Goal: Task Accomplishment & Management: Manage account settings

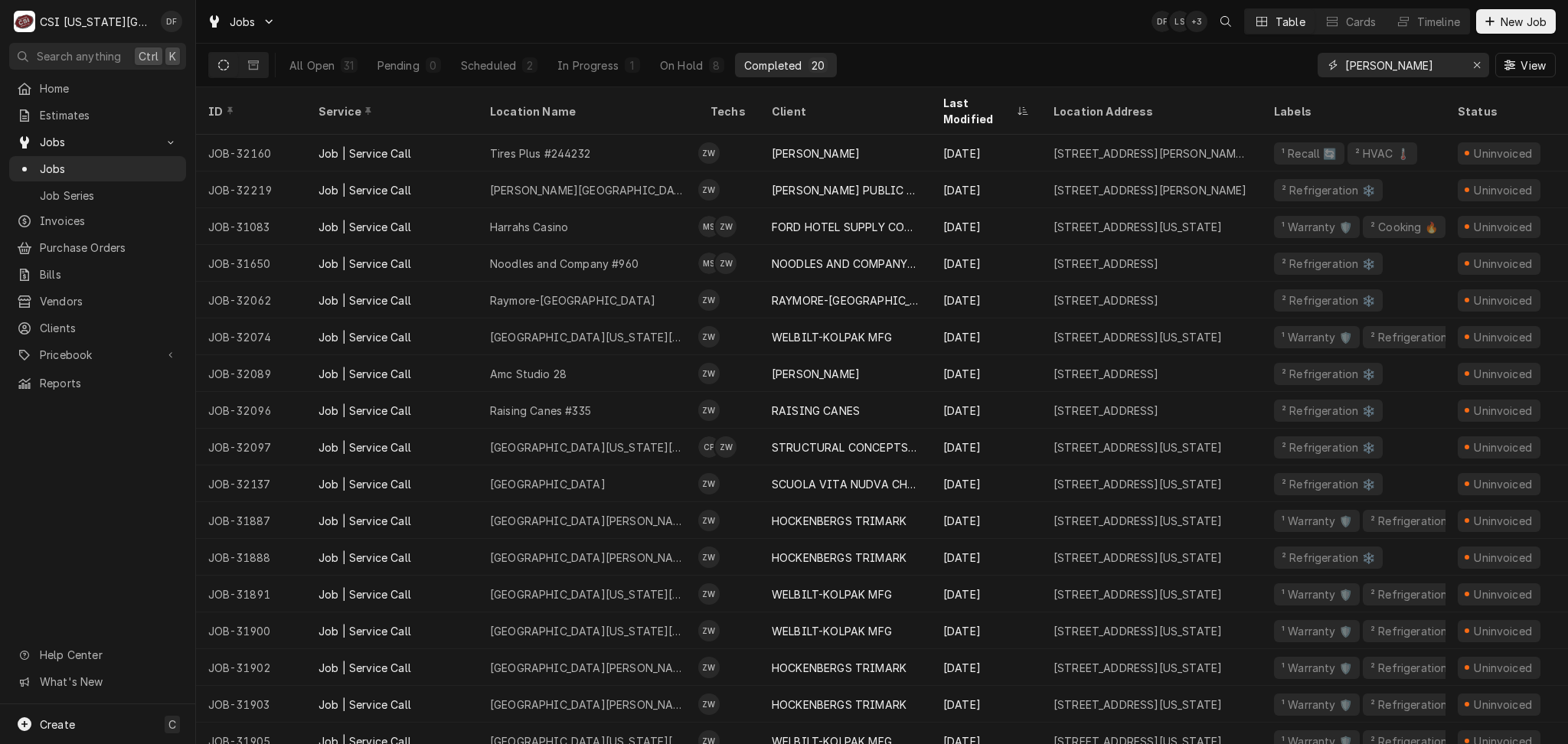
drag, startPoint x: 1414, startPoint y: 64, endPoint x: 1302, endPoint y: 64, distance: 112.0
click at [1302, 64] on div "All Open 31 Pending 0 Scheduled 2 In Progress 1 On Hold 8 Completed 20 zach wil…" at bounding box center [882, 65] width 1347 height 43
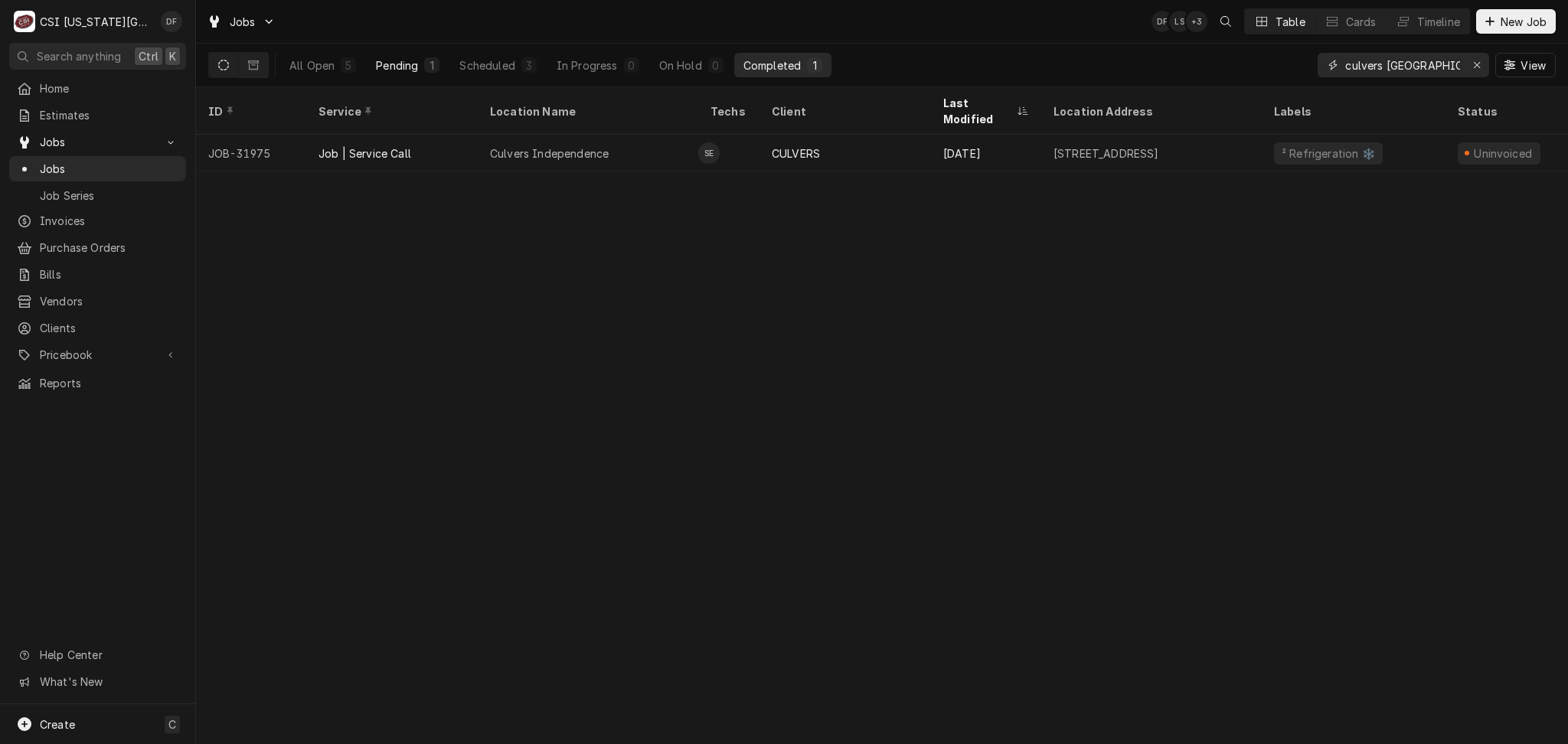
type input "culvers inde"
click at [402, 73] on button "Pending 1" at bounding box center [407, 65] width 82 height 25
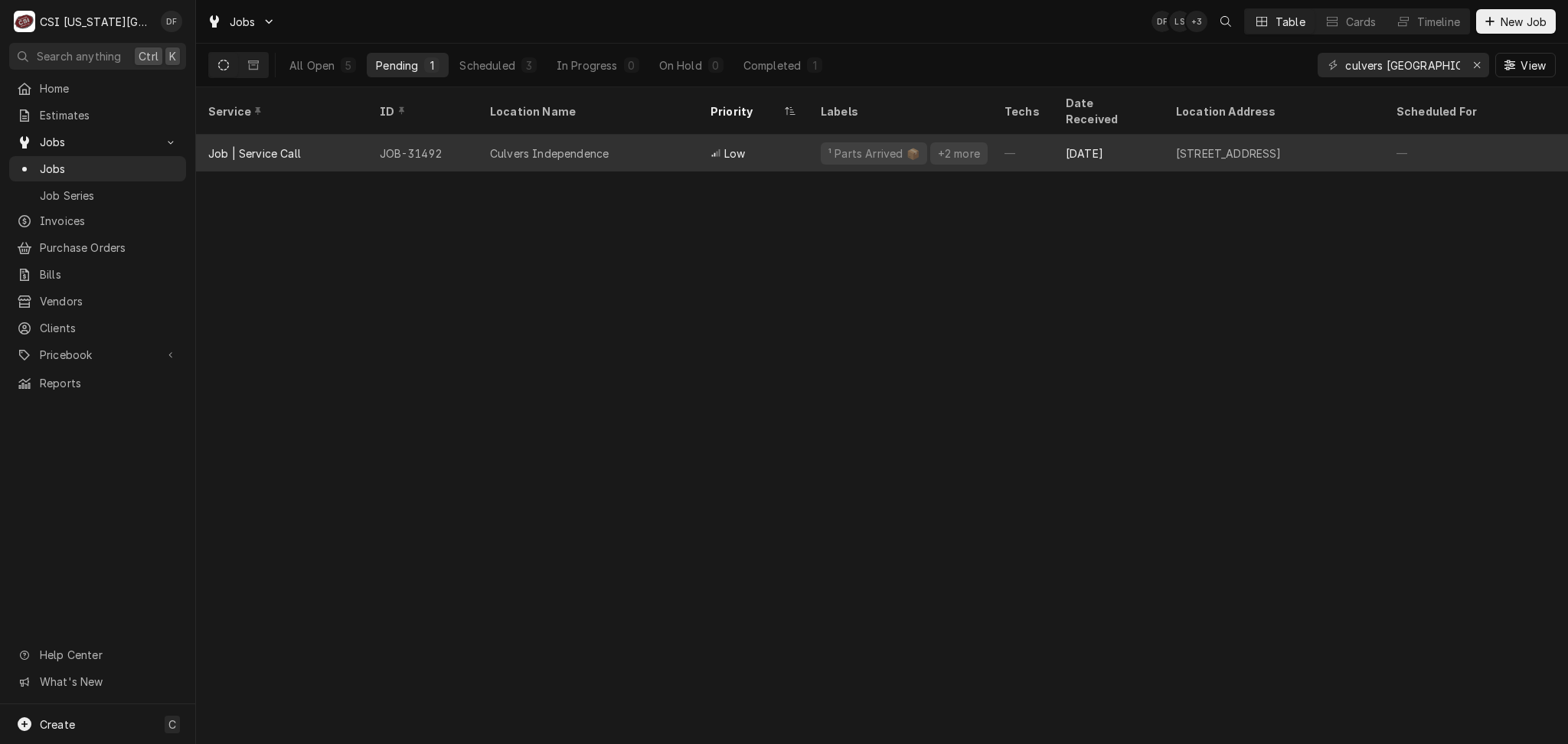
click at [773, 142] on div "Low" at bounding box center [752, 153] width 110 height 36
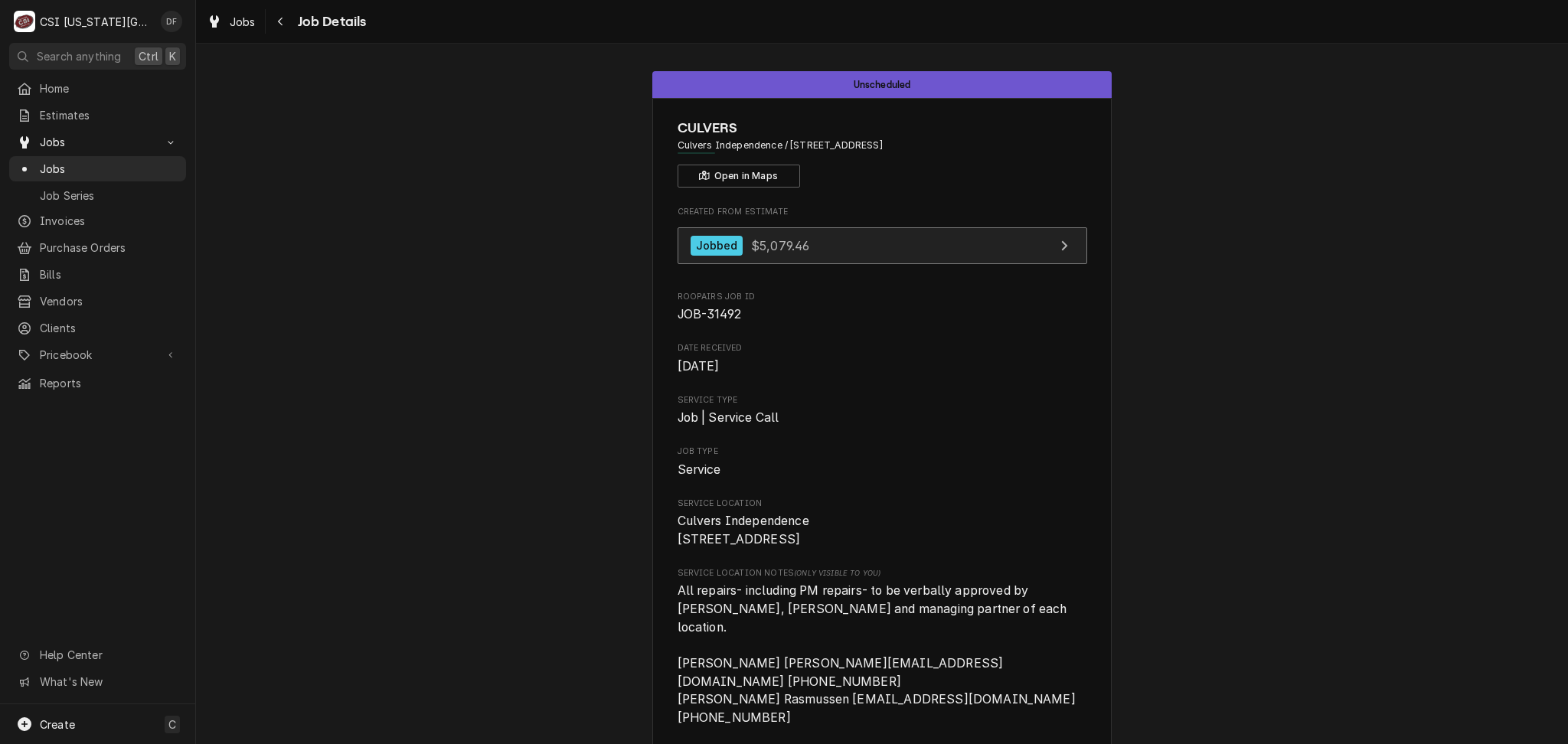
click at [781, 255] on div "Jobbed $5,079.46" at bounding box center [750, 247] width 120 height 21
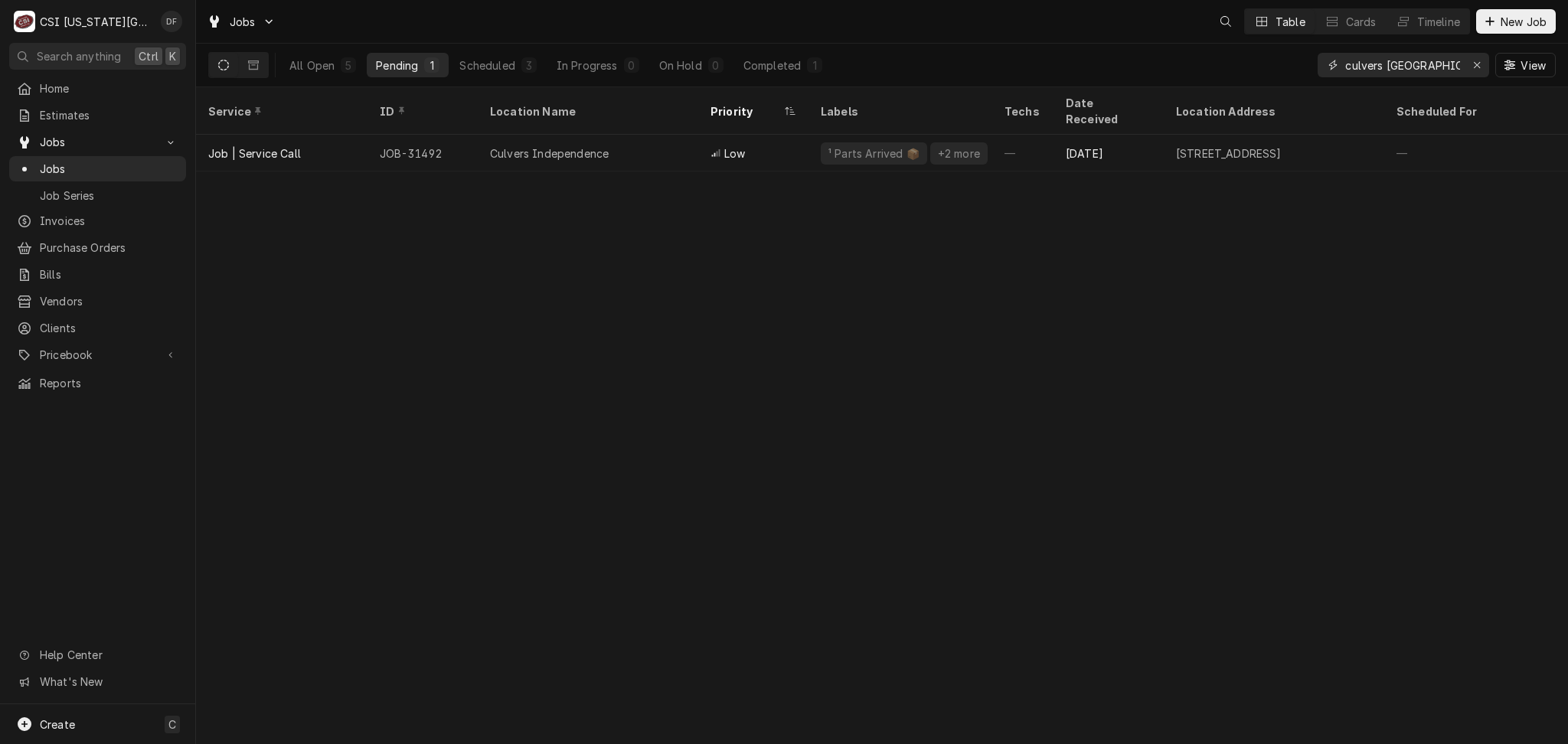
drag, startPoint x: 1429, startPoint y: 63, endPoint x: 1323, endPoint y: 77, distance: 106.9
click at [1323, 77] on div "culvers inde" at bounding box center [1403, 65] width 171 height 25
type input "jimmy"
click at [682, 63] on div "On Hold" at bounding box center [684, 65] width 43 height 16
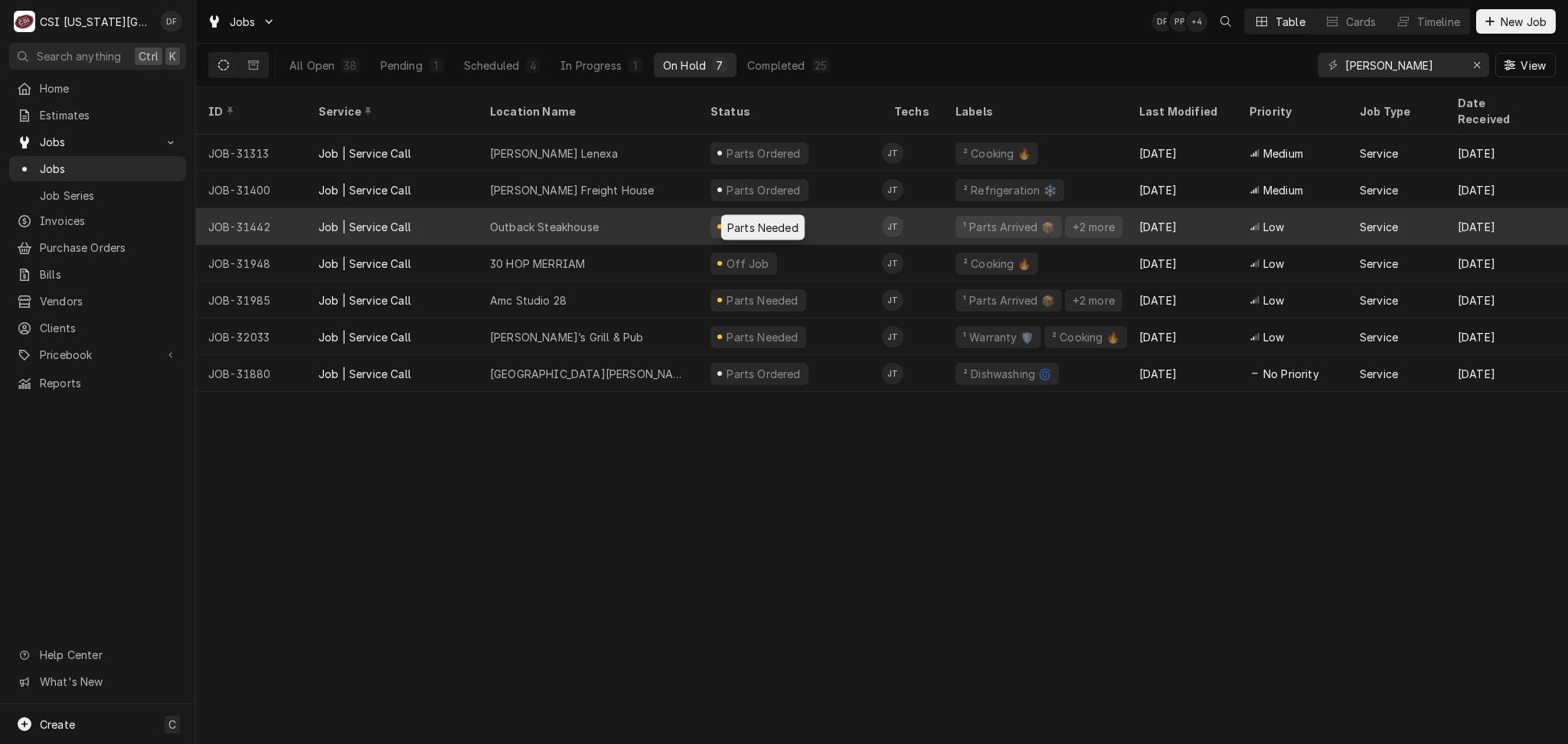
click at [741, 219] on div "Parts Needed" at bounding box center [762, 227] width 75 height 16
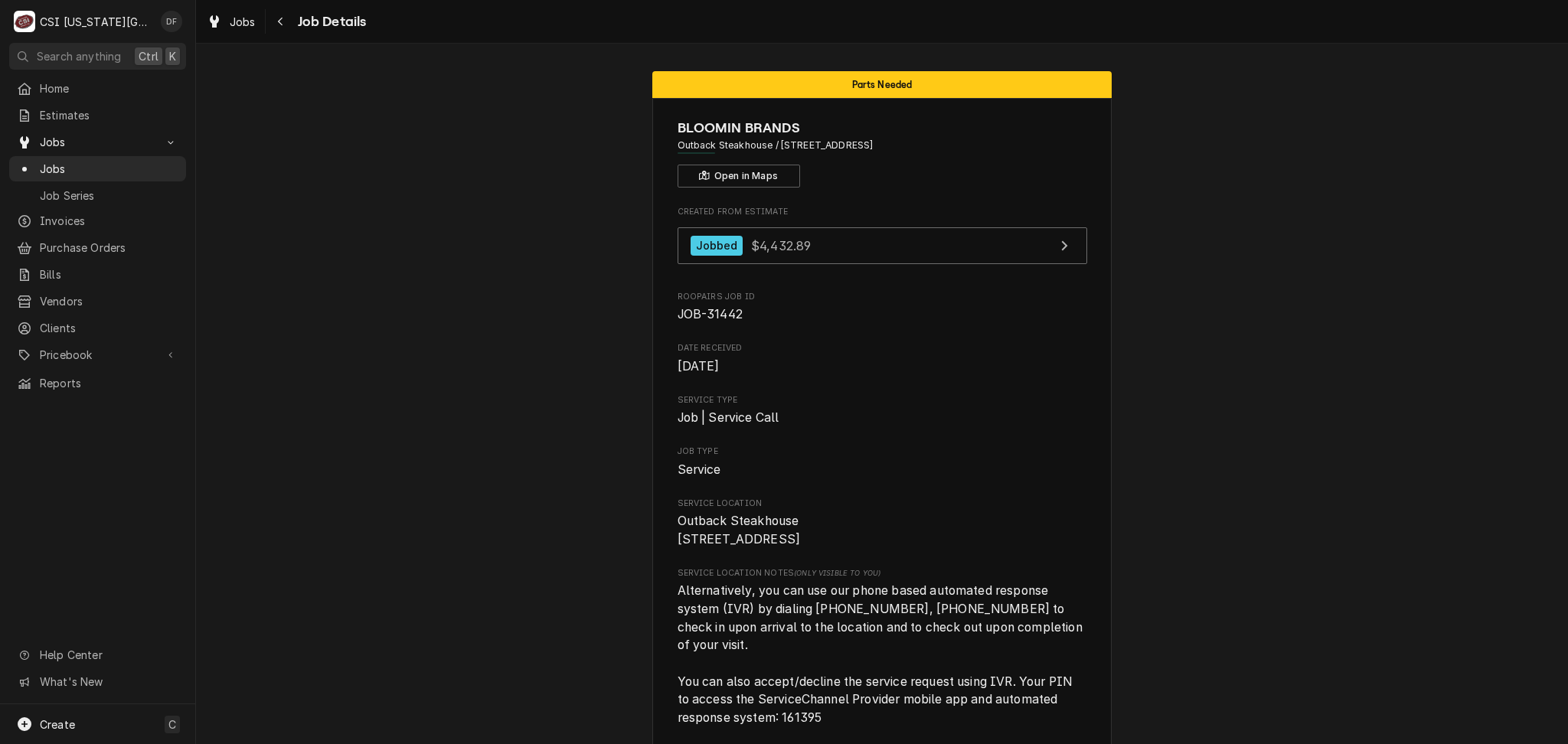
click at [1027, 398] on span "Service Type" at bounding box center [882, 400] width 409 height 12
click at [278, 22] on icon "Navigate back" at bounding box center [280, 21] width 7 height 11
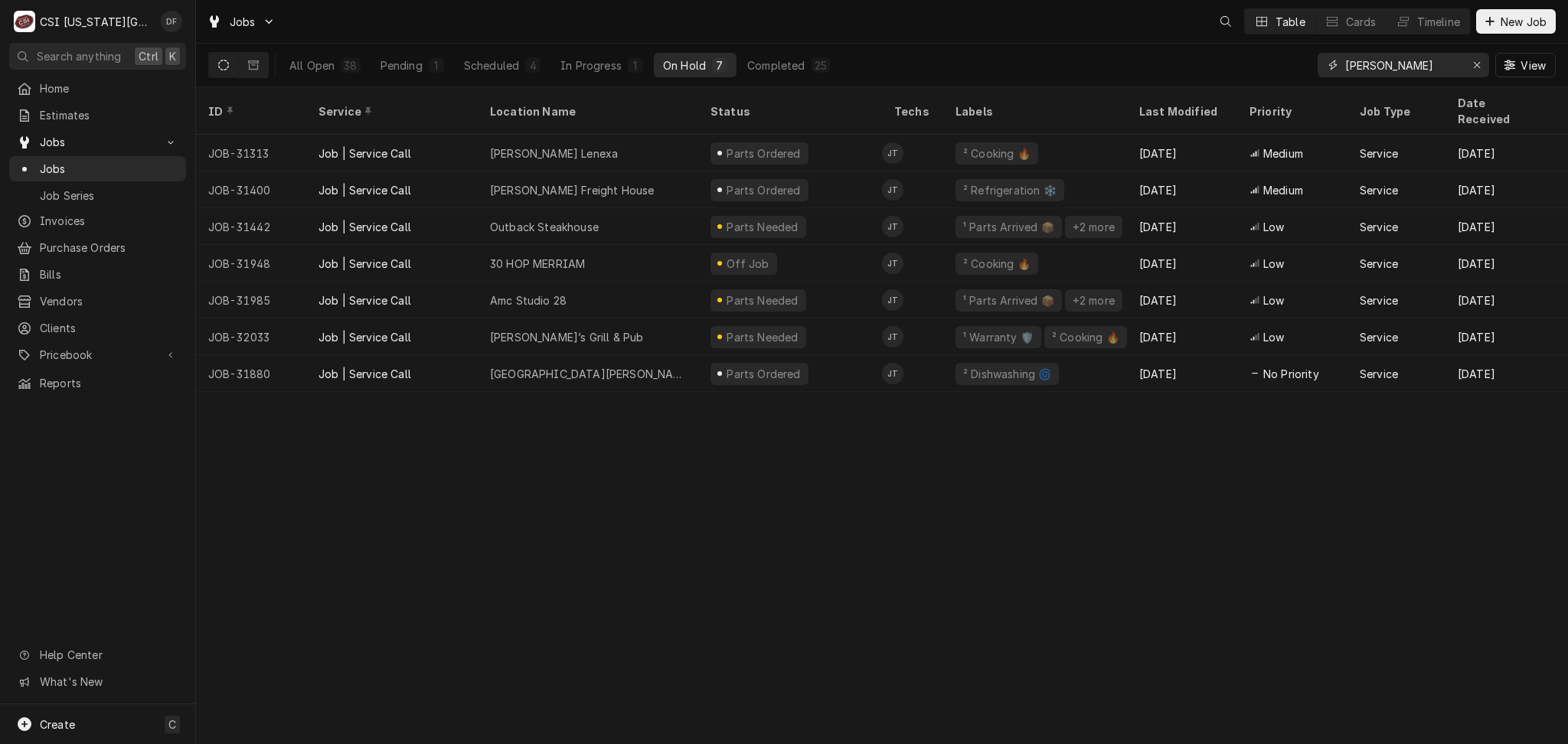
drag, startPoint x: 1433, startPoint y: 59, endPoint x: 1300, endPoint y: 63, distance: 133.1
click at [1300, 63] on div "All Open 38 Pending 1 Scheduled 4 In Progress 1 On Hold 7 Completed 25 jimmy Vi…" at bounding box center [882, 65] width 1347 height 43
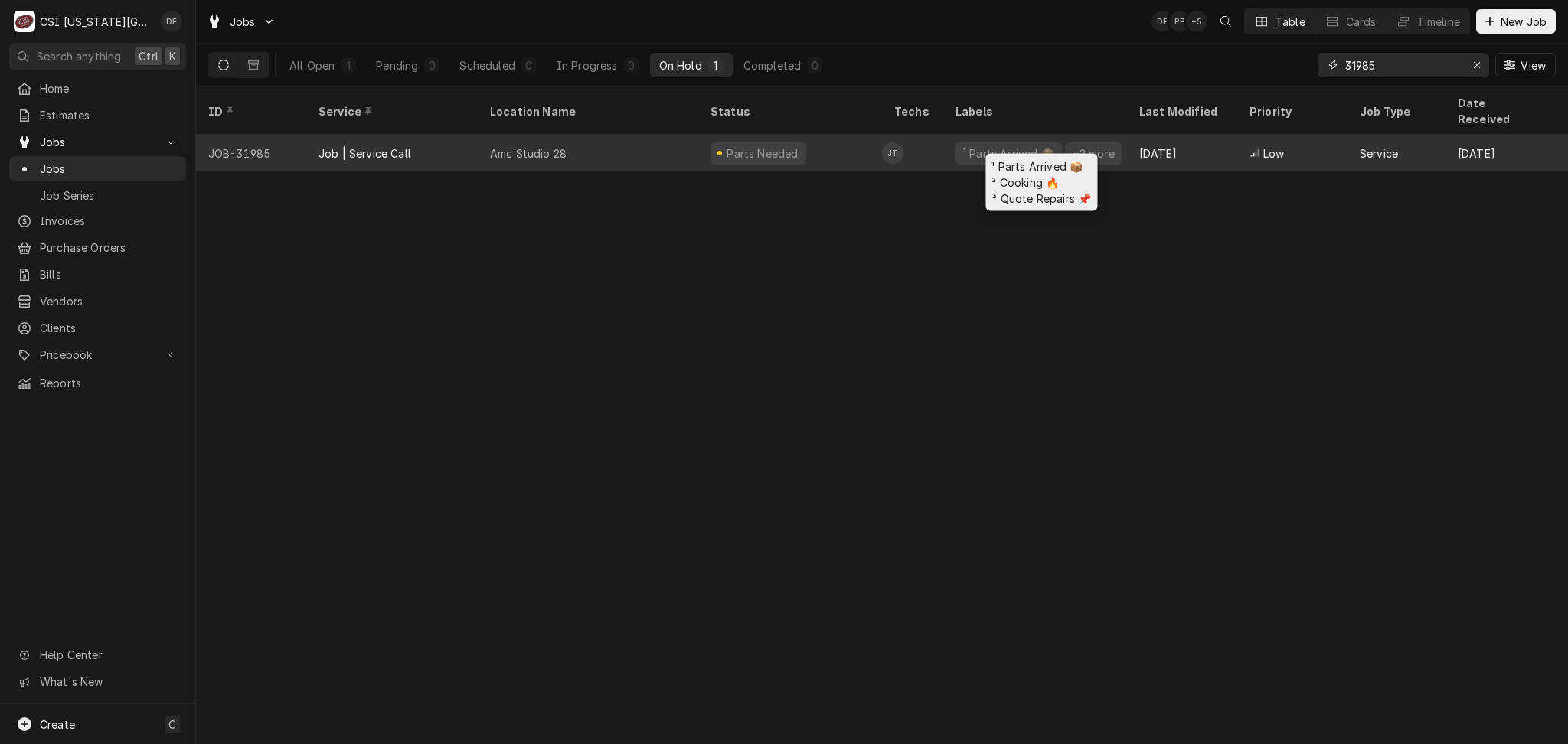
type input "31985"
click at [1001, 142] on div "¹ Parts Arrived 📦" at bounding box center [1008, 153] width 106 height 22
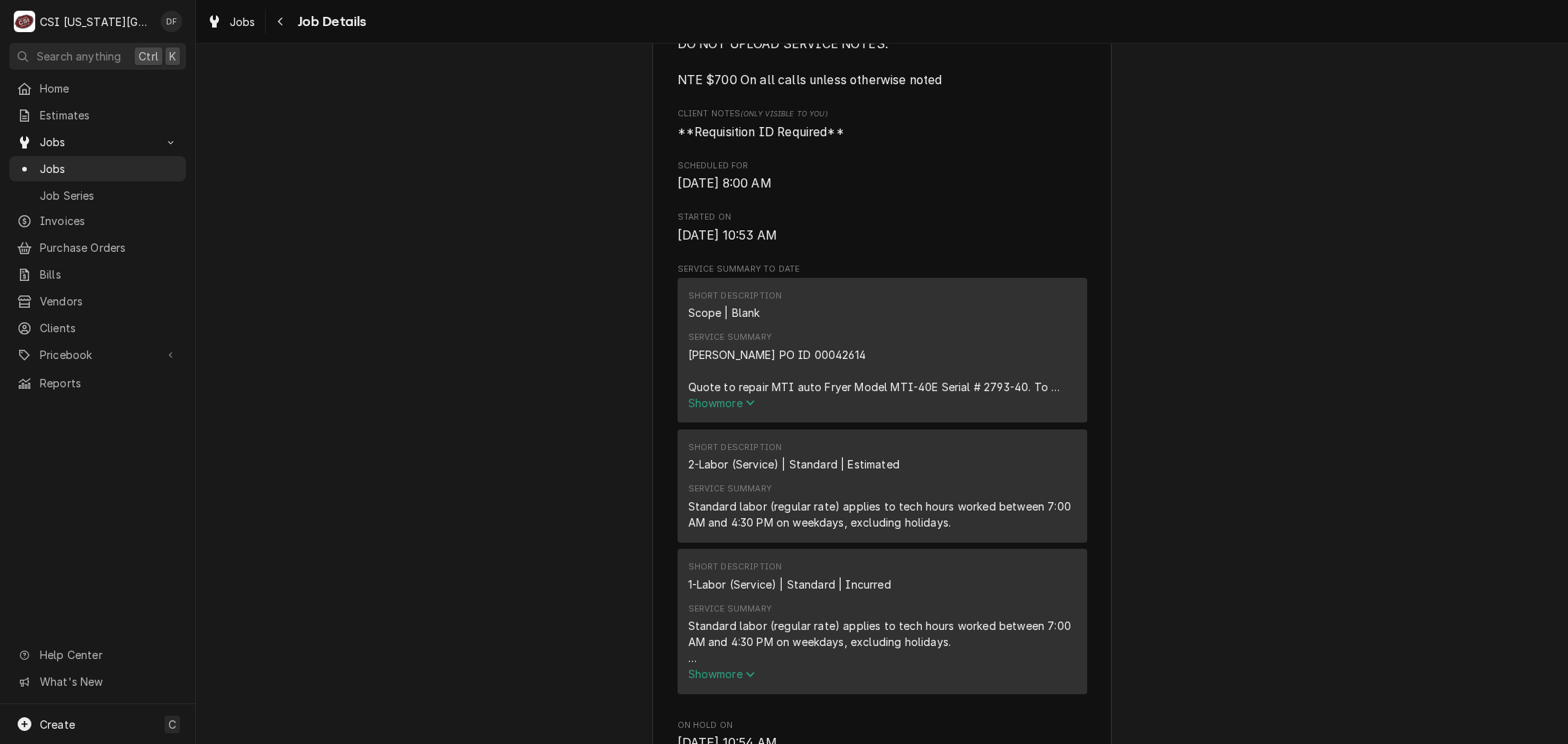
scroll to position [919, 0]
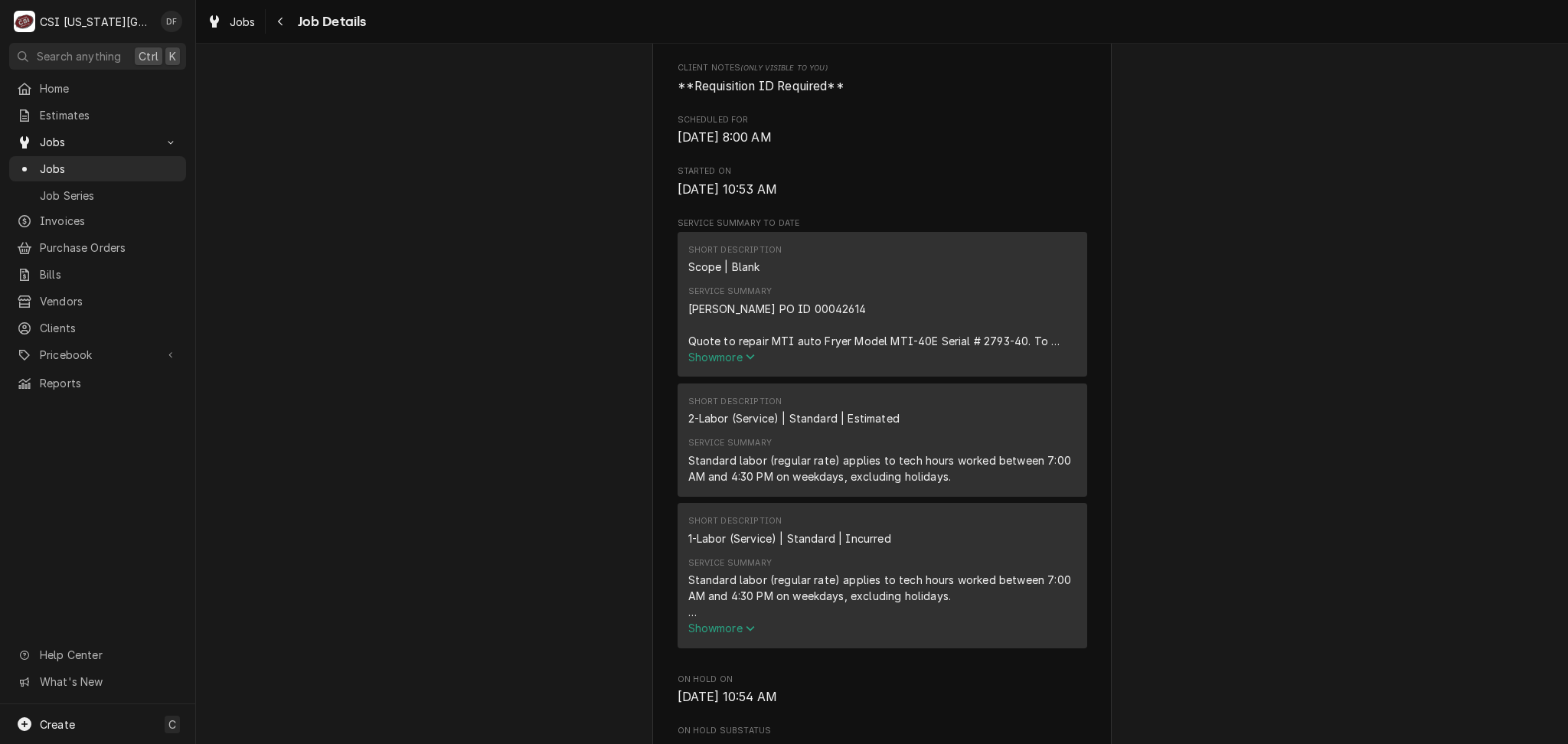
click at [720, 351] on span "Show more" at bounding box center [722, 358] width 67 height 13
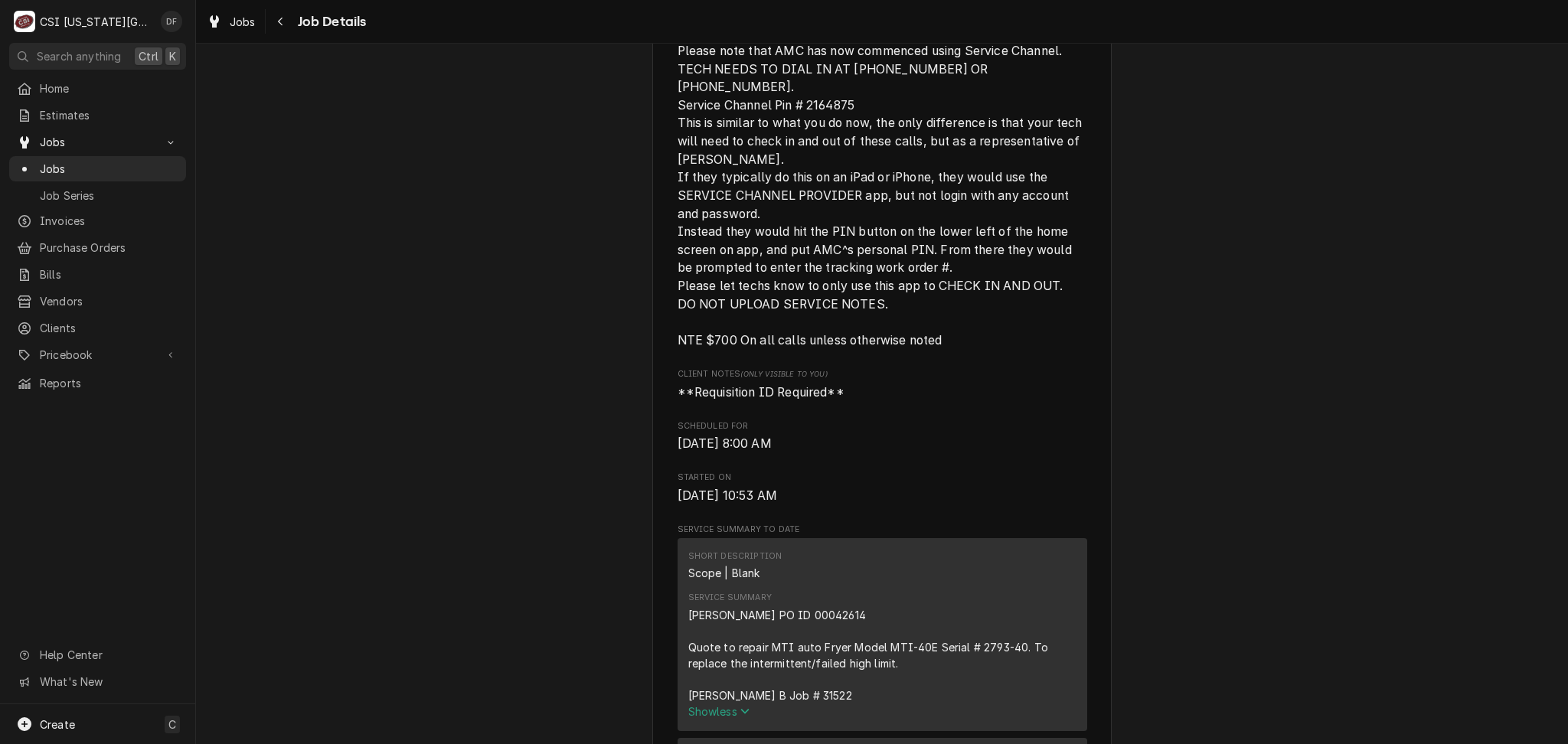
scroll to position [0, 0]
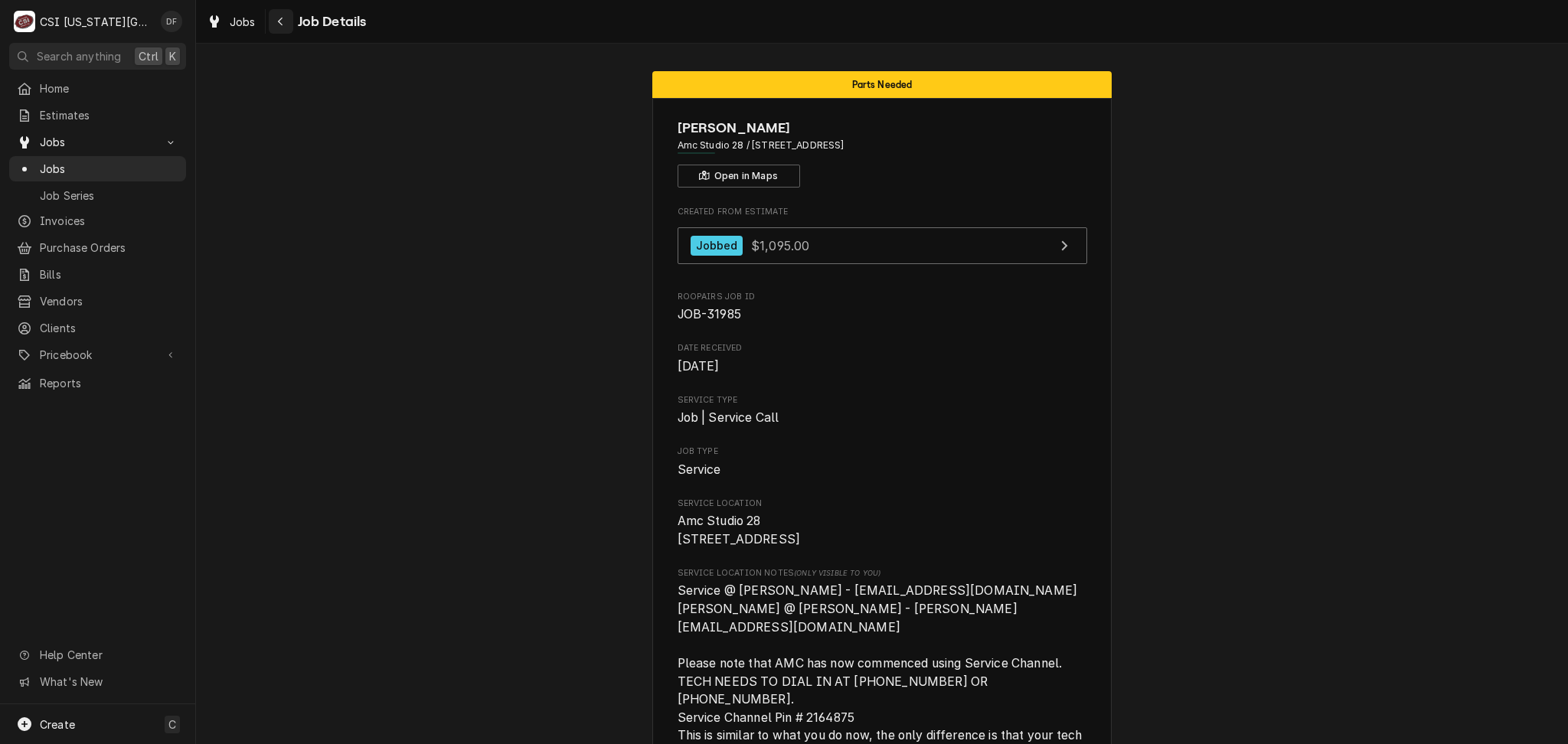
click at [285, 24] on div "Navigate back" at bounding box center [281, 21] width 15 height 15
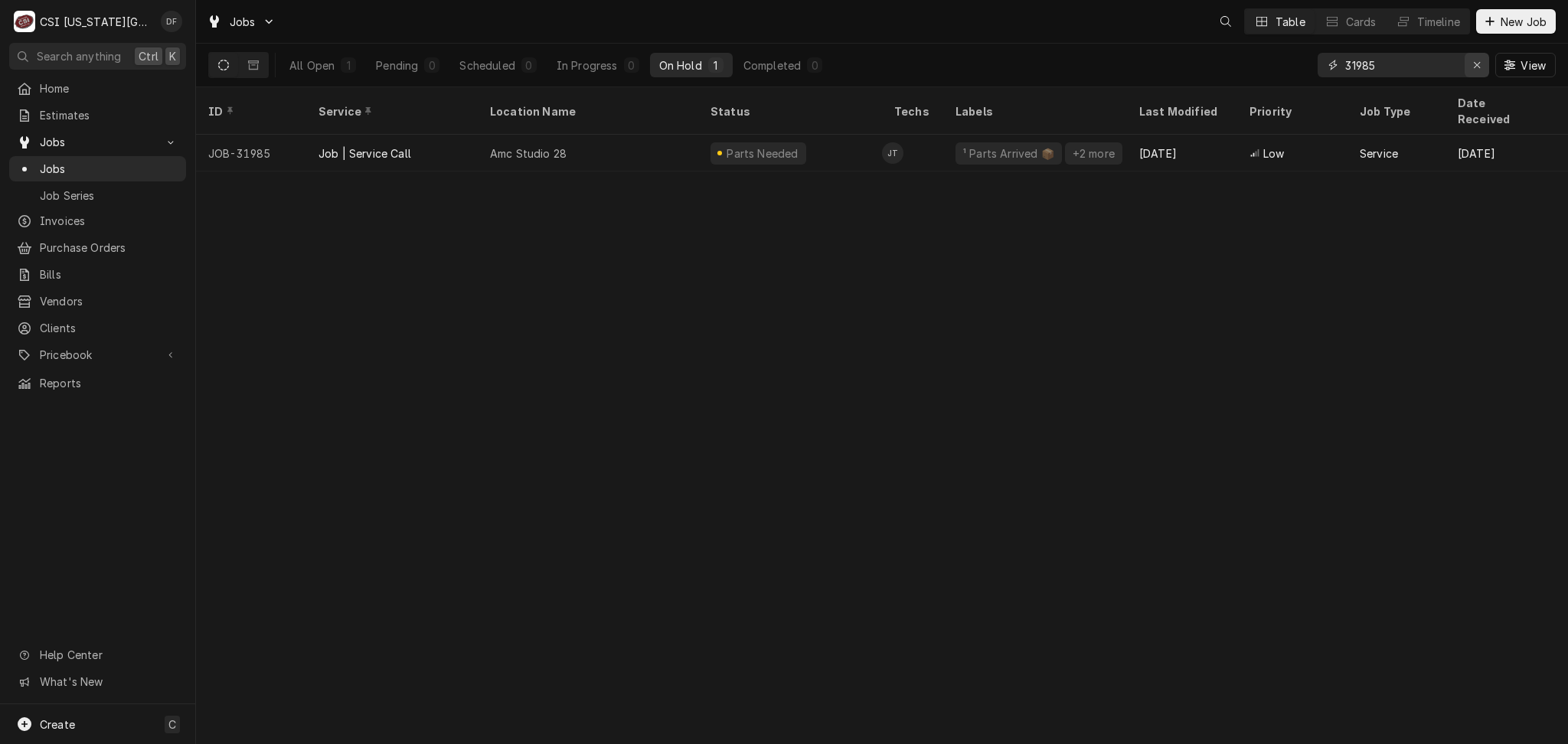
click at [1472, 63] on icon "Erase input" at bounding box center [1476, 64] width 9 height 11
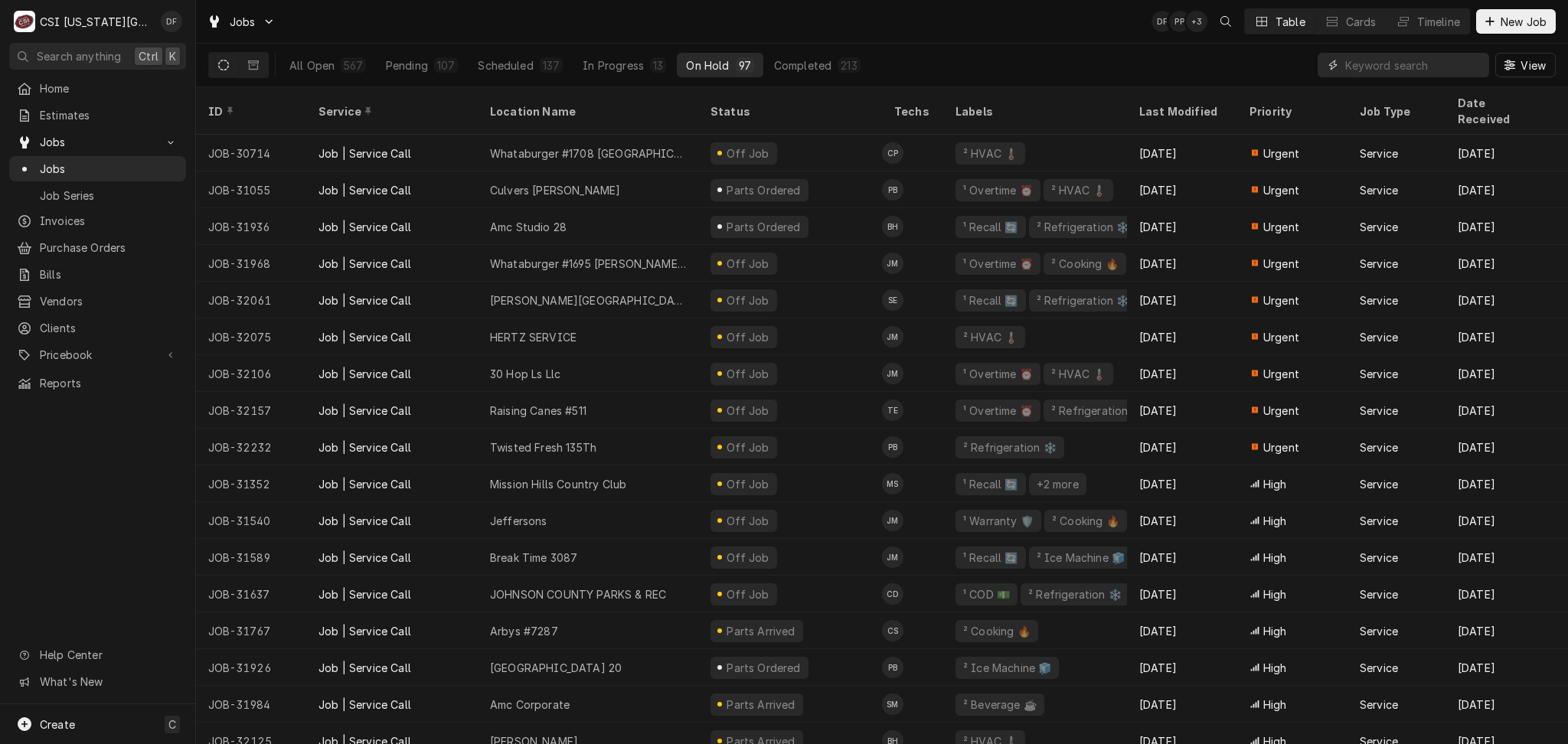
click at [1383, 71] on input "Dynamic Content Wrapper" at bounding box center [1413, 65] width 136 height 25
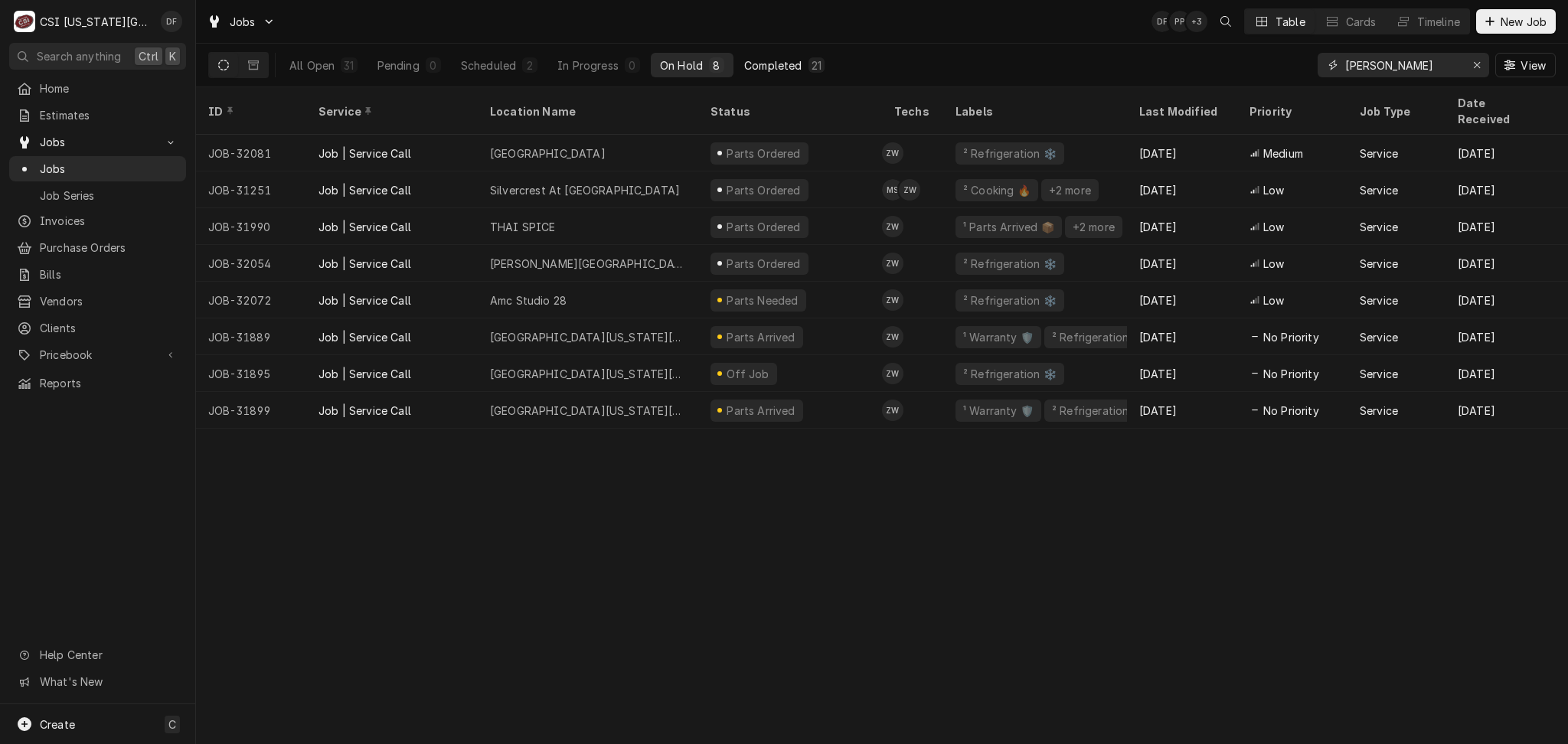
type input "zach wilson"
click at [816, 66] on div "21" at bounding box center [817, 65] width 10 height 16
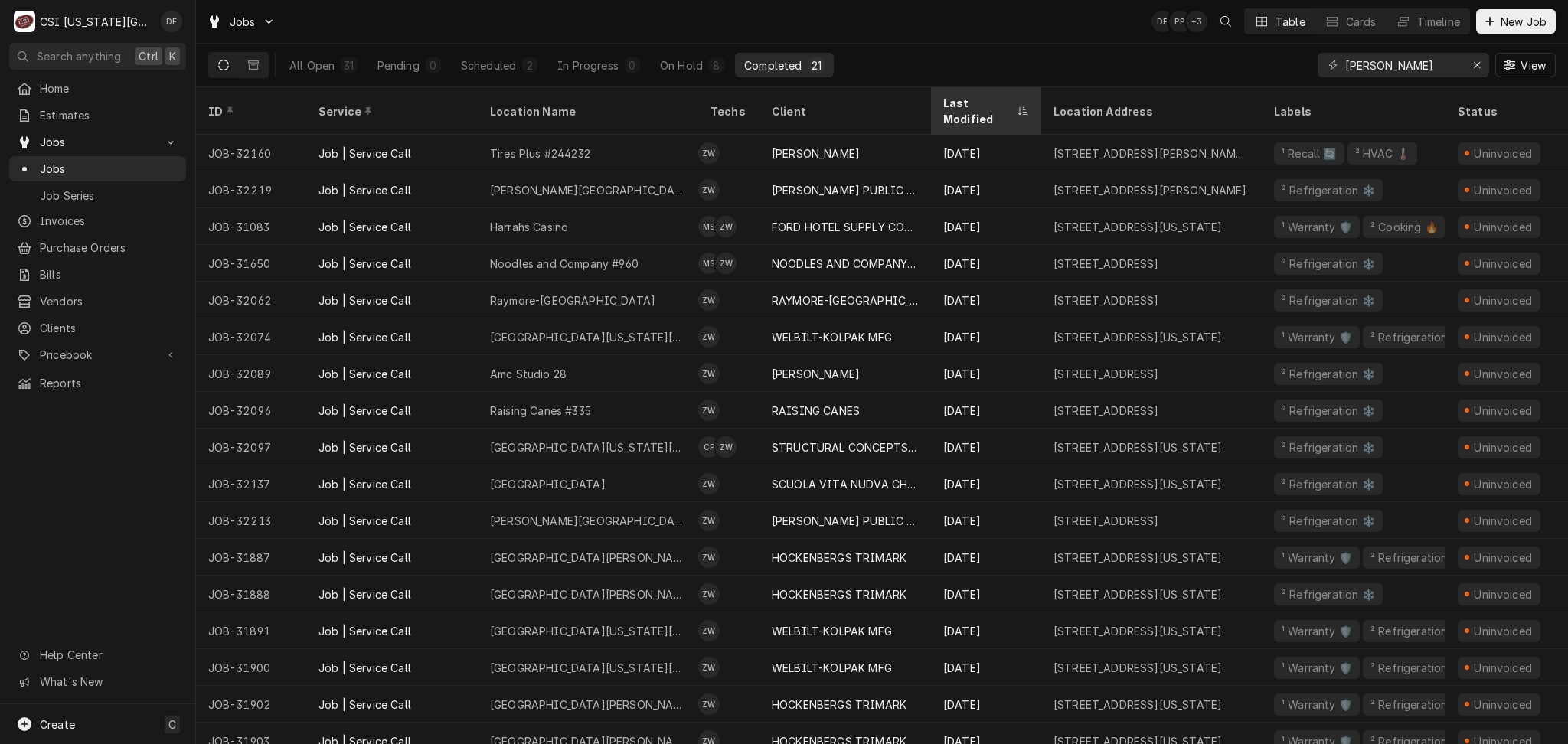
click at [1010, 100] on div "Last Modified" at bounding box center [978, 111] width 71 height 33
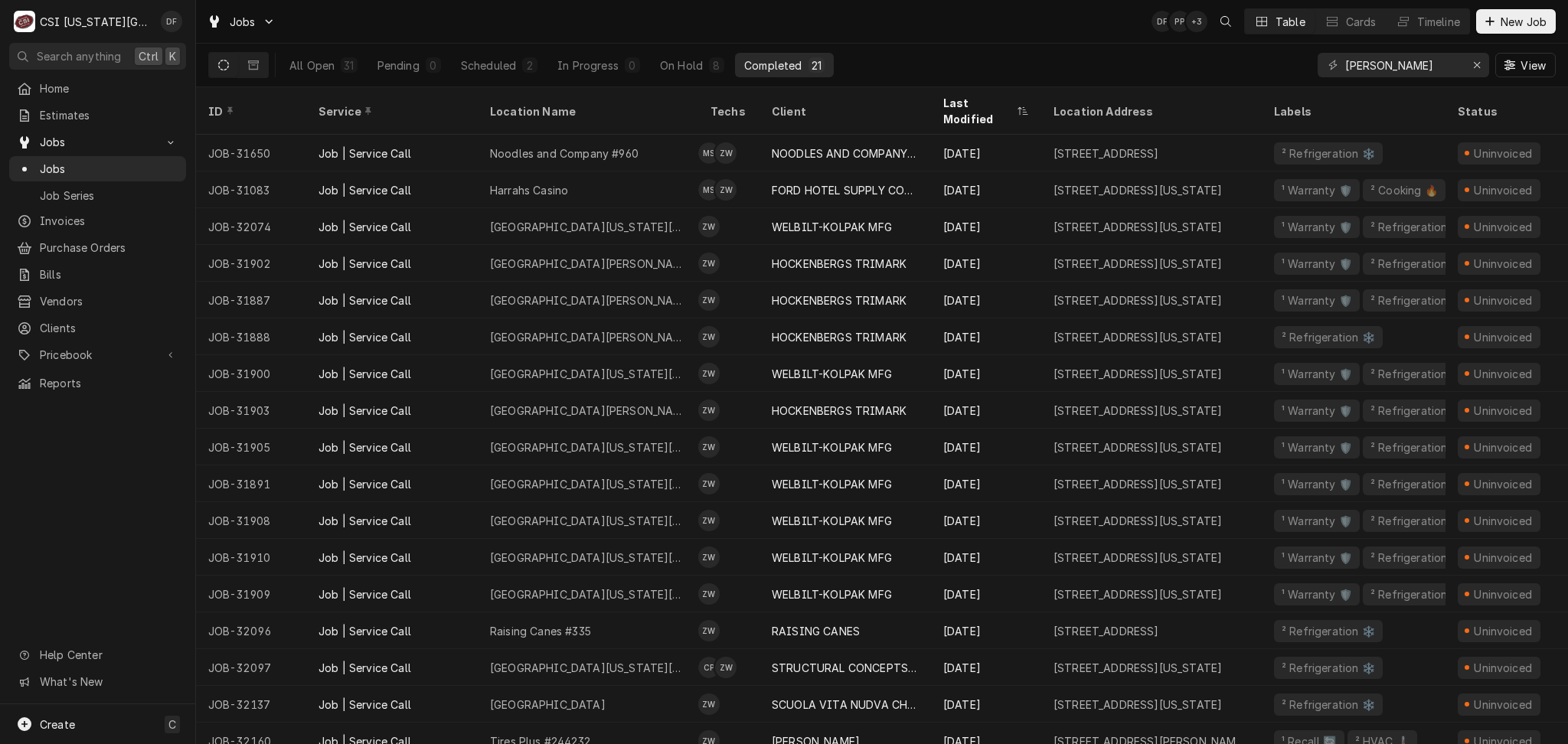
click at [1010, 100] on div "Last Modified" at bounding box center [978, 111] width 71 height 33
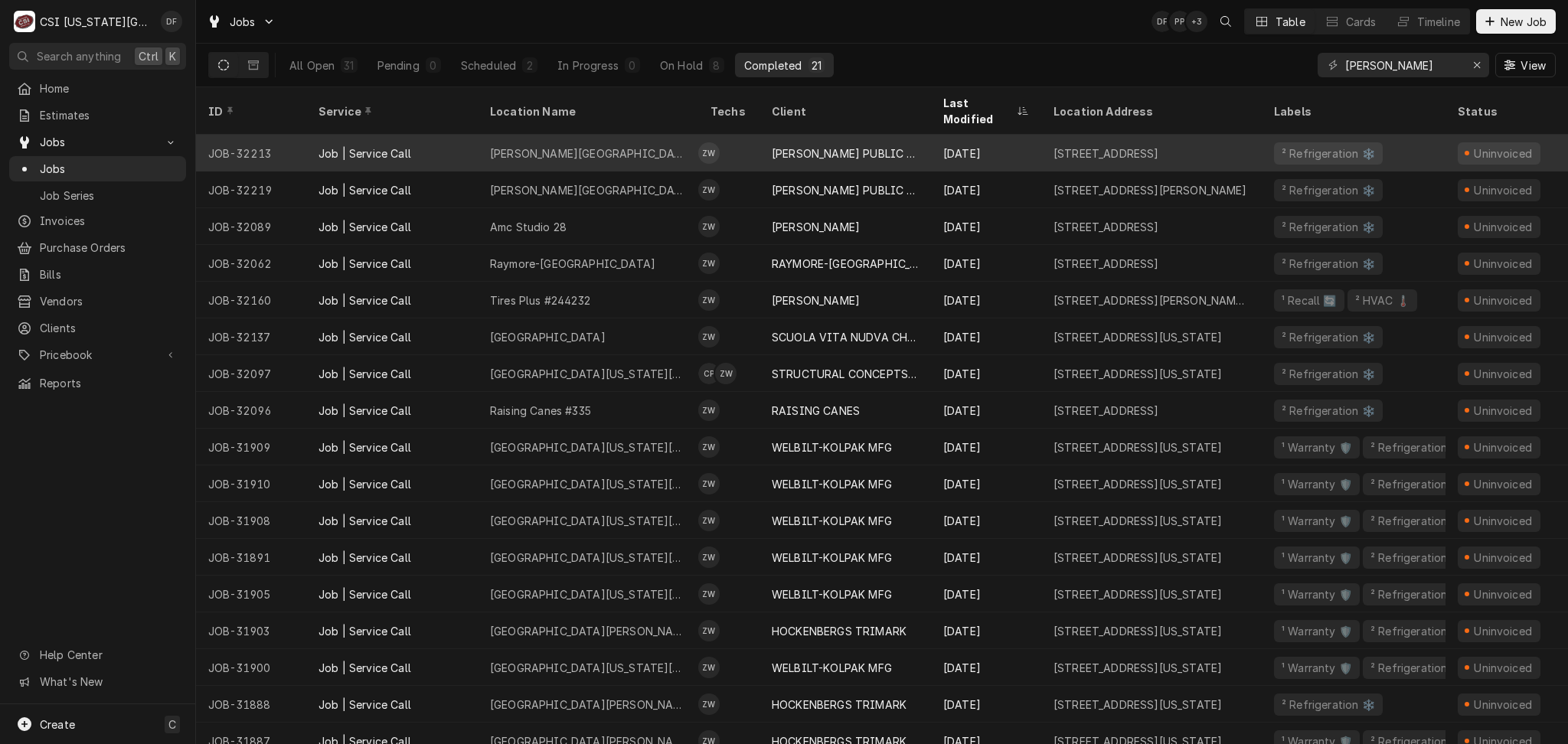
click at [838, 145] on div "LAWRENCE PUBLIC SCHOOLS USD #497" at bounding box center [845, 153] width 147 height 16
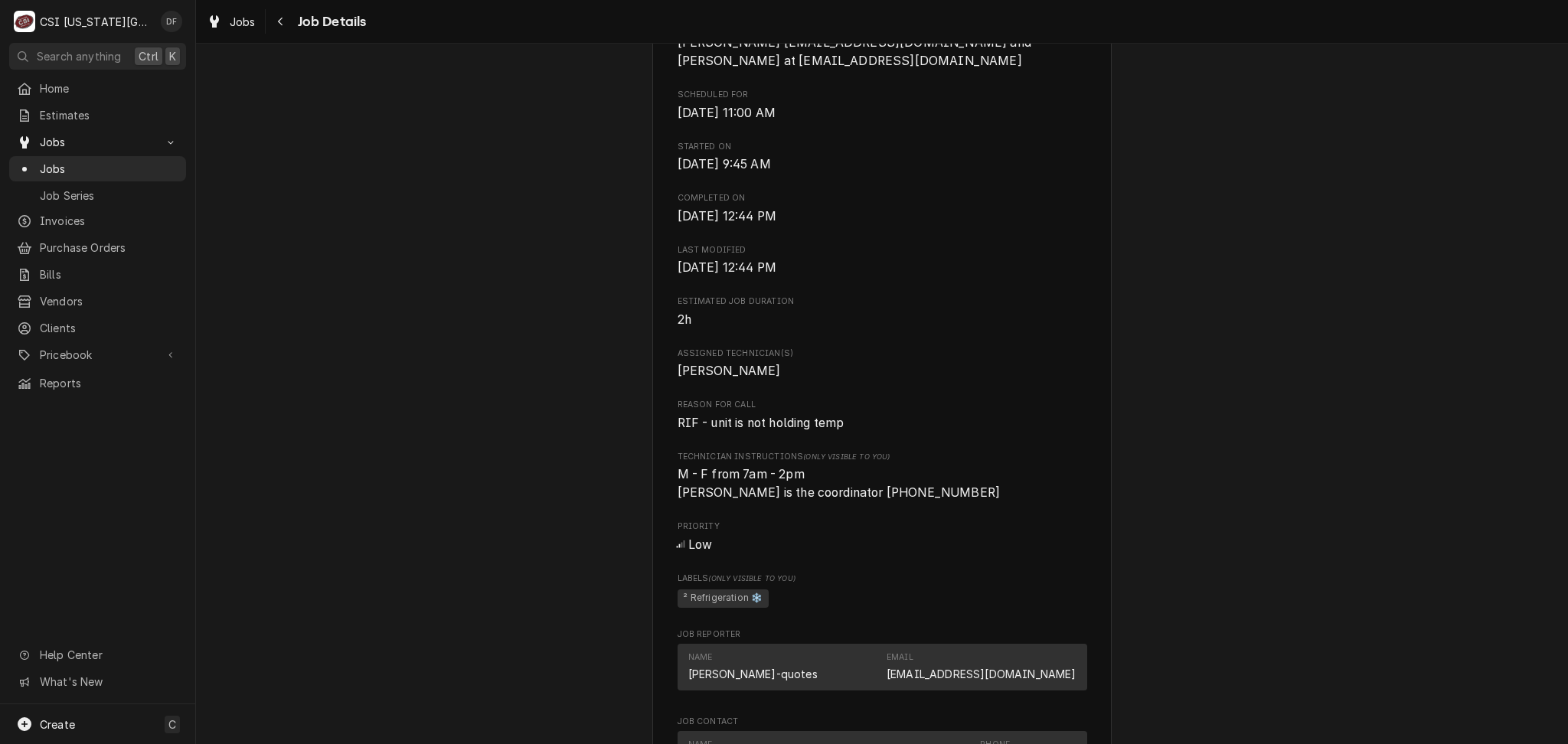
scroll to position [816, 0]
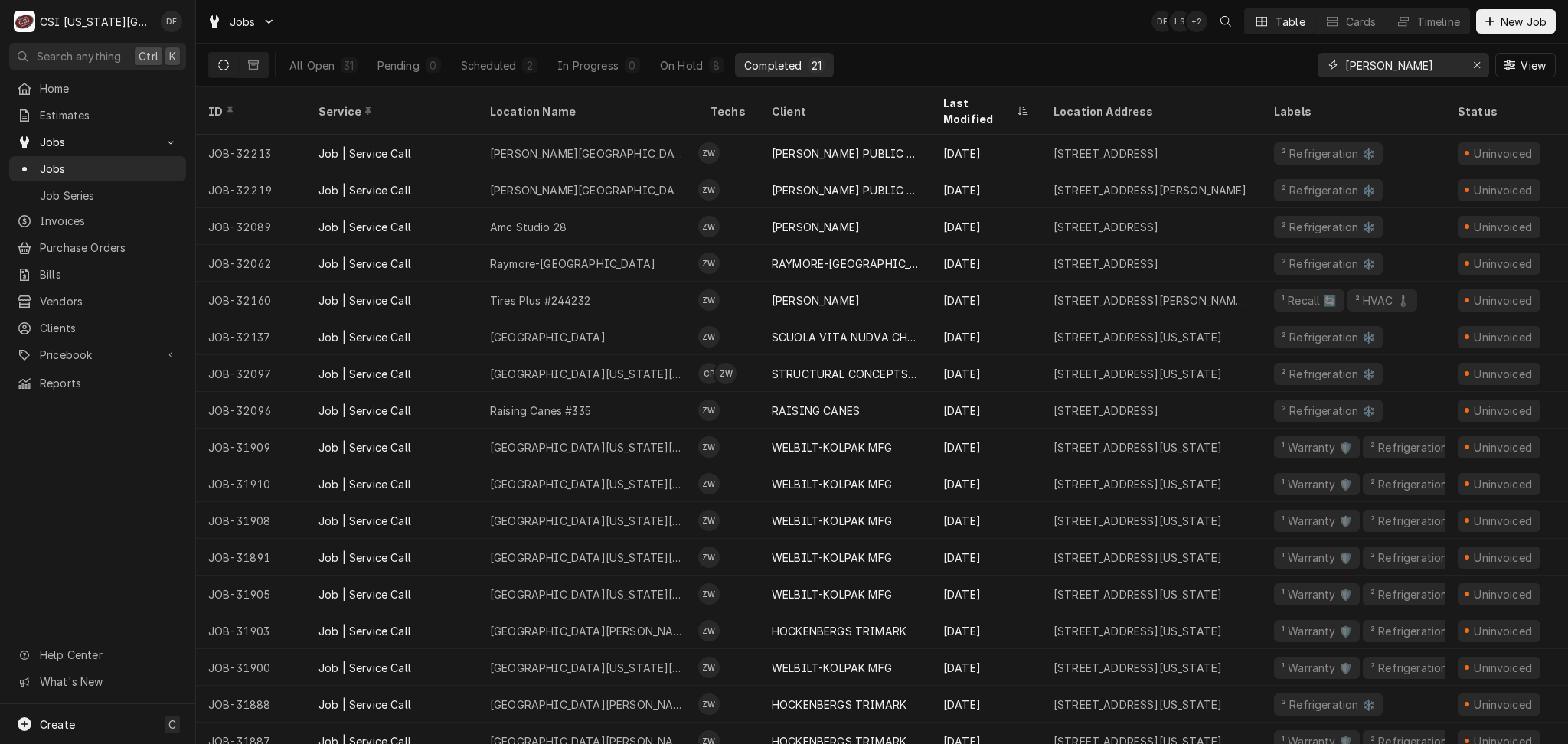
drag, startPoint x: 1426, startPoint y: 67, endPoint x: 1303, endPoint y: 75, distance: 123.3
click at [1303, 75] on div "All Open 31 Pending 0 Scheduled 2 In Progress 0 On Hold 8 Completed 21 [PERSON_…" at bounding box center [882, 65] width 1347 height 43
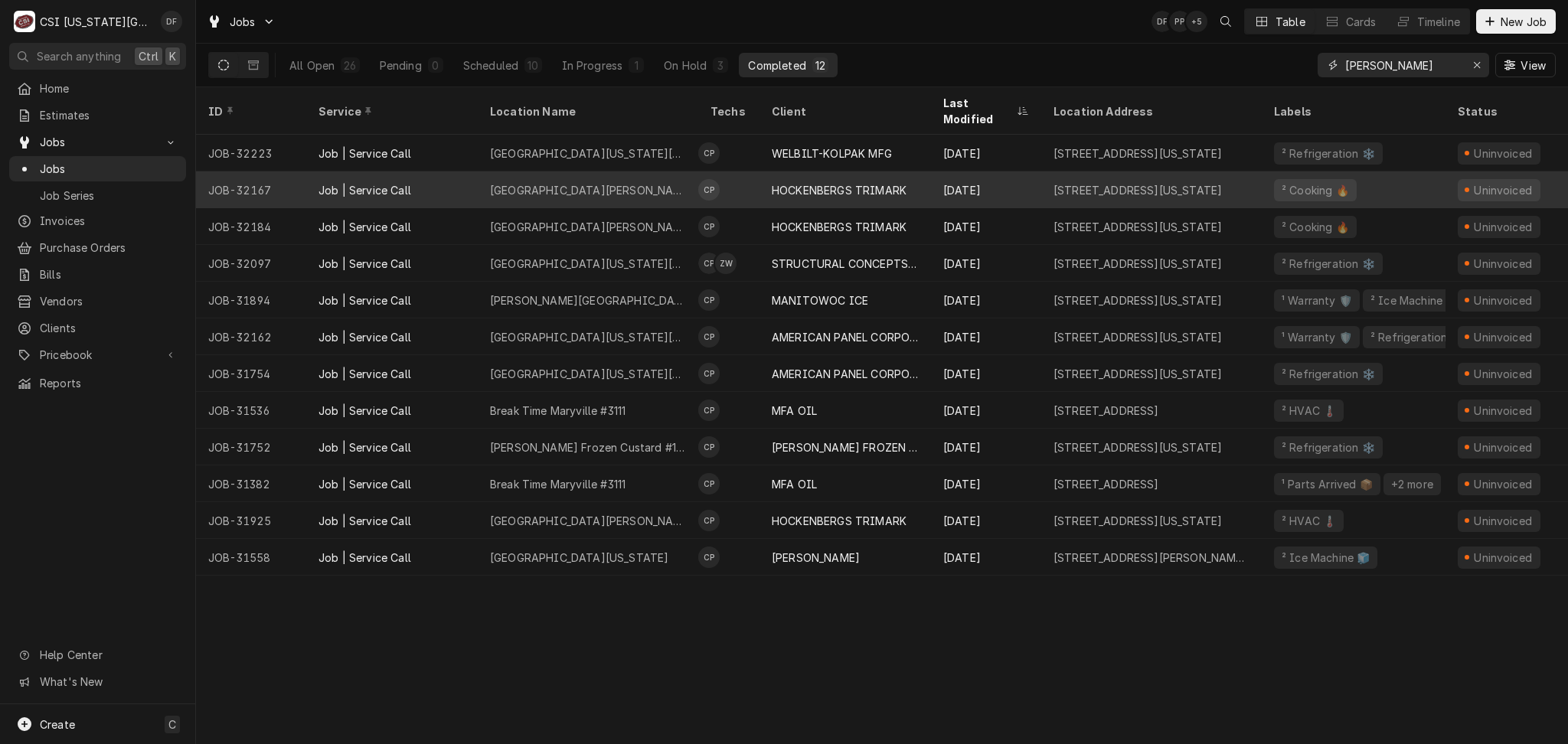
type input "[PERSON_NAME]"
click at [1376, 171] on div "² Cooking 🔥" at bounding box center [1353, 189] width 184 height 36
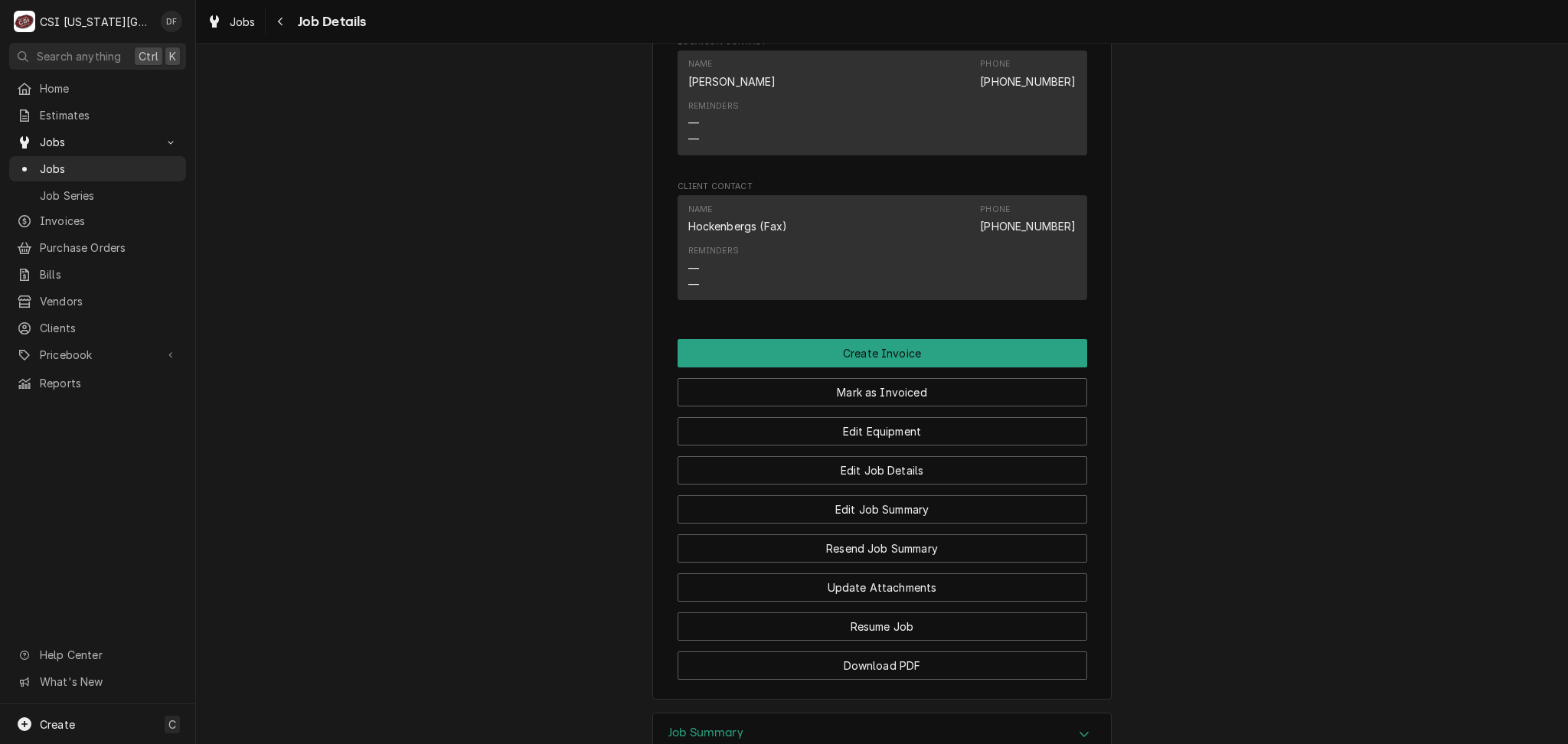
scroll to position [1191, 0]
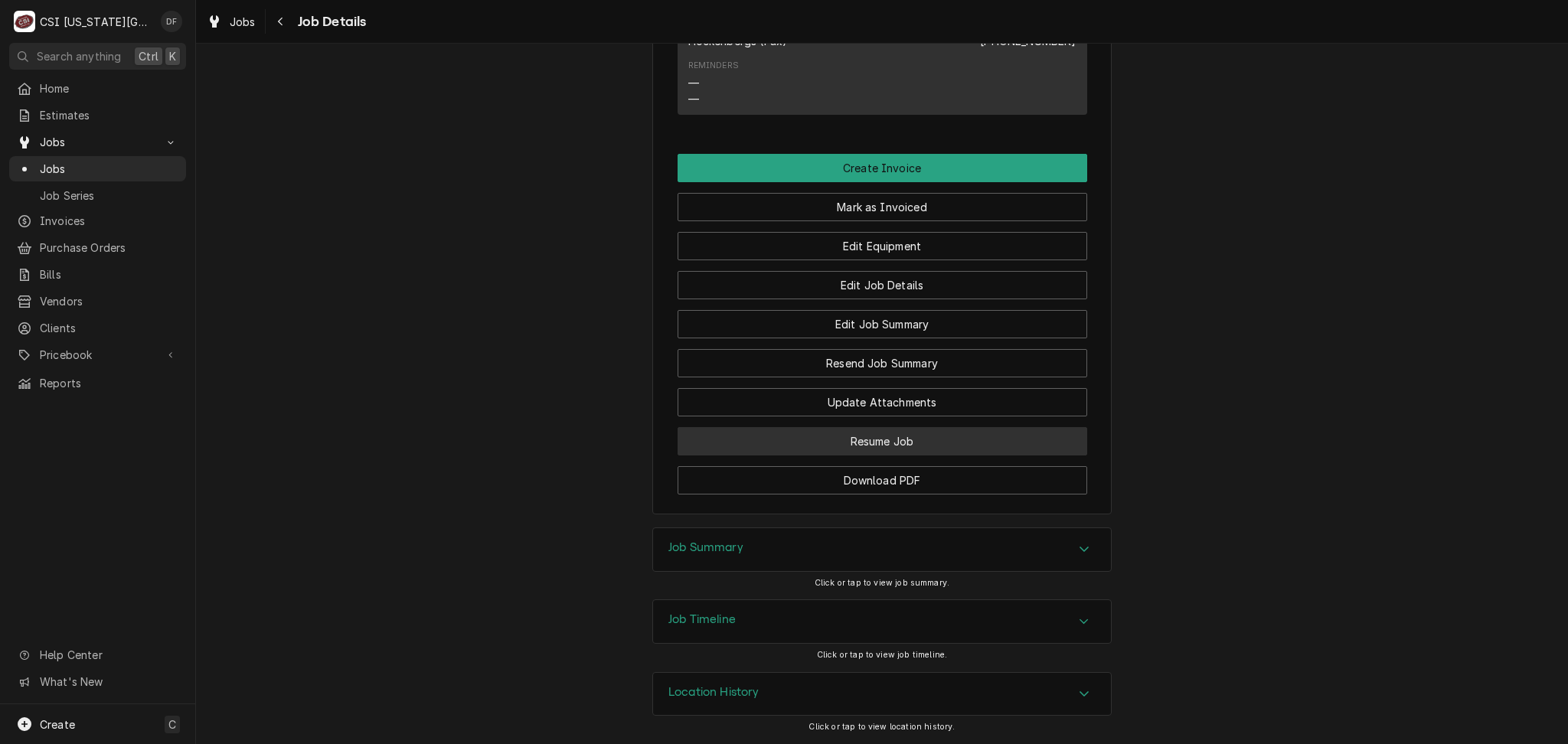
click at [961, 445] on button "Resume Job" at bounding box center [882, 442] width 409 height 29
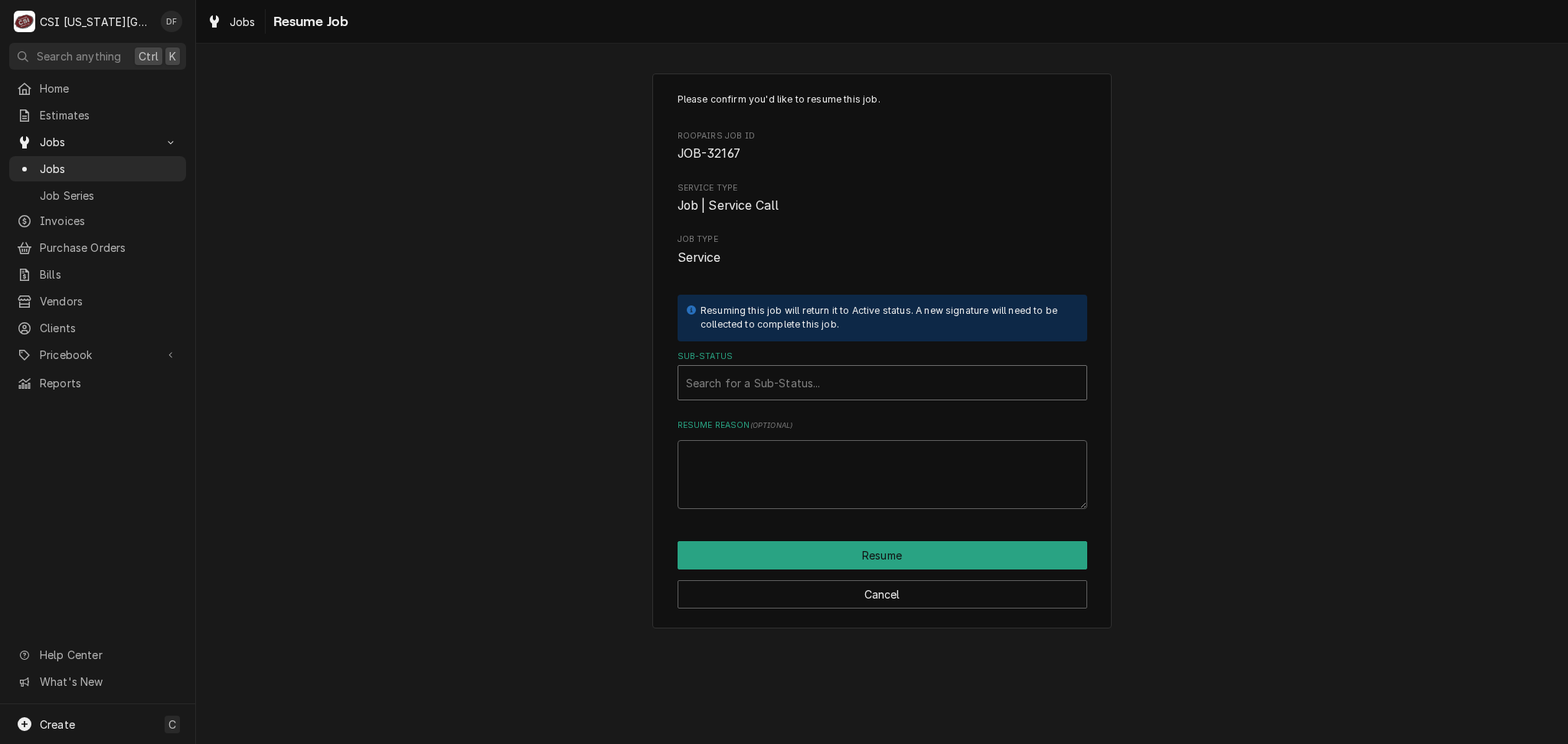
click at [898, 386] on div "Sub-Status" at bounding box center [882, 383] width 393 height 28
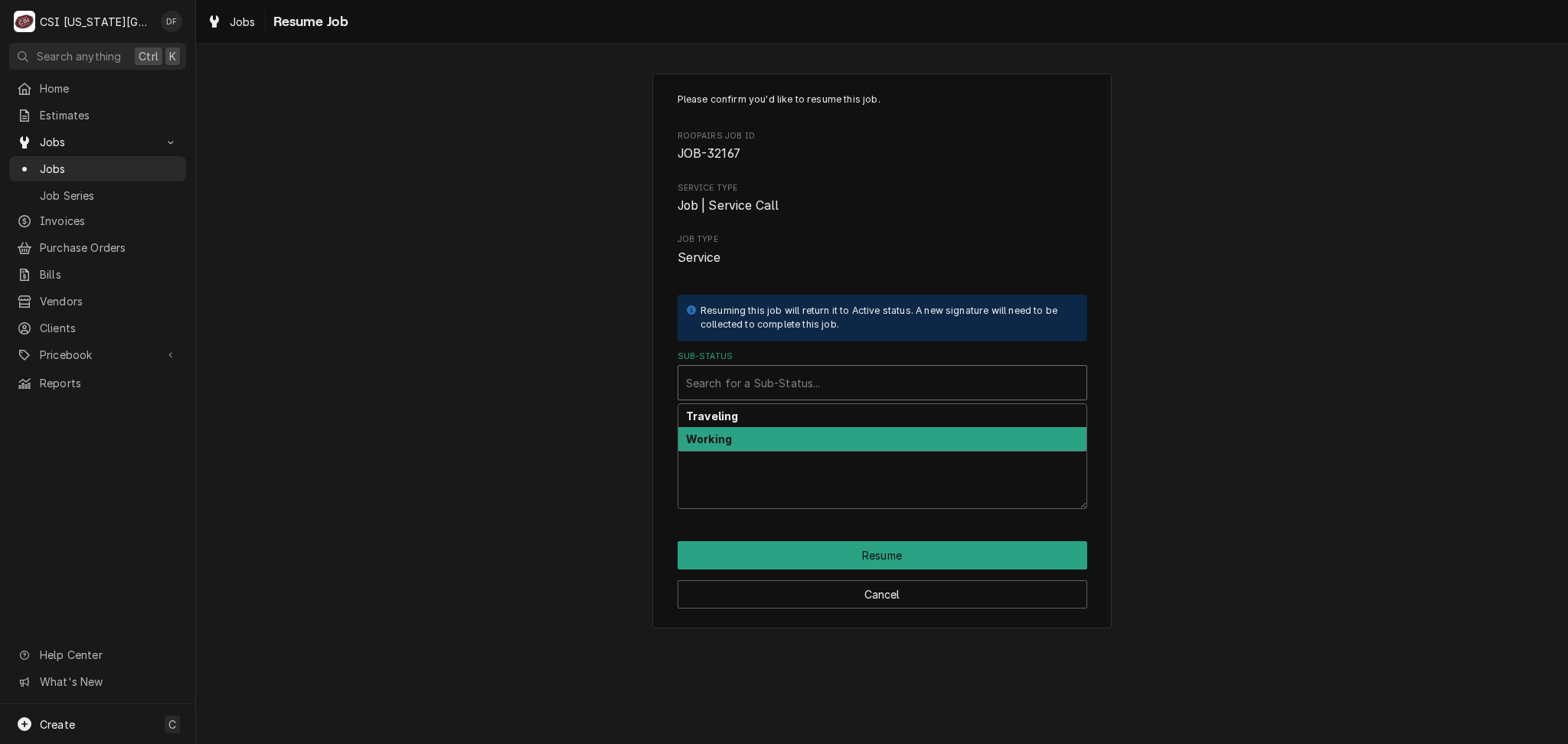
click at [862, 447] on div "Working" at bounding box center [882, 439] width 408 height 24
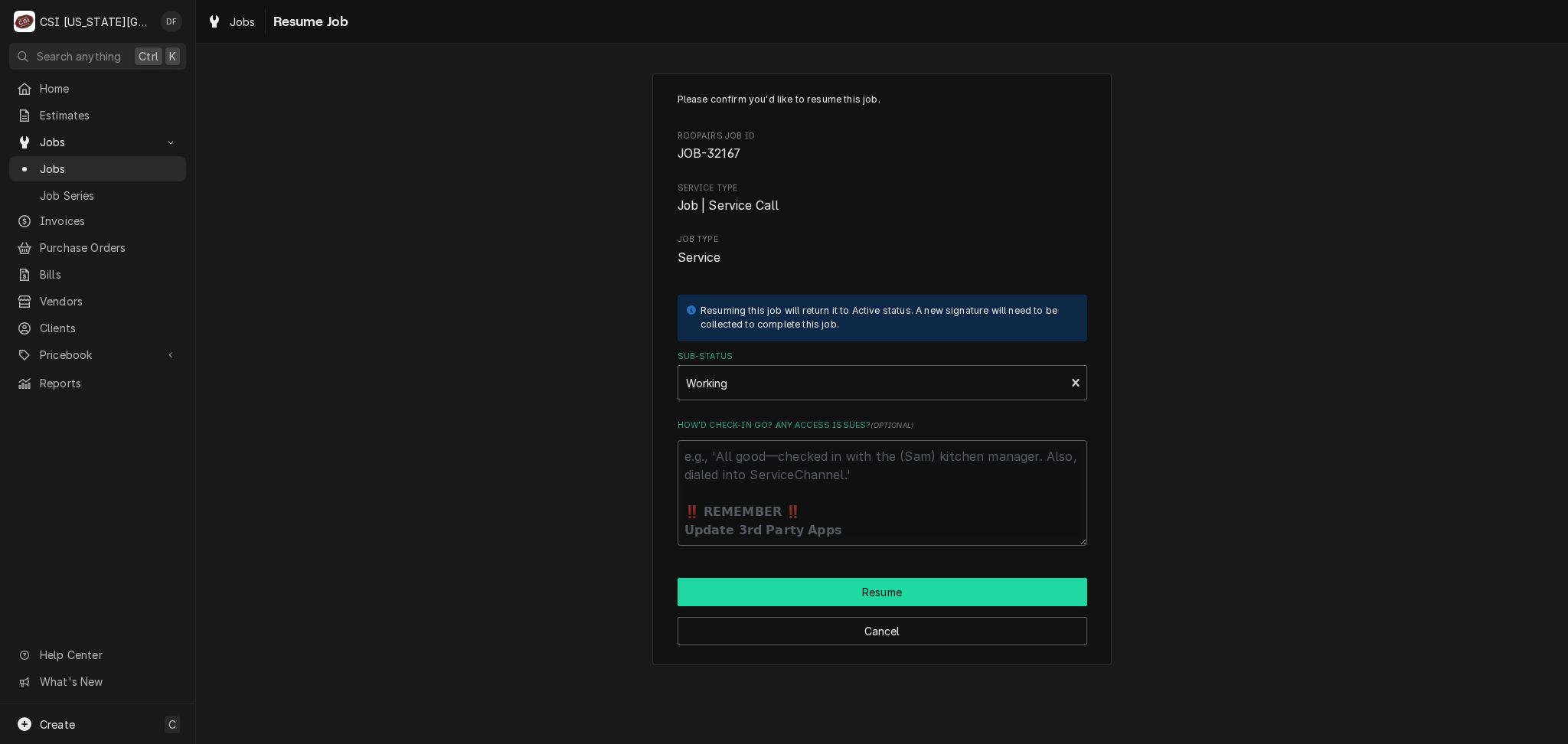
click at [860, 596] on button "Resume" at bounding box center [882, 592] width 409 height 29
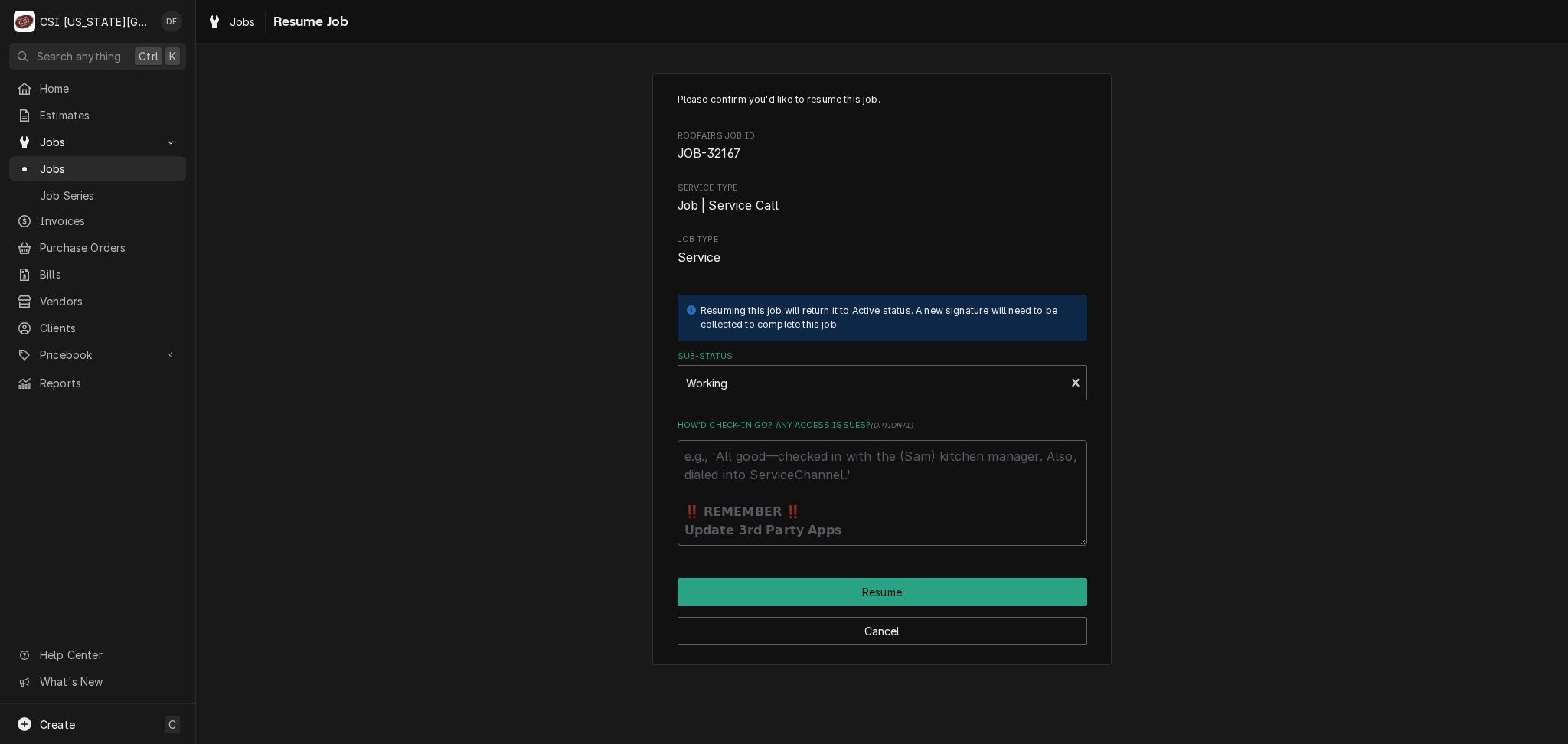
type textarea "x"
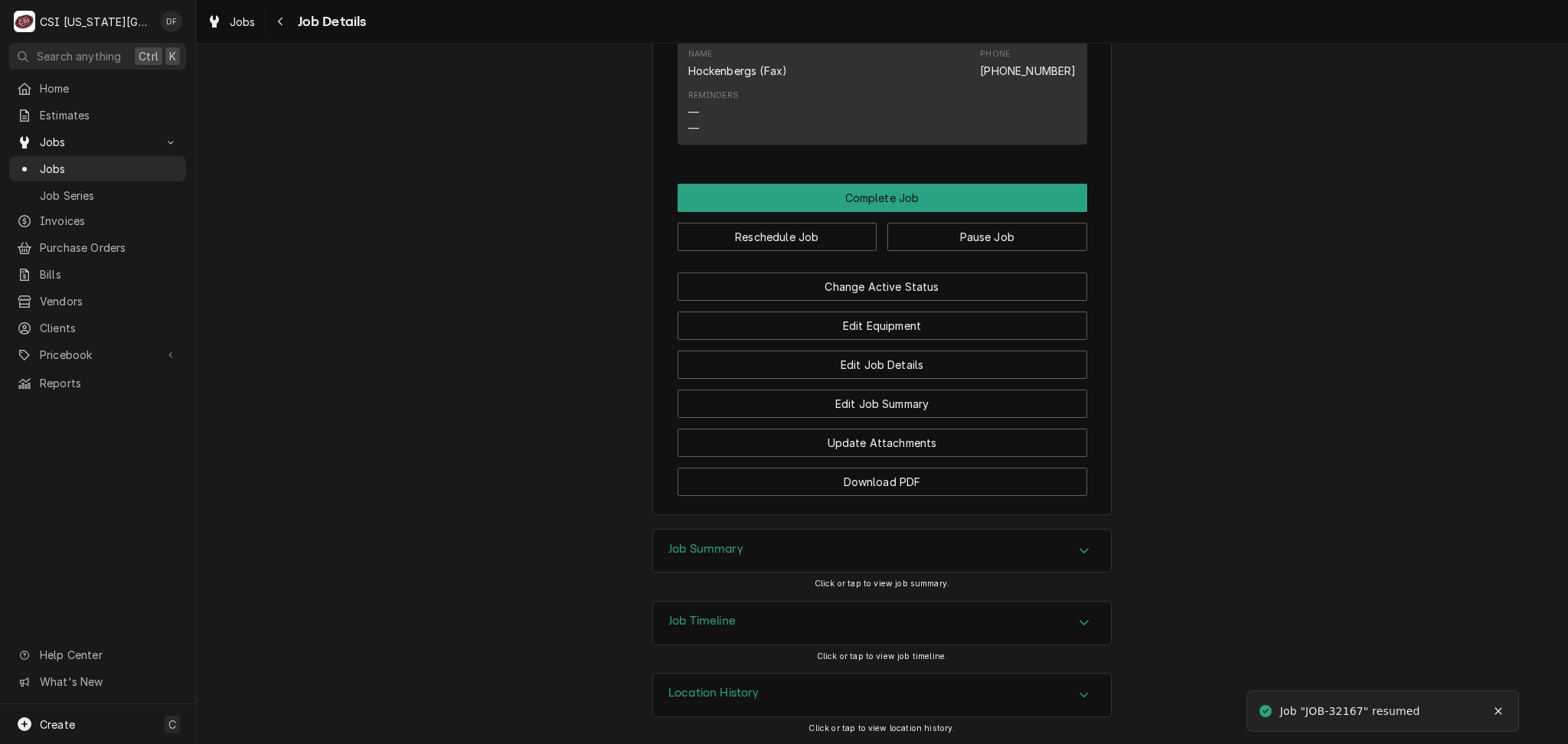
scroll to position [1550, 0]
click at [811, 244] on button "Reschedule Job" at bounding box center [776, 235] width 200 height 29
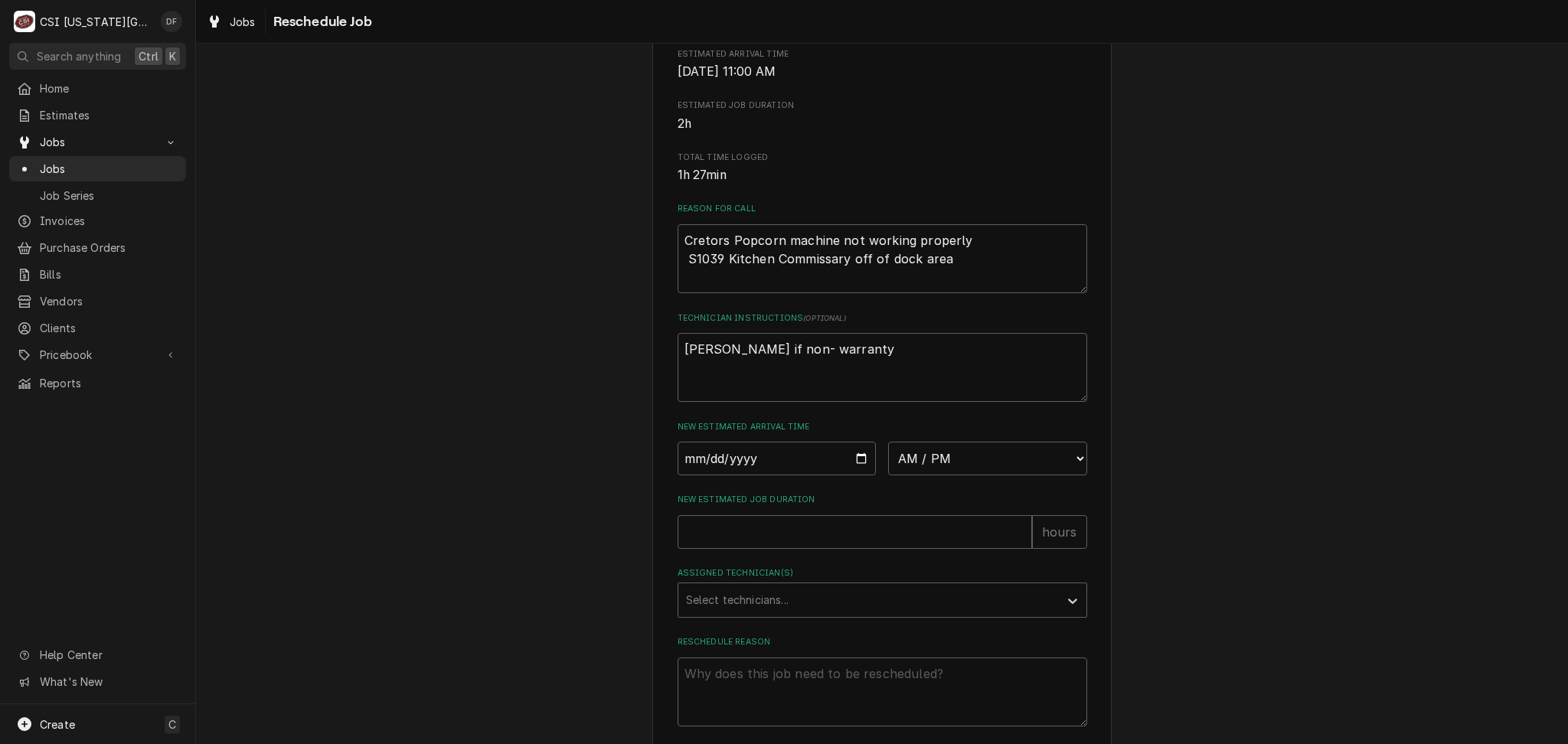
scroll to position [400, 0]
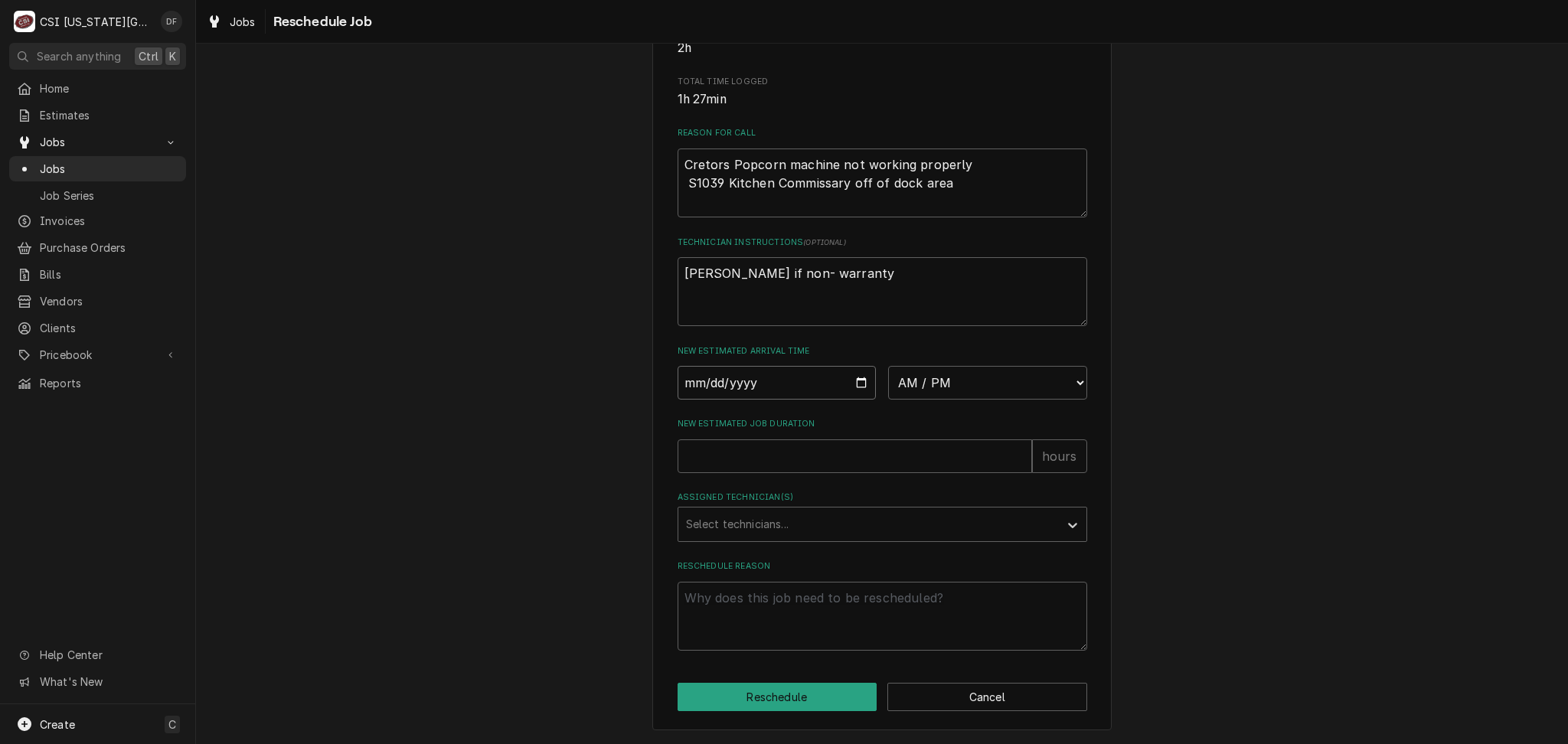
click at [854, 377] on input "Date" at bounding box center [776, 383] width 199 height 33
type input "[DATE]"
type textarea "x"
click at [985, 383] on select "AM / PM 6:00 AM 6:15 AM 6:30 AM 6:45 AM 7:00 AM 7:15 AM 7:30 AM 7:45 AM 8:00 AM…" at bounding box center [988, 383] width 199 height 33
select select "13:00:00"
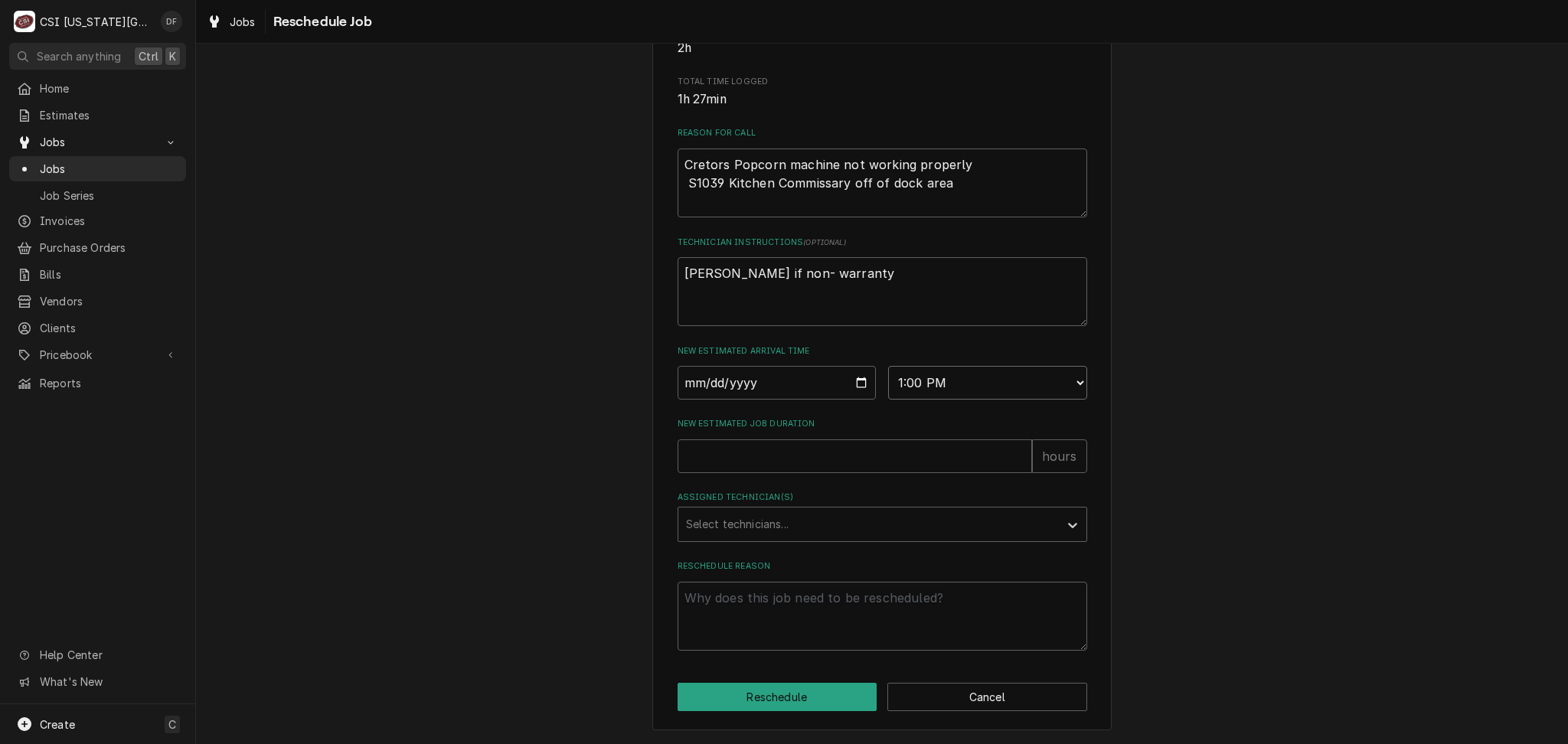
click at [888, 366] on select "AM / PM 6:00 AM 6:15 AM 6:30 AM 6:45 AM 7:00 AM 7:15 AM 7:30 AM 7:45 AM 8:00 AM…" at bounding box center [988, 383] width 199 height 33
click at [762, 445] on input "New Estimated Job Duration" at bounding box center [854, 456] width 355 height 33
type textarea "x"
type input "2"
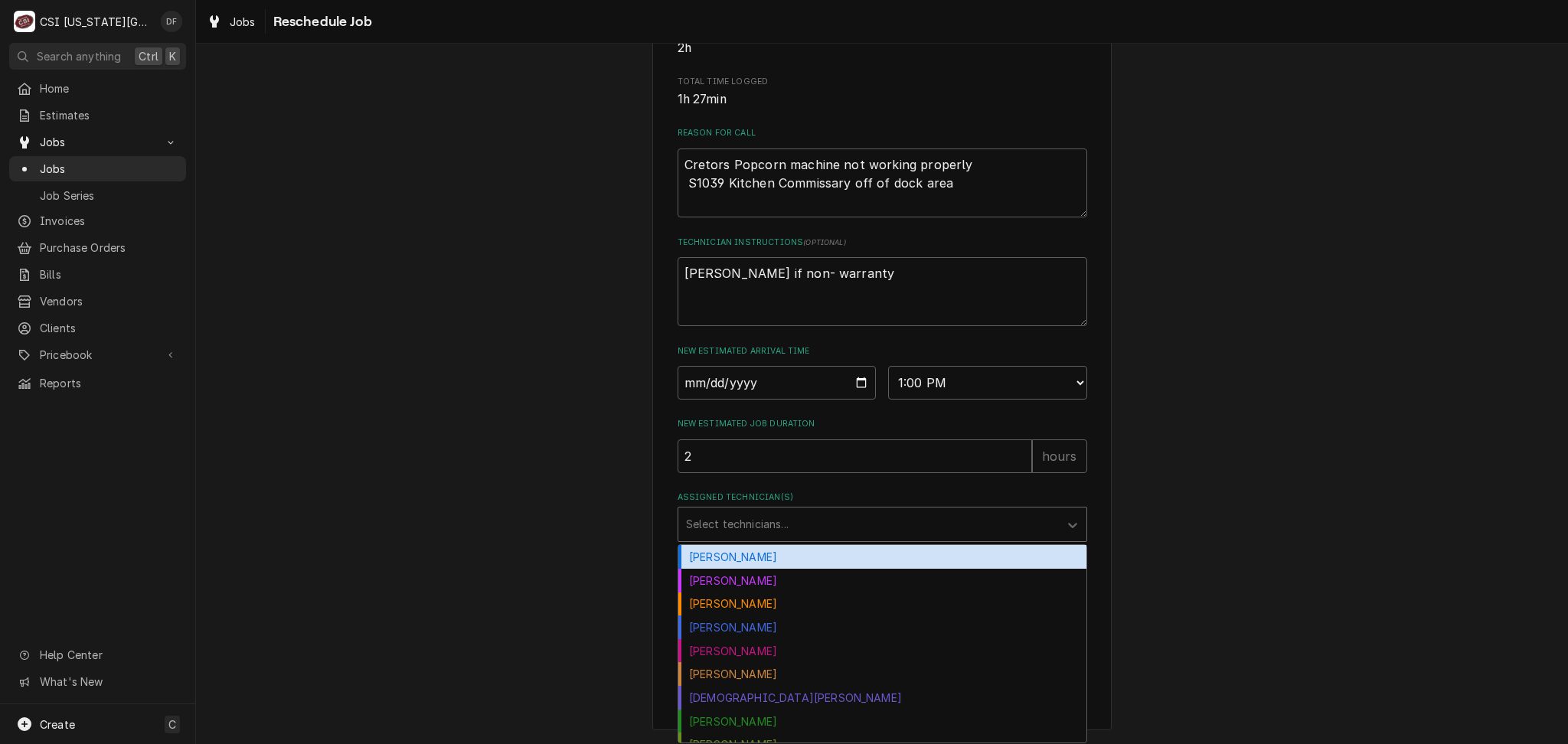
click at [790, 531] on div "Assigned Technician(s)" at bounding box center [868, 524] width 365 height 28
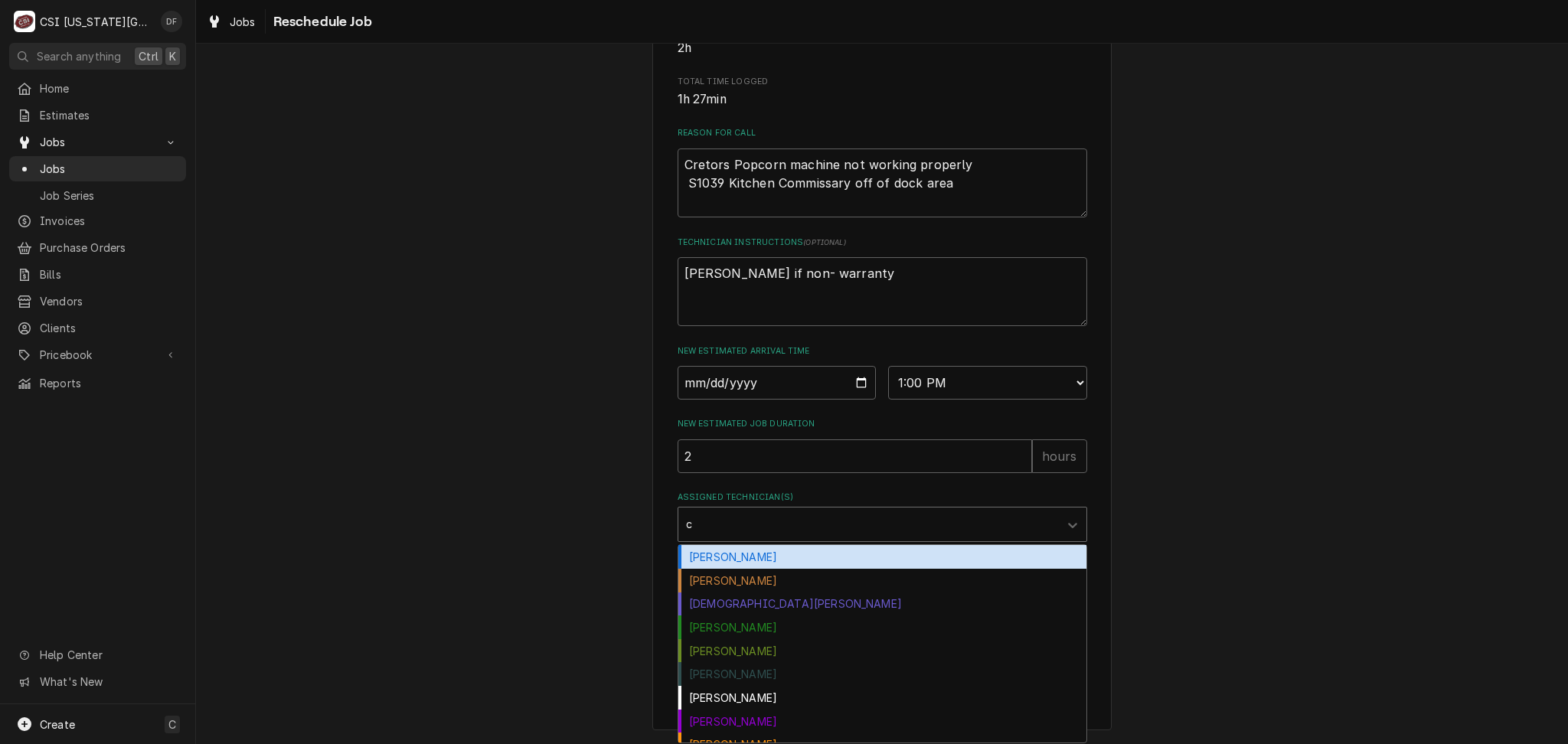
type input "ch"
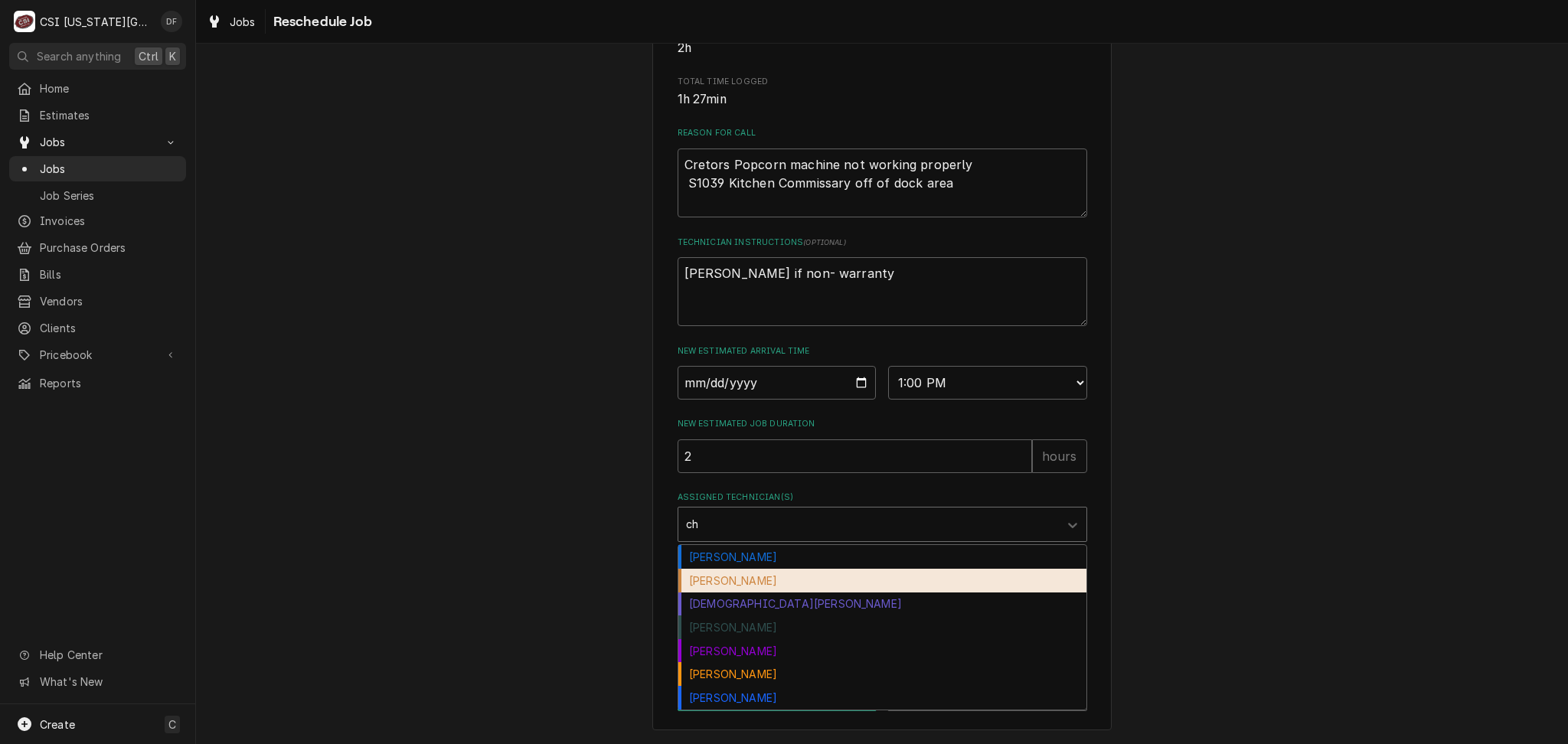
click at [775, 589] on div "[PERSON_NAME]" at bounding box center [882, 580] width 408 height 24
type textarea "x"
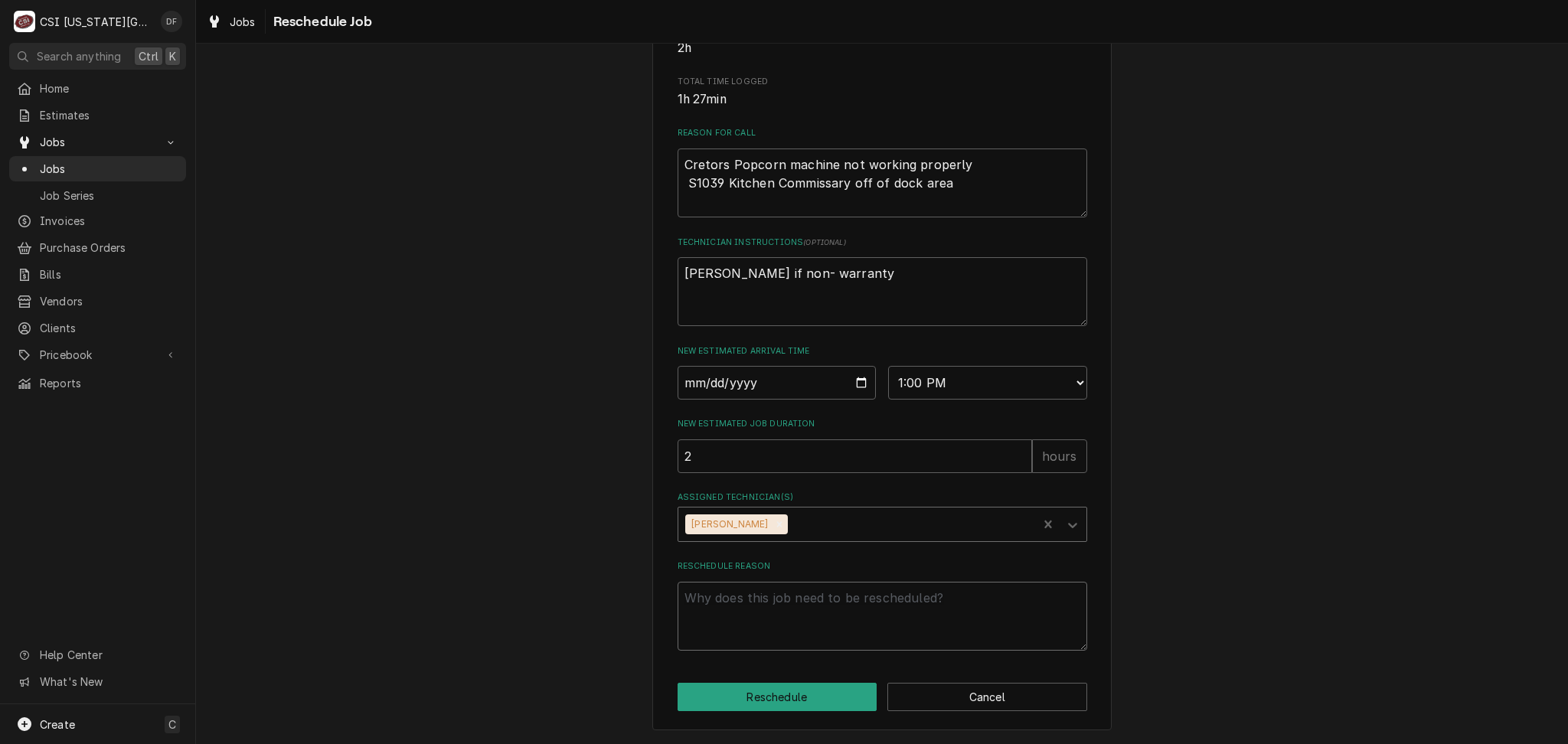
click at [775, 602] on textarea "Reschedule Reason" at bounding box center [882, 616] width 409 height 69
type textarea "x"
type textarea "c"
type textarea "x"
type textarea "cu"
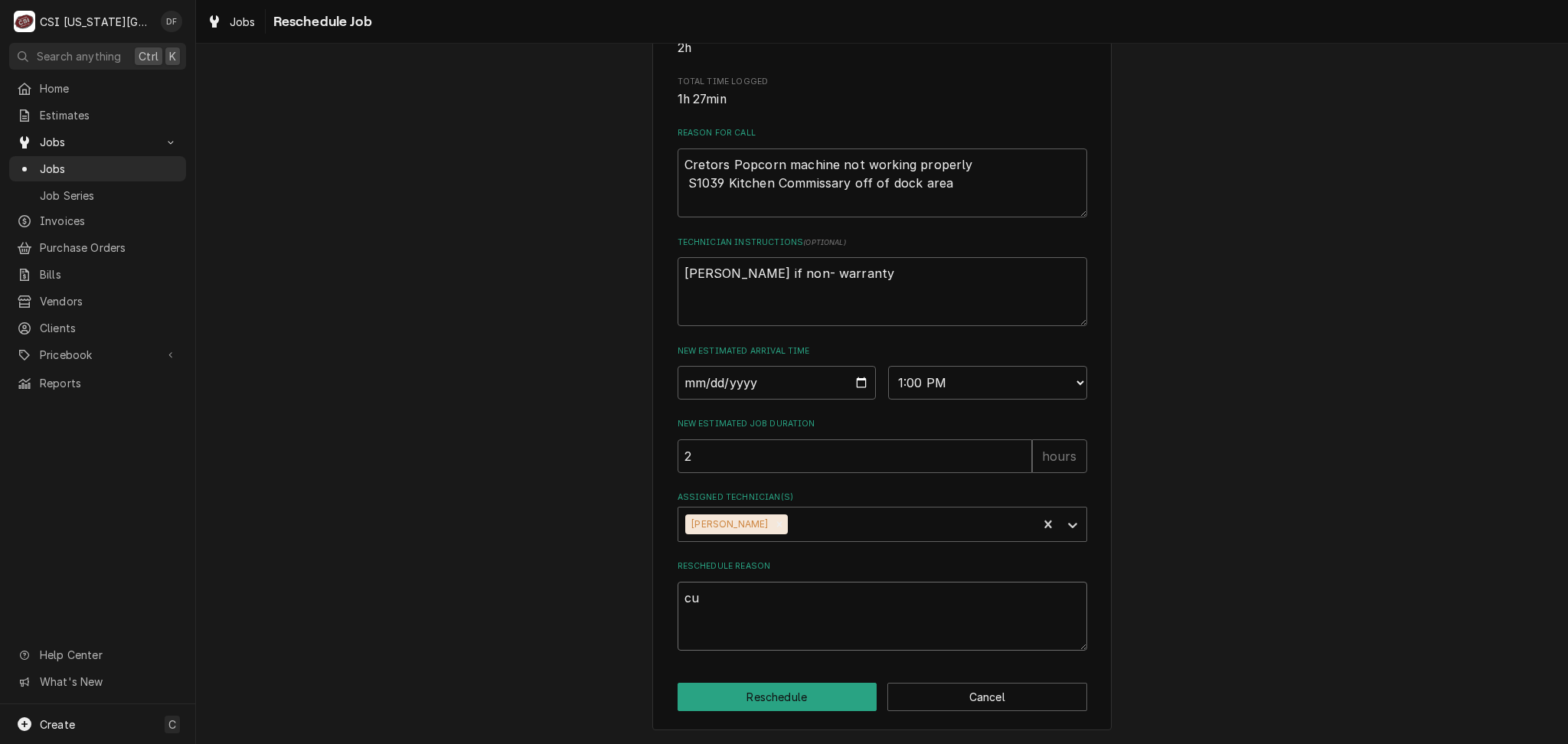
type textarea "x"
type textarea "cus"
type textarea "x"
type textarea "cust"
type textarea "x"
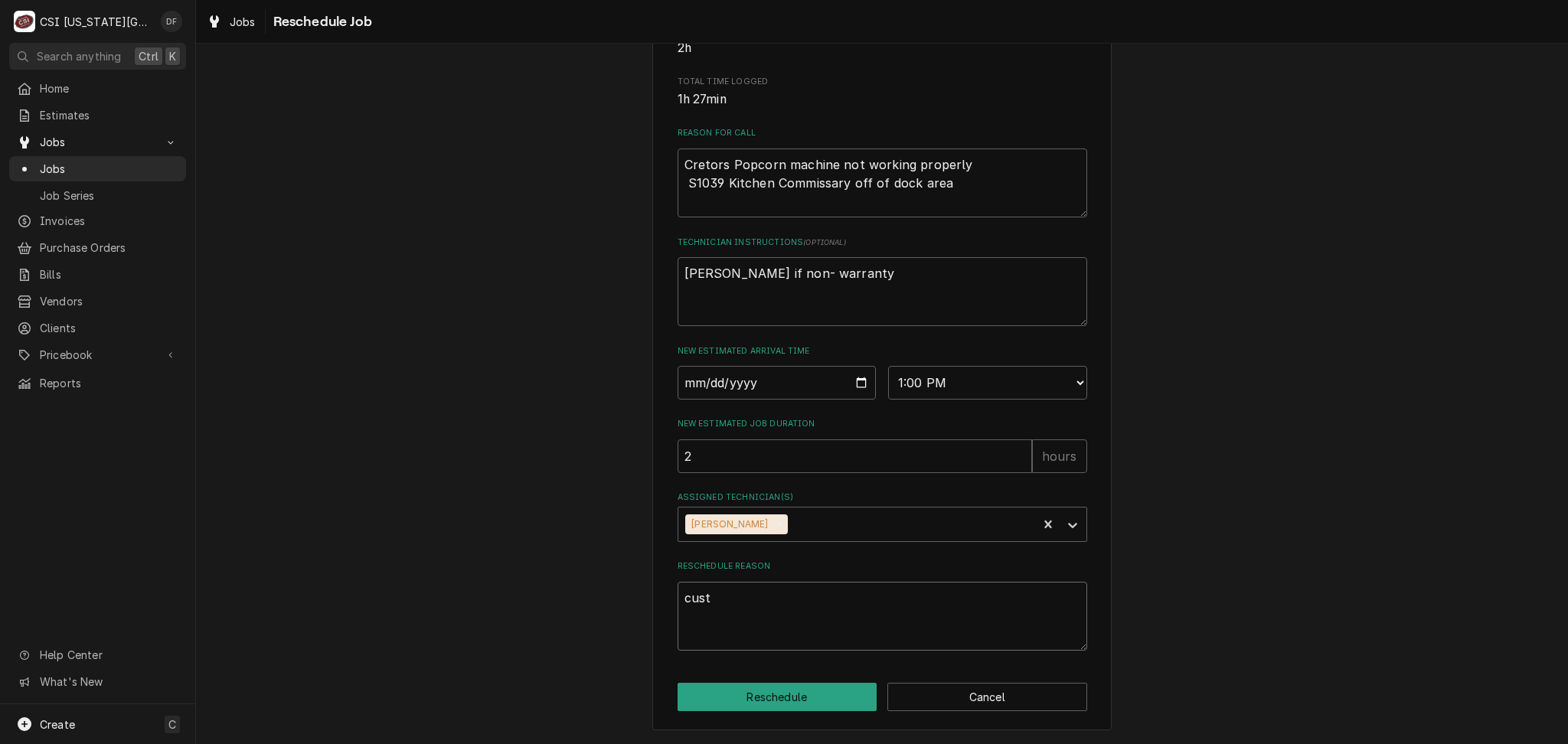
type textarea "custo"
type textarea "x"
type textarea "custom"
type textarea "x"
type textarea "custome"
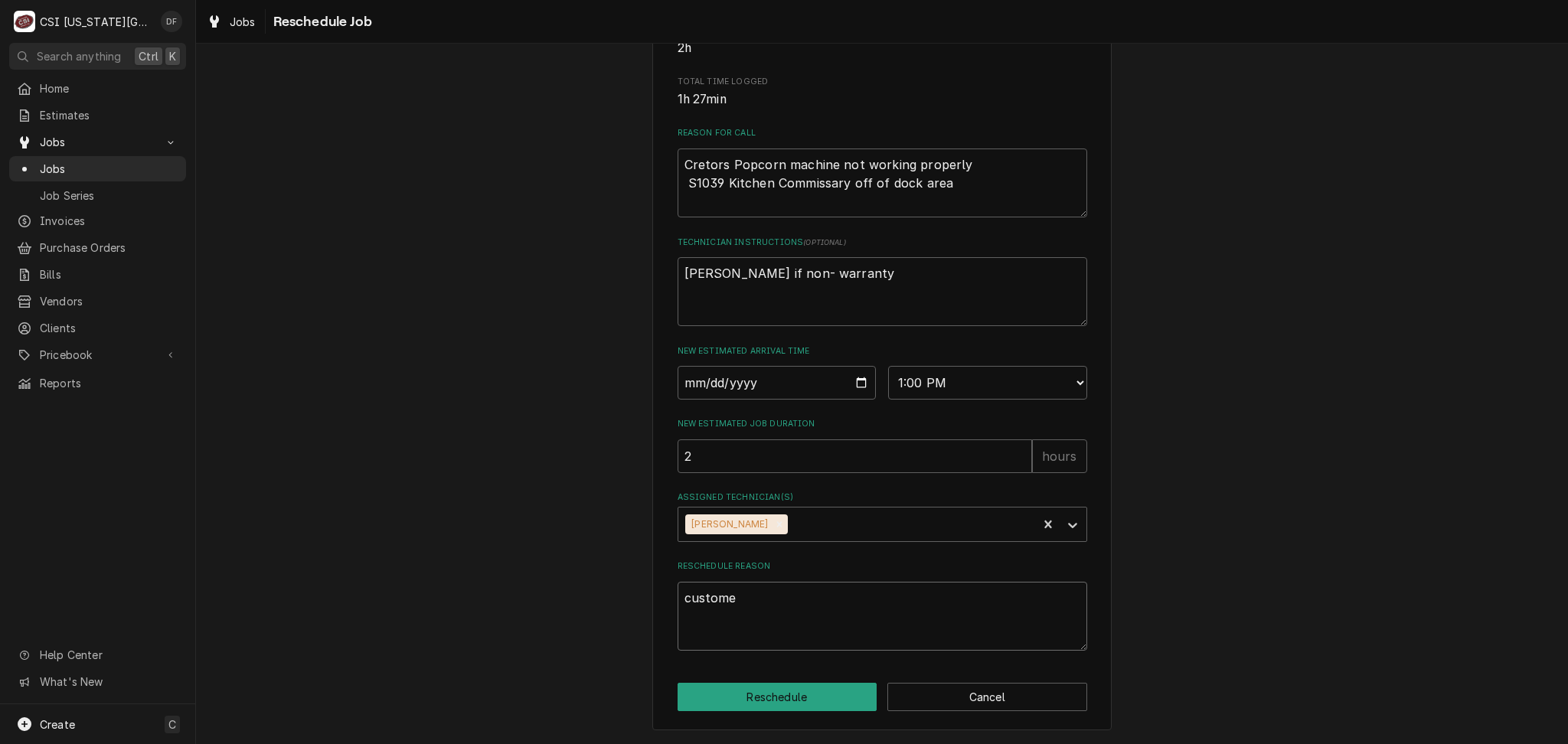
type textarea "x"
type textarea "customer"
type textarea "x"
type textarea "customer"
type textarea "x"
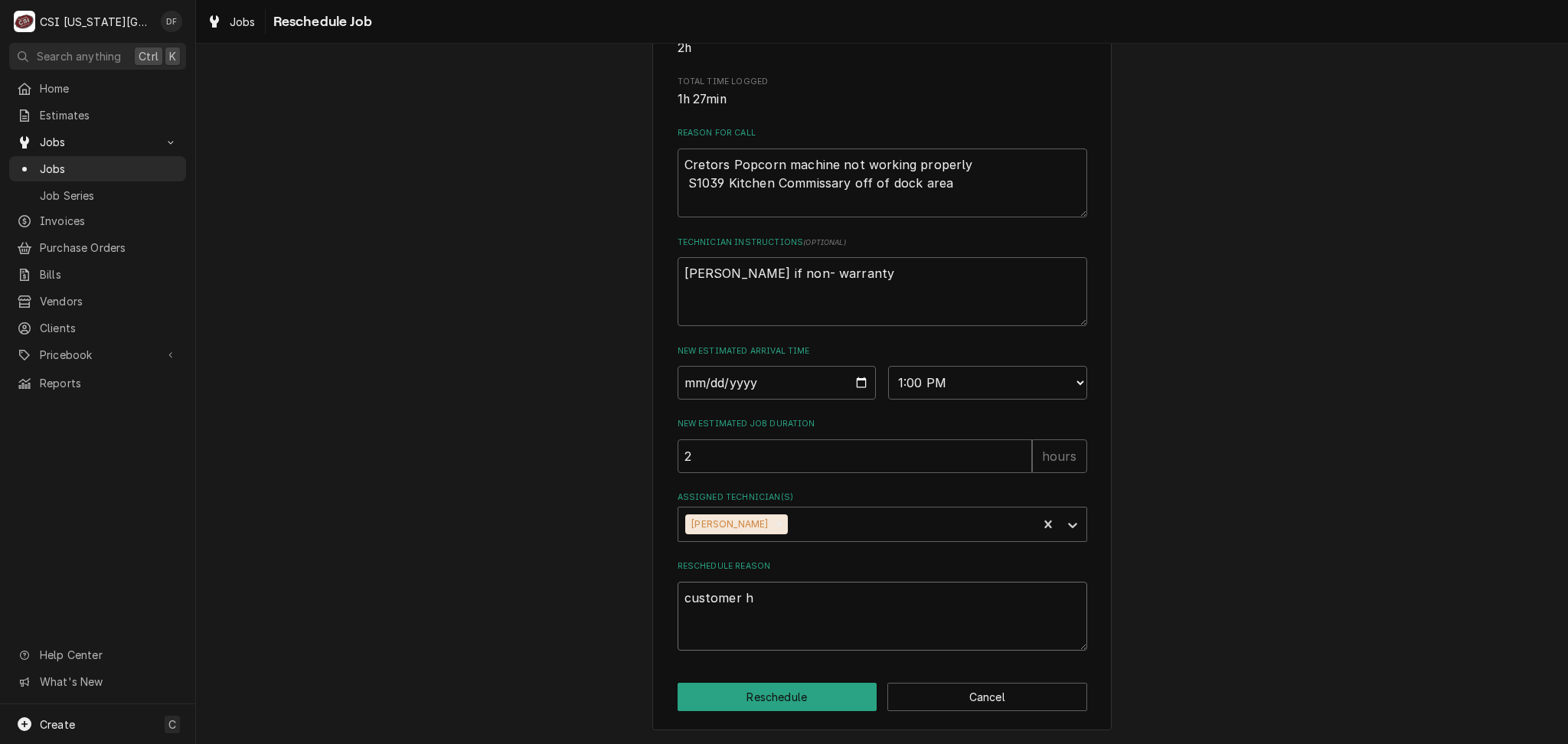
type textarea "customer ha"
type textarea "x"
type textarea "customer haq"
type textarea "x"
type textarea "customer ha"
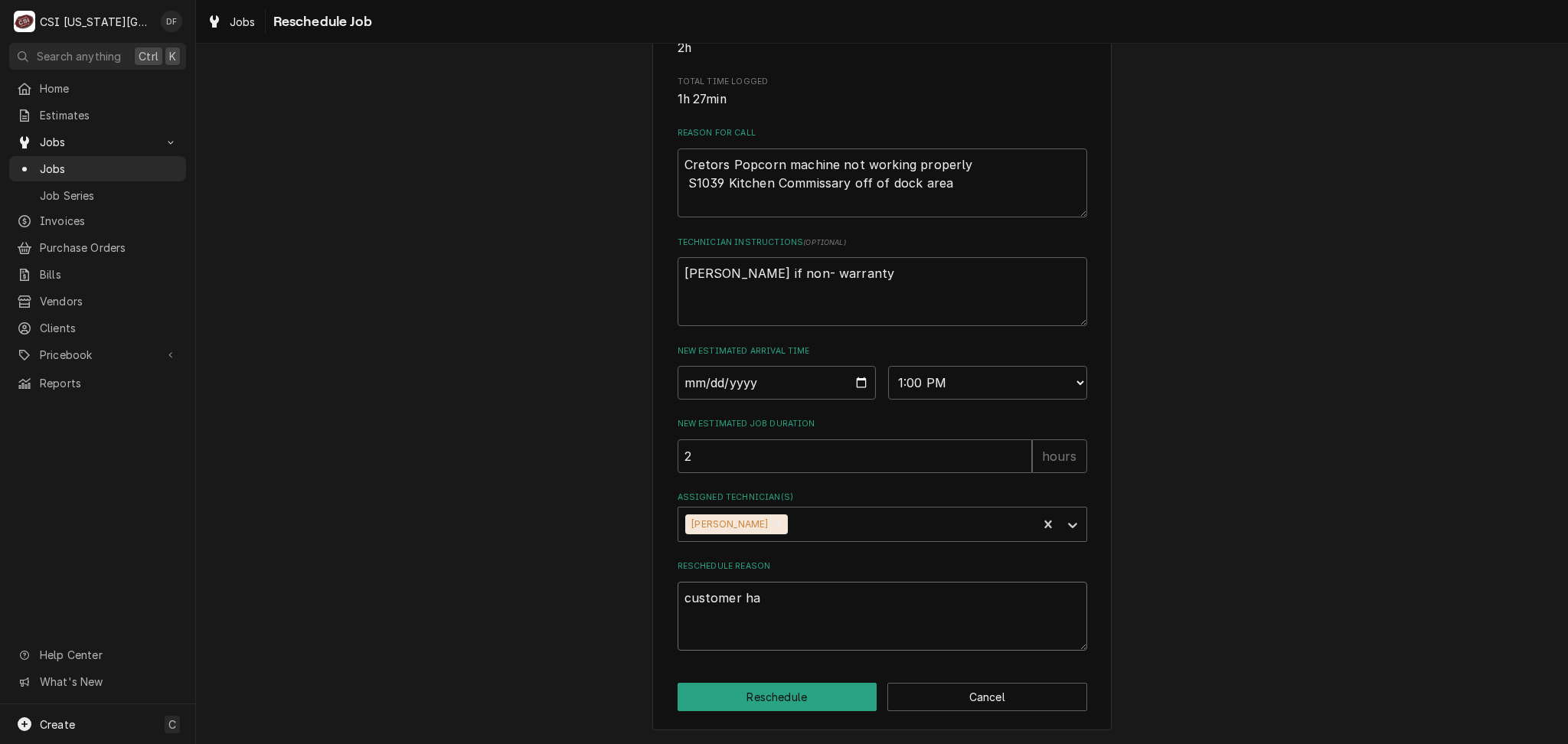
type textarea "x"
type textarea "customer hav"
type textarea "x"
type textarea "customer havi"
type textarea "x"
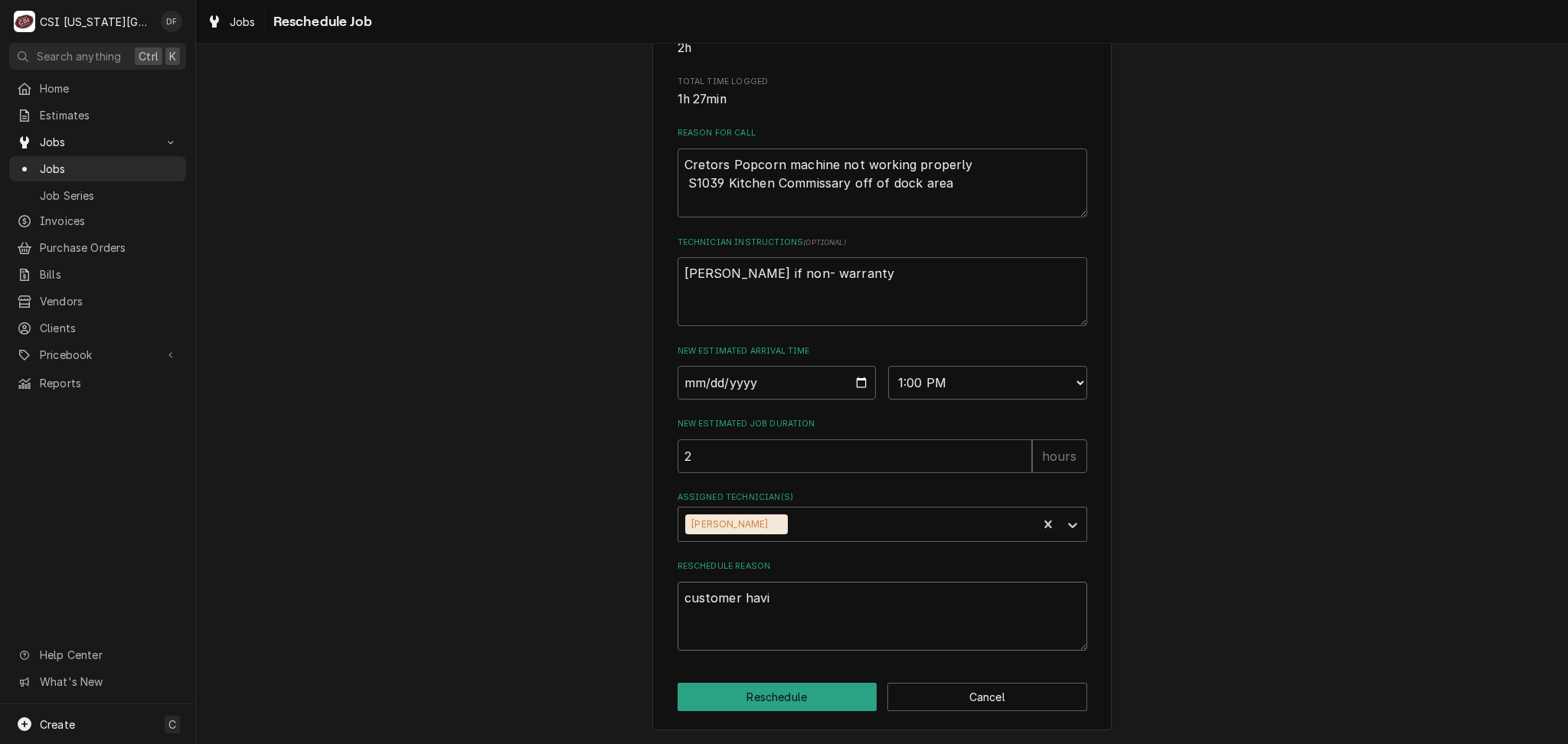
type textarea "customer havin"
type textarea "x"
type textarea "customer having"
type textarea "x"
type textarea "customer having"
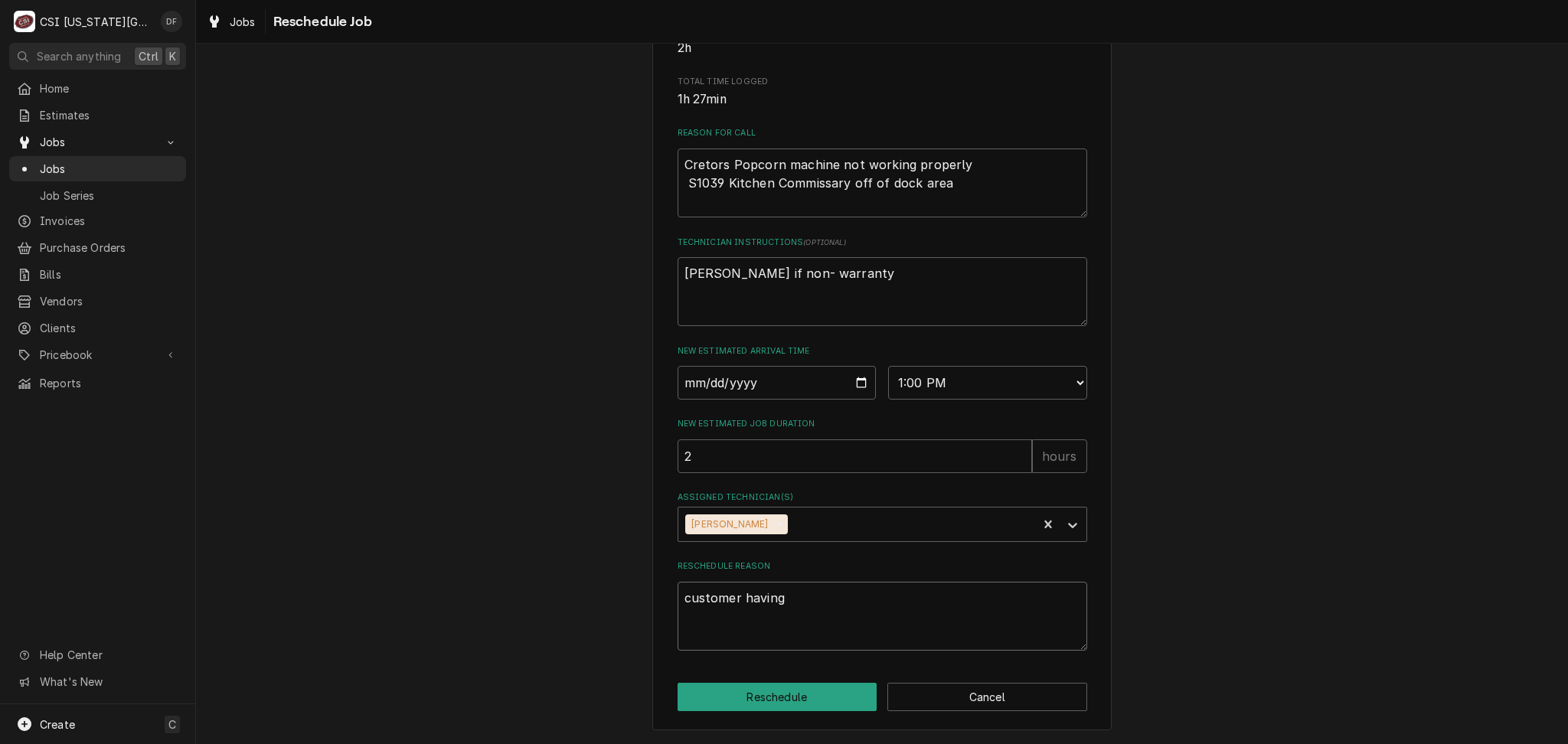
type textarea "x"
type textarea "customer having i"
type textarea "x"
type textarea "customer having is"
type textarea "x"
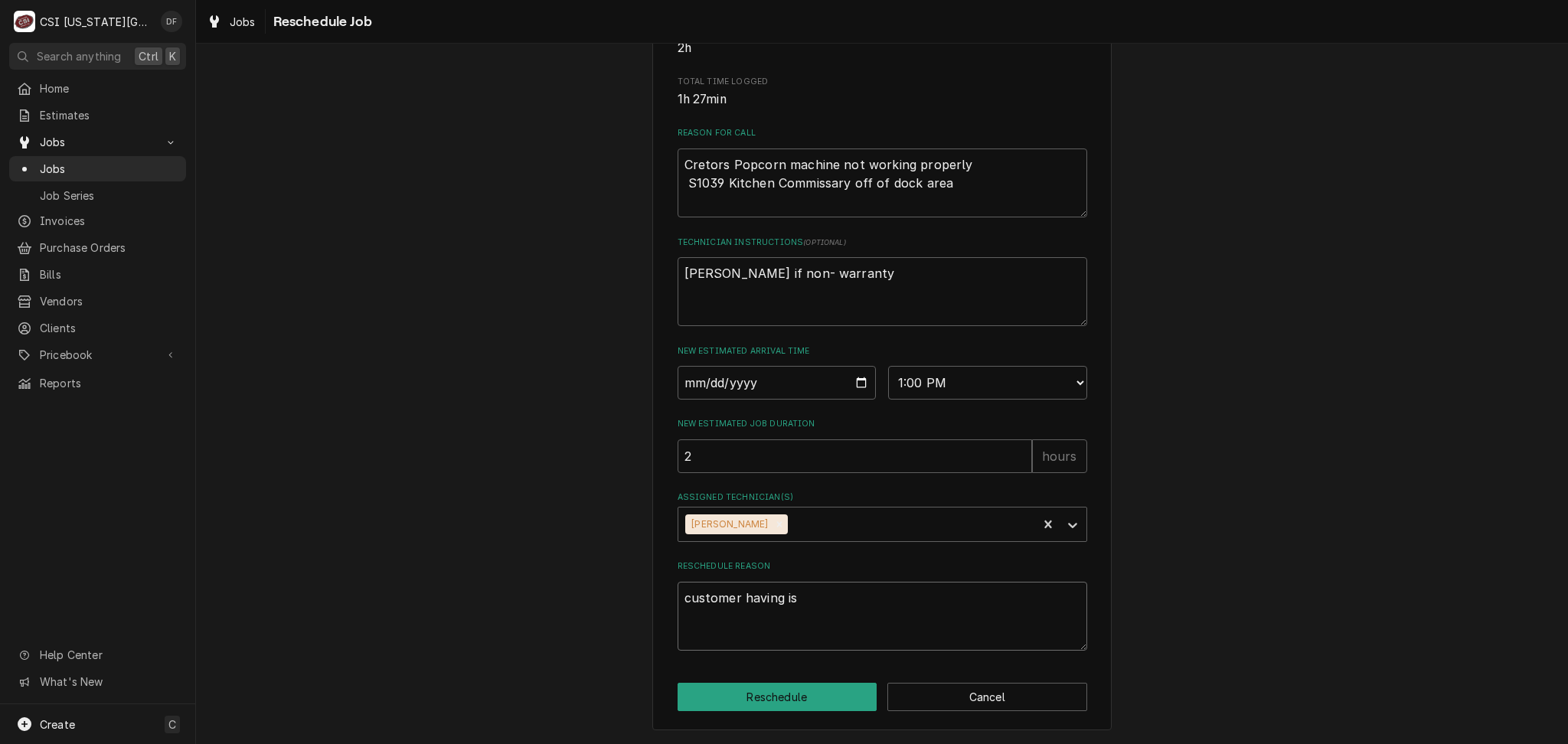
type textarea "customer having iss"
type textarea "x"
type textarea "customer having issu"
type textarea "x"
type textarea "customer having issue"
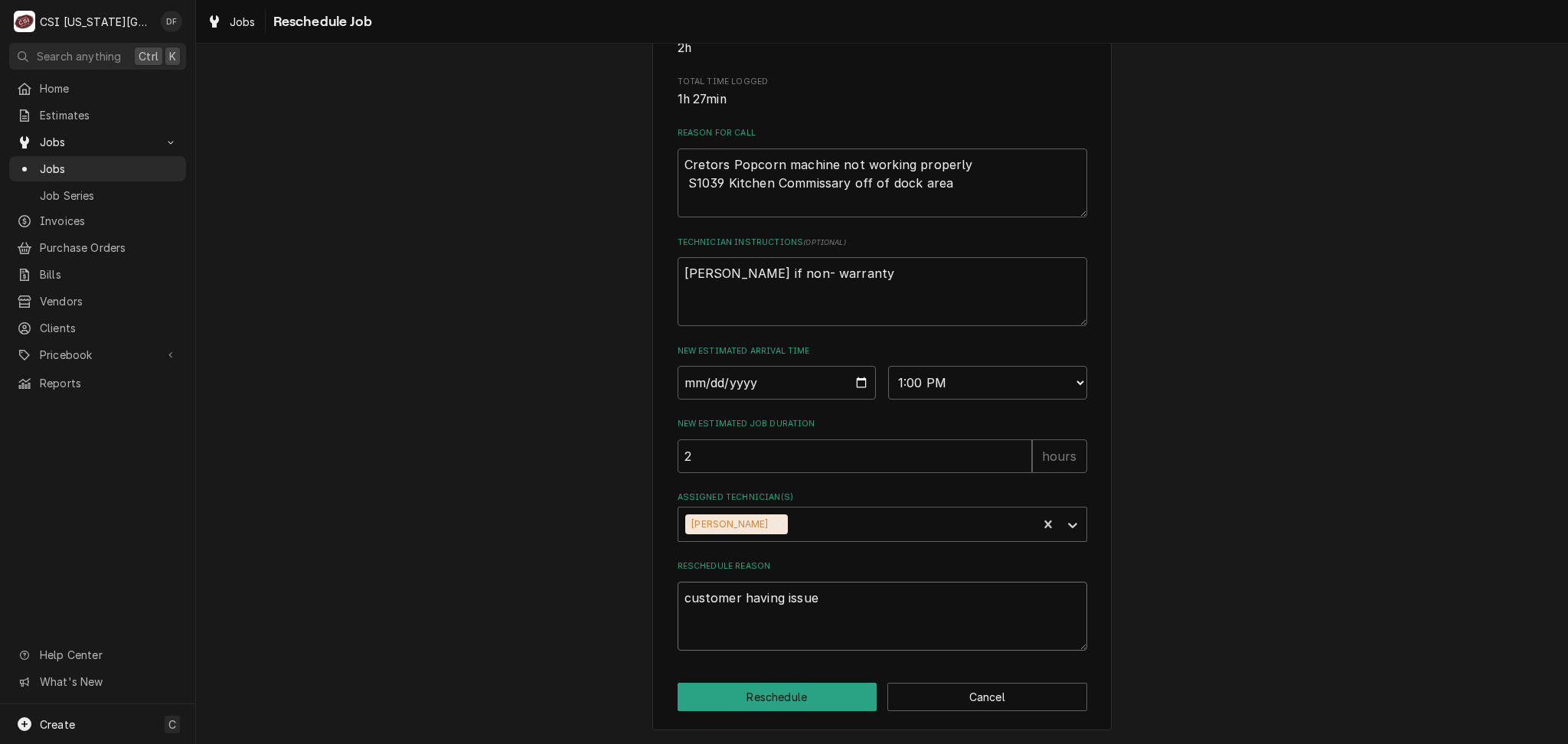
type textarea "x"
type textarea "customer having issues"
type textarea "x"
type textarea "customer having issues"
type textarea "x"
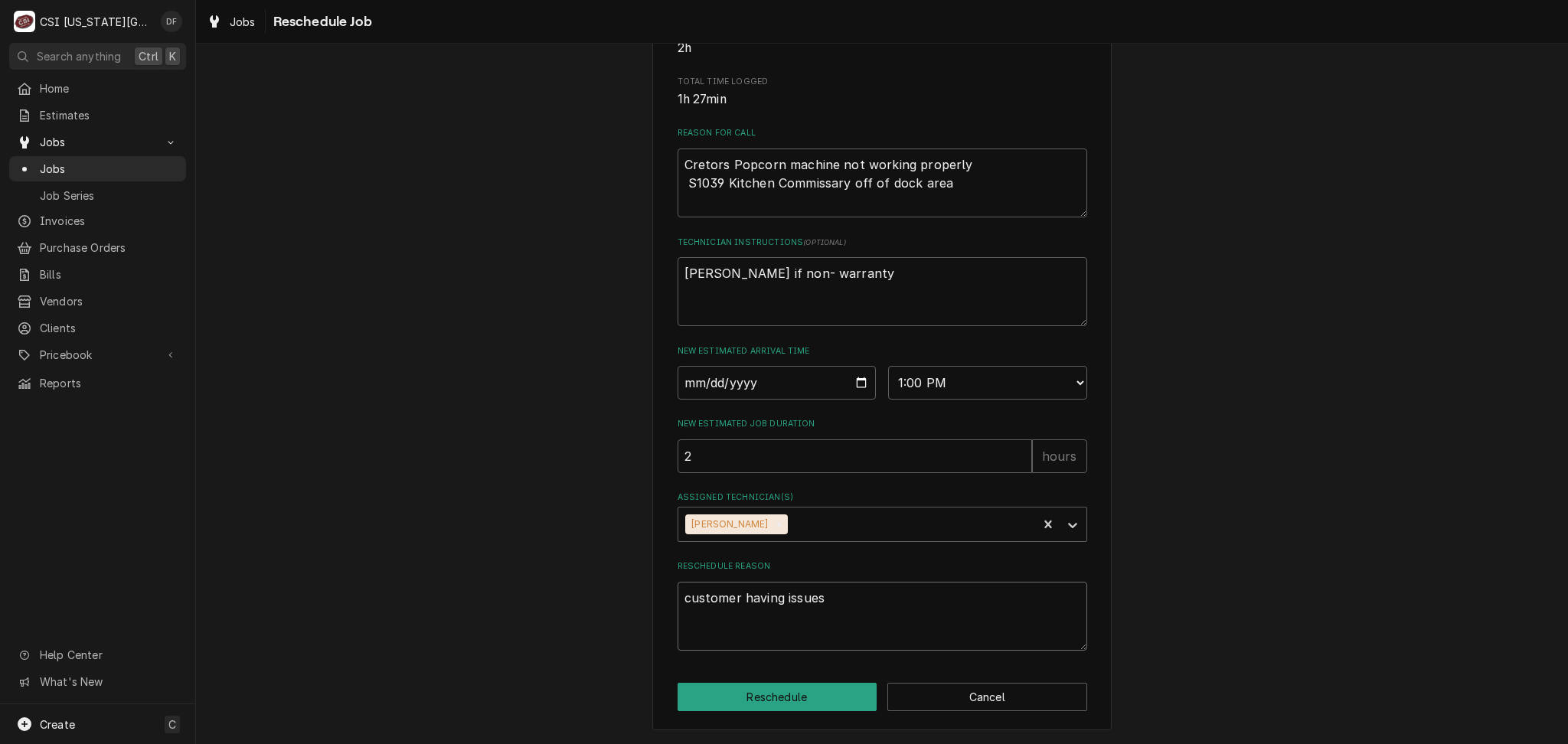
type textarea "customer having issues w"
type textarea "x"
type textarea "customer having issues wi"
type textarea "x"
type textarea "customer having issues wit"
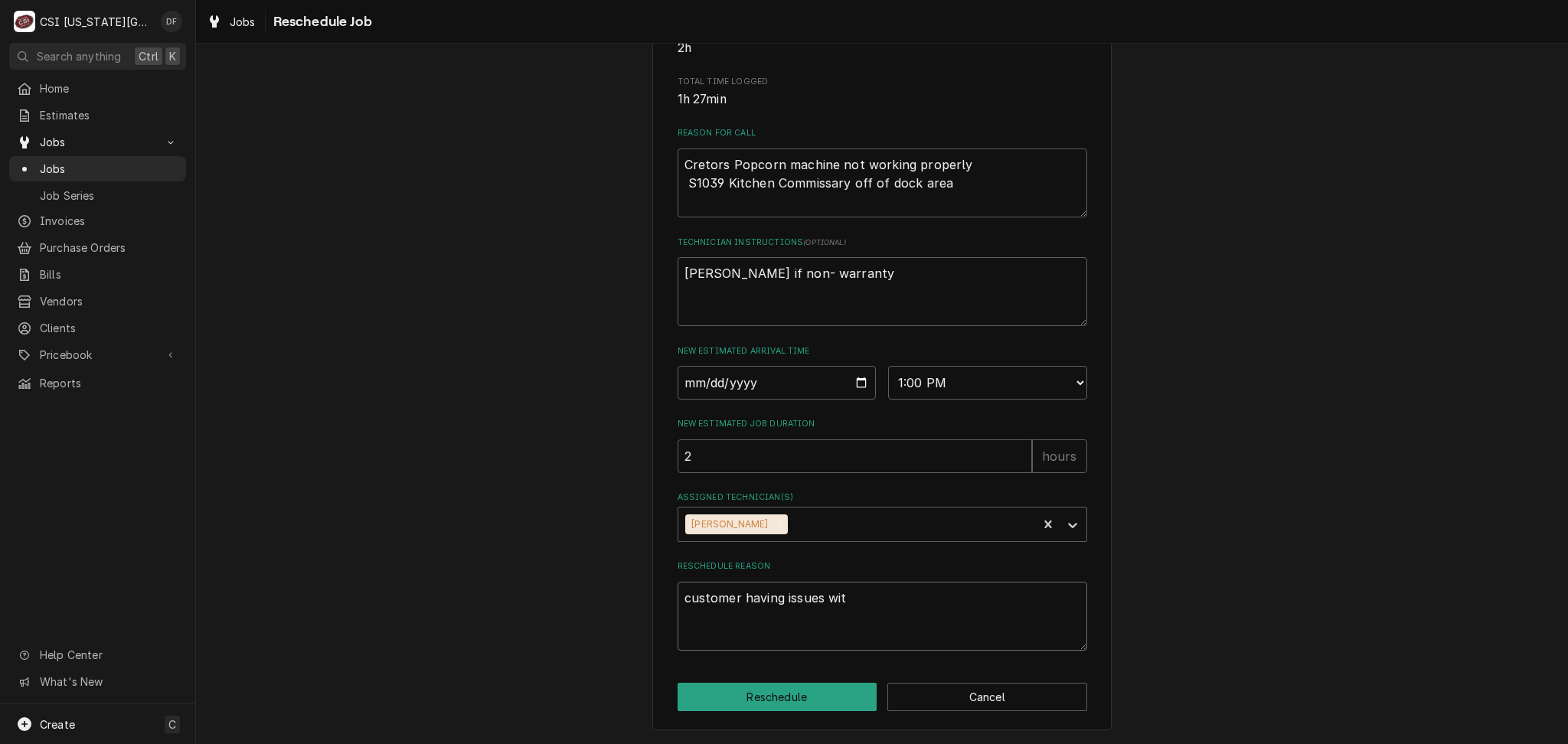
type textarea "x"
type textarea "customer having issues with"
type textarea "x"
type textarea "customer having issues with"
type textarea "x"
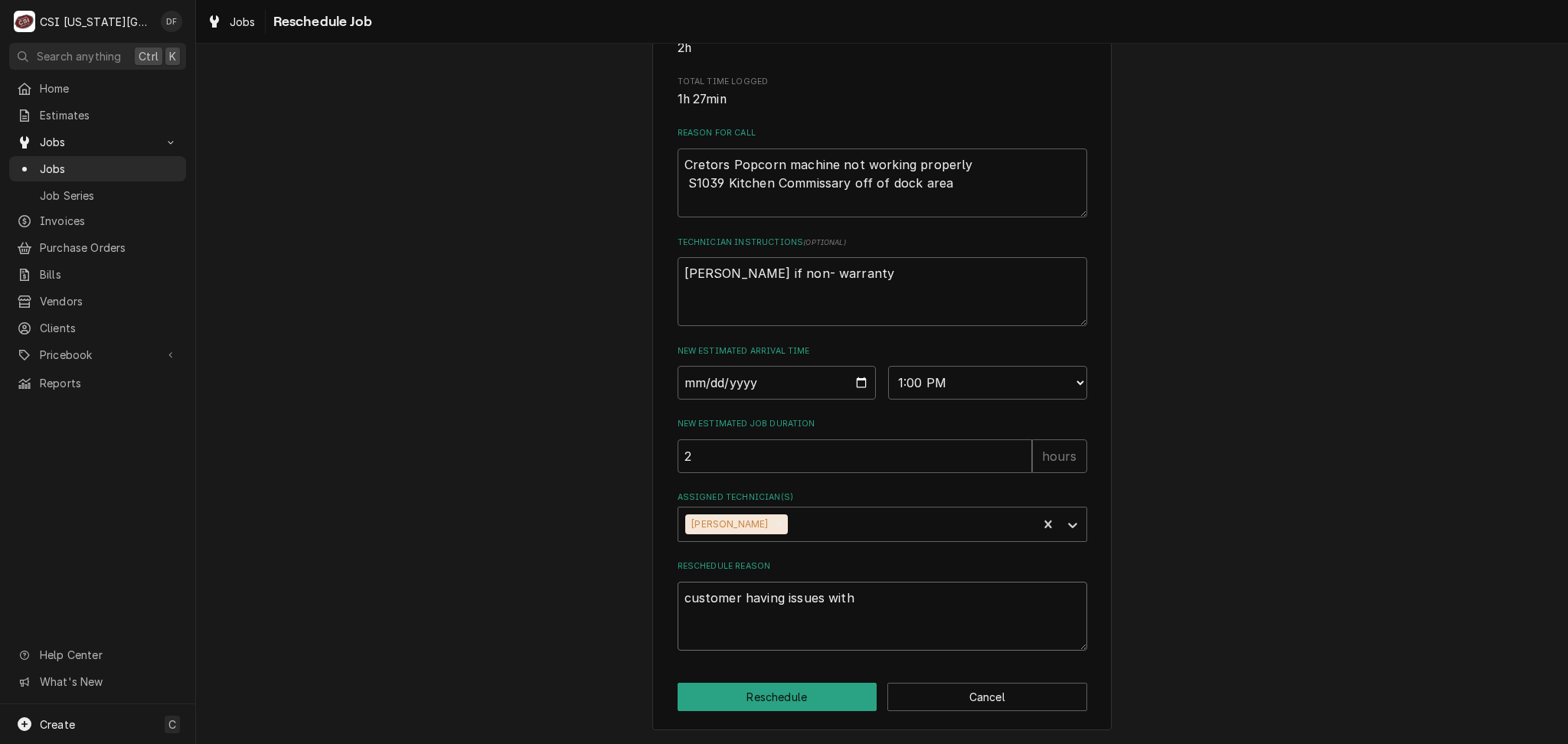
type textarea "customer having issues with l"
type textarea "x"
type textarea "customer having issues with le"
type textarea "x"
type textarea "customer having issues with lef"
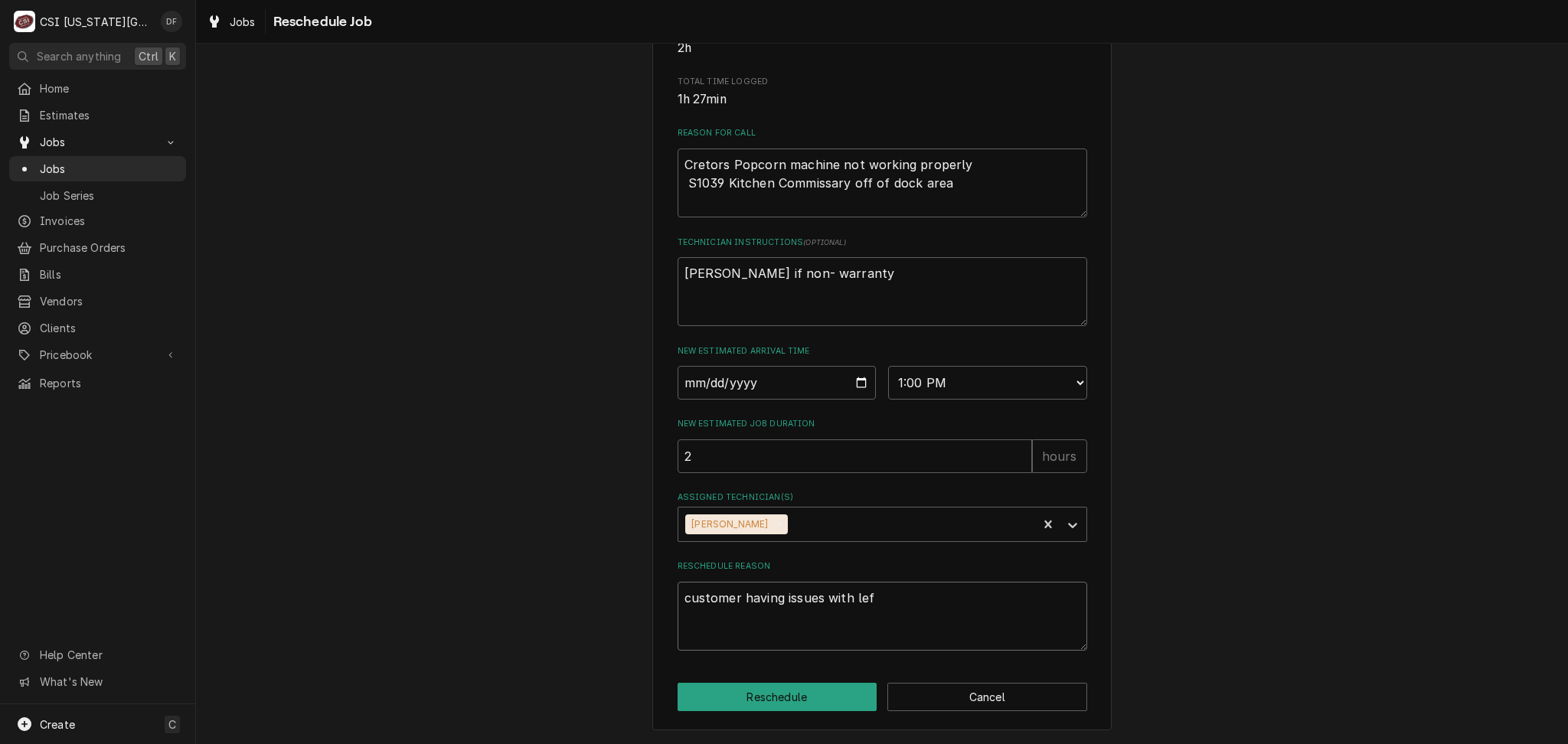
type textarea "x"
type textarea "customer having issues with left"
type textarea "x"
type textarea "customer having issues with left"
type textarea "x"
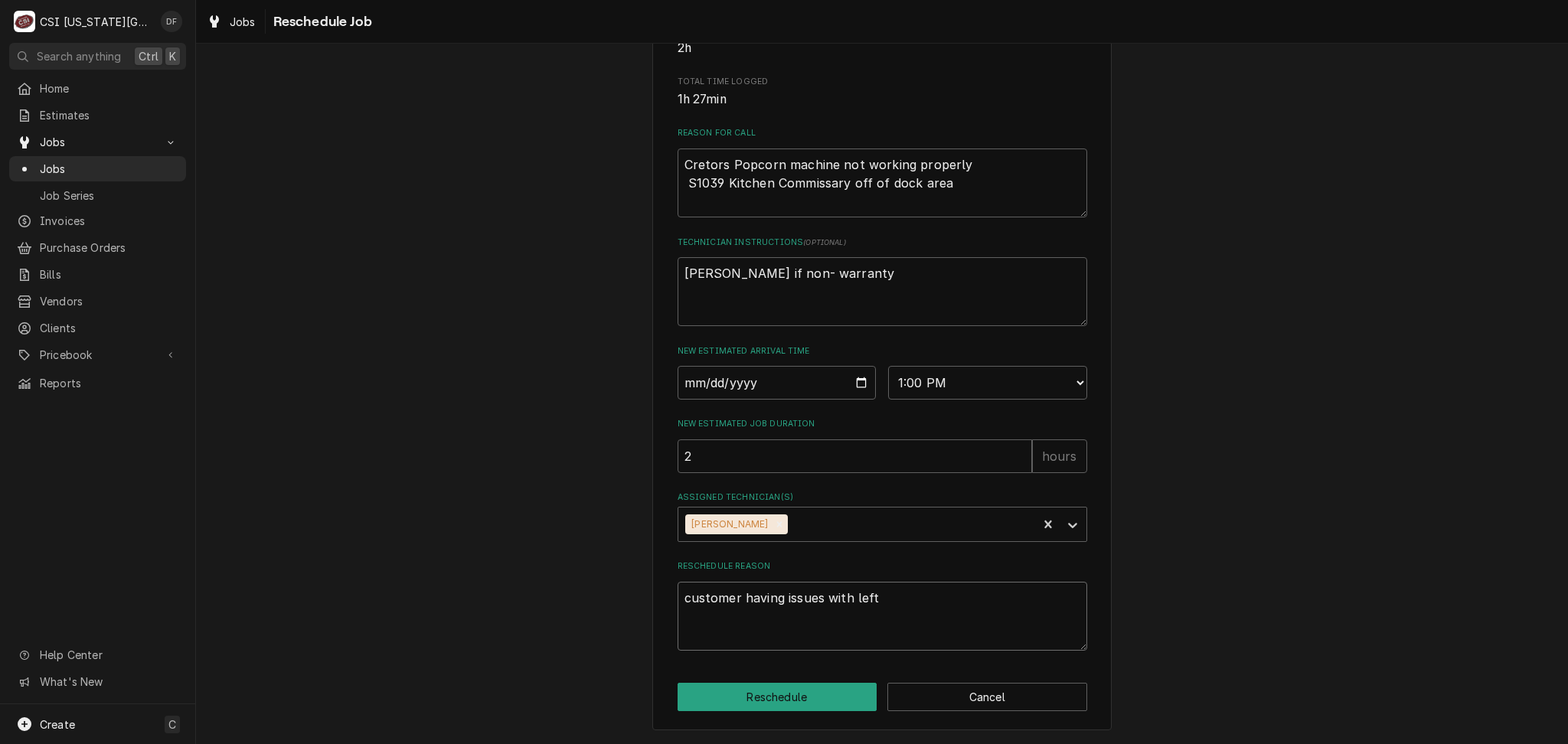
type textarea "customer having issues with left s"
type textarea "x"
type textarea "customer having issues with left si"
type textarea "x"
type textarea "customer having issues with left sid"
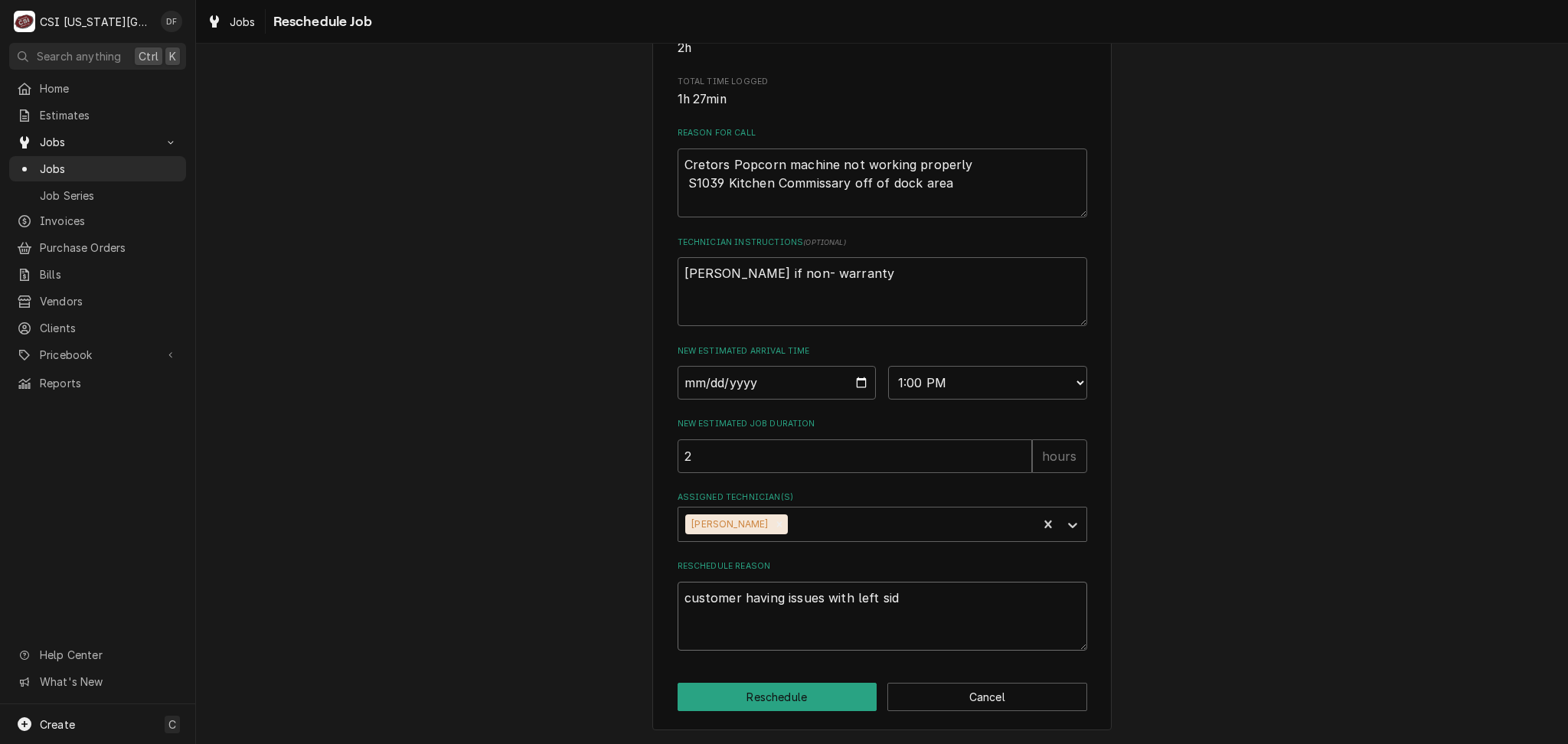
type textarea "x"
type textarea "customer having issues with left side"
type textarea "x"
type textarea "customer having issues with left side"
type textarea "x"
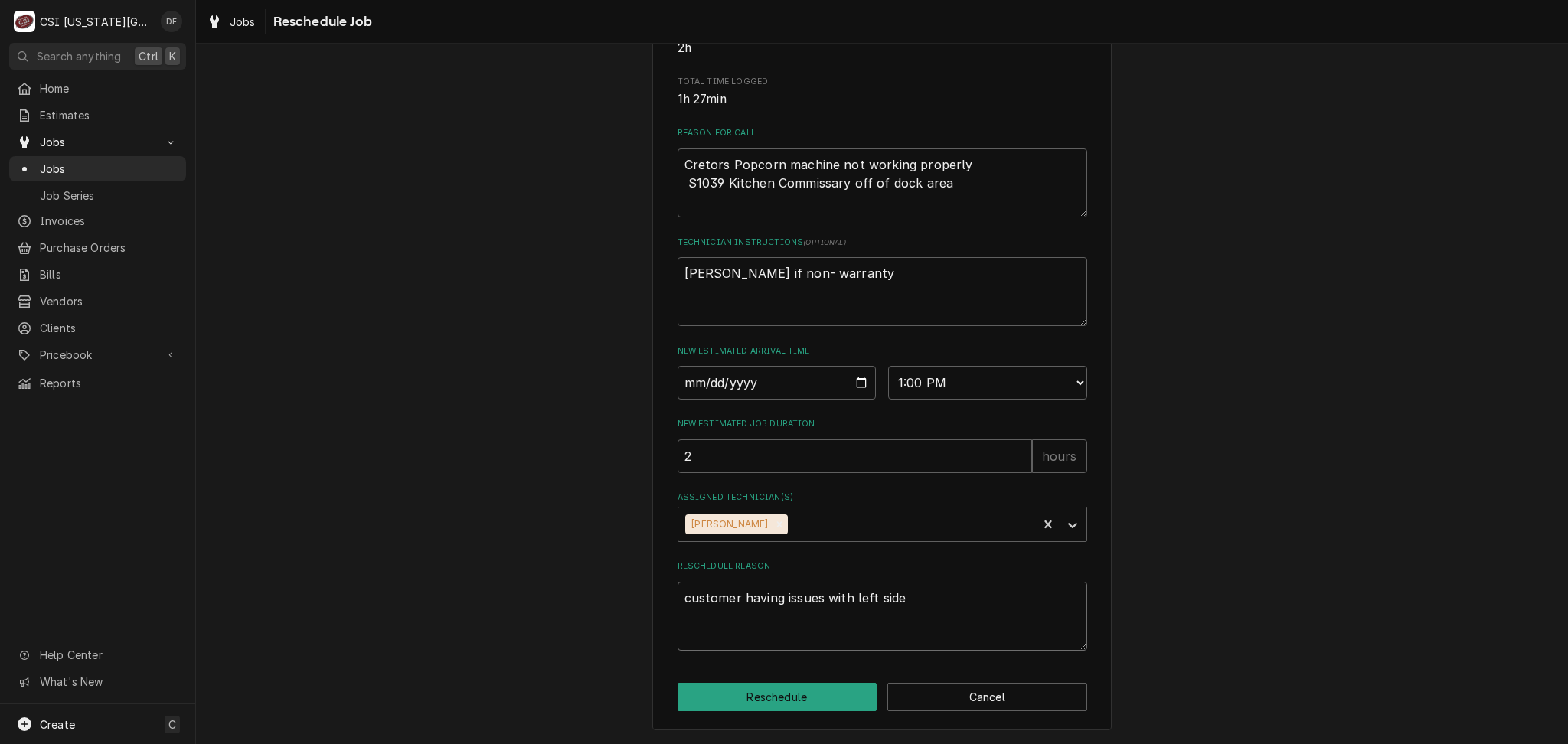
type textarea "customer having issues with left side k"
type textarea "x"
type textarea "customer having issues with left side ke"
type textarea "x"
type textarea "customer having issues with left side ket"
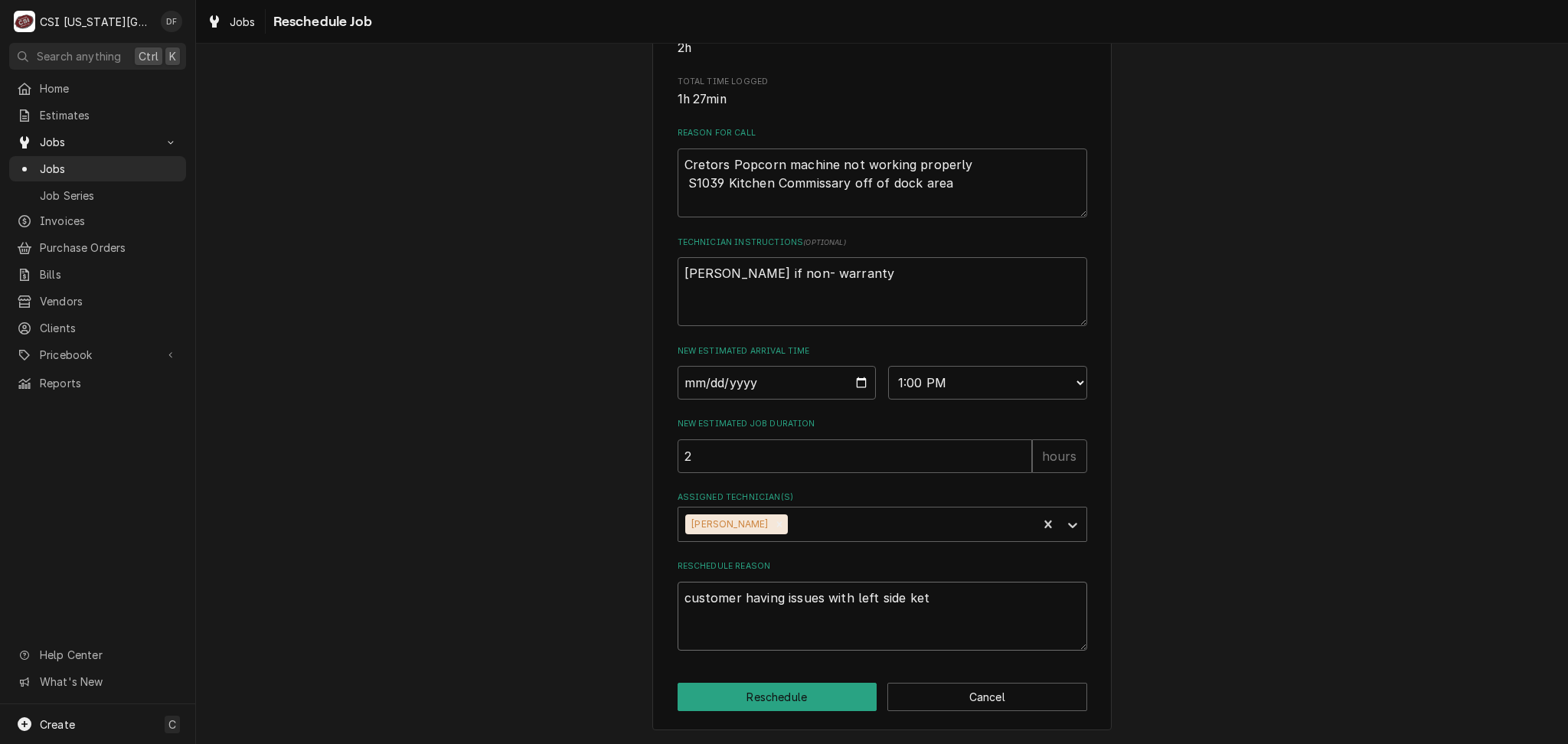
type textarea "x"
type textarea "customer having issues with left side [PERSON_NAME]"
type textarea "x"
type textarea "customer having issues with left side kettl"
type textarea "x"
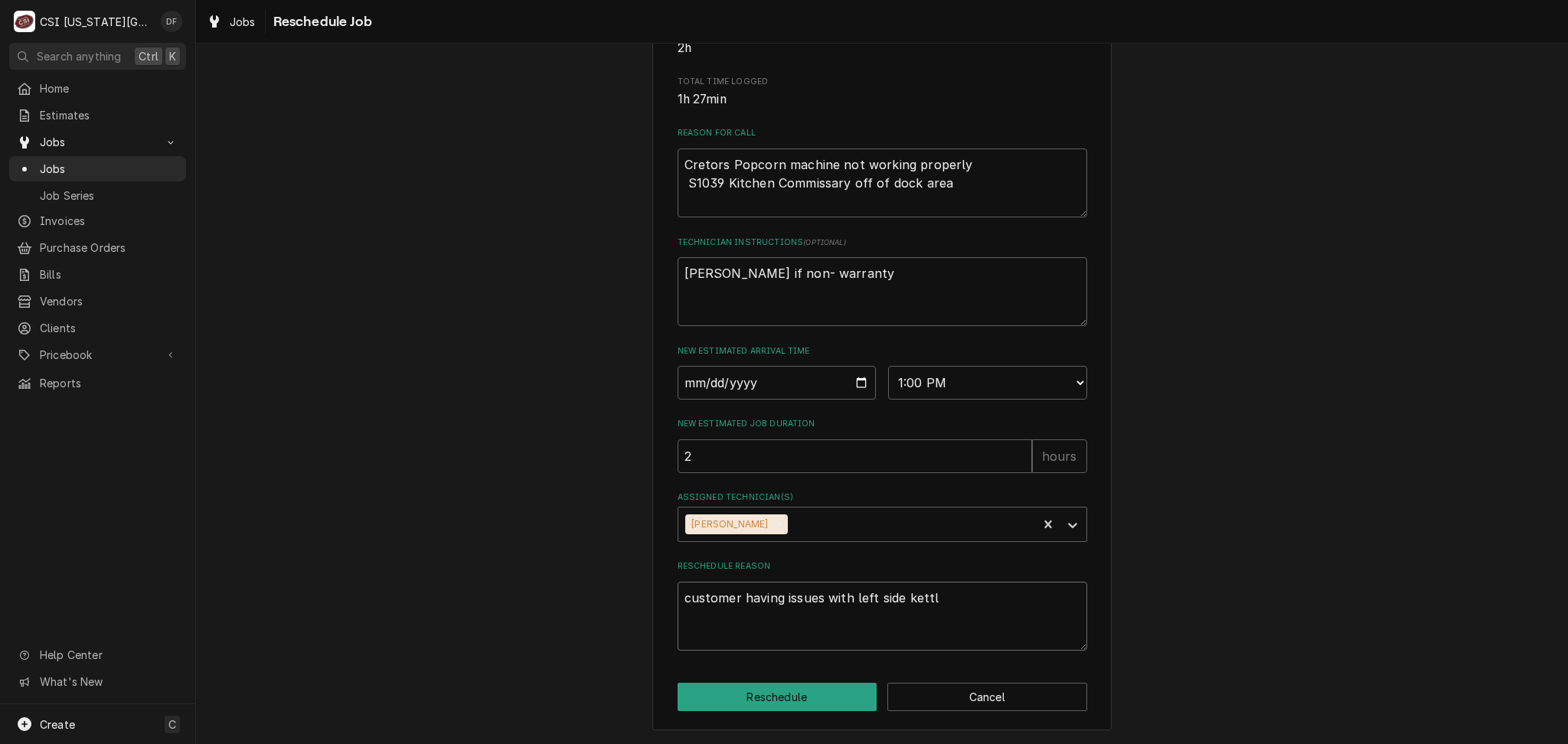
type textarea "customer having issues with left side kettle"
type textarea "x"
type textarea "customer having issues with left side kettle"
type textarea "x"
type textarea "customer having issues with left side kettle a"
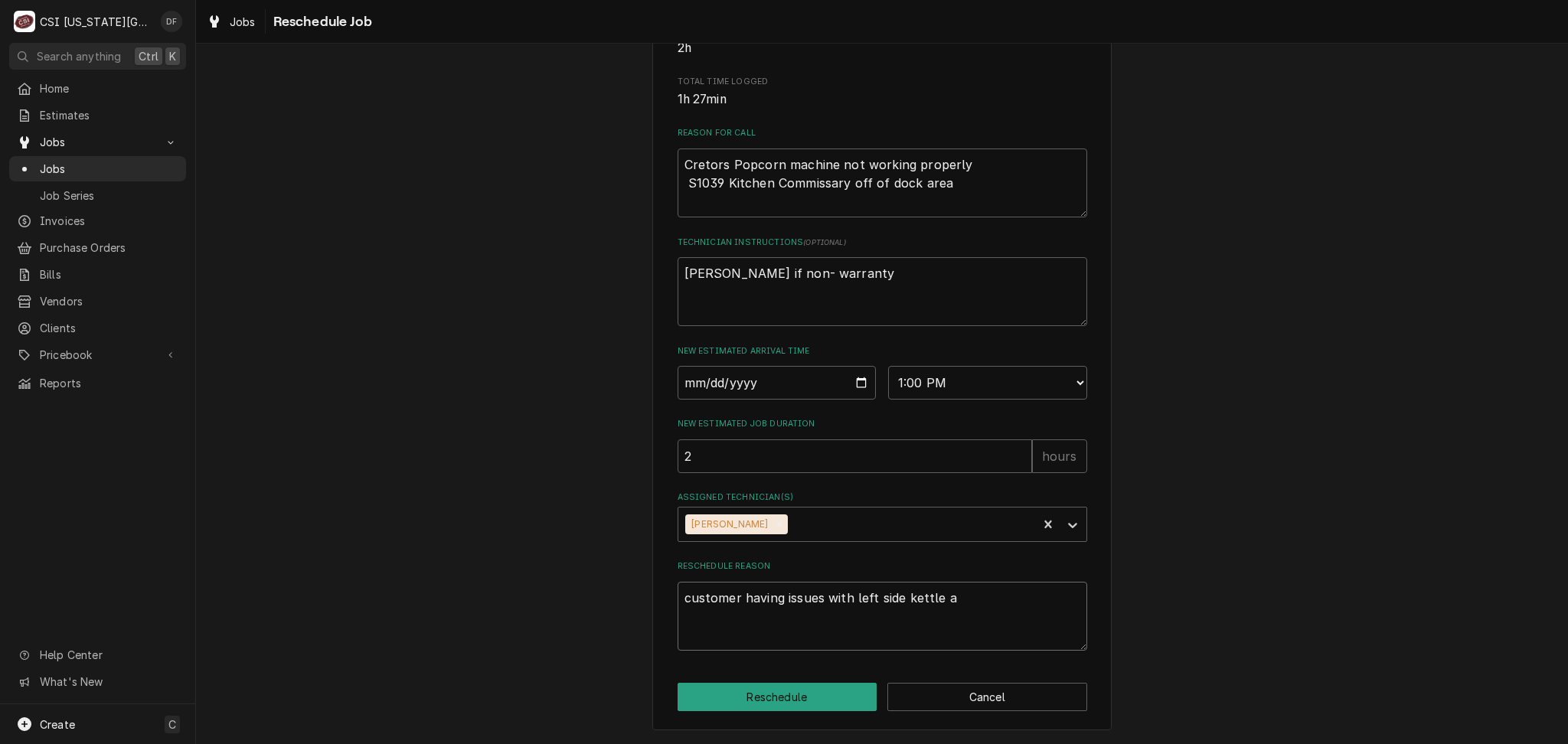
type textarea "x"
type textarea "customer having issues with left side kettle an"
type textarea "x"
type textarea "customer having issues with left side kettle and"
type textarea "x"
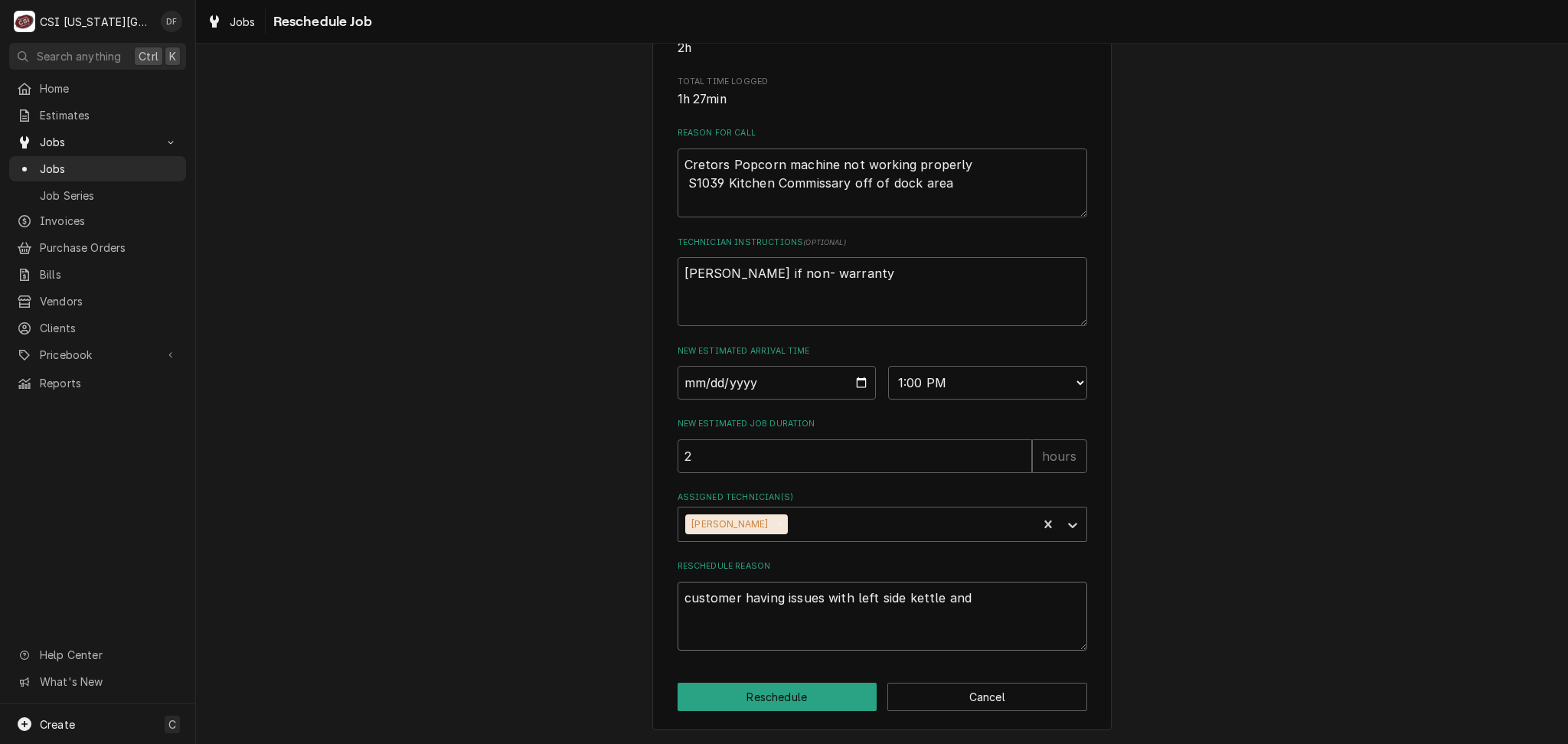
type textarea "customer having issues with left side kettle and"
type textarea "x"
type textarea "customer having issues with left side kettle and n"
type textarea "x"
type textarea "customer having issues with left side kettle and ne"
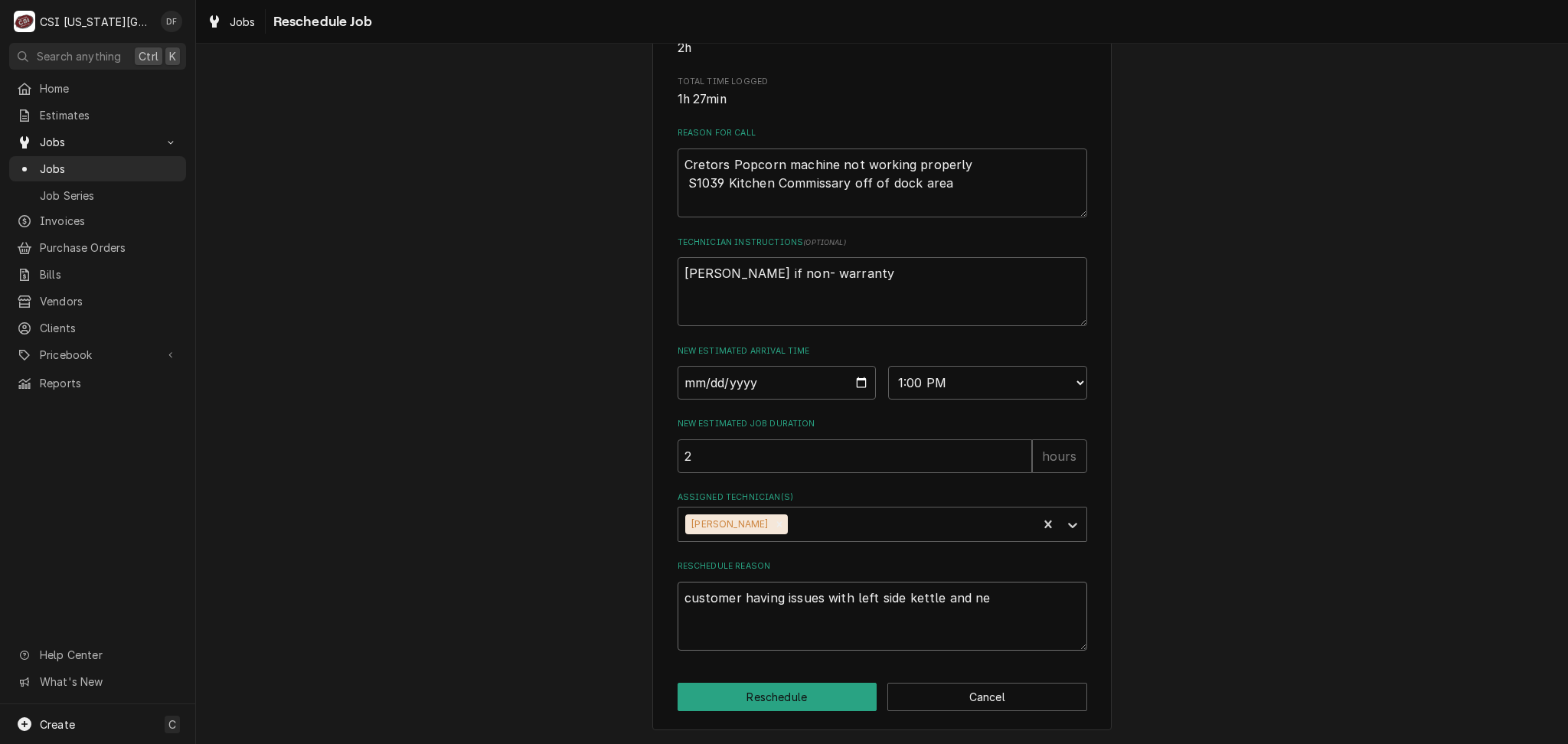
type textarea "x"
type textarea "customer having issues with left side kettle and nee"
type textarea "x"
type textarea "customer having issues with left side kettle and need"
type textarea "x"
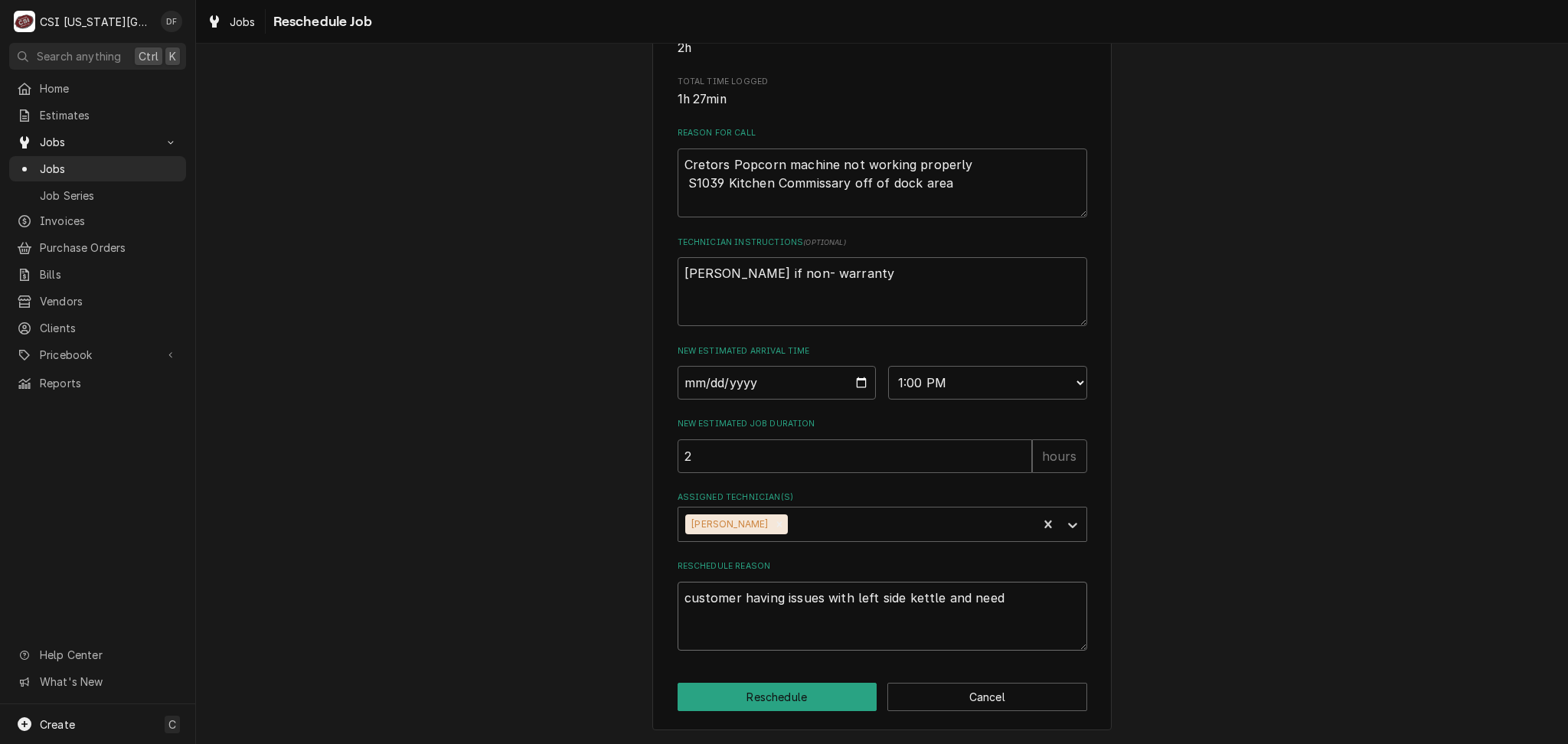
type textarea "customer having issues with left side kettle and needs"
type textarea "x"
type textarea "customer having issues with left side kettle and needs"
type textarea "x"
type textarea "customer having issues with left side kettle and needs a"
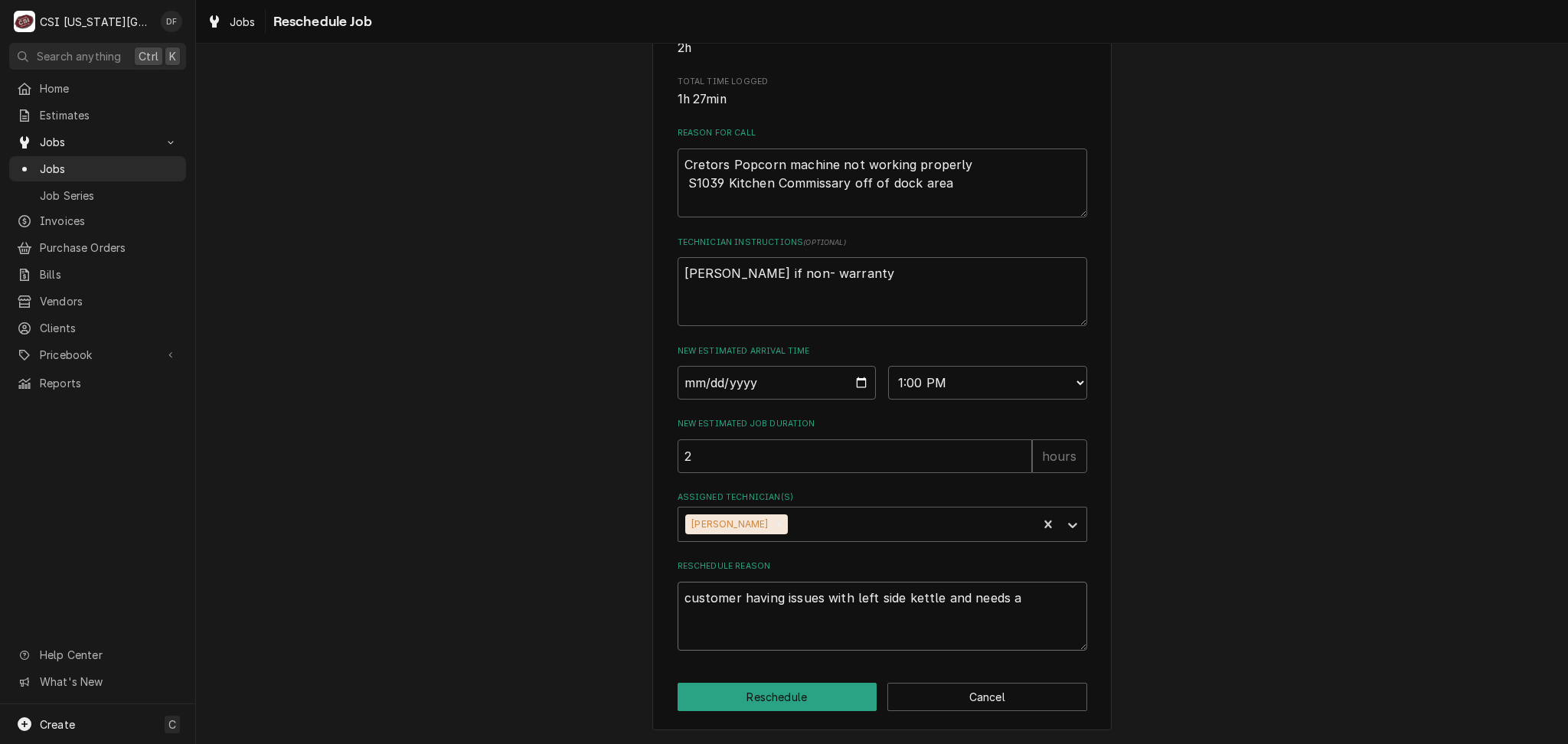
type textarea "x"
type textarea "customer having issues with left side kettle and needs ad"
type textarea "x"
type textarea "customer having issues with left side kettle and needs adj"
type textarea "x"
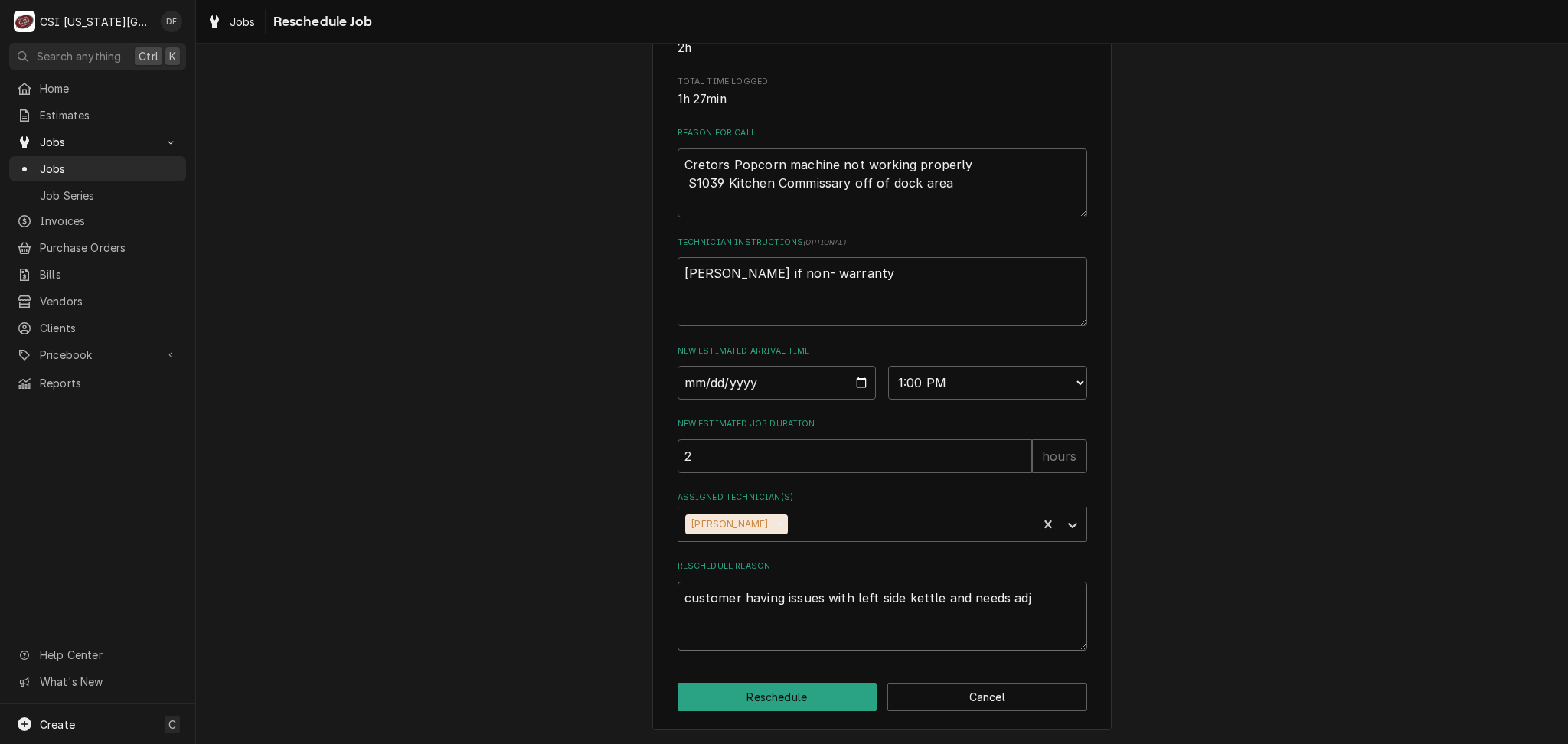
type textarea "customer having issues with left side kettle and needs adju"
type textarea "x"
type textarea "customer having issues with left side kettle and needs adjus"
type textarea "x"
type textarea "customer having issues with left side kettle and needs adjust"
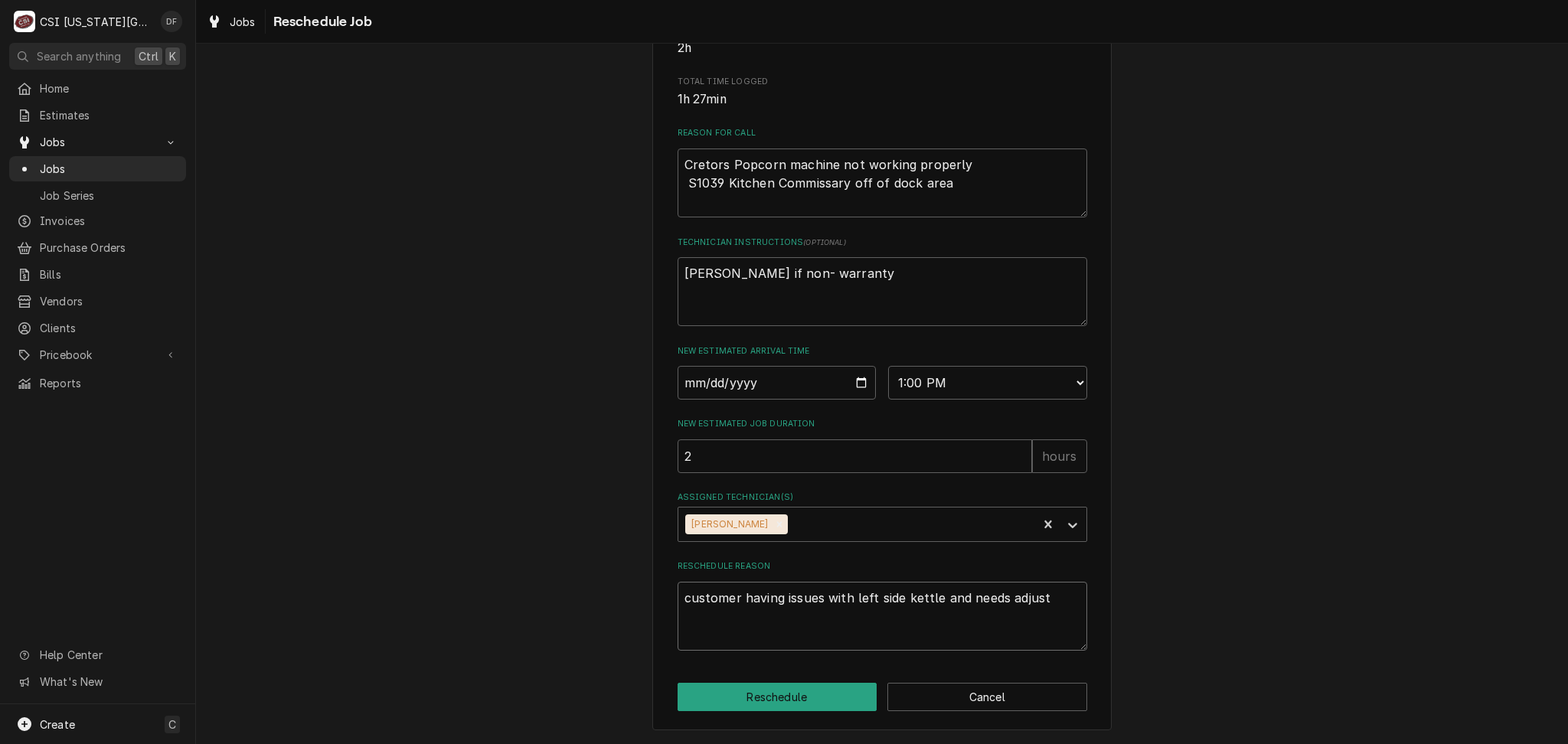
type textarea "x"
type textarea "customer having issues with left side kettle and needs adjustm"
type textarea "x"
type textarea "customer having issues with left side kettle and needs adjustme"
type textarea "x"
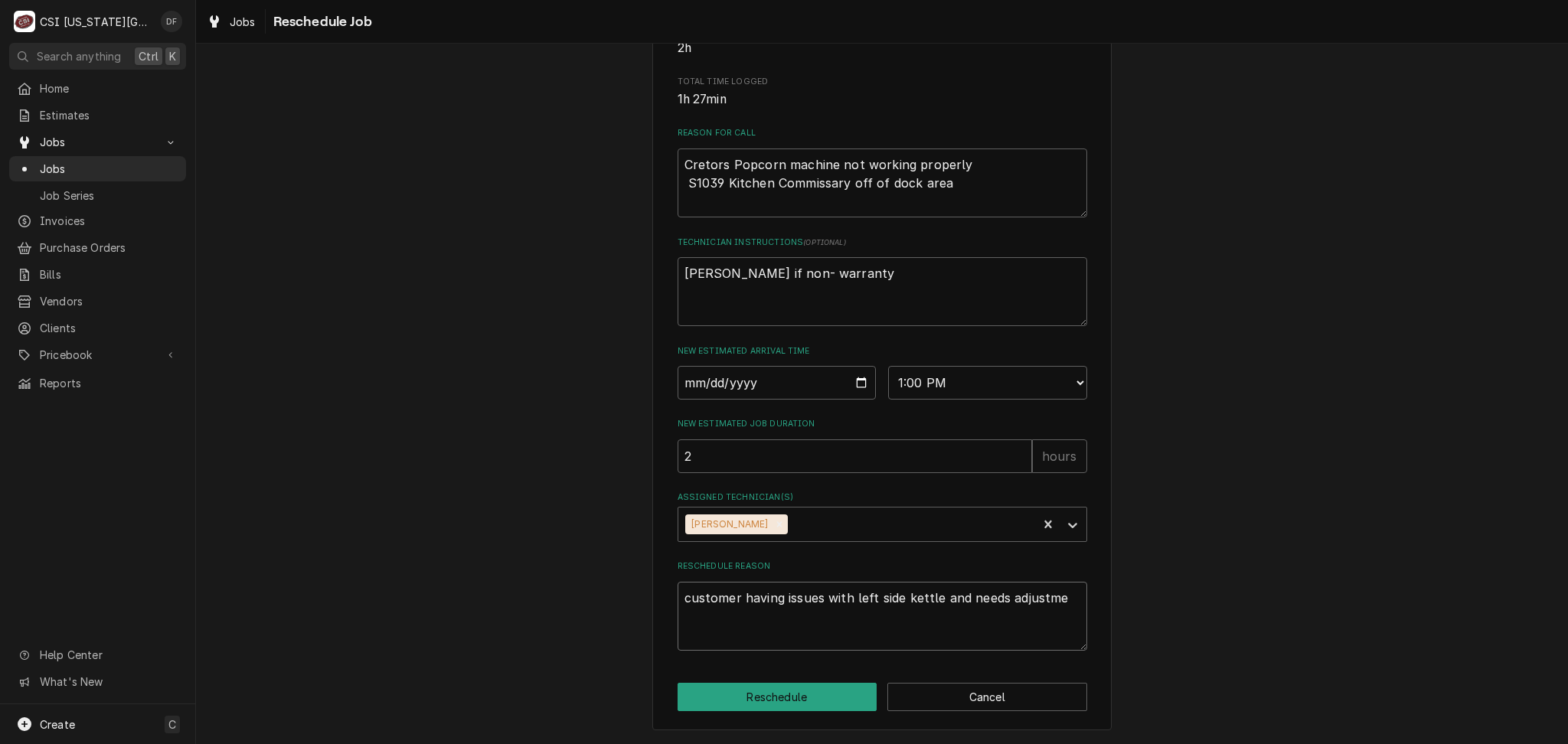
type textarea "customer having issues with left side kettle and needs adjustmen"
type textarea "x"
type textarea "customer having issues with left side kettle and needs adjustment"
type textarea "x"
drag, startPoint x: 676, startPoint y: 600, endPoint x: 1120, endPoint y: 604, distance: 444.0
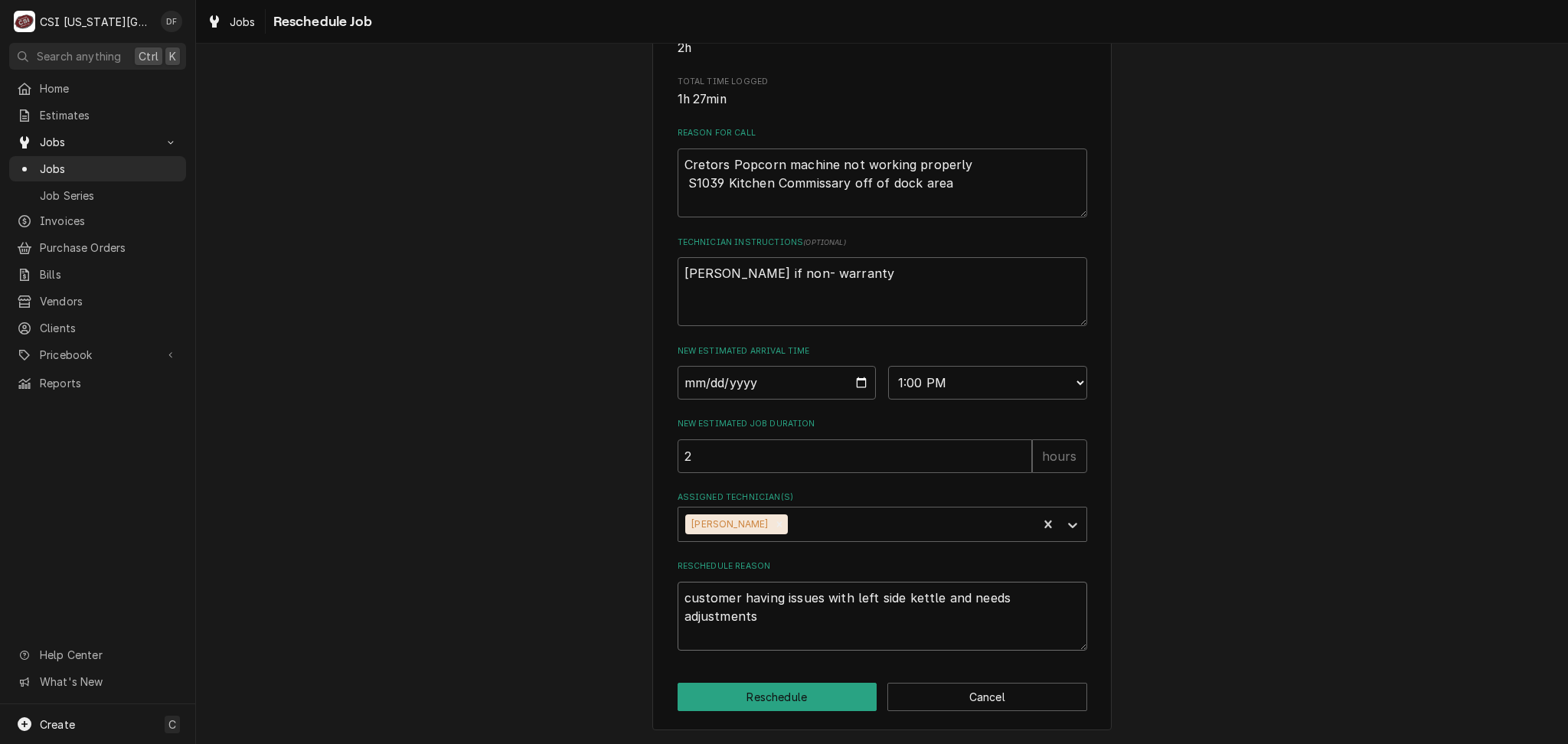
click at [1120, 604] on div "Please provide some additional details to reschedule this job. Roopairs Job ID …" at bounding box center [882, 210] width 1372 height 1067
type textarea "customer having issues with left side kettle and needs adjustments"
click at [946, 206] on textarea "Cretors Popcorn machine not working properly S1039 Kitchen Commissary off of do…" at bounding box center [882, 183] width 409 height 69
click at [947, 209] on textarea "Cretors Popcorn machine not working properly S1039 Kitchen Commissary off of do…" at bounding box center [882, 183] width 409 height 69
click at [960, 186] on textarea "Cretors Popcorn machine not working properly S1039 Kitchen Commissary off of do…" at bounding box center [882, 183] width 409 height 69
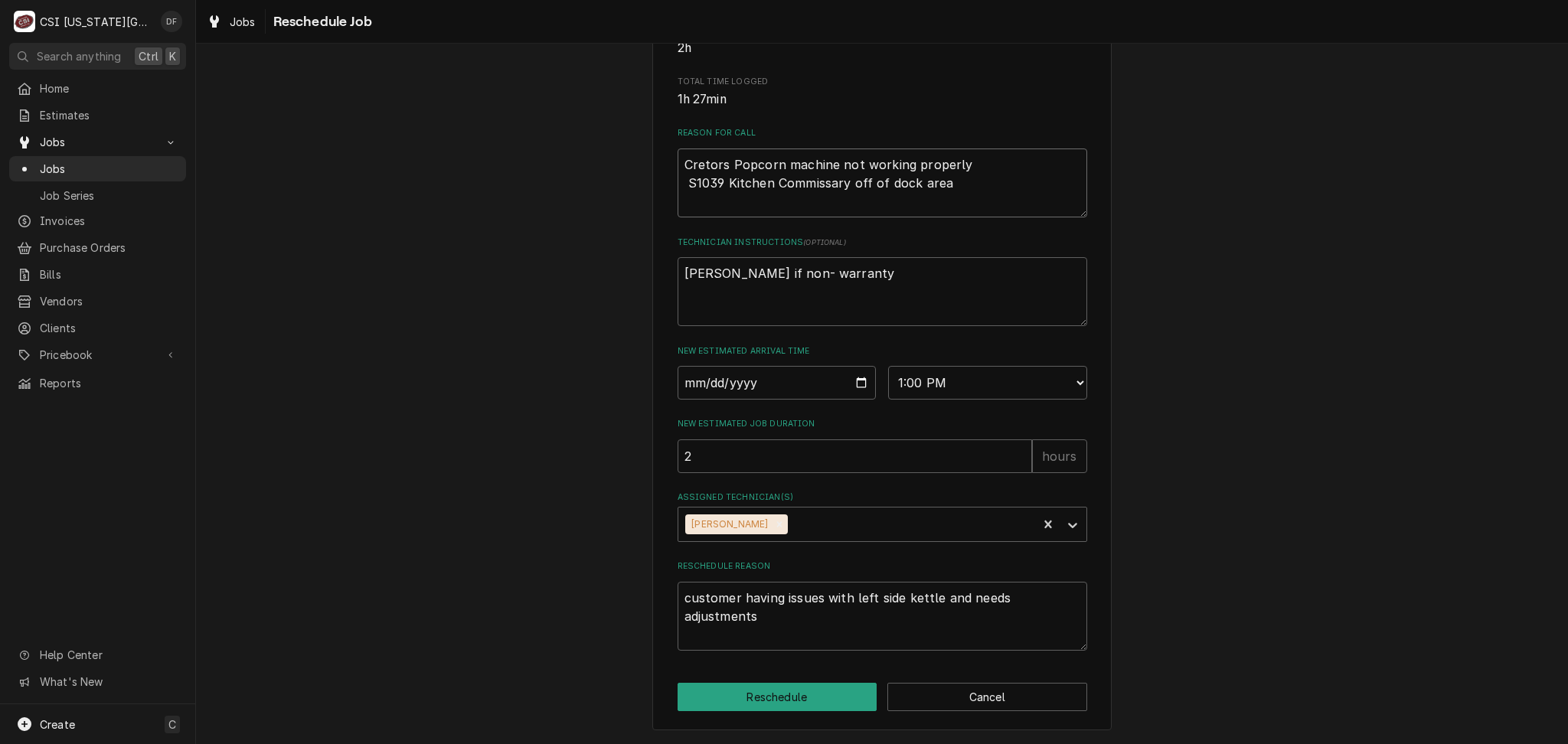
type textarea "x"
type textarea "Cretors Popcorn machine not working properly S1039 Kitchen Commissary off of do…"
type textarea "x"
type textarea "Cretors Popcorn machine not working properly S1039 Kitchen Commissary off of do…"
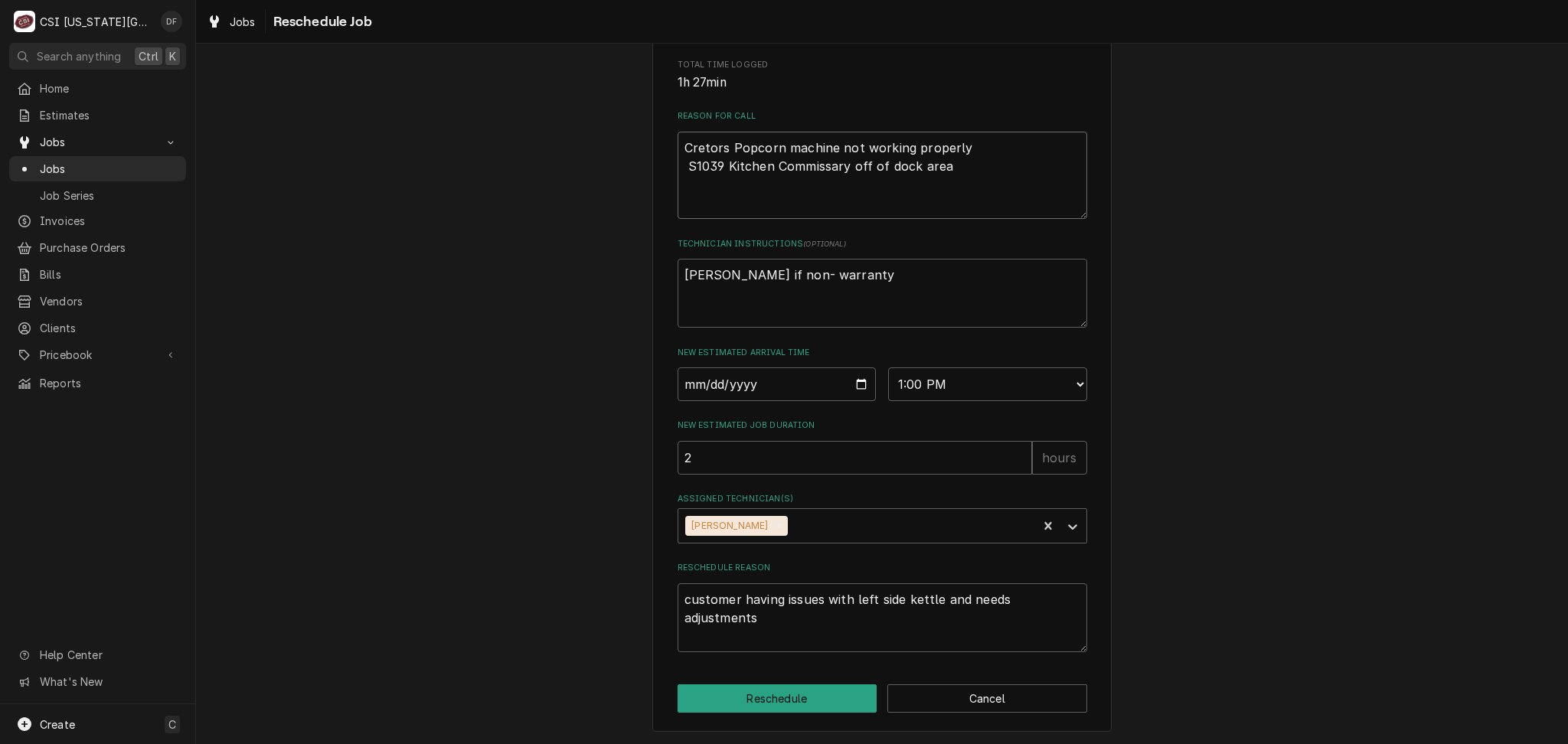
type textarea "x"
type textarea "Cretors Popcorn machine not working properly S1039 Kitchen Commissary off of do…"
type textarea "x"
type textarea "Cretors Popcorn machine not working properly S1039 Kitchen Commissary off of do…"
type textarea "x"
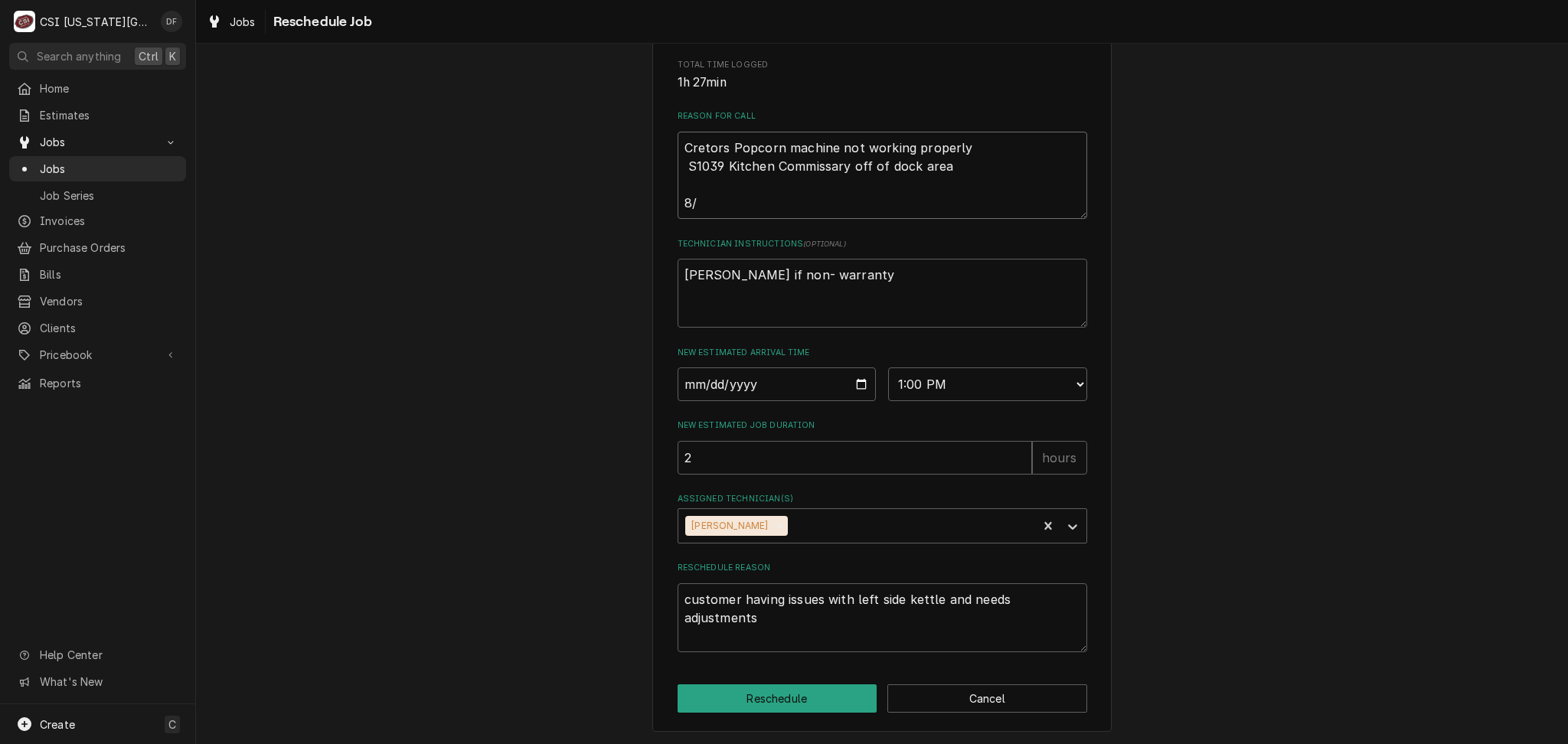
type textarea "Cretors Popcorn machine not working properly S1039 Kitchen Commissary off of do…"
type textarea "x"
type textarea "Cretors Popcorn machine not working properly S1039 Kitchen Commissary off of do…"
type textarea "x"
type textarea "Cretors Popcorn machine not working properly S1039 Kitchen Commissary off of do…"
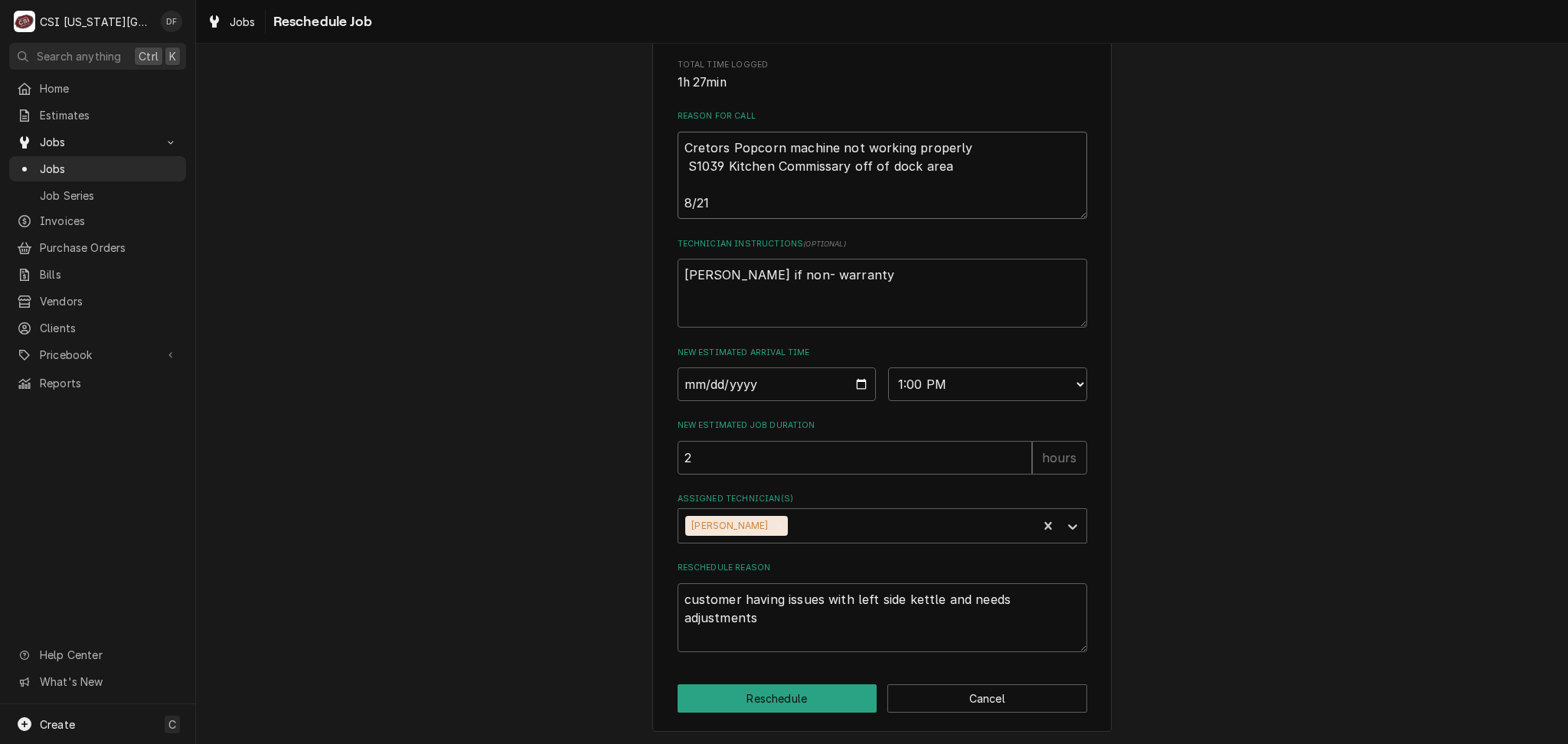
paste textarea "customer having issues with left side kettle and needs adjustments"
type textarea "x"
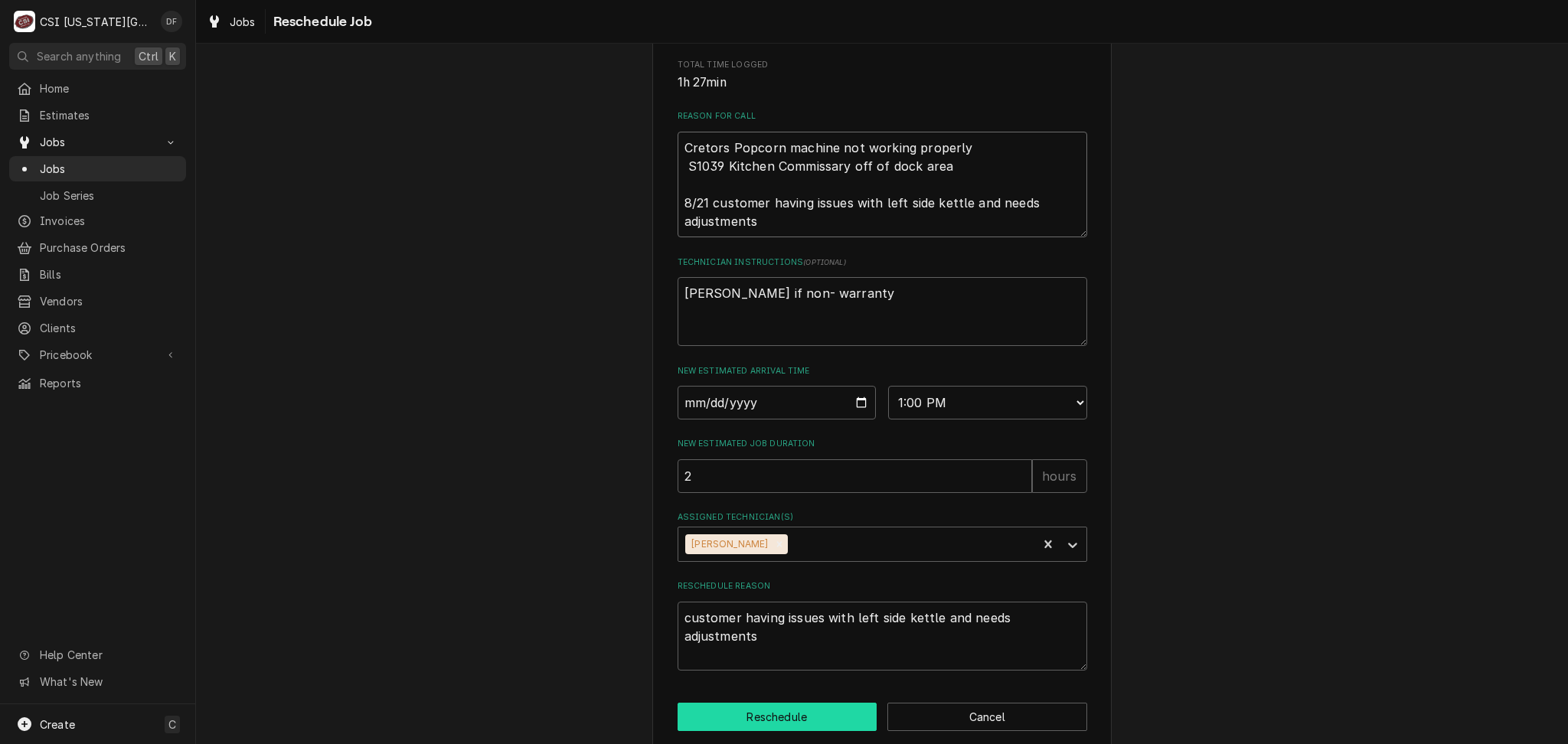
type textarea "Cretors Popcorn machine not working properly S1039 Kitchen Commissary off of do…"
click at [776, 730] on button "Reschedule" at bounding box center [776, 717] width 200 height 29
type textarea "x"
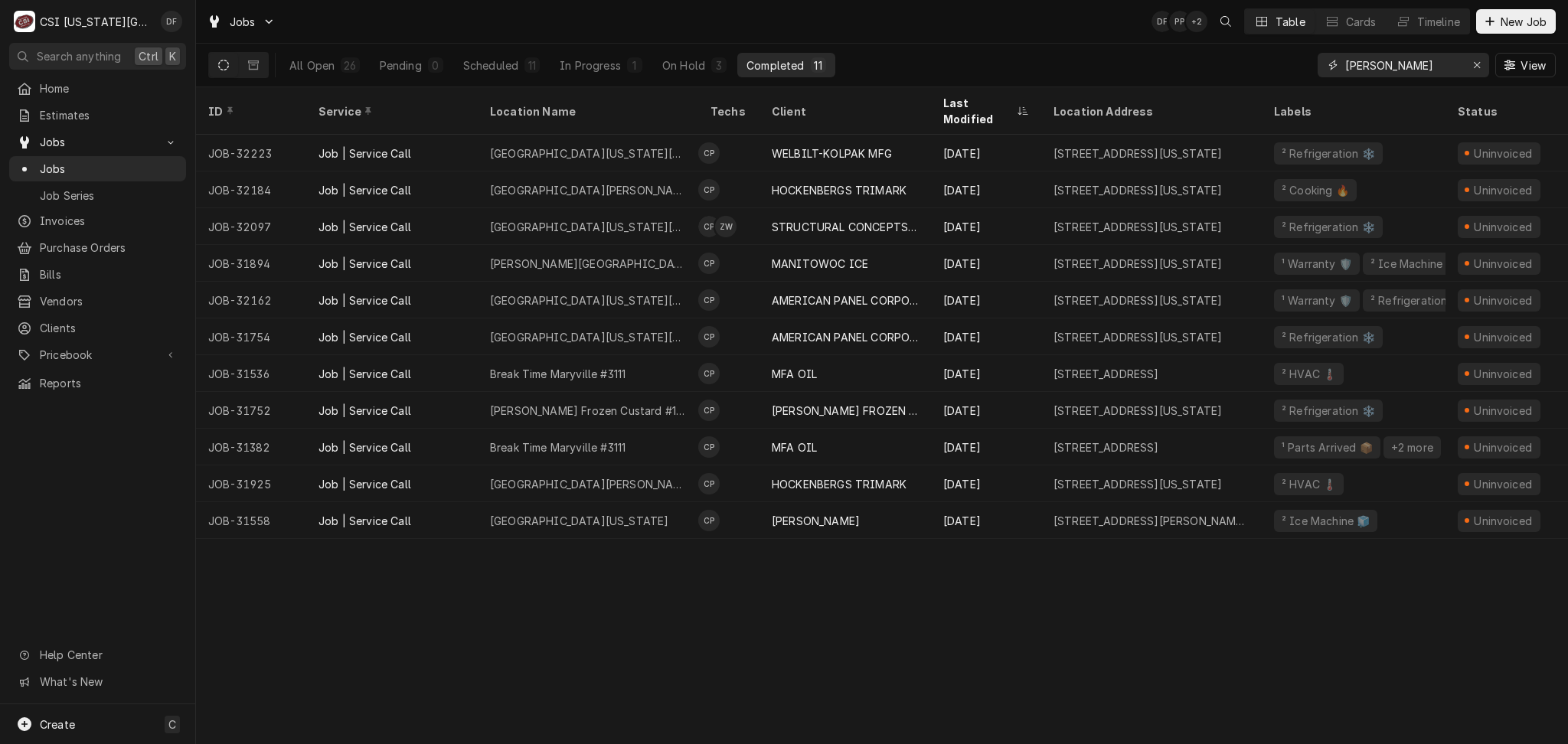
drag, startPoint x: 1422, startPoint y: 63, endPoint x: 1301, endPoint y: 64, distance: 121.0
click at [1301, 64] on div "All Open 26 Pending 0 Scheduled 11 In Progress 1 On Hold 3 Completed 11 charles…" at bounding box center [882, 65] width 1347 height 43
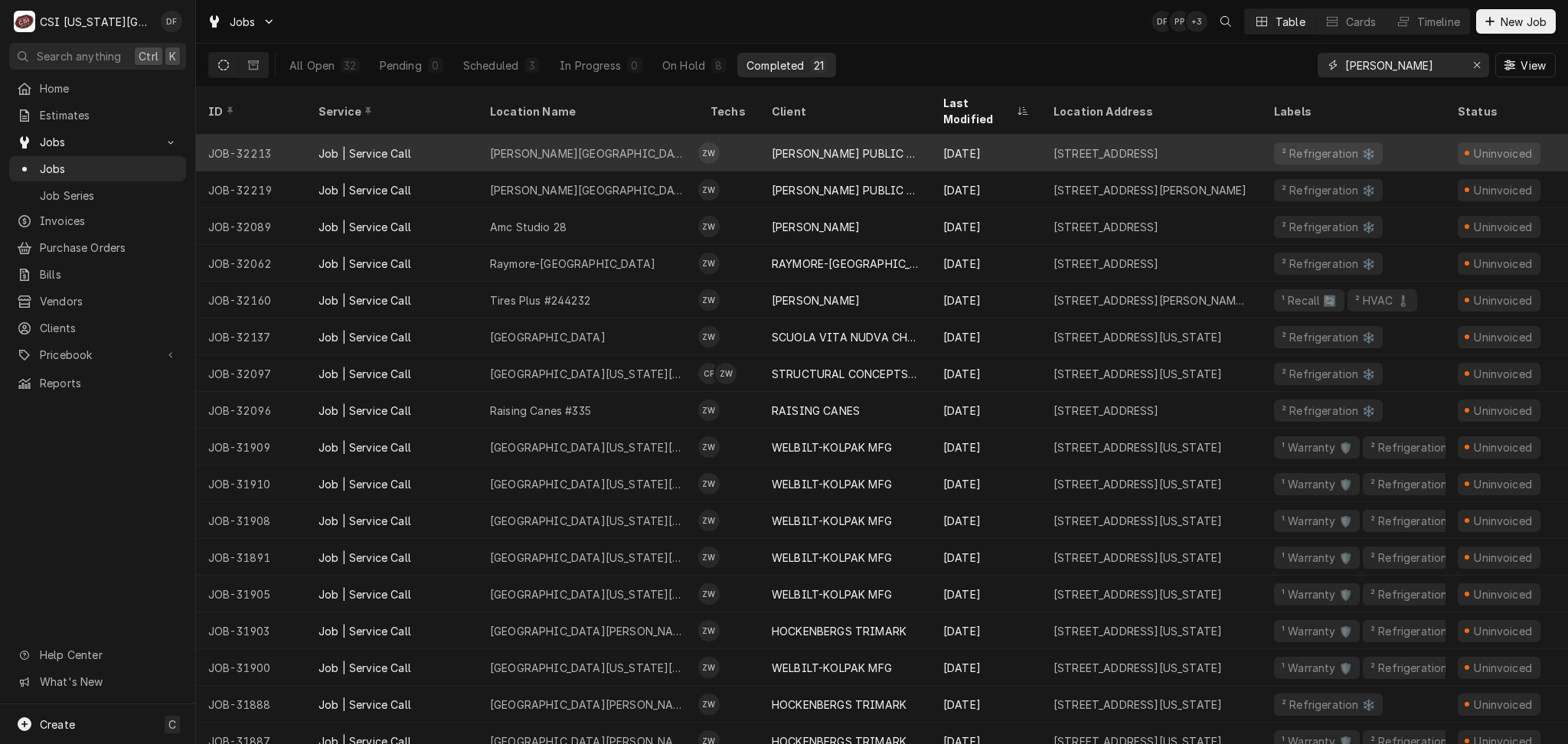
type input "[PERSON_NAME]"
click at [842, 145] on div "[PERSON_NAME] PUBLIC SCHOOLS USD #497" at bounding box center [845, 153] width 147 height 16
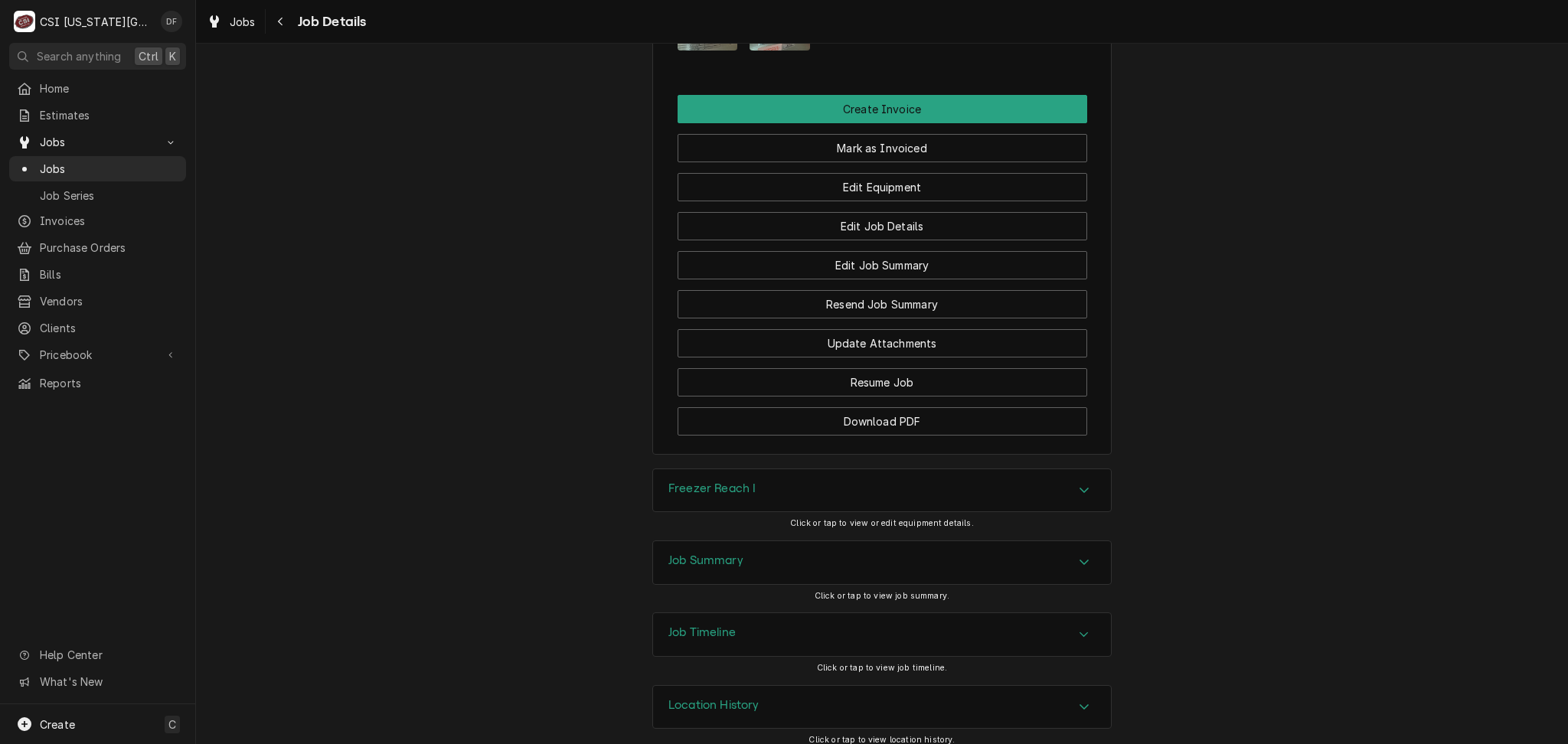
scroll to position [1902, 0]
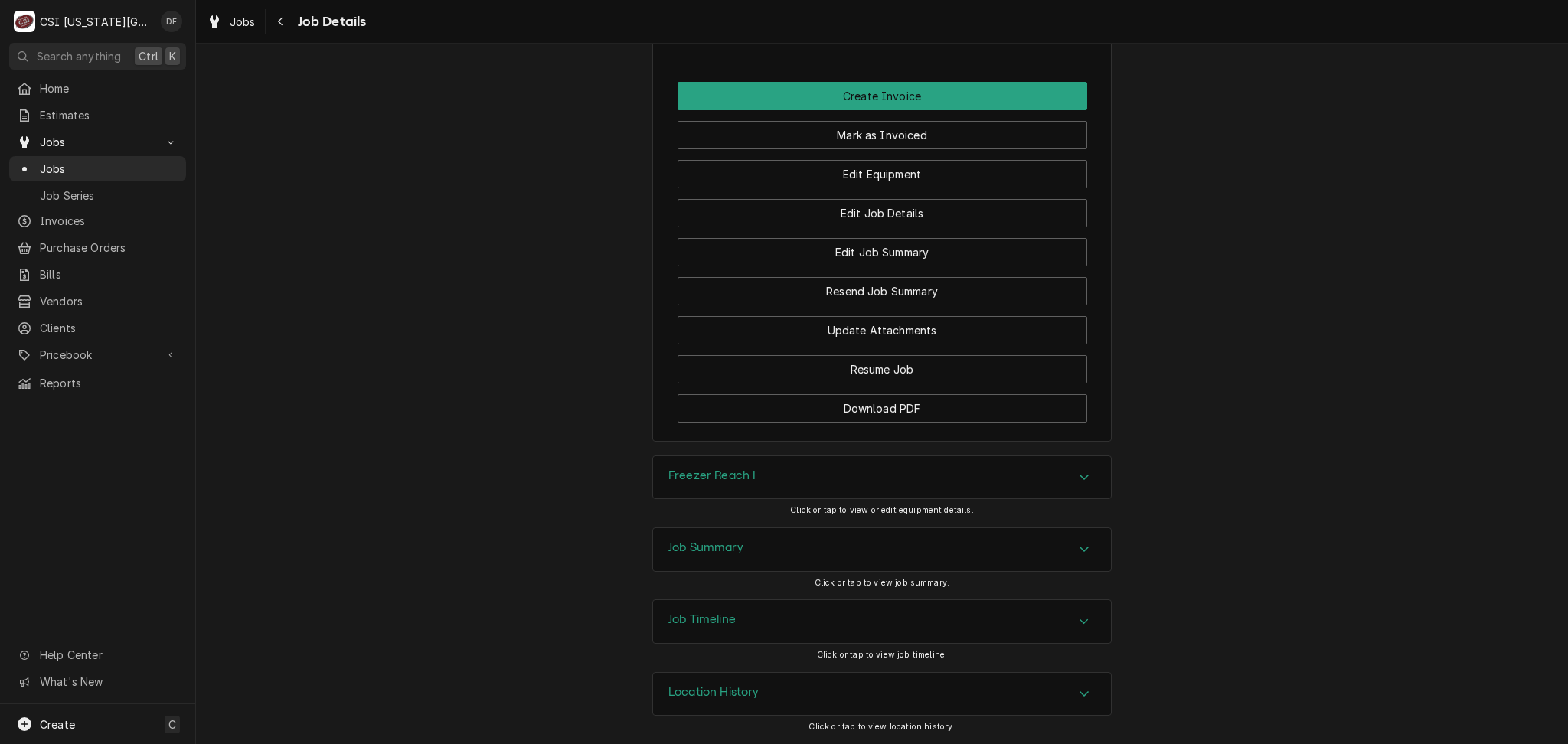
click at [769, 562] on div "Job Summary" at bounding box center [882, 549] width 458 height 43
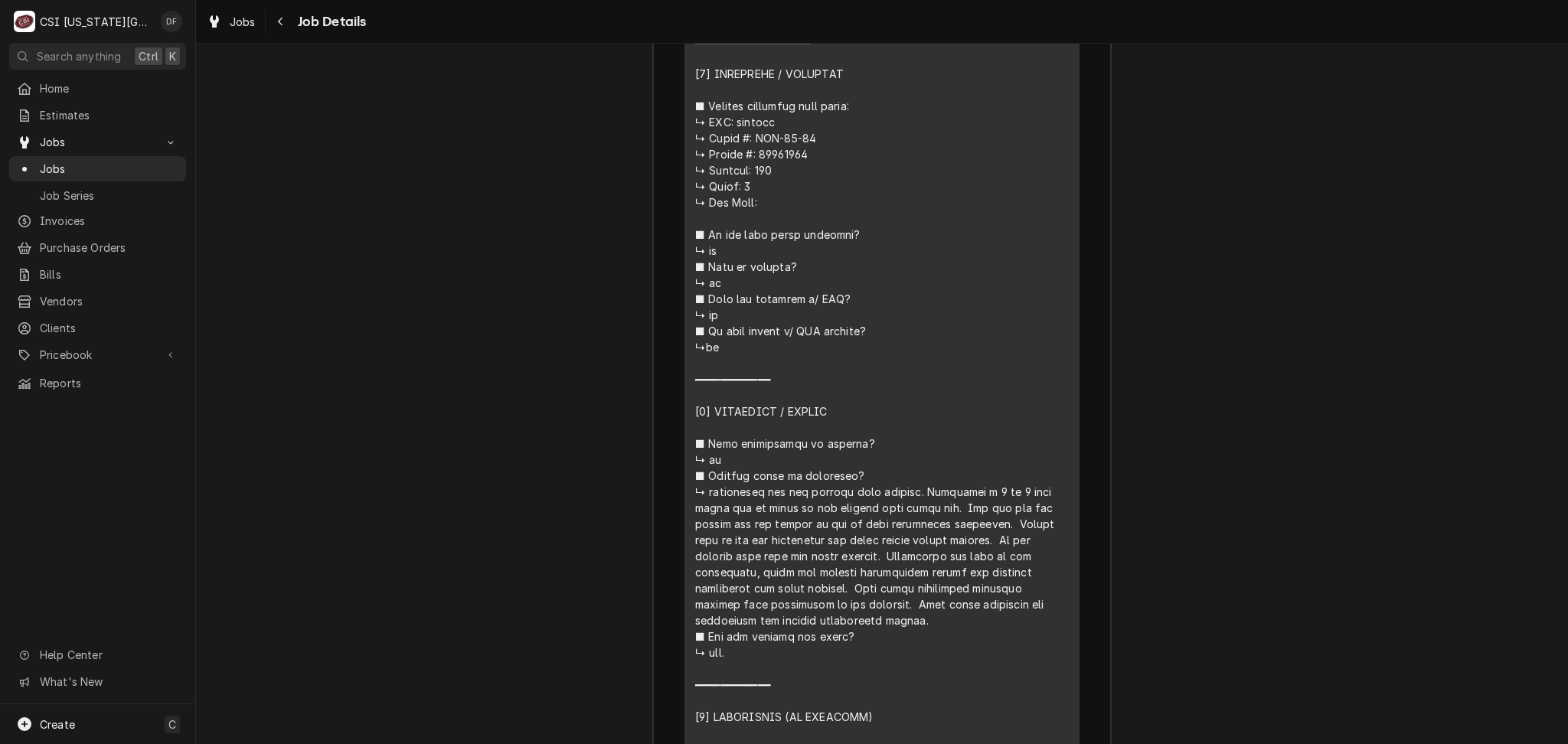
scroll to position [2616, 0]
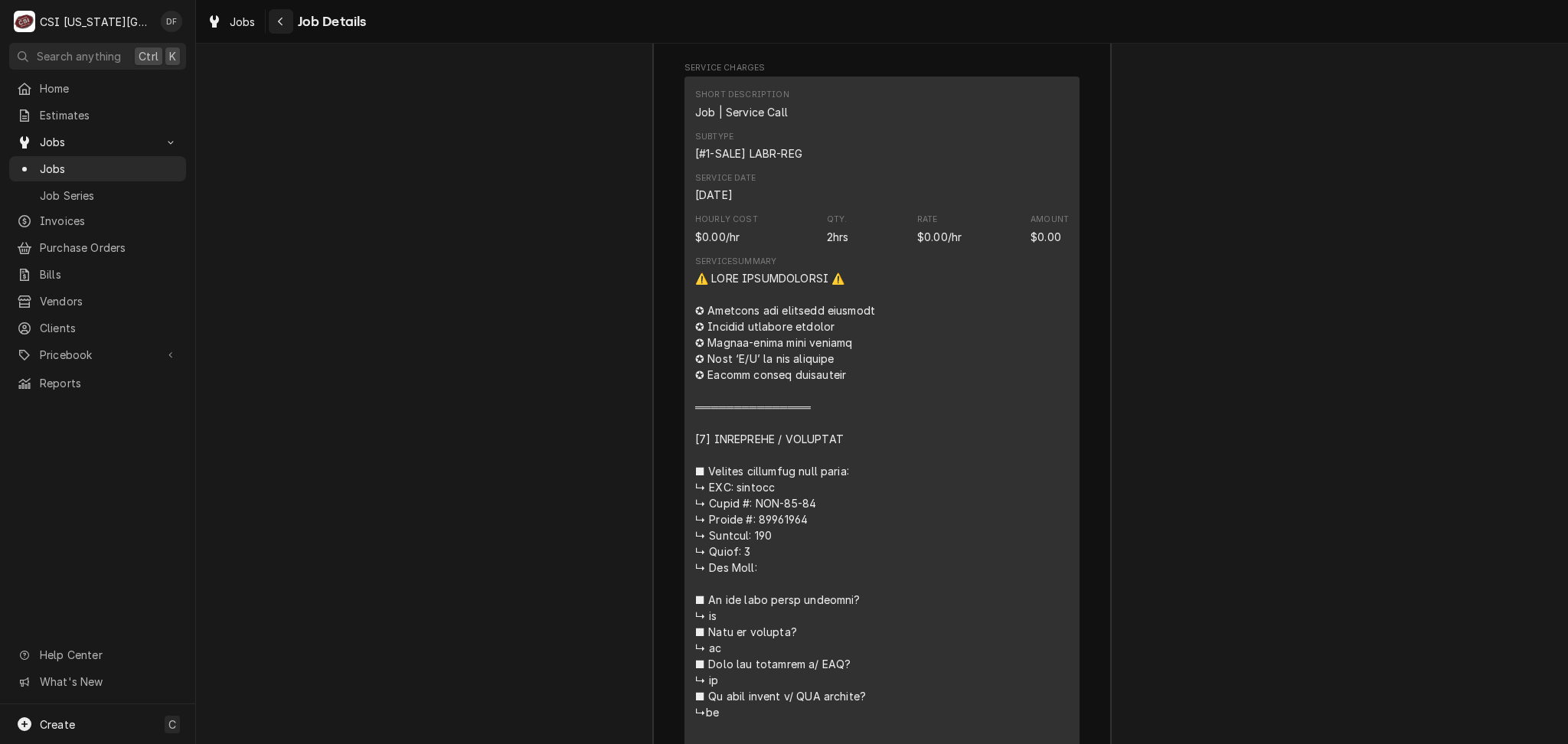
click at [279, 26] on icon "Navigate back" at bounding box center [280, 21] width 7 height 11
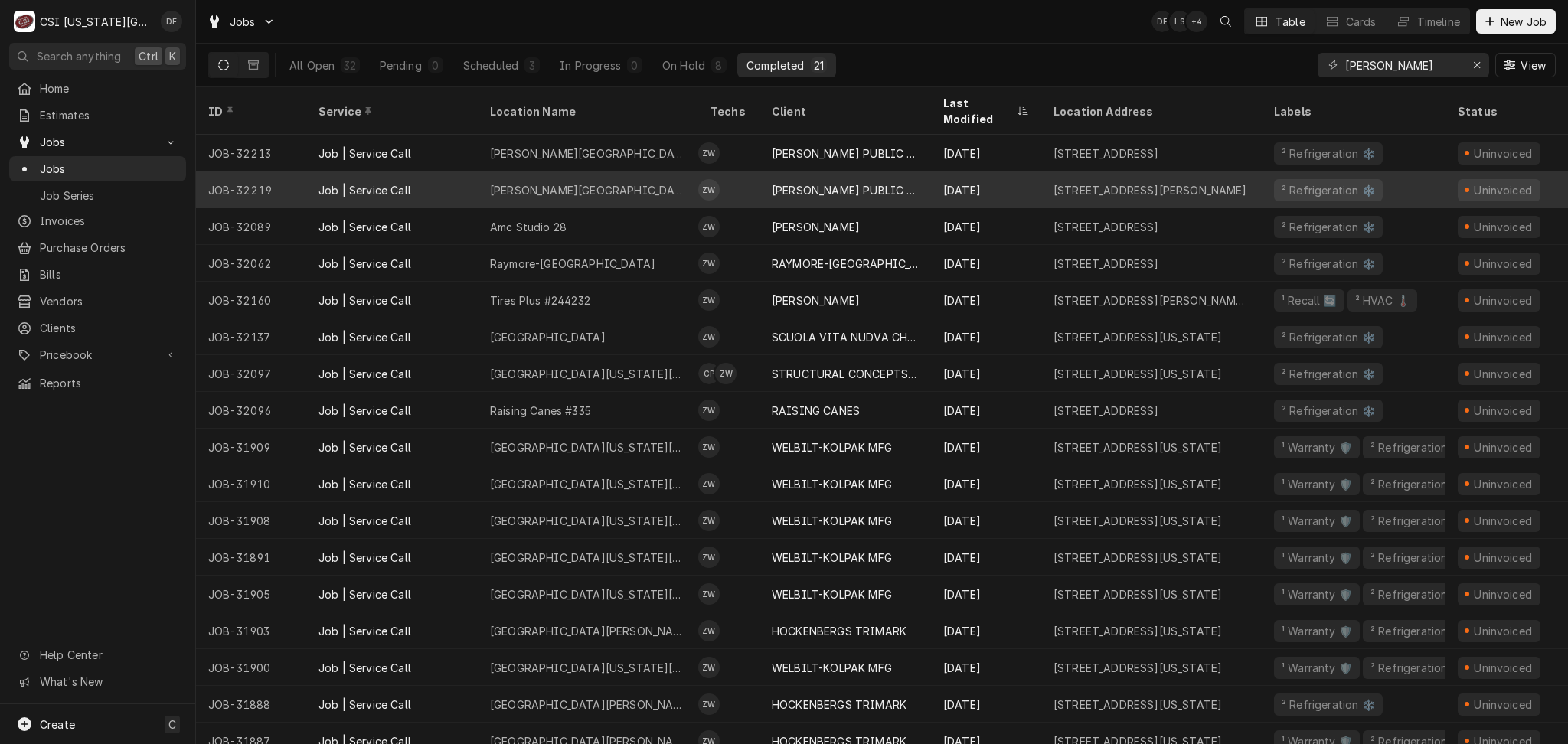
click at [1038, 172] on div "[DATE]" at bounding box center [985, 189] width 110 height 36
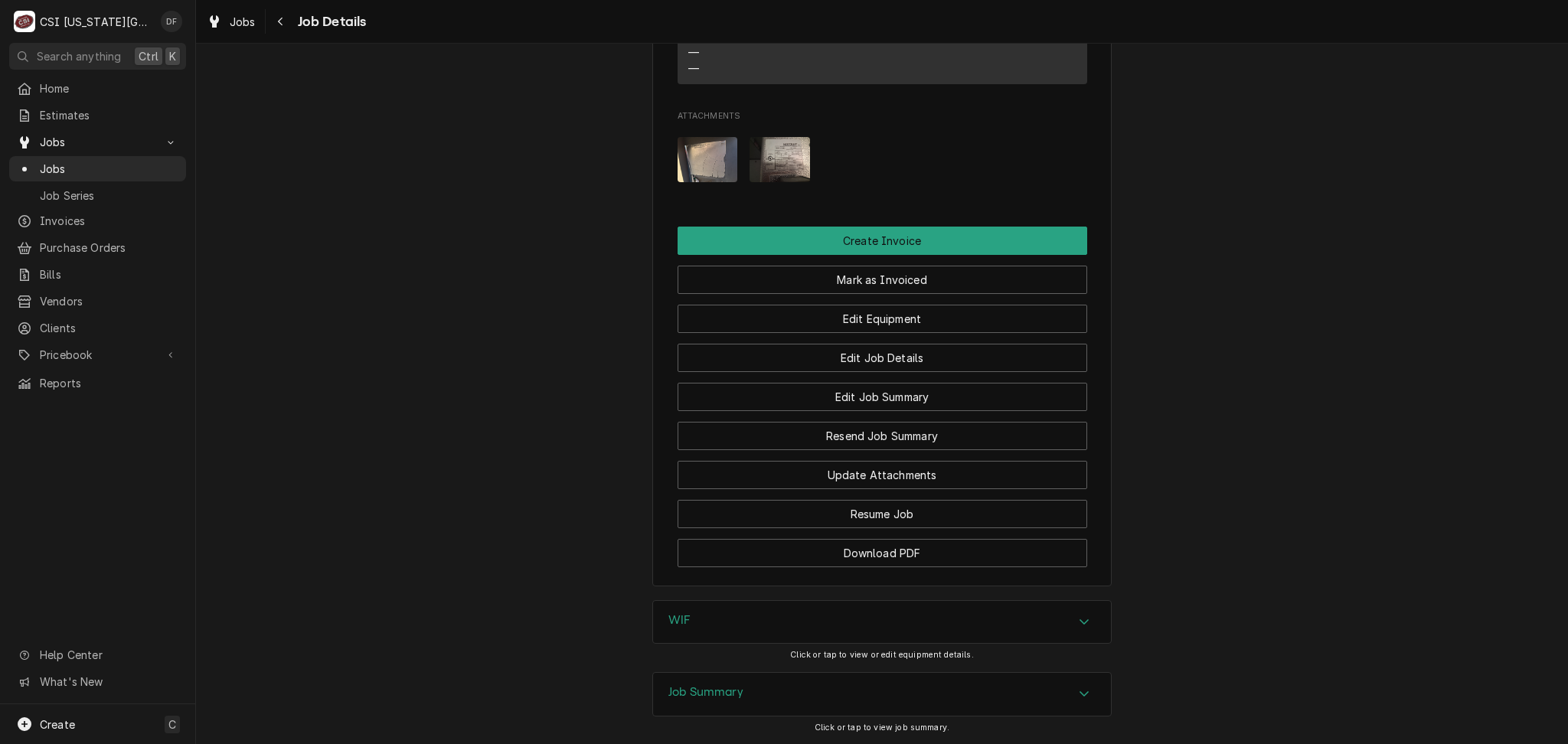
scroll to position [1633, 0]
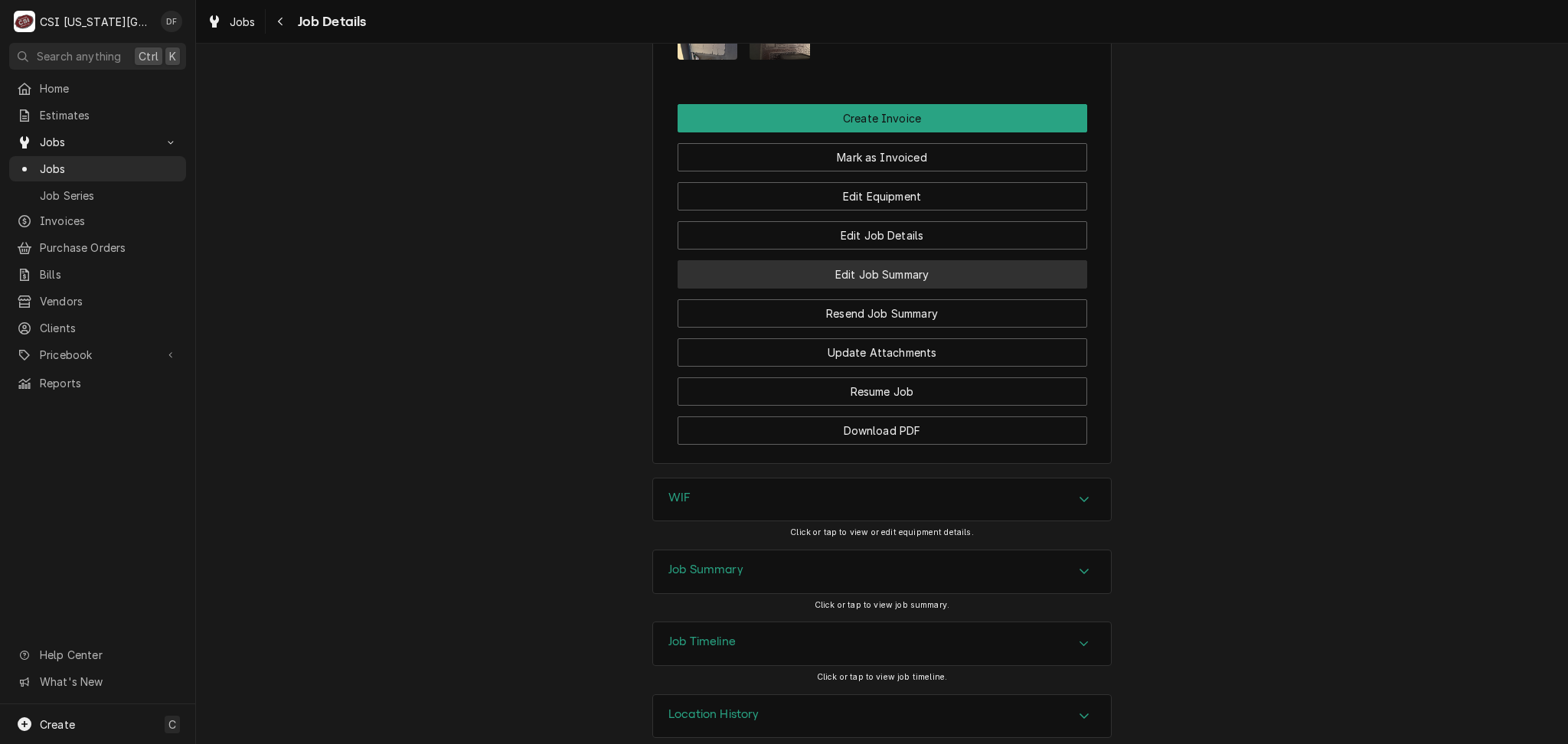
click at [925, 287] on button "Edit Job Summary" at bounding box center [882, 274] width 409 height 29
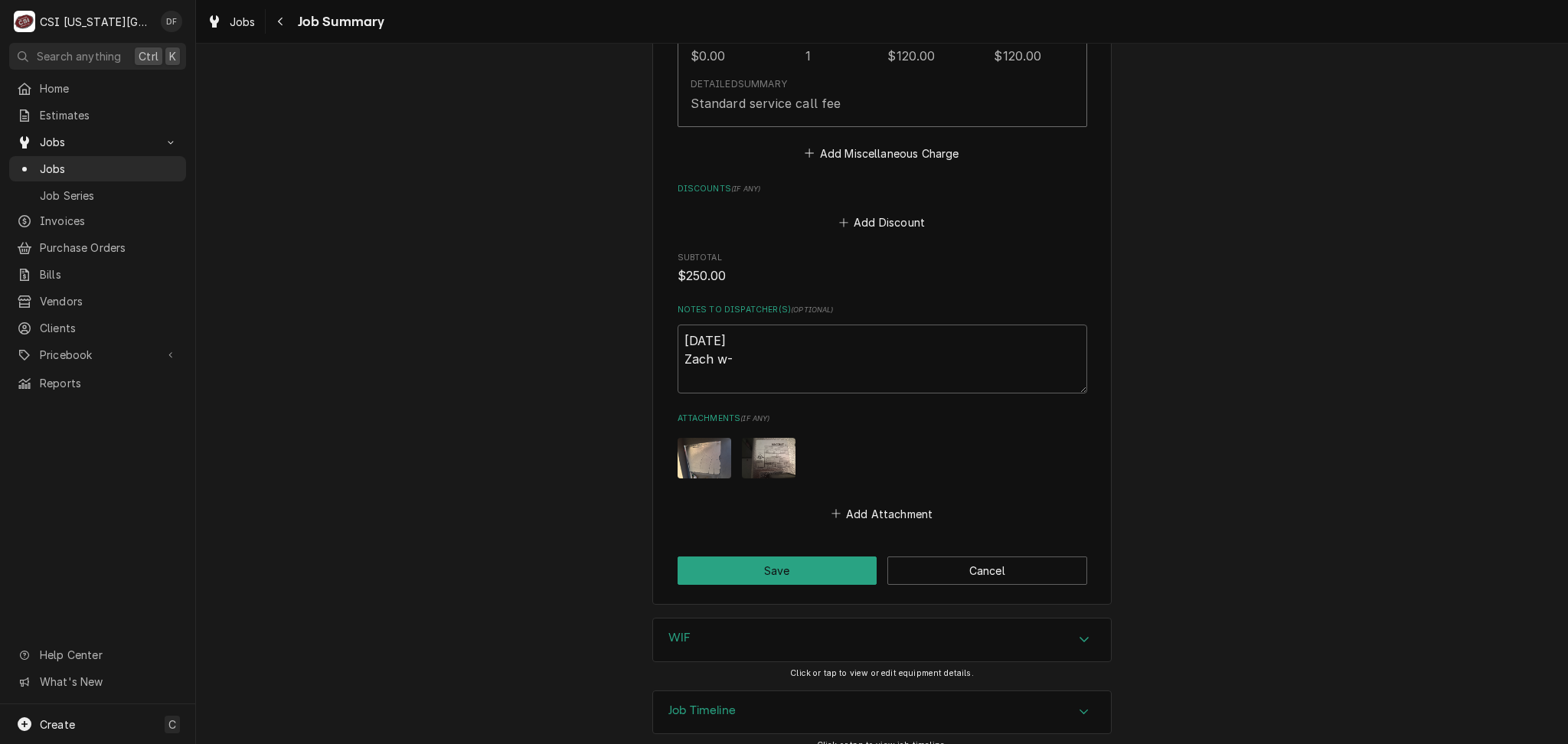
scroll to position [2707, 0]
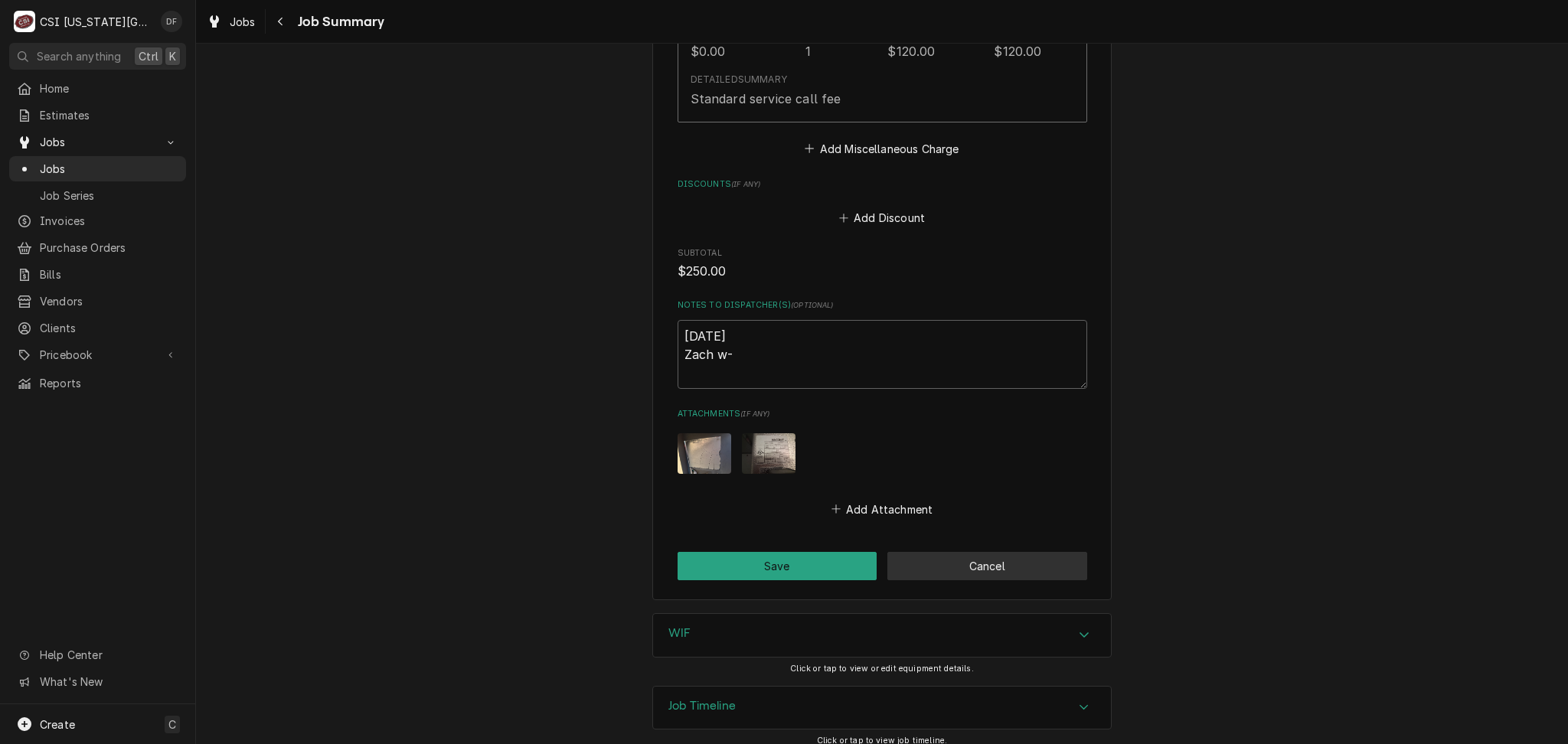
click at [949, 558] on button "Cancel" at bounding box center [987, 566] width 200 height 29
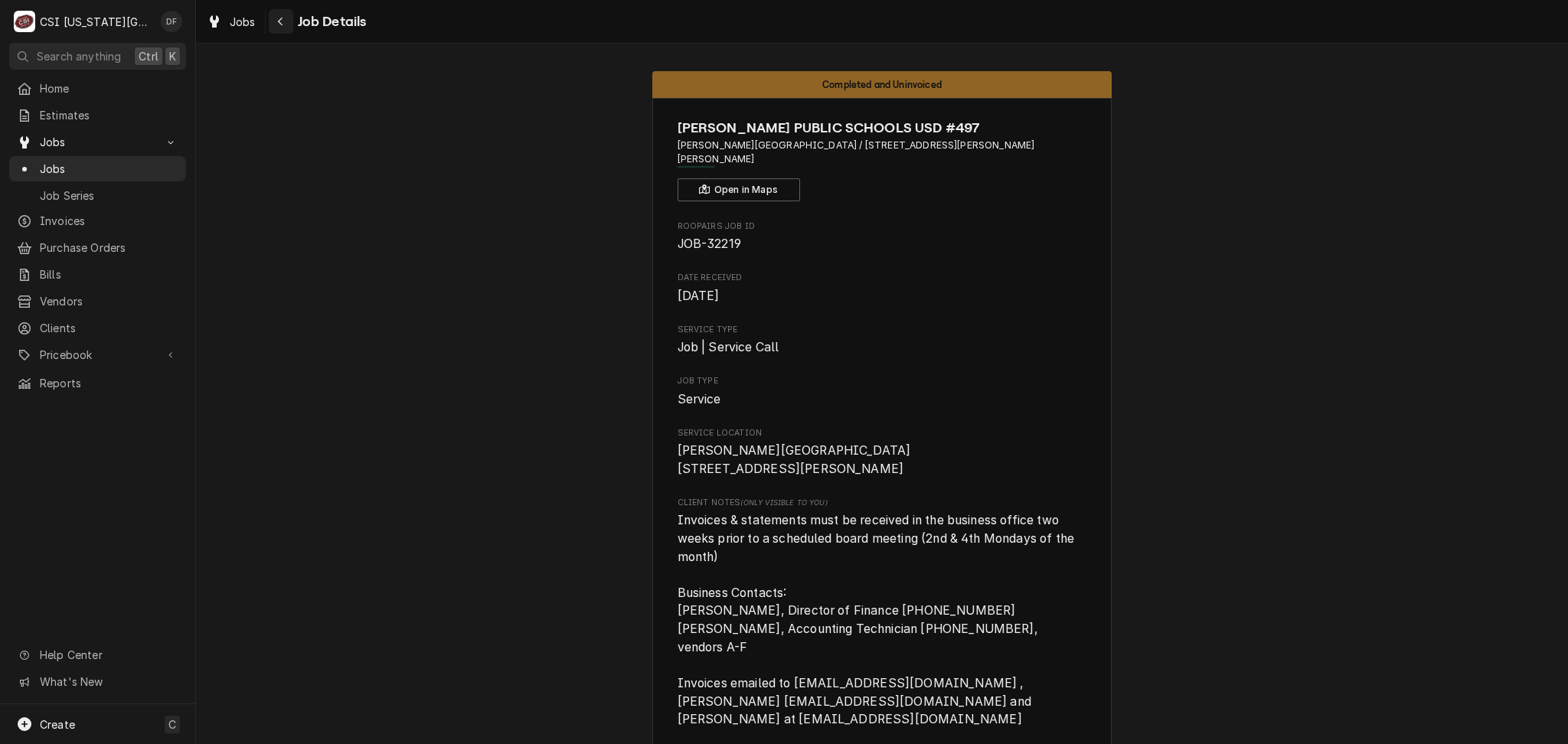
click at [279, 23] on icon "Navigate back" at bounding box center [280, 21] width 5 height 9
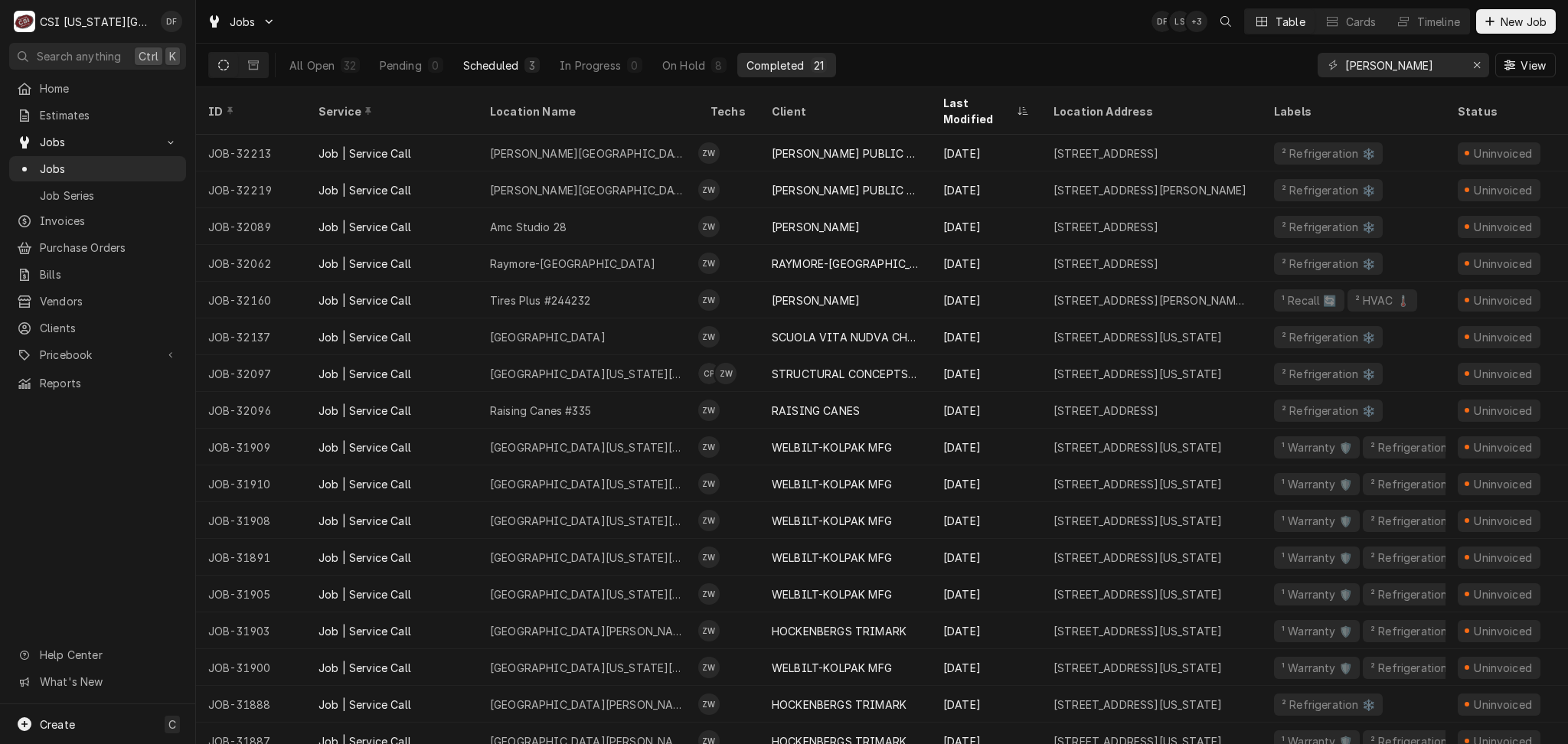
click at [524, 69] on div "3" at bounding box center [532, 65] width 15 height 15
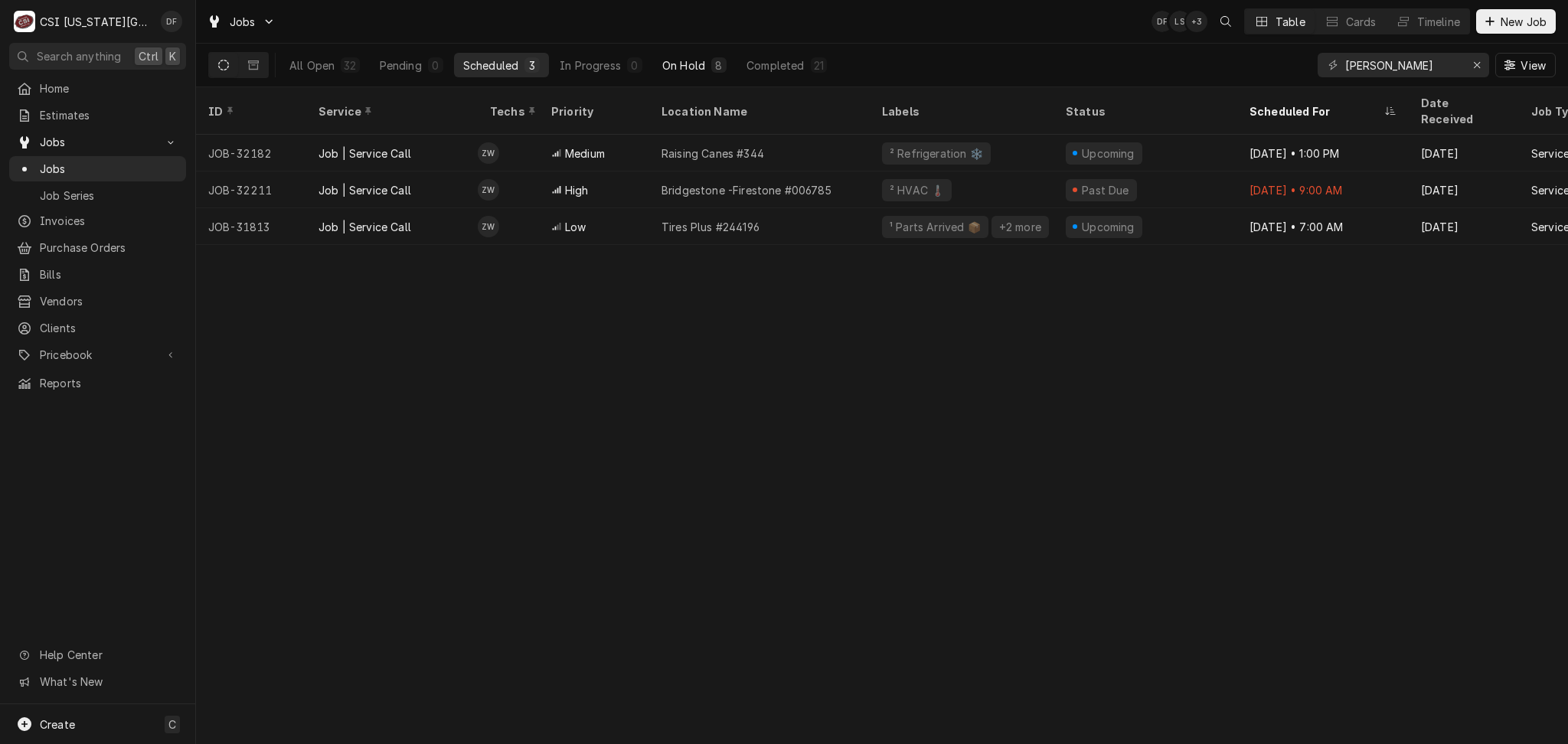
click at [692, 66] on div "On Hold" at bounding box center [683, 65] width 43 height 16
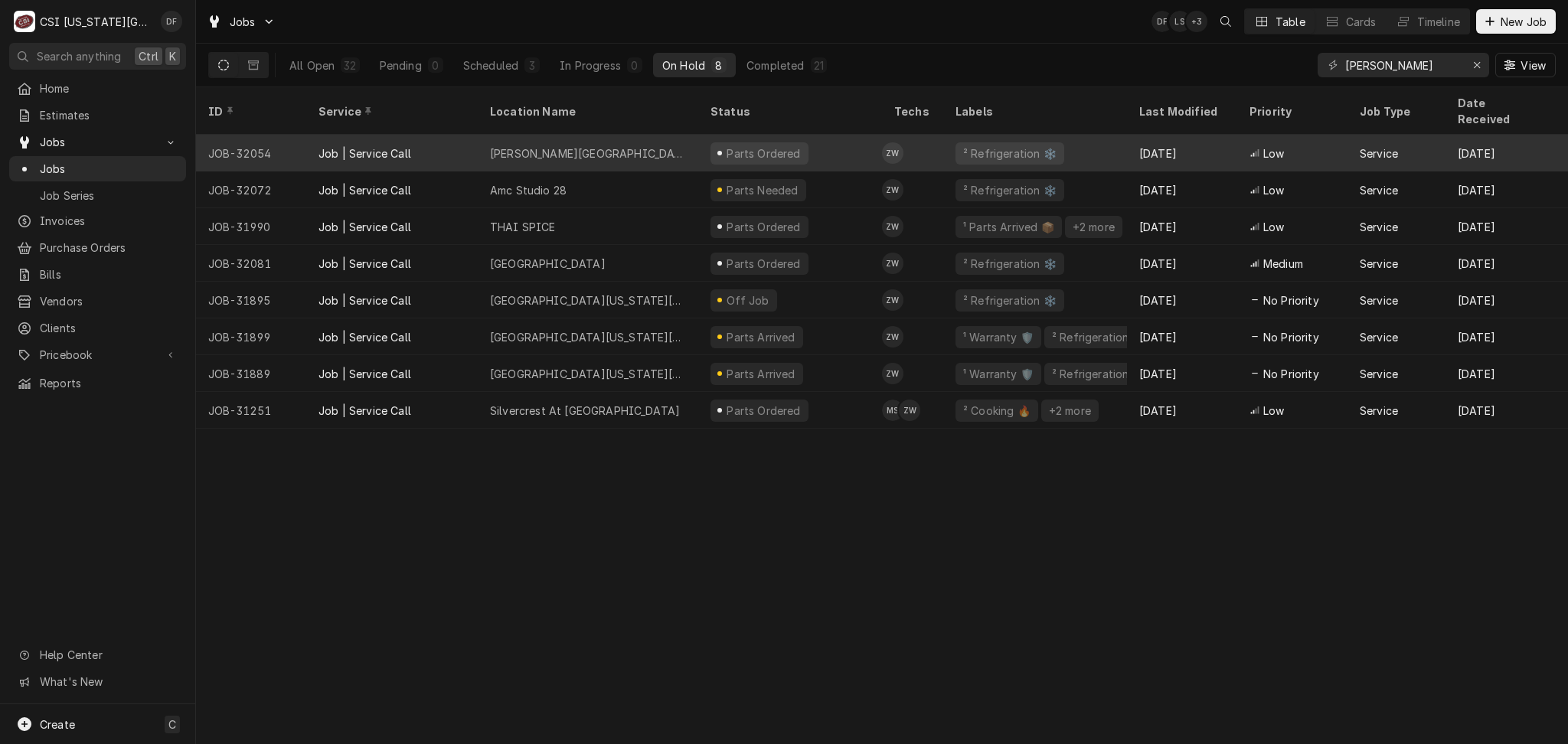
click at [804, 140] on div "Parts Ordered" at bounding box center [790, 153] width 184 height 36
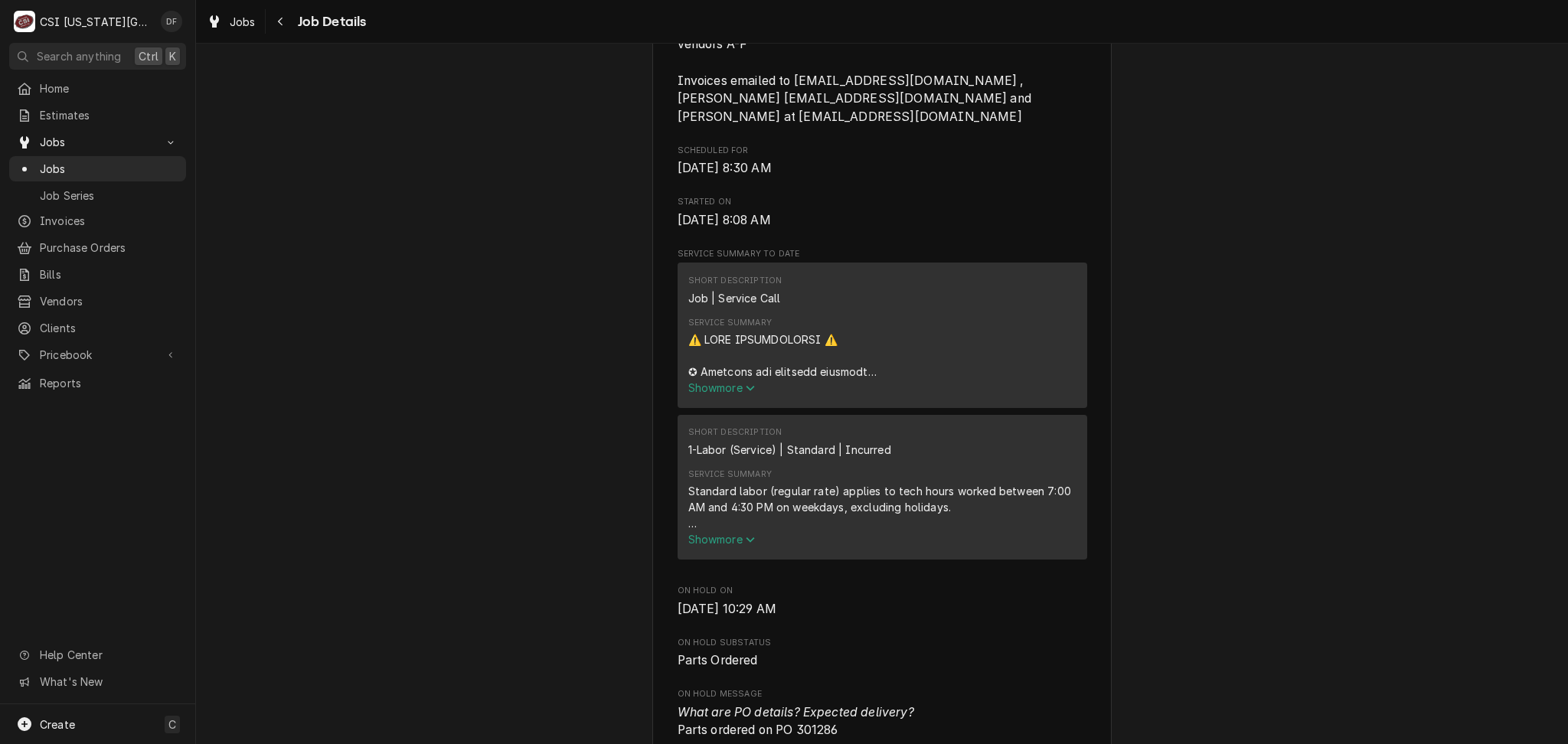
scroll to position [612, 0]
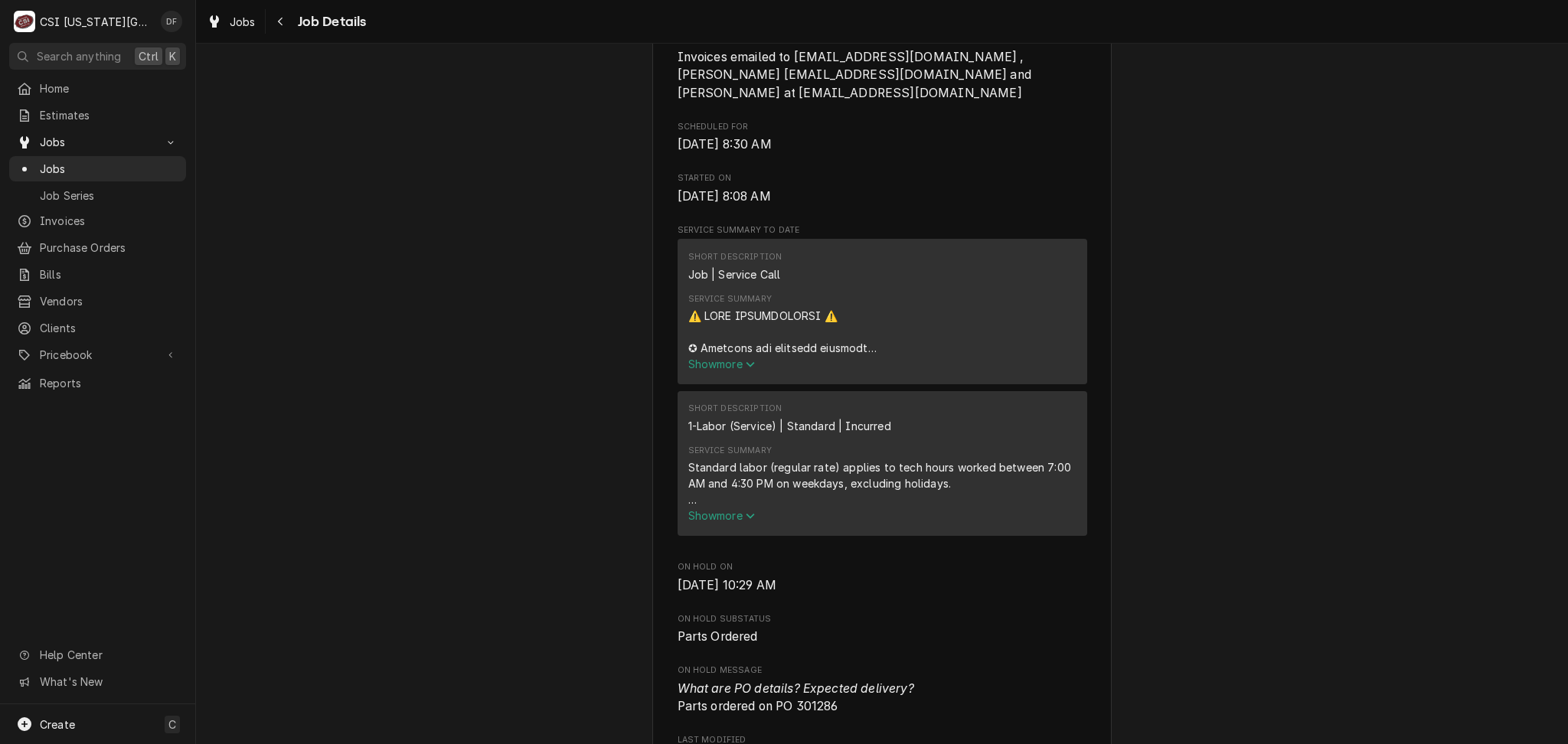
click at [715, 370] on span "Show more" at bounding box center [722, 364] width 67 height 13
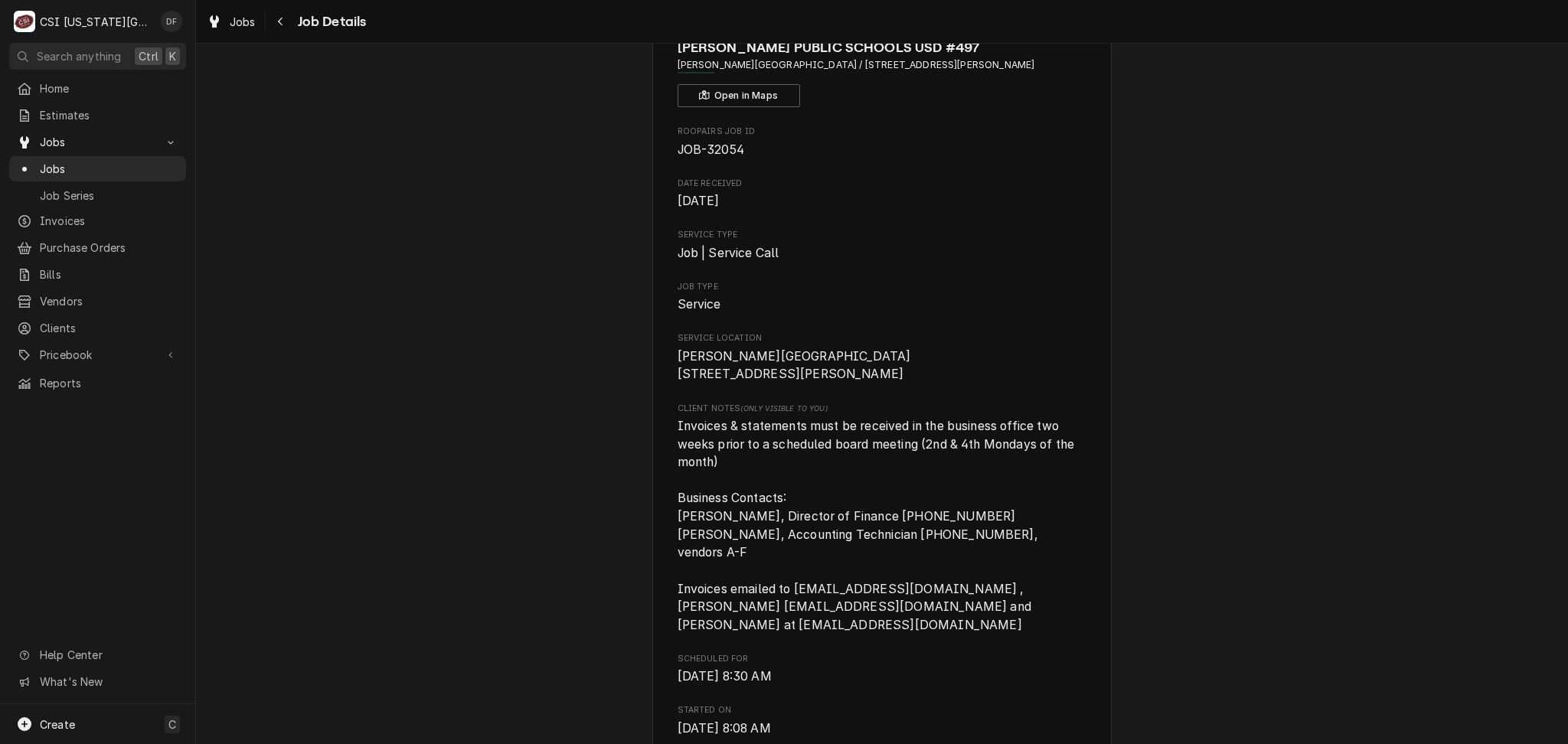
scroll to position [0, 0]
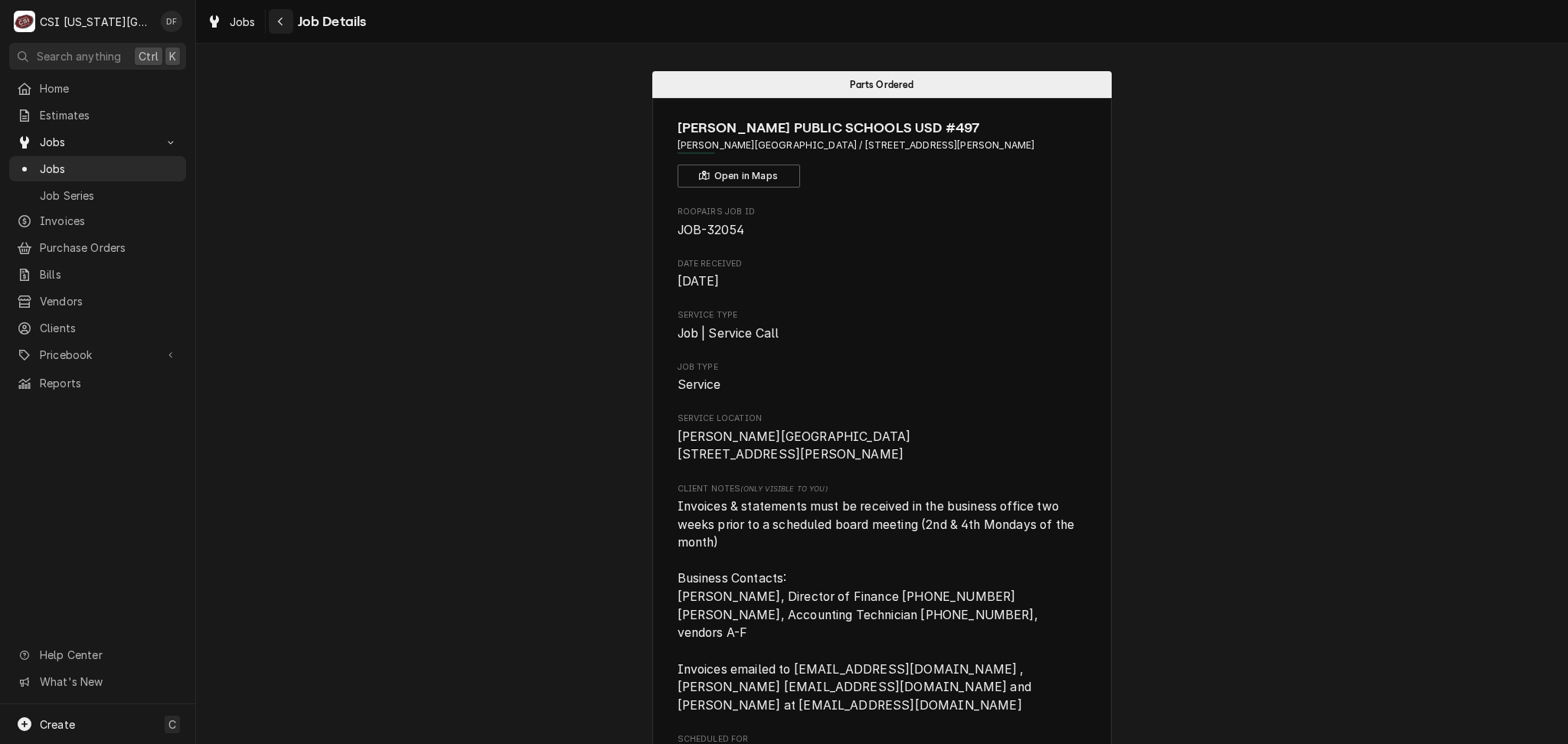
click at [278, 21] on icon "Navigate back" at bounding box center [280, 21] width 5 height 9
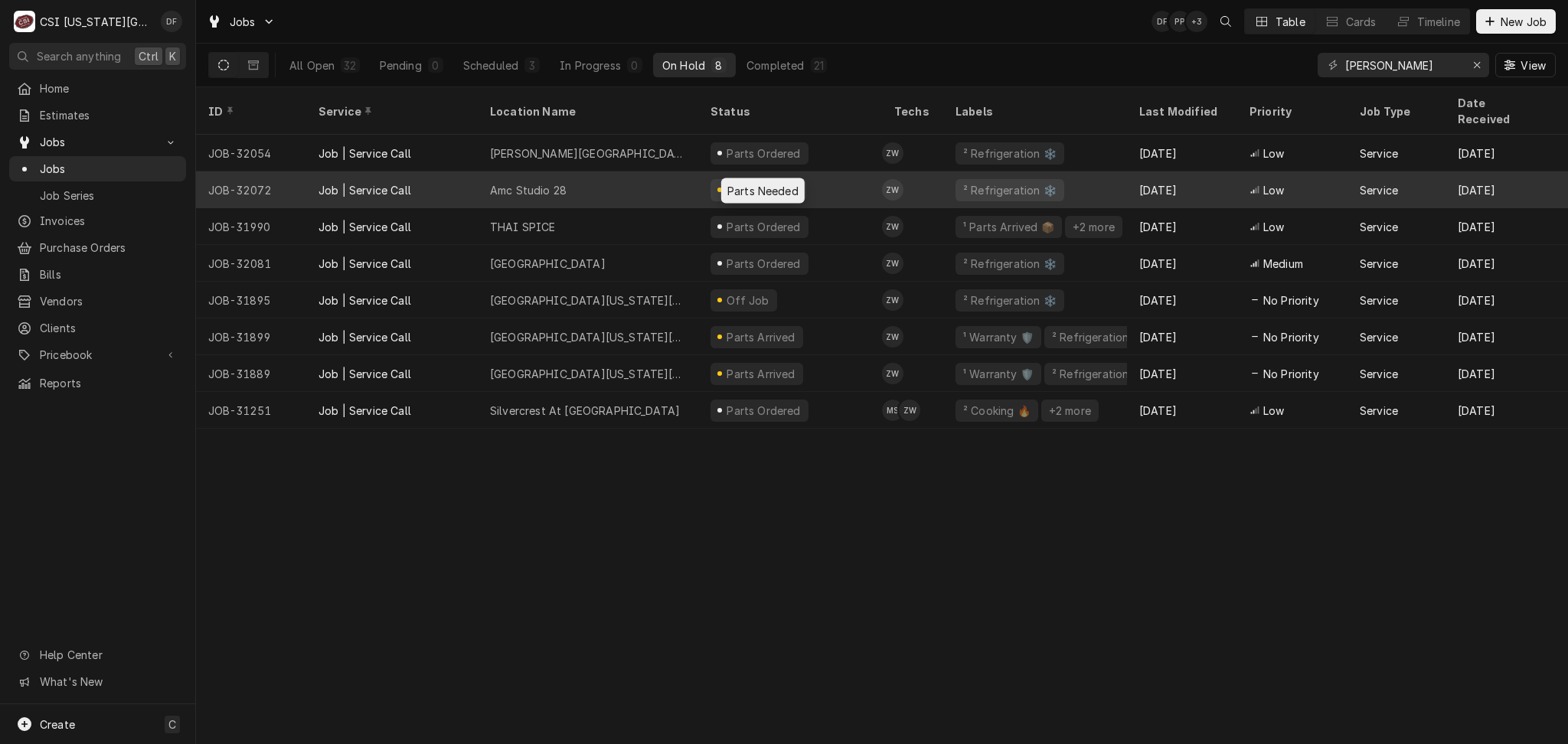
click at [777, 183] on div "Parts Needed" at bounding box center [762, 190] width 75 height 16
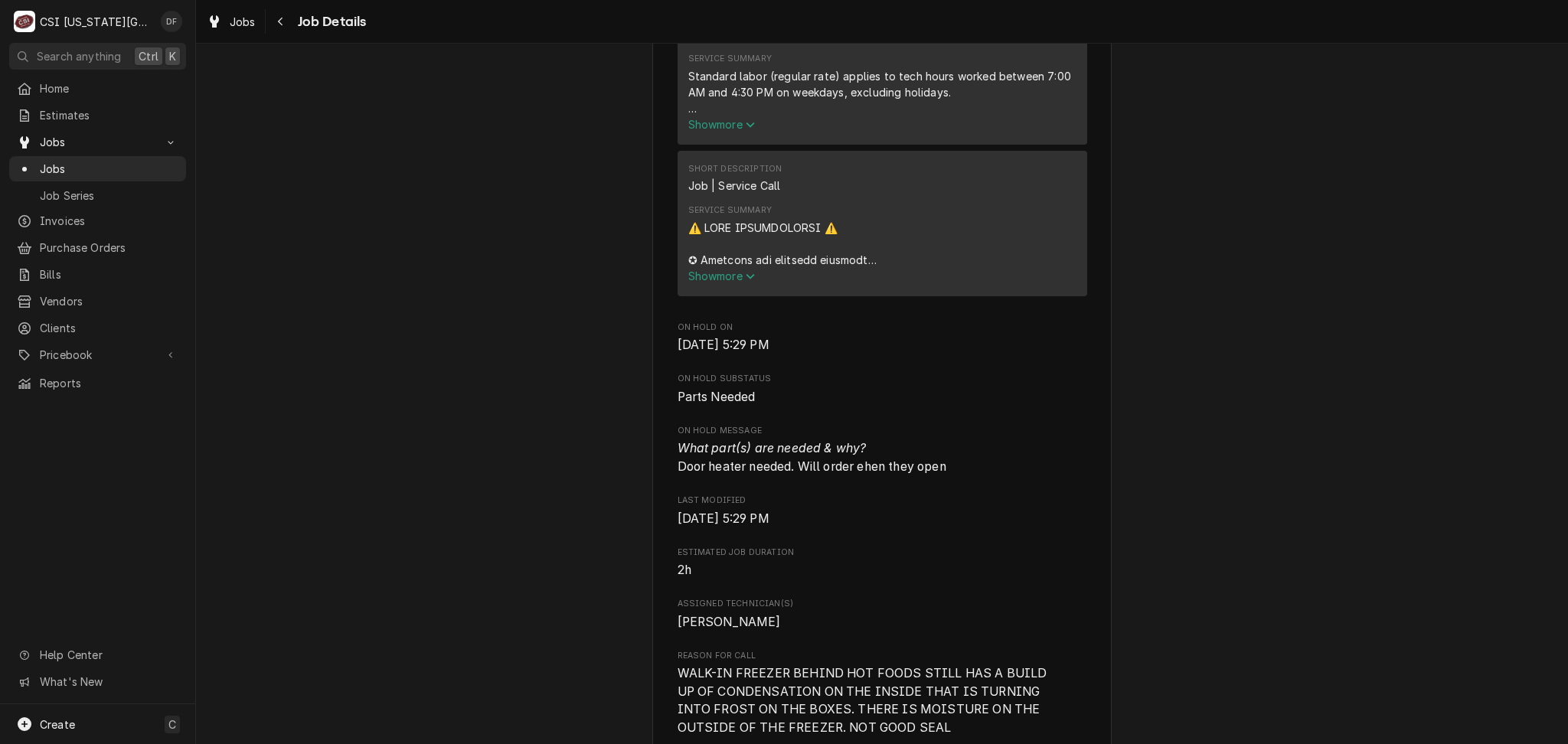
scroll to position [1123, 0]
click at [733, 266] on span "Show more" at bounding box center [722, 273] width 67 height 13
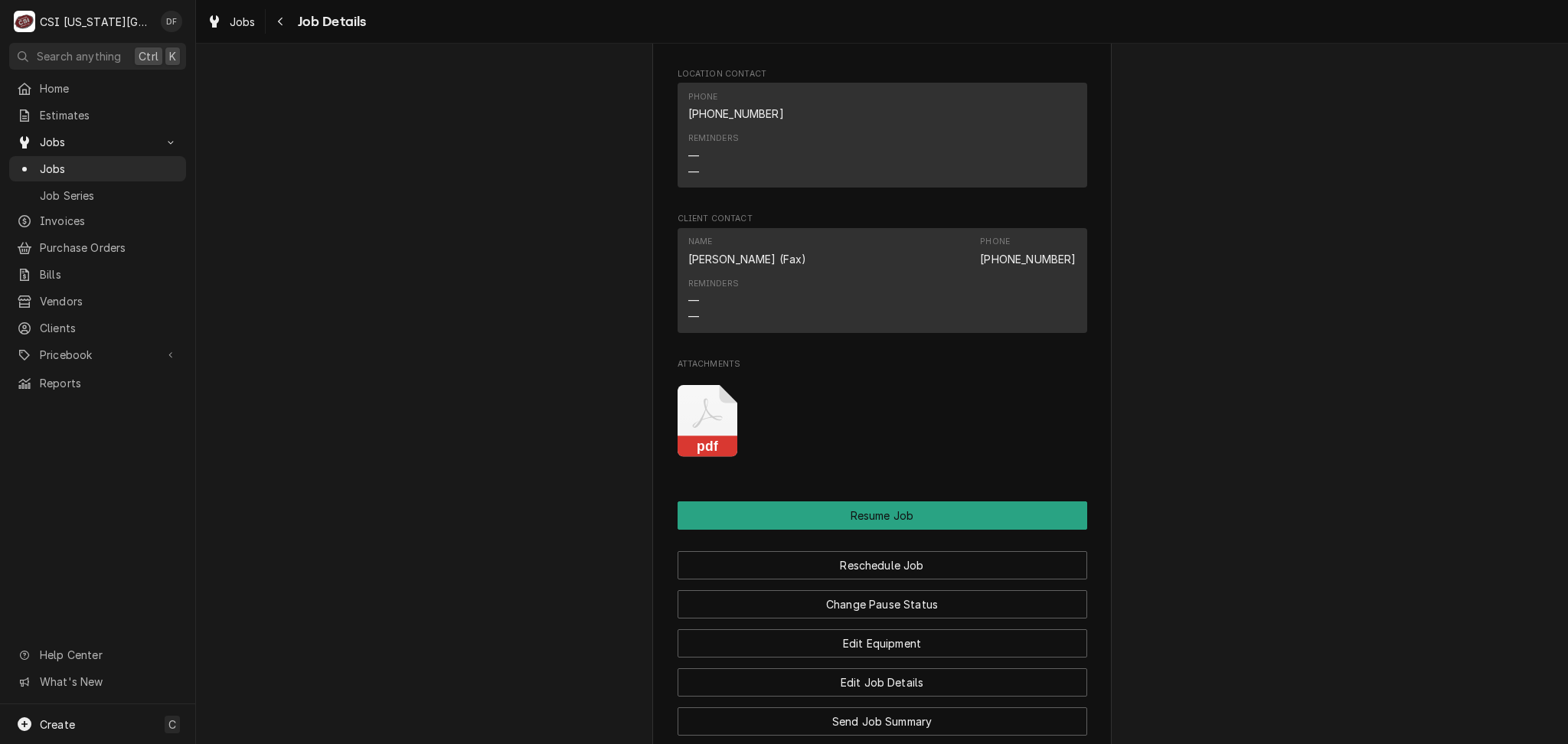
scroll to position [3679, 0]
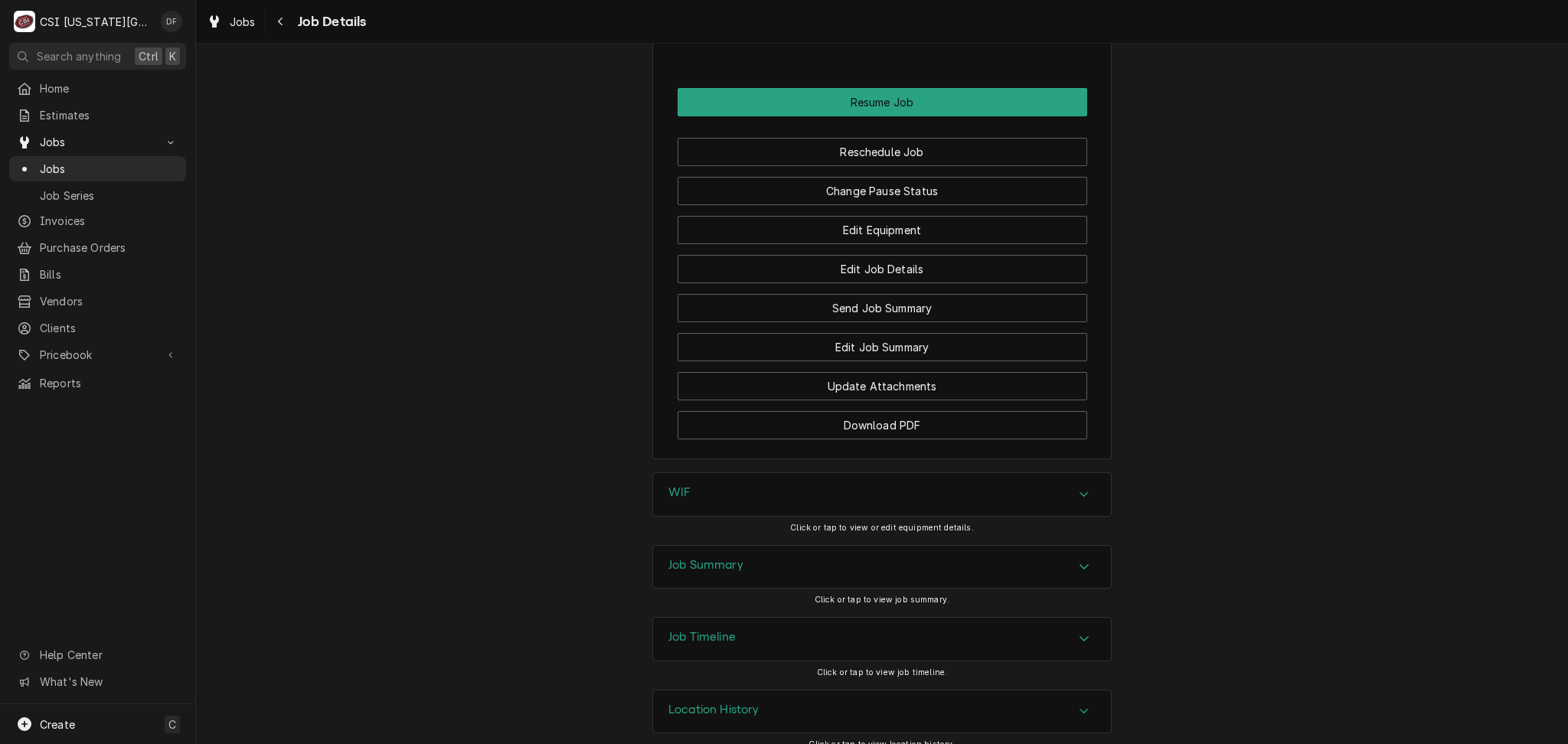
click at [846, 623] on div "Job Timeline" at bounding box center [882, 639] width 458 height 43
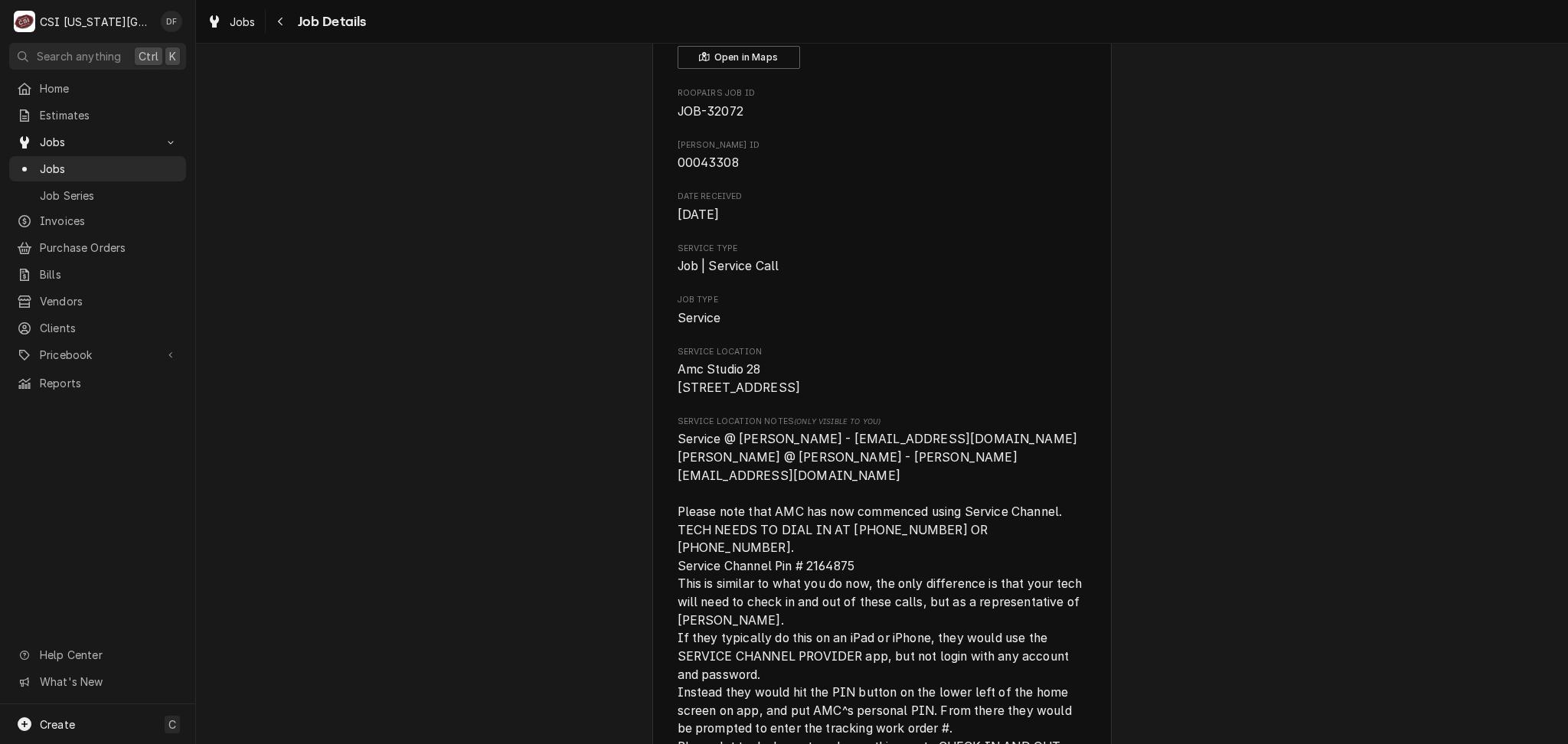
scroll to position [0, 0]
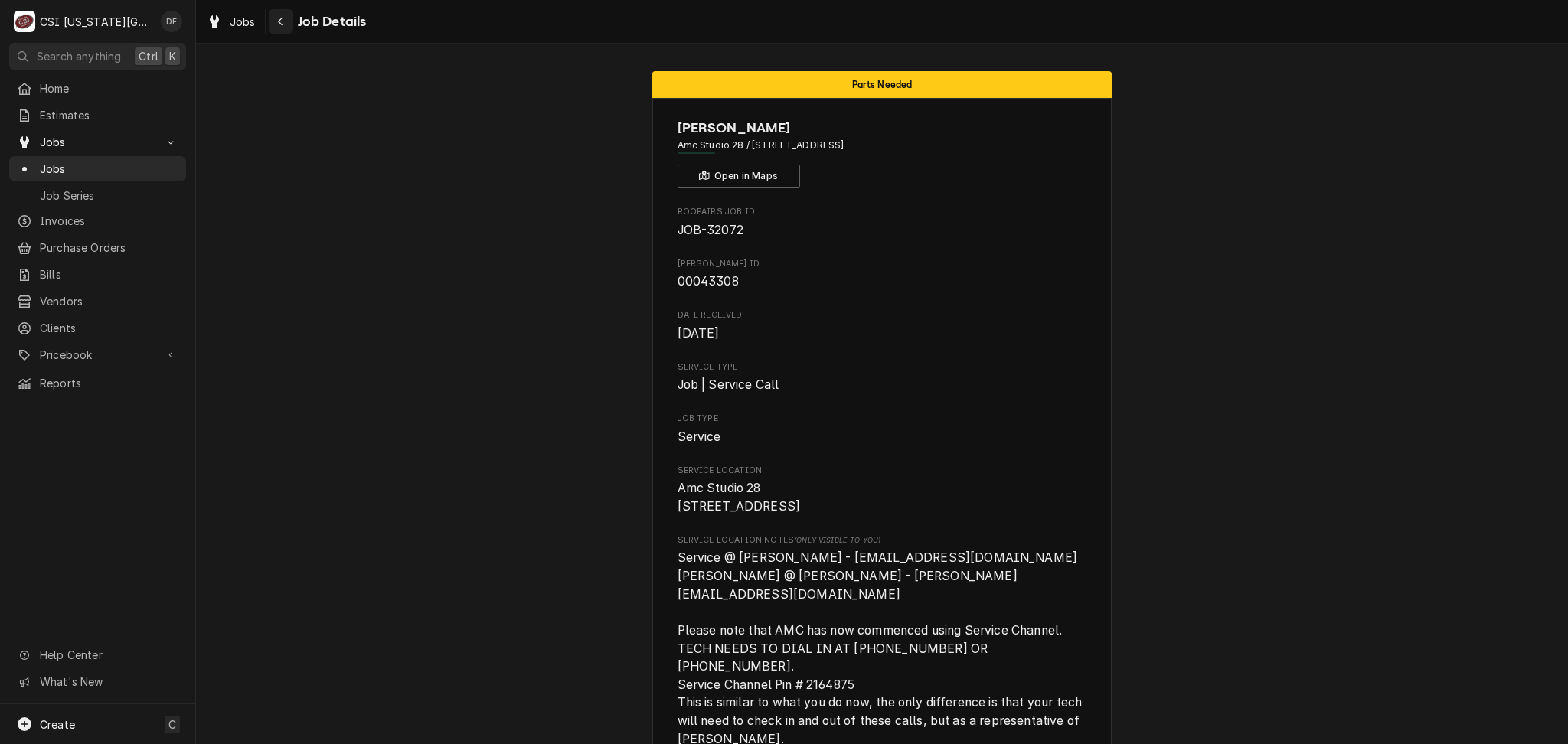
click at [278, 27] on div "Navigate back" at bounding box center [281, 21] width 15 height 15
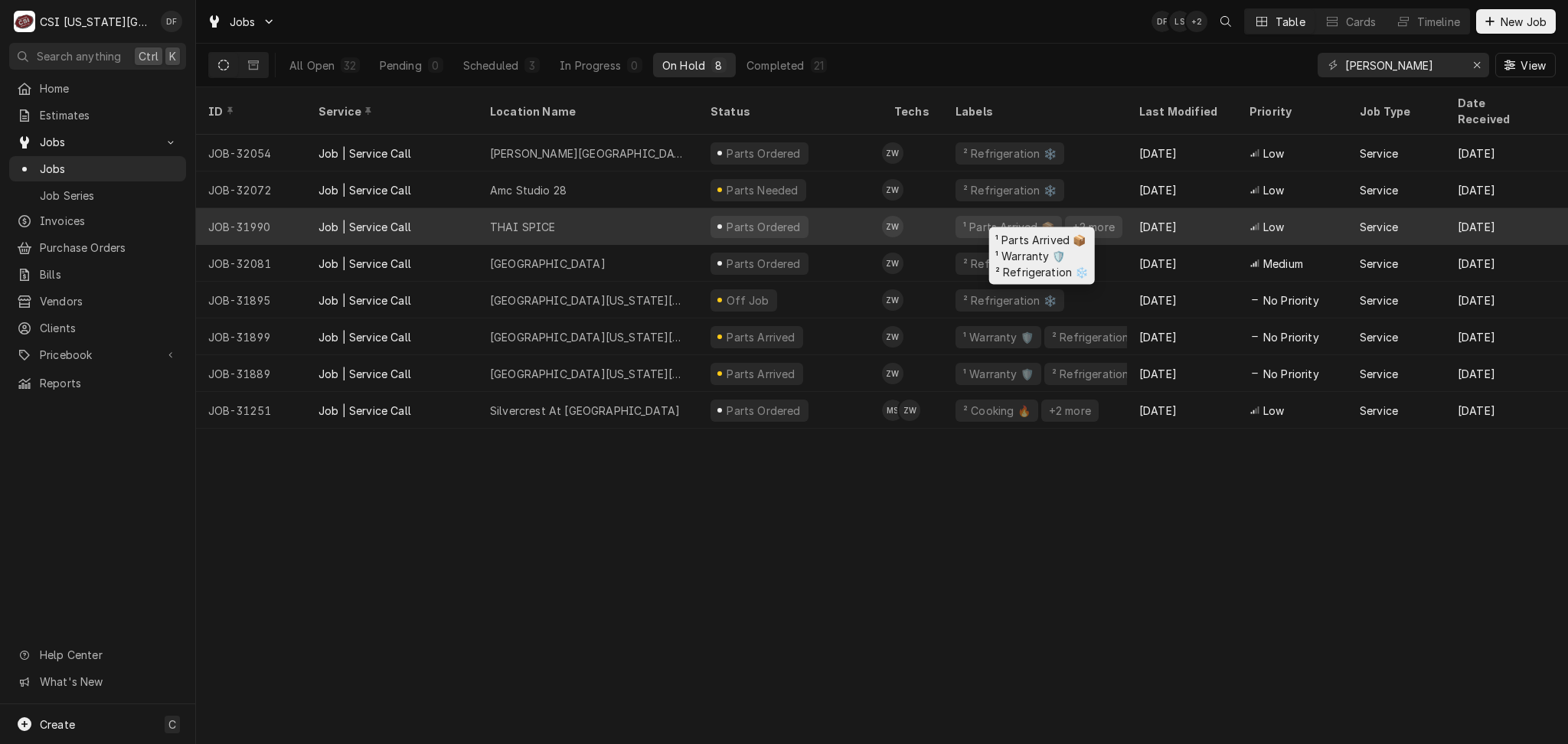
click at [976, 219] on div "¹ Parts Arrived 📦" at bounding box center [1008, 227] width 94 height 16
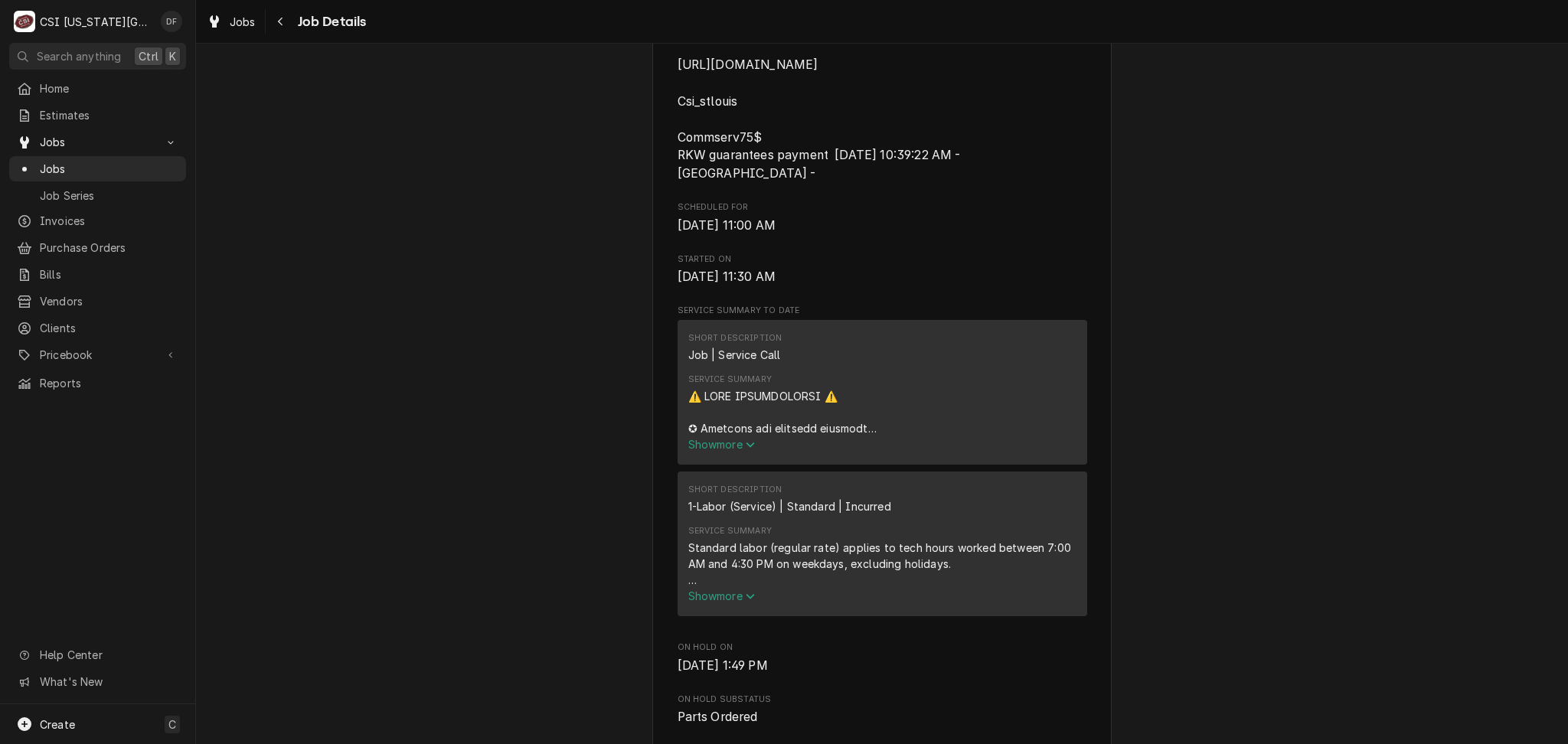
scroll to position [816, 0]
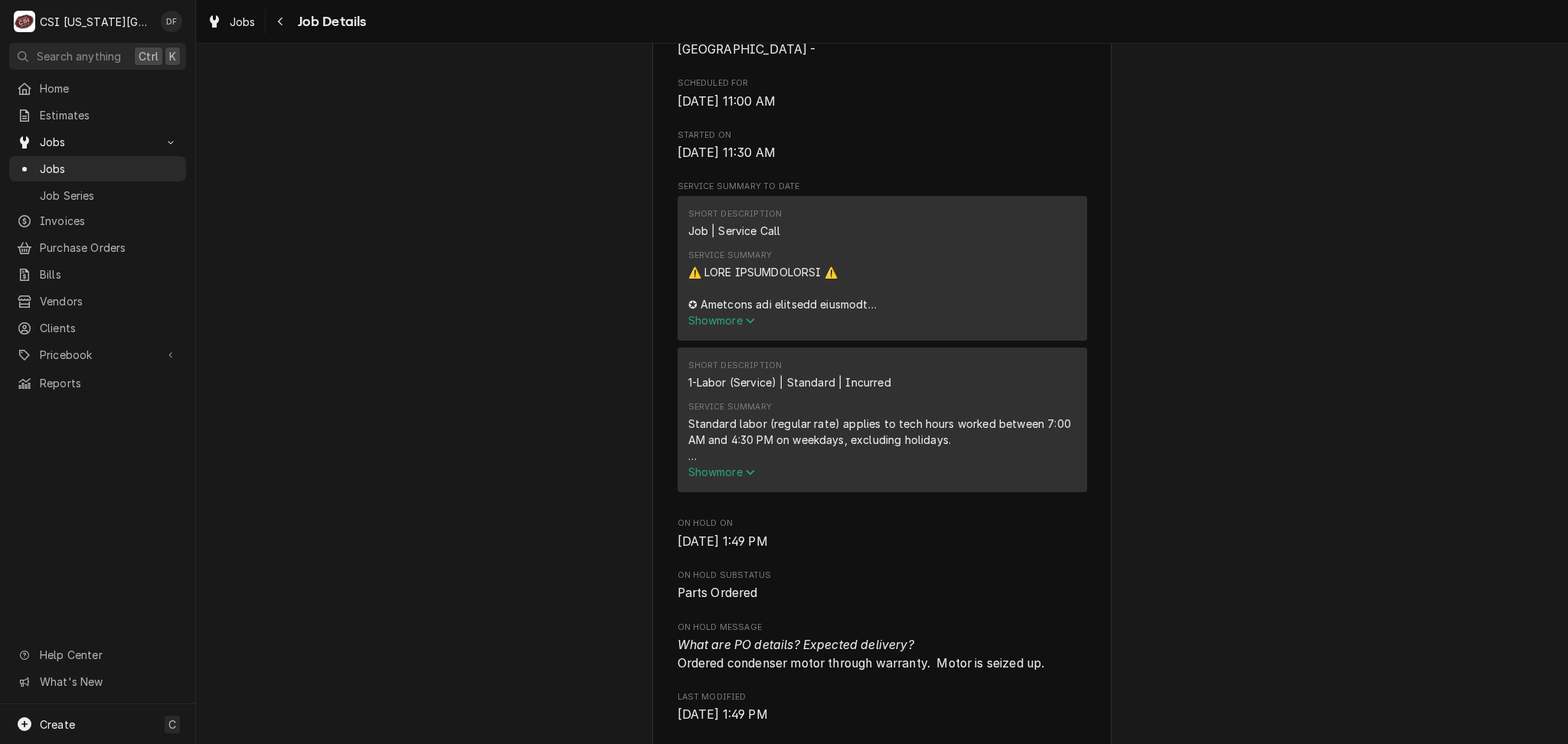
click at [735, 317] on span "Show more" at bounding box center [722, 320] width 67 height 13
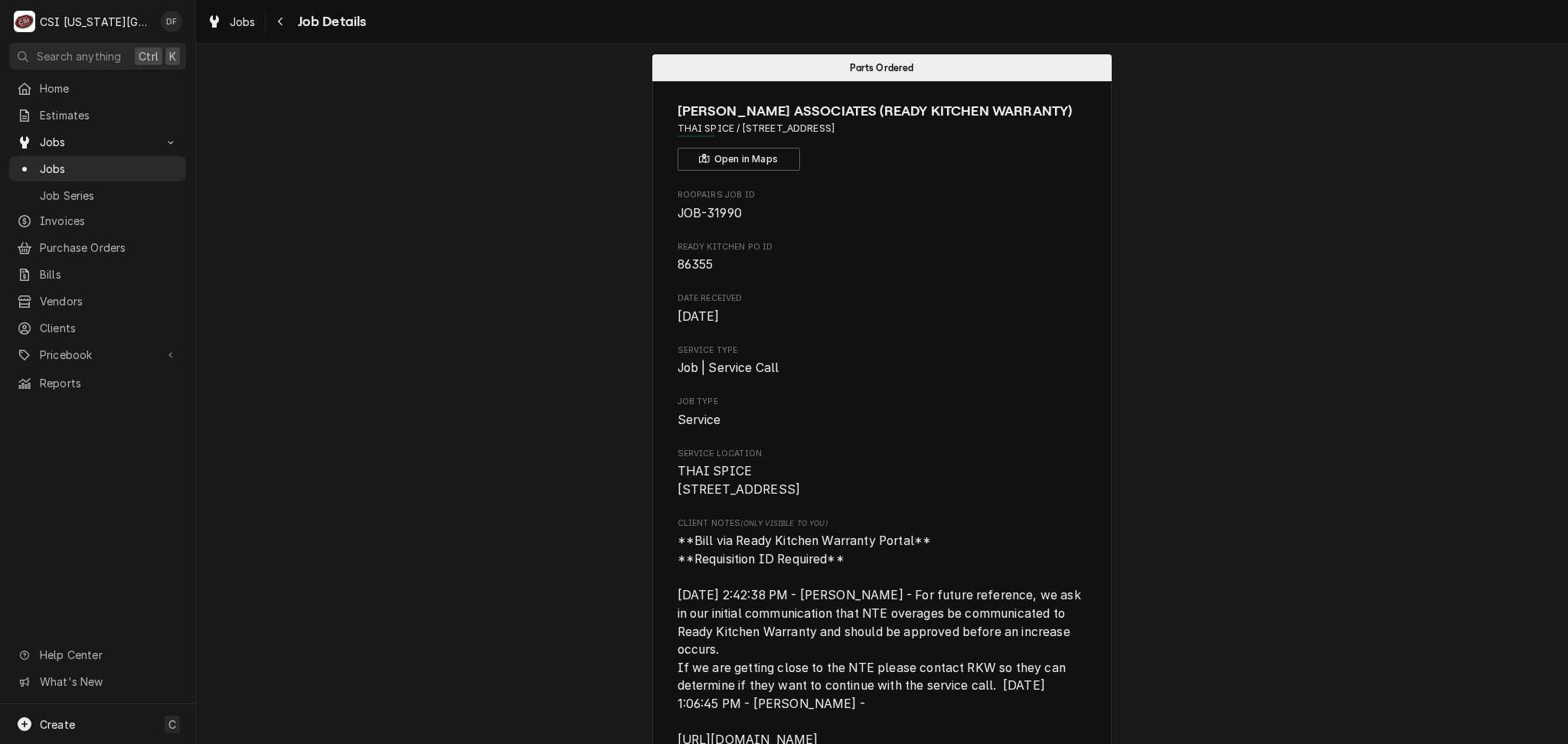
scroll to position [0, 0]
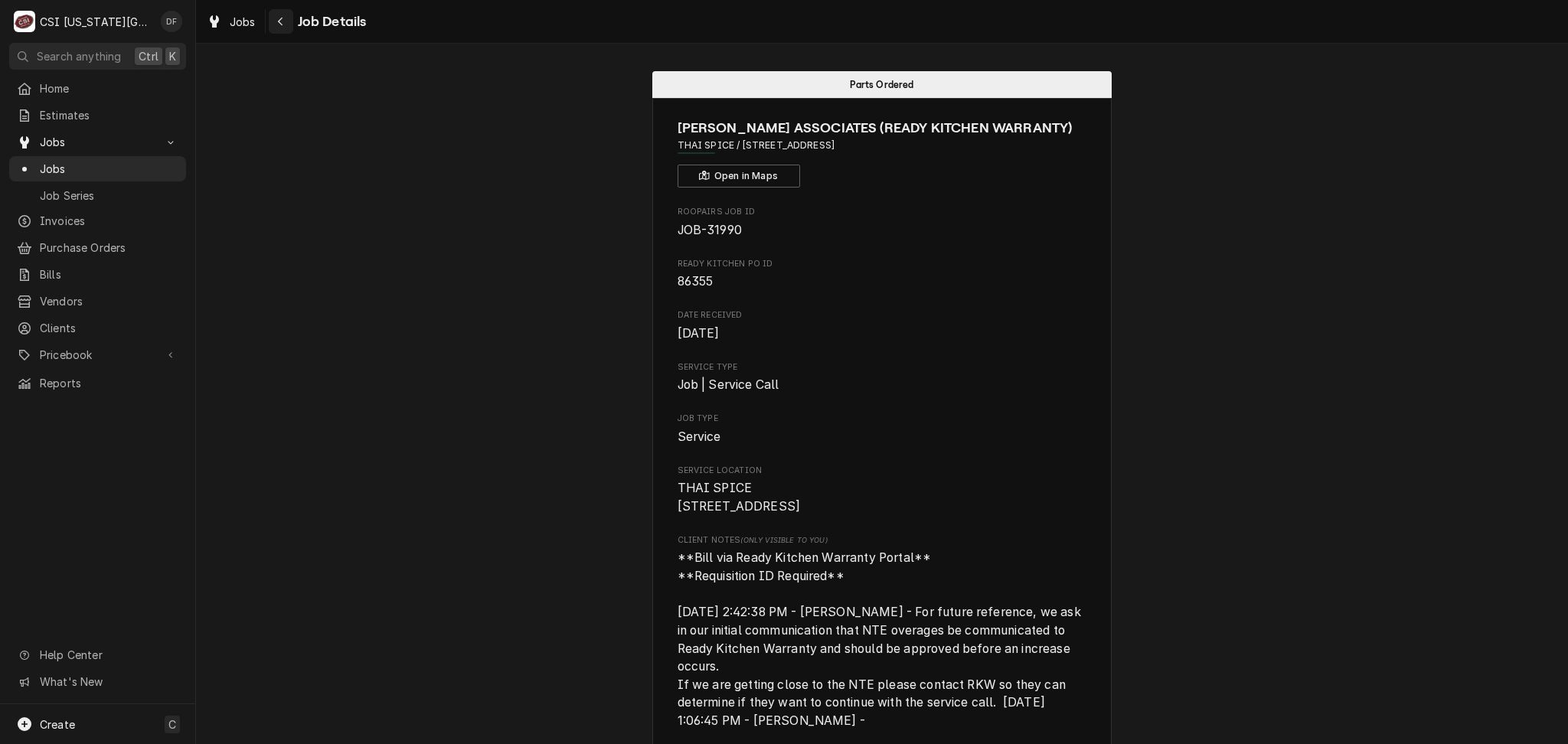
click at [278, 22] on icon "Navigate back" at bounding box center [280, 21] width 7 height 11
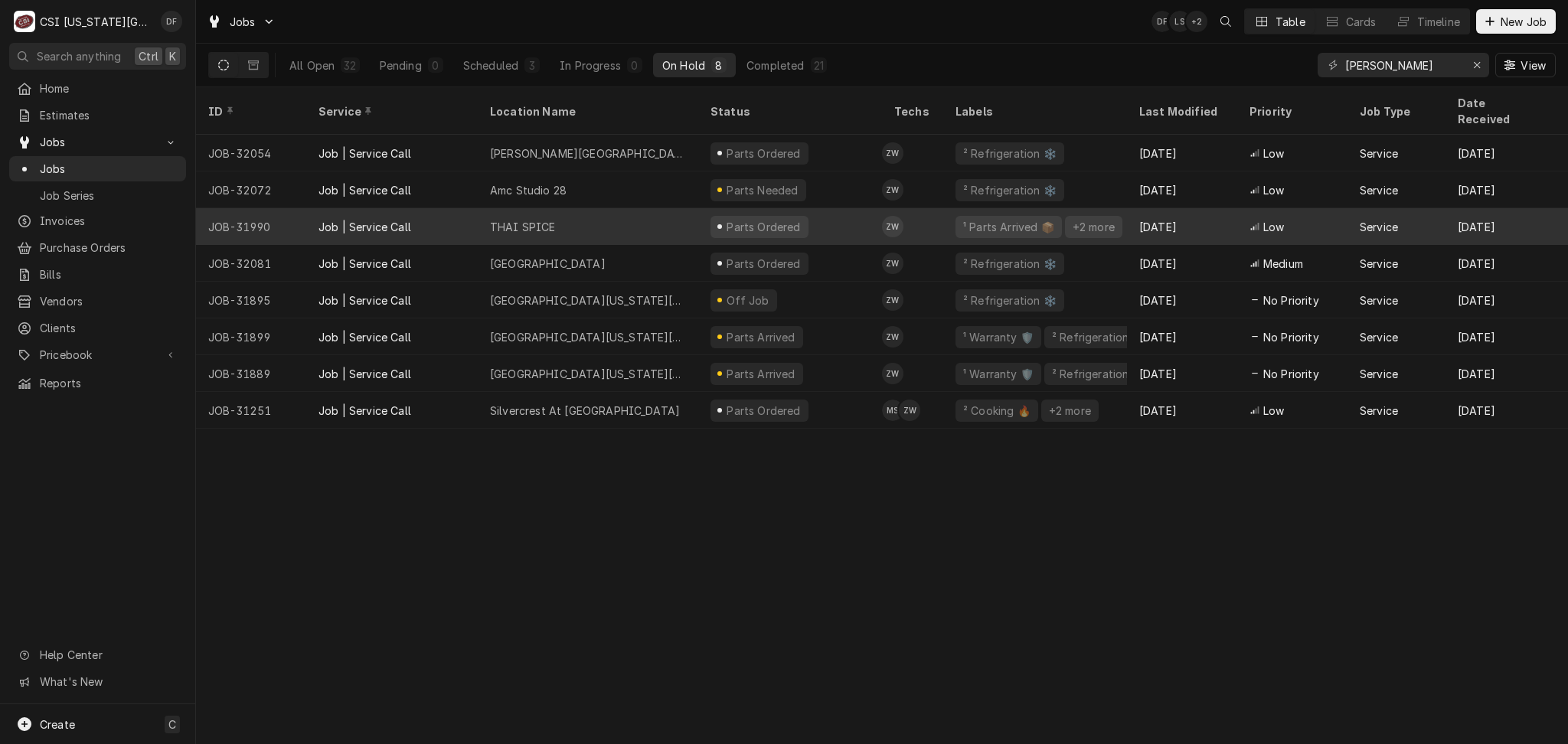
click at [927, 209] on td "ZW" at bounding box center [912, 227] width 61 height 36
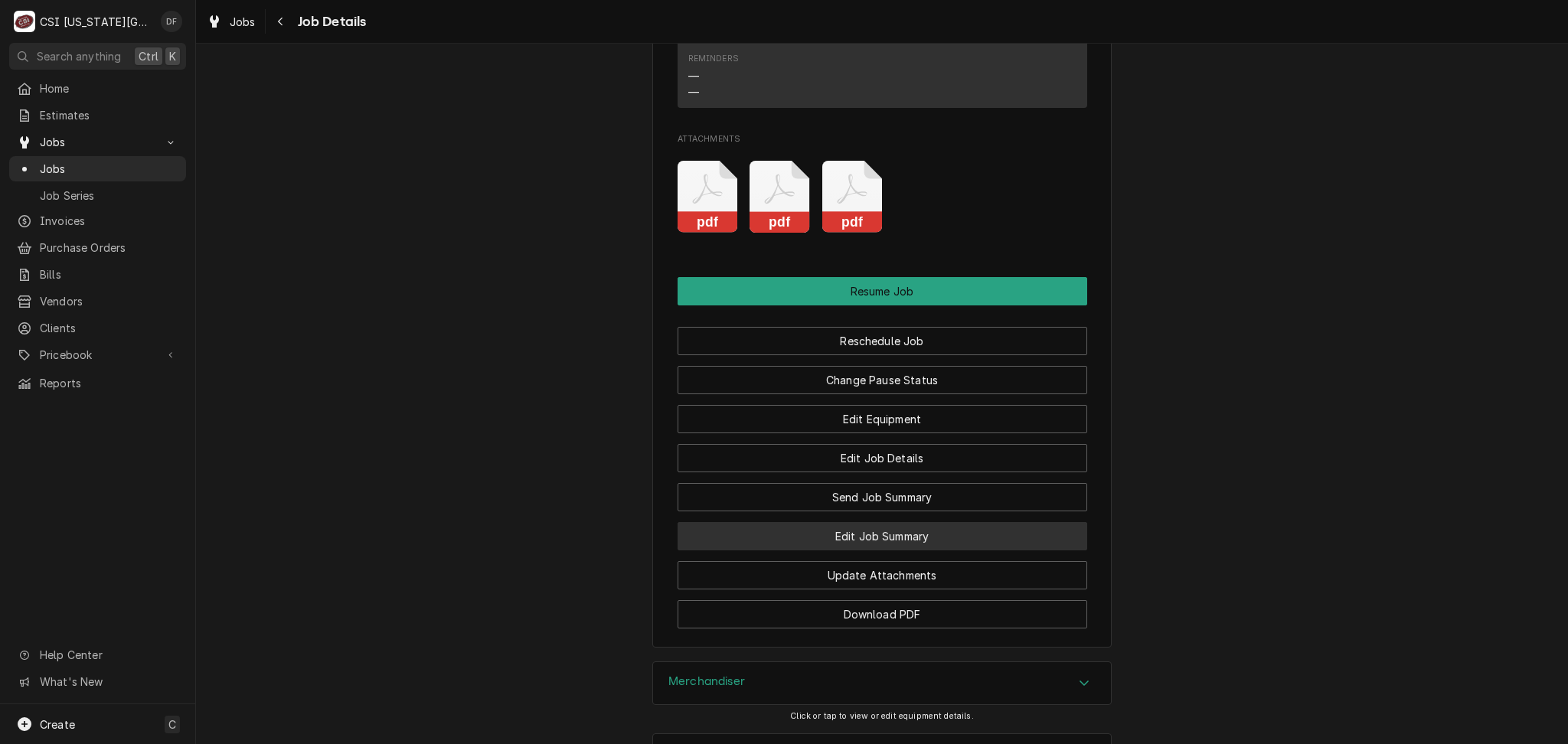
scroll to position [2754, 0]
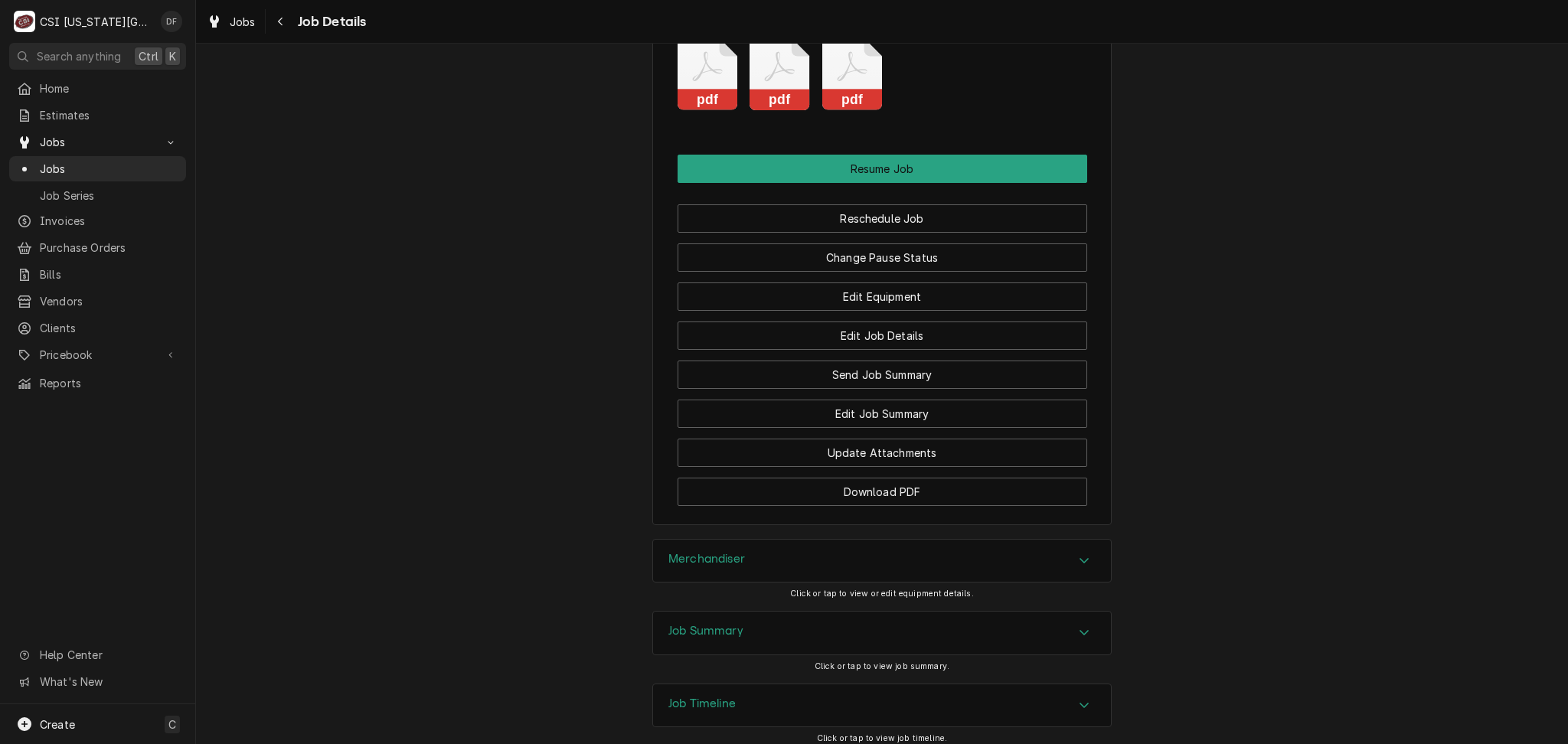
click at [753, 685] on div "Job Timeline" at bounding box center [882, 706] width 458 height 43
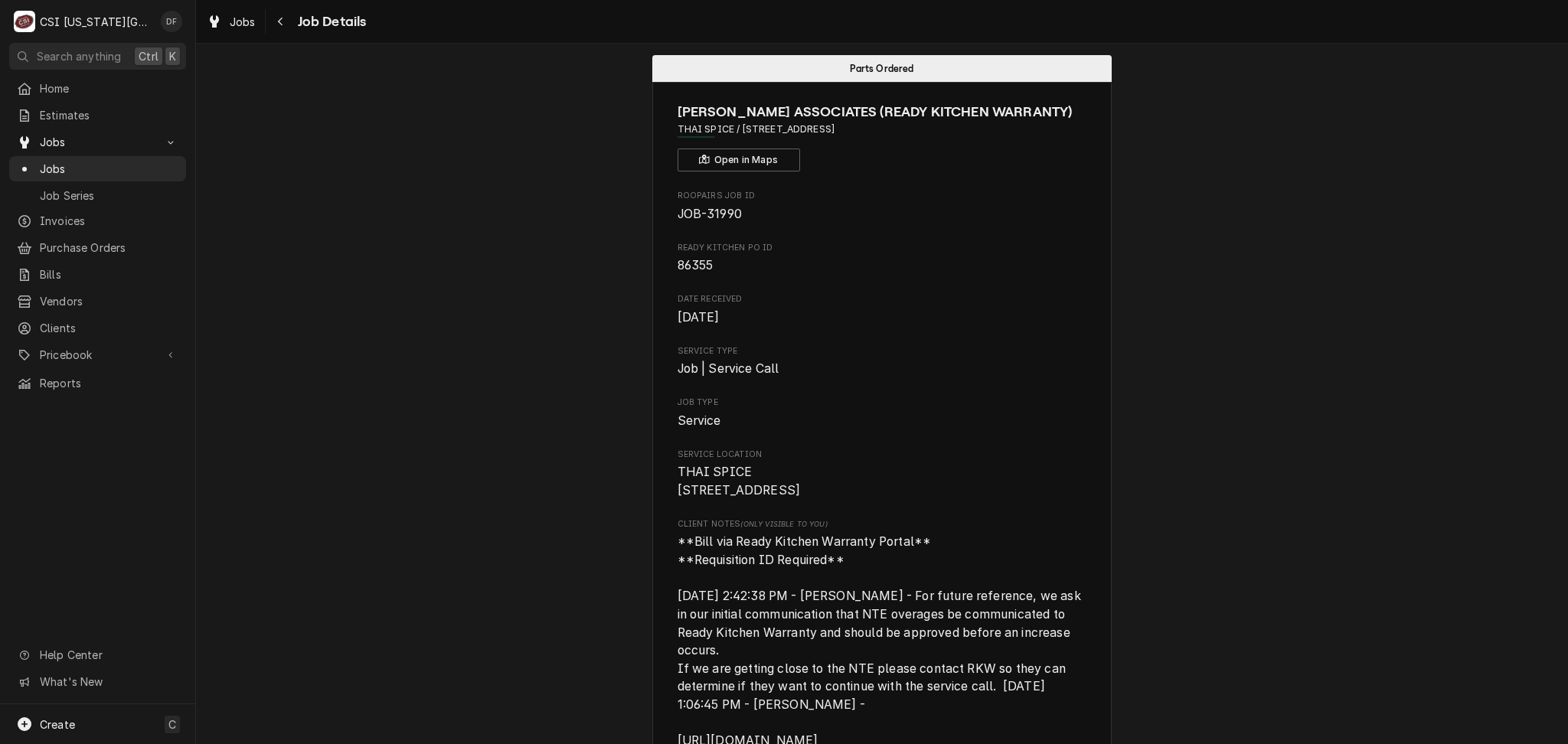
scroll to position [0, 0]
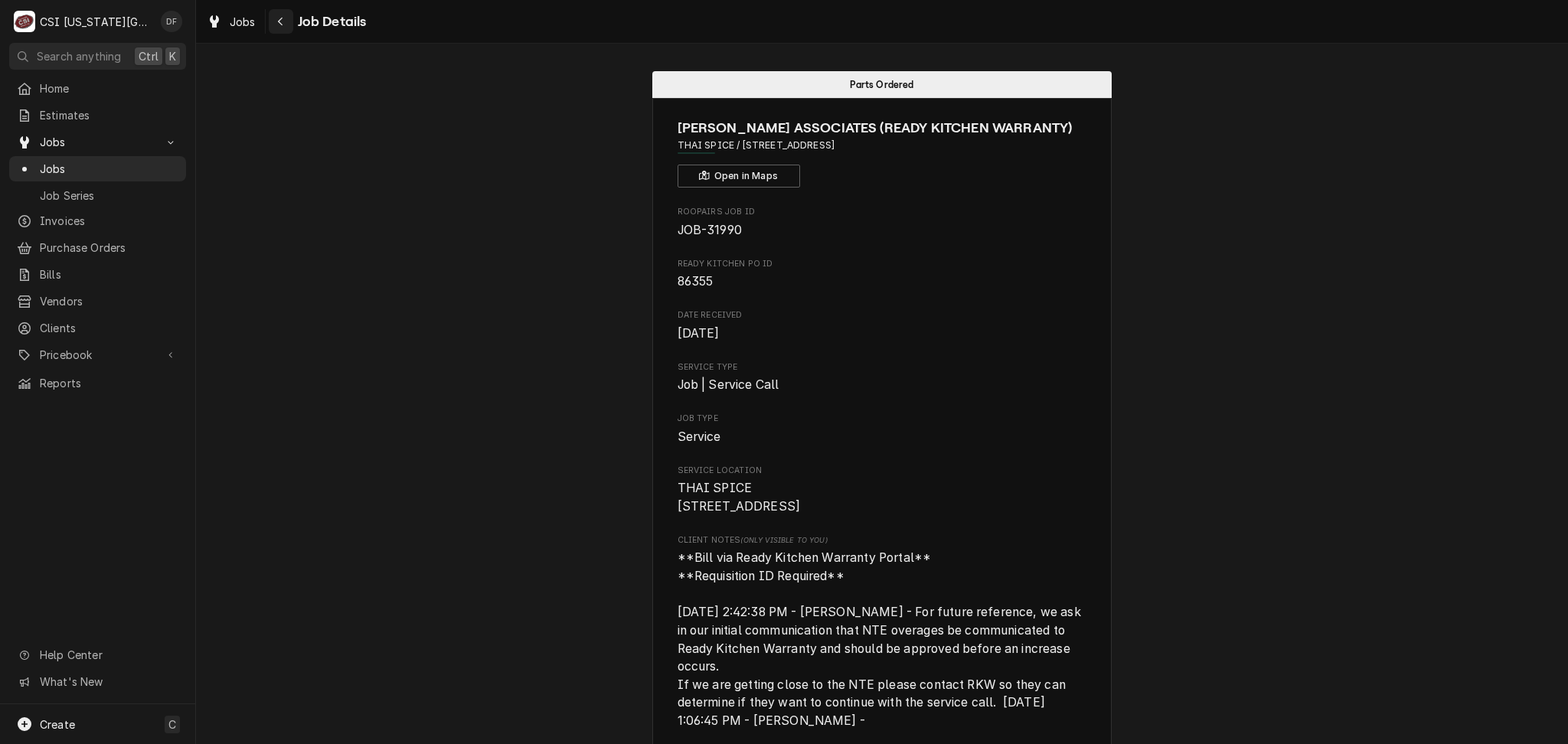
click at [279, 25] on icon "Navigate back" at bounding box center [280, 21] width 7 height 11
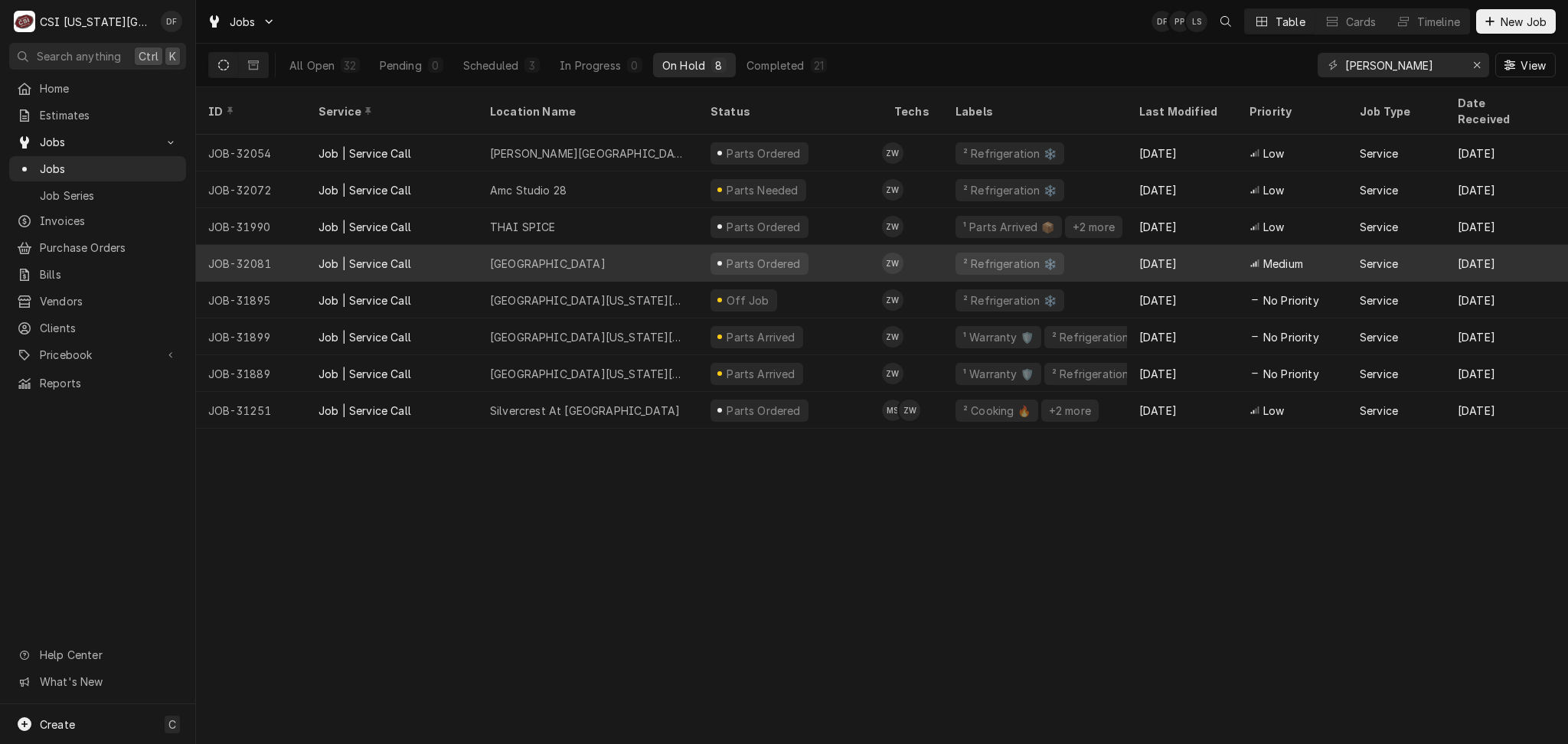
click at [776, 255] on div "Parts Ordered" at bounding box center [790, 263] width 184 height 36
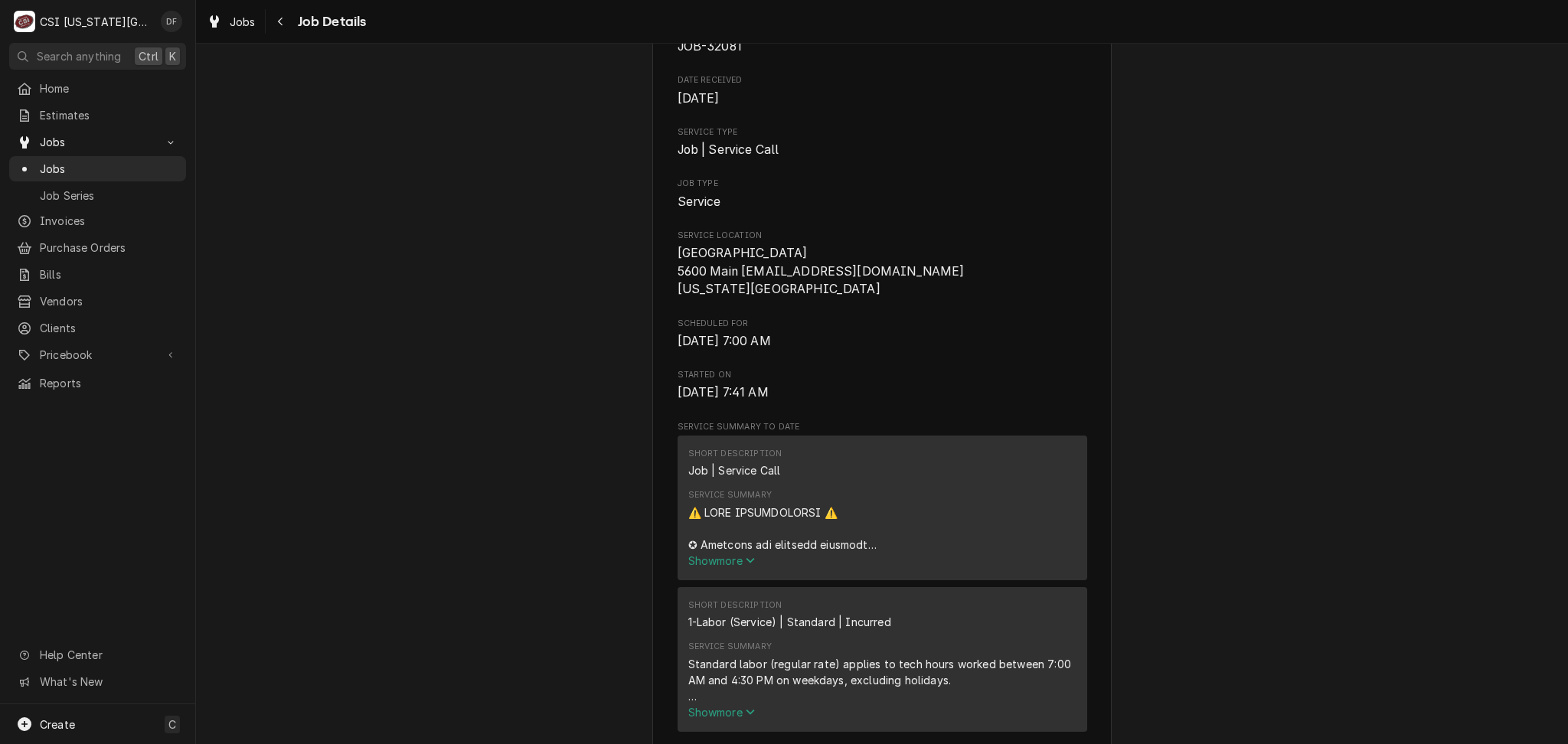
scroll to position [408, 0]
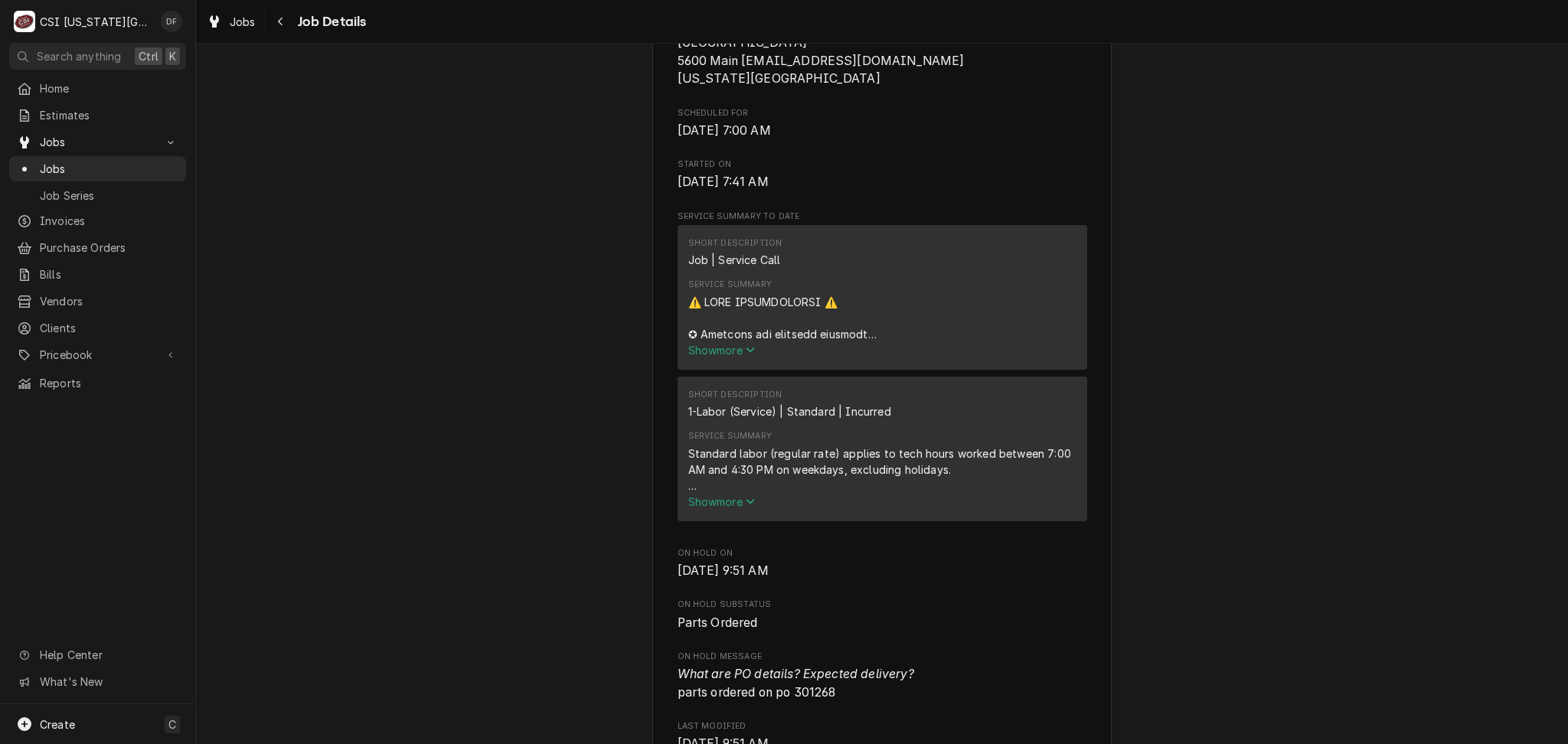
click at [728, 343] on span "Show more" at bounding box center [722, 350] width 67 height 13
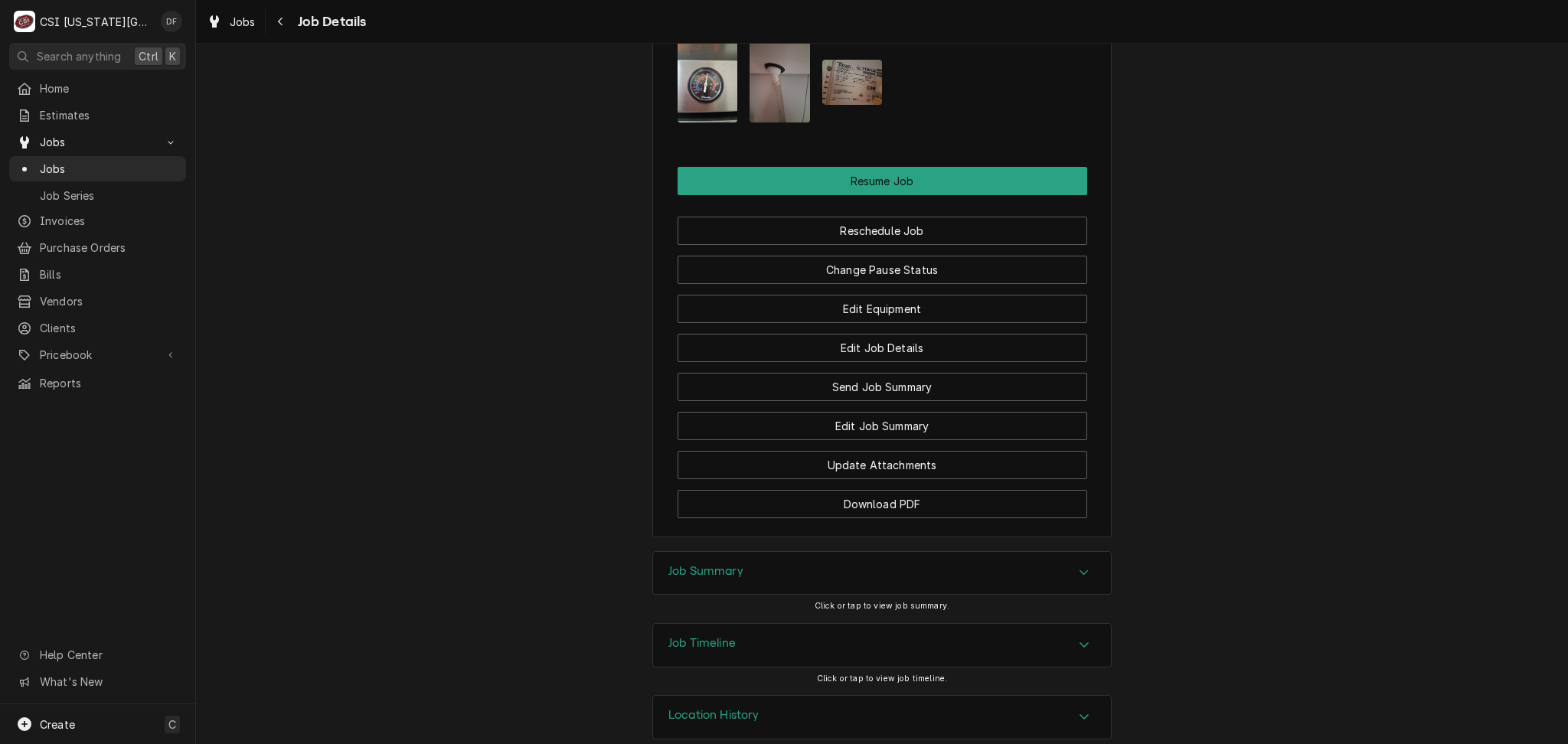
scroll to position [3315, 0]
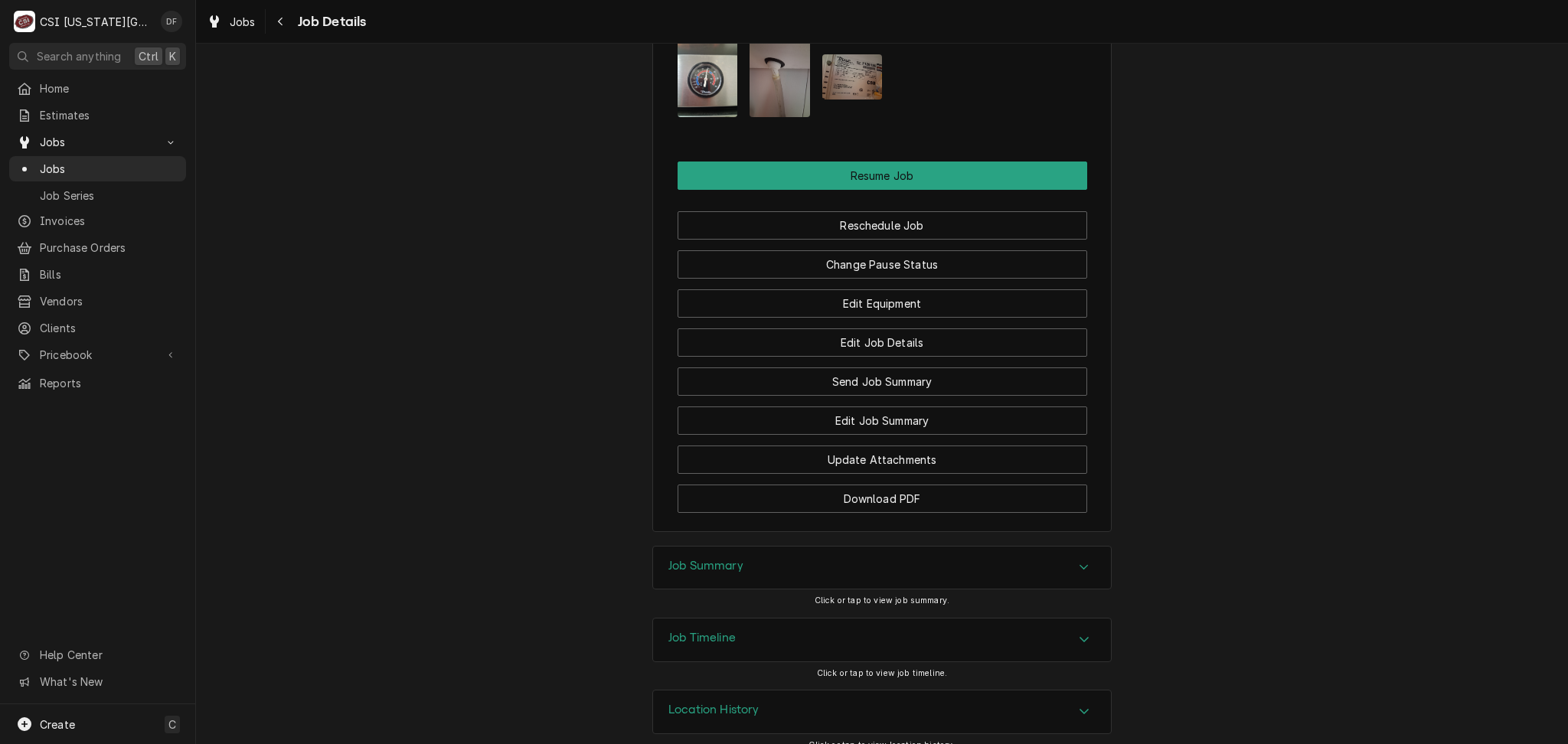
click at [764, 620] on div "Job Timeline" at bounding box center [882, 640] width 458 height 43
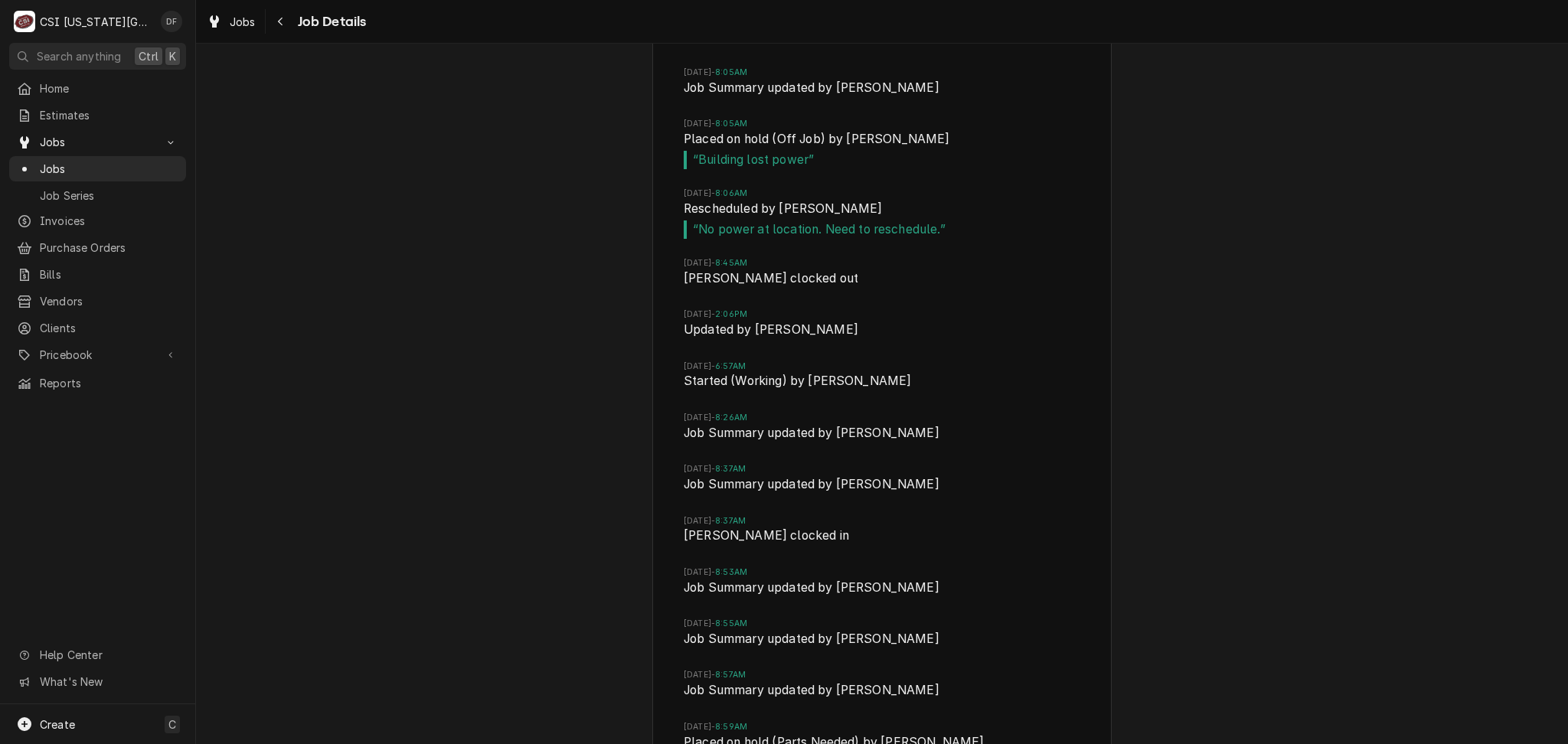
scroll to position [4405, 0]
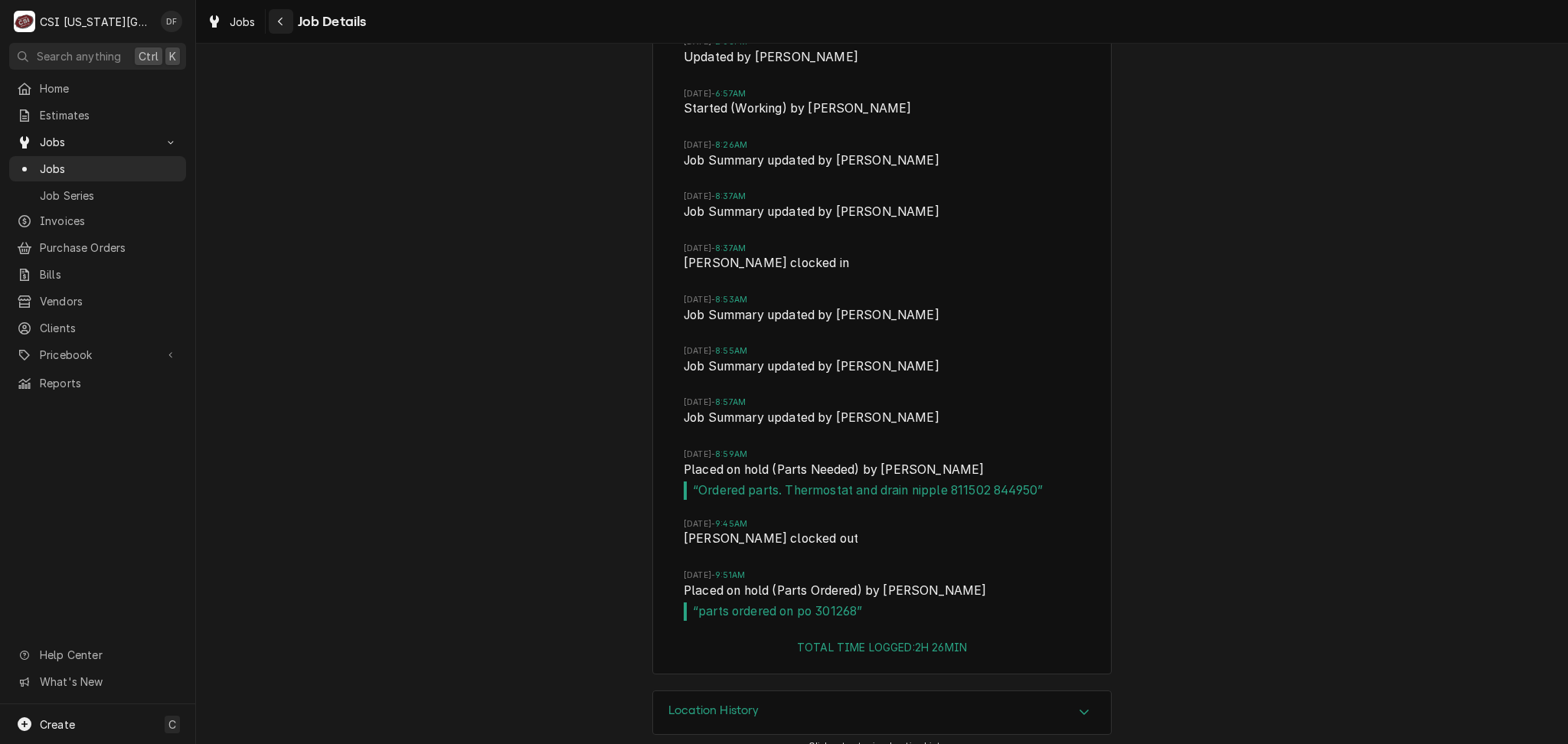
click at [278, 19] on icon "Navigate back" at bounding box center [280, 21] width 7 height 11
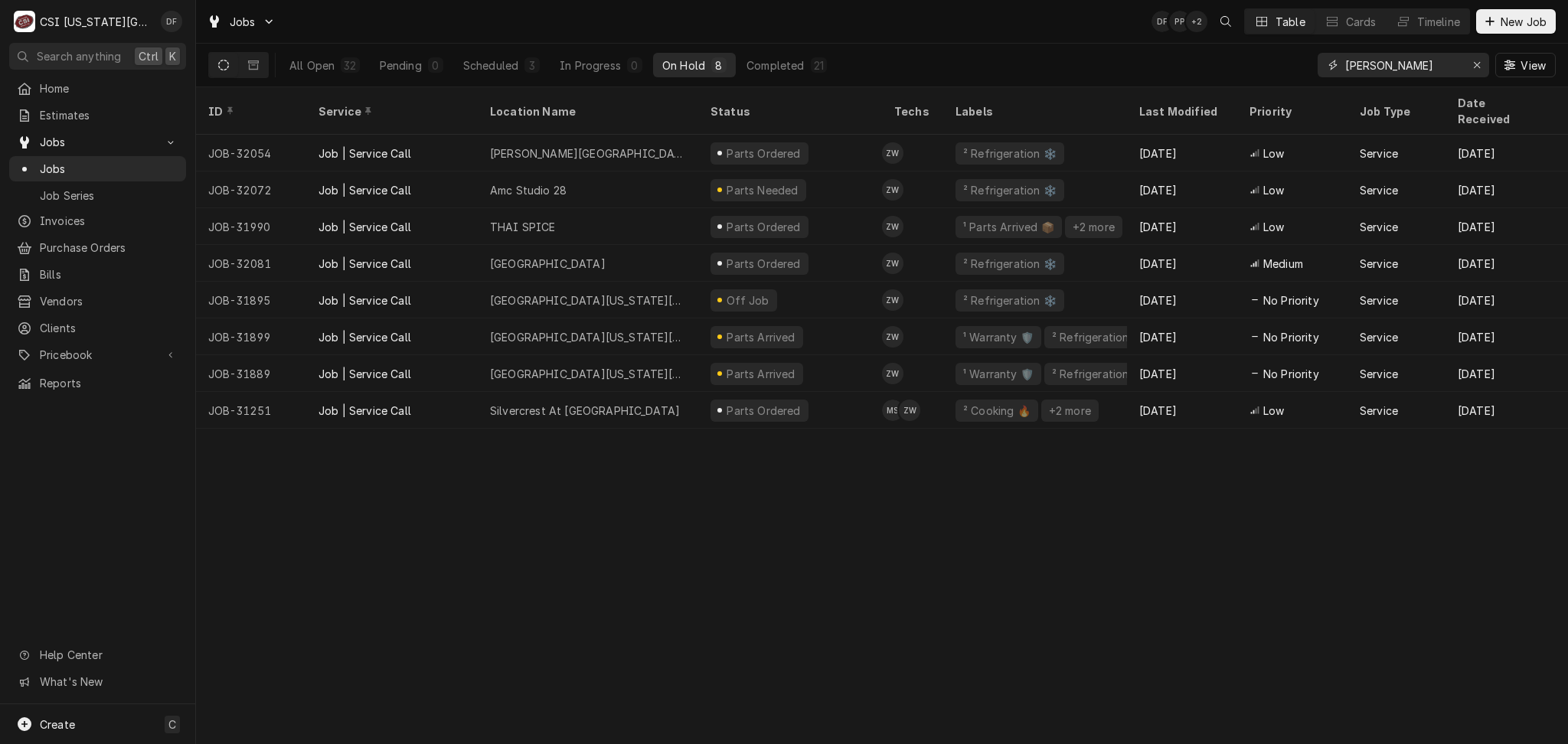
drag, startPoint x: 1429, startPoint y: 63, endPoint x: 1299, endPoint y: 81, distance: 131.2
click at [1299, 81] on div "All Open 32 Pending 0 Scheduled 3 In Progress 0 On Hold 8 Completed 21 [PERSON_…" at bounding box center [882, 65] width 1347 height 43
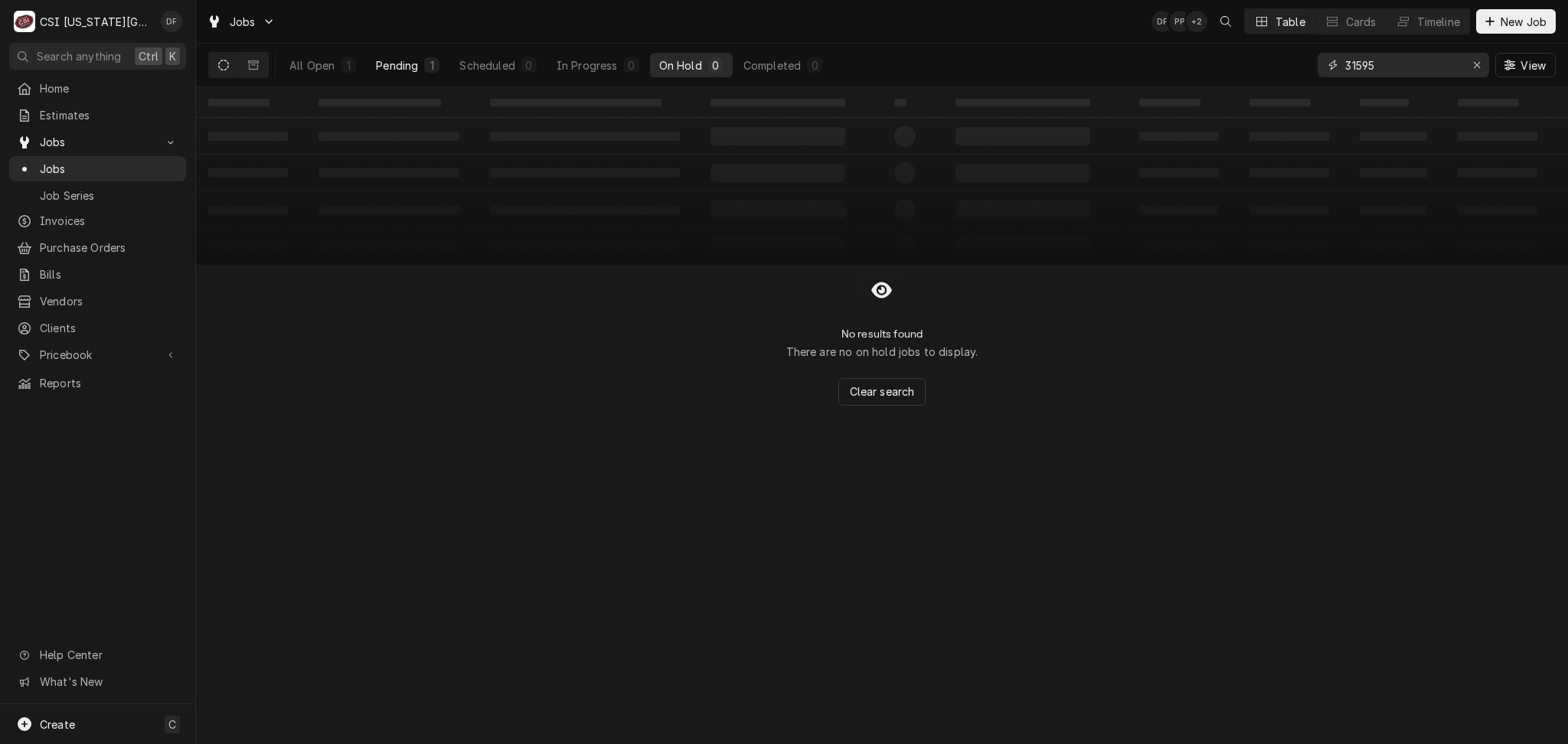
type input "31595"
click at [417, 68] on div "Pending" at bounding box center [397, 65] width 42 height 16
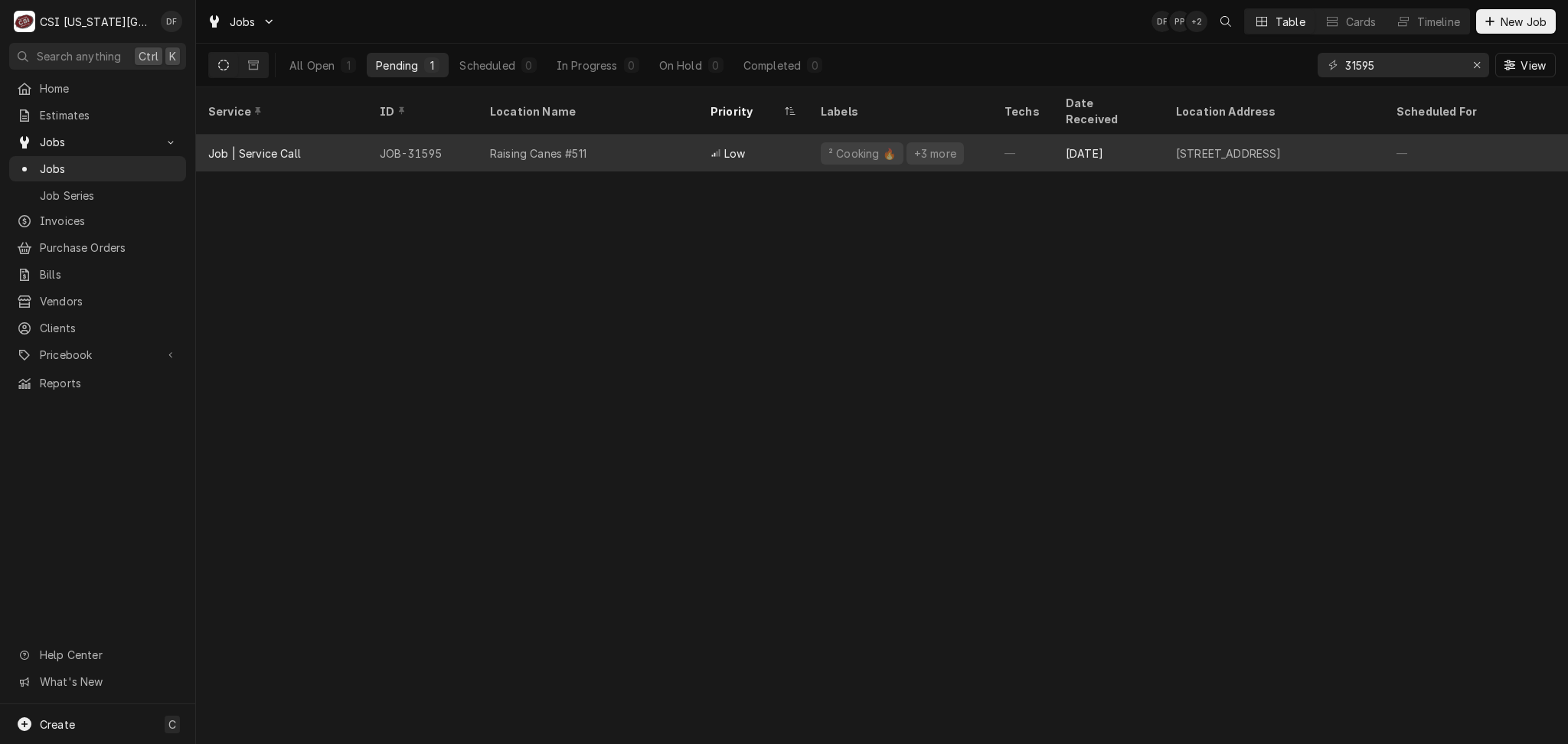
click at [691, 148] on div "Raising Canes #511" at bounding box center [588, 153] width 221 height 36
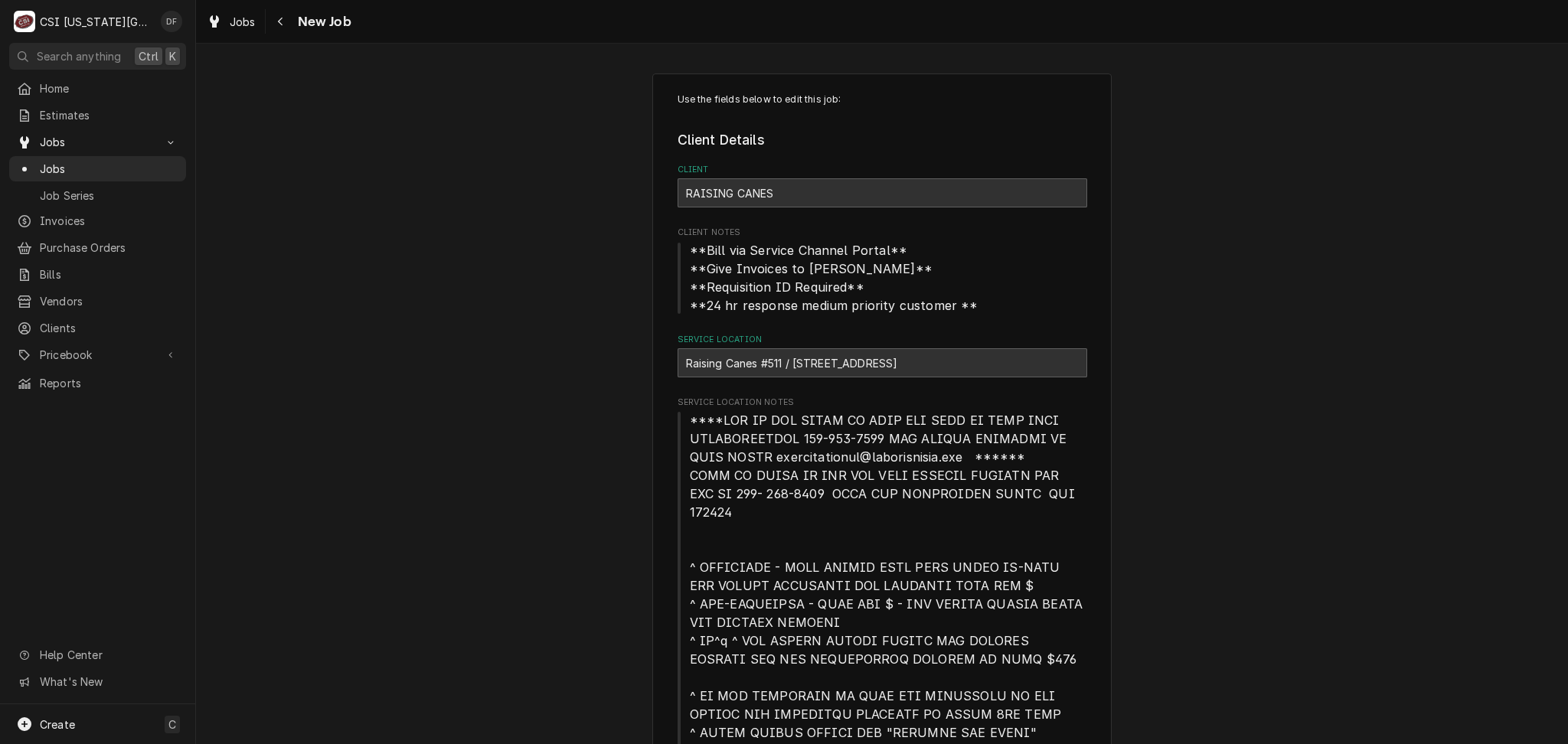
type textarea "x"
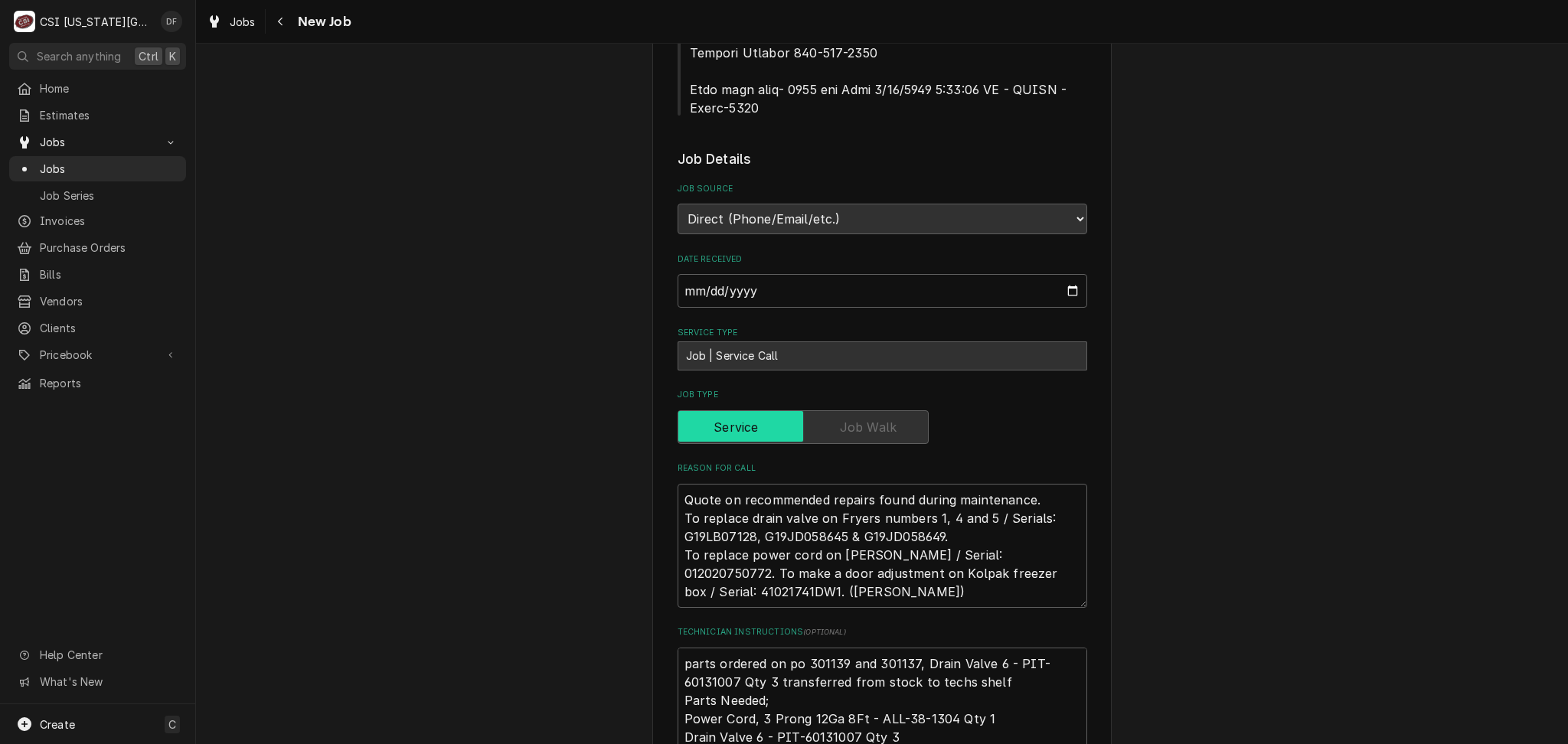
scroll to position [919, 0]
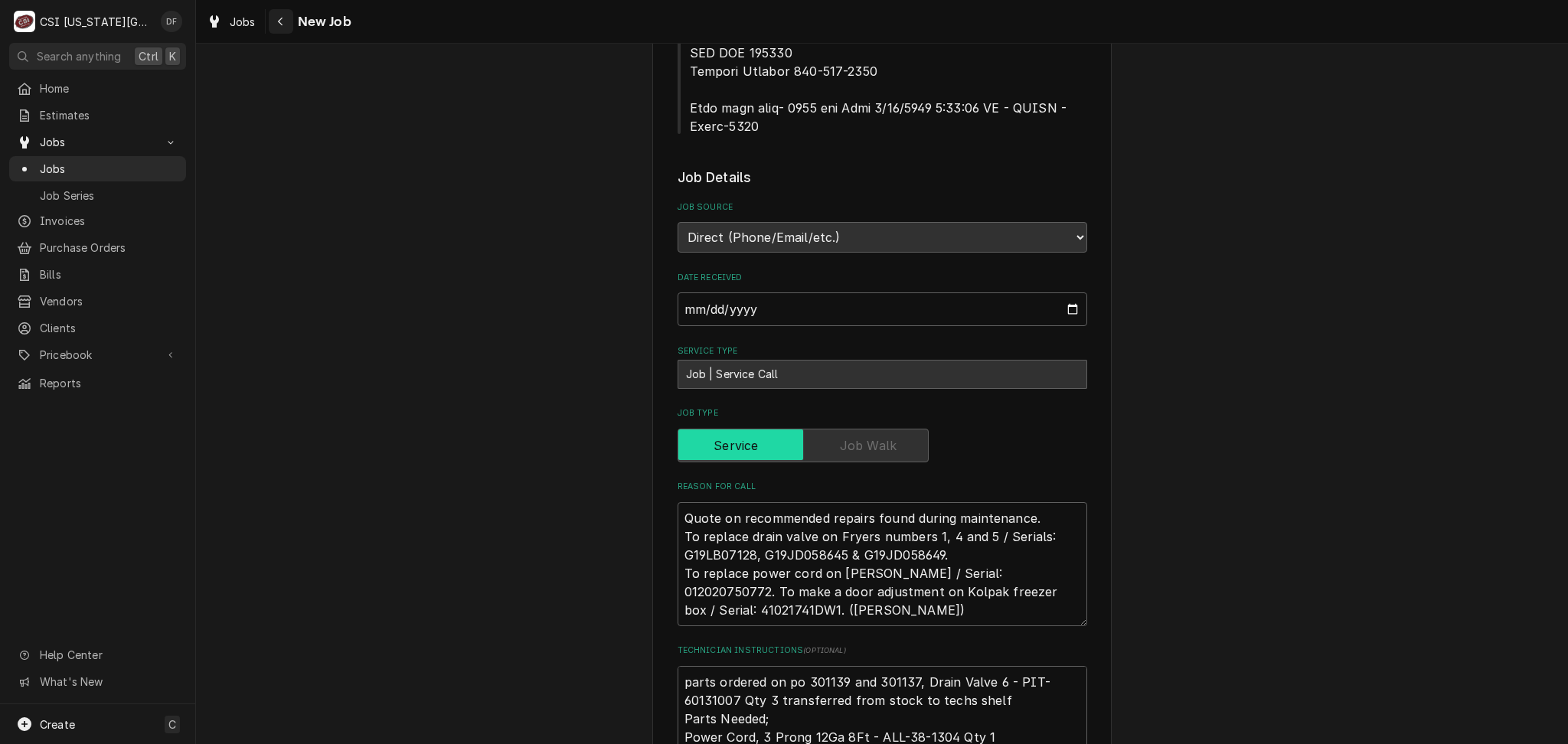
click at [280, 24] on icon "Navigate back" at bounding box center [280, 21] width 7 height 11
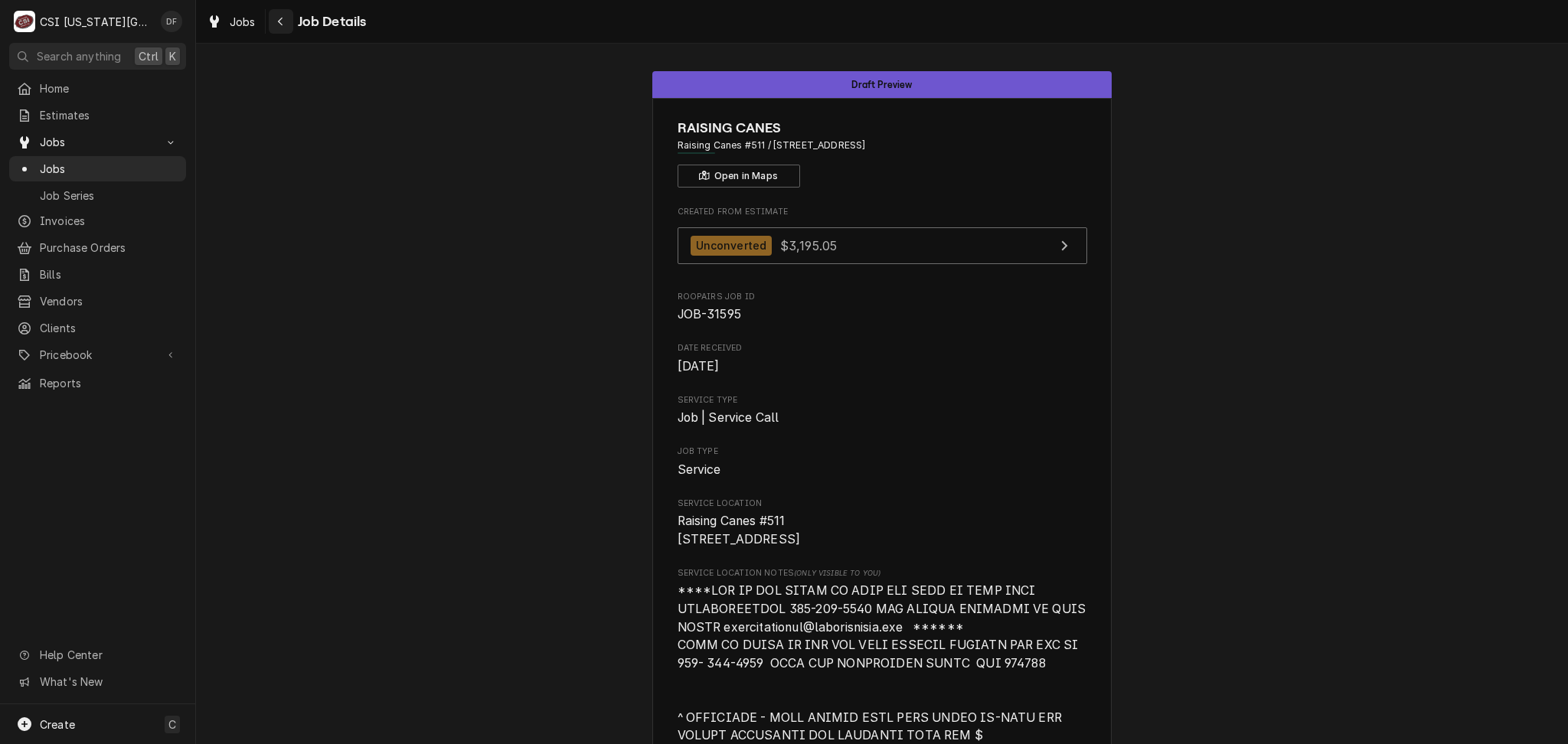
click at [282, 16] on icon "Navigate back" at bounding box center [280, 21] width 7 height 11
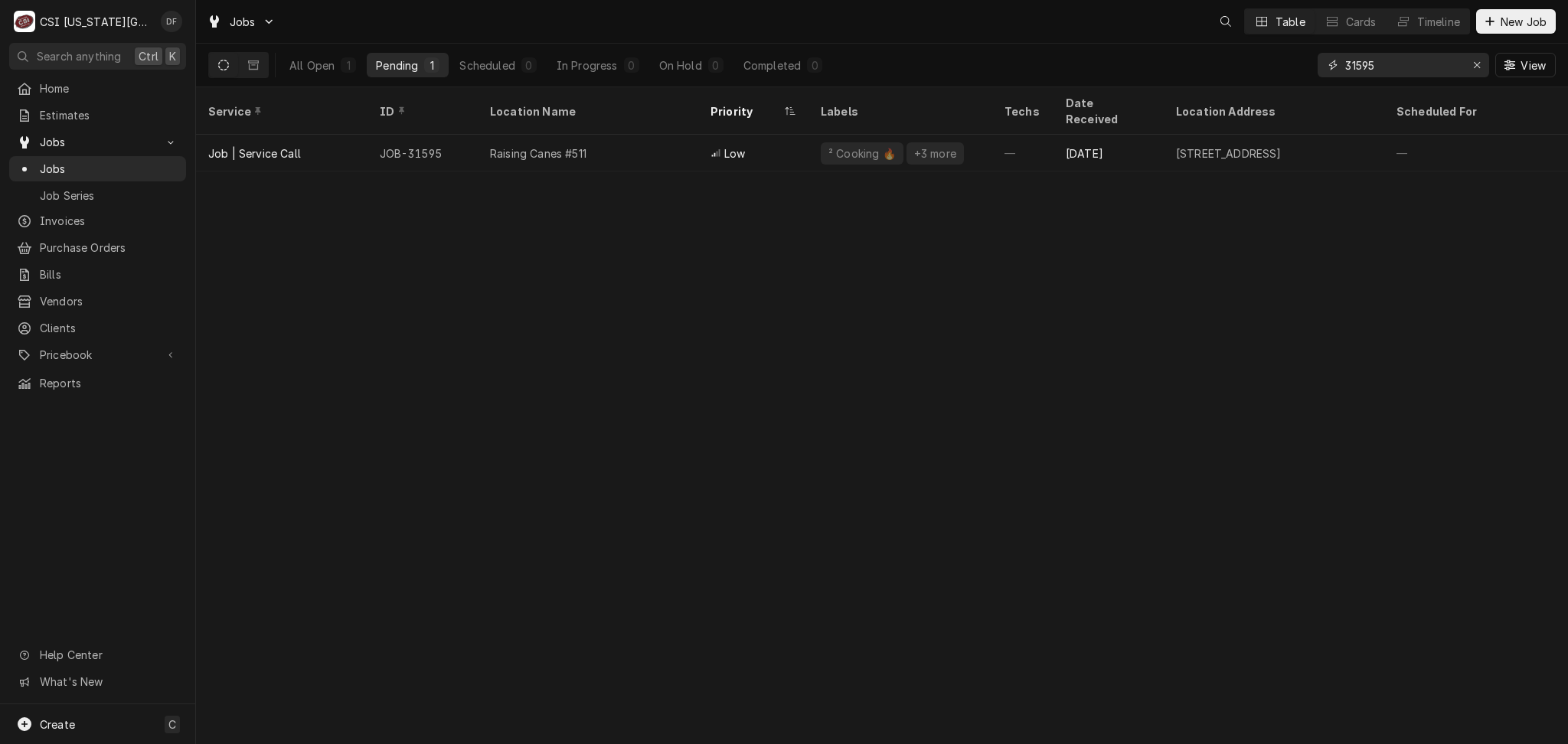
drag, startPoint x: 1380, startPoint y: 63, endPoint x: 1358, endPoint y: 59, distance: 22.4
click at [1358, 59] on input "31595" at bounding box center [1403, 65] width 115 height 25
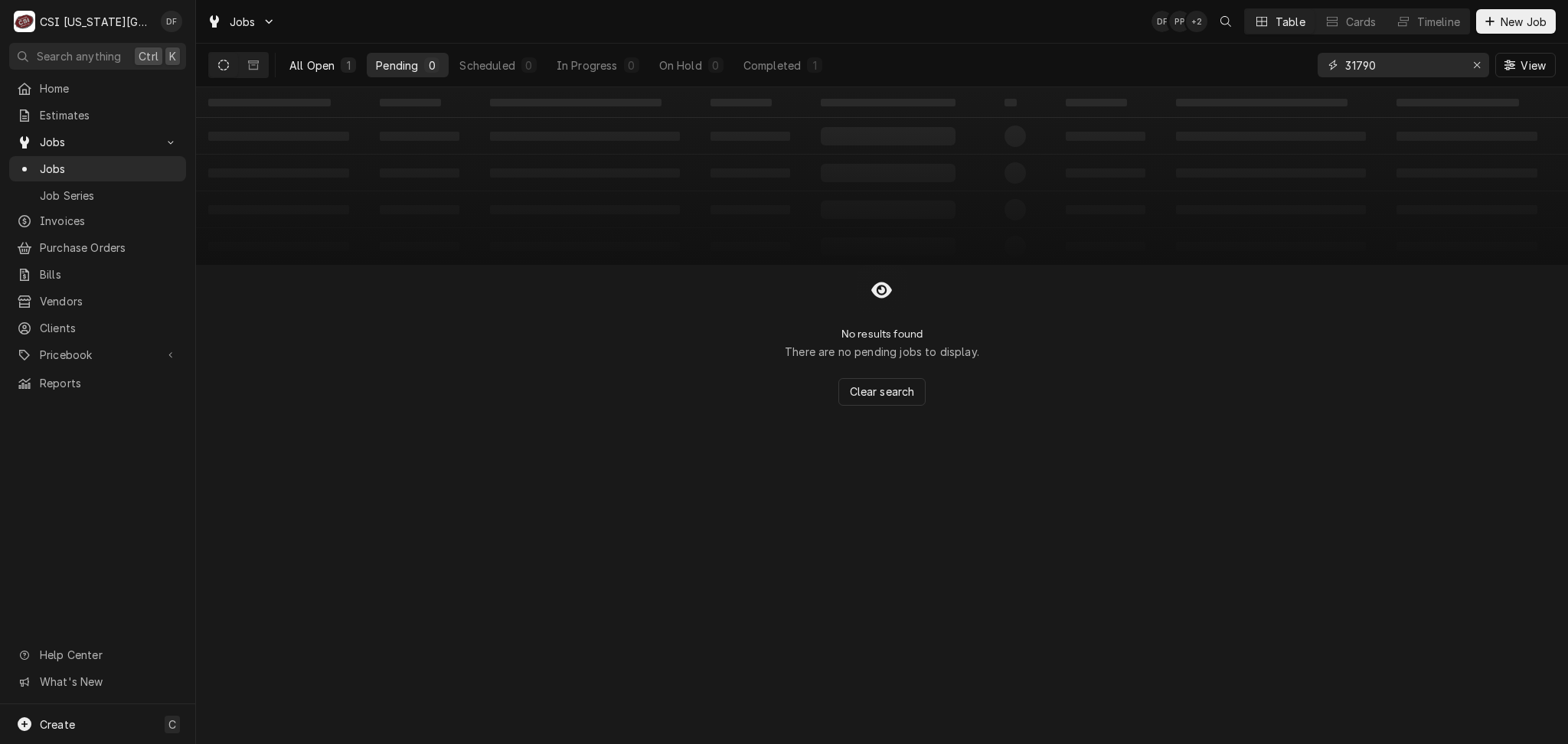
type input "31790"
click at [347, 63] on div "1" at bounding box center [348, 65] width 10 height 16
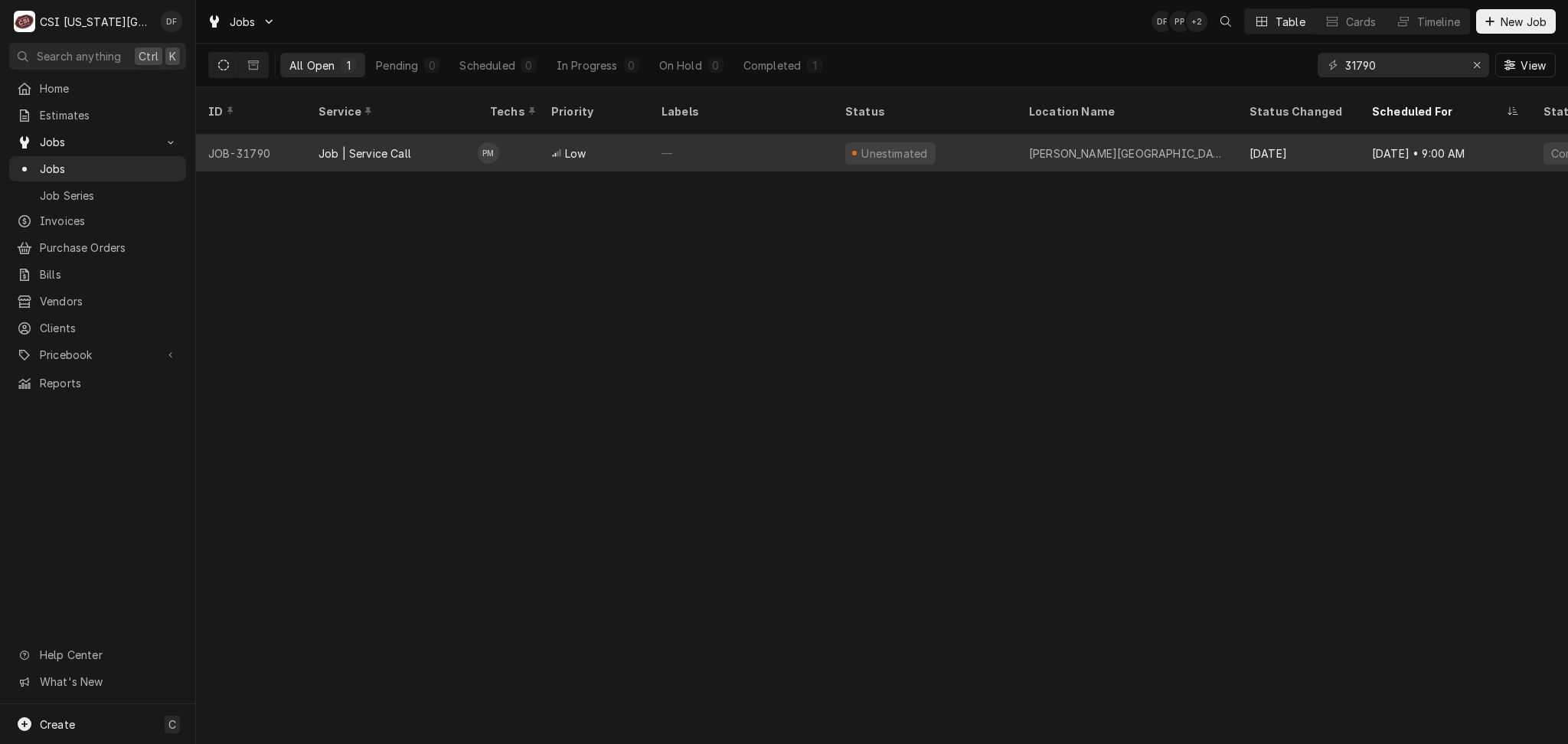
click at [1042, 145] on div "Warford Elementary" at bounding box center [1126, 153] width 196 height 16
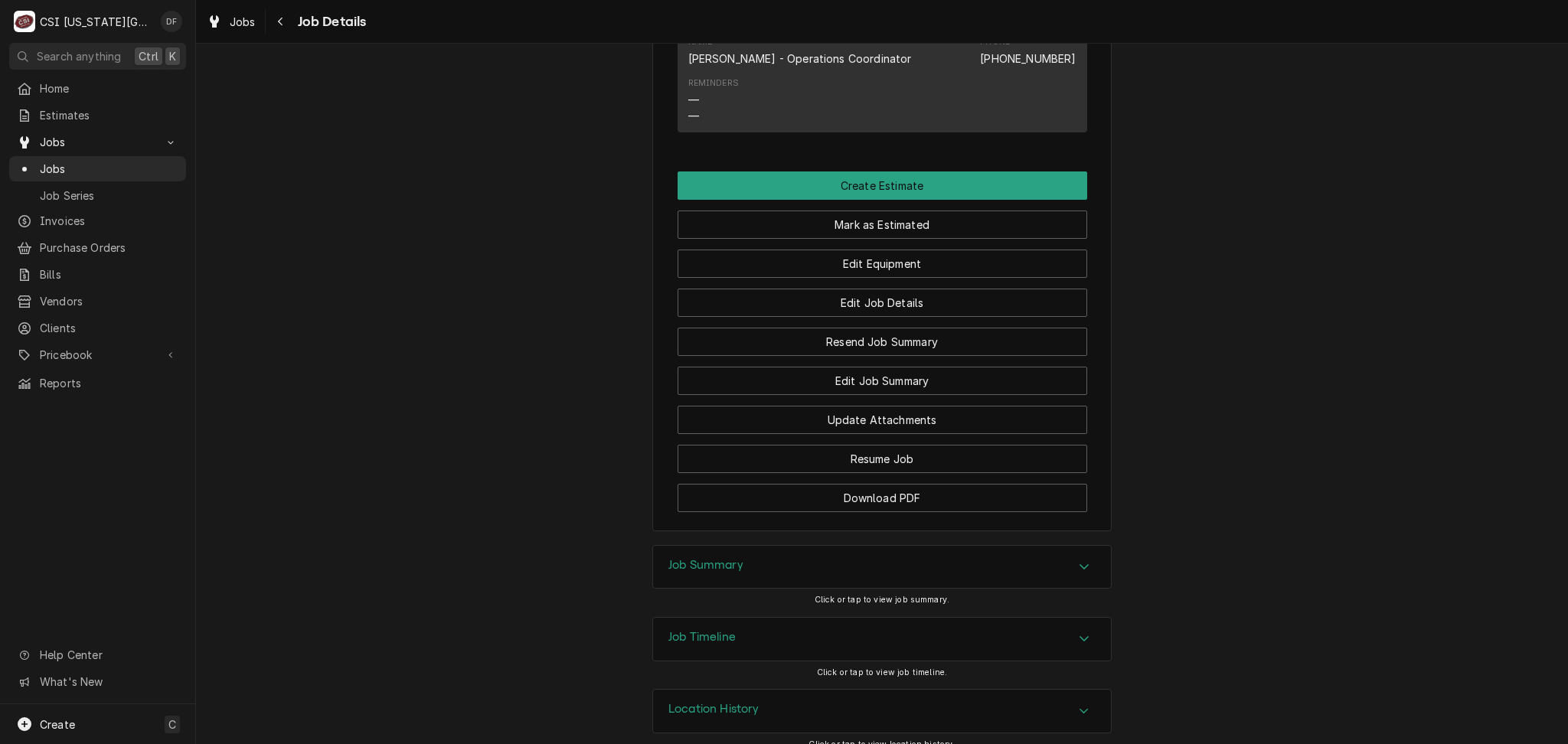
scroll to position [1225, 0]
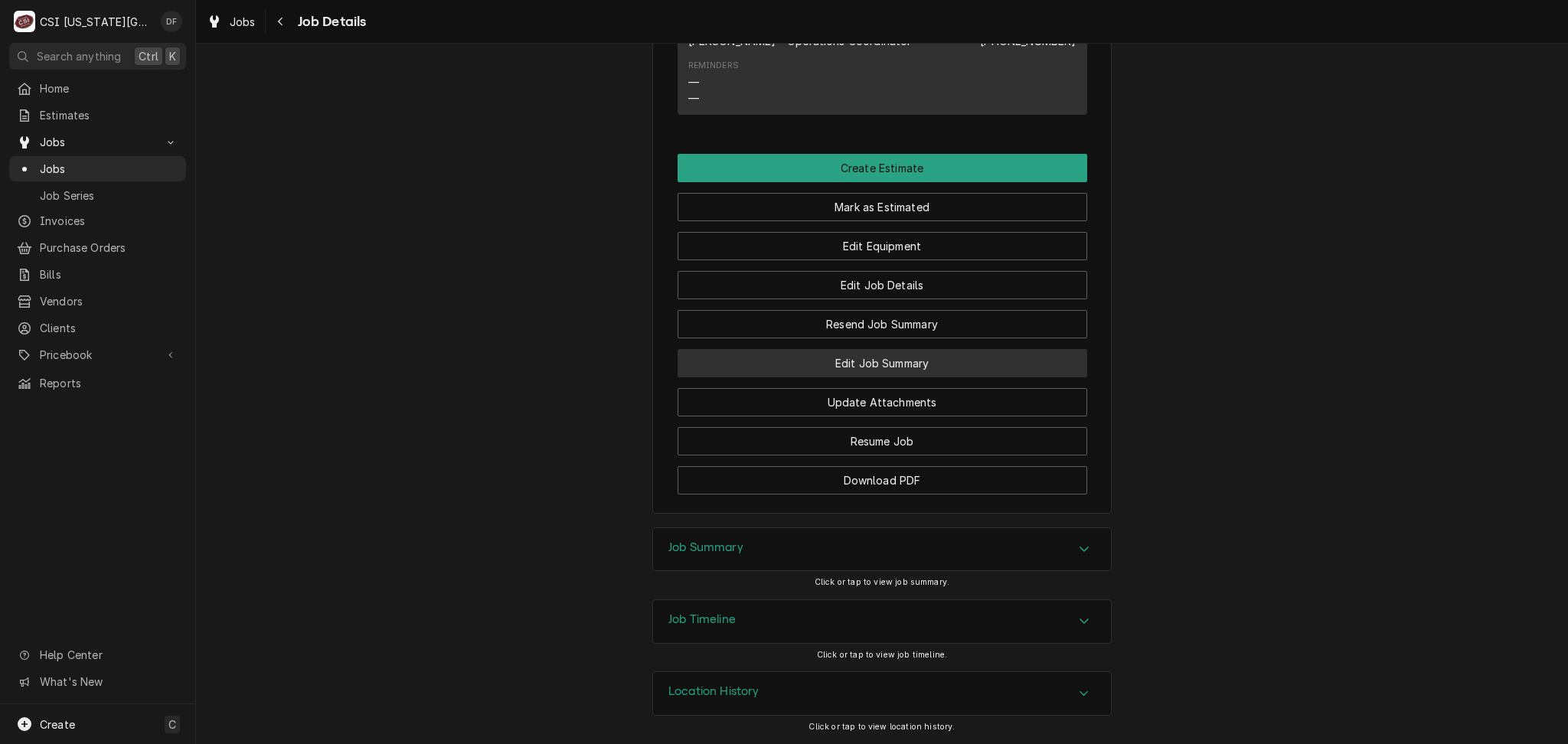
click at [941, 356] on button "Edit Job Summary" at bounding box center [882, 363] width 409 height 29
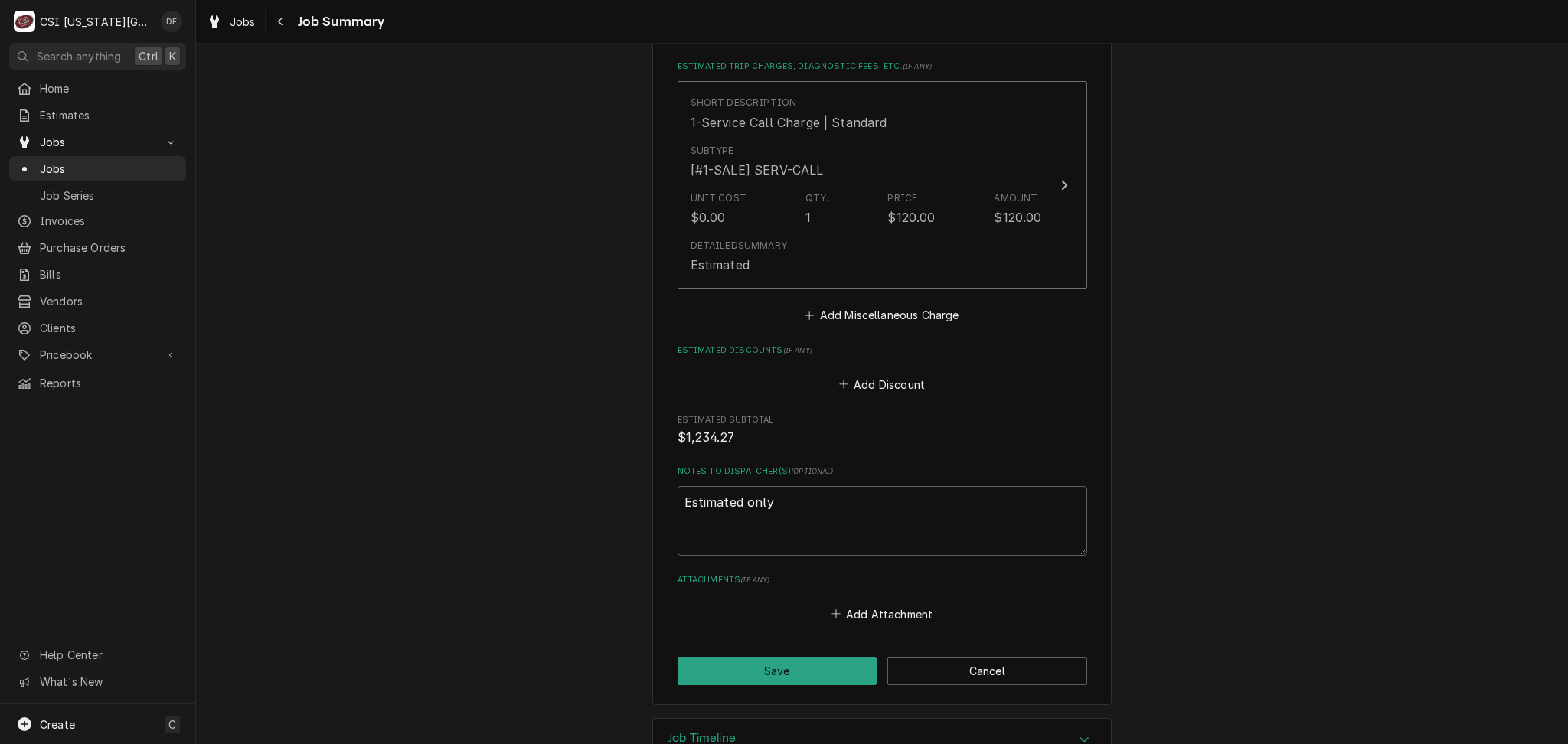
scroll to position [1721, 0]
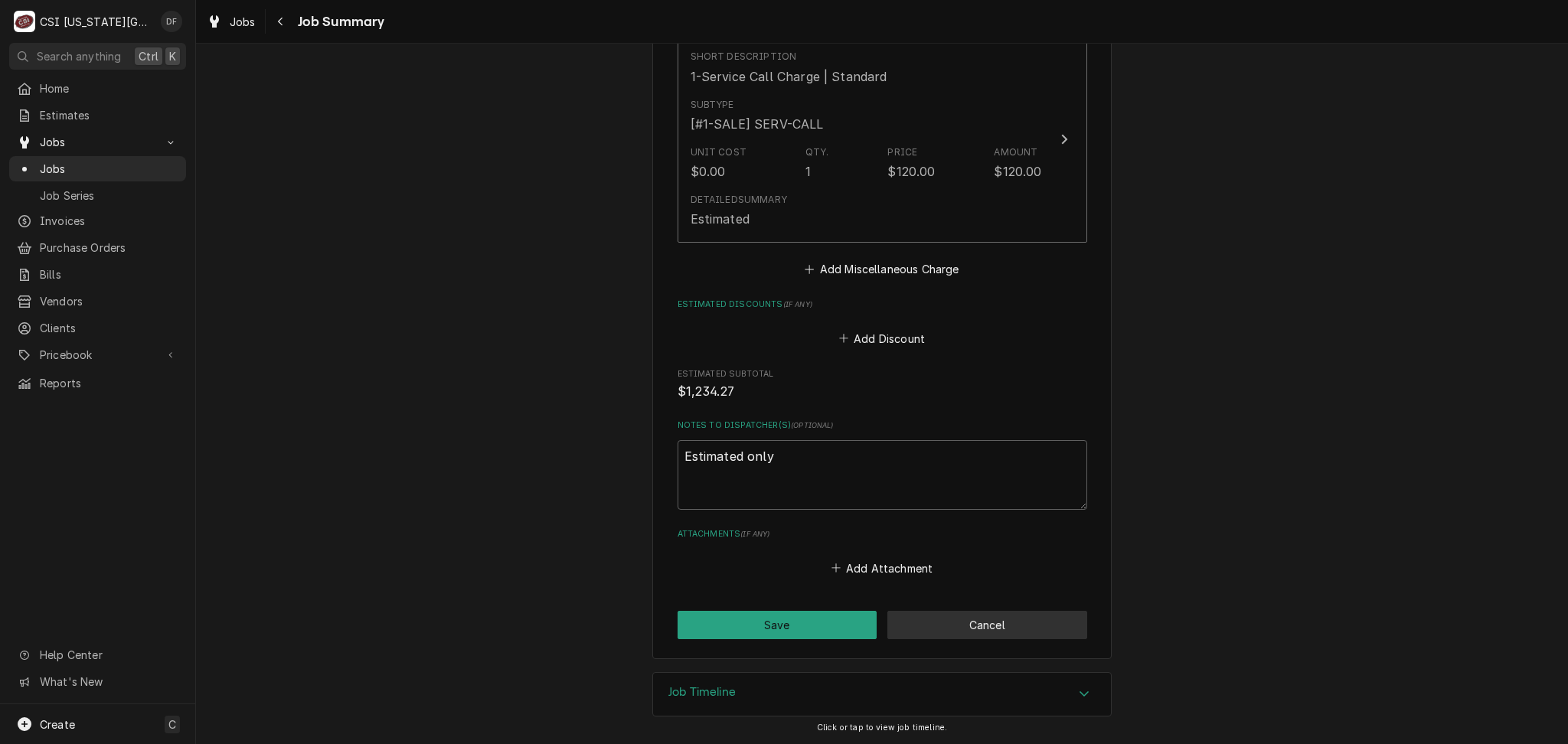
click at [992, 634] on button "Cancel" at bounding box center [987, 625] width 200 height 29
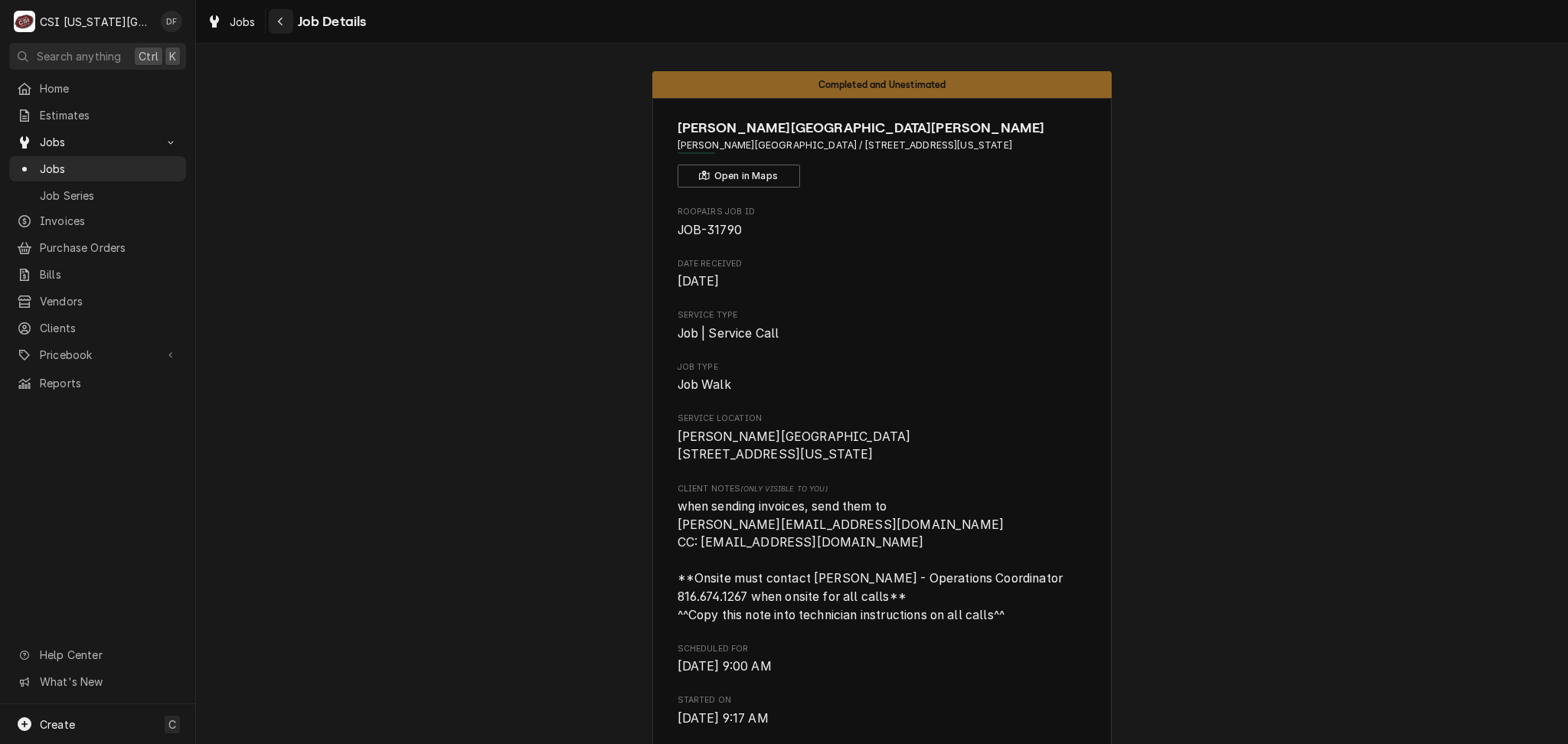
click at [282, 29] on div "Navigate back" at bounding box center [281, 21] width 15 height 15
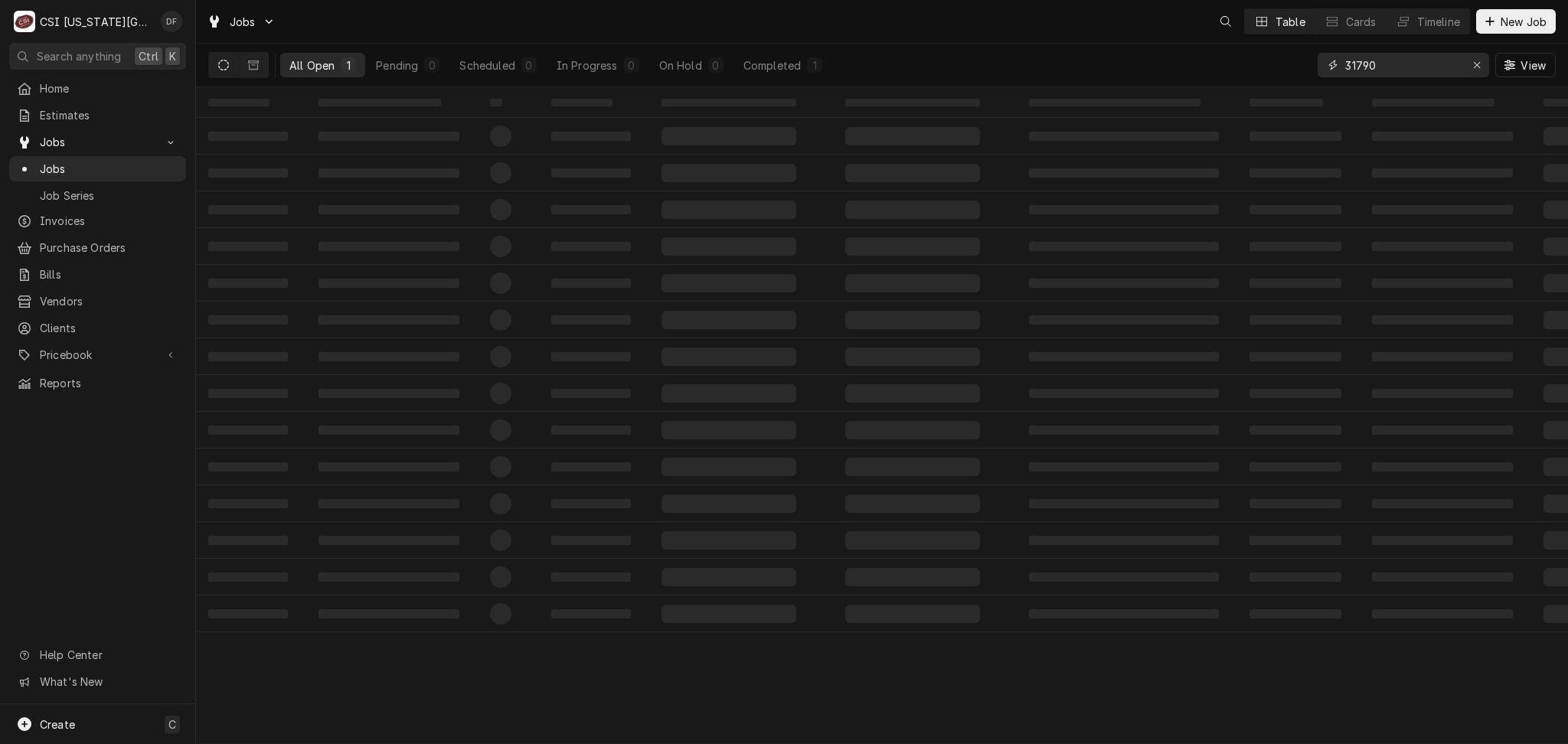
drag, startPoint x: 1391, startPoint y: 67, endPoint x: 1315, endPoint y: 64, distance: 76.1
click at [1315, 64] on div "All Open 1 Pending 0 Scheduled 0 In Progress 0 On Hold 0 Completed 1 31790 View" at bounding box center [882, 65] width 1347 height 43
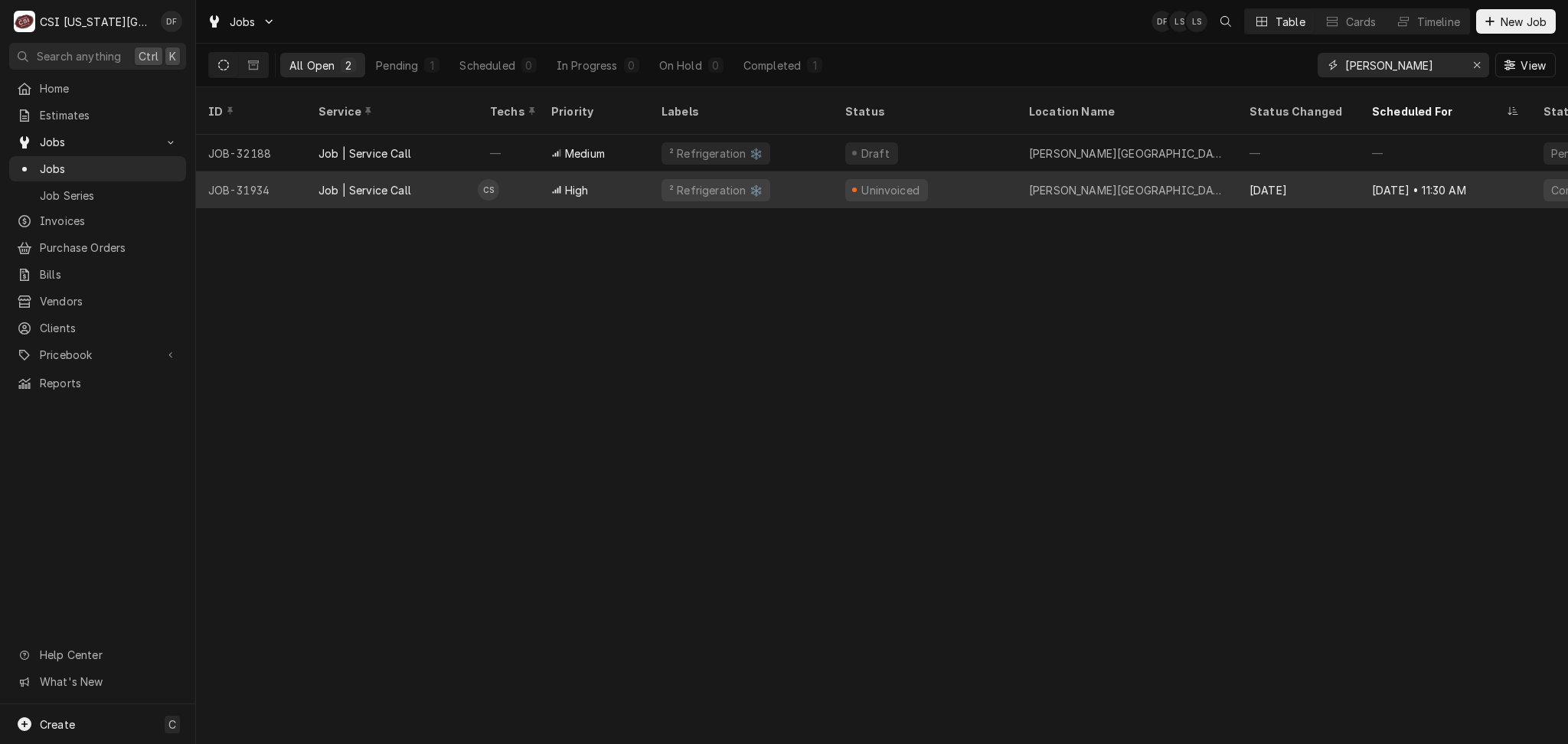
type input "ingels"
click at [1041, 183] on div "Ingels Elementary School" at bounding box center [1126, 190] width 196 height 16
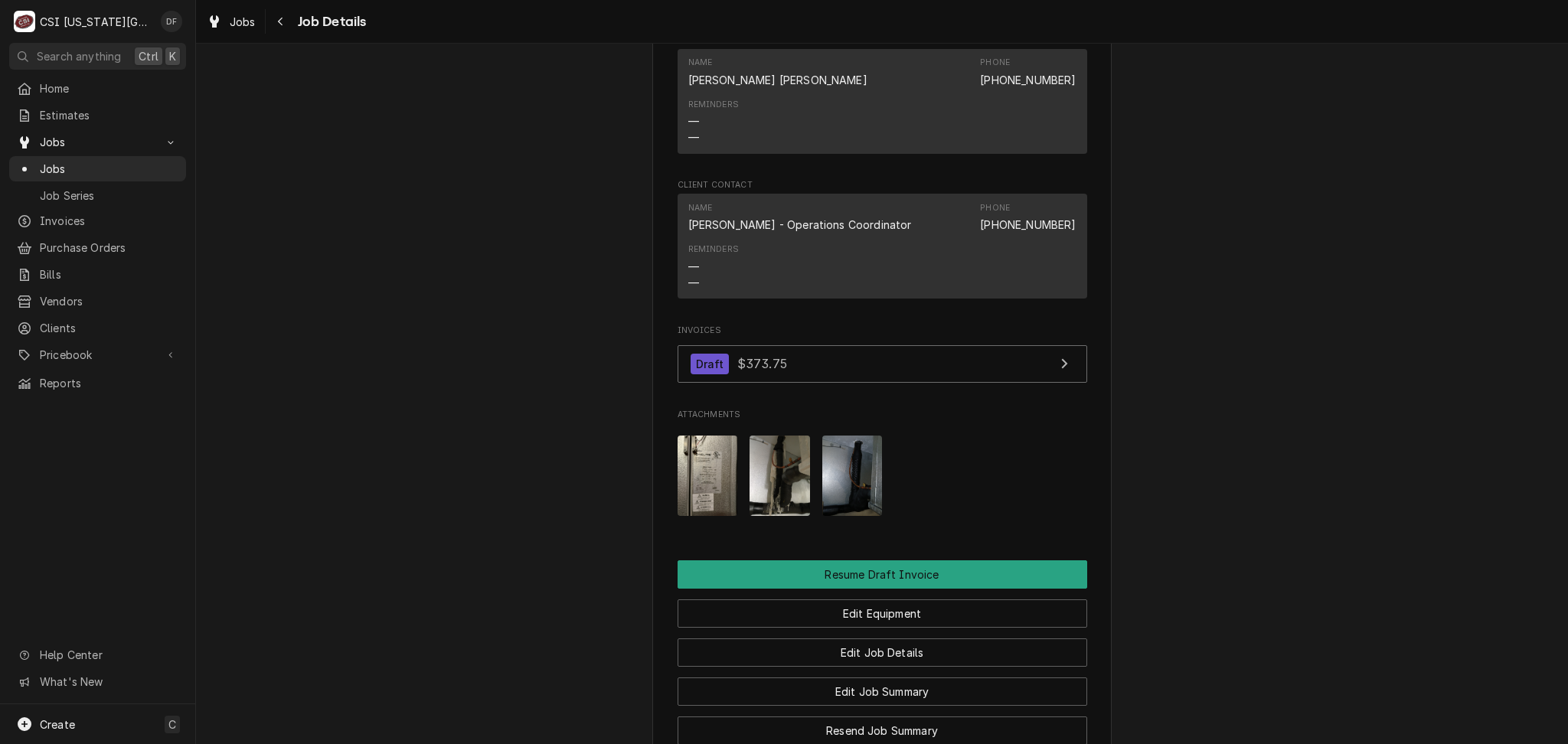
scroll to position [1429, 0]
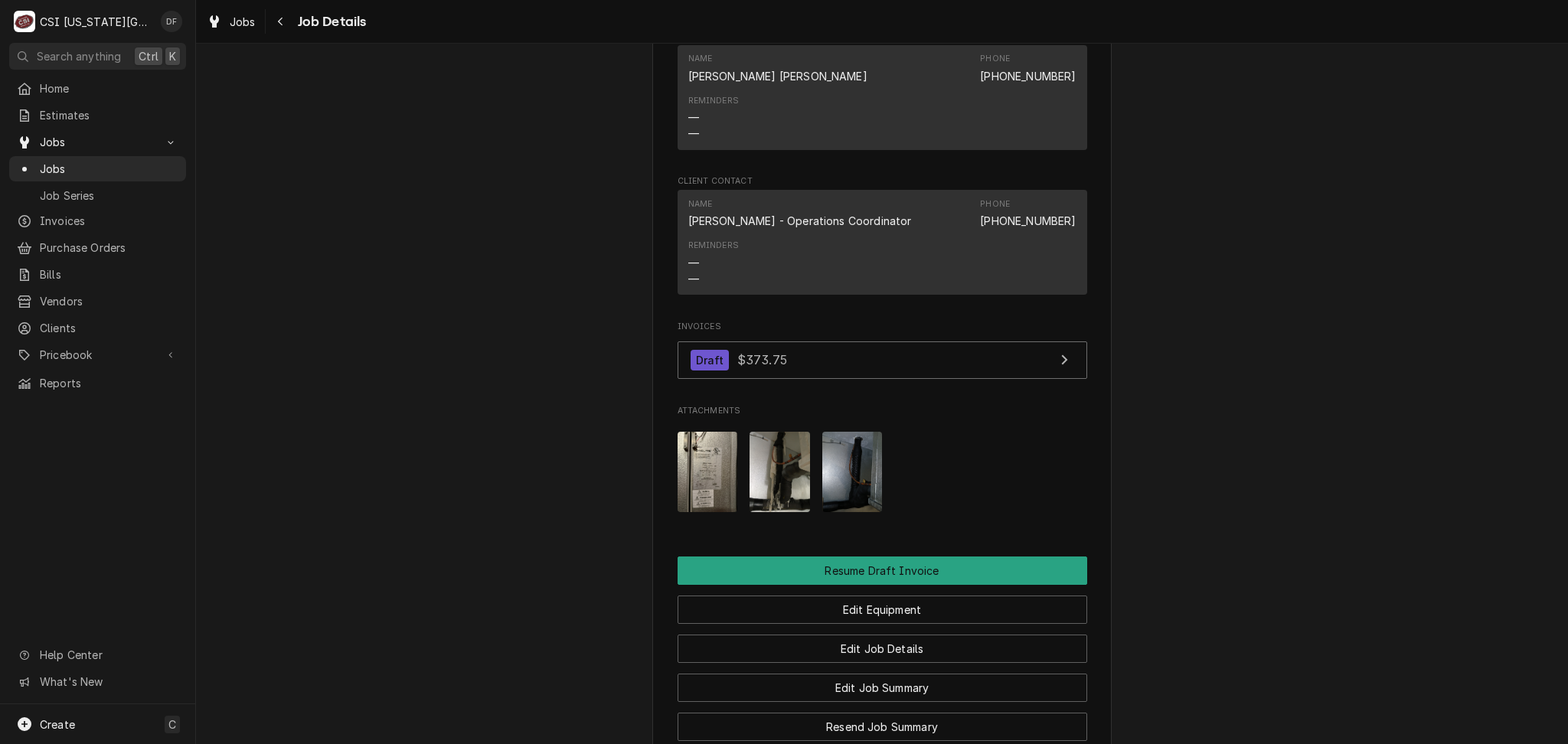
click at [849, 432] on img "Attachments" at bounding box center [852, 472] width 60 height 80
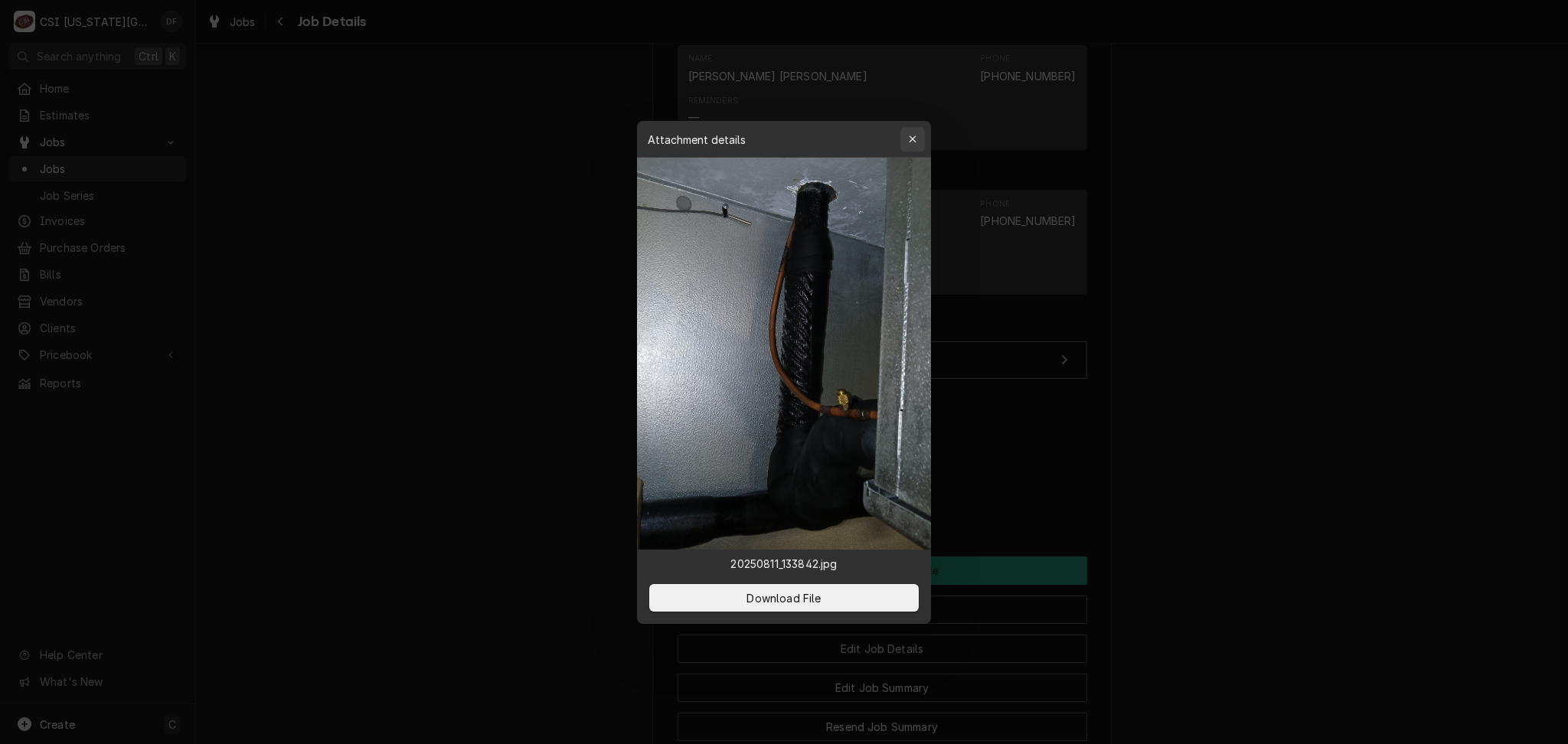
click at [915, 139] on icon "button" at bounding box center [912, 139] width 9 height 11
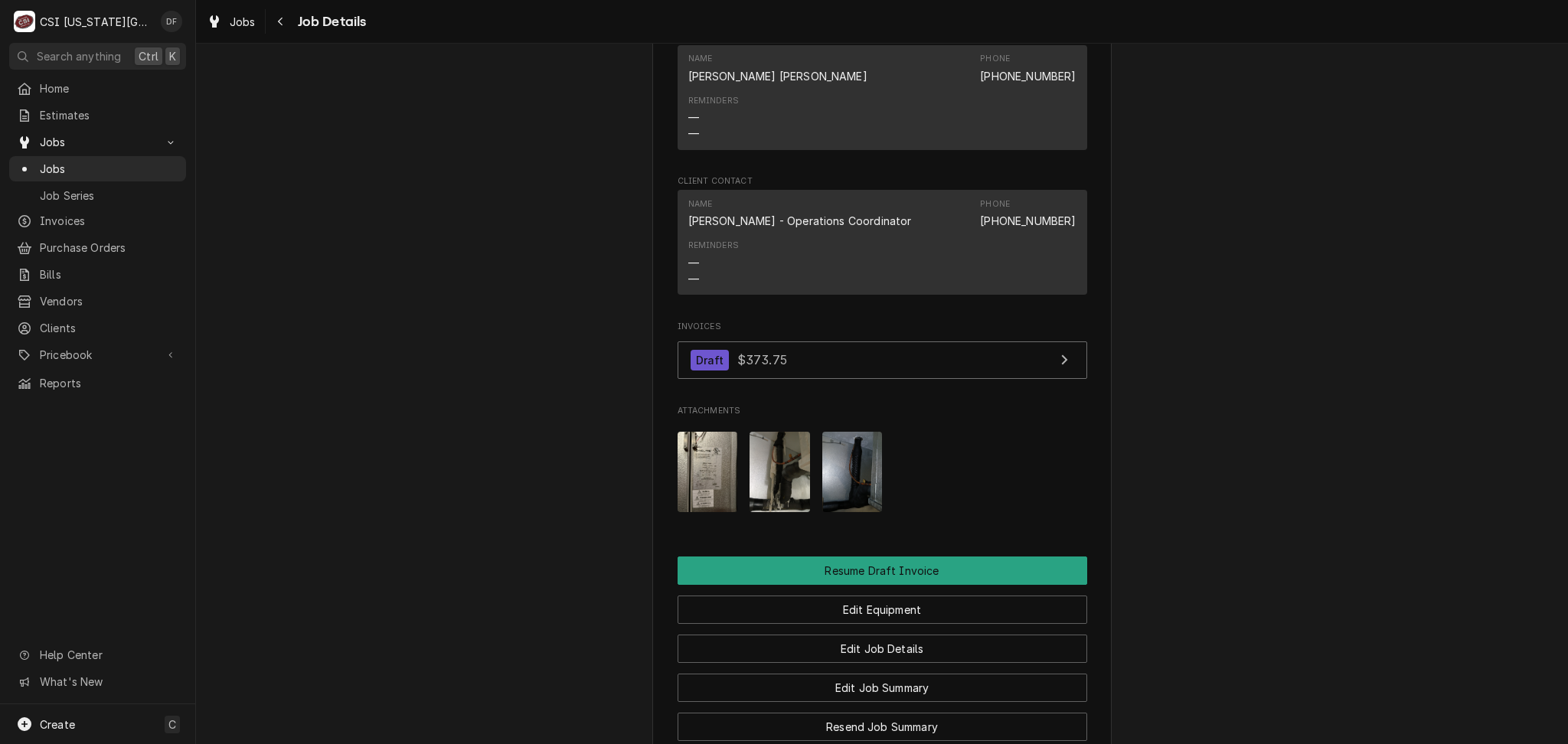
click at [762, 432] on img "Attachments" at bounding box center [779, 472] width 60 height 80
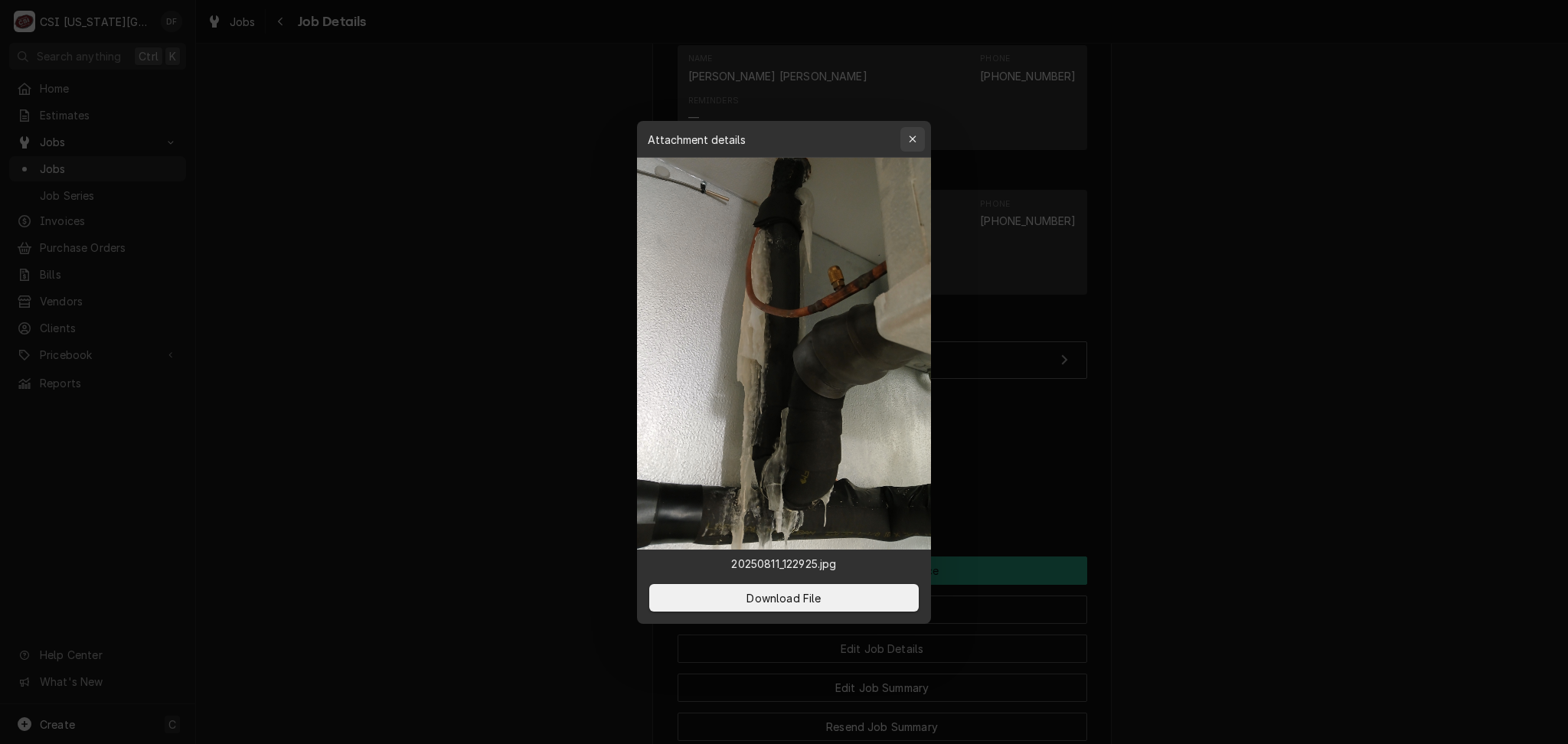
click at [906, 138] on div "button" at bounding box center [912, 140] width 15 height 15
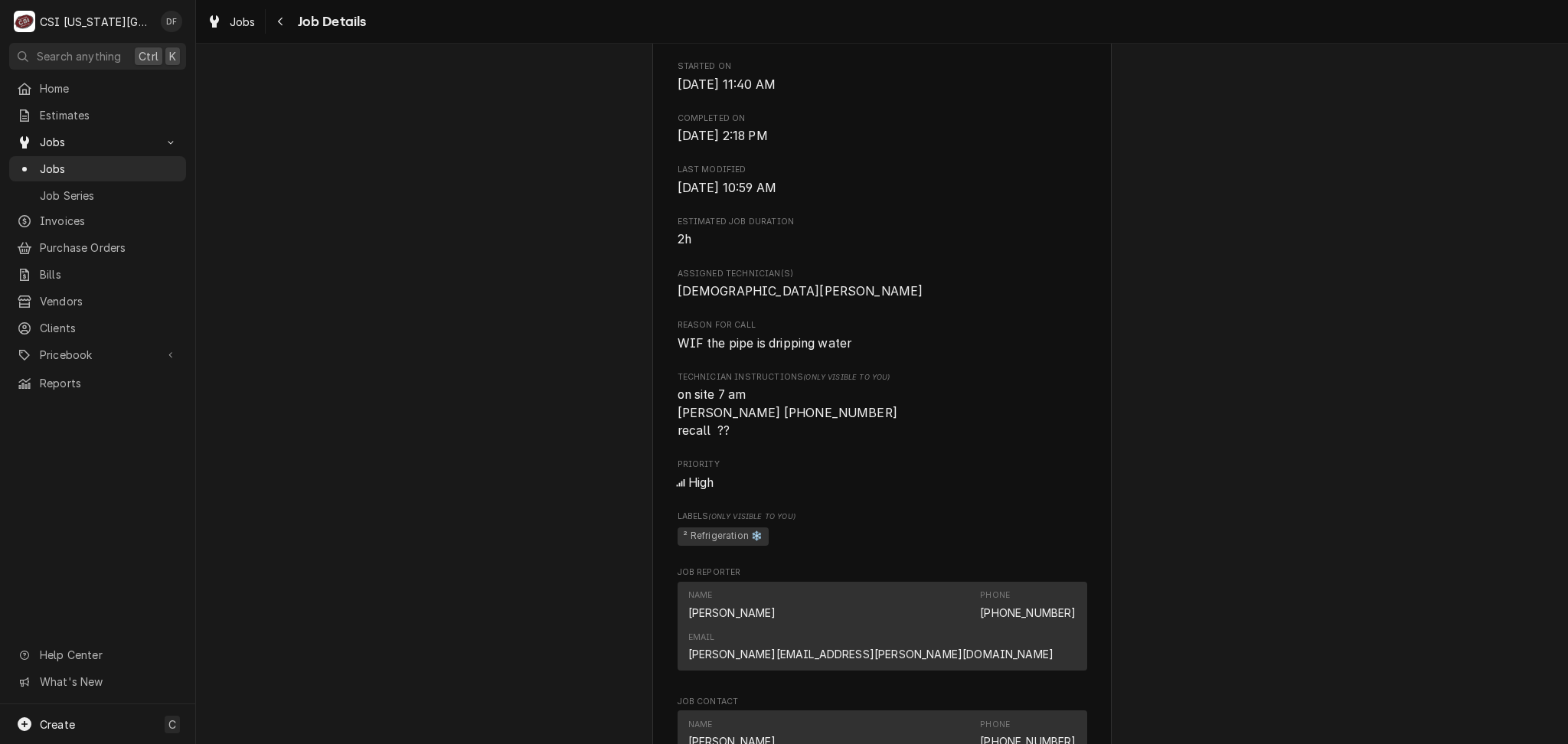
scroll to position [612, 0]
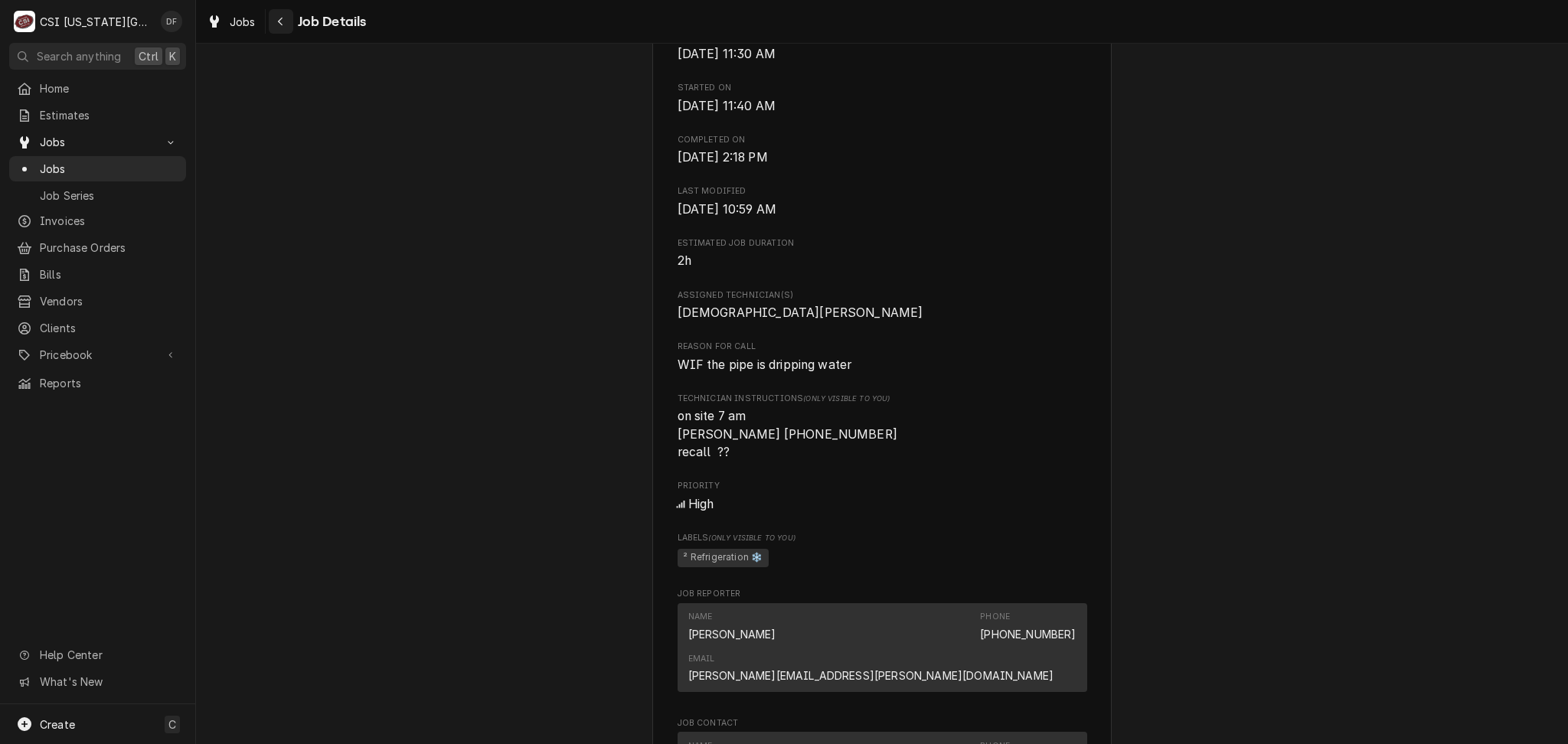
click at [282, 25] on icon "Navigate back" at bounding box center [280, 21] width 5 height 9
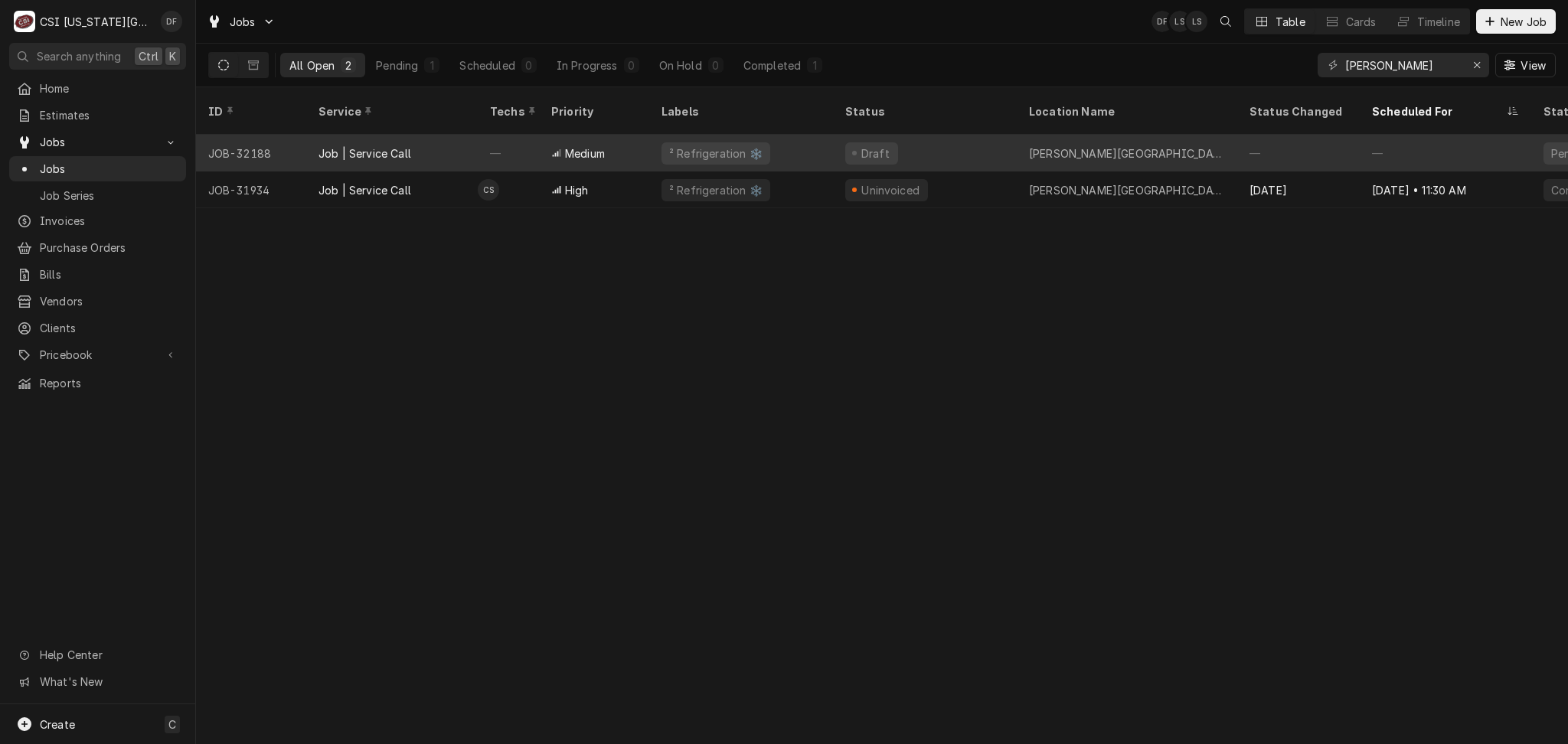
click at [911, 144] on div "Draft" at bounding box center [925, 153] width 184 height 36
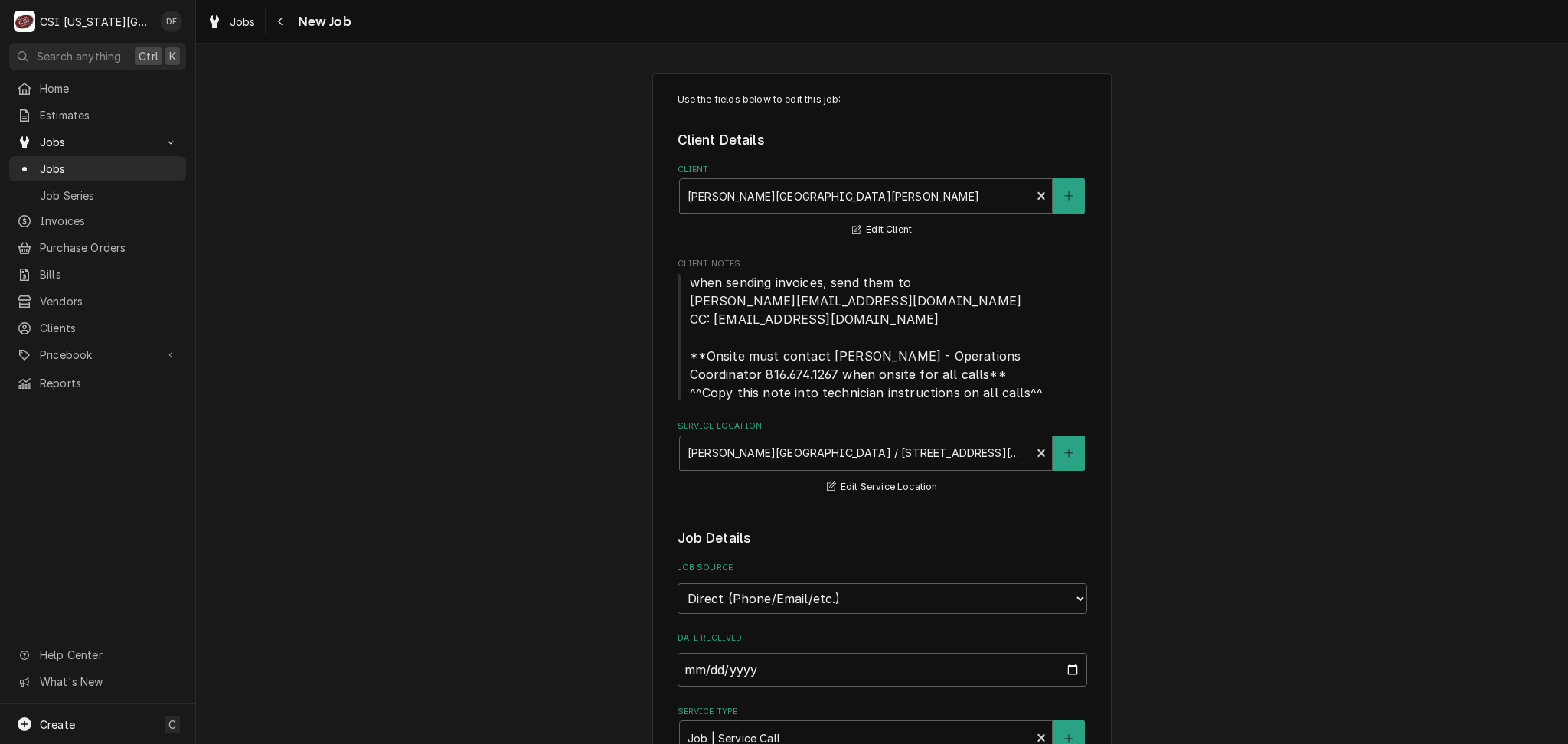
type textarea "x"
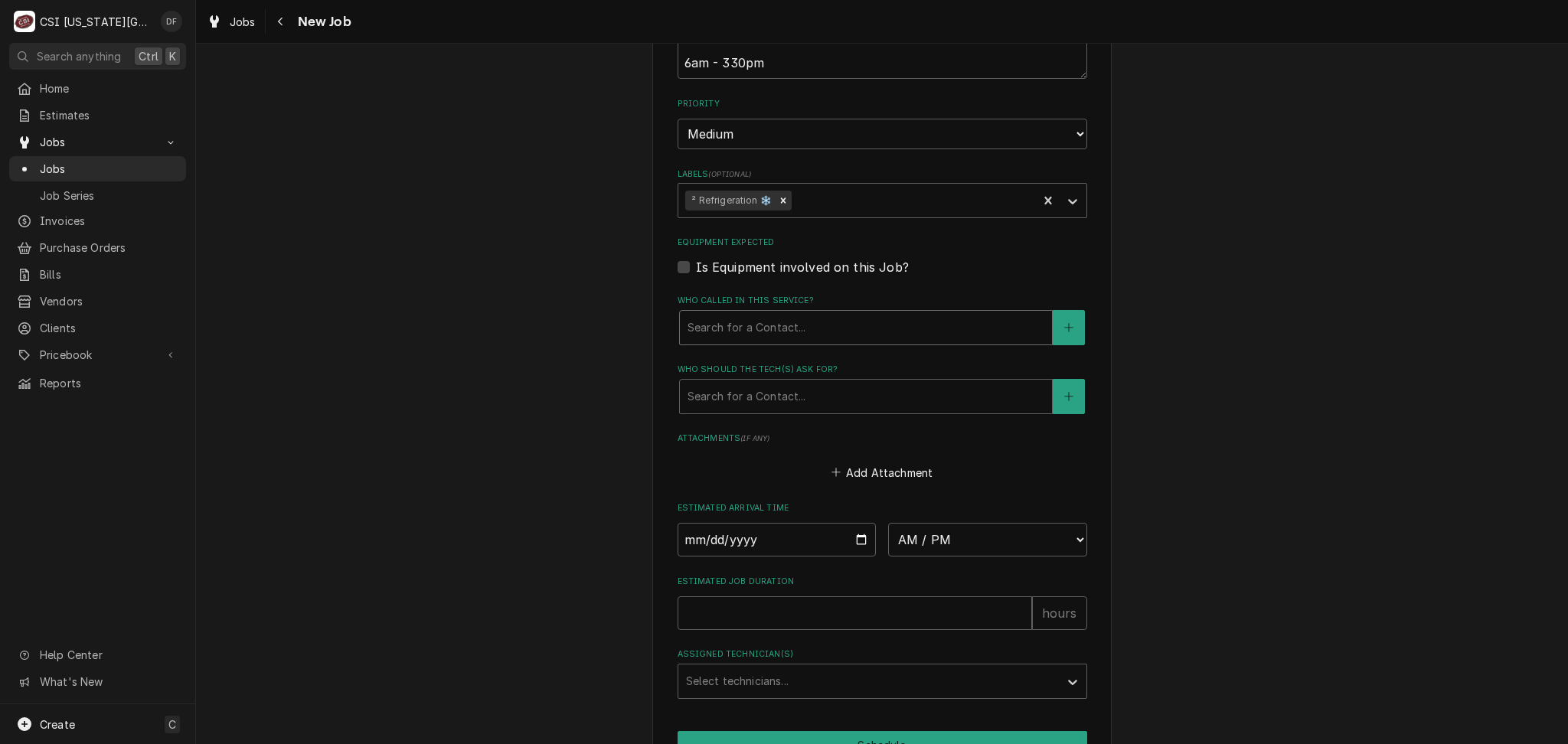
scroll to position [1118, 0]
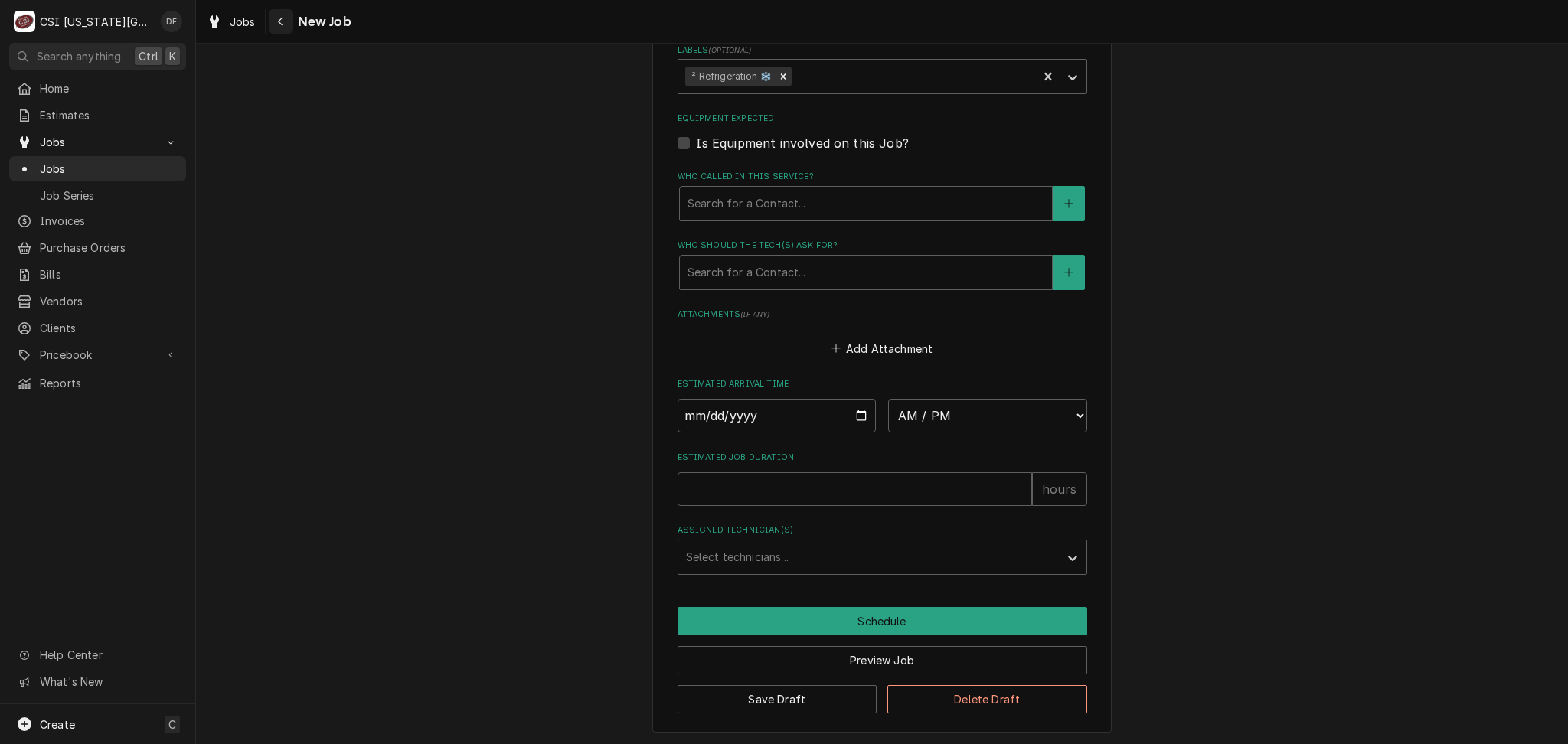
click at [278, 24] on icon "Navigate back" at bounding box center [280, 21] width 7 height 11
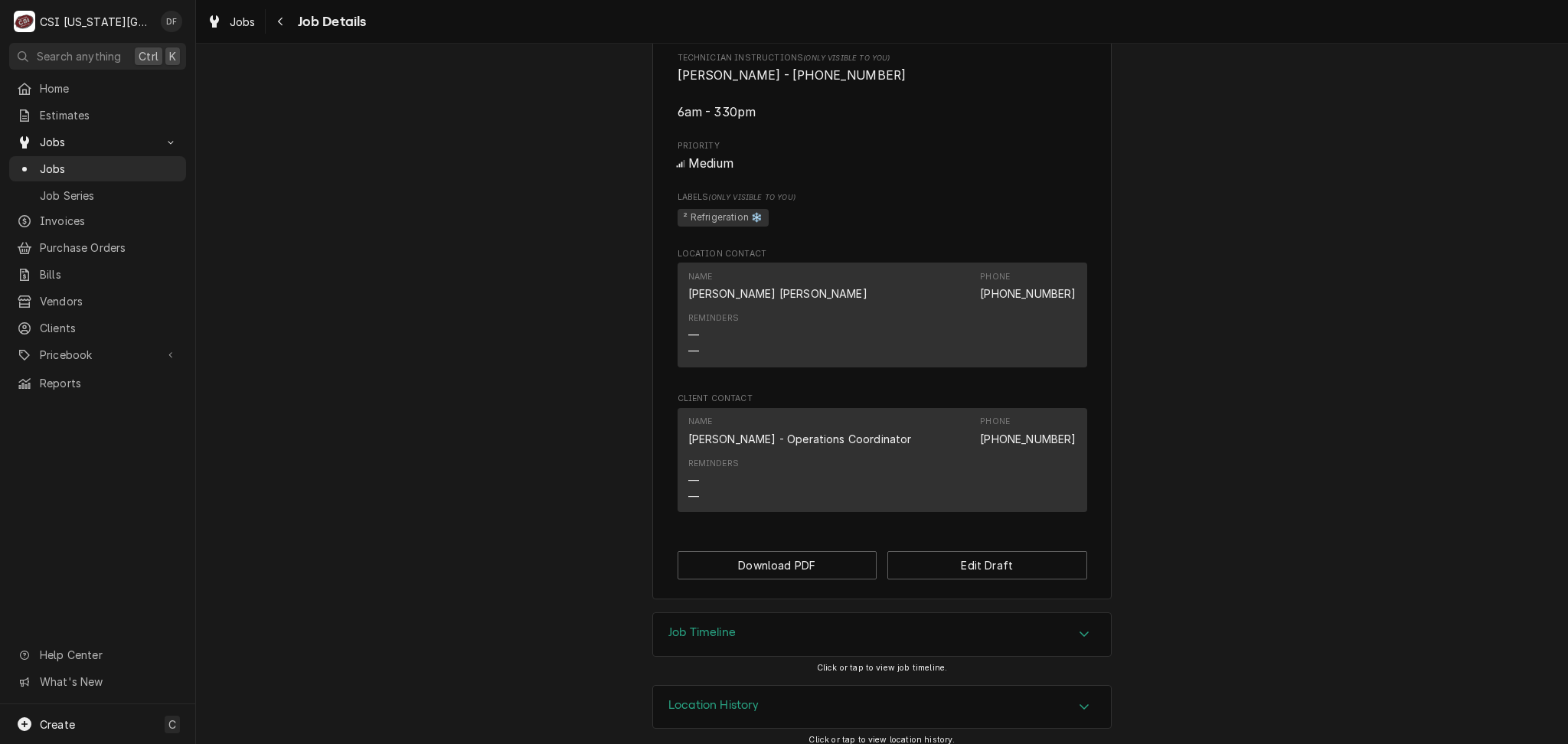
scroll to position [725, 0]
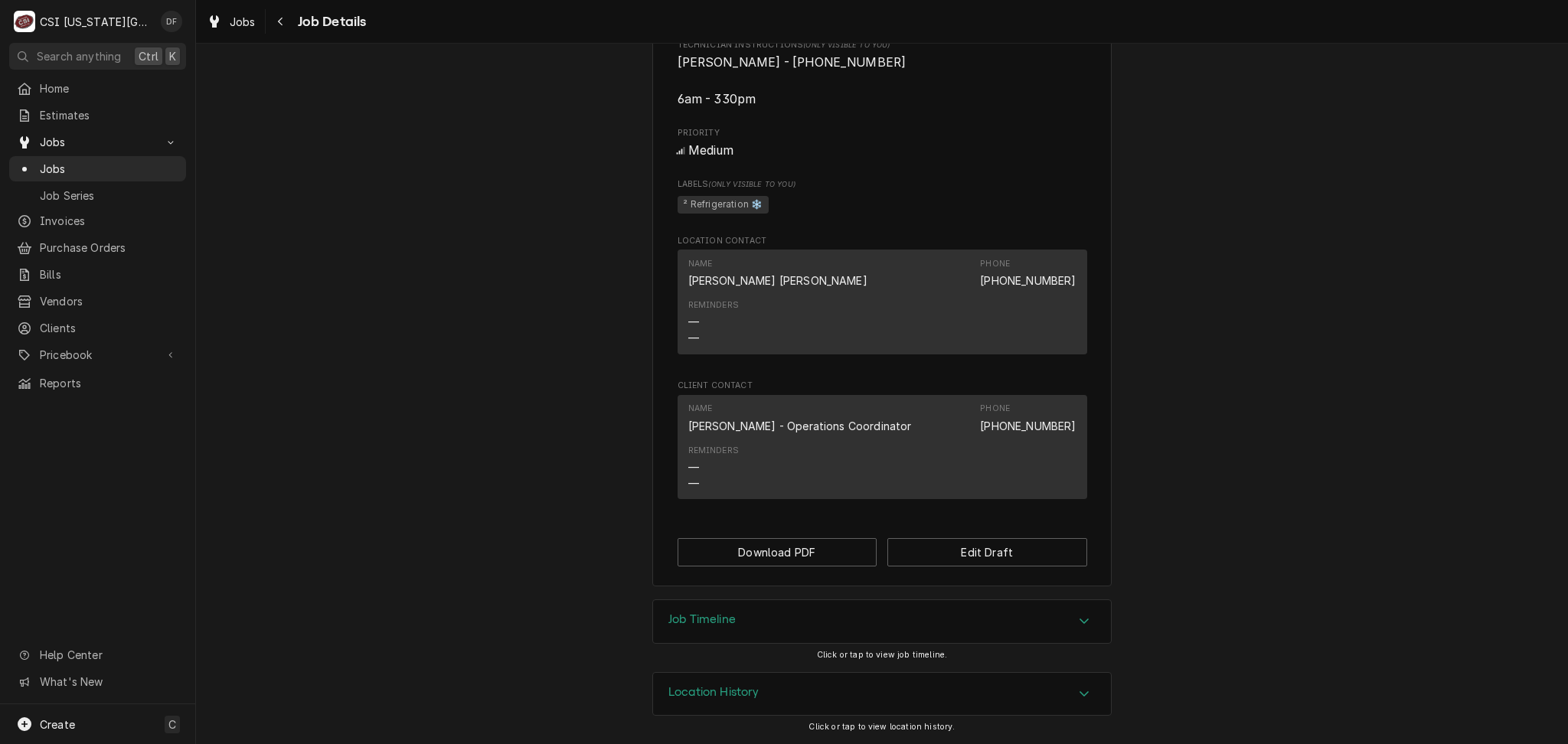
click at [753, 697] on div "Location History" at bounding box center [882, 694] width 458 height 43
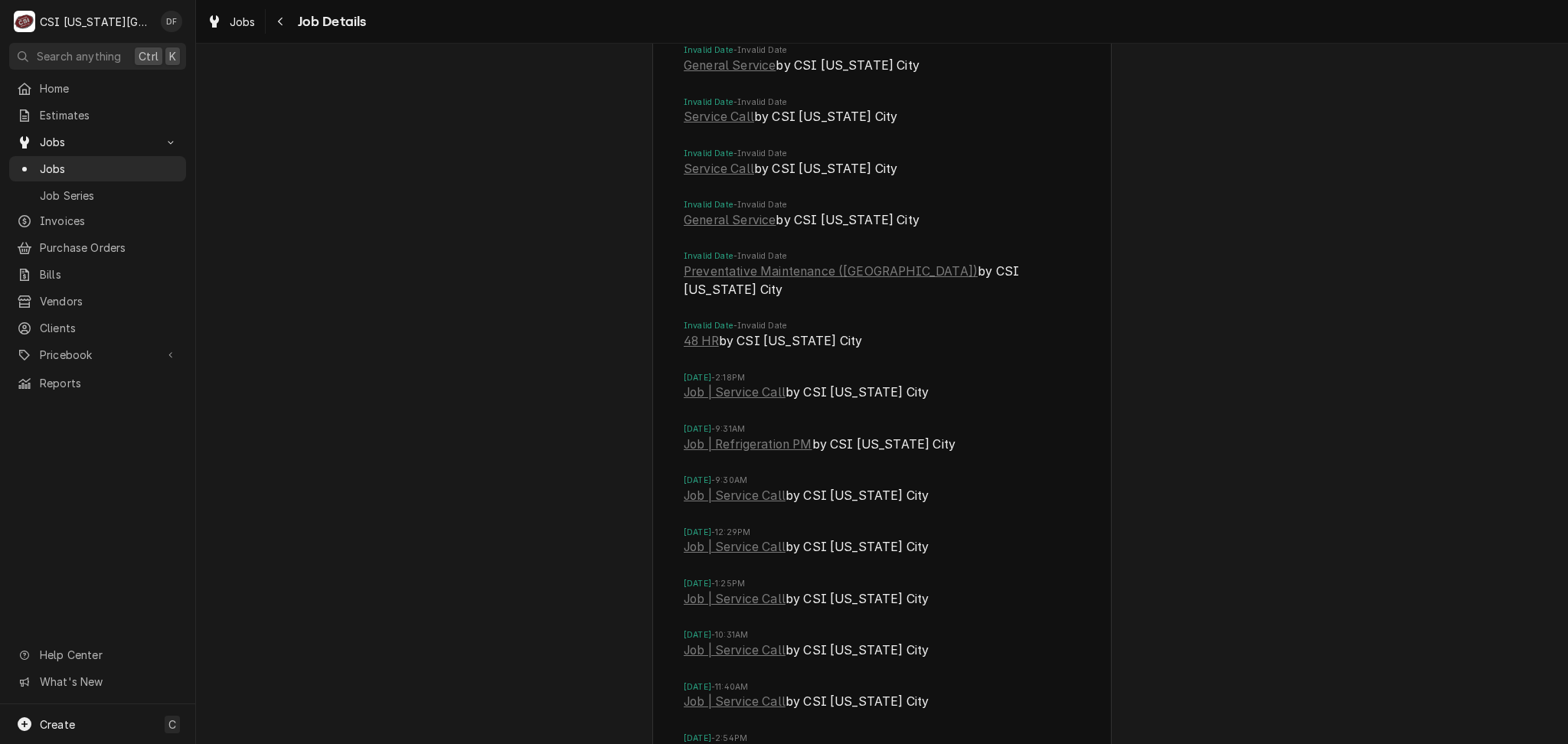
scroll to position [1439, 0]
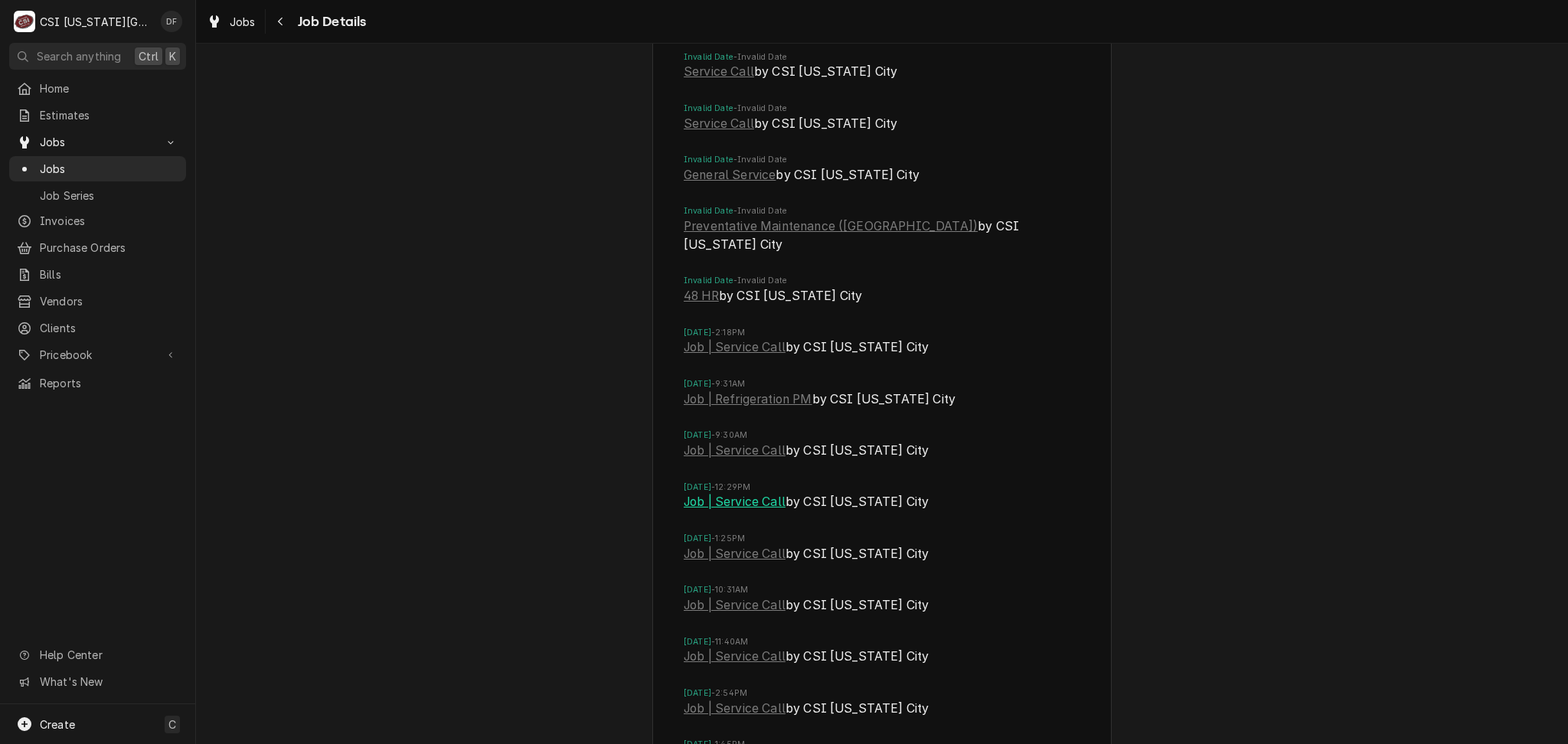
click at [749, 501] on link "Job | Service Call" at bounding box center [734, 502] width 101 height 18
click at [273, 24] on div "Navigate back" at bounding box center [281, 21] width 15 height 15
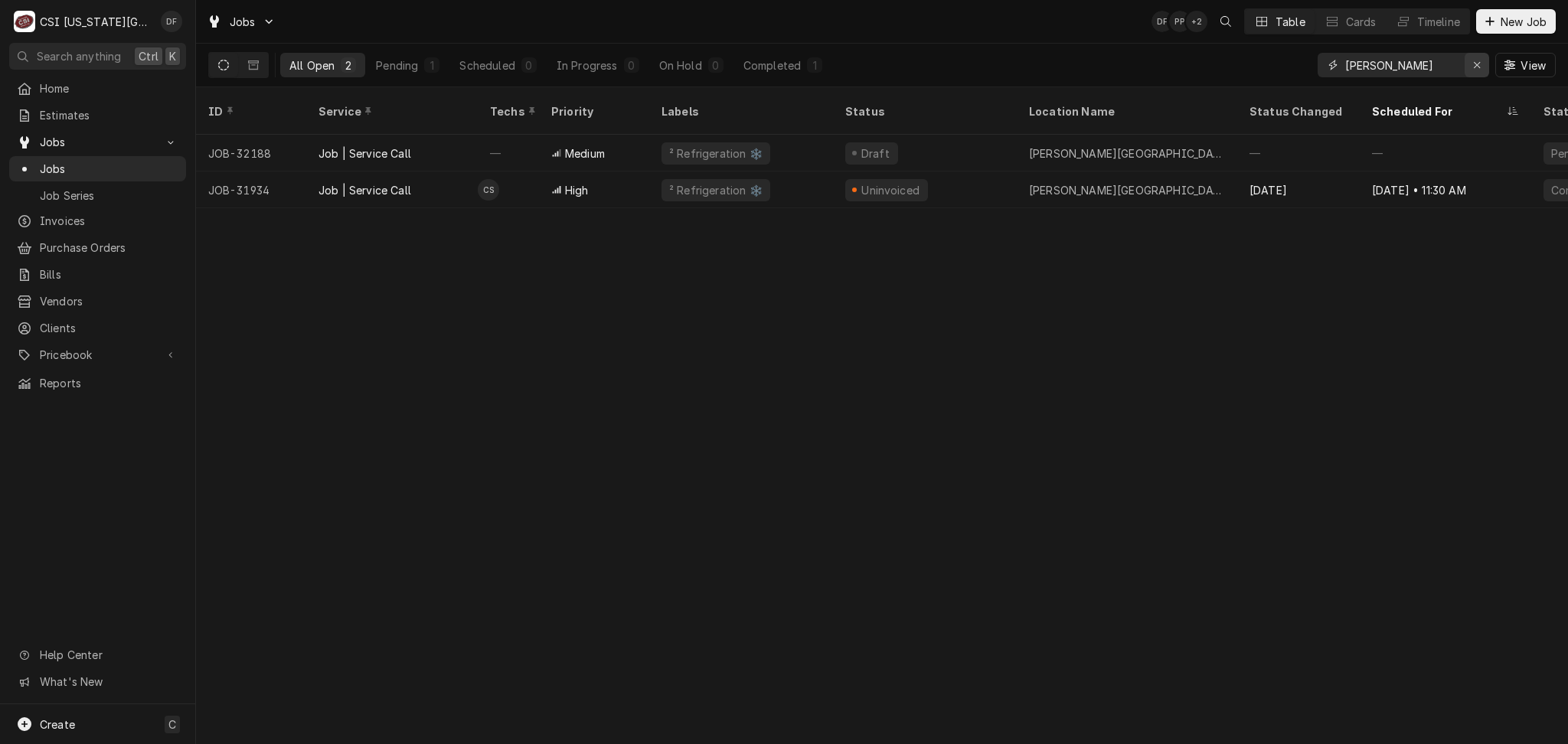
click at [1477, 64] on icon "Erase input" at bounding box center [1476, 64] width 9 height 11
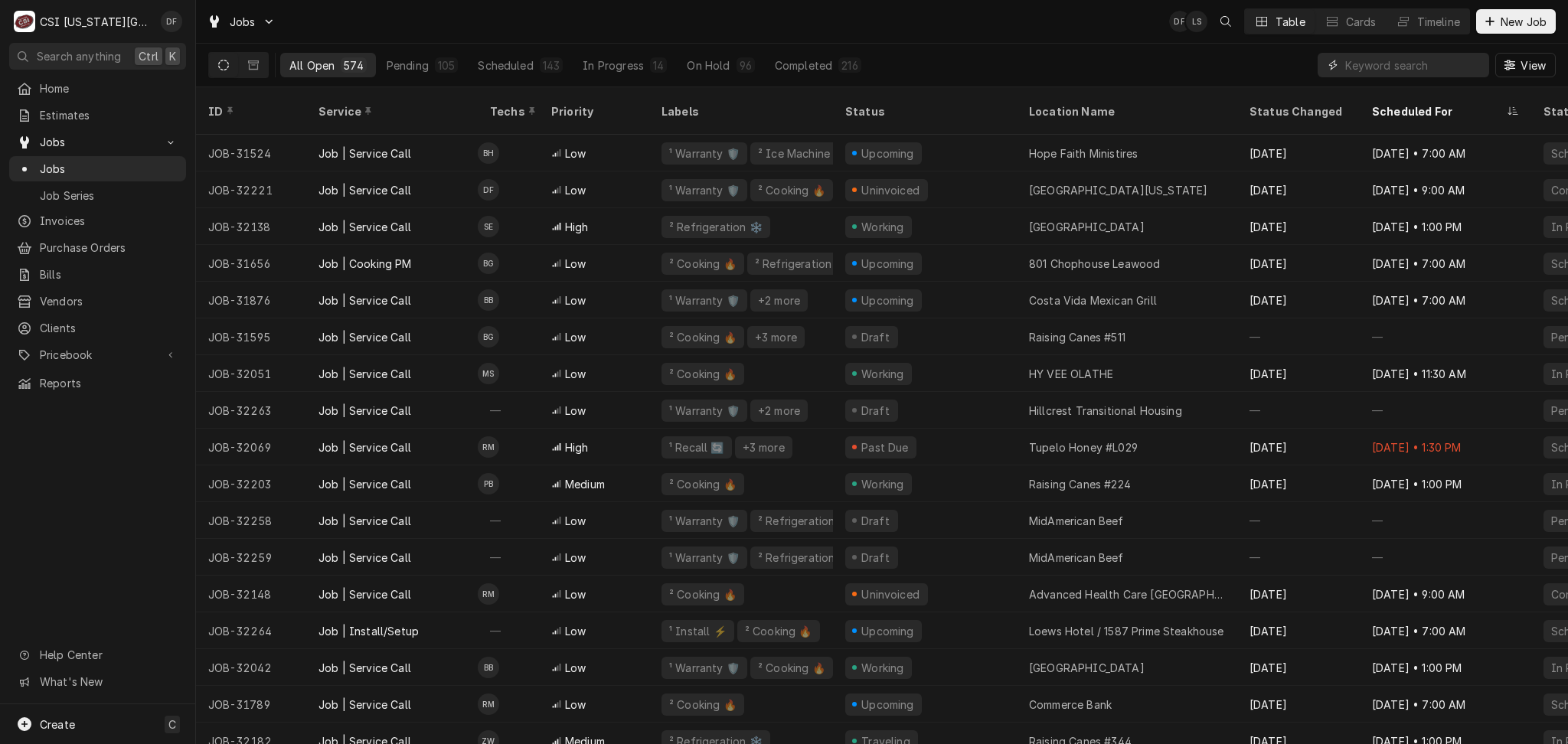
click at [1363, 68] on input "Dynamic Content Wrapper" at bounding box center [1413, 65] width 136 height 25
click at [1396, 67] on input "Dynamic Content Wrapper" at bounding box center [1413, 65] width 136 height 25
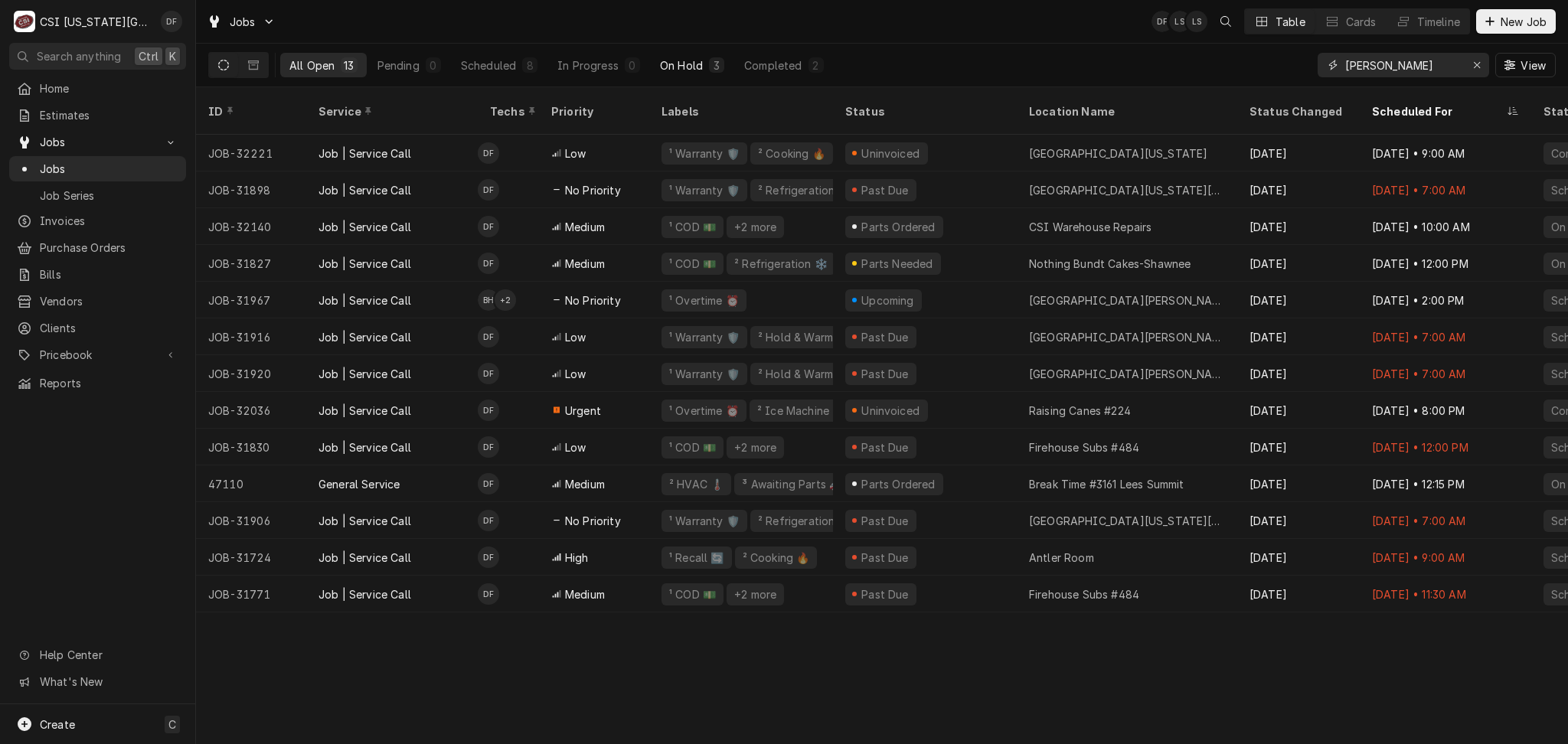
type input "fannin"
click at [703, 65] on button "On Hold 3" at bounding box center [691, 65] width 82 height 25
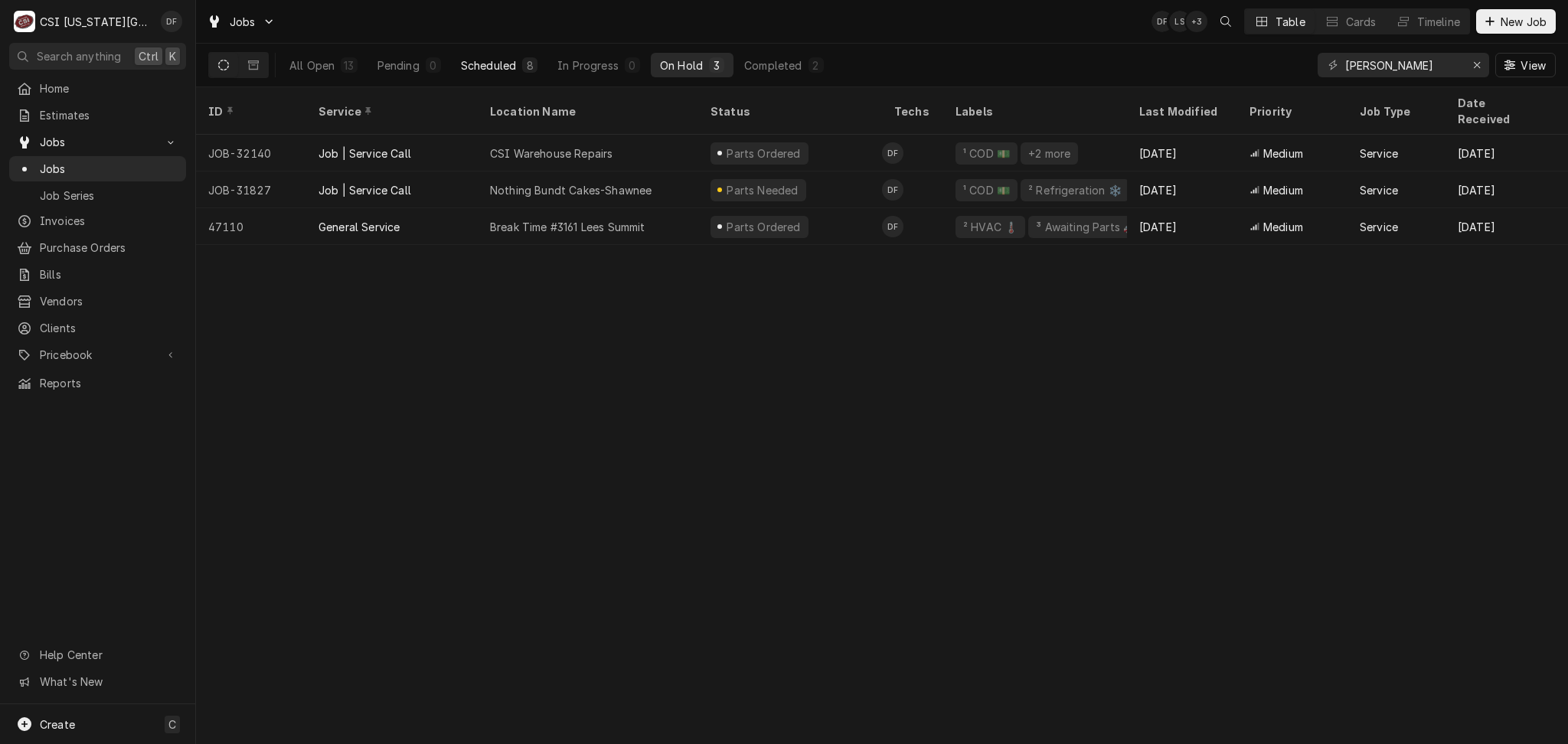
click at [494, 64] on div "Scheduled" at bounding box center [489, 65] width 55 height 16
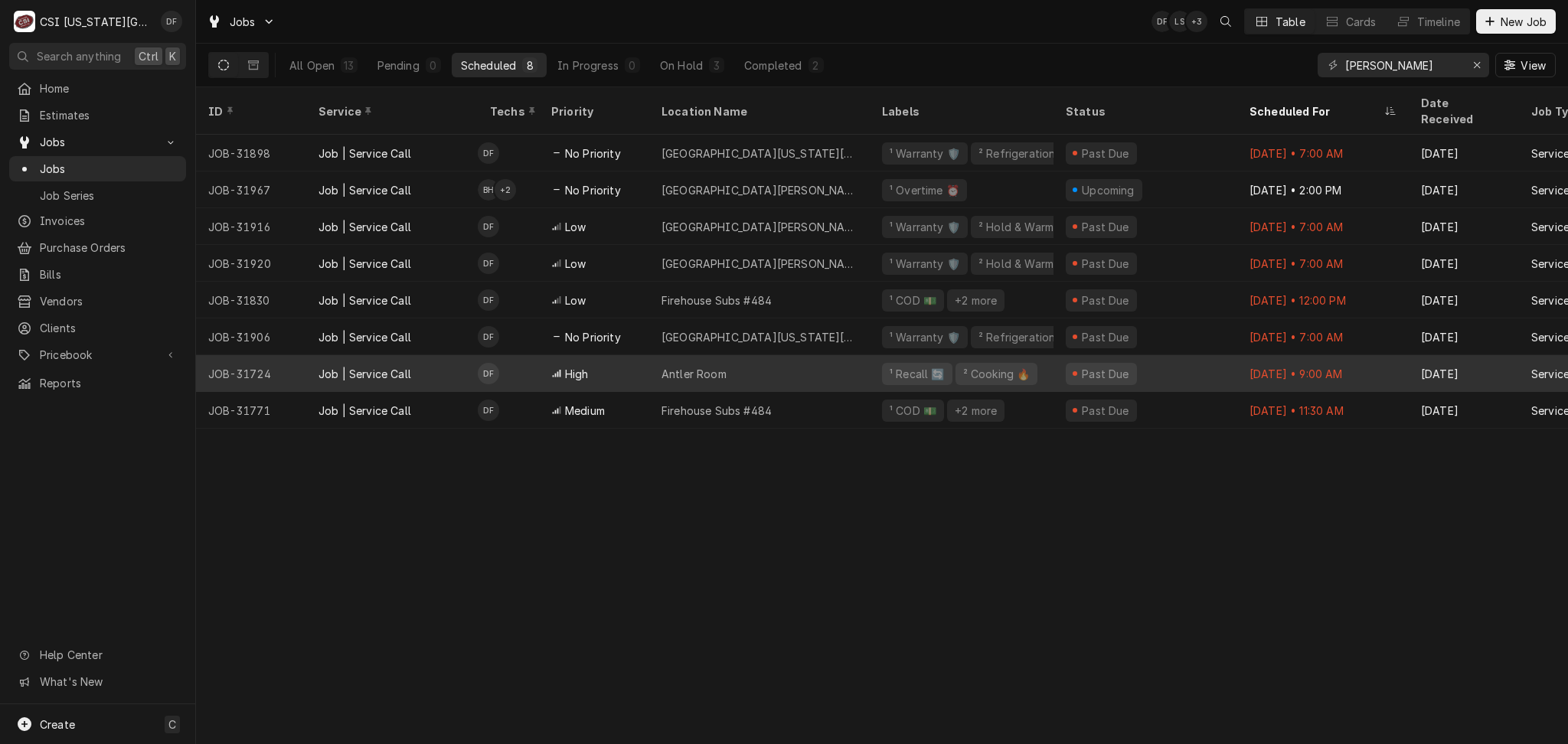
click at [748, 355] on div "Antler Room" at bounding box center [759, 373] width 221 height 36
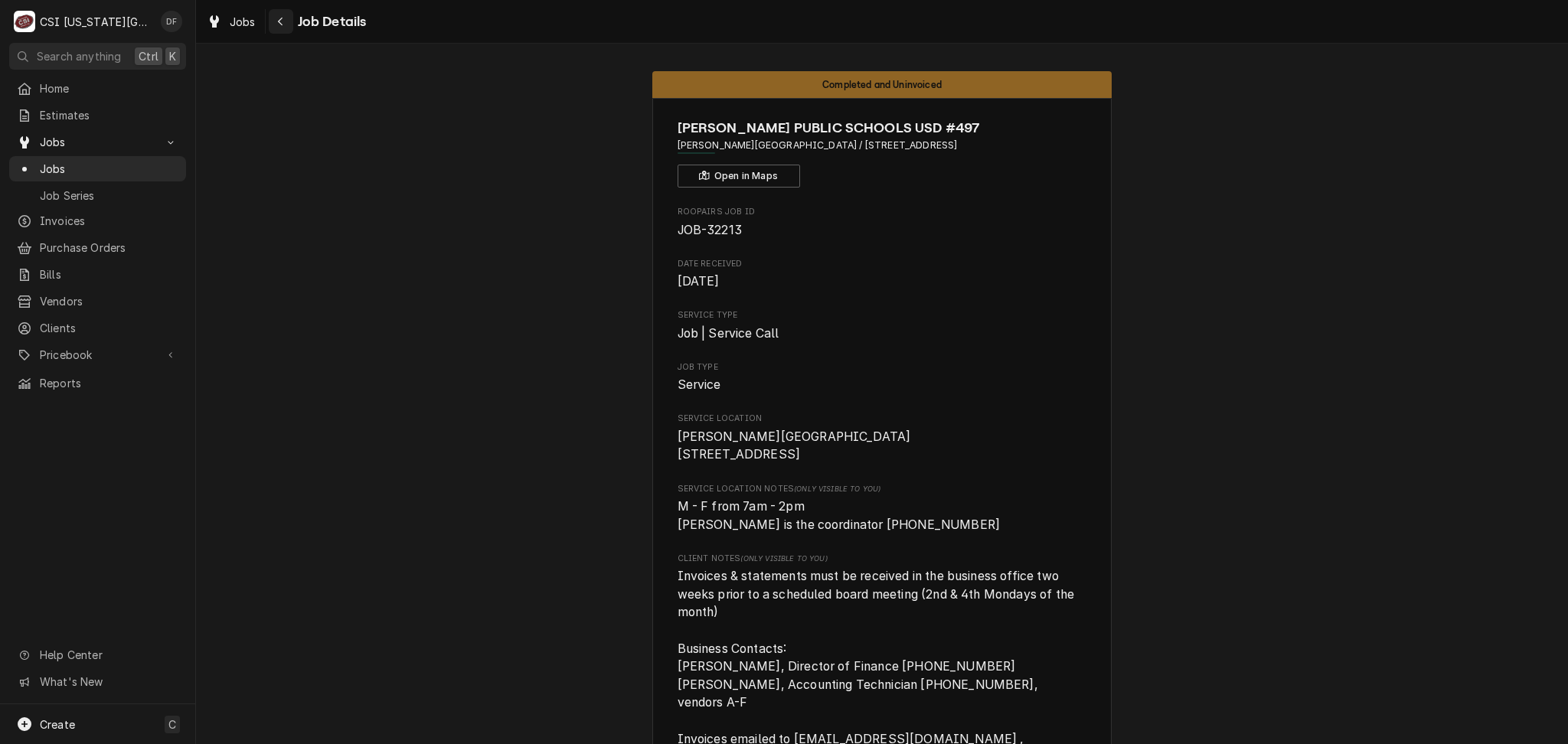
click at [280, 23] on icon "Navigate back" at bounding box center [280, 21] width 7 height 11
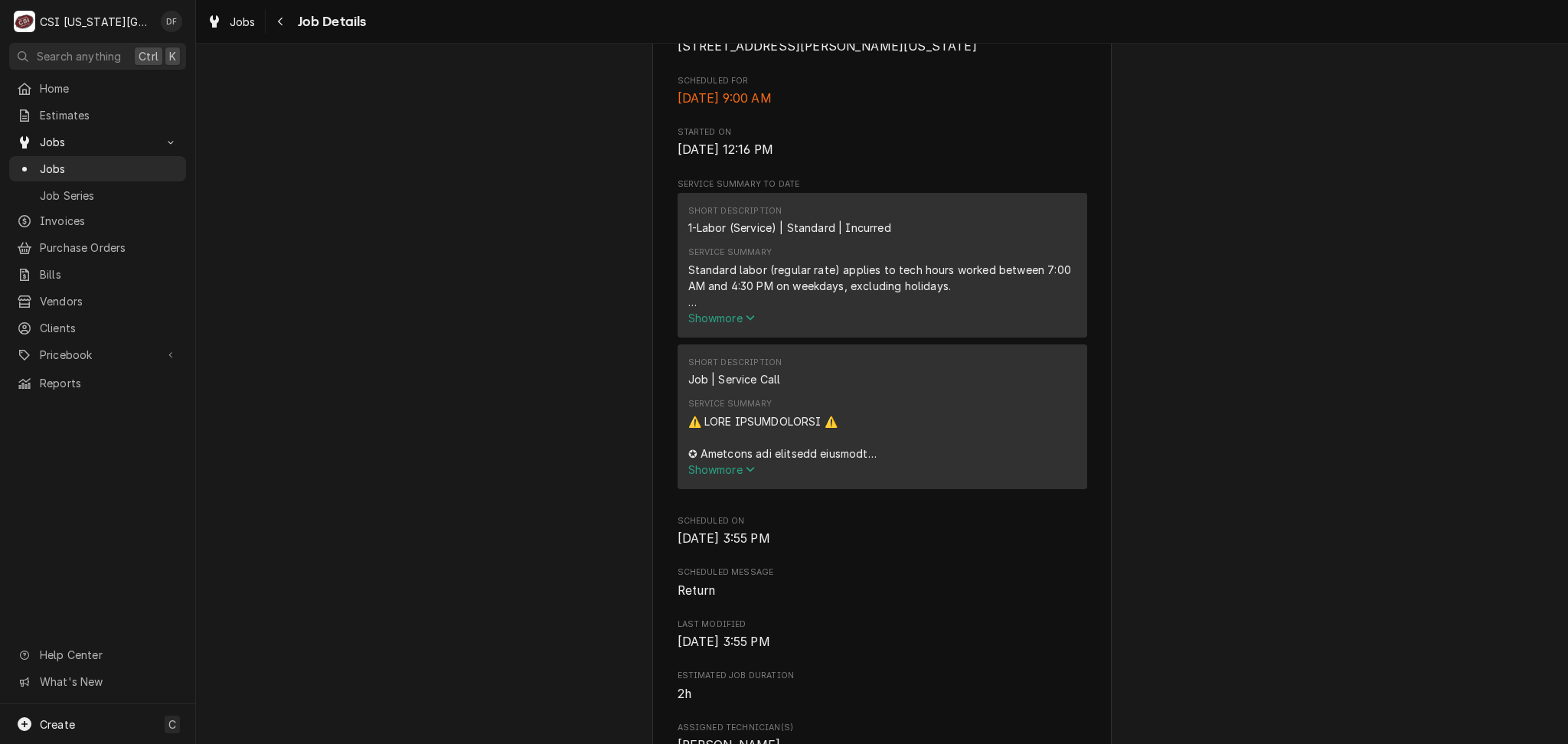
scroll to position [510, 0]
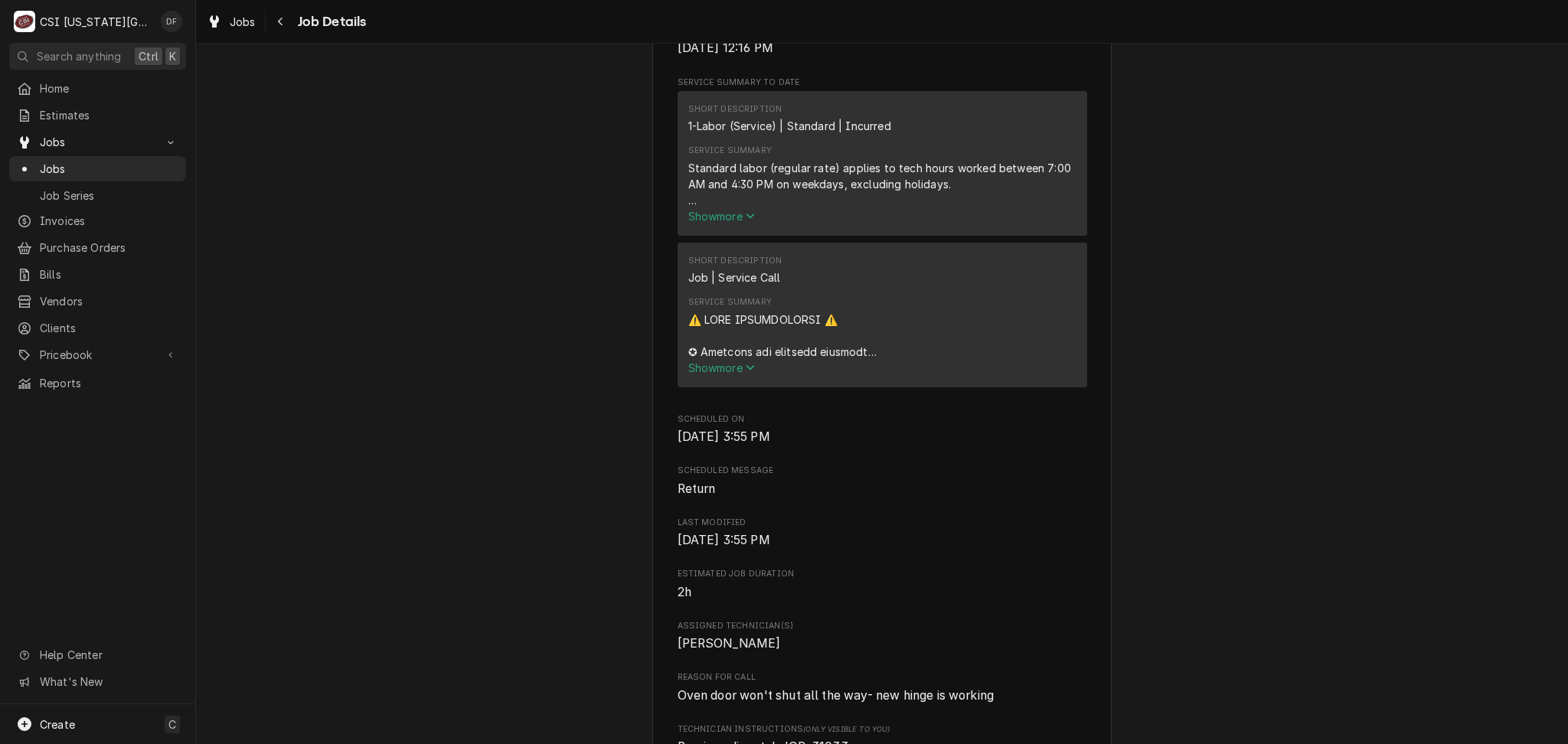
click at [705, 374] on span "Show more" at bounding box center [722, 368] width 67 height 13
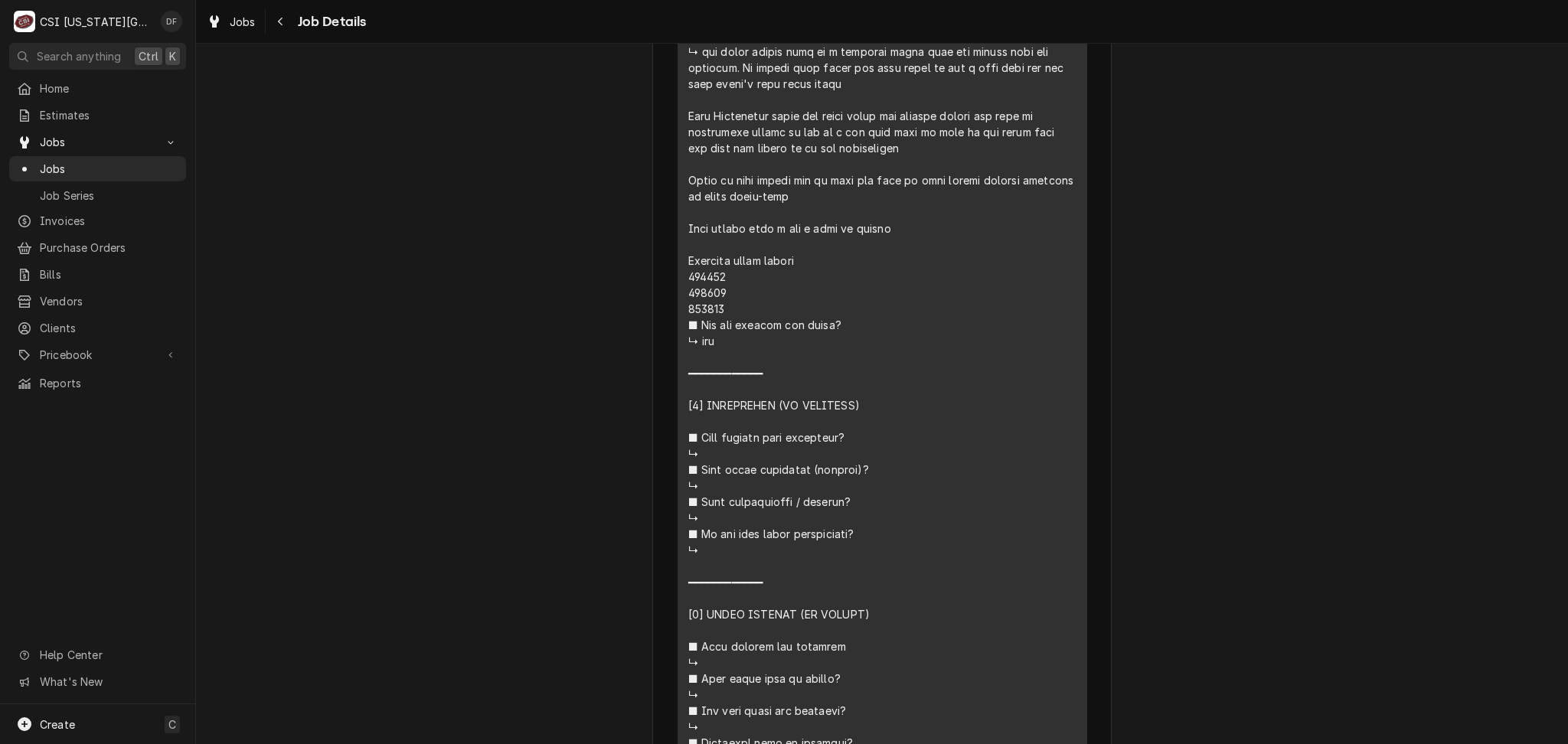
scroll to position [1323, 0]
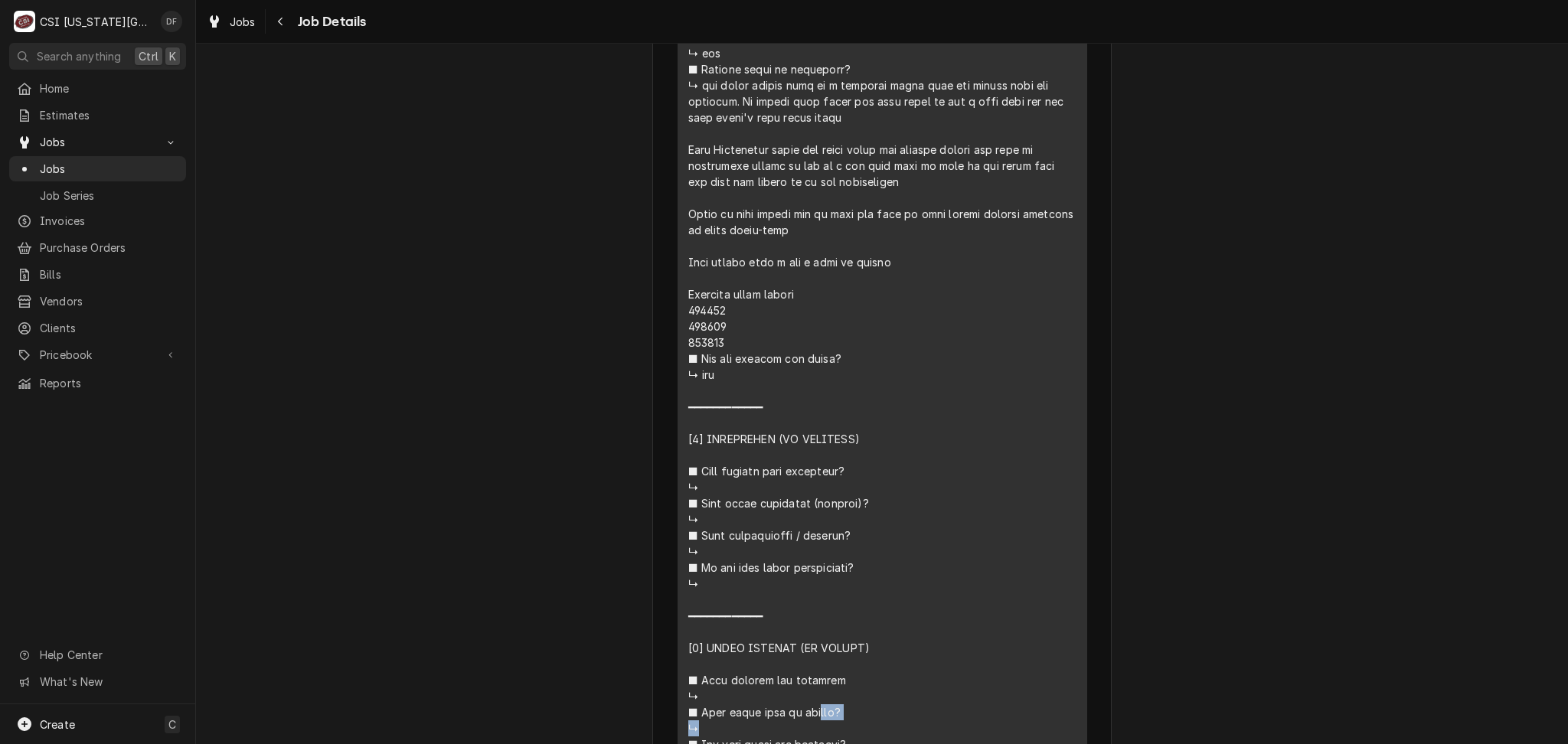
drag, startPoint x: 720, startPoint y: 328, endPoint x: 664, endPoint y: 328, distance: 56.0
click at [664, 328] on div "HOCKENBERGS TRIMARK Antler Room / 2506 Holmes Street, Kansas City, MO 64108 Ope…" at bounding box center [882, 436] width 459 height 3323
copy div "𝗱𝗲𝗱? ↳"
click at [972, 446] on div "Service Summary" at bounding box center [882, 190] width 388 height 1383
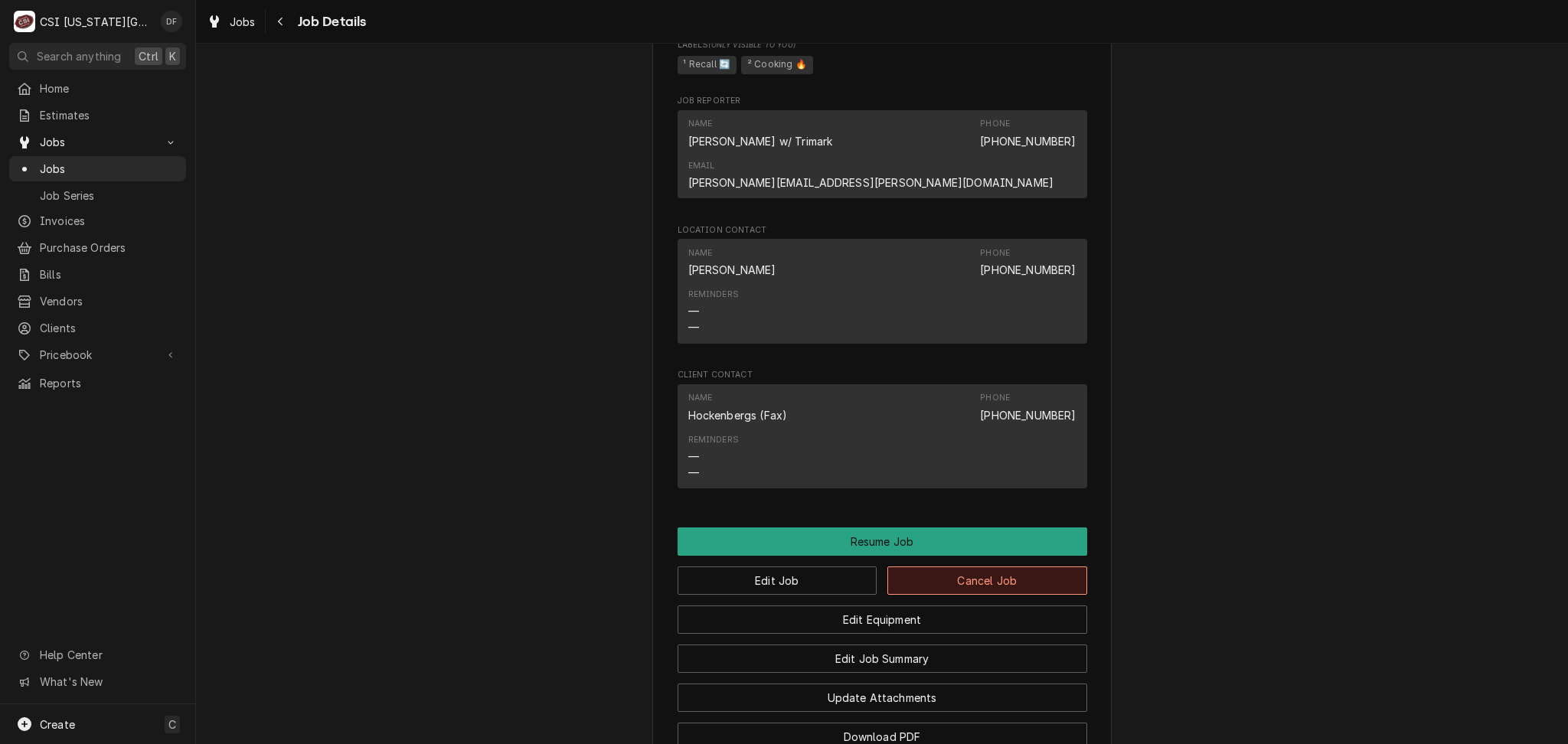
scroll to position [2956, 0]
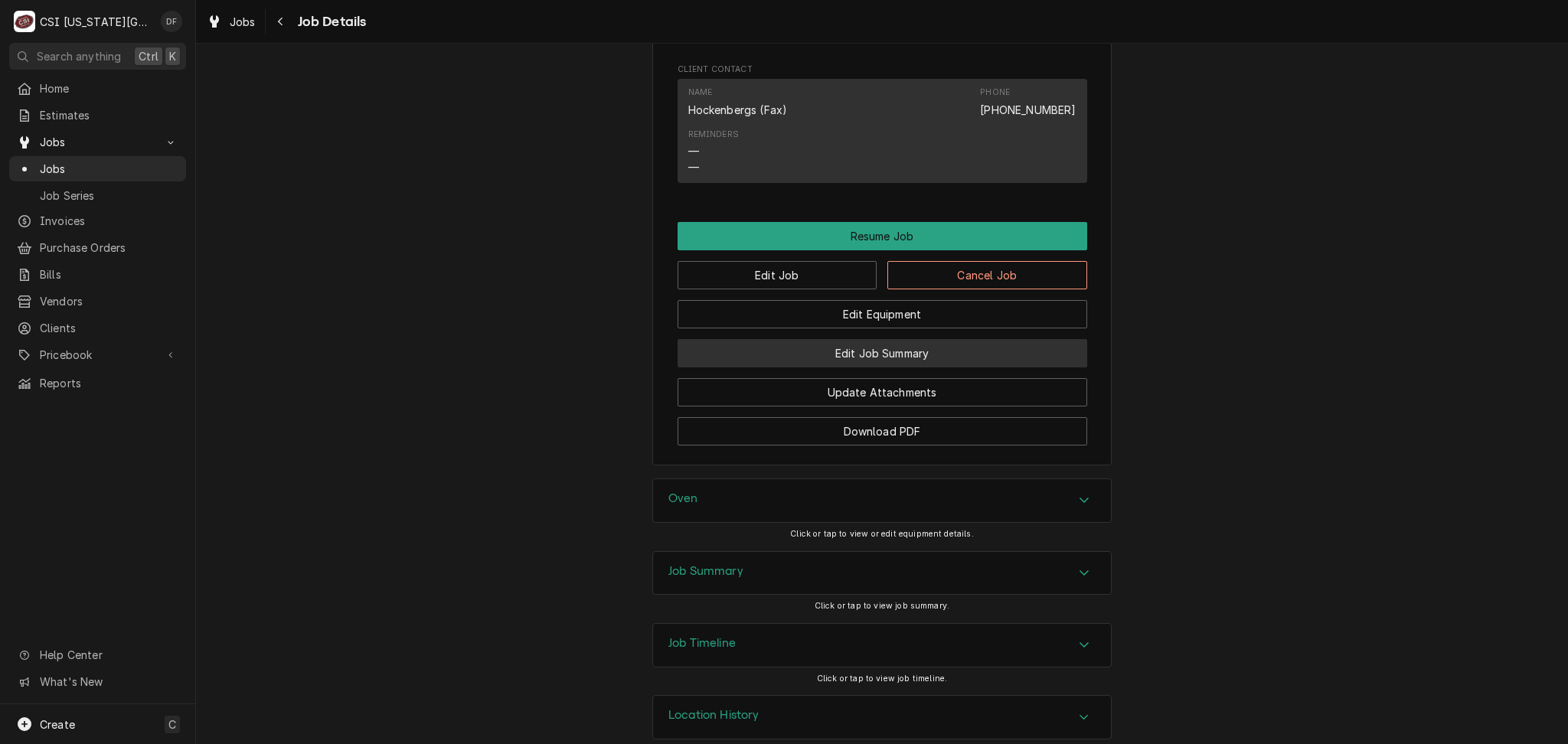
click at [840, 339] on button "Edit Job Summary" at bounding box center [882, 354] width 409 height 29
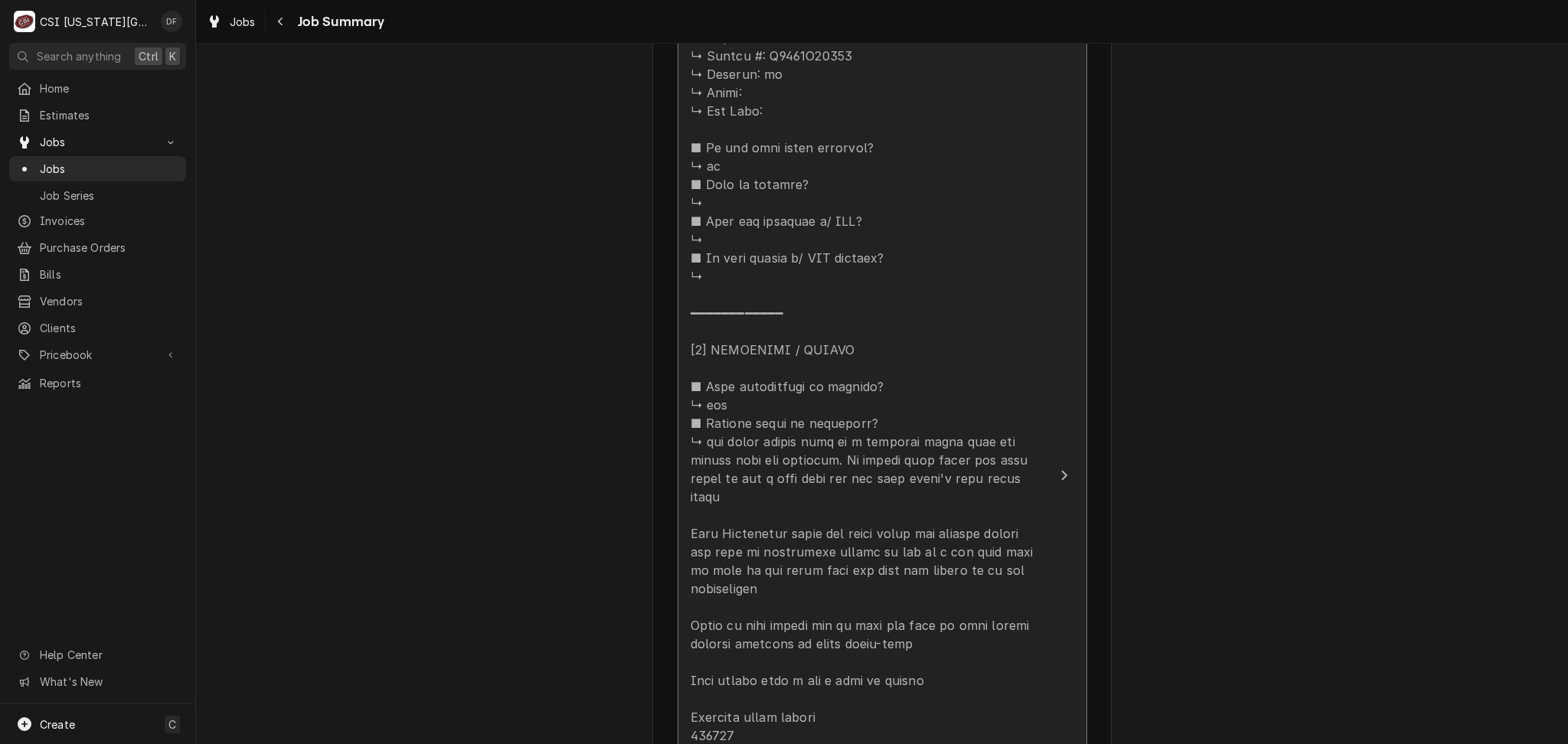
click at [958, 398] on div "Update Line Item" at bounding box center [865, 580] width 351 height 1617
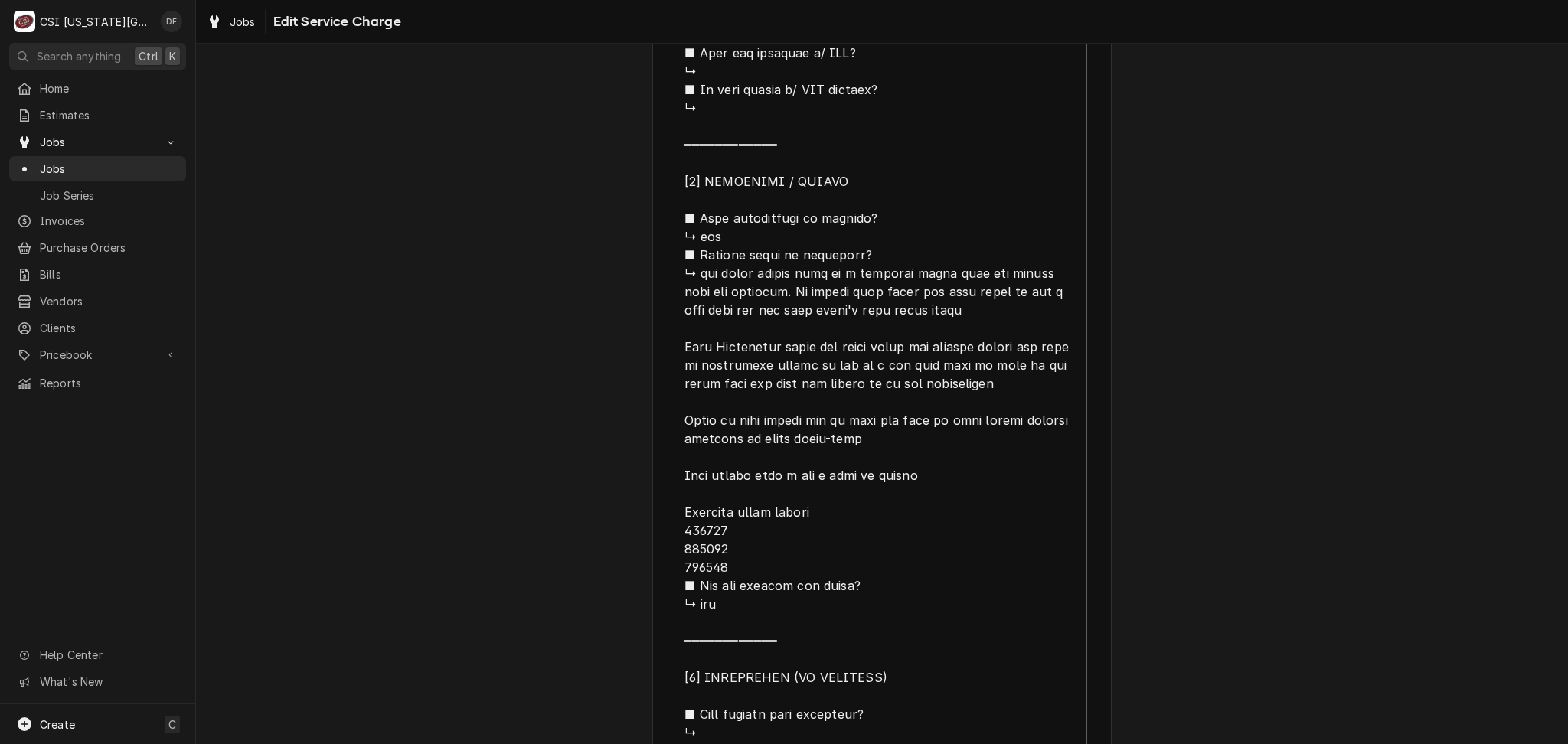
scroll to position [1123, 0]
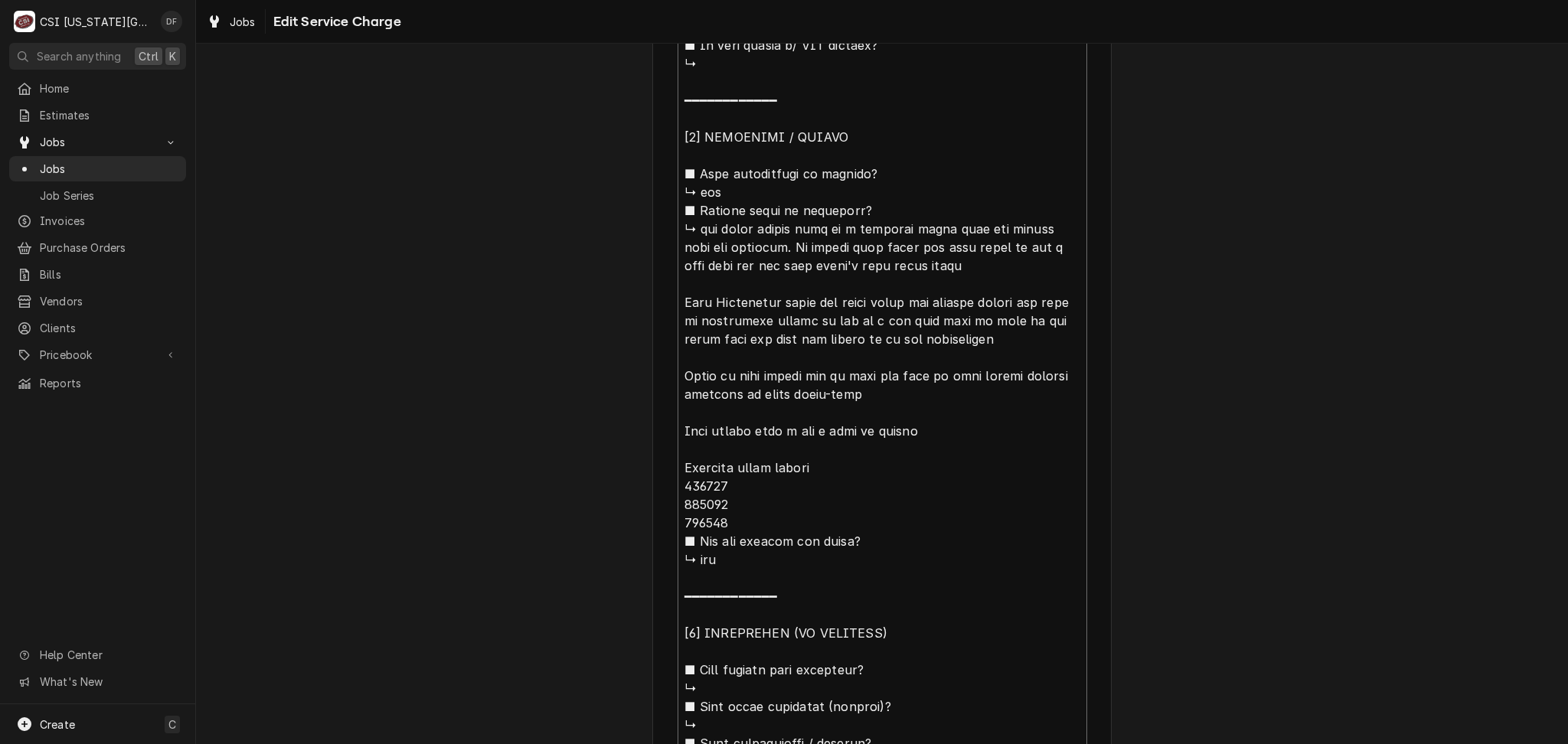
click at [732, 482] on textarea "Service Summary" at bounding box center [882, 348] width 409 height 1594
type textarea "x"
type textarea "⚠️ LORE IPSUMDOLORSI ⚠️ ✪ Ametcons adi elitsedd eiusmodt ✪ Incidid utlabore etd…"
type textarea "x"
type textarea "⚠️ LORE IPSUMDOLORSI ⚠️ ✪ Ametcons adi elitsedd eiusmodt ✪ Incidid utlabore etd…"
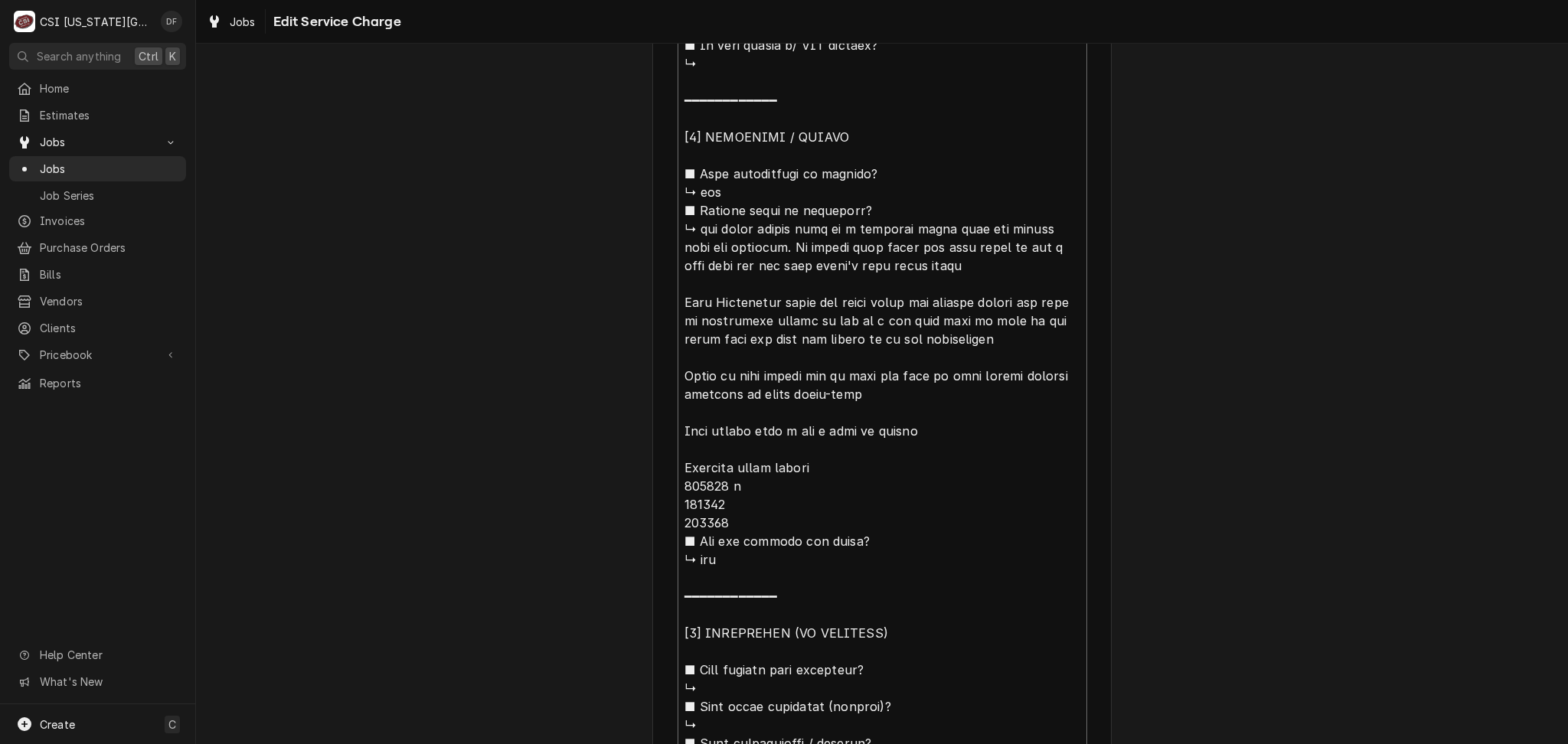
type textarea "x"
type textarea "⚠️ LORE IPSUMDOLORSI ⚠️ ✪ Ametcons adi elitsedd eiusmodt ✪ Incidid utlabore etd…"
type textarea "x"
type textarea "⚠️ LORE IPSUMDOLORSI ⚠️ ✪ Ametcons adi elitsedd eiusmodt ✪ Incidid utlabore etd…"
type textarea "x"
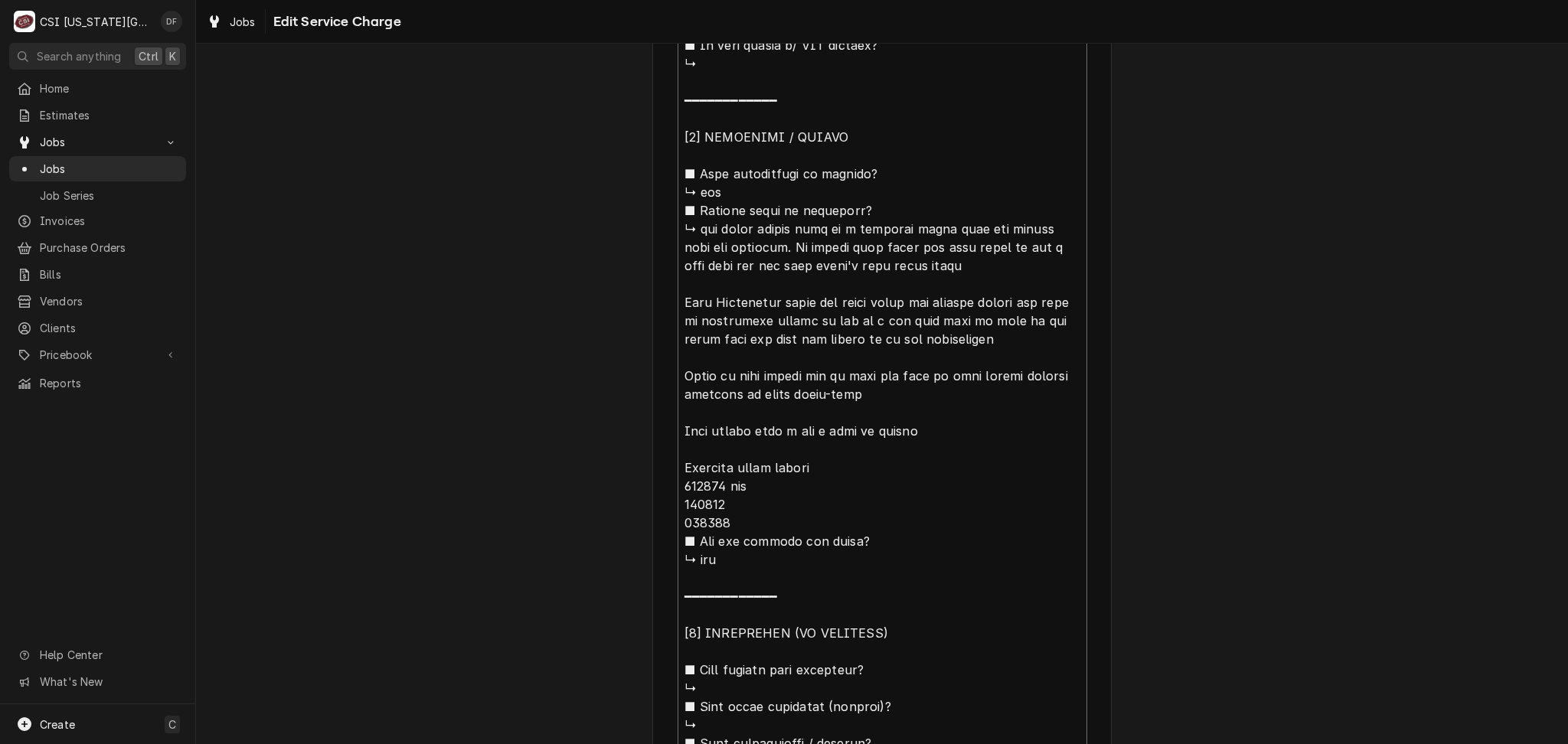
type textarea "⚠️ 𝗙𝗢𝗥𝗠 𝗜𝗡𝗦𝗧𝗥𝗨𝗖𝗧𝗜𝗢𝗡𝗦 ⚠️ ✪ 𝗖𝗼𝗺𝗽𝗹𝗲𝘁𝗲 𝗮𝗹𝗹 𝗿𝗲𝗹𝗲𝘃𝗮𝗻𝘁 𝘀𝗲𝗰𝘁𝗶𝗼𝗻𝘀 ✪ 𝗣𝗿𝗼𝘃𝗶𝗱𝗲 𝗱𝗲𝘁𝗮𝗶𝗹𝗲𝗱 𝗮𝗻𝘀…"
type textarea "x"
type textarea "⚠️ 𝗙𝗢𝗥𝗠 𝗜𝗡𝗦𝗧𝗥𝗨𝗖𝗧𝗜𝗢𝗡𝗦 ⚠️ ✪ 𝗖𝗼𝗺𝗽𝗹𝗲𝘁𝗲 𝗮𝗹𝗹 𝗿𝗲𝗹𝗲𝘃𝗮𝗻𝘁 𝘀𝗲𝗰𝘁𝗶𝗼𝗻𝘀 ✪ 𝗣𝗿𝗼𝘃𝗶𝗱𝗲 𝗱𝗲𝘁𝗮𝗶𝗹𝗲𝗱 𝗮𝗻𝘀…"
type textarea "x"
type textarea "⚠️ 𝗙𝗢𝗥𝗠 𝗜𝗡𝗦𝗧𝗥𝗨𝗖𝗧𝗜𝗢𝗡𝗦 ⚠️ ✪ 𝗖𝗼𝗺𝗽𝗹𝗲𝘁𝗲 𝗮𝗹𝗹 𝗿𝗲𝗹𝗲𝘃𝗮𝗻𝘁 𝘀𝗲𝗰𝘁𝗶𝗼𝗻𝘀 ✪ 𝗣𝗿𝗼𝘃𝗶𝗱𝗲 𝗱𝗲𝘁𝗮𝗶𝗹𝗲𝗱 𝗮𝗻𝘀…"
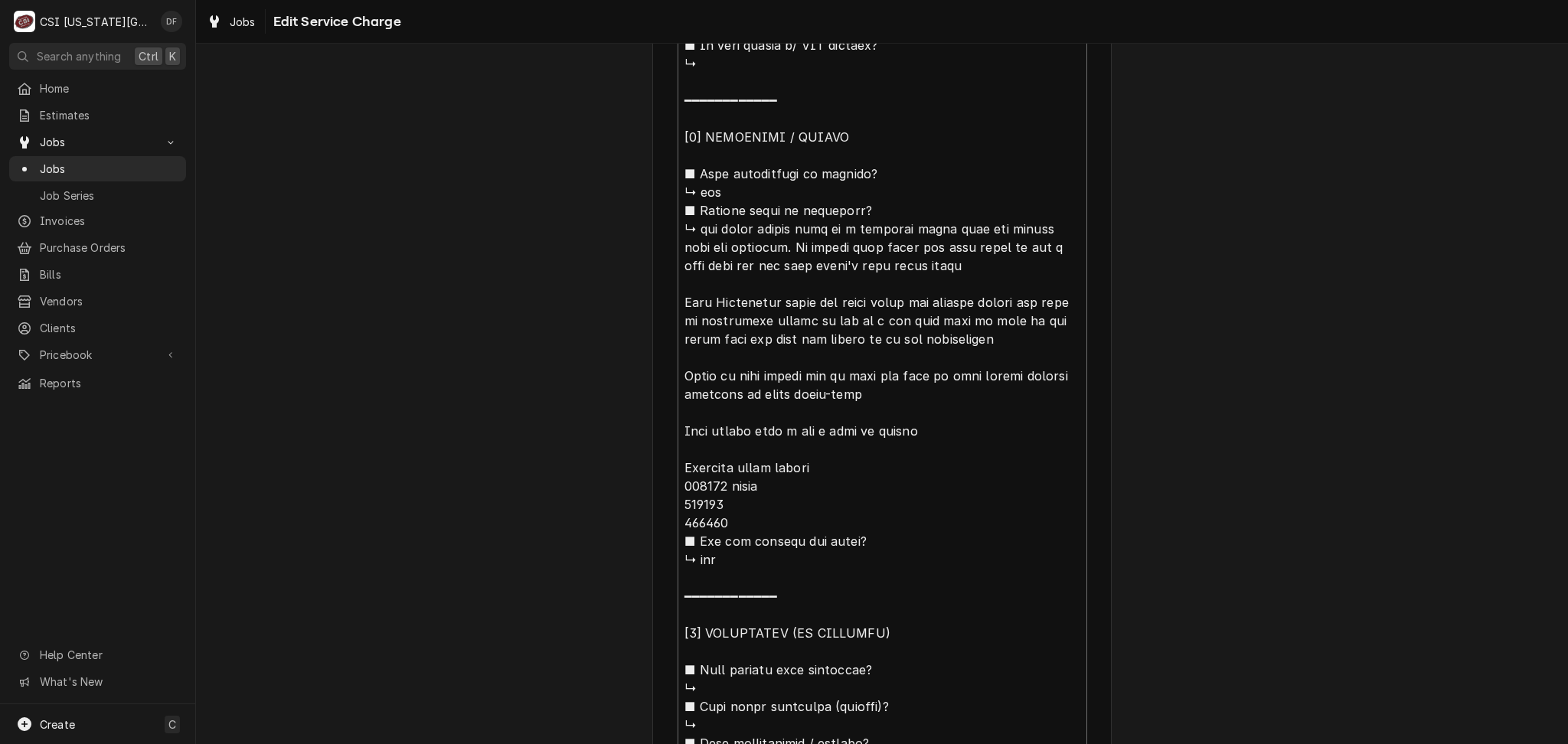
type textarea "x"
type textarea "⚠️ 𝗙𝗢𝗥𝗠 𝗜𝗡𝗦𝗧𝗥𝗨𝗖𝗧𝗜𝗢𝗡𝗦 ⚠️ ✪ 𝗖𝗼𝗺𝗽𝗹𝗲𝘁𝗲 𝗮𝗹𝗹 𝗿𝗲𝗹𝗲𝘃𝗮𝗻𝘁 𝘀𝗲𝗰𝘁𝗶𝗼𝗻𝘀 ✪ 𝗣𝗿𝗼𝘃𝗶𝗱𝗲 𝗱𝗲𝘁𝗮𝗶𝗹𝗲𝗱 𝗮𝗻𝘀…"
type textarea "x"
type textarea "⚠️ 𝗙𝗢𝗥𝗠 𝗜𝗡𝗦𝗧𝗥𝗨𝗖𝗧𝗜𝗢𝗡𝗦 ⚠️ ✪ 𝗖𝗼𝗺𝗽𝗹𝗲𝘁𝗲 𝗮𝗹𝗹 𝗿𝗲𝗹𝗲𝘃𝗮𝗻𝘁 𝘀𝗲𝗰𝘁𝗶𝗼𝗻𝘀 ✪ 𝗣𝗿𝗼𝘃𝗶𝗱𝗲 𝗱𝗲𝘁𝗮𝗶𝗹𝗲𝗱 𝗮𝗻𝘀…"
type textarea "x"
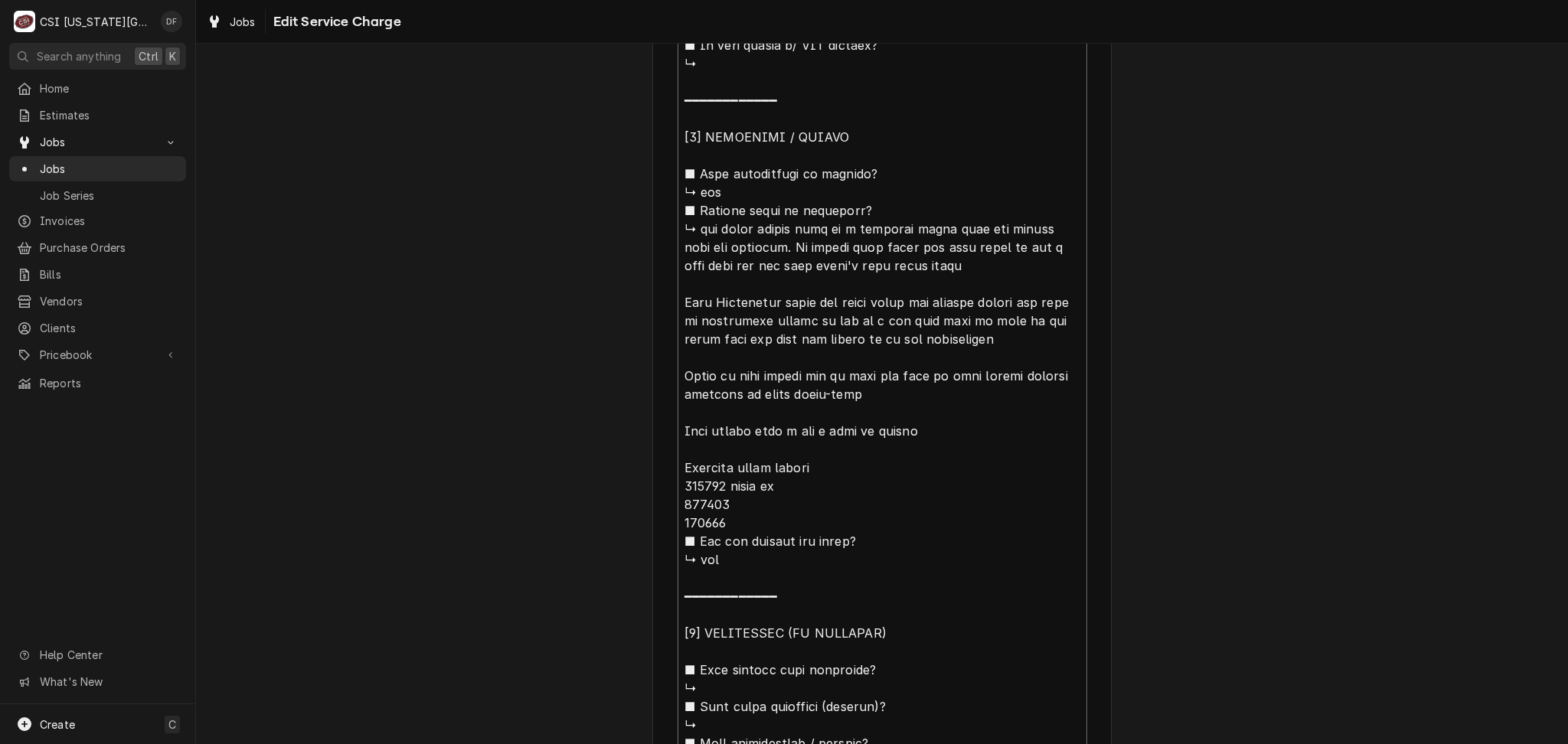
type textarea "⚠️ 𝗙𝗢𝗥𝗠 𝗜𝗡𝗦𝗧𝗥𝗨𝗖𝗧𝗜𝗢𝗡𝗦 ⚠️ ✪ 𝗖𝗼𝗺𝗽𝗹𝗲𝘁𝗲 𝗮𝗹𝗹 𝗿𝗲𝗹𝗲𝘃𝗮𝗻𝘁 𝘀𝗲𝗰𝘁𝗶𝗼𝗻𝘀 ✪ 𝗣𝗿𝗼𝘃𝗶𝗱𝗲 𝗱𝗲𝘁𝗮𝗶𝗹𝗲𝗱 𝗮𝗻𝘀…"
type textarea "x"
type textarea "⚠️ 𝗙𝗢𝗥𝗠 𝗜𝗡𝗦𝗧𝗥𝗨𝗖𝗧𝗜𝗢𝗡𝗦 ⚠️ ✪ 𝗖𝗼𝗺𝗽𝗹𝗲𝘁𝗲 𝗮𝗹𝗹 𝗿𝗲𝗹𝗲𝘃𝗮𝗻𝘁 𝘀𝗲𝗰𝘁𝗶𝗼𝗻𝘀 ✪ 𝗣𝗿𝗼𝘃𝗶𝗱𝗲 𝗱𝗲𝘁𝗮𝗶𝗹𝗲𝗱 𝗮𝗻𝘀…"
type textarea "x"
type textarea "⚠️ 𝗙𝗢𝗥𝗠 𝗜𝗡𝗦𝗧𝗥𝗨𝗖𝗧𝗜𝗢𝗡𝗦 ⚠️ ✪ 𝗖𝗼𝗺𝗽𝗹𝗲𝘁𝗲 𝗮𝗹𝗹 𝗿𝗲𝗹𝗲𝘃𝗮𝗻𝘁 𝘀𝗲𝗰𝘁𝗶𝗼𝗻𝘀 ✪ 𝗣𝗿𝗼𝘃𝗶𝗱𝗲 𝗱𝗲𝘁𝗮𝗶𝗹𝗲𝗱 𝗮𝗻𝘀…"
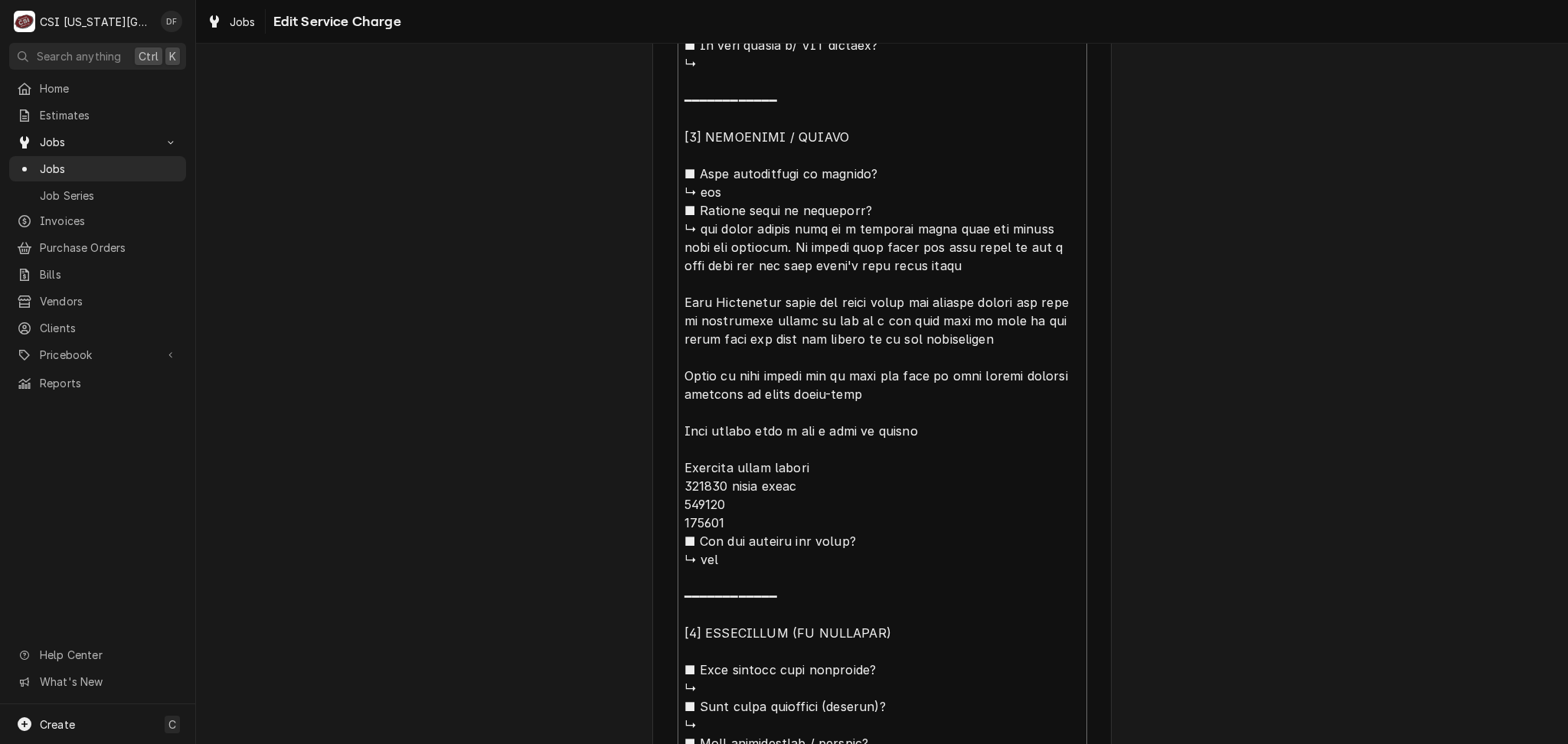
type textarea "x"
type textarea "⚠️ 𝗙𝗢𝗥𝗠 𝗜𝗡𝗦𝗧𝗥𝗨𝗖𝗧𝗜𝗢𝗡𝗦 ⚠️ ✪ 𝗖𝗼𝗺𝗽𝗹𝗲𝘁𝗲 𝗮𝗹𝗹 𝗿𝗲𝗹𝗲𝘃𝗮𝗻𝘁 𝘀𝗲𝗰𝘁𝗶𝗼𝗻𝘀 ✪ 𝗣𝗿𝗼𝘃𝗶𝗱𝗲 𝗱𝗲𝘁𝗮𝗶𝗹𝗲𝗱 𝗮𝗻𝘀…"
type textarea "x"
type textarea "⚠️ 𝗙𝗢𝗥𝗠 𝗜𝗡𝗦𝗧𝗥𝗨𝗖𝗧𝗜𝗢𝗡𝗦 ⚠️ ✪ 𝗖𝗼𝗺𝗽𝗹𝗲𝘁𝗲 𝗮𝗹𝗹 𝗿𝗲𝗹𝗲𝘃𝗮𝗻𝘁 𝘀𝗲𝗰𝘁𝗶𝗼𝗻𝘀 ✪ 𝗣𝗿𝗼𝘃𝗶𝗱𝗲 𝗱𝗲𝘁𝗮𝗶𝗹𝗲𝗱 𝗮𝗻𝘀…"
type textarea "x"
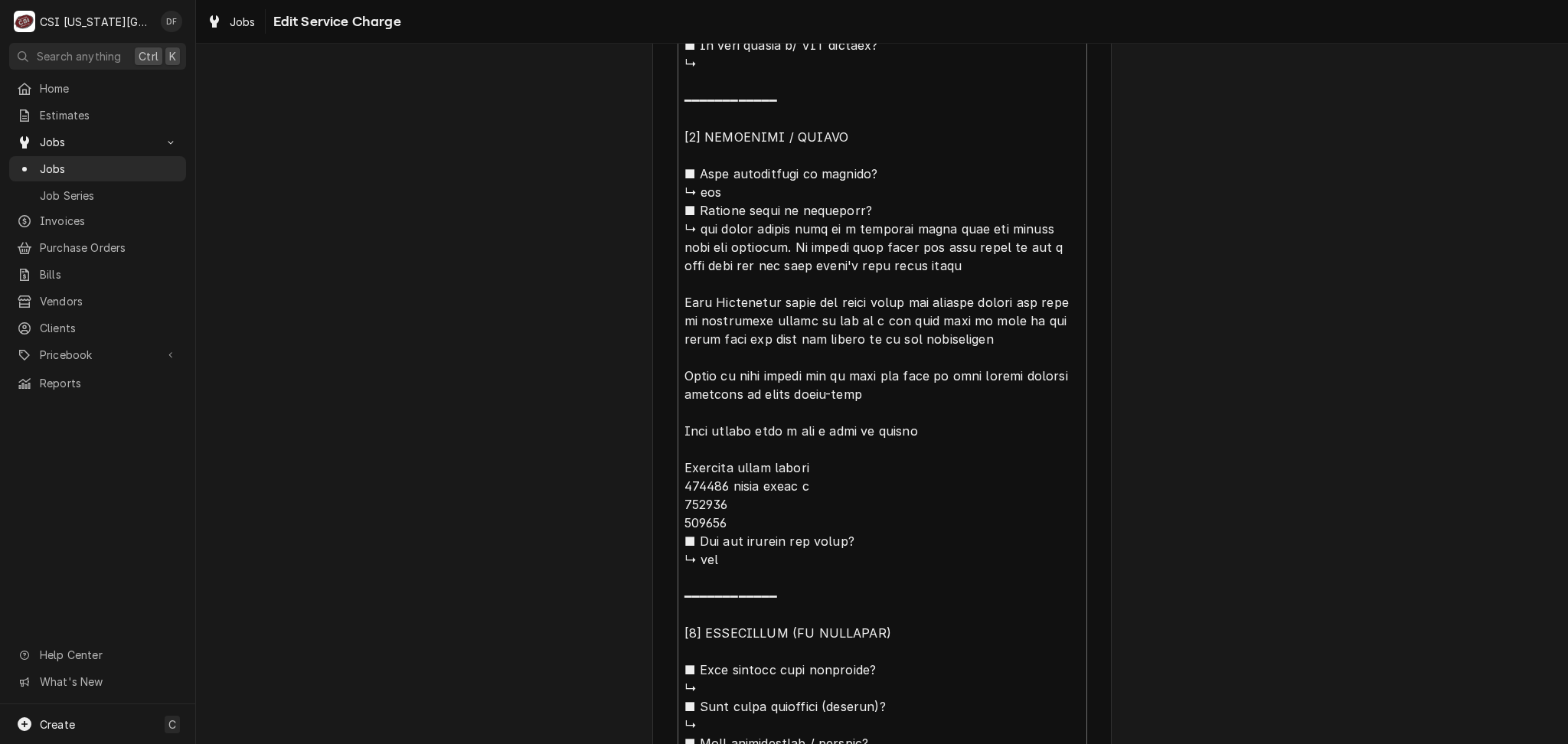
type textarea "⚠️ 𝗙𝗢𝗥𝗠 𝗜𝗡𝗦𝗧𝗥𝗨𝗖𝗧𝗜𝗢𝗡𝗦 ⚠️ ✪ 𝗖𝗼𝗺𝗽𝗹𝗲𝘁𝗲 𝗮𝗹𝗹 𝗿𝗲𝗹𝗲𝘃𝗮𝗻𝘁 𝘀𝗲𝗰𝘁𝗶𝗼𝗻𝘀 ✪ 𝗣𝗿𝗼𝘃𝗶𝗱𝗲 𝗱𝗲𝘁𝗮𝗶𝗹𝗲𝗱 𝗮𝗻𝘀…"
type textarea "x"
type textarea "⚠️ 𝗙𝗢𝗥𝗠 𝗜𝗡𝗦𝗧𝗥𝗨𝗖𝗧𝗜𝗢𝗡𝗦 ⚠️ ✪ 𝗖𝗼𝗺𝗽𝗹𝗲𝘁𝗲 𝗮𝗹𝗹 𝗿𝗲𝗹𝗲𝘃𝗮𝗻𝘁 𝘀𝗲𝗰𝘁𝗶𝗼𝗻𝘀 ✪ 𝗣𝗿𝗼𝘃𝗶𝗱𝗲 𝗱𝗲𝘁𝗮𝗶𝗹𝗲𝗱 𝗮𝗻𝘀…"
type textarea "x"
drag, startPoint x: 721, startPoint y: 504, endPoint x: 678, endPoint y: 504, distance: 43.0
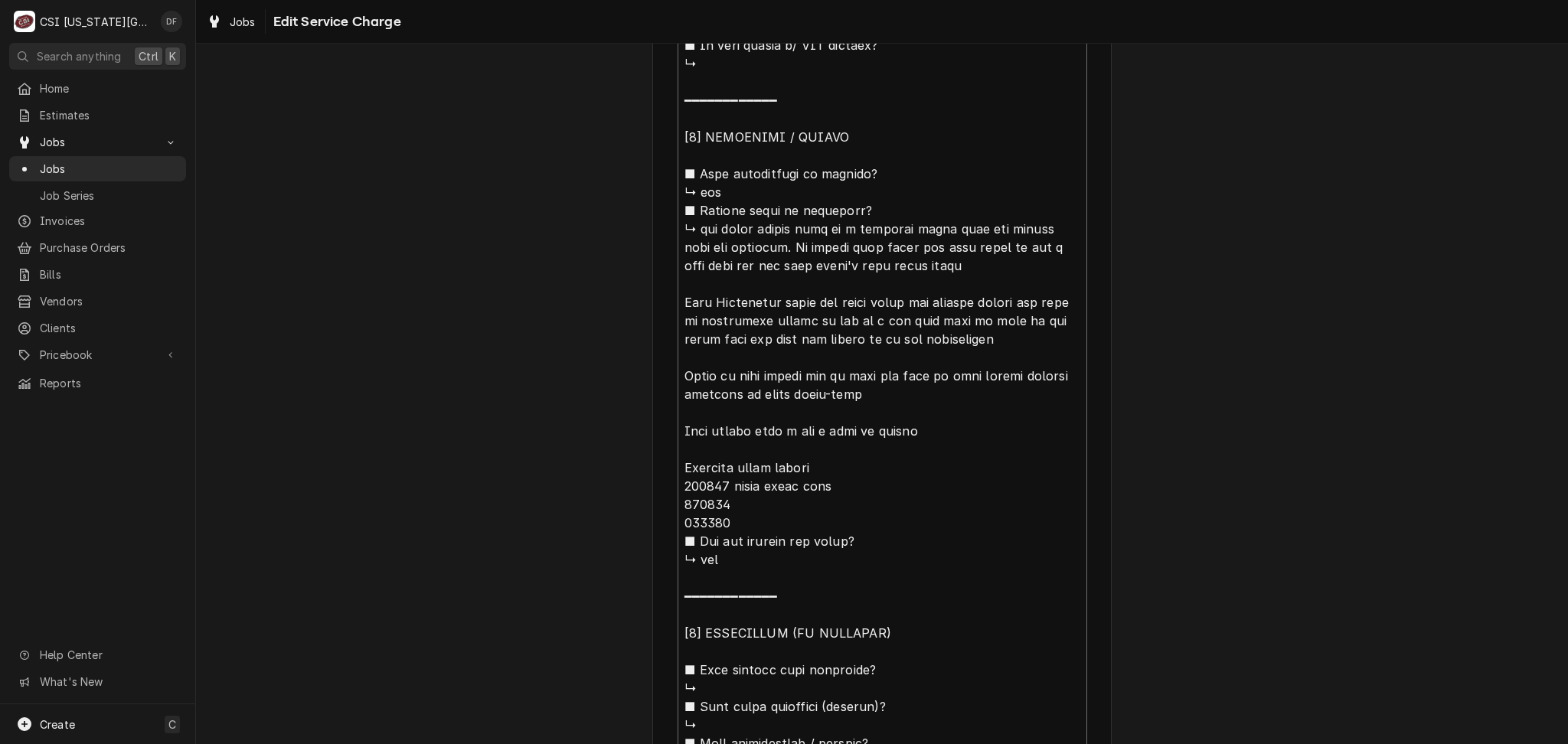
click at [678, 504] on textarea "Service Summary" at bounding box center [882, 348] width 409 height 1594
type textarea "⚠️ 𝗙𝗢𝗥𝗠 𝗜𝗡𝗦𝗧𝗥𝗨𝗖𝗧𝗜𝗢𝗡𝗦 ⚠️ ✪ 𝗖𝗼𝗺𝗽𝗹𝗲𝘁𝗲 𝗮𝗹𝗹 𝗿𝗲𝗹𝗲𝘃𝗮𝗻𝘁 𝘀𝗲𝗰𝘁𝗶𝗼𝗻𝘀 ✪ 𝗣𝗿𝗼𝘃𝗶𝗱𝗲 𝗱𝗲𝘁𝗮𝗶𝗹𝗲𝗱 𝗮𝗻𝘀…"
click at [751, 518] on textarea "Service Summary" at bounding box center [882, 348] width 409 height 1594
type textarea "x"
type textarea "⚠️ 𝗙𝗢𝗥𝗠 𝗜𝗡𝗦𝗧𝗥𝗨𝗖𝗧𝗜𝗢𝗡𝗦 ⚠️ ✪ 𝗖𝗼𝗺𝗽𝗹𝗲𝘁𝗲 𝗮𝗹𝗹 𝗿𝗲𝗹𝗲𝘃𝗮𝗻𝘁 𝘀𝗲𝗰𝘁𝗶𝗼𝗻𝘀 ✪ 𝗣𝗿𝗼𝘃𝗶𝗱𝗲 𝗱𝗲𝘁𝗮𝗶𝗹𝗲𝗱 𝗮𝗻𝘀…"
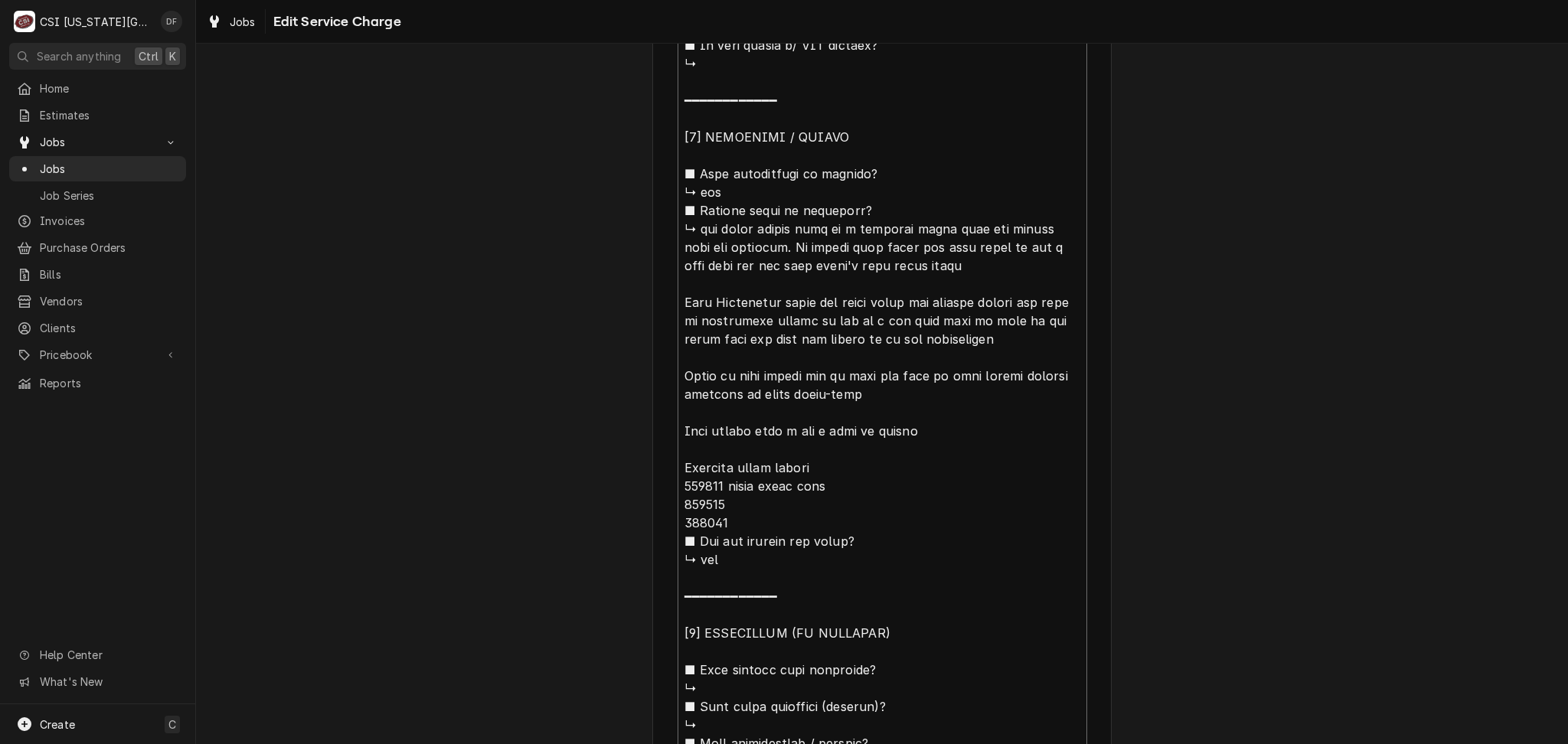
type textarea "x"
type textarea "⚠️ 𝗙𝗢𝗥𝗠 𝗜𝗡𝗦𝗧𝗥𝗨𝗖𝗧𝗜𝗢𝗡𝗦 ⚠️ ✪ 𝗖𝗼𝗺𝗽𝗹𝗲𝘁𝗲 𝗮𝗹𝗹 𝗿𝗲𝗹𝗲𝘃𝗮𝗻𝘁 𝘀𝗲𝗰𝘁𝗶𝗼𝗻𝘀 ✪ 𝗣𝗿𝗼𝘃𝗶𝗱𝗲 𝗱𝗲𝘁𝗮𝗶𝗹𝗲𝗱 𝗮𝗻𝘀…"
type textarea "x"
type textarea "⚠️ 𝗙𝗢𝗥𝗠 𝗜𝗡𝗦𝗧𝗥𝗨𝗖𝗧𝗜𝗢𝗡𝗦 ⚠️ ✪ 𝗖𝗼𝗺𝗽𝗹𝗲𝘁𝗲 𝗮𝗹𝗹 𝗿𝗲𝗹𝗲𝘃𝗮𝗻𝘁 𝘀𝗲𝗰𝘁𝗶𝗼𝗻𝘀 ✪ 𝗣𝗿𝗼𝘃𝗶𝗱𝗲 𝗱𝗲𝘁𝗮𝗶𝗹𝗲𝗱 𝗮𝗻𝘀…"
type textarea "x"
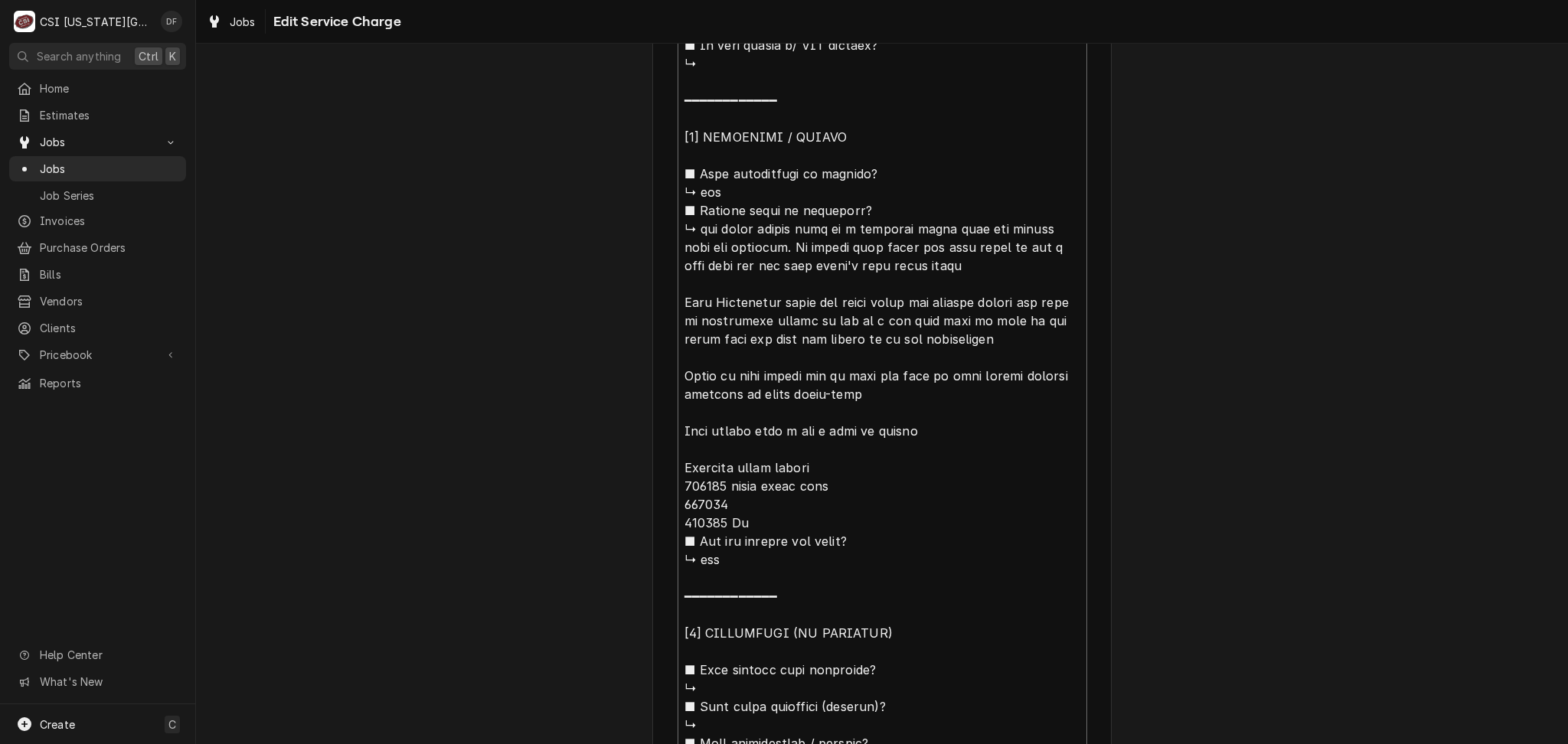
type textarea "⚠️ 𝗙𝗢𝗥𝗠 𝗜𝗡𝗦𝗧𝗥𝗨𝗖𝗧𝗜𝗢𝗡𝗦 ⚠️ ✪ 𝗖𝗼𝗺𝗽𝗹𝗲𝘁𝗲 𝗮𝗹𝗹 𝗿𝗲𝗹𝗲𝘃𝗮𝗻𝘁 𝘀𝗲𝗰𝘁𝗶𝗼𝗻𝘀 ✪ 𝗣𝗿𝗼𝘃𝗶𝗱𝗲 𝗱𝗲𝘁𝗮𝗶𝗹𝗲𝗱 𝗮𝗻𝘀…"
type textarea "x"
type textarea "⚠️ 𝗙𝗢𝗥𝗠 𝗜𝗡𝗦𝗧𝗥𝗨𝗖𝗧𝗜𝗢𝗡𝗦 ⚠️ ✪ 𝗖𝗼𝗺𝗽𝗹𝗲𝘁𝗲 𝗮𝗹𝗹 𝗿𝗲𝗹𝗲𝘃𝗮𝗻𝘁 𝘀𝗲𝗰𝘁𝗶𝗼𝗻𝘀 ✪ 𝗣𝗿𝗼𝘃𝗶𝗱𝗲 𝗱𝗲𝘁𝗮𝗶𝗹𝗲𝗱 𝗮𝗻𝘀…"
type textarea "x"
type textarea "⚠️ 𝗙𝗢𝗥𝗠 𝗜𝗡𝗦𝗧𝗥𝗨𝗖𝗧𝗜𝗢𝗡𝗦 ⚠️ ✪ 𝗖𝗼𝗺𝗽𝗹𝗲𝘁𝗲 𝗮𝗹𝗹 𝗿𝗲𝗹𝗲𝘃𝗮𝗻𝘁 𝘀𝗲𝗰𝘁𝗶𝗼𝗻𝘀 ✪ 𝗣𝗿𝗼𝘃𝗶𝗱𝗲 𝗱𝗲𝘁𝗮𝗶𝗹𝗲𝗱 𝗮𝗻𝘀…"
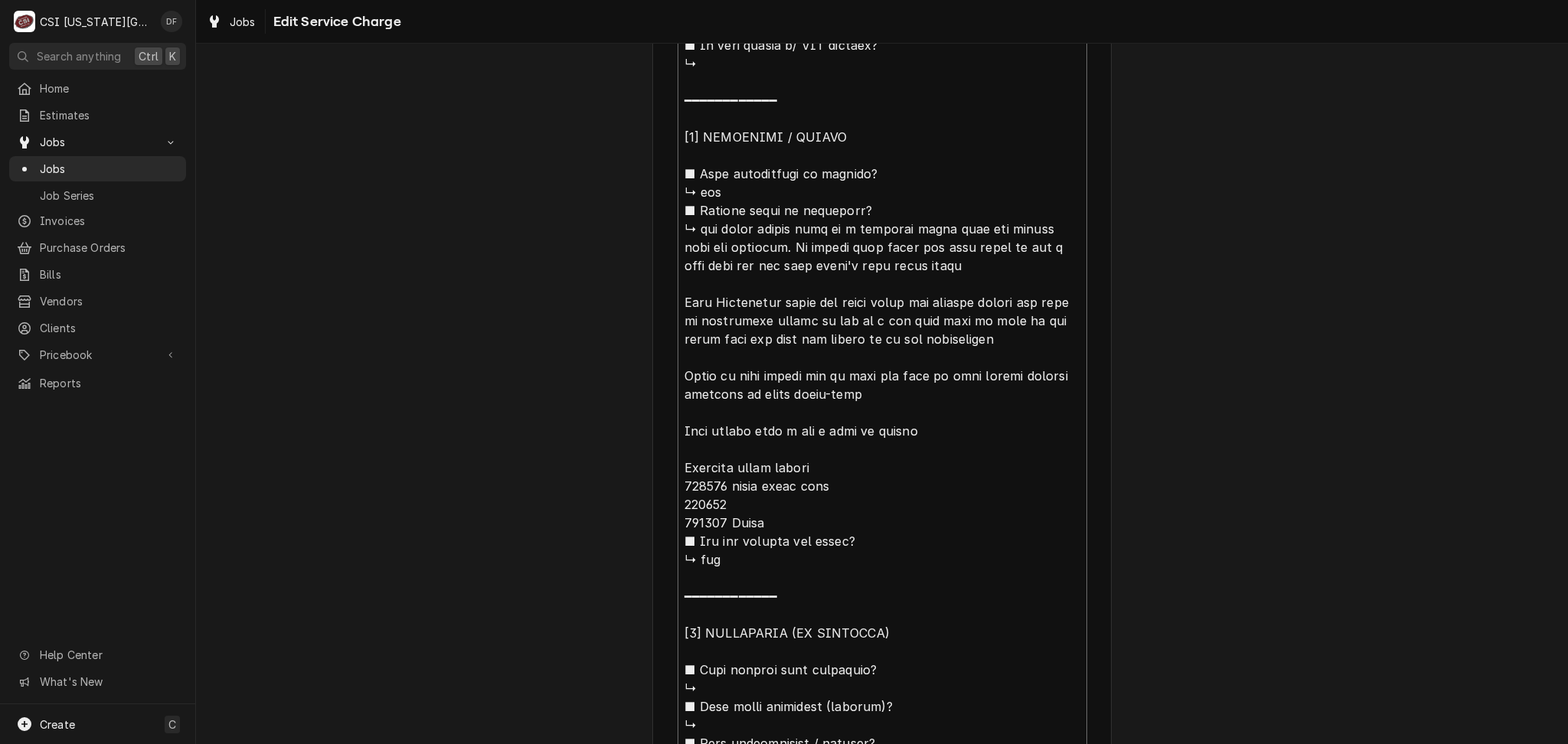
type textarea "x"
type textarea "⚠️ 𝗙𝗢𝗥𝗠 𝗜𝗡𝗦𝗧𝗥𝗨𝗖𝗧𝗜𝗢𝗡𝗦 ⚠️ ✪ 𝗖𝗼𝗺𝗽𝗹𝗲𝘁𝗲 𝗮𝗹𝗹 𝗿𝗲𝗹𝗲𝘃𝗮𝗻𝘁 𝘀𝗲𝗰𝘁𝗶𝗼𝗻𝘀 ✪ 𝗣𝗿𝗼𝘃𝗶𝗱𝗲 𝗱𝗲𝘁𝗮𝗶𝗹𝗲𝗱 𝗮𝗻𝘀…"
type textarea "x"
type textarea "⚠️ 𝗙𝗢𝗥𝗠 𝗜𝗡𝗦𝗧𝗥𝗨𝗖𝗧𝗜𝗢𝗡𝗦 ⚠️ ✪ 𝗖𝗼𝗺𝗽𝗹𝗲𝘁𝗲 𝗮𝗹𝗹 𝗿𝗲𝗹𝗲𝘃𝗮𝗻𝘁 𝘀𝗲𝗰𝘁𝗶𝗼𝗻𝘀 ✪ 𝗣𝗿𝗼𝘃𝗶𝗱𝗲 𝗱𝗲𝘁𝗮𝗶𝗹𝗲𝗱 𝗮𝗻𝘀…"
type textarea "x"
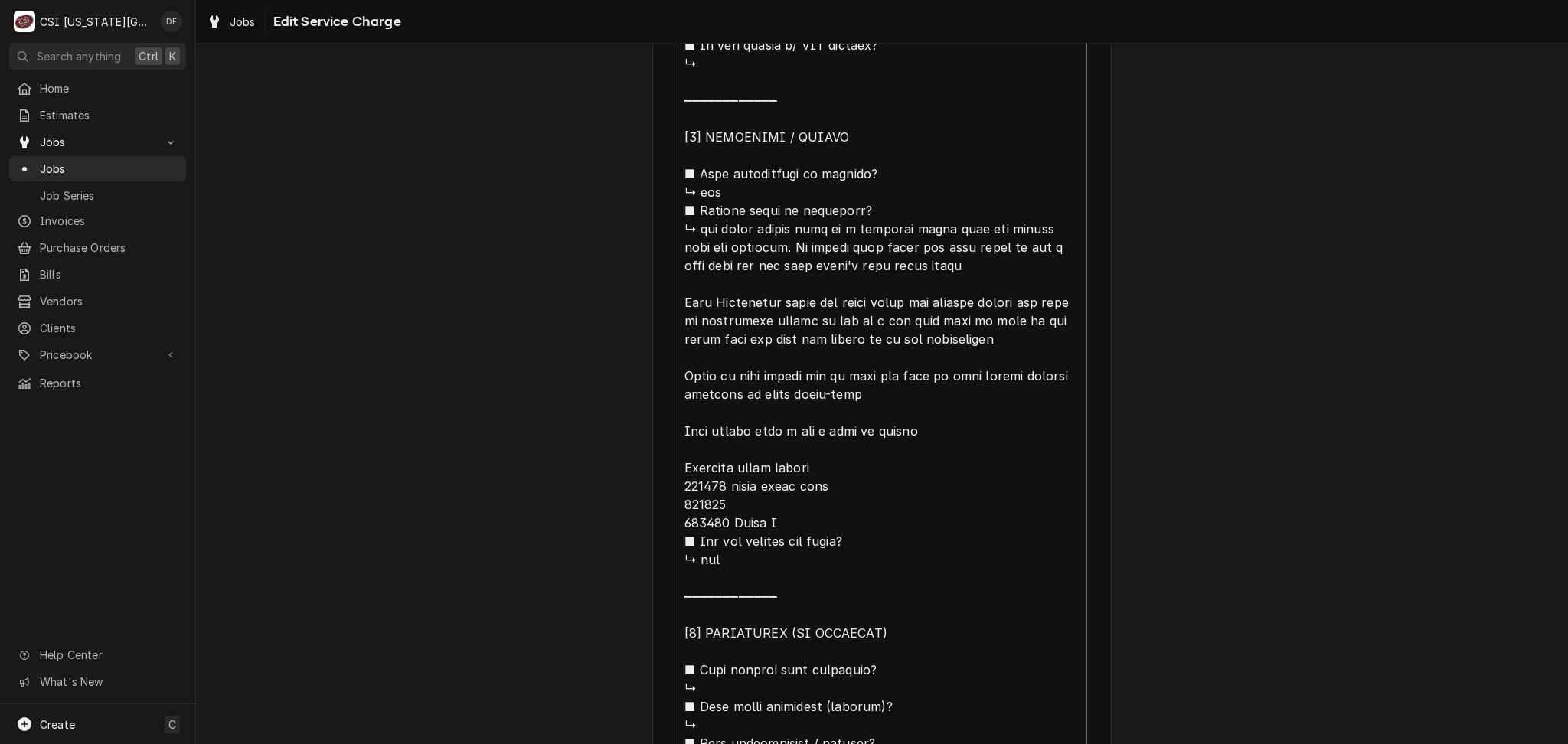
type textarea "⚠️ 𝗙𝗢𝗥𝗠 𝗜𝗡𝗦𝗧𝗥𝗨𝗖𝗧𝗜𝗢𝗡𝗦 ⚠️ ✪ 𝗖𝗼𝗺𝗽𝗹𝗲𝘁𝗲 𝗮𝗹𝗹 𝗿𝗲𝗹𝗲𝘃𝗮𝗻𝘁 𝘀𝗲𝗰𝘁𝗶𝗼𝗻𝘀 ✪ 𝗣𝗿𝗼𝘃𝗶𝗱𝗲 𝗱𝗲𝘁𝗮𝗶𝗹𝗲𝗱 𝗮𝗻𝘀…"
type textarea "x"
type textarea "⚠️ 𝗙𝗢𝗥𝗠 𝗜𝗡𝗦𝗧𝗥𝗨𝗖𝗧𝗜𝗢𝗡𝗦 ⚠️ ✪ 𝗖𝗼𝗺𝗽𝗹𝗲𝘁𝗲 𝗮𝗹𝗹 𝗿𝗲𝗹𝗲𝘃𝗮𝗻𝘁 𝘀𝗲𝗰𝘁𝗶𝗼𝗻𝘀 ✪ 𝗣𝗿𝗼𝘃𝗶𝗱𝗲 𝗱𝗲𝘁𝗮𝗶𝗹𝗲𝗱 𝗮𝗻𝘀…"
type textarea "x"
type textarea "⚠️ 𝗙𝗢𝗥𝗠 𝗜𝗡𝗦𝗧𝗥𝗨𝗖𝗧𝗜𝗢𝗡𝗦 ⚠️ ✪ 𝗖𝗼𝗺𝗽𝗹𝗲𝘁𝗲 𝗮𝗹𝗹 𝗿𝗲𝗹𝗲𝘃𝗮𝗻𝘁 𝘀𝗲𝗰𝘁𝗶𝗼𝗻𝘀 ✪ 𝗣𝗿𝗼𝘃𝗶𝗱𝗲 𝗱𝗲𝘁𝗮𝗶𝗹𝗲𝗱 𝗮𝗻𝘀…"
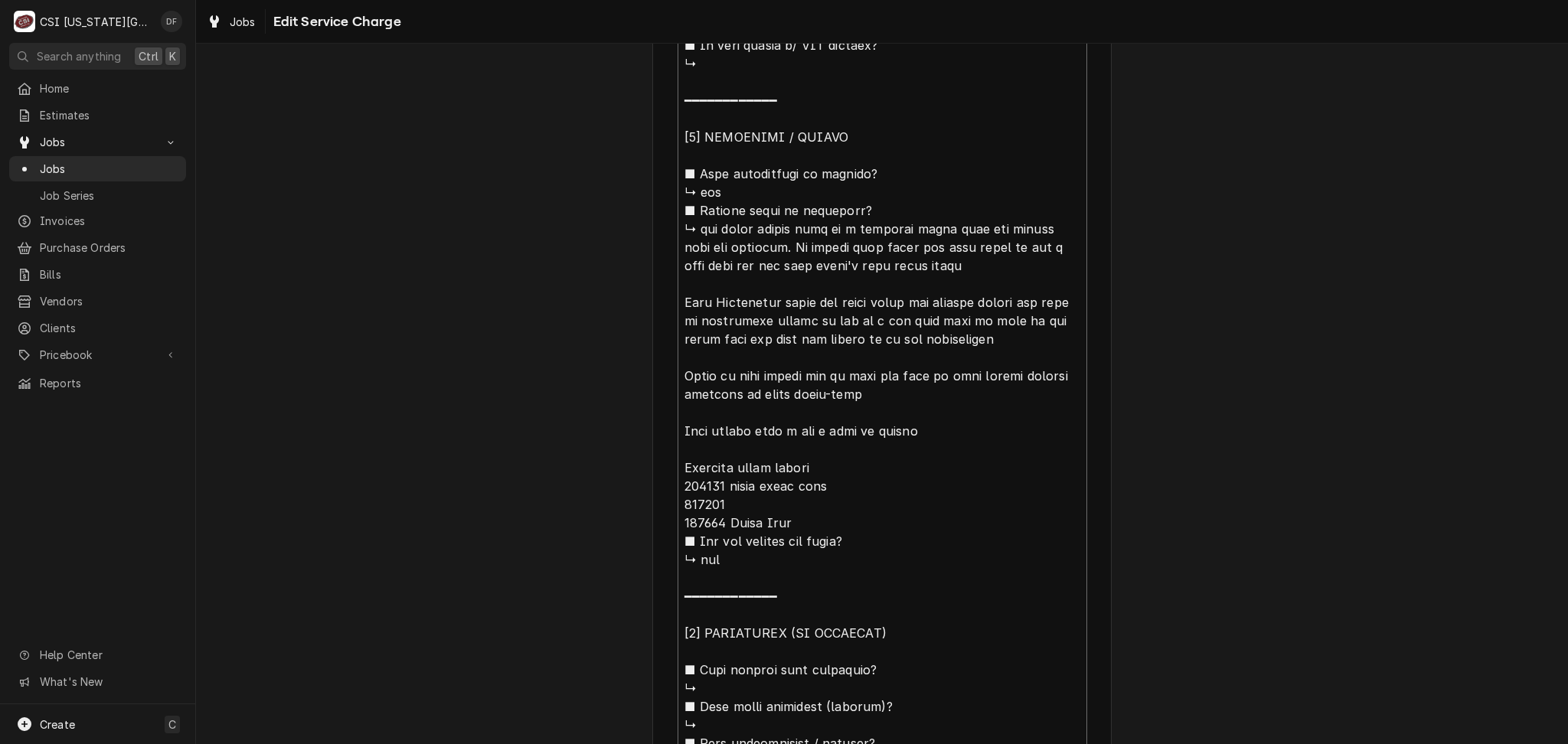
type textarea "x"
type textarea "⚠️ 𝗙𝗢𝗥𝗠 𝗜𝗡𝗦𝗧𝗥𝗨𝗖𝗧𝗜𝗢𝗡𝗦 ⚠️ ✪ 𝗖𝗼𝗺𝗽𝗹𝗲𝘁𝗲 𝗮𝗹𝗹 𝗿𝗲𝗹𝗲𝘃𝗮𝗻𝘁 𝘀𝗲𝗰𝘁𝗶𝗼𝗻𝘀 ✪ 𝗣𝗿𝗼𝘃𝗶𝗱𝗲 𝗱𝗲𝘁𝗮𝗶𝗹𝗲𝗱 𝗮𝗻𝘀…"
type textarea "x"
type textarea "⚠️ 𝗙𝗢𝗥𝗠 𝗜𝗡𝗦𝗧𝗥𝗨𝗖𝗧𝗜𝗢𝗡𝗦 ⚠️ ✪ 𝗖𝗼𝗺𝗽𝗹𝗲𝘁𝗲 𝗮𝗹𝗹 𝗿𝗲𝗹𝗲𝘃𝗮𝗻𝘁 𝘀𝗲𝗰𝘁𝗶𝗼𝗻𝘀 ✪ 𝗣𝗿𝗼𝘃𝗶𝗱𝗲 𝗱𝗲𝘁𝗮𝗶𝗹𝗲𝗱 𝗮𝗻𝘀…"
type textarea "x"
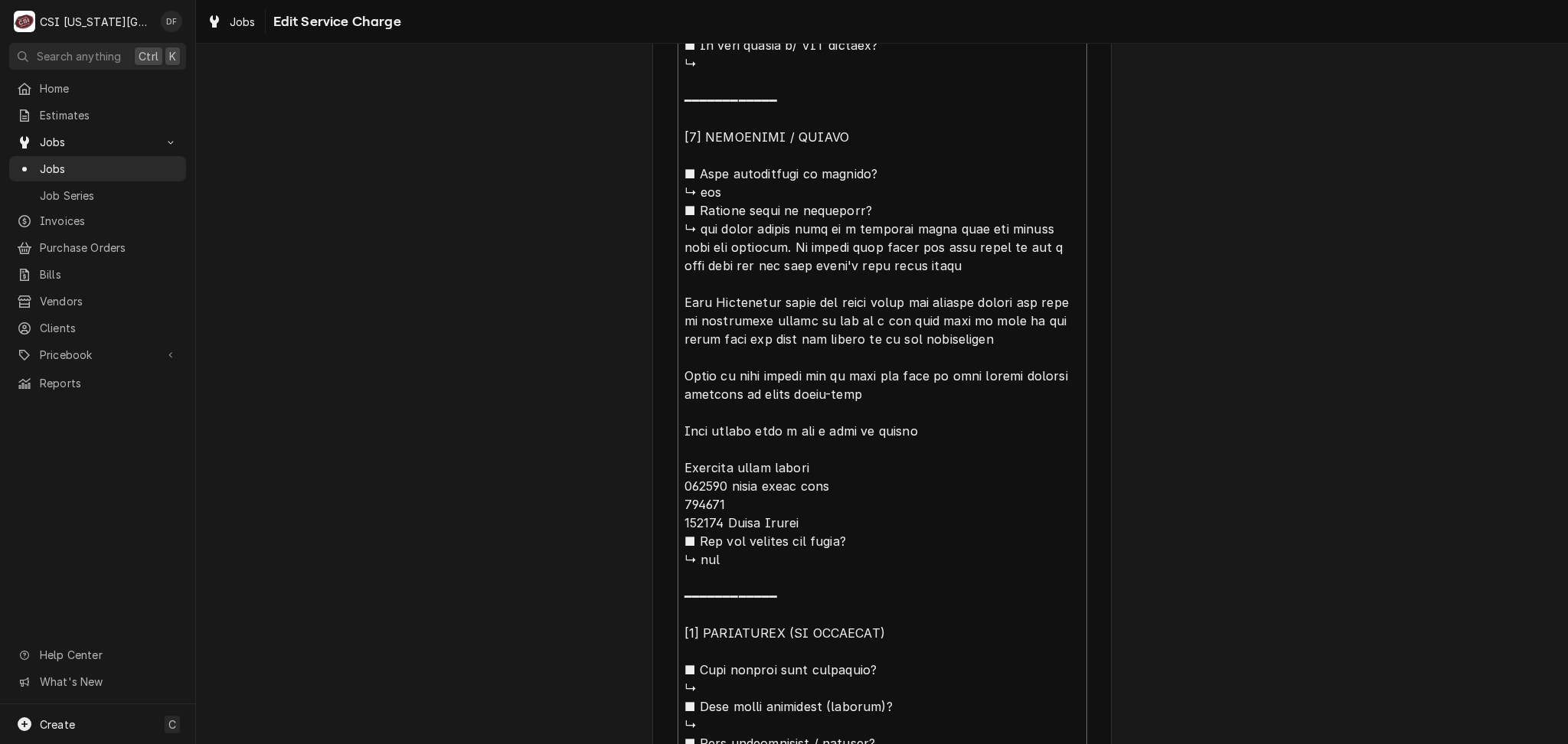
type textarea "⚠️ 𝗙𝗢𝗥𝗠 𝗜𝗡𝗦𝗧𝗥𝗨𝗖𝗧𝗜𝗢𝗡𝗦 ⚠️ ✪ 𝗖𝗼𝗺𝗽𝗹𝗲𝘁𝗲 𝗮𝗹𝗹 𝗿𝗲𝗹𝗲𝘃𝗮𝗻𝘁 𝘀𝗲𝗰𝘁𝗶𝗼𝗻𝘀 ✪ 𝗣𝗿𝗼𝘃𝗶𝗱𝗲 𝗱𝗲𝘁𝗮𝗶𝗹𝗲𝗱 𝗮𝗻𝘀…"
type textarea "x"
click at [772, 501] on textarea "Service Summary" at bounding box center [882, 348] width 409 height 1594
type textarea "⚠️ 𝗙𝗢𝗥𝗠 𝗜𝗡𝗦𝗧𝗥𝗨𝗖𝗧𝗜𝗢𝗡𝗦 ⚠️ ✪ 𝗖𝗼𝗺𝗽𝗹𝗲𝘁𝗲 𝗮𝗹𝗹 𝗿𝗲𝗹𝗲𝘃𝗮𝗻𝘁 𝘀𝗲𝗰𝘁𝗶𝗼𝗻𝘀 ✪ 𝗣𝗿𝗼𝘃𝗶𝗱𝗲 𝗱𝗲𝘁𝗮𝗶𝗹𝗲𝗱 𝗮𝗻𝘀…"
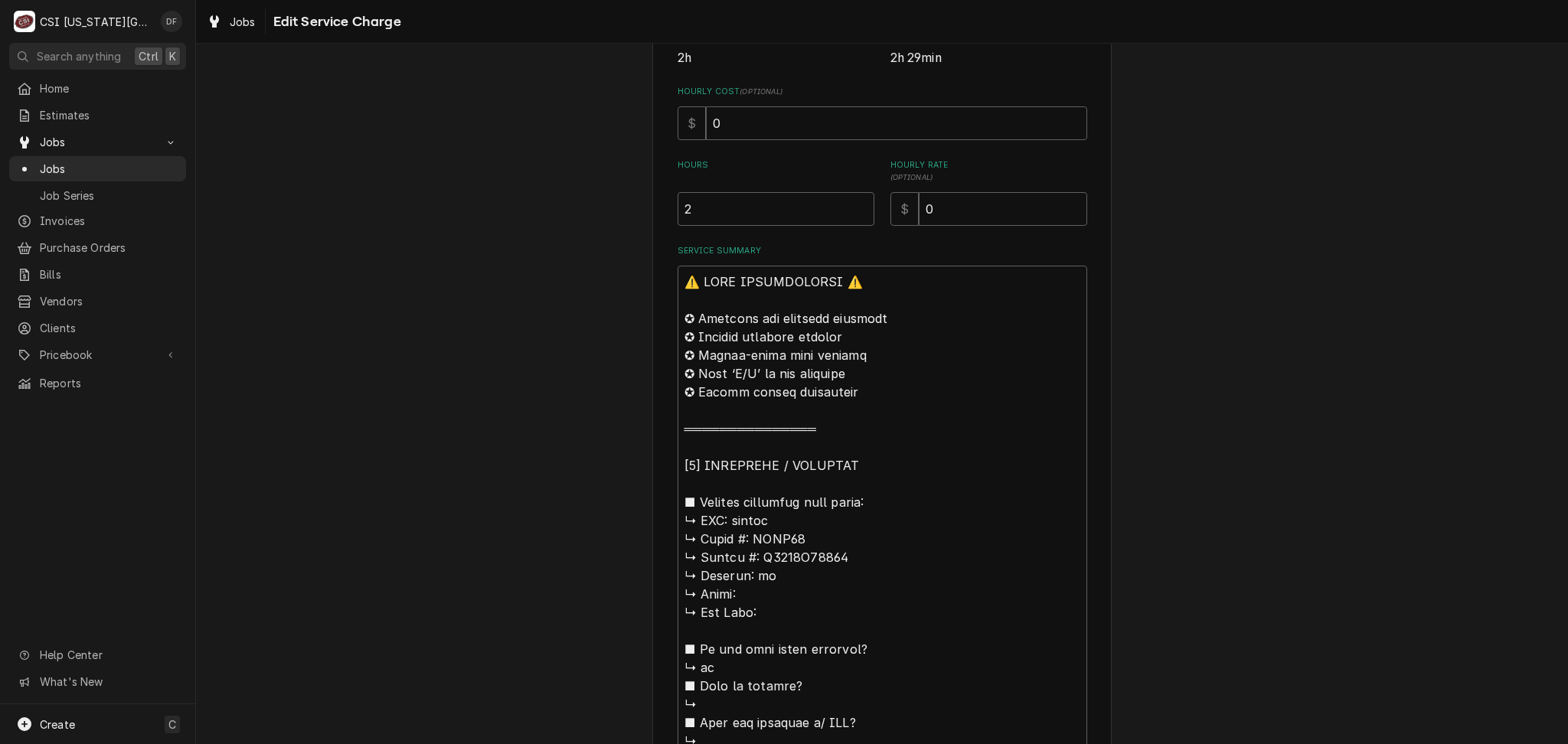
scroll to position [510, 0]
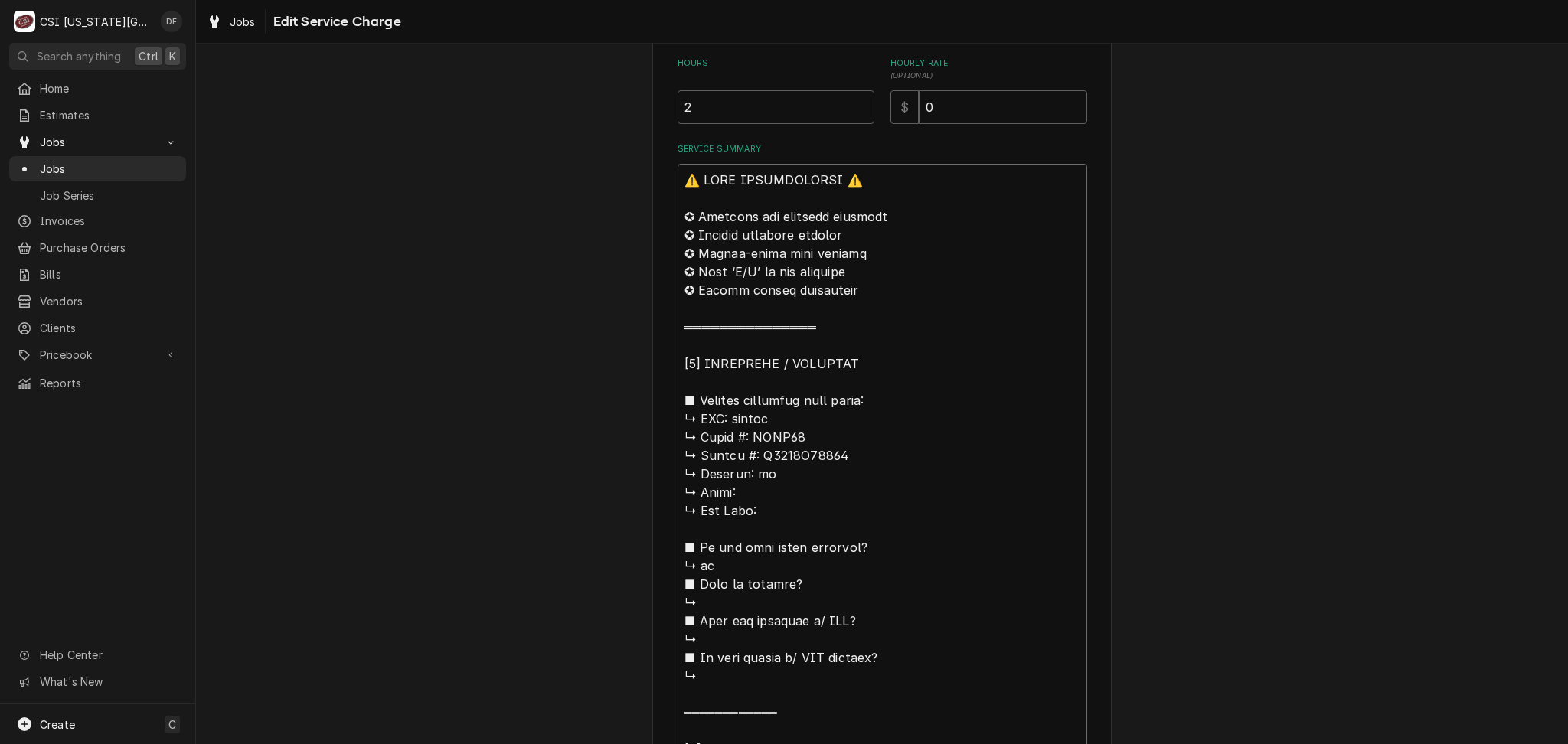
drag, startPoint x: 798, startPoint y: 433, endPoint x: 745, endPoint y: 435, distance: 53.0
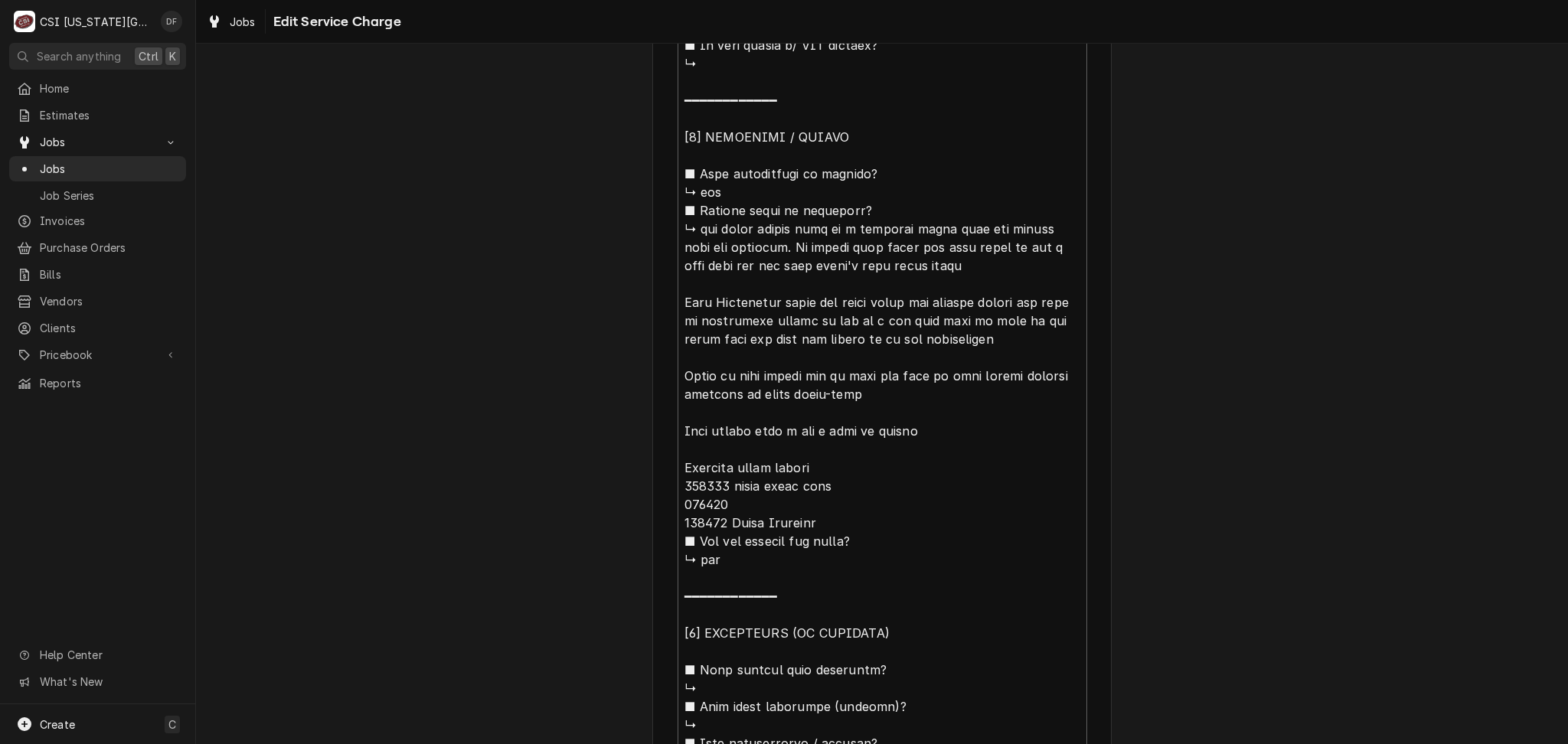
scroll to position [1225, 0]
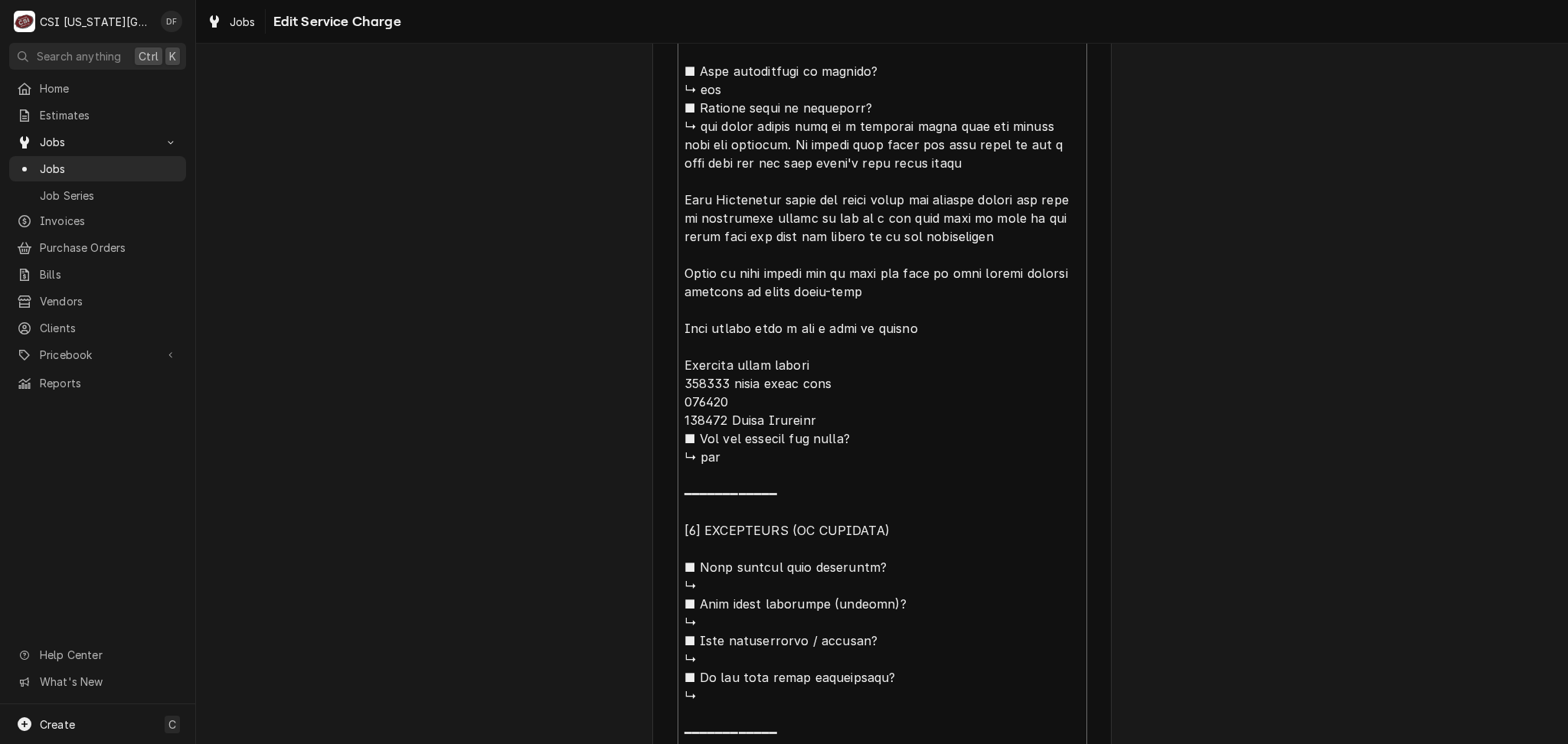
click at [920, 323] on textarea "Service Summary" at bounding box center [882, 246] width 409 height 1594
click at [769, 343] on textarea "Service Summary" at bounding box center [882, 246] width 409 height 1594
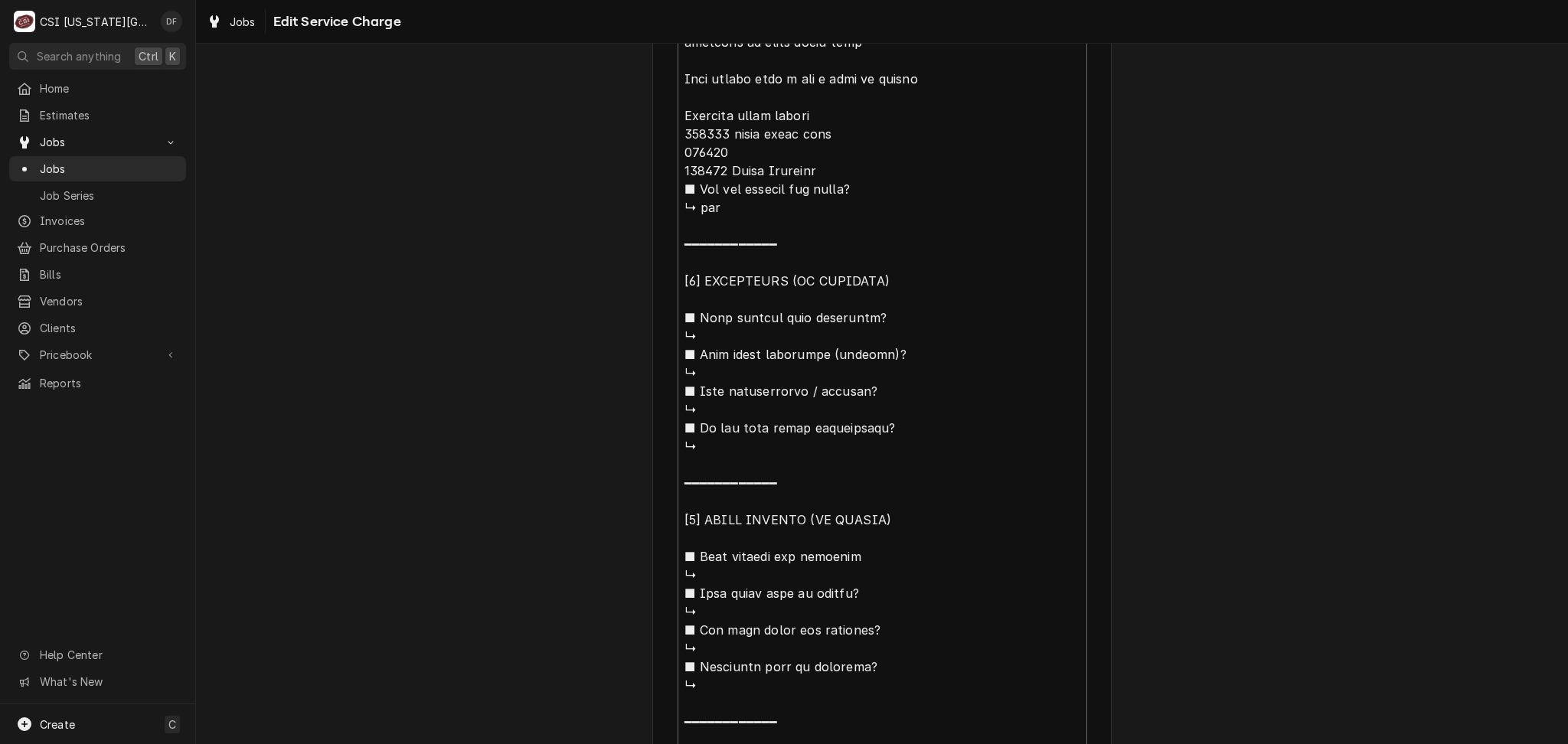
scroll to position [1348, 0]
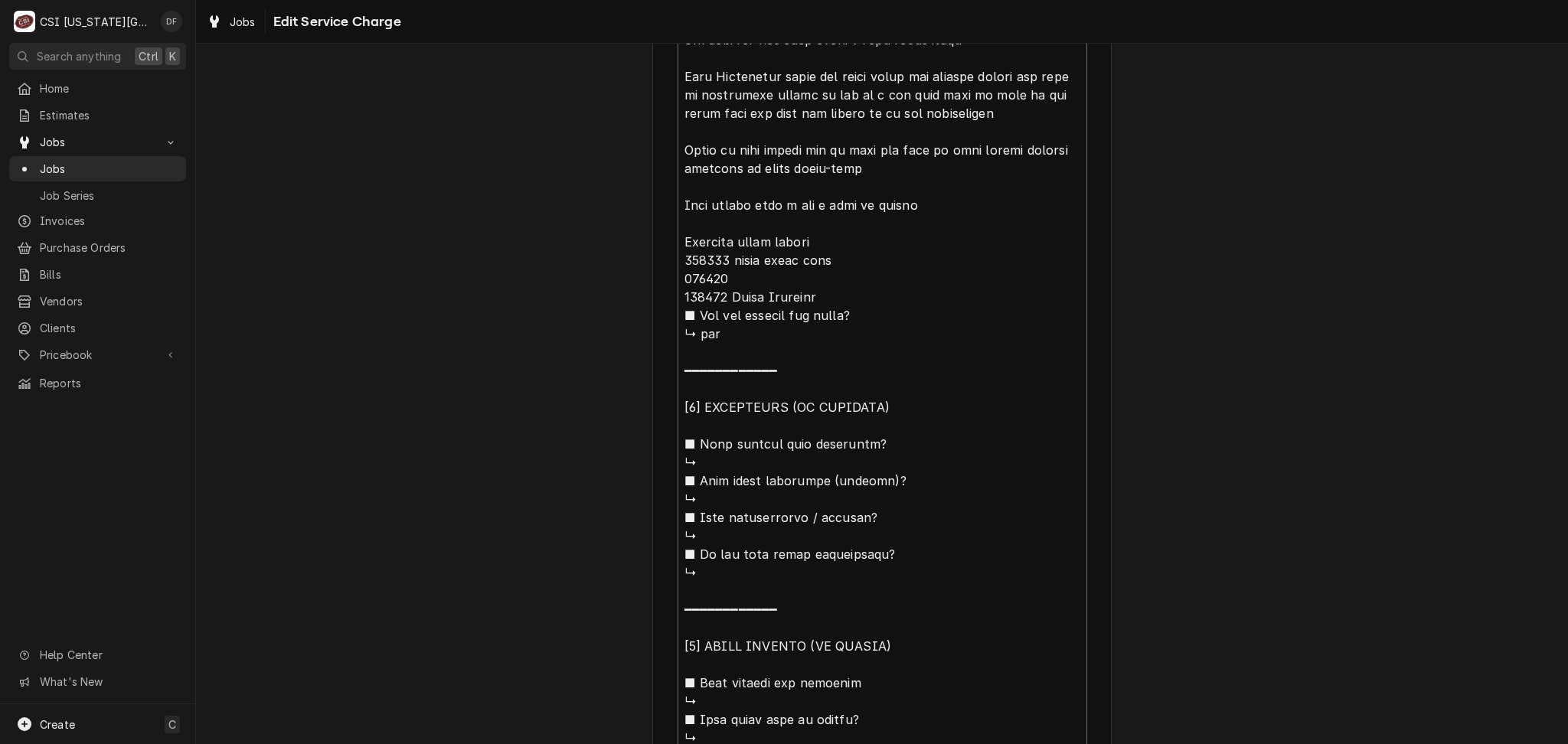
click at [728, 276] on textarea "Service Summary" at bounding box center [882, 122] width 409 height 1594
type textarea "x"
type textarea "⚠️ 𝗙𝗢𝗥𝗠 𝗜𝗡𝗦𝗧𝗥𝗨𝗖𝗧𝗜𝗢𝗡𝗦 ⚠️ ✪ 𝗖𝗼𝗺𝗽𝗹𝗲𝘁𝗲 𝗮𝗹𝗹 𝗿𝗲𝗹𝗲𝘃𝗮𝗻𝘁 𝘀𝗲𝗰𝘁𝗶𝗼𝗻𝘀 ✪ 𝗣𝗿𝗼𝘃𝗶𝗱𝗲 𝗱𝗲𝘁𝗮𝗶𝗹𝗲𝗱 𝗮𝗻𝘀…"
type textarea "x"
type textarea "⚠️ 𝗙𝗢𝗥𝗠 𝗜𝗡𝗦𝗧𝗥𝗨𝗖𝗧𝗜𝗢𝗡𝗦 ⚠️ ✪ 𝗖𝗼𝗺𝗽𝗹𝗲𝘁𝗲 𝗮𝗹𝗹 𝗿𝗲𝗹𝗲𝘃𝗮𝗻𝘁 𝘀𝗲𝗰𝘁𝗶𝗼𝗻𝘀 ✪ 𝗣𝗿𝗼𝘃𝗶𝗱𝗲 𝗱𝗲𝘁𝗮𝗶𝗹𝗲𝗱 𝗮𝗻𝘀…"
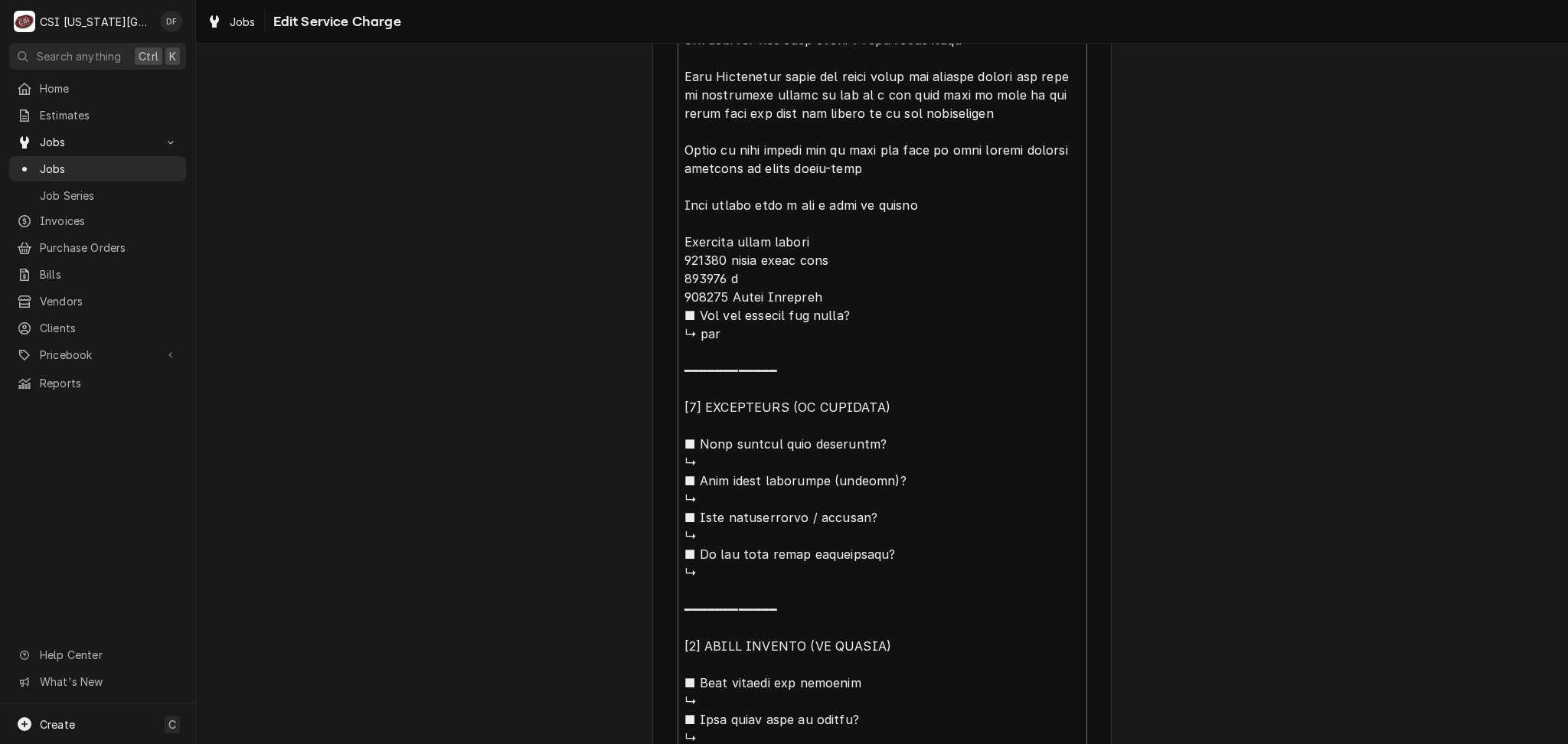
type textarea "x"
type textarea "⚠️ 𝗙𝗢𝗥𝗠 𝗜𝗡𝗦𝗧𝗥𝗨𝗖𝗧𝗜𝗢𝗡𝗦 ⚠️ ✪ 𝗖𝗼𝗺𝗽𝗹𝗲𝘁𝗲 𝗮𝗹𝗹 𝗿𝗲𝗹𝗲𝘃𝗮𝗻𝘁 𝘀𝗲𝗰𝘁𝗶𝗼𝗻𝘀 ✪ 𝗣𝗿𝗼𝘃𝗶𝗱𝗲 𝗱𝗲𝘁𝗮𝗶𝗹𝗲𝗱 𝗮𝗻𝘀…"
type textarea "x"
type textarea "⚠️ 𝗙𝗢𝗥𝗠 𝗜𝗡𝗦𝗧𝗥𝗨𝗖𝗧𝗜𝗢𝗡𝗦 ⚠️ ✪ 𝗖𝗼𝗺𝗽𝗹𝗲𝘁𝗲 𝗮𝗹𝗹 𝗿𝗲𝗹𝗲𝘃𝗮𝗻𝘁 𝘀𝗲𝗰𝘁𝗶𝗼𝗻𝘀 ✪ 𝗣𝗿𝗼𝘃𝗶𝗱𝗲 𝗱𝗲𝘁𝗮𝗶𝗹𝗲𝗱 𝗮𝗻𝘀…"
type textarea "x"
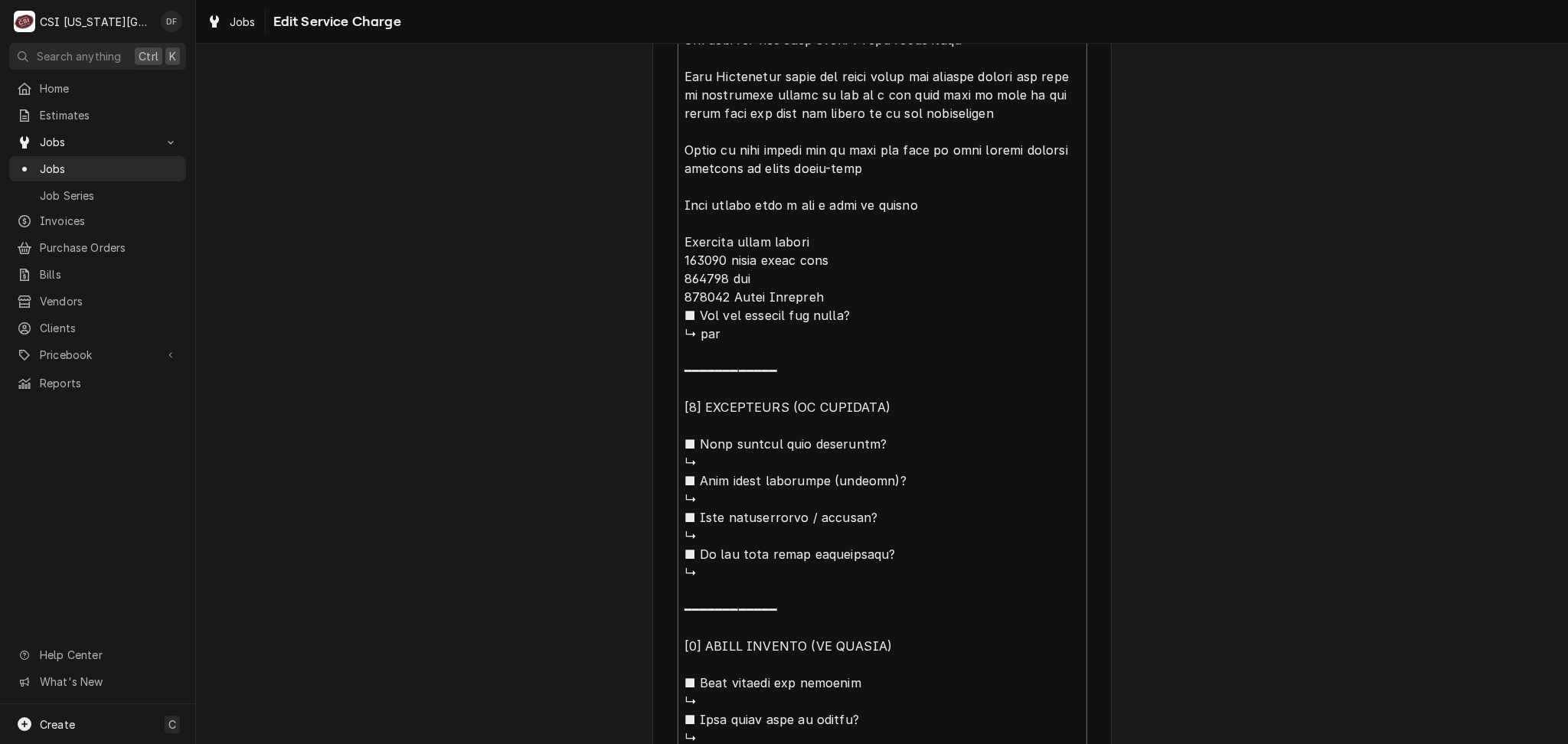
type textarea "⚠️ 𝗙𝗢𝗥𝗠 𝗜𝗡𝗦𝗧𝗥𝗨𝗖𝗧𝗜𝗢𝗡𝗦 ⚠️ ✪ 𝗖𝗼𝗺𝗽𝗹𝗲𝘁𝗲 𝗮𝗹𝗹 𝗿𝗲𝗹𝗲𝘃𝗮𝗻𝘁 𝘀𝗲𝗰𝘁𝗶𝗼𝗻𝘀 ✪ 𝗣𝗿𝗼𝘃𝗶𝗱𝗲 𝗱𝗲𝘁𝗮𝗶𝗹𝗲𝗱 𝗮𝗻𝘀…"
type textarea "x"
type textarea "⚠️ 𝗙𝗢𝗥𝗠 𝗜𝗡𝗦𝗧𝗥𝗨𝗖𝗧𝗜𝗢𝗡𝗦 ⚠️ ✪ 𝗖𝗼𝗺𝗽𝗹𝗲𝘁𝗲 𝗮𝗹𝗹 𝗿𝗲𝗹𝗲𝘃𝗮𝗻𝘁 𝘀𝗲𝗰𝘁𝗶𝗼𝗻𝘀 ✪ 𝗣𝗿𝗼𝘃𝗶𝗱𝗲 𝗱𝗲𝘁𝗮𝗶𝗹𝗲𝗱 𝗮𝗻𝘀…"
type textarea "x"
type textarea "⚠️ 𝗙𝗢𝗥𝗠 𝗜𝗡𝗦𝗧𝗥𝗨𝗖𝗧𝗜𝗢𝗡𝗦 ⚠️ ✪ 𝗖𝗼𝗺𝗽𝗹𝗲𝘁𝗲 𝗮𝗹𝗹 𝗿𝗲𝗹𝗲𝘃𝗮𝗻𝘁 𝘀𝗲𝗰𝘁𝗶𝗼𝗻𝘀 ✪ 𝗣𝗿𝗼𝘃𝗶𝗱𝗲 𝗱𝗲𝘁𝗮𝗶𝗹𝗲𝗱 𝗮𝗻𝘀…"
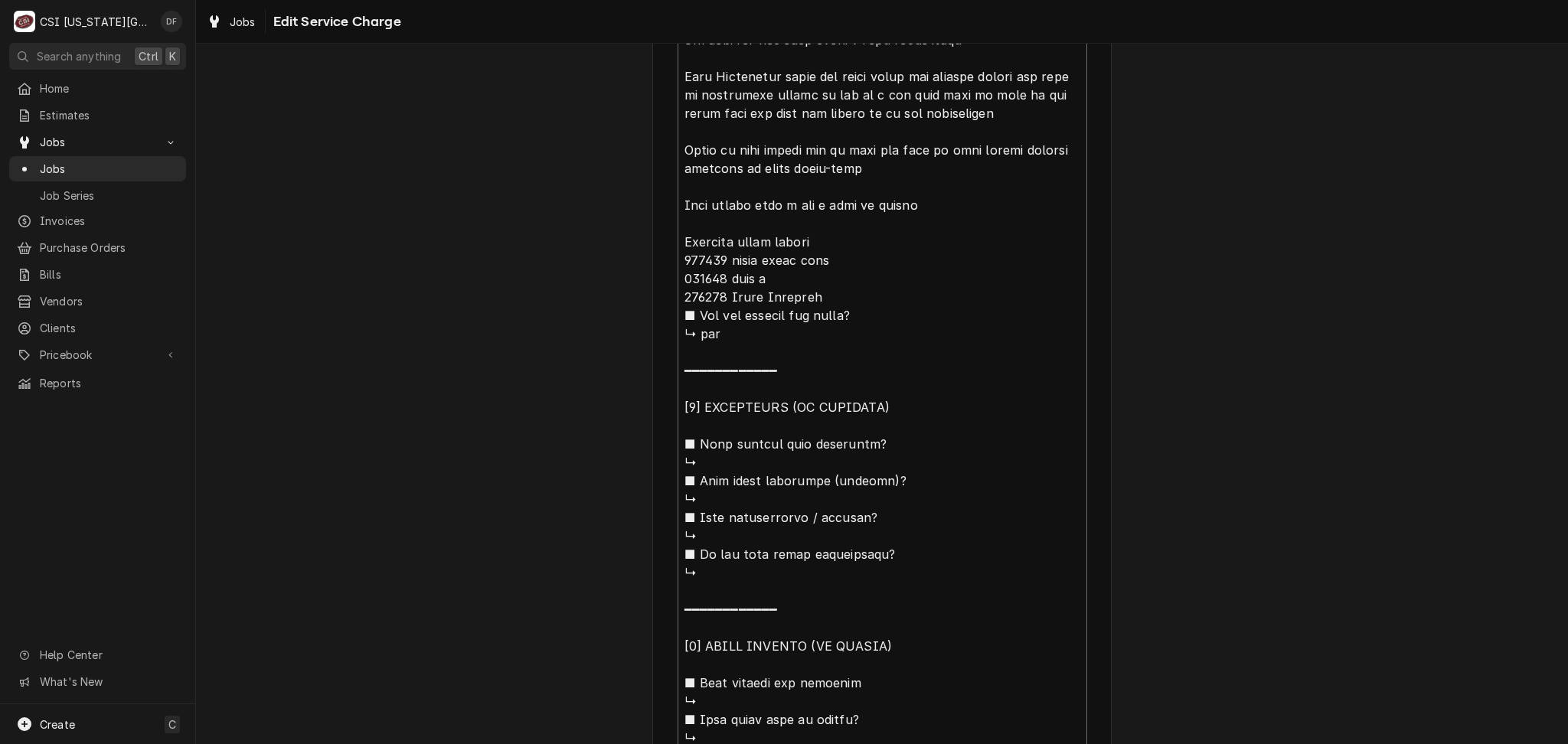
type textarea "x"
type textarea "⚠️ 𝗙𝗢𝗥𝗠 𝗜𝗡𝗦𝗧𝗥𝗨𝗖𝗧𝗜𝗢𝗡𝗦 ⚠️ ✪ 𝗖𝗼𝗺𝗽𝗹𝗲𝘁𝗲 𝗮𝗹𝗹 𝗿𝗲𝗹𝗲𝘃𝗮𝗻𝘁 𝘀𝗲𝗰𝘁𝗶𝗼𝗻𝘀 ✪ 𝗣𝗿𝗼𝘃𝗶𝗱𝗲 𝗱𝗲𝘁𝗮𝗶𝗹𝗲𝗱 𝗮𝗻𝘀…"
type textarea "x"
type textarea "⚠️ 𝗙𝗢𝗥𝗠 𝗜𝗡𝗦𝗧𝗥𝗨𝗖𝗧𝗜𝗢𝗡𝗦 ⚠️ ✪ 𝗖𝗼𝗺𝗽𝗹𝗲𝘁𝗲 𝗮𝗹𝗹 𝗿𝗲𝗹𝗲𝘃𝗮𝗻𝘁 𝘀𝗲𝗰𝘁𝗶𝗼𝗻𝘀 ✪ 𝗣𝗿𝗼𝘃𝗶𝗱𝗲 𝗱𝗲𝘁𝗮𝗶𝗹𝗲𝗱 𝗮𝗻𝘀…"
type textarea "x"
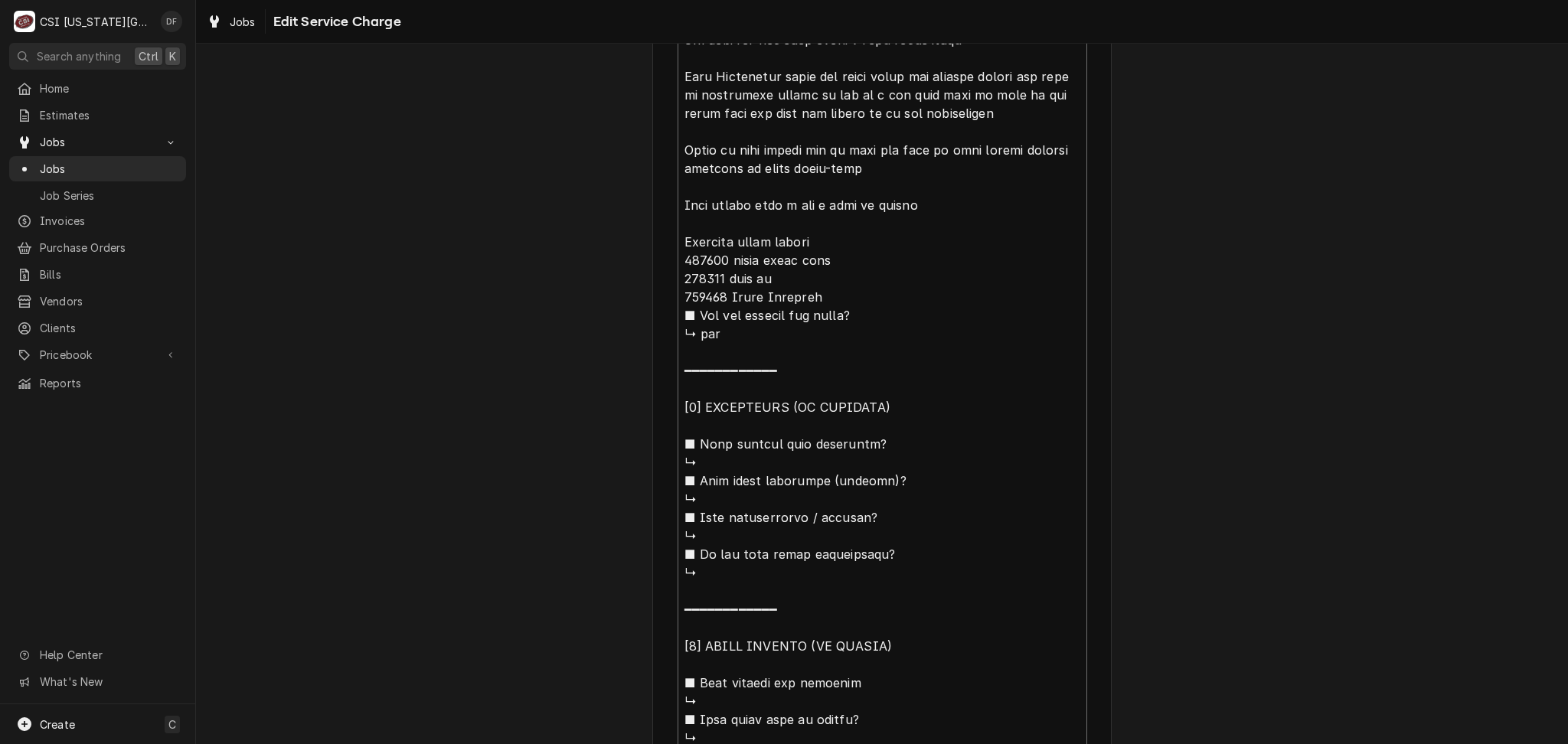
type textarea "⚠️ 𝗙𝗢𝗥𝗠 𝗜𝗡𝗦𝗧𝗥𝗨𝗖𝗧𝗜𝗢𝗡𝗦 ⚠️ ✪ 𝗖𝗼𝗺𝗽𝗹𝗲𝘁𝗲 𝗮𝗹𝗹 𝗿𝗲𝗹𝗲𝘃𝗮𝗻𝘁 𝘀𝗲𝗰𝘁𝗶𝗼𝗻𝘀 ✪ 𝗣𝗿𝗼𝘃𝗶𝗱𝗲 𝗱𝗲𝘁𝗮𝗶𝗹𝗲𝗱 𝗮𝗻𝘀…"
type textarea "x"
type textarea "⚠️ 𝗙𝗢𝗥𝗠 𝗜𝗡𝗦𝗧𝗥𝗨𝗖𝗧𝗜𝗢𝗡𝗦 ⚠️ ✪ 𝗖𝗼𝗺𝗽𝗹𝗲𝘁𝗲 𝗮𝗹𝗹 𝗿𝗲𝗹𝗲𝘃𝗮𝗻𝘁 𝘀𝗲𝗰𝘁𝗶𝗼𝗻𝘀 ✪ 𝗣𝗿𝗼𝘃𝗶𝗱𝗲 𝗱𝗲𝘁𝗮𝗶𝗹𝗲𝗱 𝗮𝗻𝘀…"
type textarea "x"
type textarea "⚠️ 𝗙𝗢𝗥𝗠 𝗜𝗡𝗦𝗧𝗥𝗨𝗖𝗧𝗜𝗢𝗡𝗦 ⚠️ ✪ 𝗖𝗼𝗺𝗽𝗹𝗲𝘁𝗲 𝗮𝗹𝗹 𝗿𝗲𝗹𝗲𝘃𝗮𝗻𝘁 𝘀𝗲𝗰𝘁𝗶𝗼𝗻𝘀 ✪ 𝗣𝗿𝗼𝘃𝗶𝗱𝗲 𝗱𝗲𝘁𝗮𝗶𝗹𝗲𝗱 𝗮𝗻𝘀…"
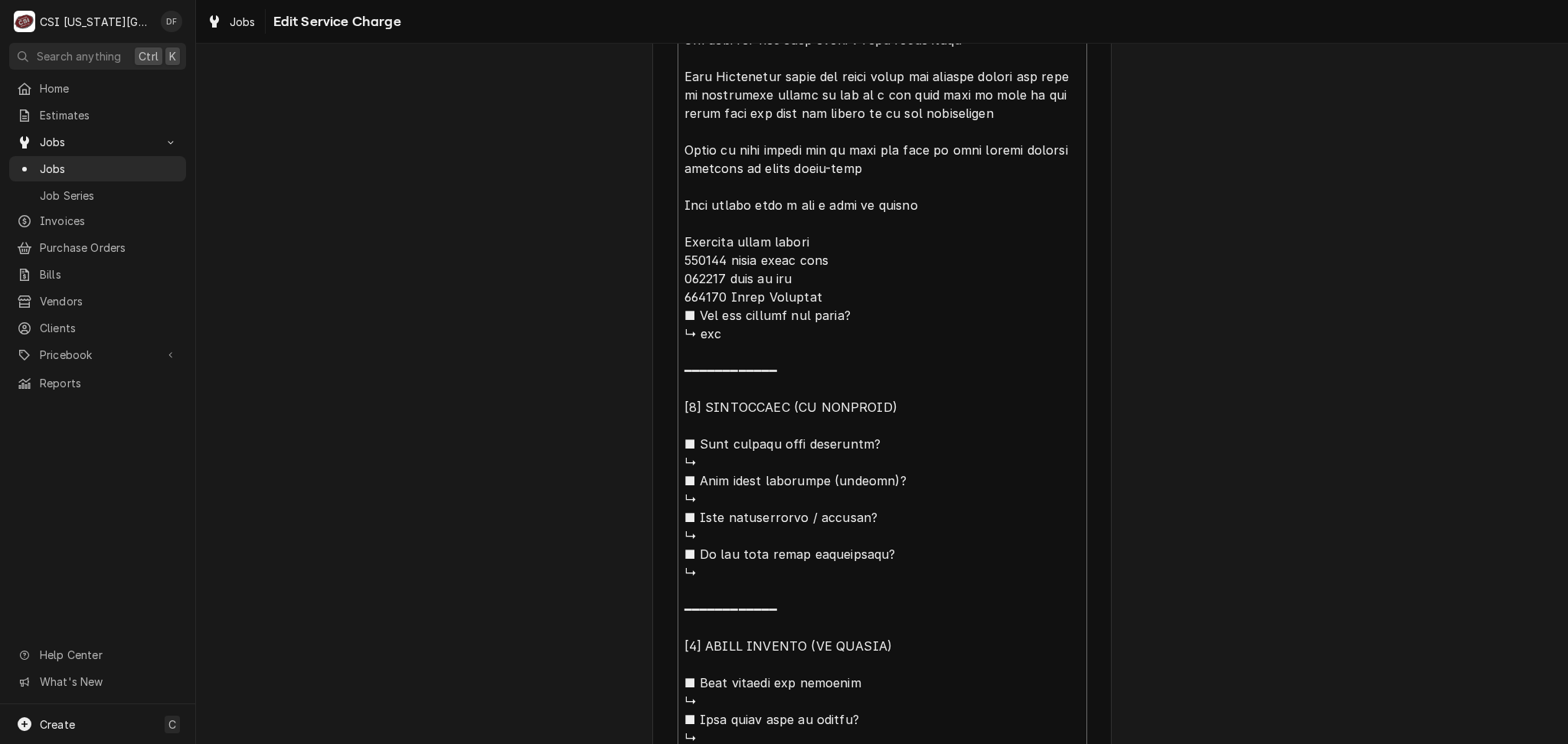
type textarea "x"
type textarea "⚠️ 𝗙𝗢𝗥𝗠 𝗜𝗡𝗦𝗧𝗥𝗨𝗖𝗧𝗜𝗢𝗡𝗦 ⚠️ ✪ 𝗖𝗼𝗺𝗽𝗹𝗲𝘁𝗲 𝗮𝗹𝗹 𝗿𝗲𝗹𝗲𝘃𝗮𝗻𝘁 𝘀𝗲𝗰𝘁𝗶𝗼𝗻𝘀 ✪ 𝗣𝗿𝗼𝘃𝗶𝗱𝗲 𝗱𝗲𝘁𝗮𝗶𝗹𝗲𝗱 𝗮𝗻𝘀…"
type textarea "x"
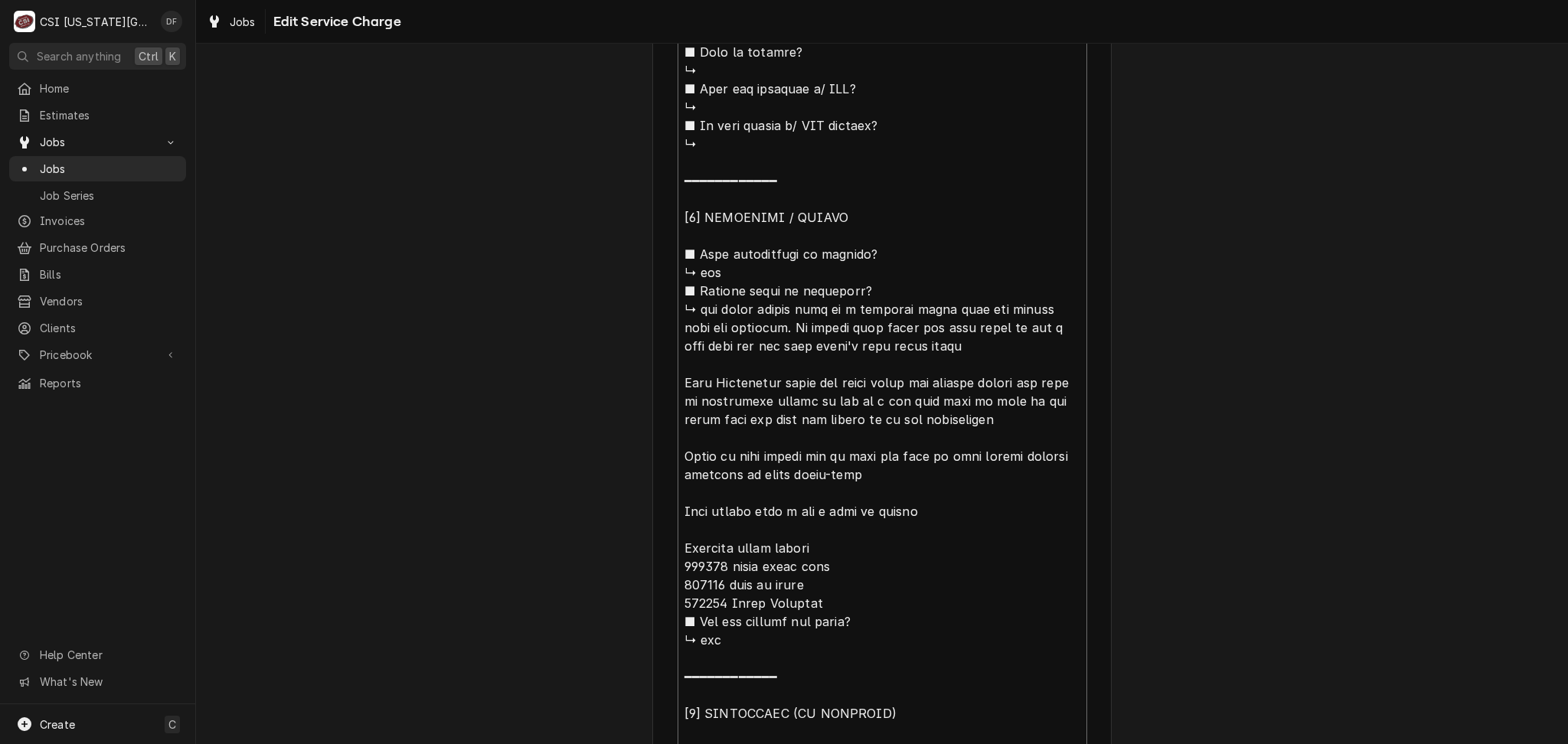
scroll to position [1144, 0]
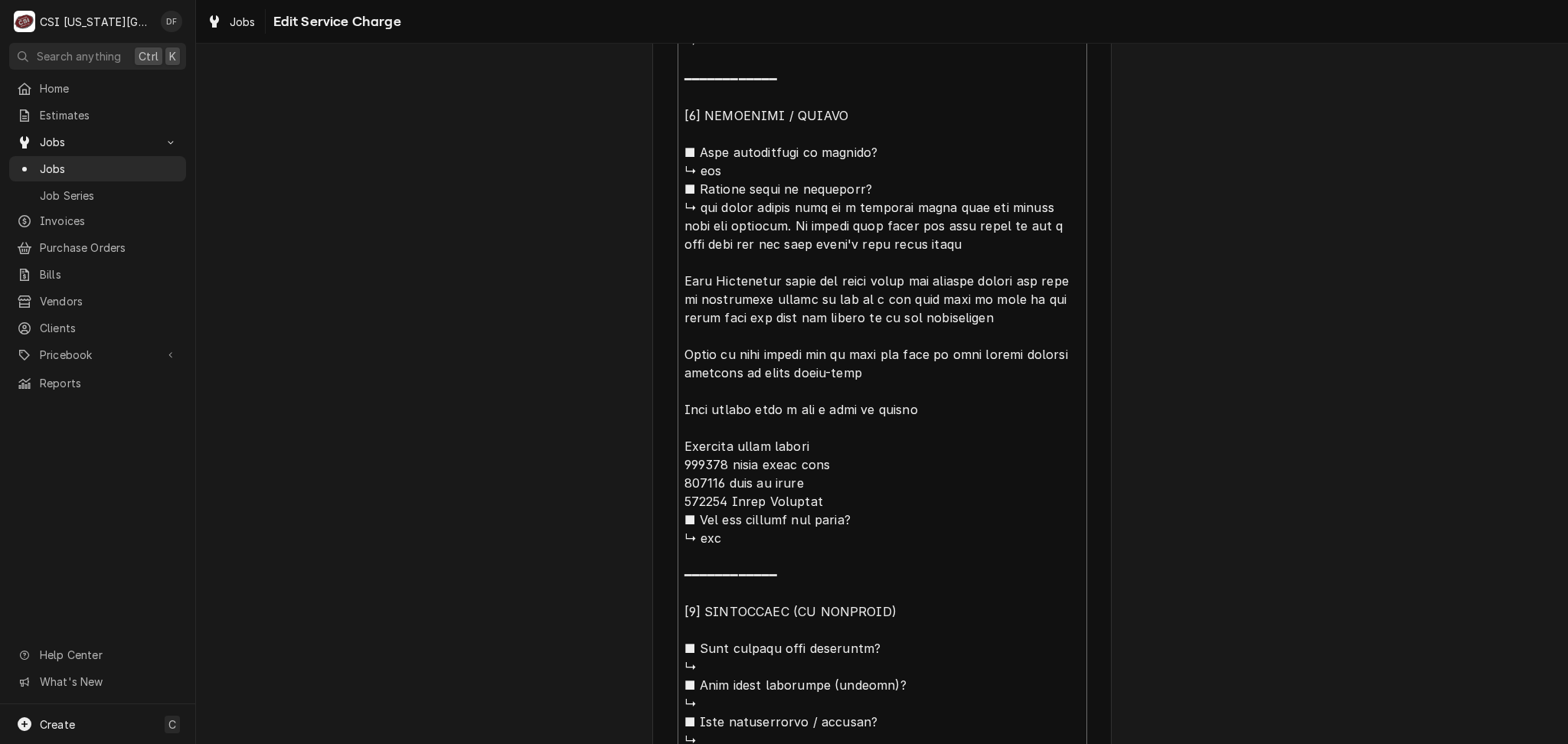
type textarea "⚠️ 𝗙𝗢𝗥𝗠 𝗜𝗡𝗦𝗧𝗥𝗨𝗖𝗧𝗜𝗢𝗡𝗦 ⚠️ ✪ 𝗖𝗼𝗺𝗽𝗹𝗲𝘁𝗲 𝗮𝗹𝗹 𝗿𝗲𝗹𝗲𝘃𝗮𝗻𝘁 𝘀𝗲𝗰𝘁𝗶𝗼𝗻𝘀 ✪ 𝗣𝗿𝗼𝘃𝗶𝗱𝗲 𝗱𝗲𝘁𝗮𝗶𝗹𝗲𝗱 𝗮𝗻𝘀…"
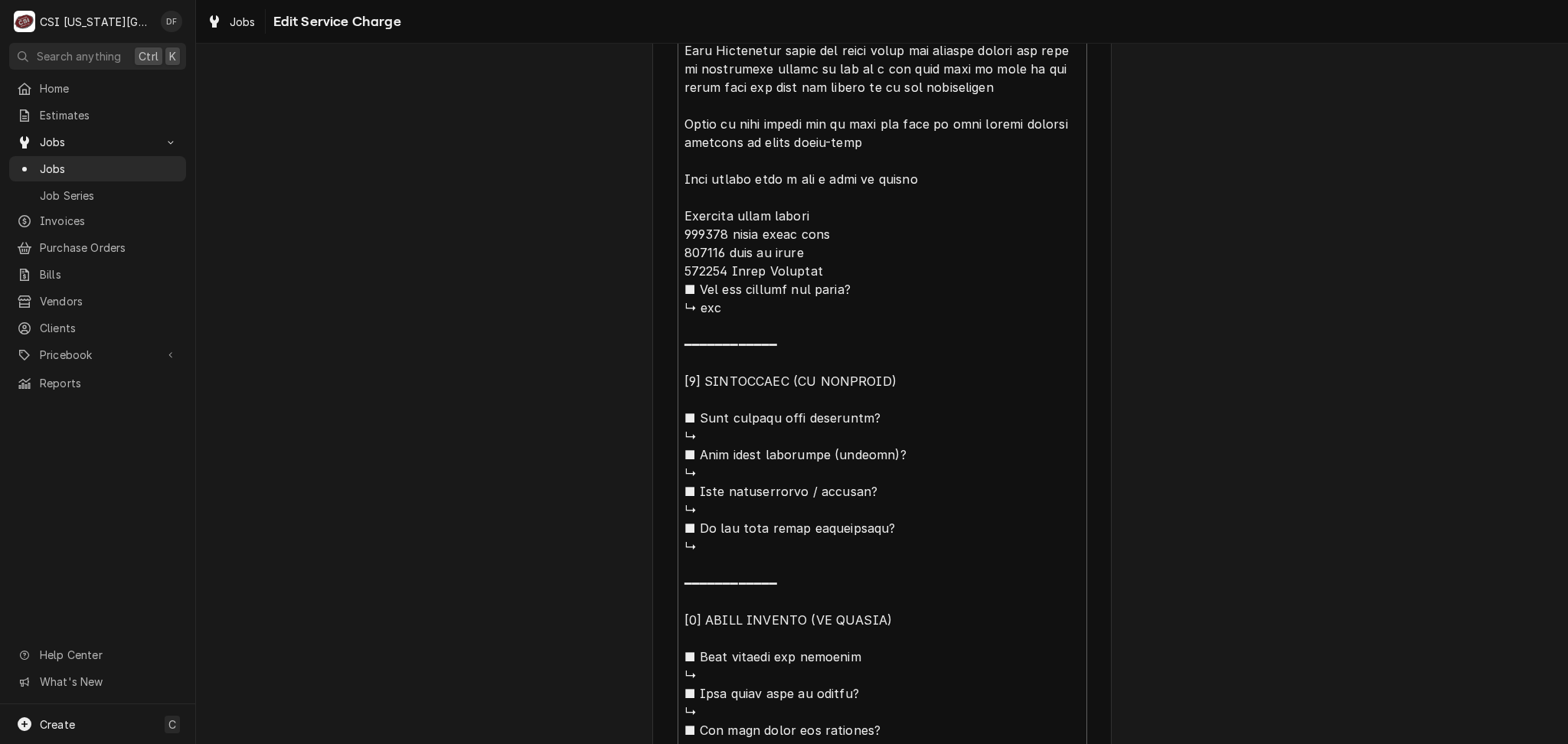
scroll to position [1654, 0]
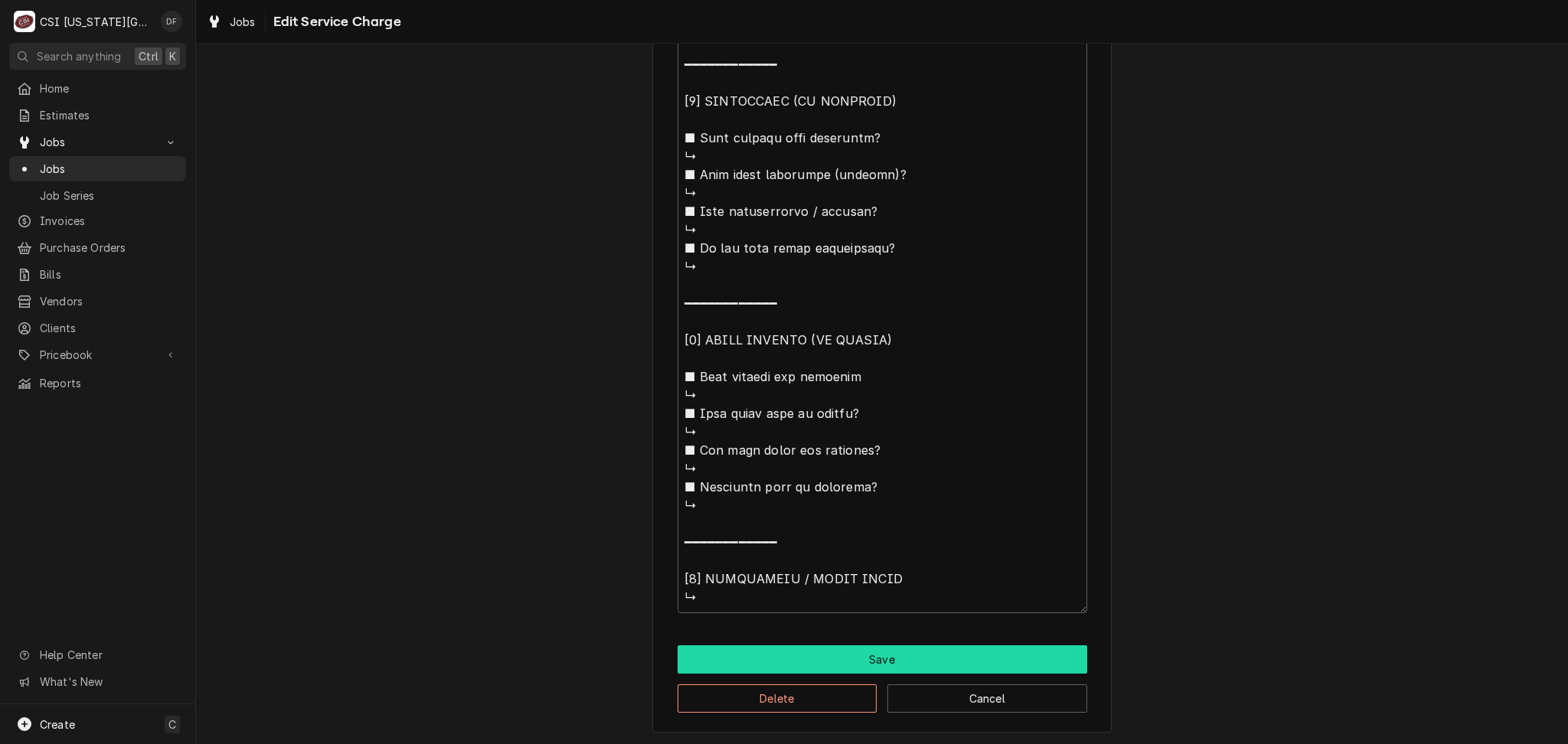
click at [909, 649] on button "Save" at bounding box center [882, 660] width 409 height 29
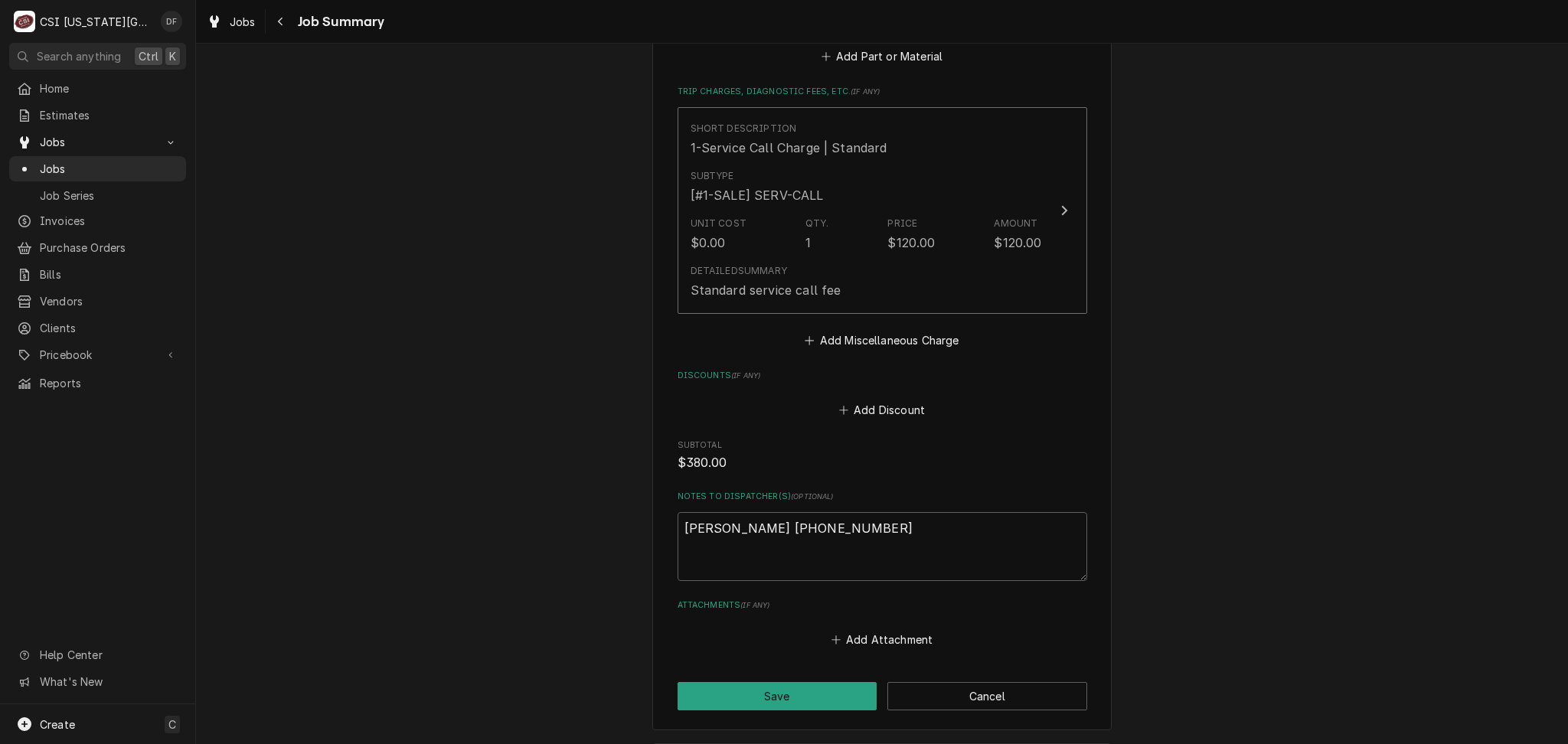
scroll to position [2811, 0]
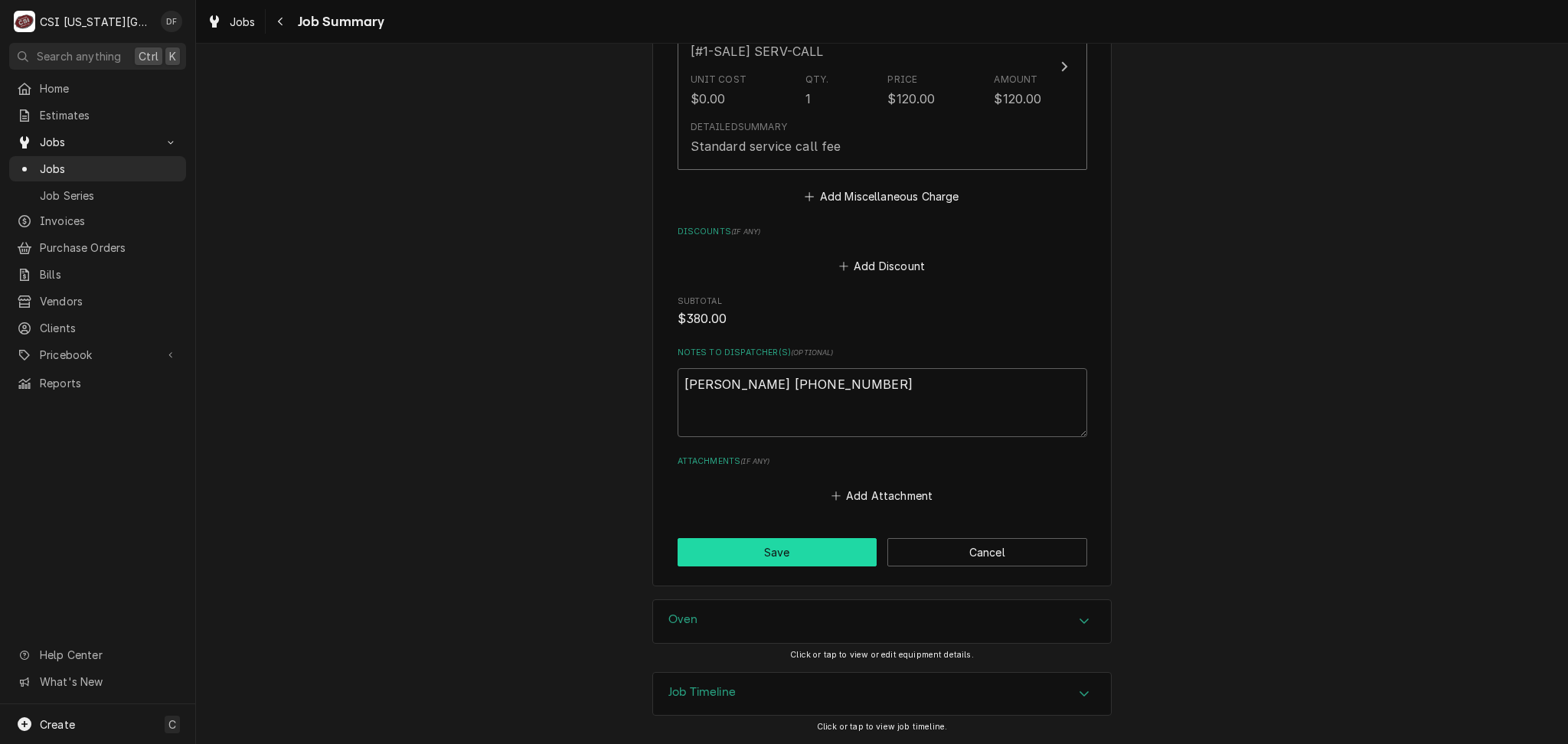
click at [796, 563] on button "Save" at bounding box center [776, 553] width 200 height 29
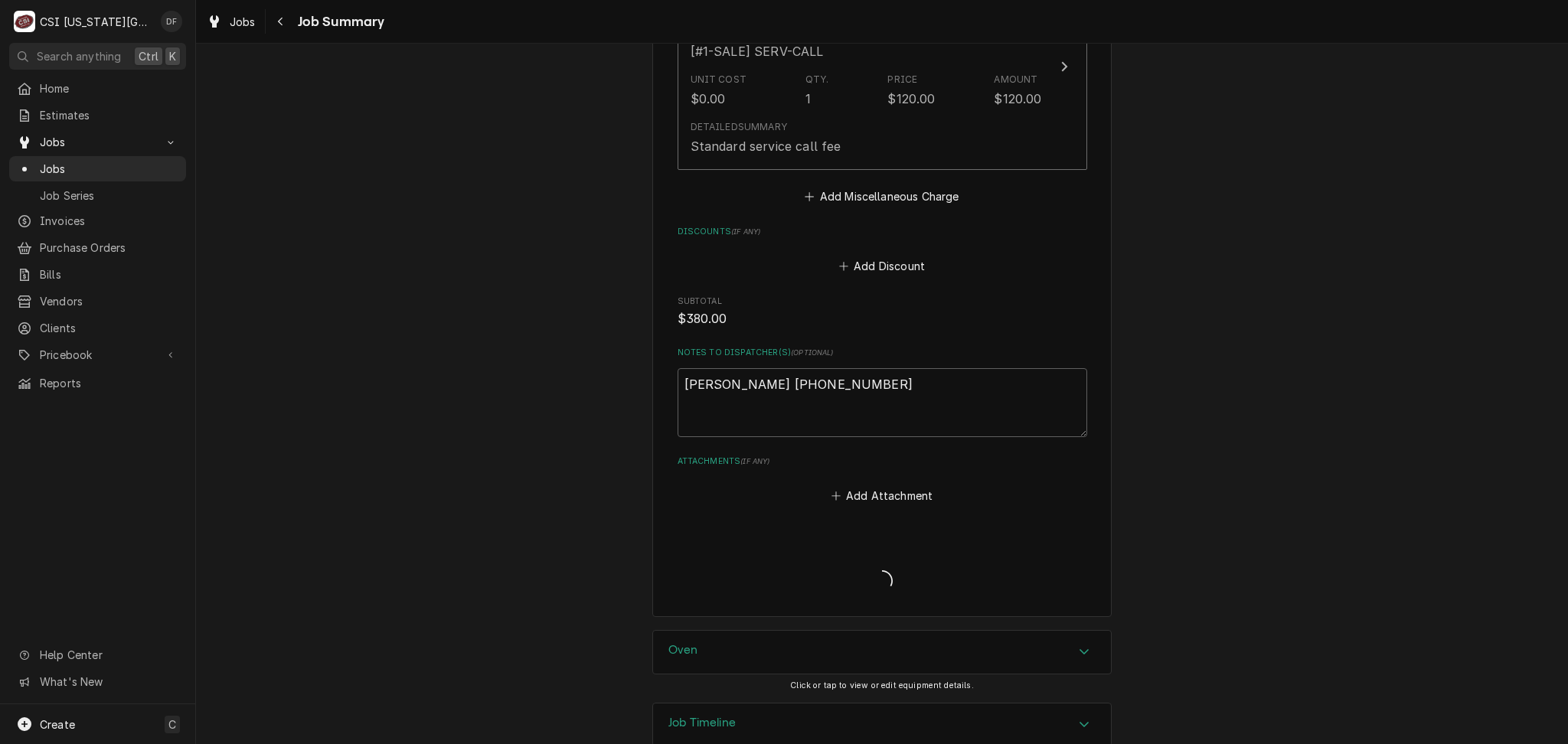
type textarea "x"
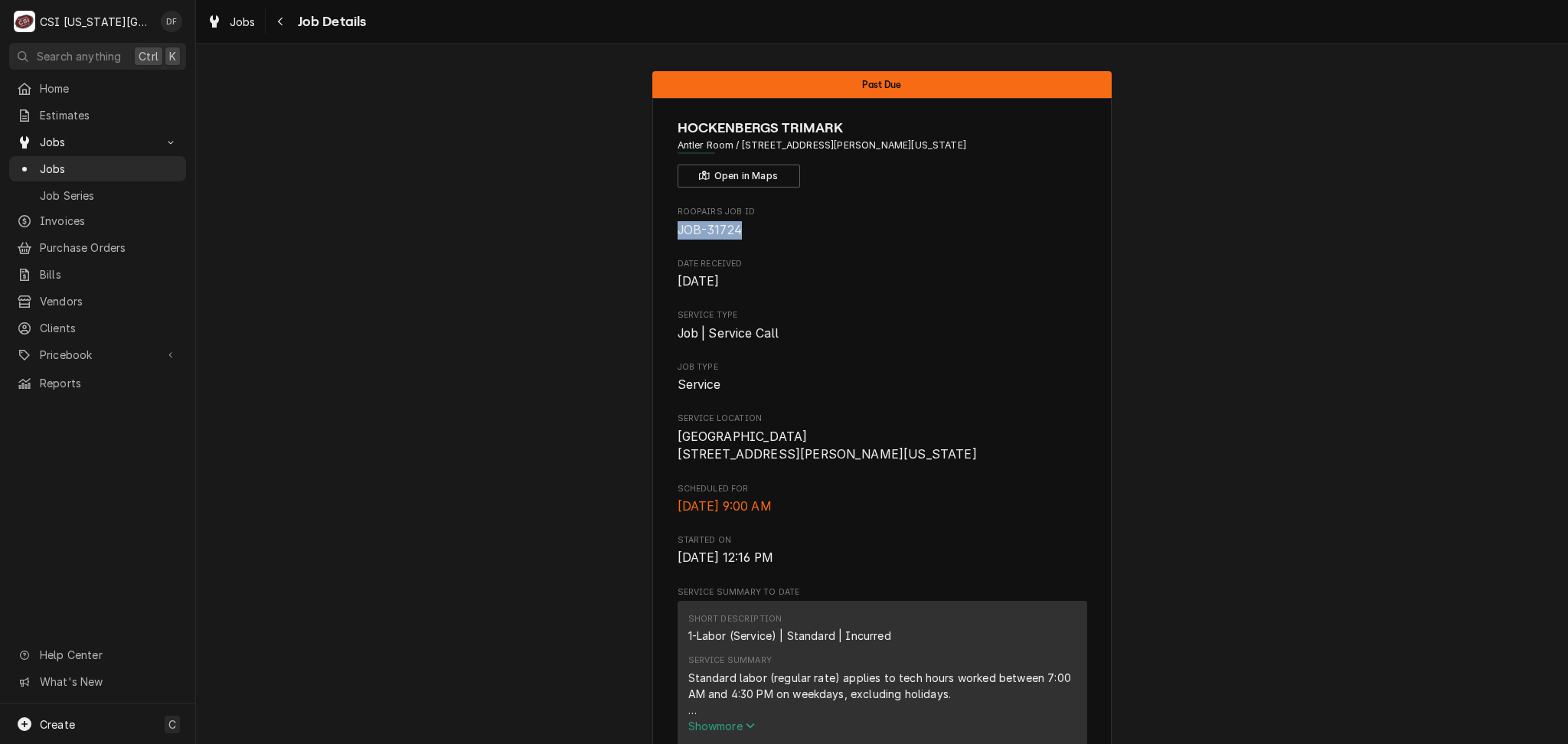
drag, startPoint x: 738, startPoint y: 231, endPoint x: 505, endPoint y: 252, distance: 233.9
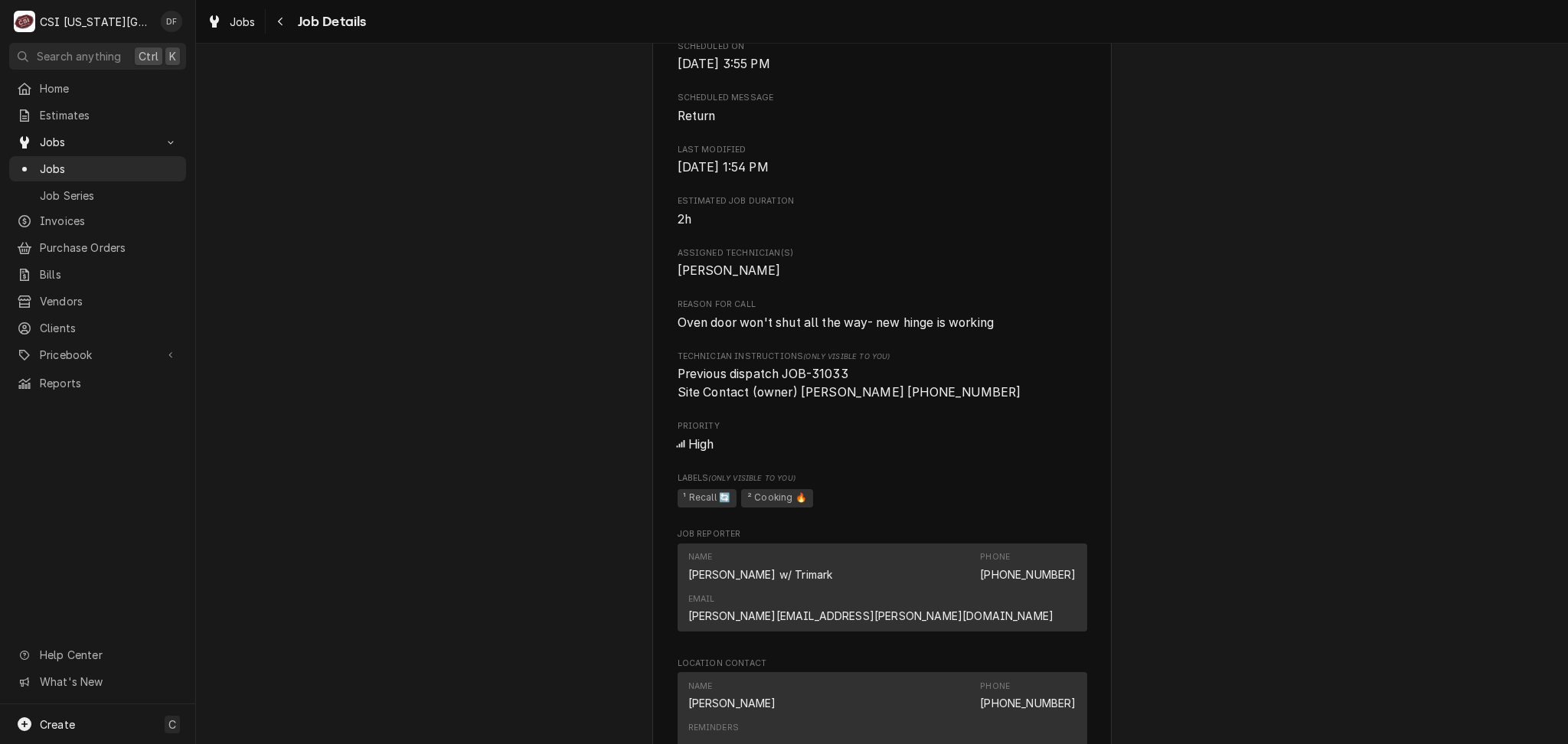
scroll to position [919, 0]
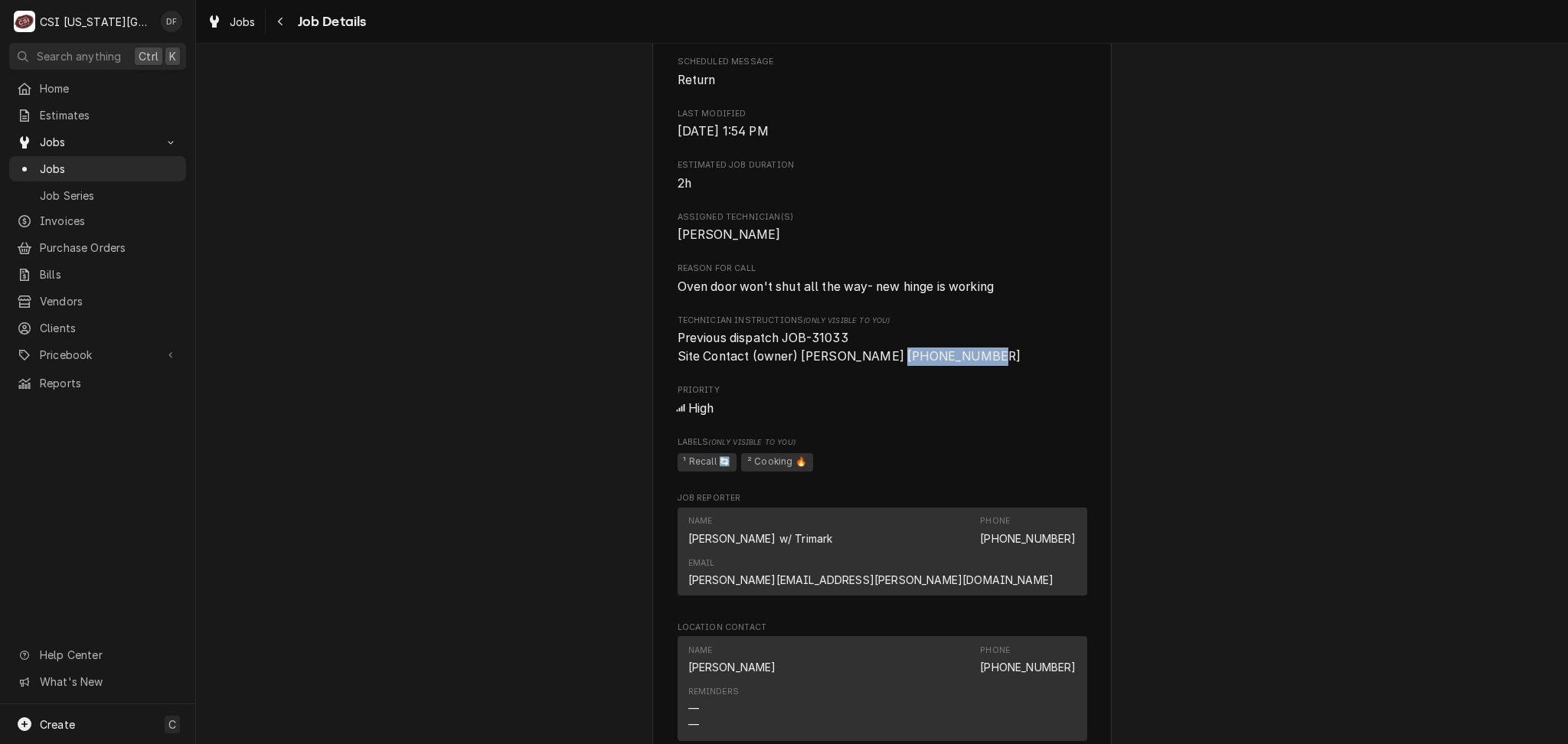
drag, startPoint x: 953, startPoint y: 374, endPoint x: 874, endPoint y: 386, distance: 79.9
click at [874, 386] on div "Roopairs Job ID JOB-31724 Date Received Jul 31, 2025 Service Type Job | Service…" at bounding box center [882, 90] width 409 height 1606
click at [991, 355] on span "Previous dispatch JOB-31033 Site Contact (owner) Nick Goellner 913-205-7296" at bounding box center [882, 347] width 409 height 36
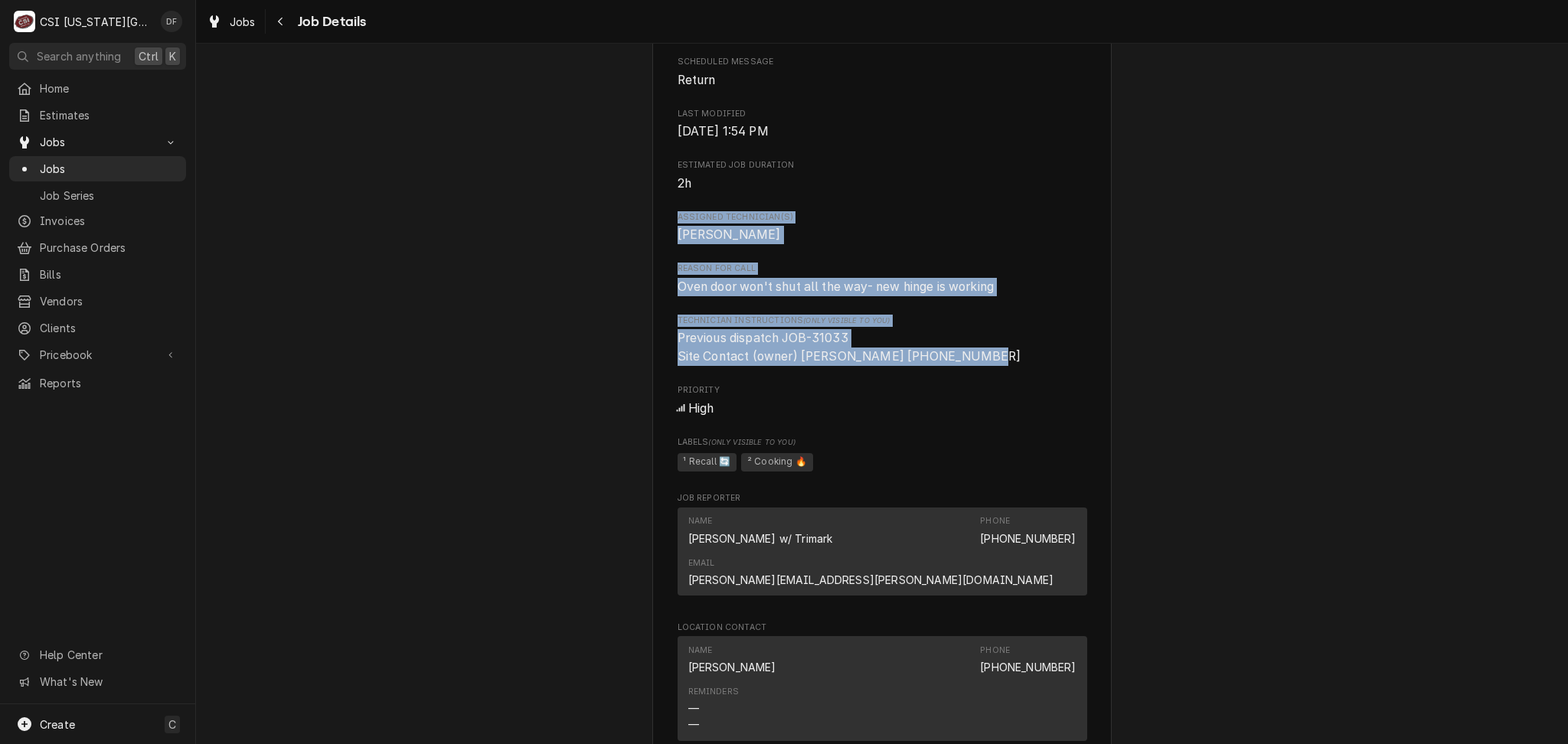
drag, startPoint x: 964, startPoint y: 371, endPoint x: 923, endPoint y: 218, distance: 158.4
click at [923, 218] on div "Roopairs Job ID JOB-31724 Date Received Jul 31, 2025 Service Type Job | Service…" at bounding box center [882, 90] width 409 height 1606
click at [925, 218] on div "Roopairs Job ID JOB-31724 Date Received Jul 31, 2025 Service Type Job | Service…" at bounding box center [882, 90] width 409 height 1606
click at [1003, 389] on div "Roopairs Job ID JOB-31724 Date Received Jul 31, 2025 Service Type Job | Service…" at bounding box center [882, 90] width 409 height 1606
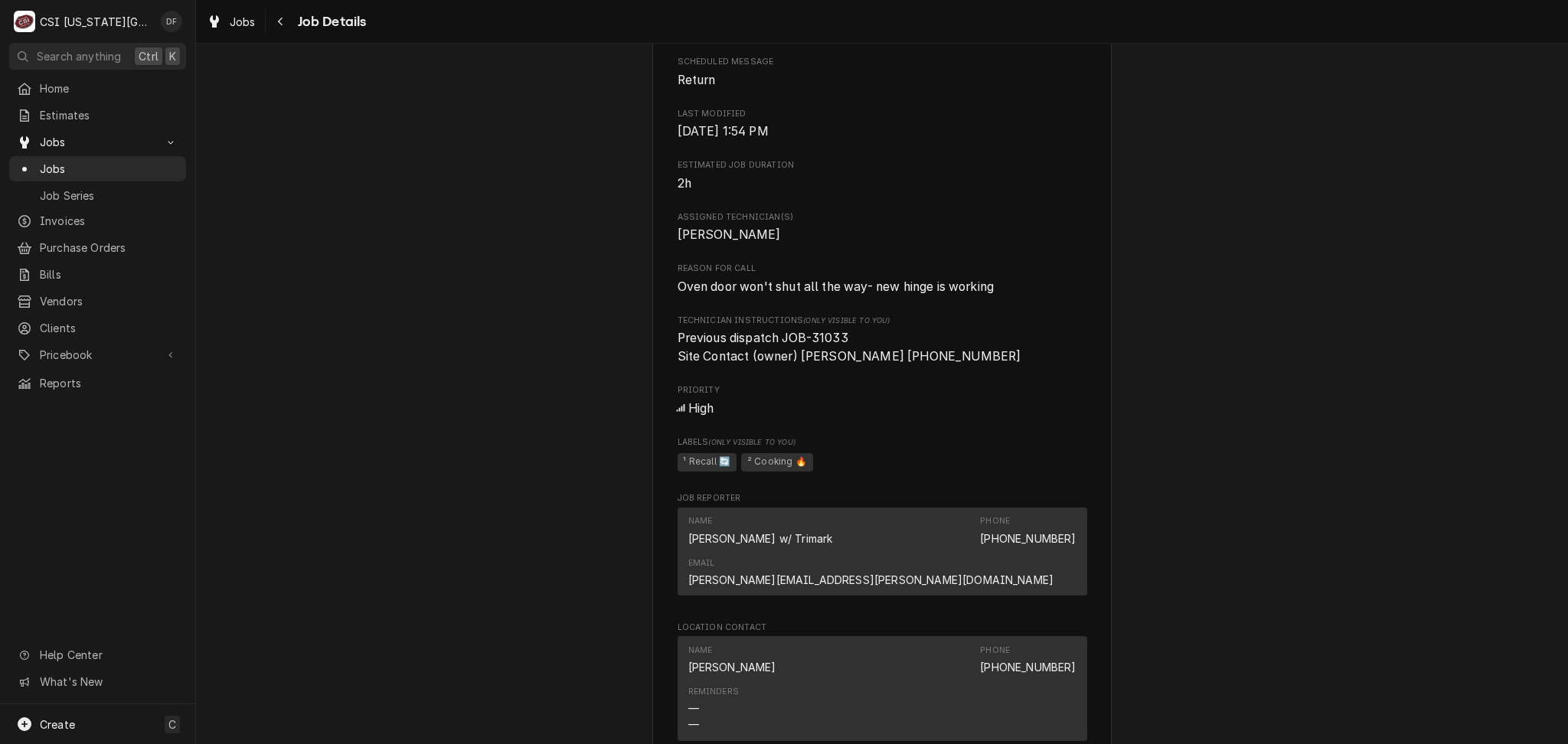
drag, startPoint x: 922, startPoint y: 411, endPoint x: 904, endPoint y: 418, distance: 19.3
click at [904, 418] on div "Roopairs Job ID JOB-31724 Date Received Jul 31, 2025 Service Type Job | Service…" at bounding box center [882, 90] width 409 height 1606
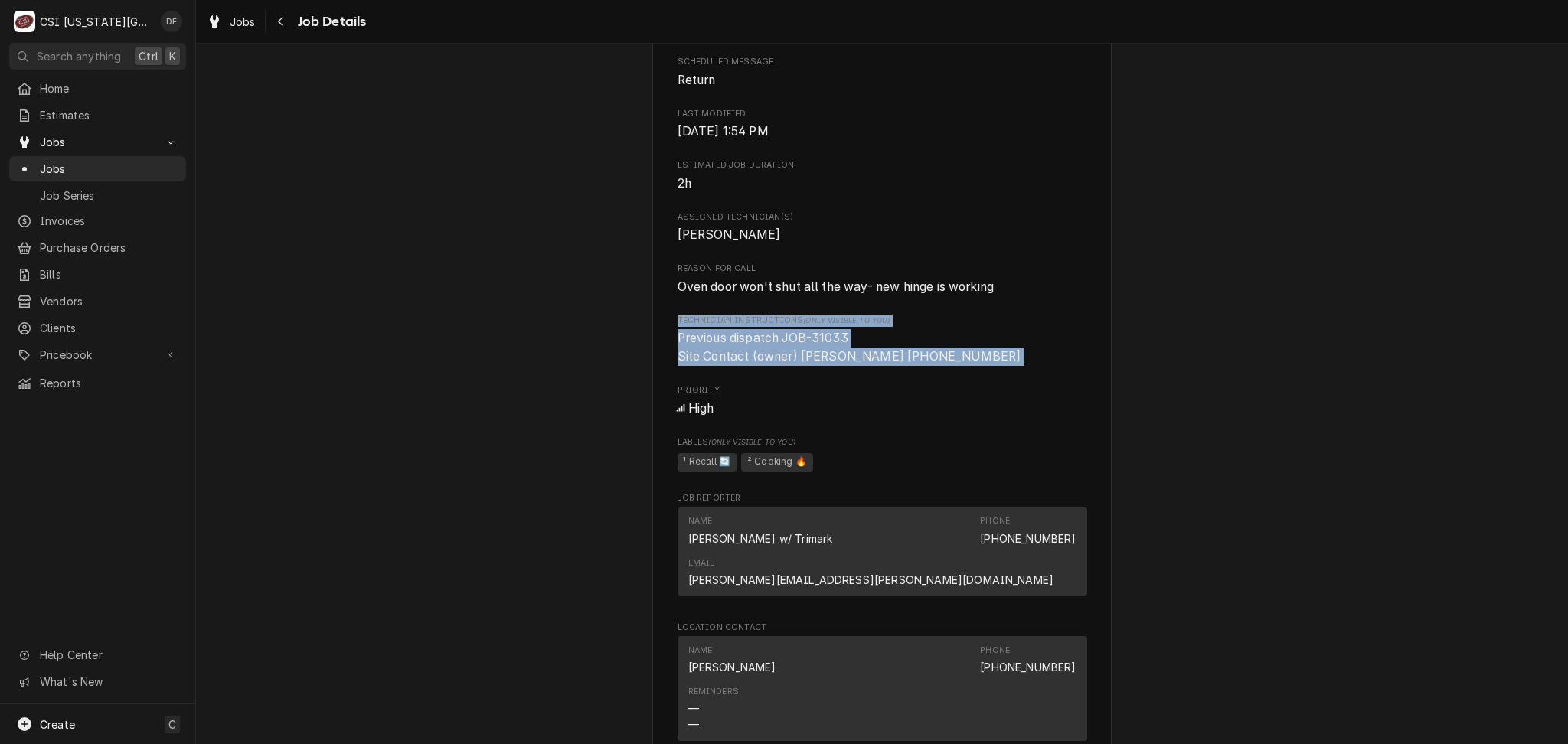
drag, startPoint x: 669, startPoint y: 402, endPoint x: 1222, endPoint y: 314, distance: 560.0
click at [1222, 314] on div "Past Due HOCKENBERGS TRIMARK Antler Room / 2506 Holmes Street, Kansas City, MO …" at bounding box center [882, 161] width 1372 height 2040
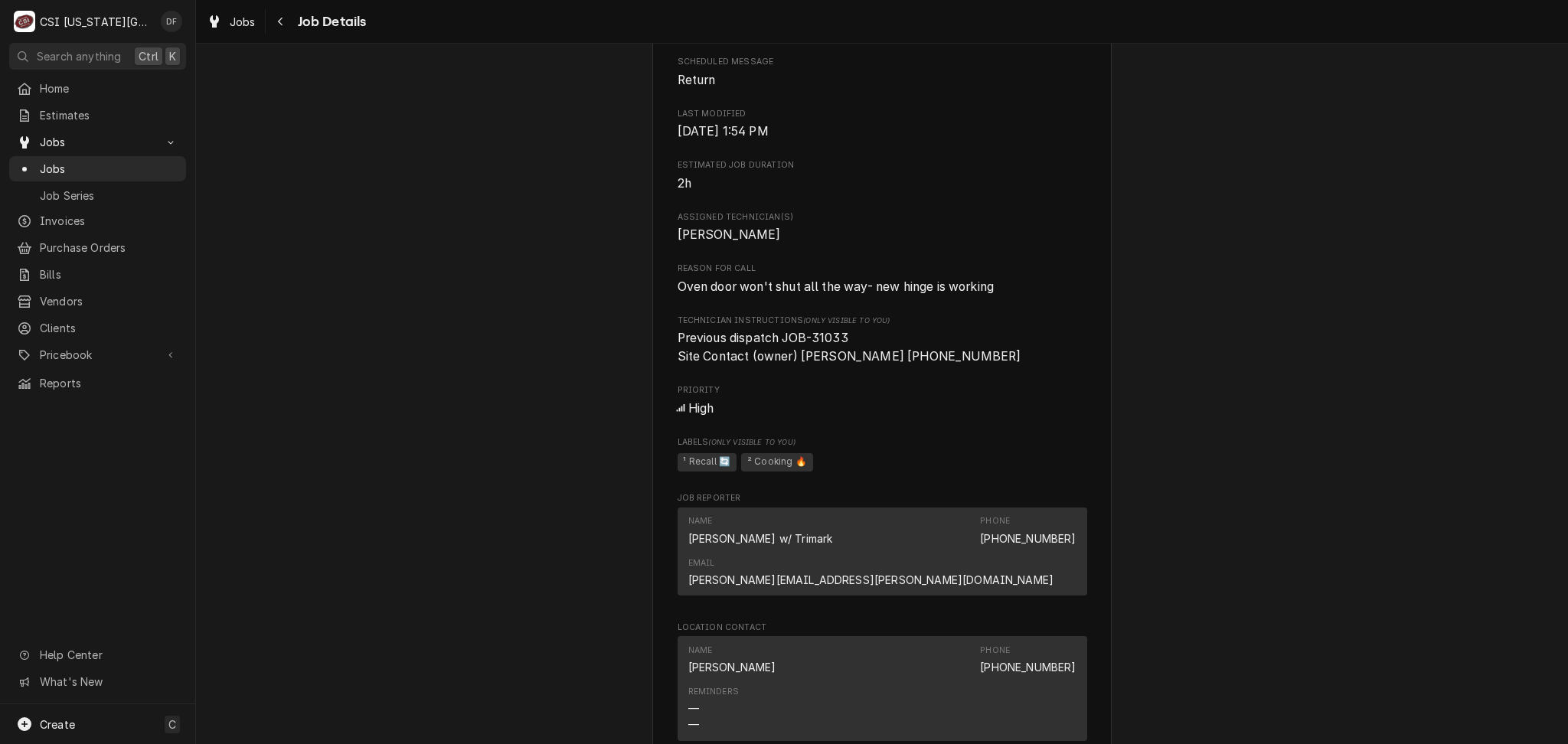
click at [1292, 274] on div "Past Due HOCKENBERGS TRIMARK Antler Room / 2506 Holmes Street, Kansas City, MO …" at bounding box center [882, 161] width 1372 height 2040
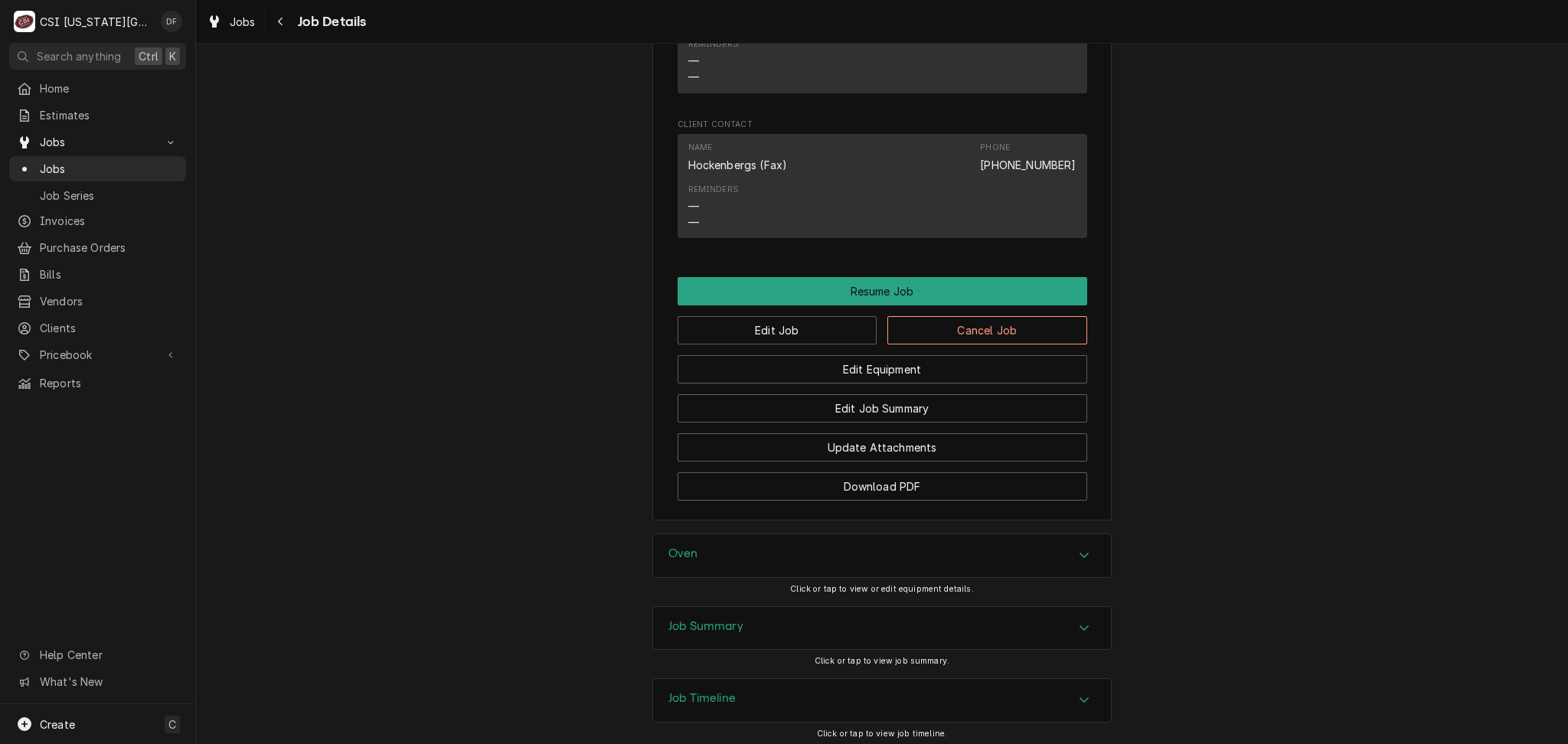
scroll to position [1622, 0]
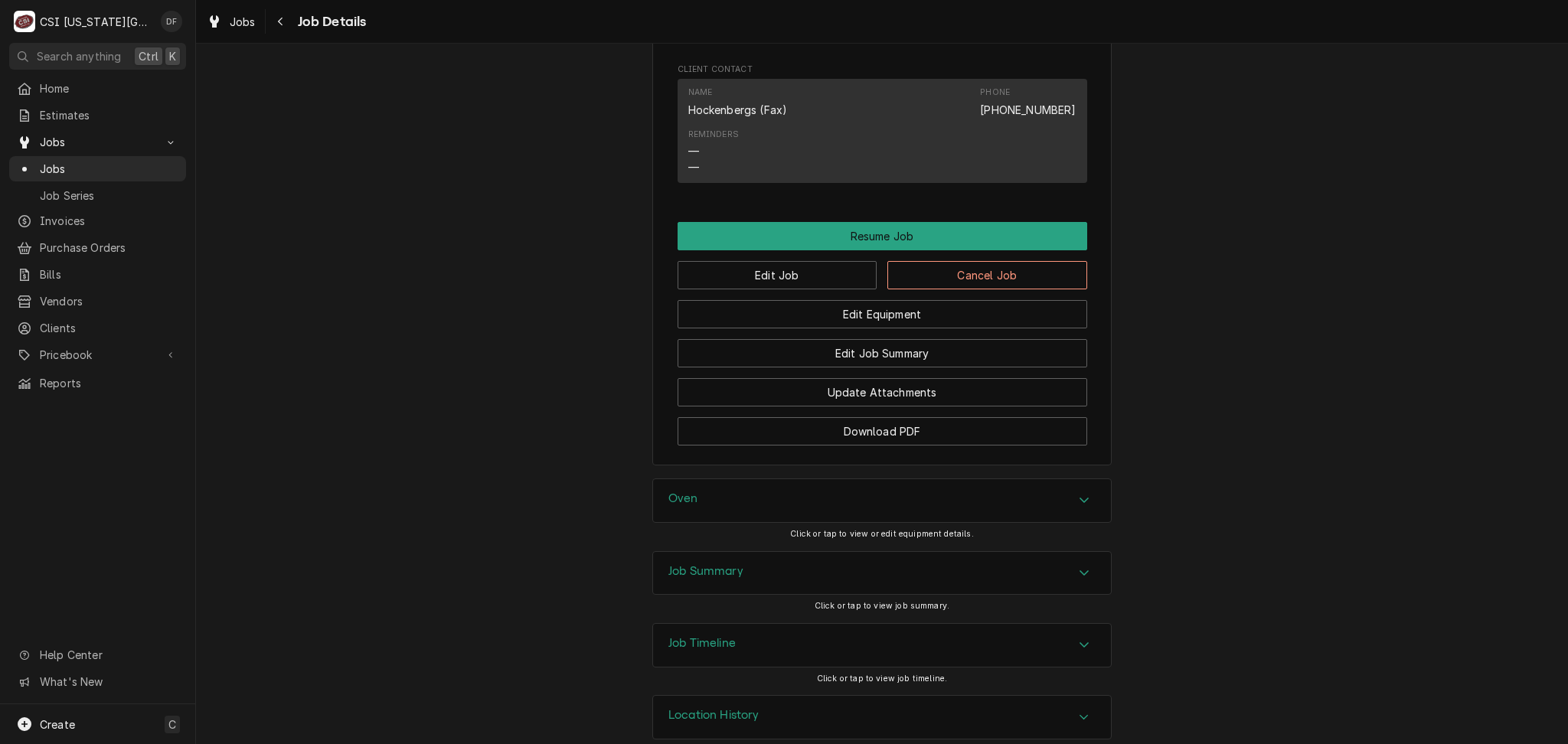
click at [819, 552] on div "Job Summary" at bounding box center [882, 573] width 458 height 43
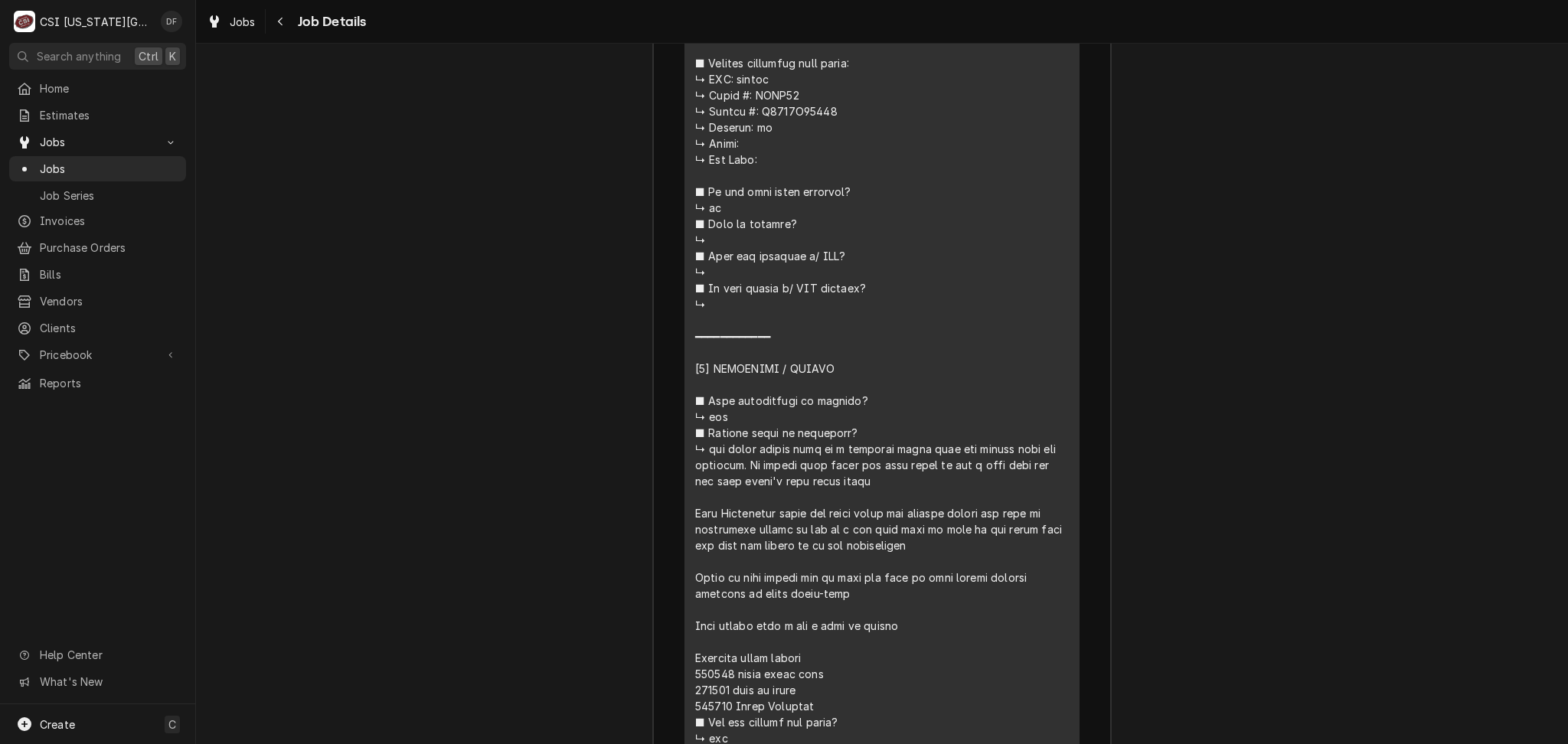
scroll to position [3153, 0]
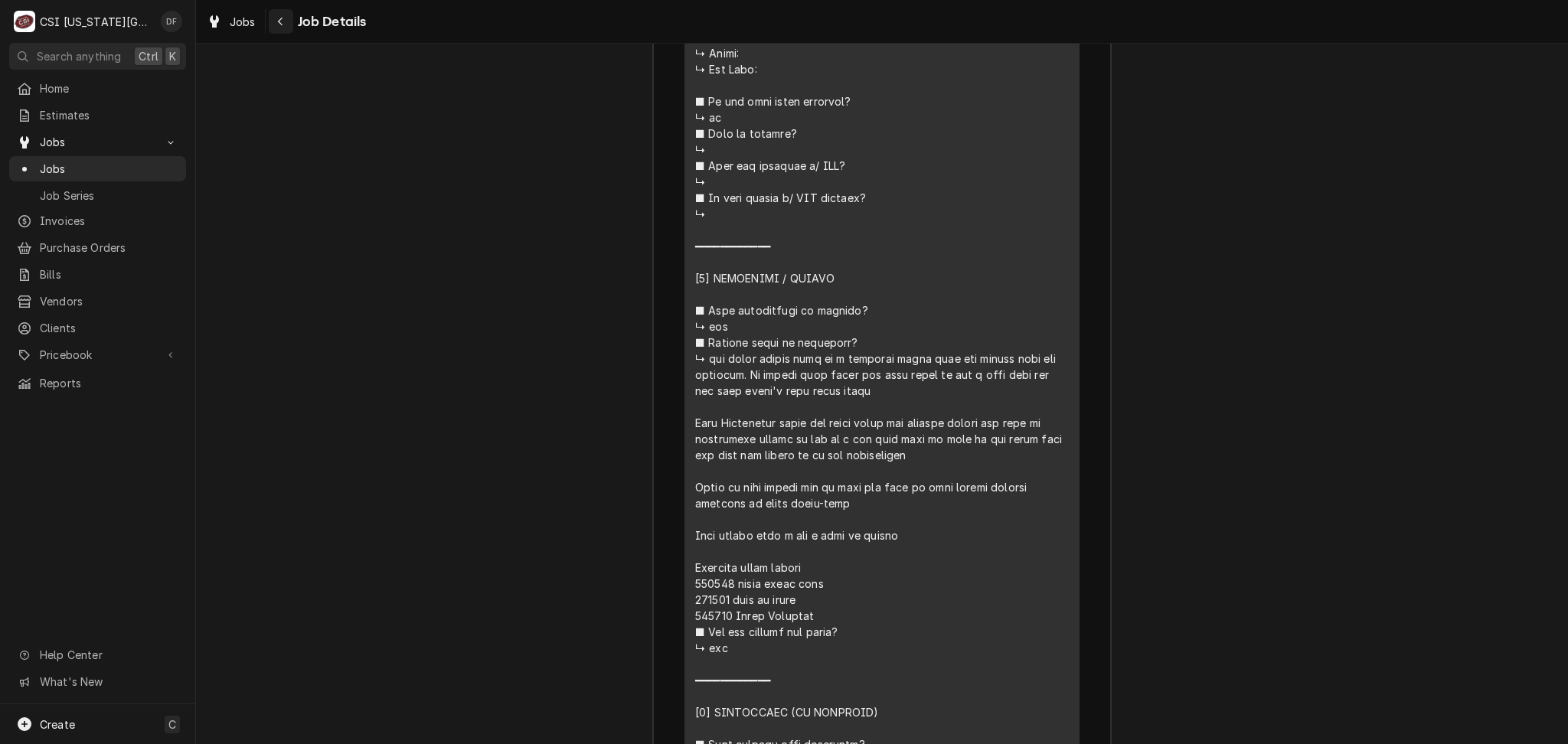
click at [278, 27] on div "Navigate back" at bounding box center [281, 21] width 15 height 15
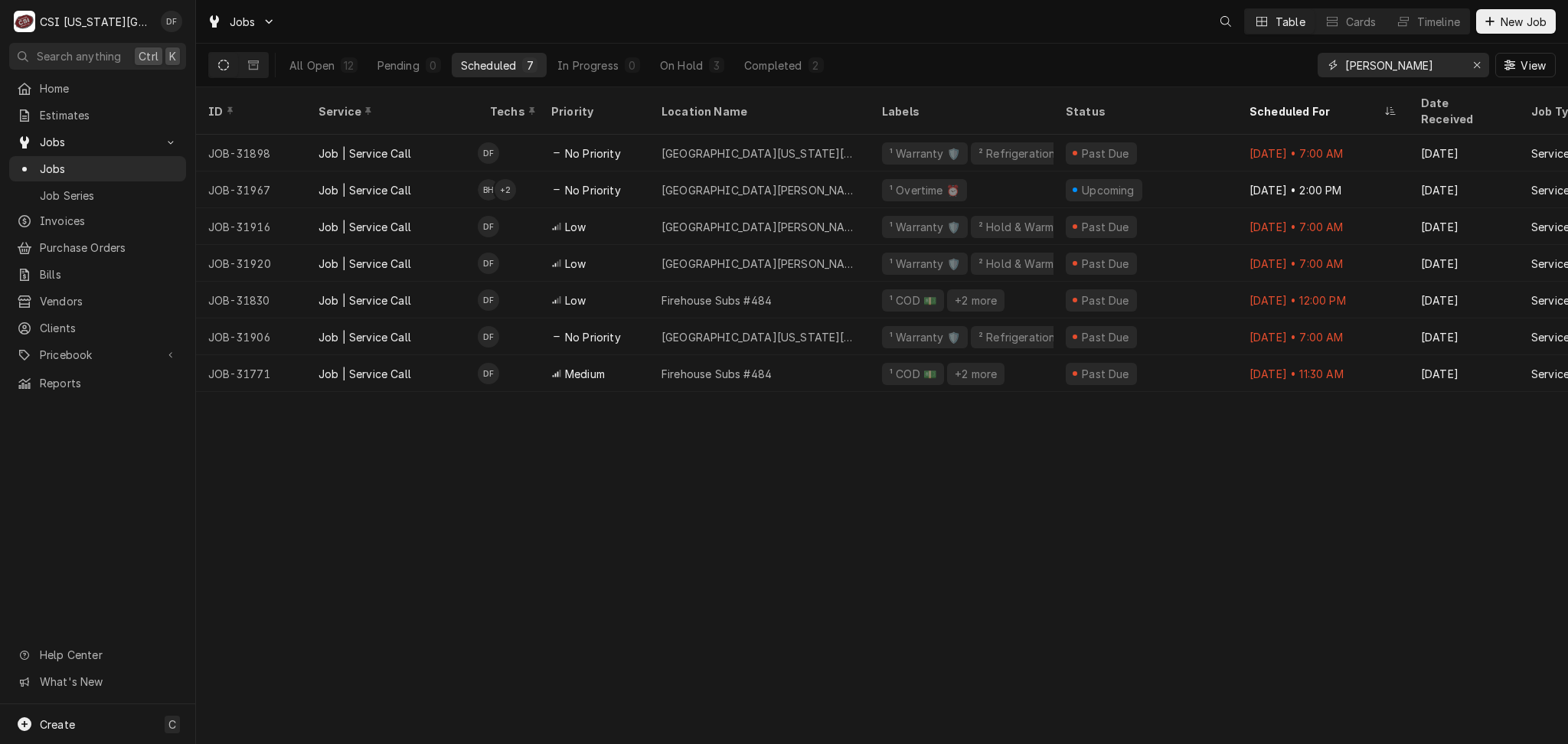
drag, startPoint x: 1387, startPoint y: 61, endPoint x: 1309, endPoint y: 59, distance: 78.0
click at [1309, 59] on div "All Open 12 Pending 0 Scheduled 7 In Progress 0 On Hold 3 Completed 2 fannin Vi…" at bounding box center [882, 65] width 1347 height 43
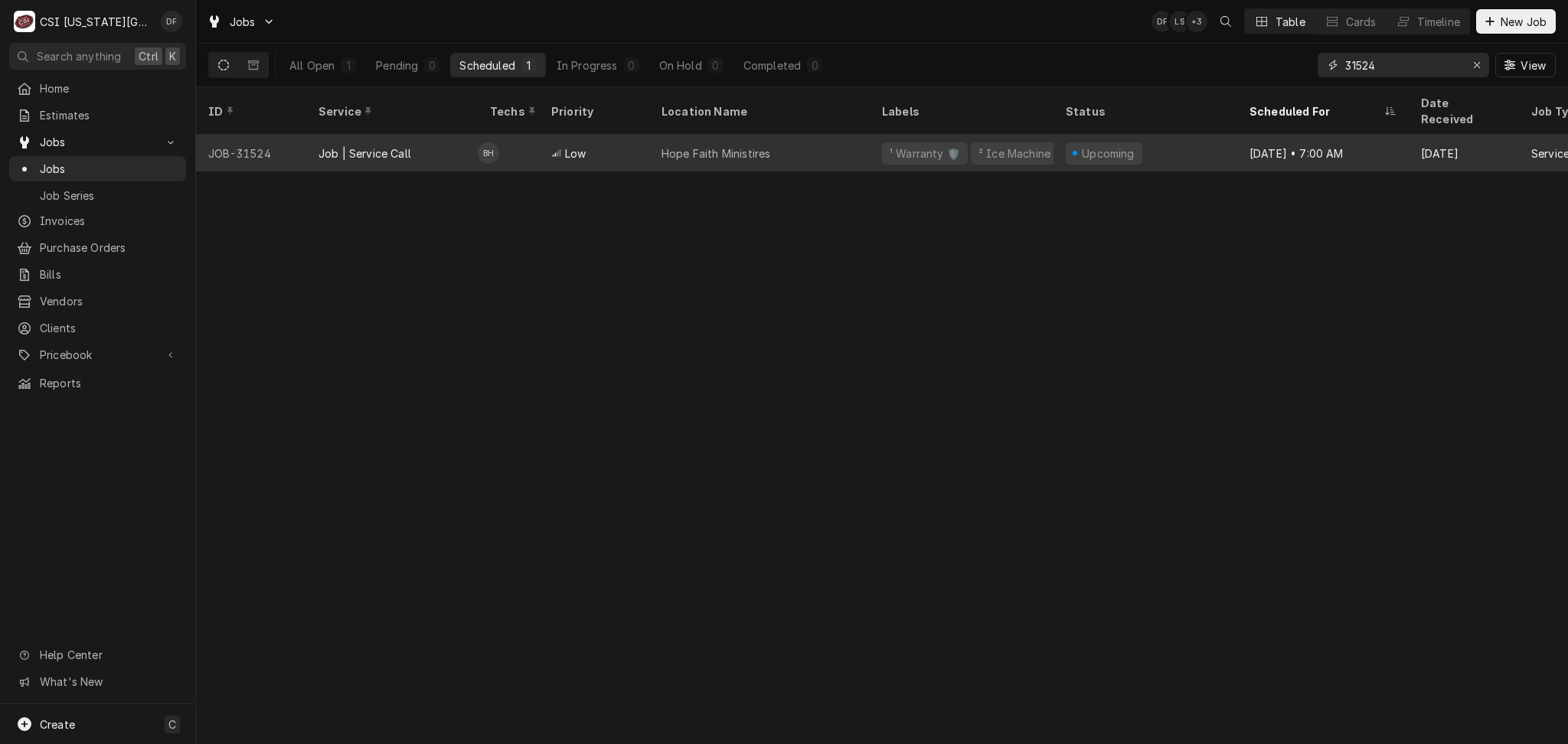
type input "31524"
click at [872, 147] on div "¹ Warranty 🛡️ ² Ice Machine 🧊" at bounding box center [961, 153] width 184 height 36
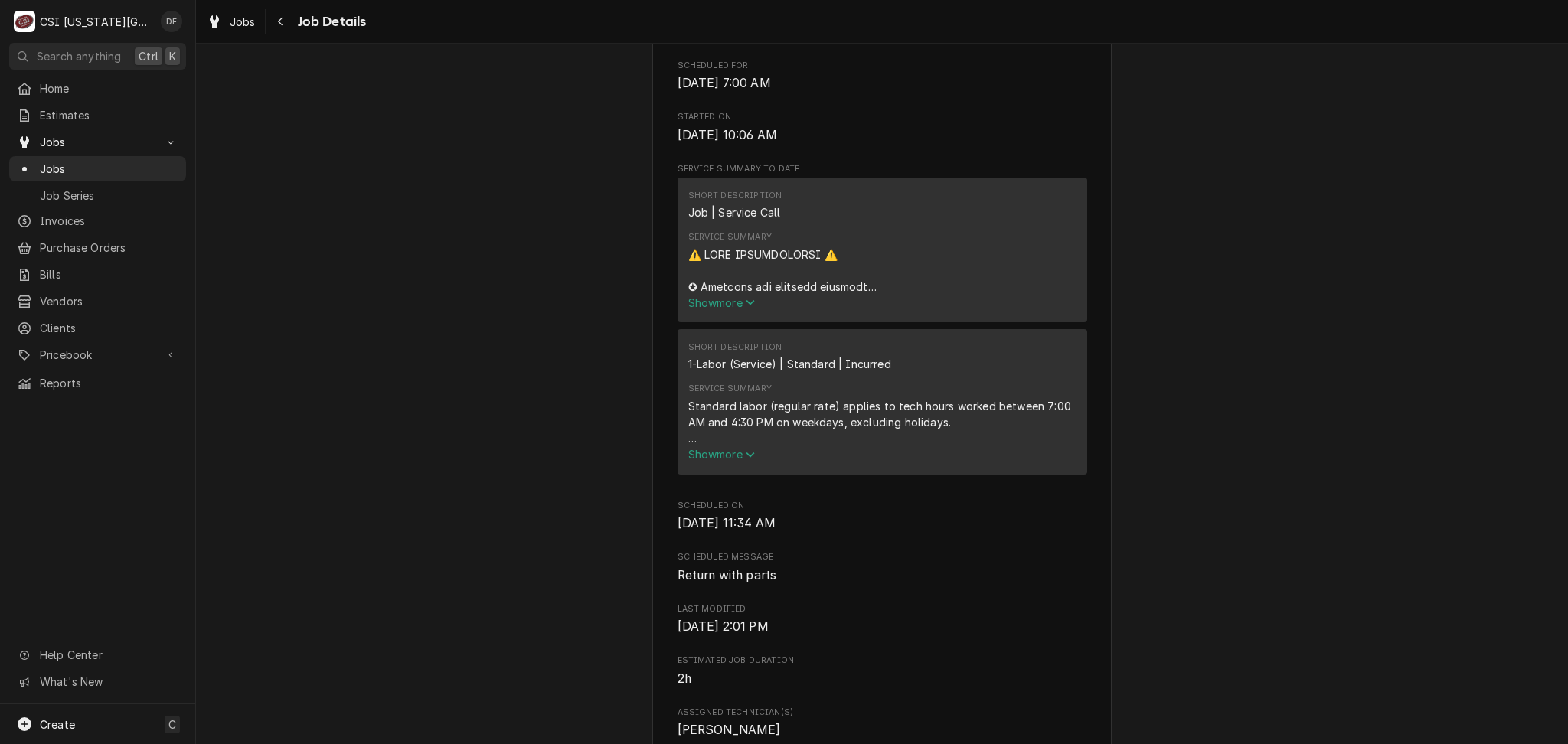
scroll to position [919, 0]
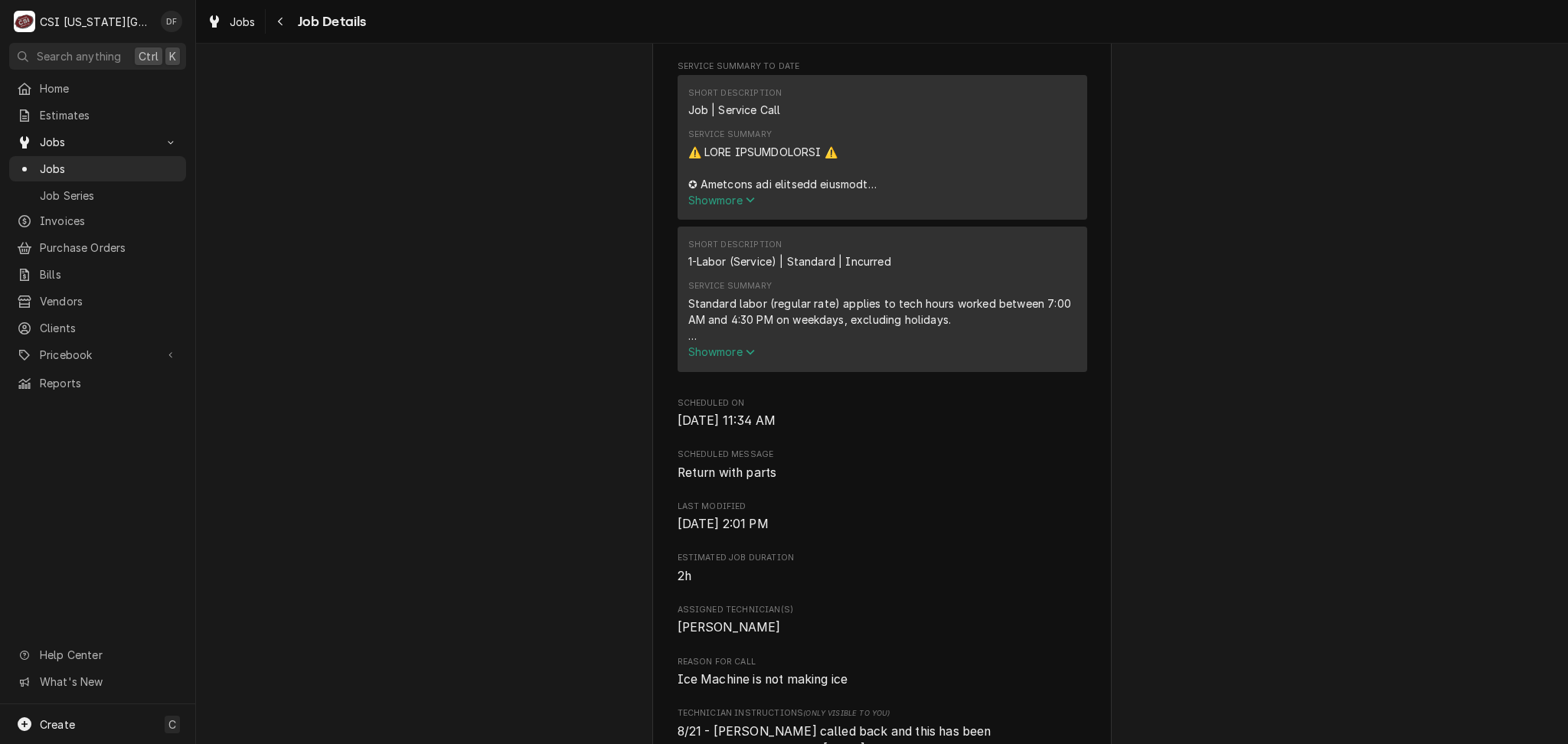
click at [717, 213] on div "Service Summary Show more" at bounding box center [882, 168] width 388 height 90
click at [723, 207] on span "Show more" at bounding box center [722, 201] width 67 height 13
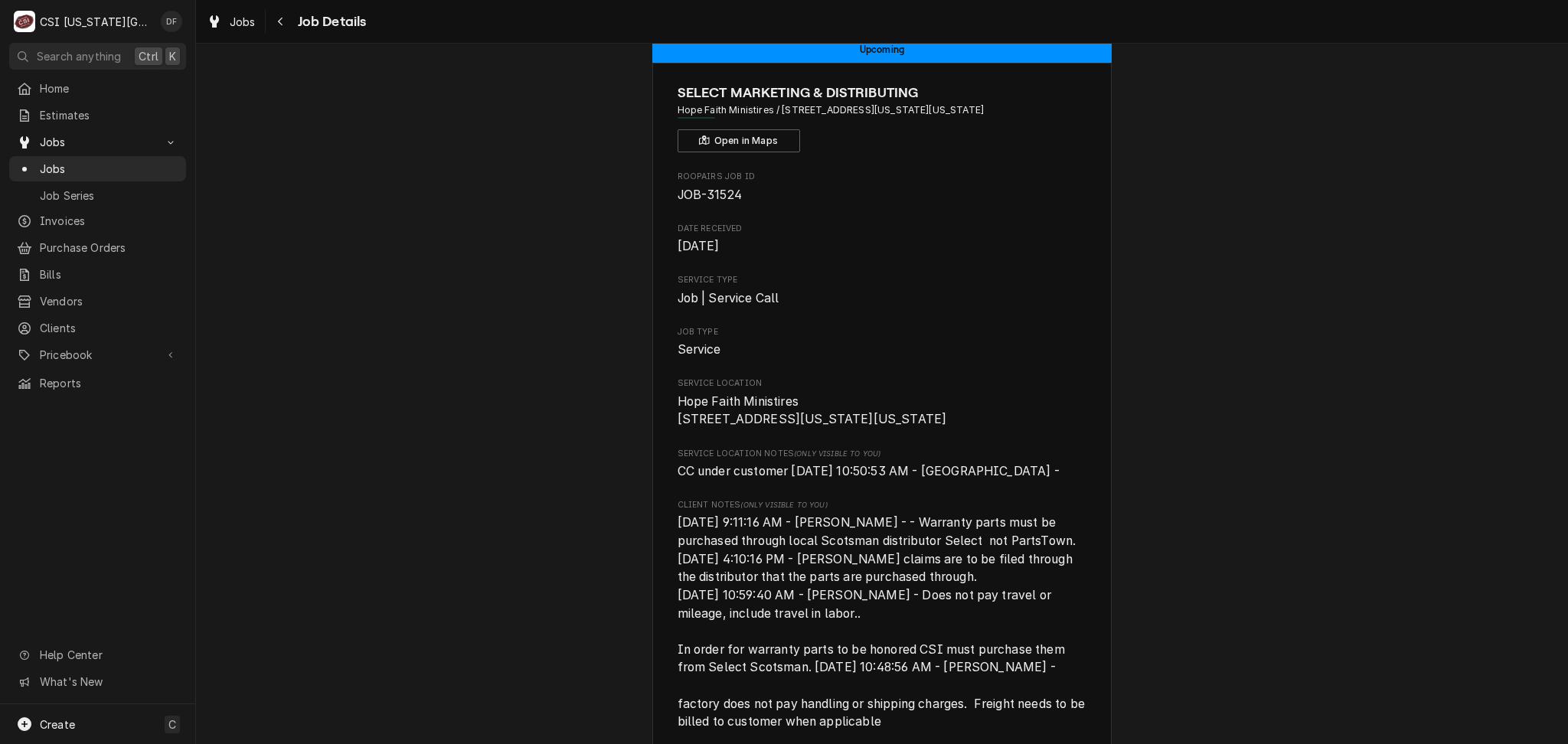
scroll to position [0, 0]
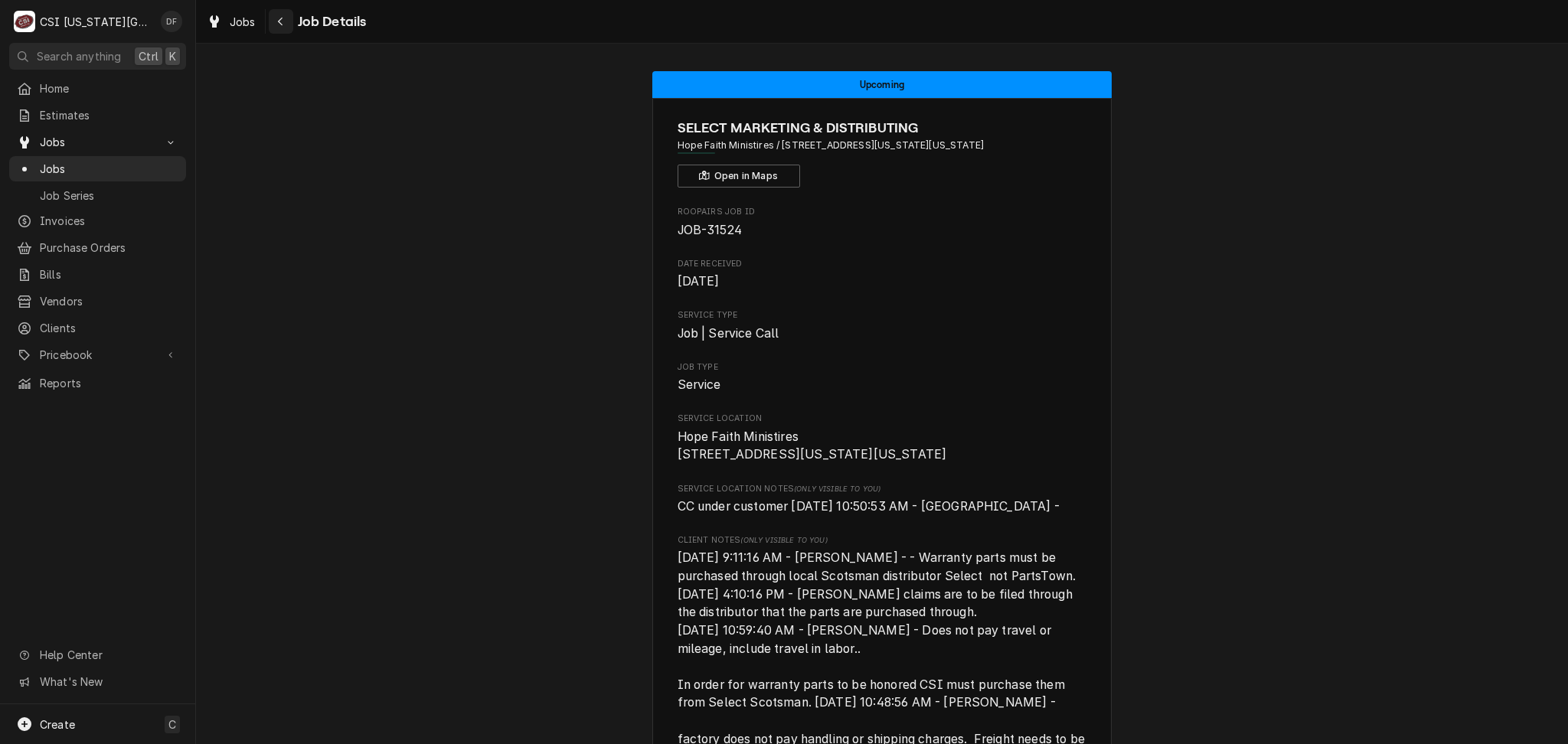
click at [282, 24] on icon "Navigate back" at bounding box center [280, 21] width 7 height 11
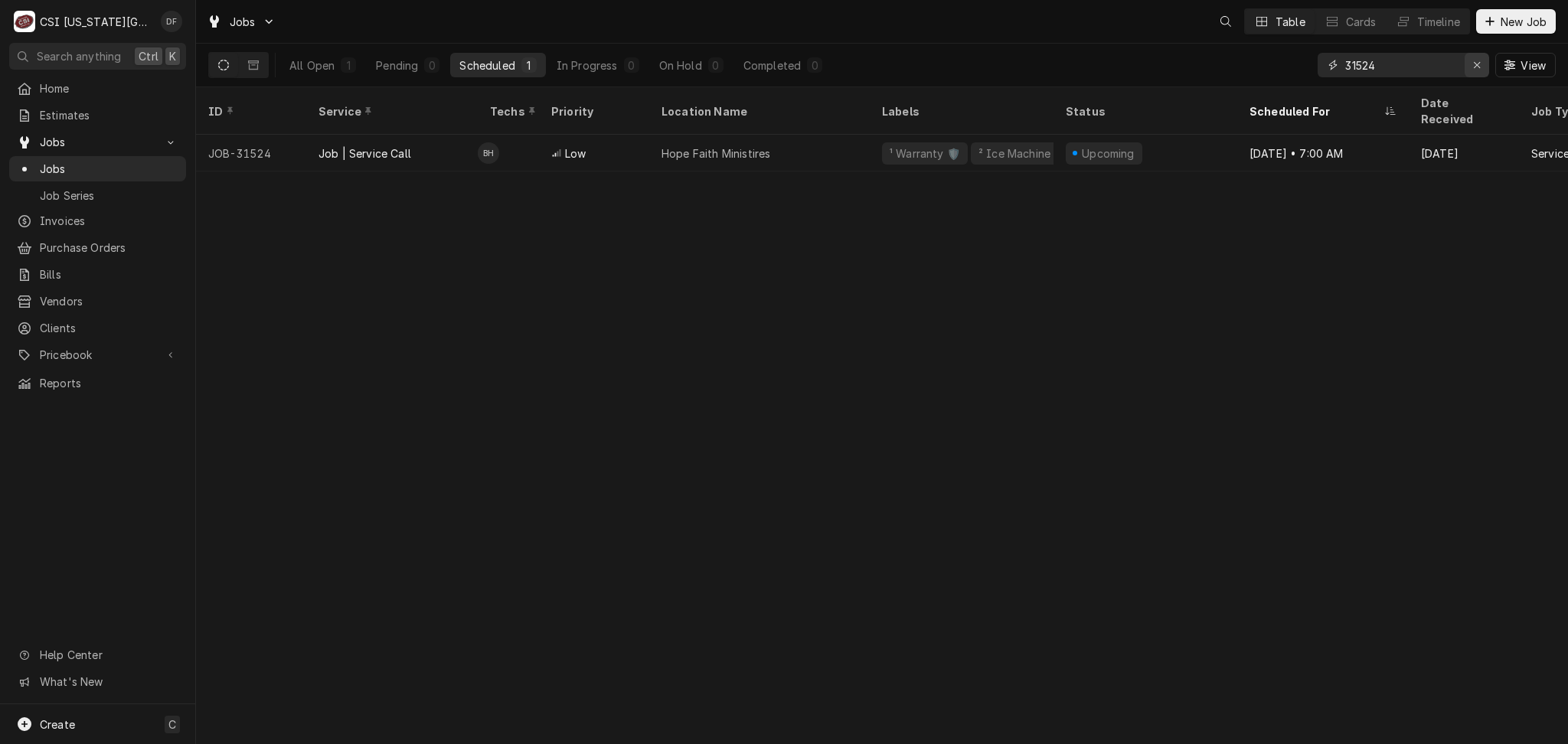
click at [1475, 67] on icon "Erase input" at bounding box center [1476, 64] width 9 height 11
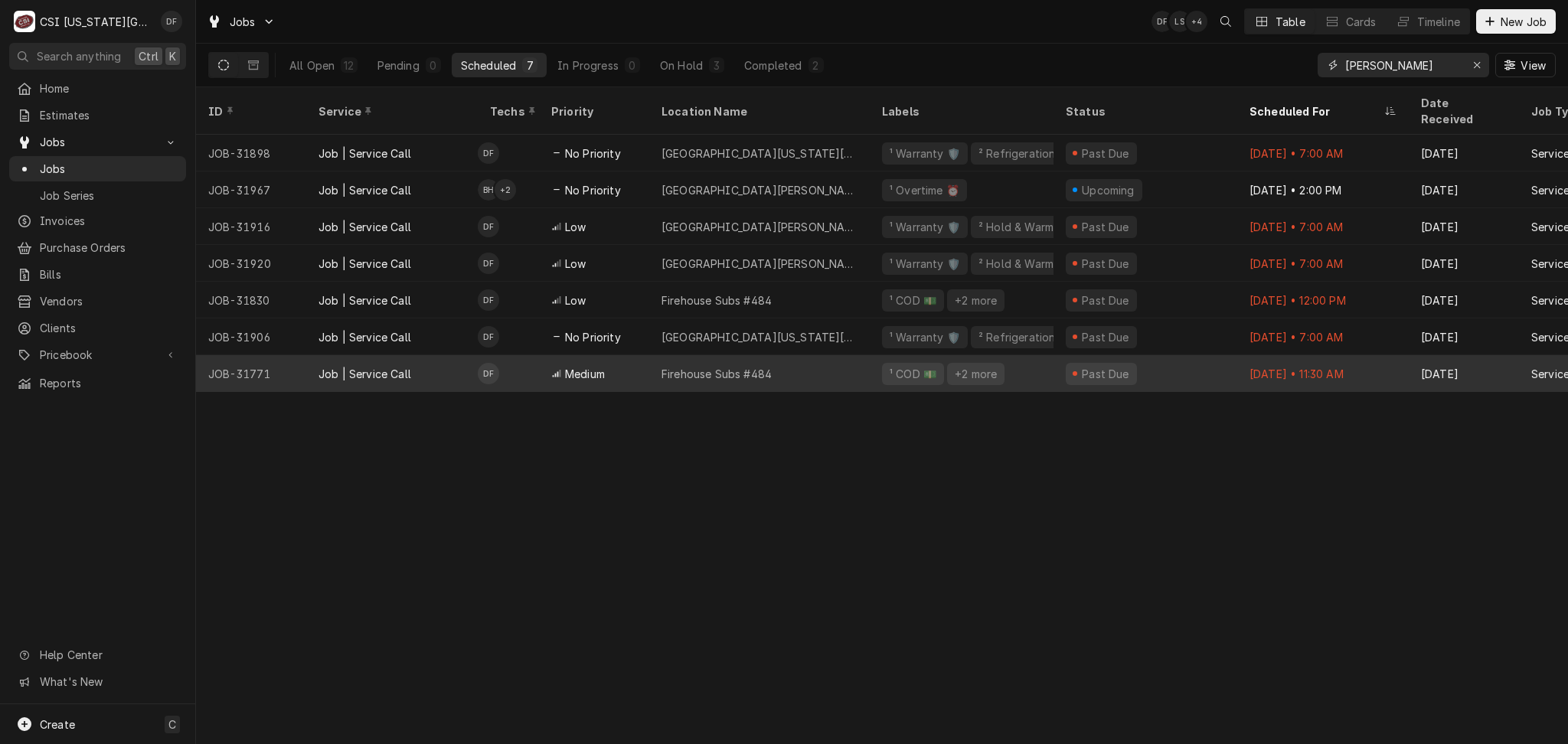
type input "fannin"
click at [731, 366] on div "Firehouse Subs #484" at bounding box center [716, 374] width 110 height 16
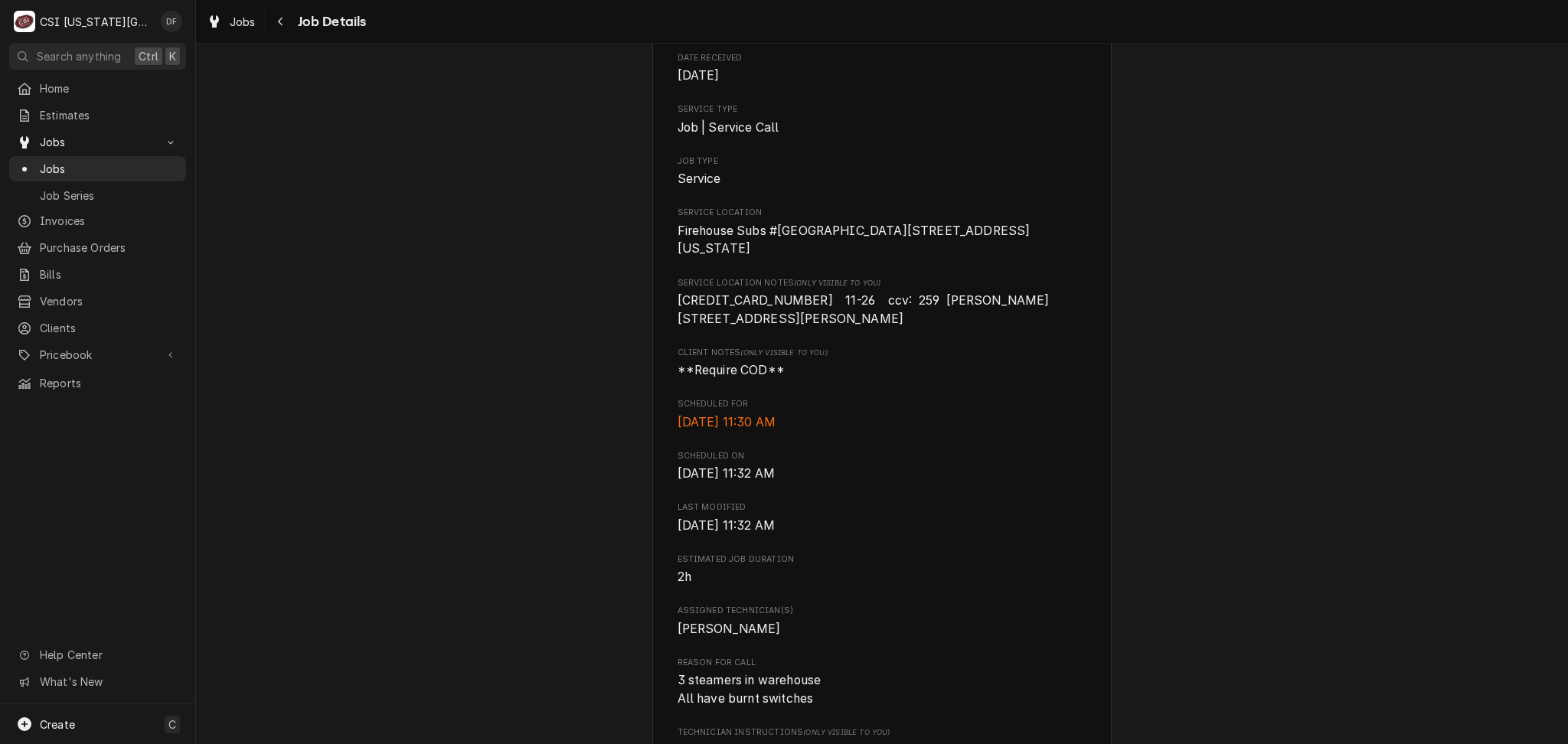
scroll to position [21, 0]
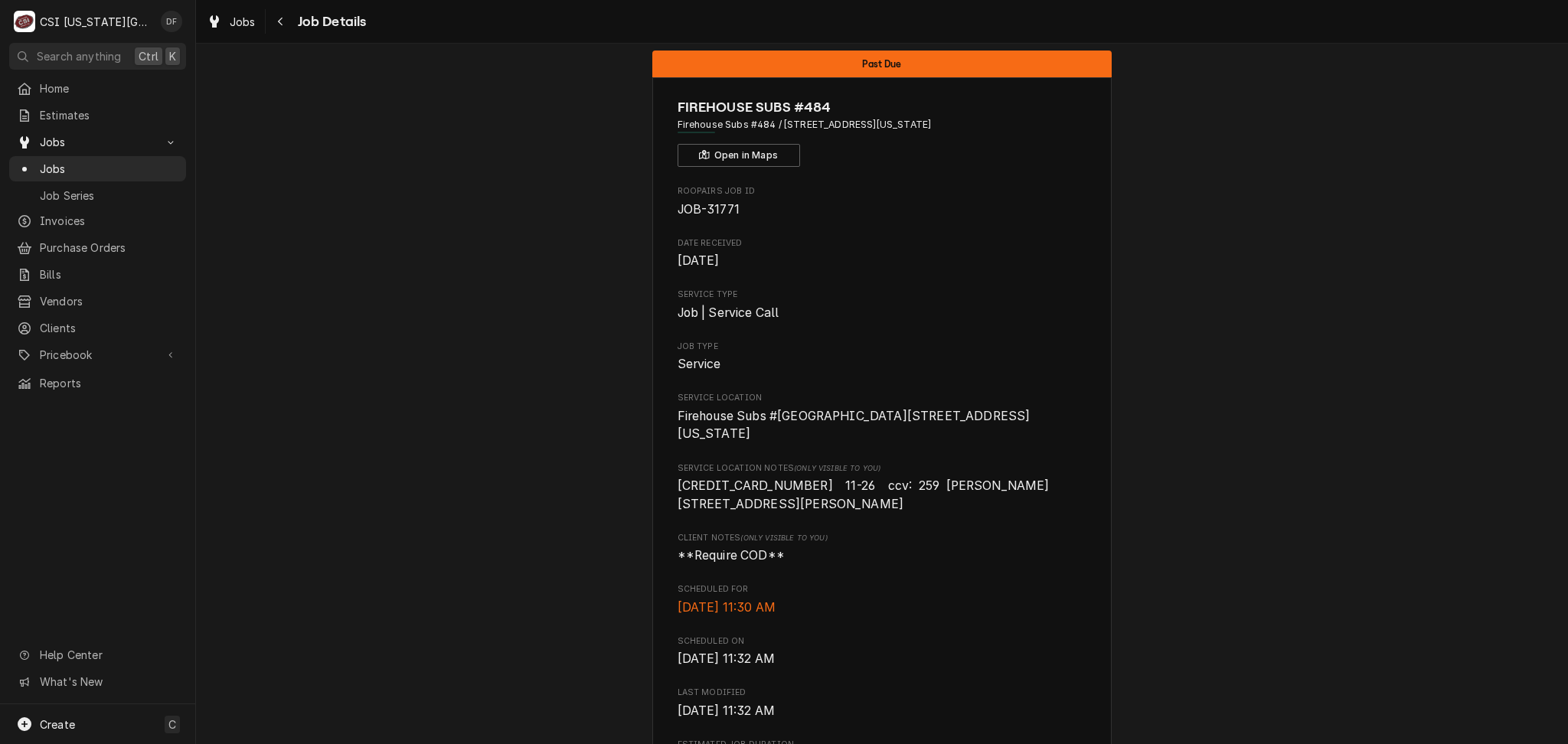
click at [726, 207] on span "JOB-31771" at bounding box center [708, 208] width 62 height 14
drag, startPoint x: 731, startPoint y: 208, endPoint x: 701, endPoint y: 213, distance: 30.4
click at [701, 213] on span "JOB-31771" at bounding box center [882, 209] width 409 height 18
copy span "31771"
click at [278, 20] on icon "Navigate back" at bounding box center [280, 21] width 7 height 11
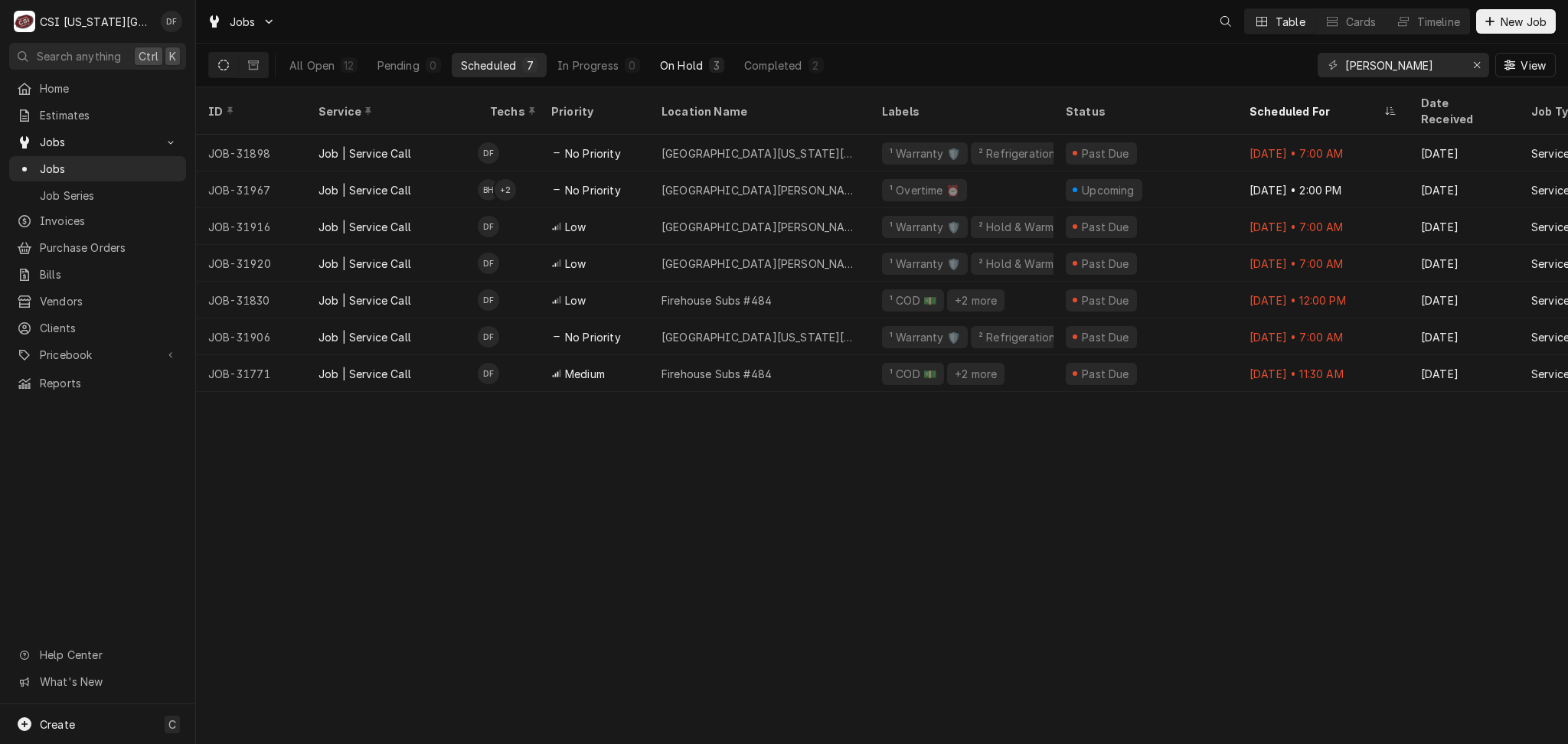
click at [679, 71] on div "On Hold" at bounding box center [681, 65] width 43 height 16
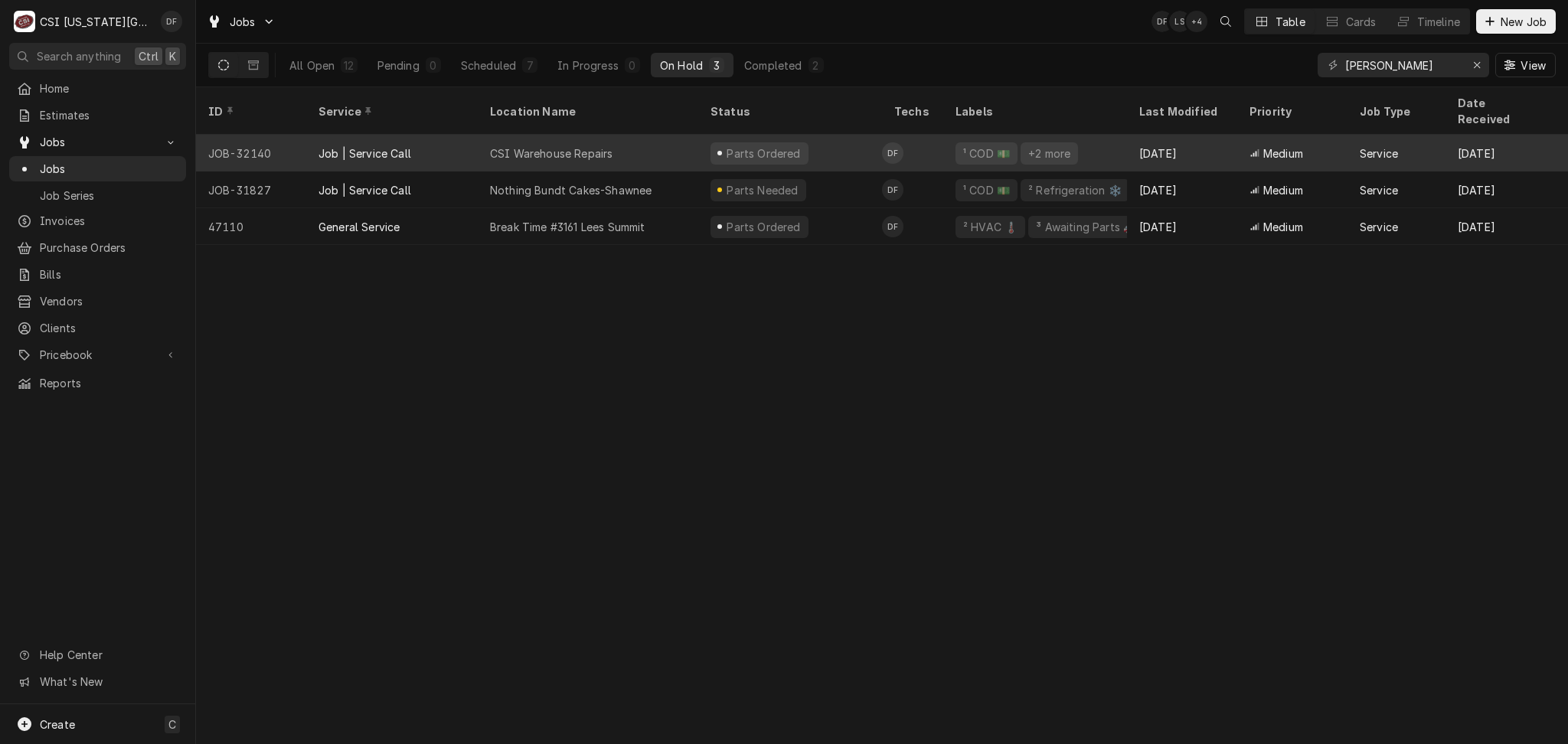
click at [766, 145] on div "Parts Ordered" at bounding box center [763, 153] width 77 height 16
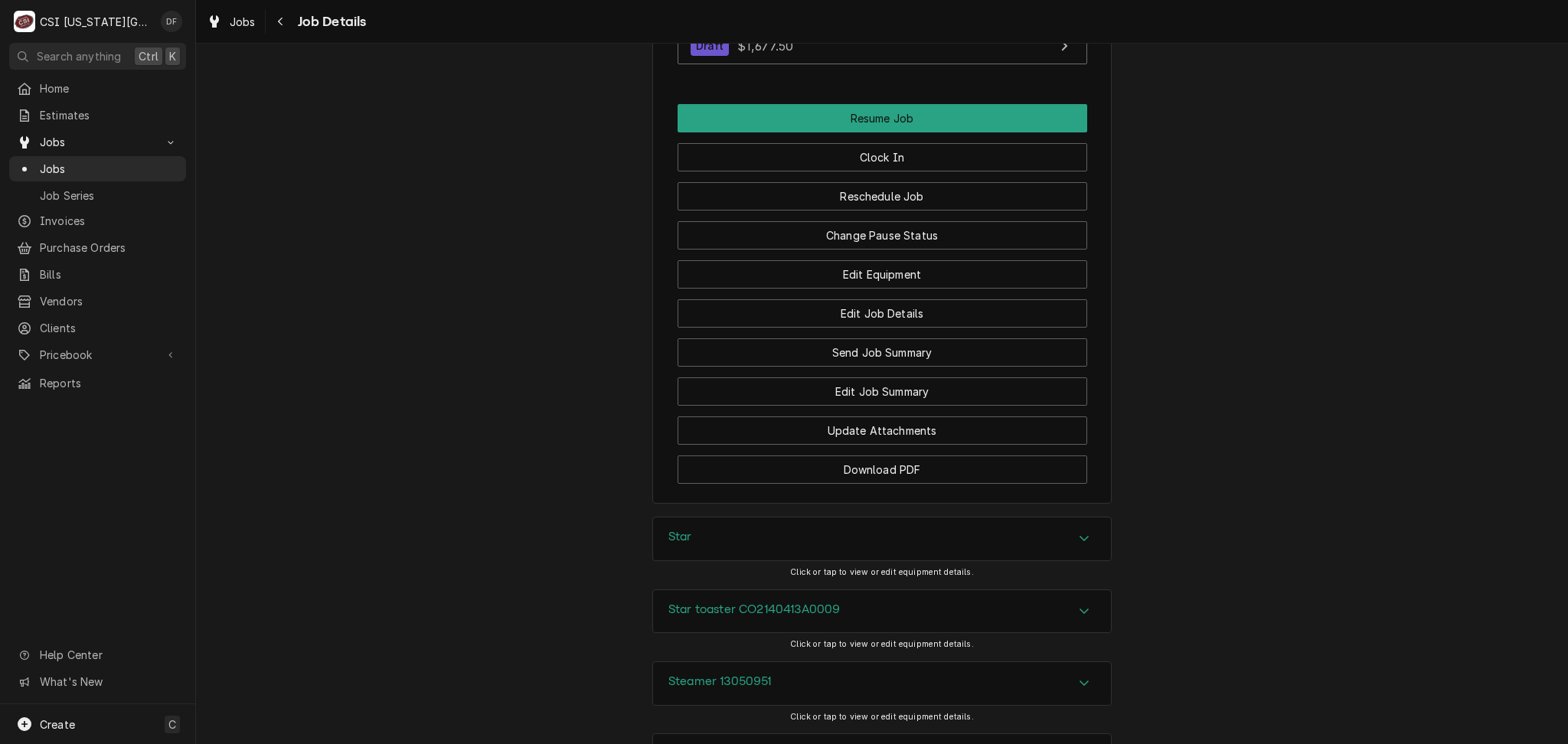
scroll to position [1939, 0]
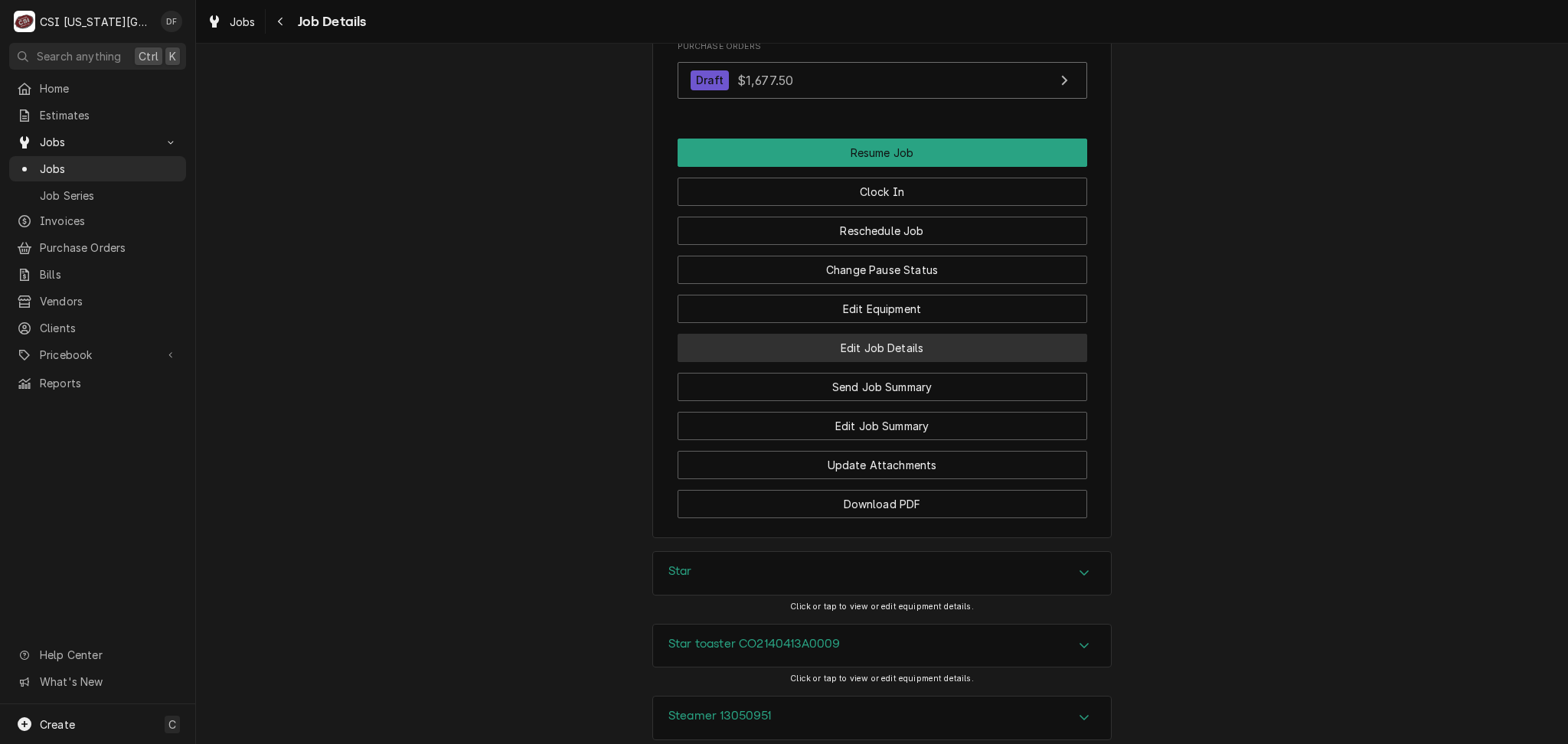
click at [838, 334] on button "Edit Job Details" at bounding box center [882, 348] width 409 height 29
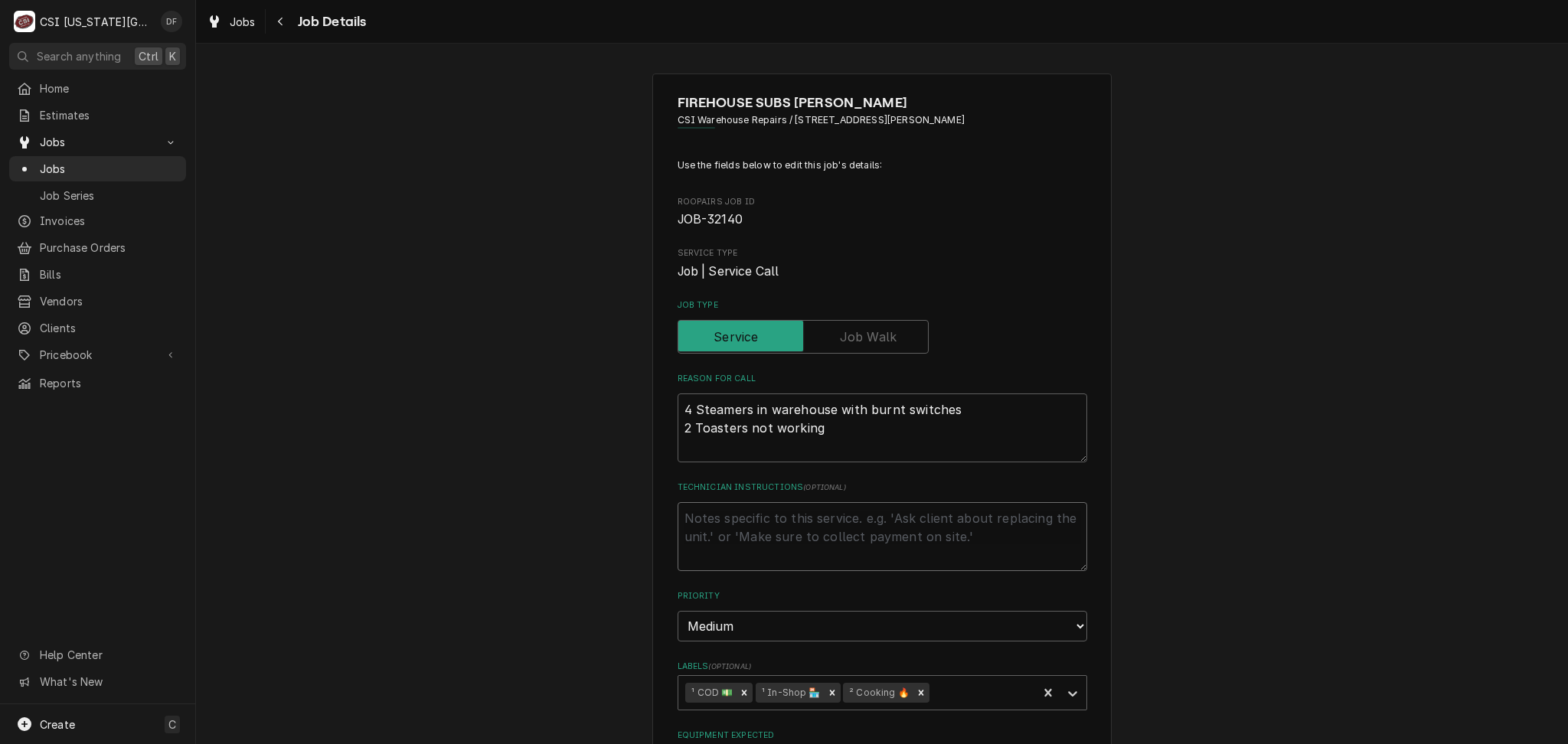
click at [740, 519] on textarea "Technician Instructions ( optional )" at bounding box center [882, 536] width 409 height 69
paste textarea "31771"
type textarea "x"
type textarea "31771"
click at [679, 516] on textarea "31771" at bounding box center [882, 536] width 409 height 69
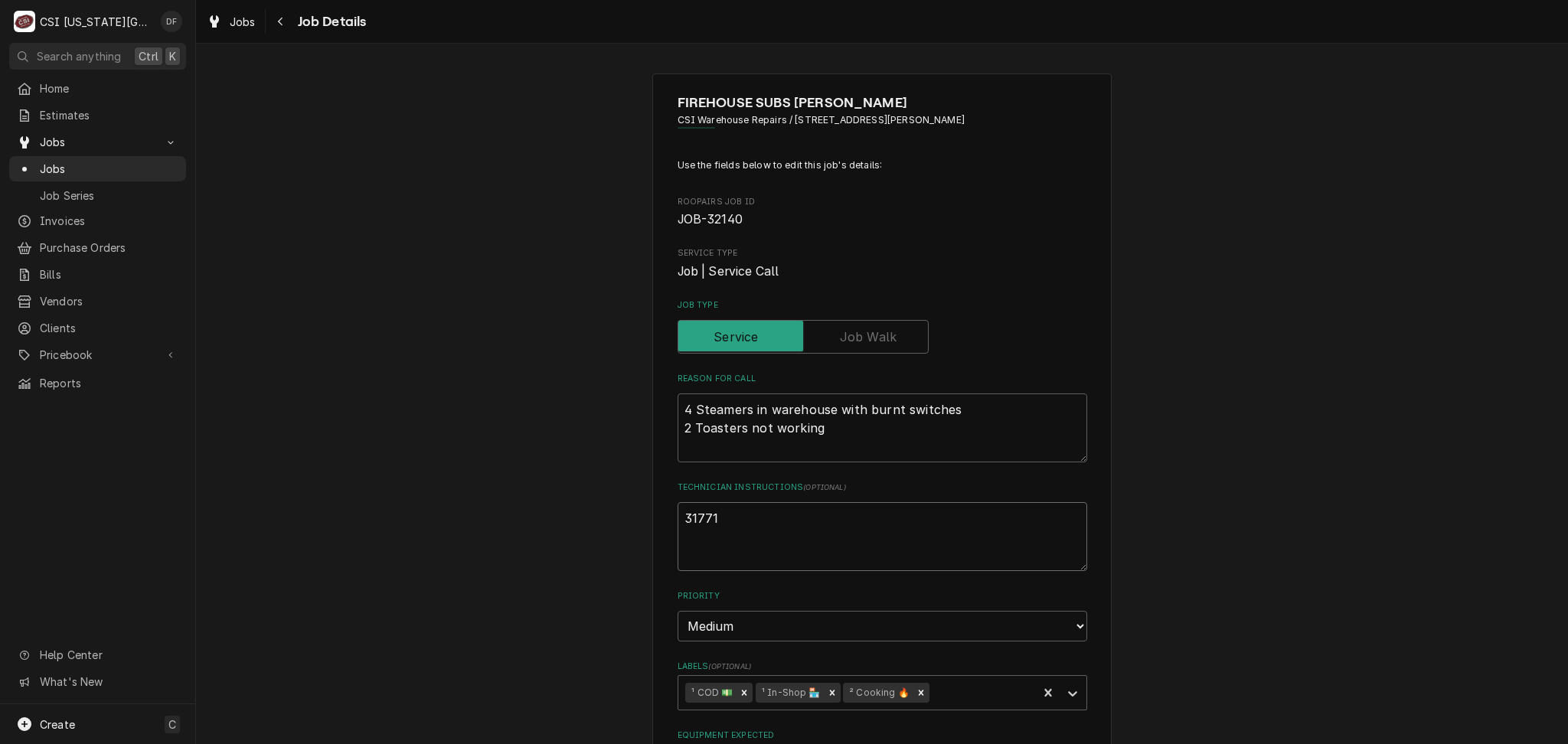
type textarea "x"
type textarea "P31771"
type textarea "x"
type textarea "Pa31771"
type textarea "x"
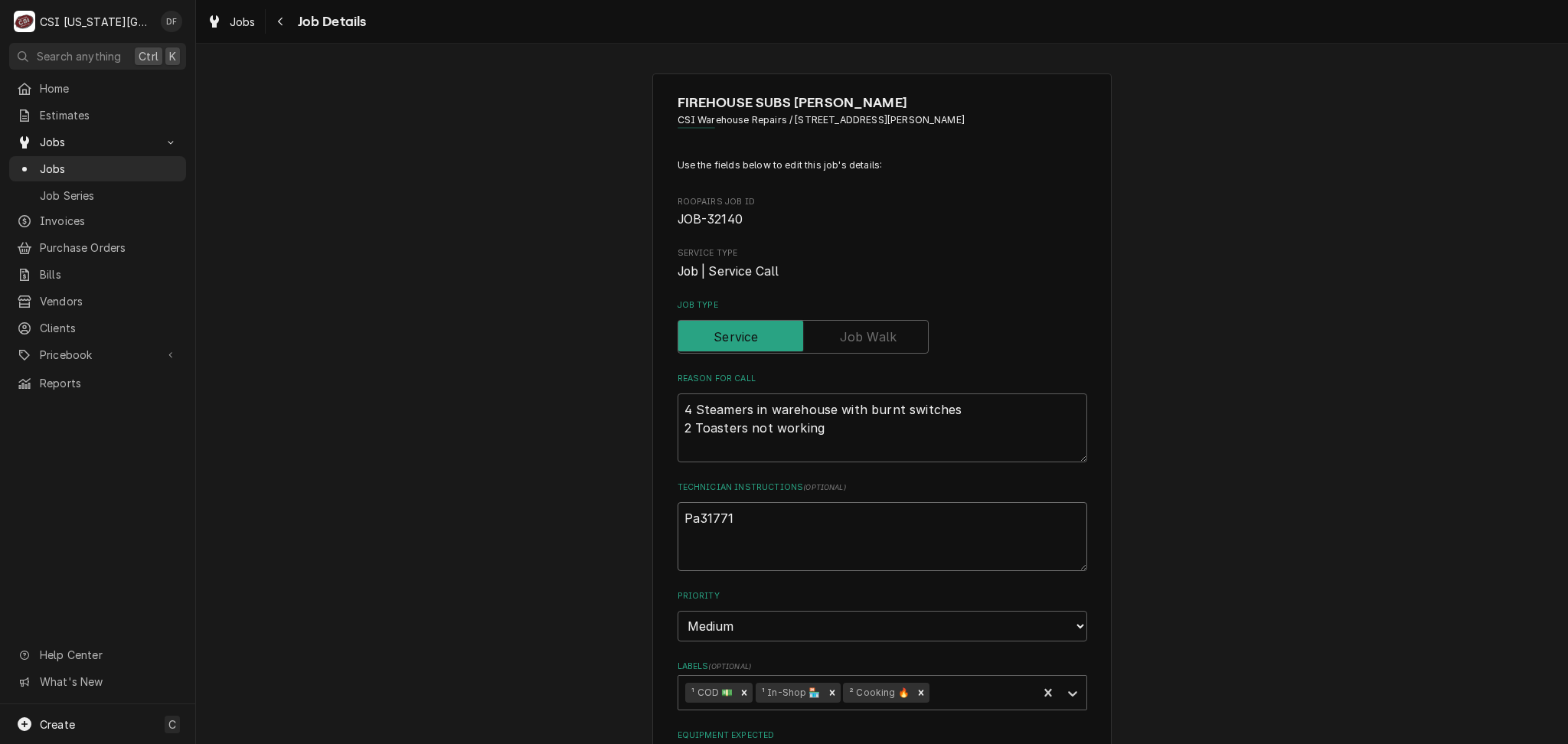
type textarea "Par31771"
type textarea "x"
type textarea "Part31771"
type textarea "x"
type textarea "Parts31771"
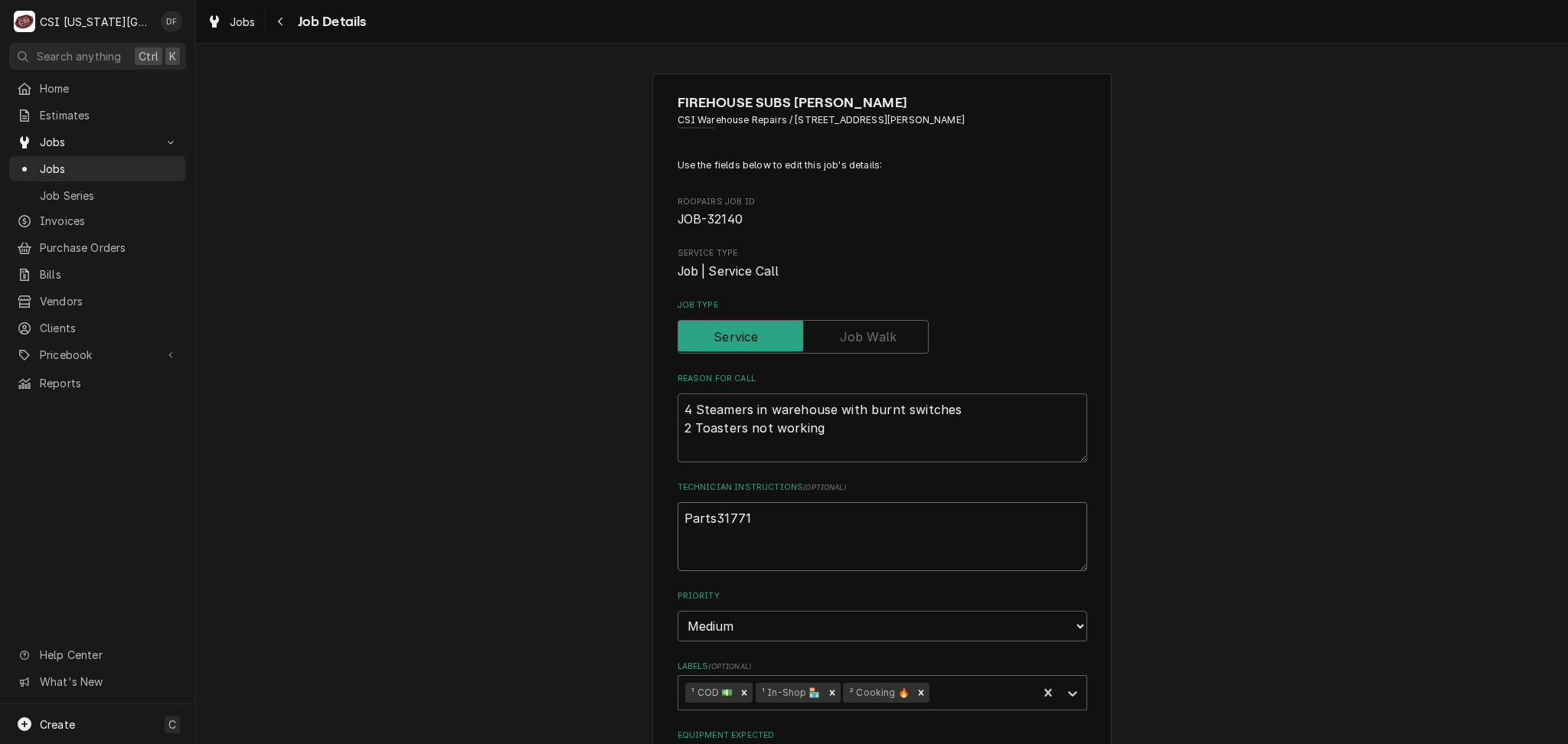
type textarea "x"
type textarea "Parts 31771"
type textarea "x"
type textarea "Parts o31771"
type textarea "x"
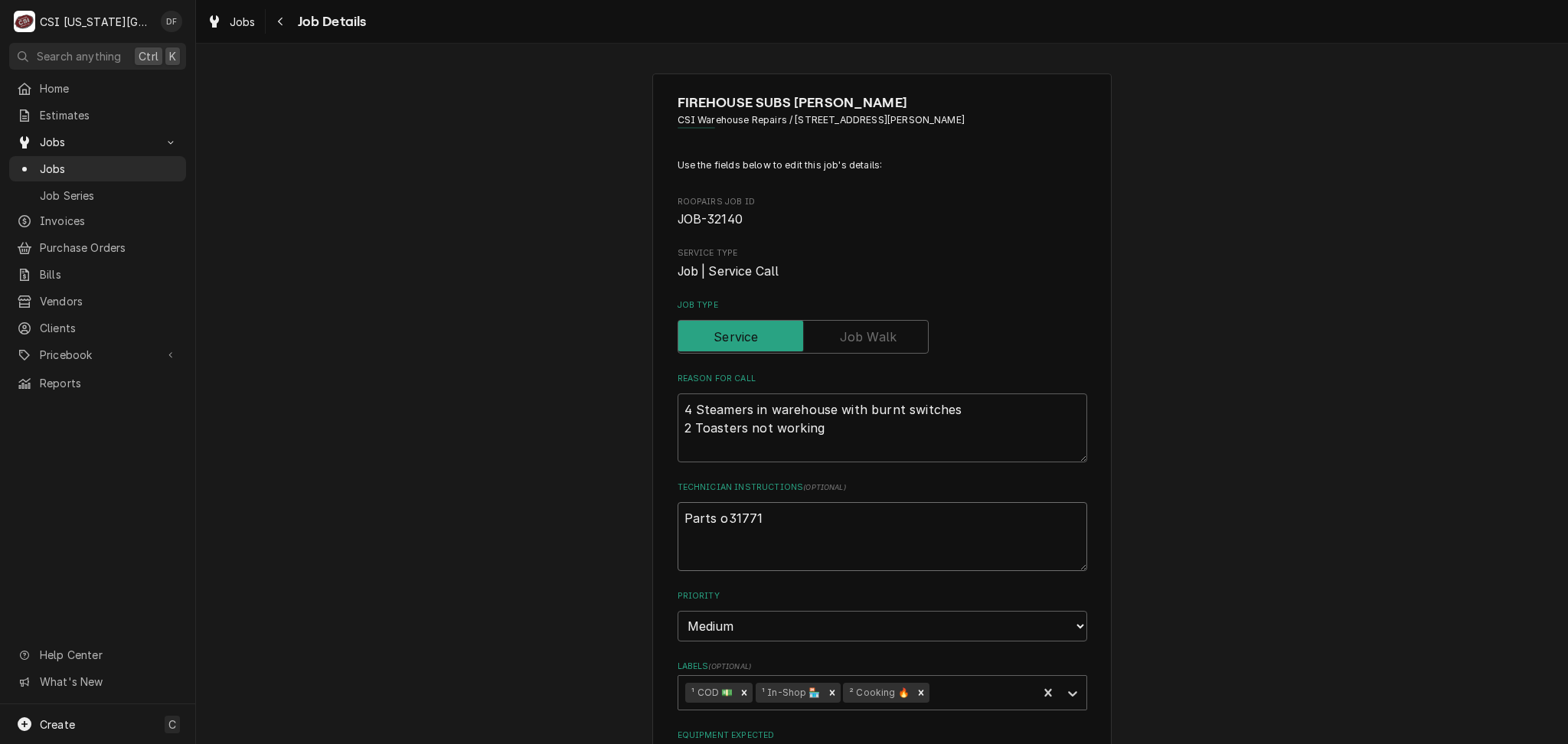
type textarea "Parts or31771"
type textarea "x"
type textarea "Parts ord31771"
type textarea "x"
type textarea "Parts orde31771"
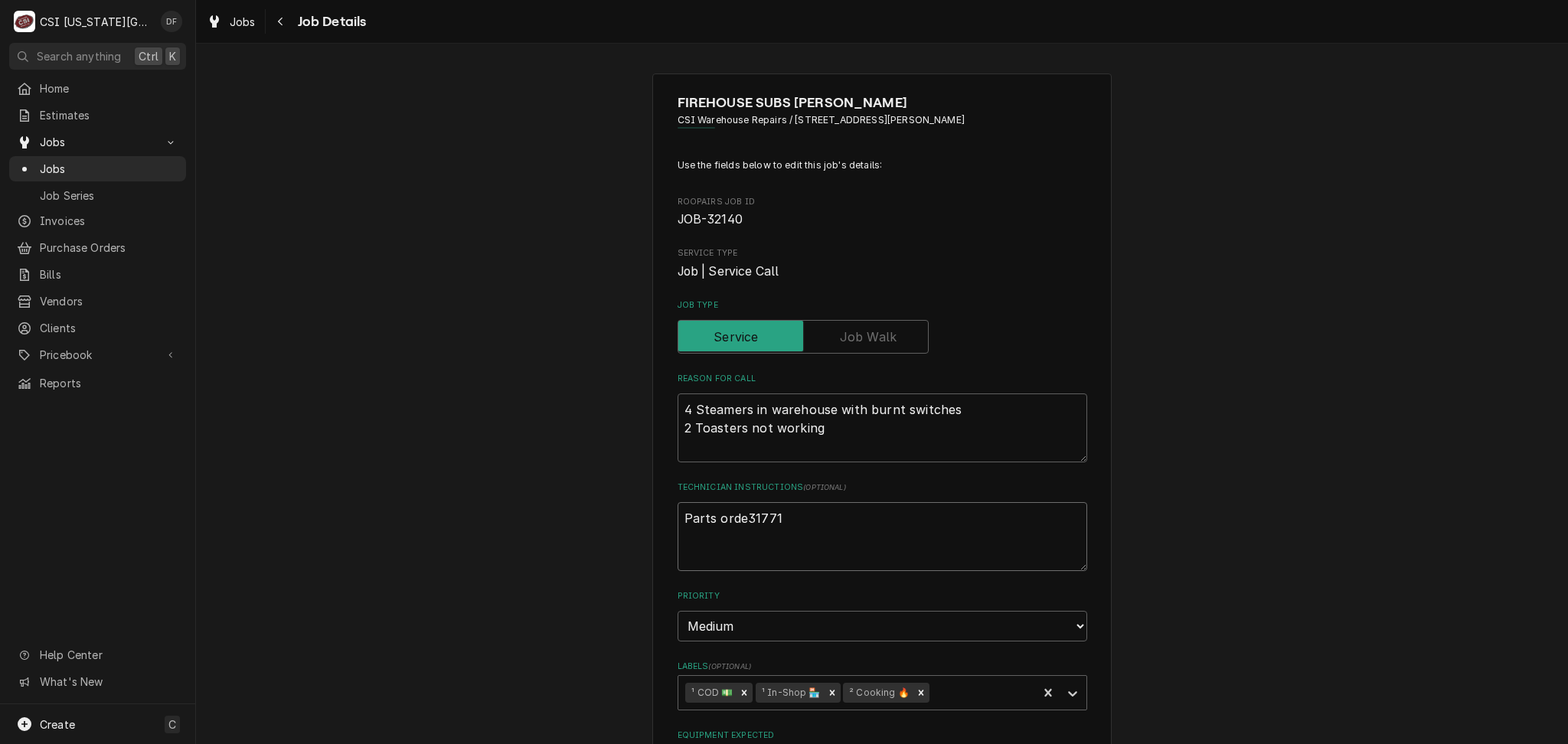
type textarea "x"
type textarea "Parts order31771"
type textarea "x"
type textarea "Parts ordere31771"
type textarea "x"
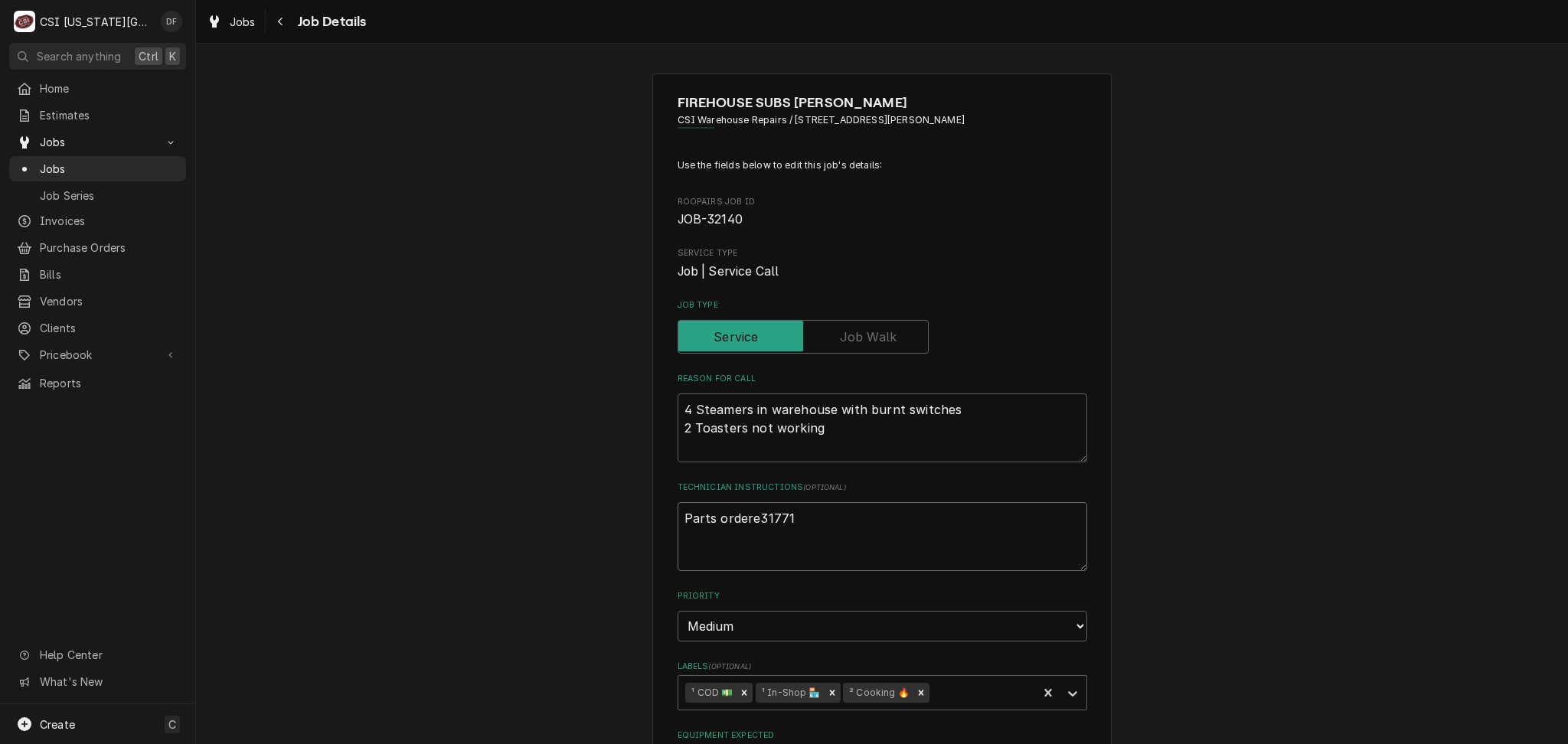
type textarea "Parts ordered31771"
type textarea "x"
type textarea "Parts ordered 31771"
type textarea "x"
type textarea "Parts ordered o31771"
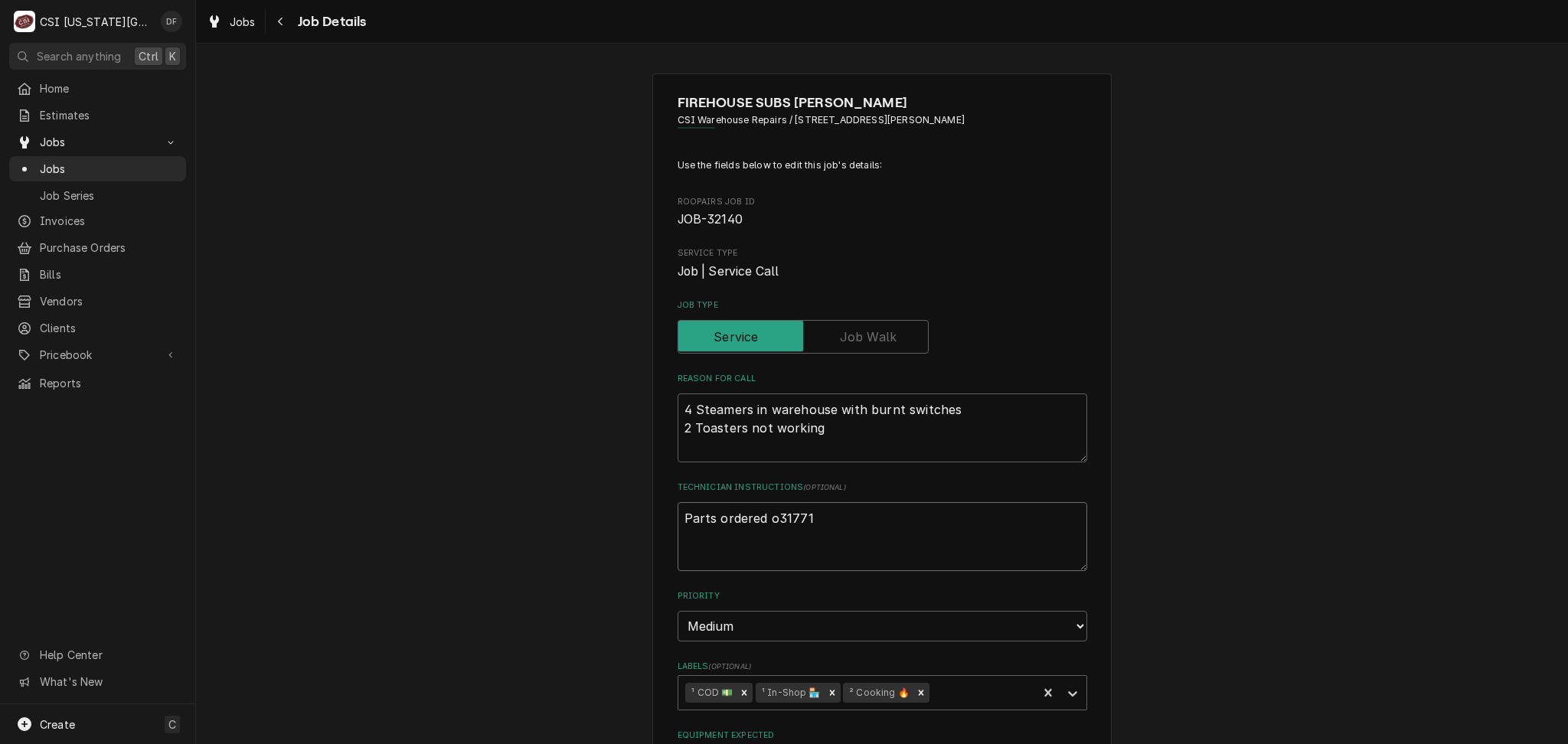
type textarea "x"
type textarea "Parts ordered on31771"
type textarea "x"
type textarea "Parts ordered on 31771"
type textarea "x"
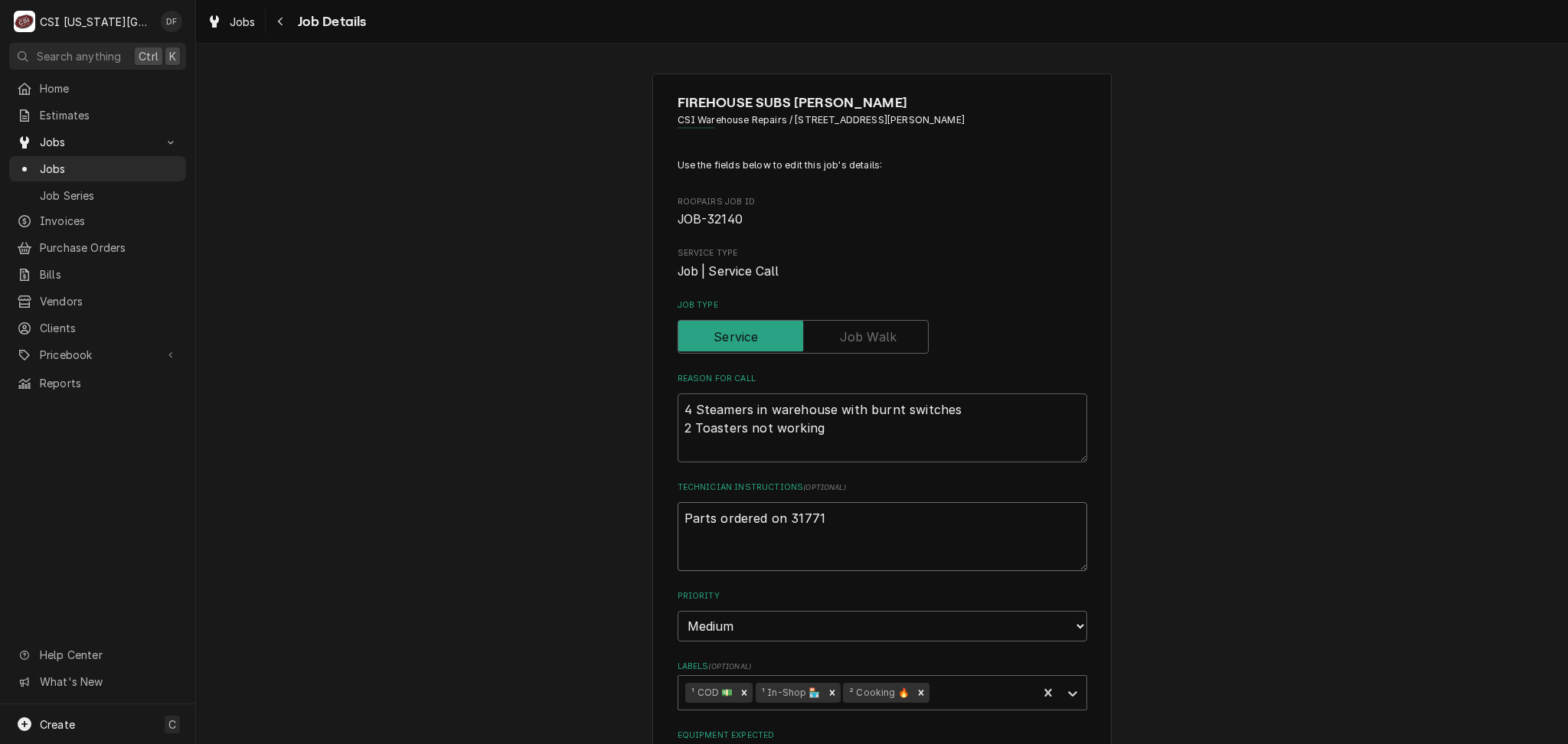
type textarea "Parts ordered on J31771"
type textarea "x"
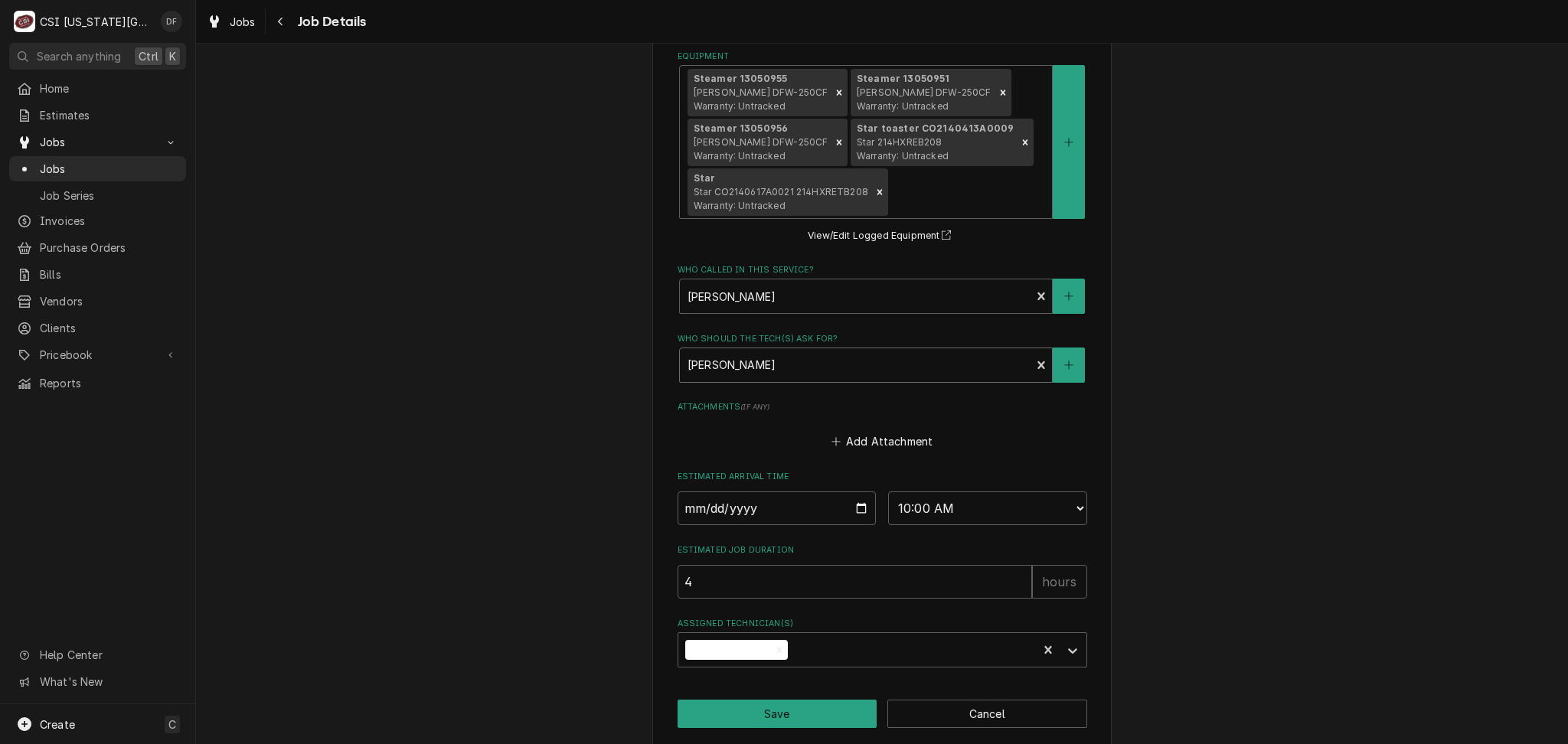
scroll to position [753, 0]
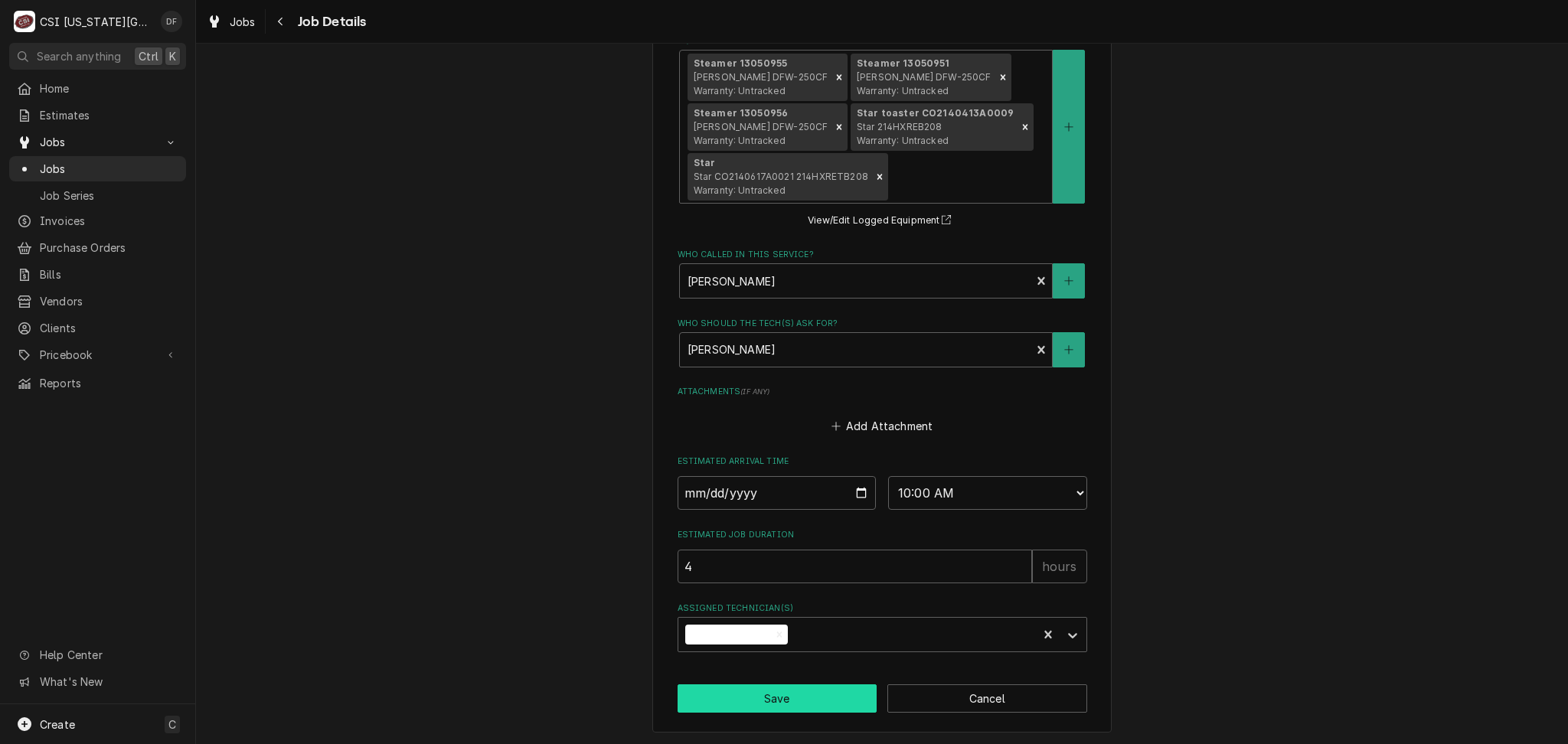
type textarea "Parts ordered on J31771"
click at [804, 703] on button "Save" at bounding box center [776, 699] width 200 height 29
type textarea "x"
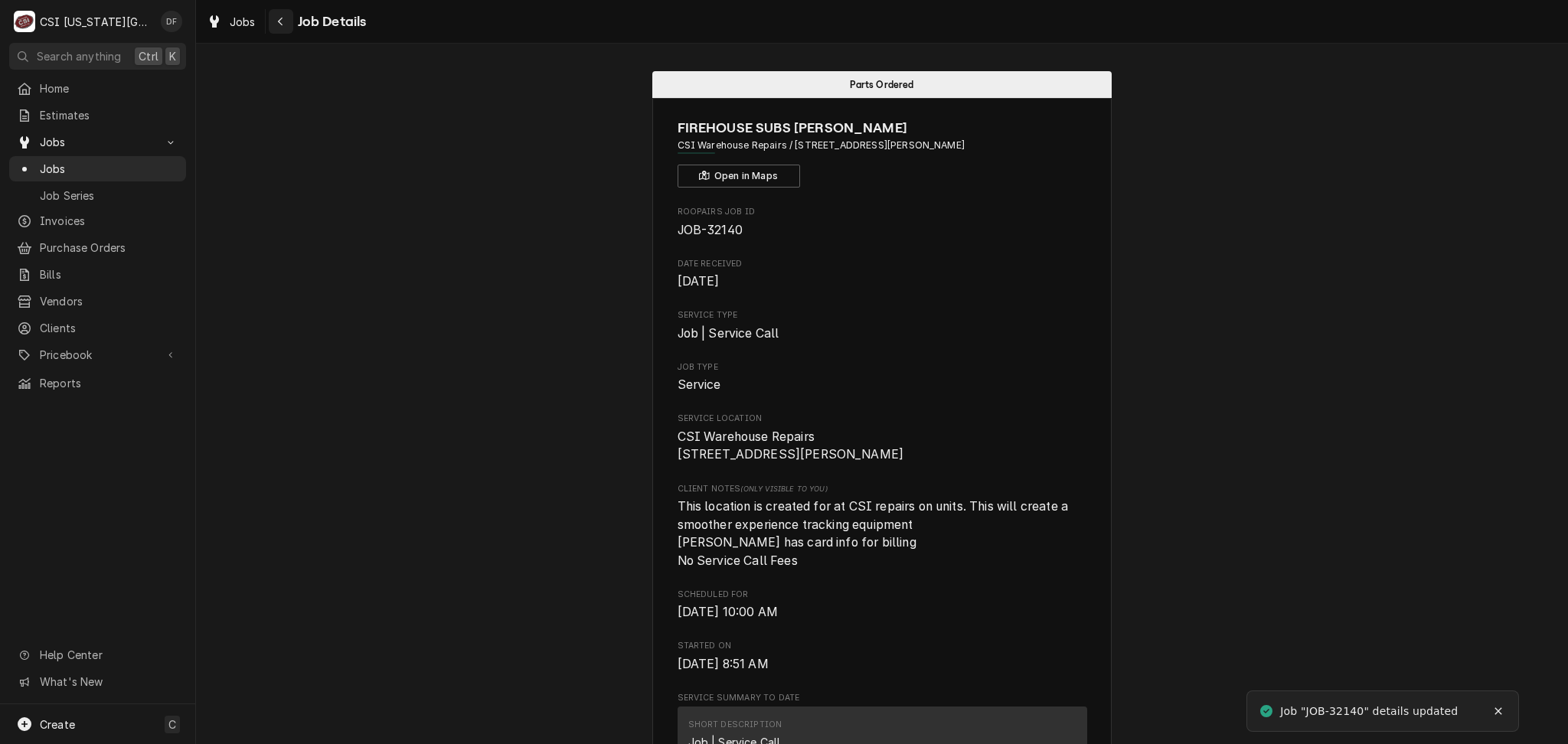
click at [278, 16] on icon "Navigate back" at bounding box center [280, 21] width 7 height 11
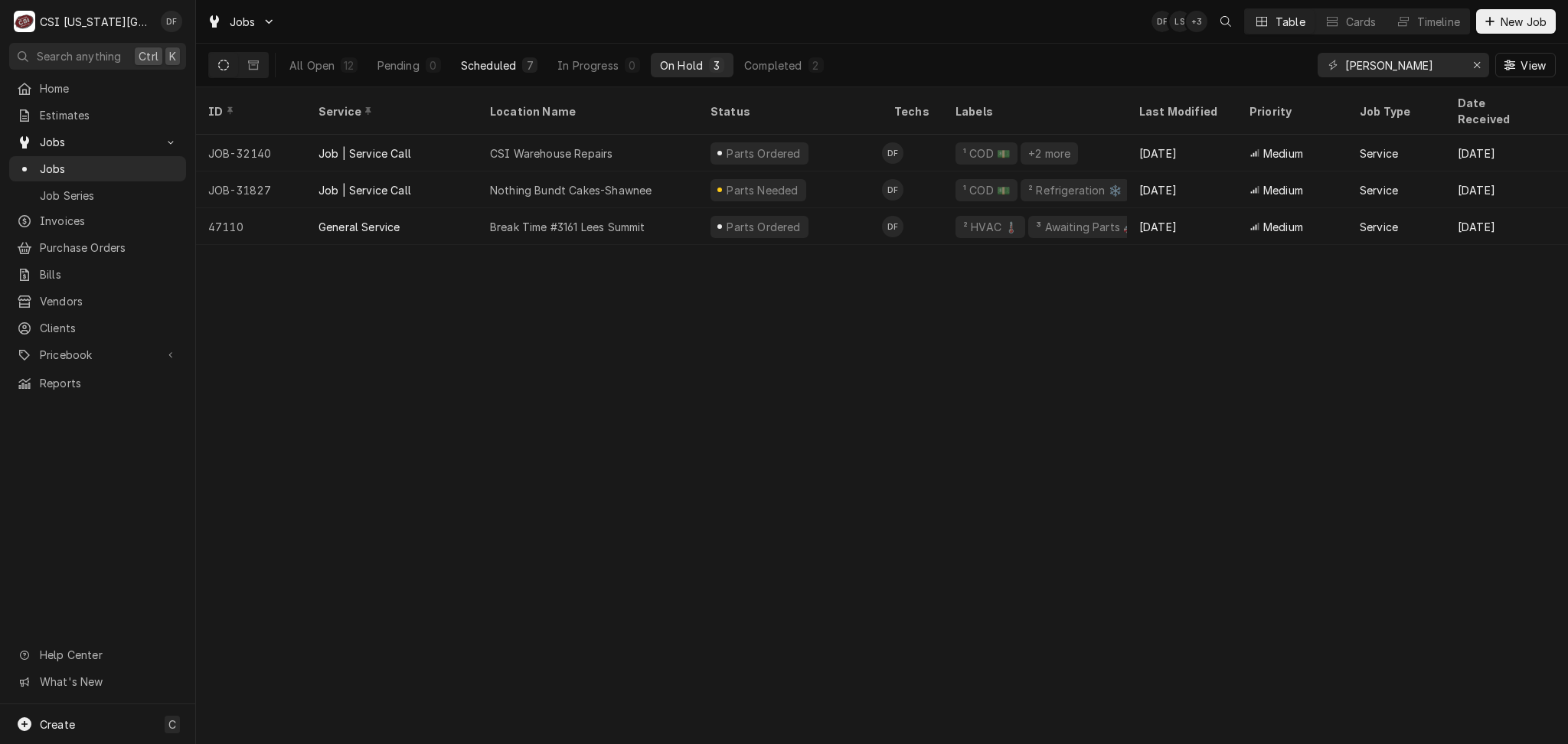
click at [504, 67] on div "Scheduled" at bounding box center [489, 65] width 55 height 16
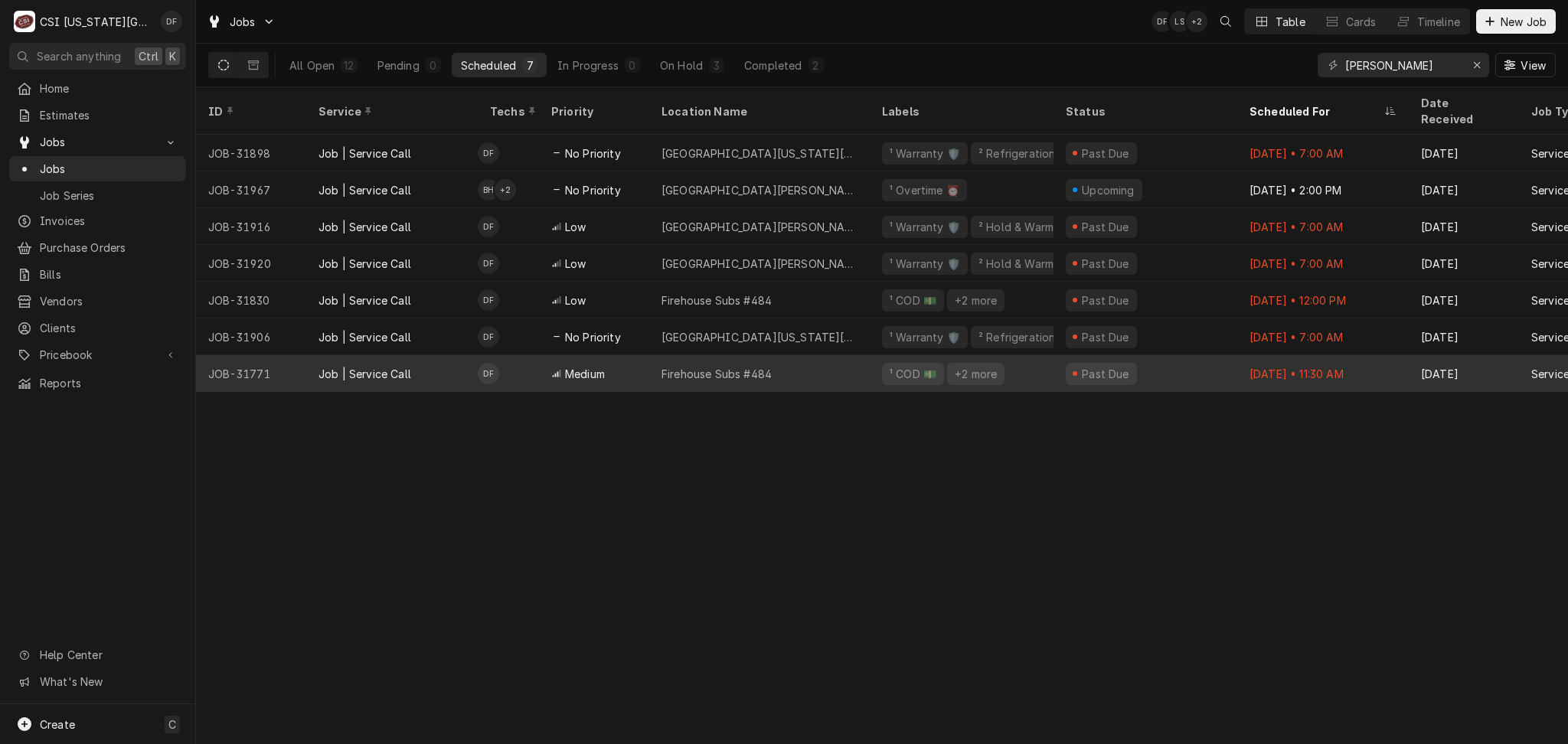
click at [772, 366] on div "Firehouse Subs #484" at bounding box center [716, 374] width 110 height 16
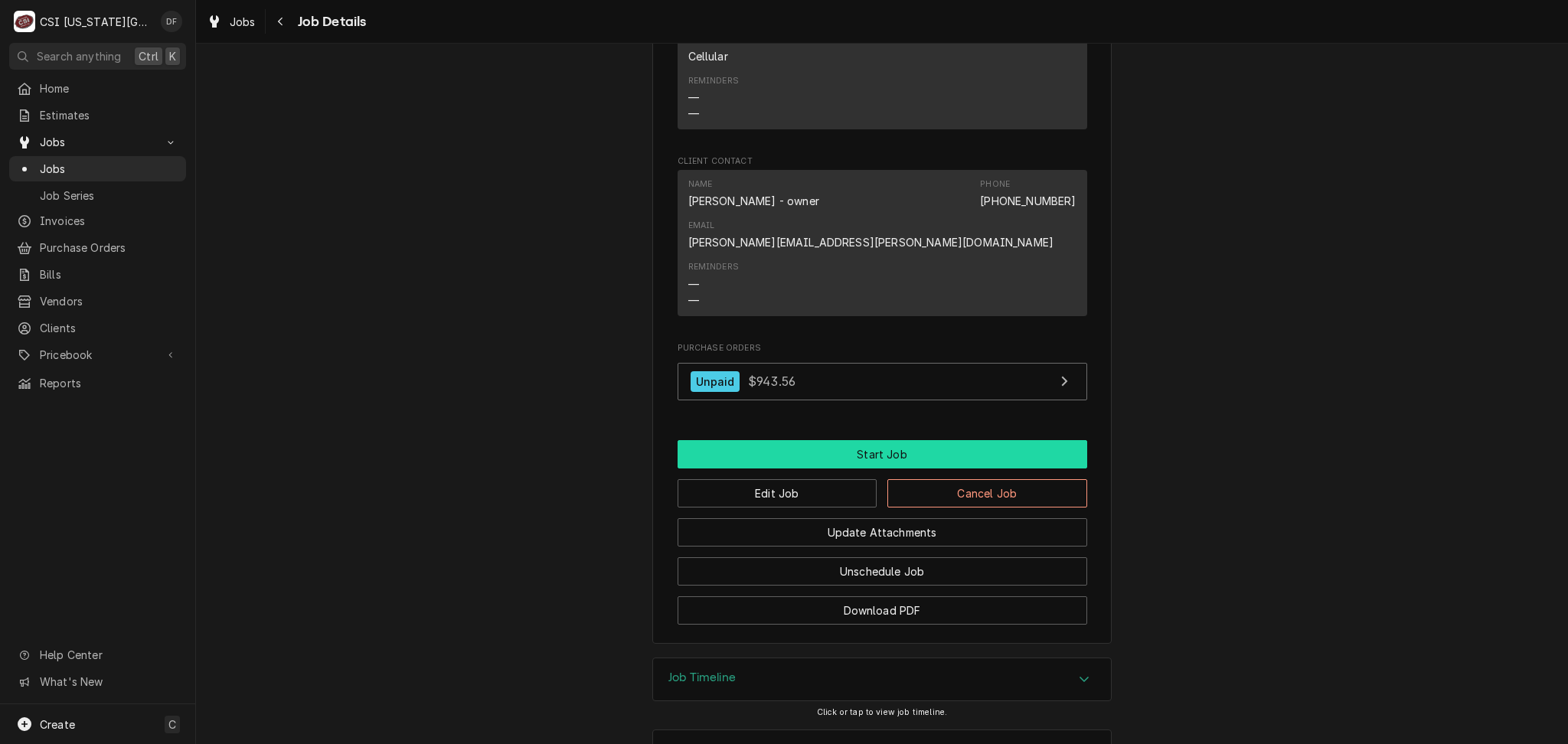
scroll to position [1245, 0]
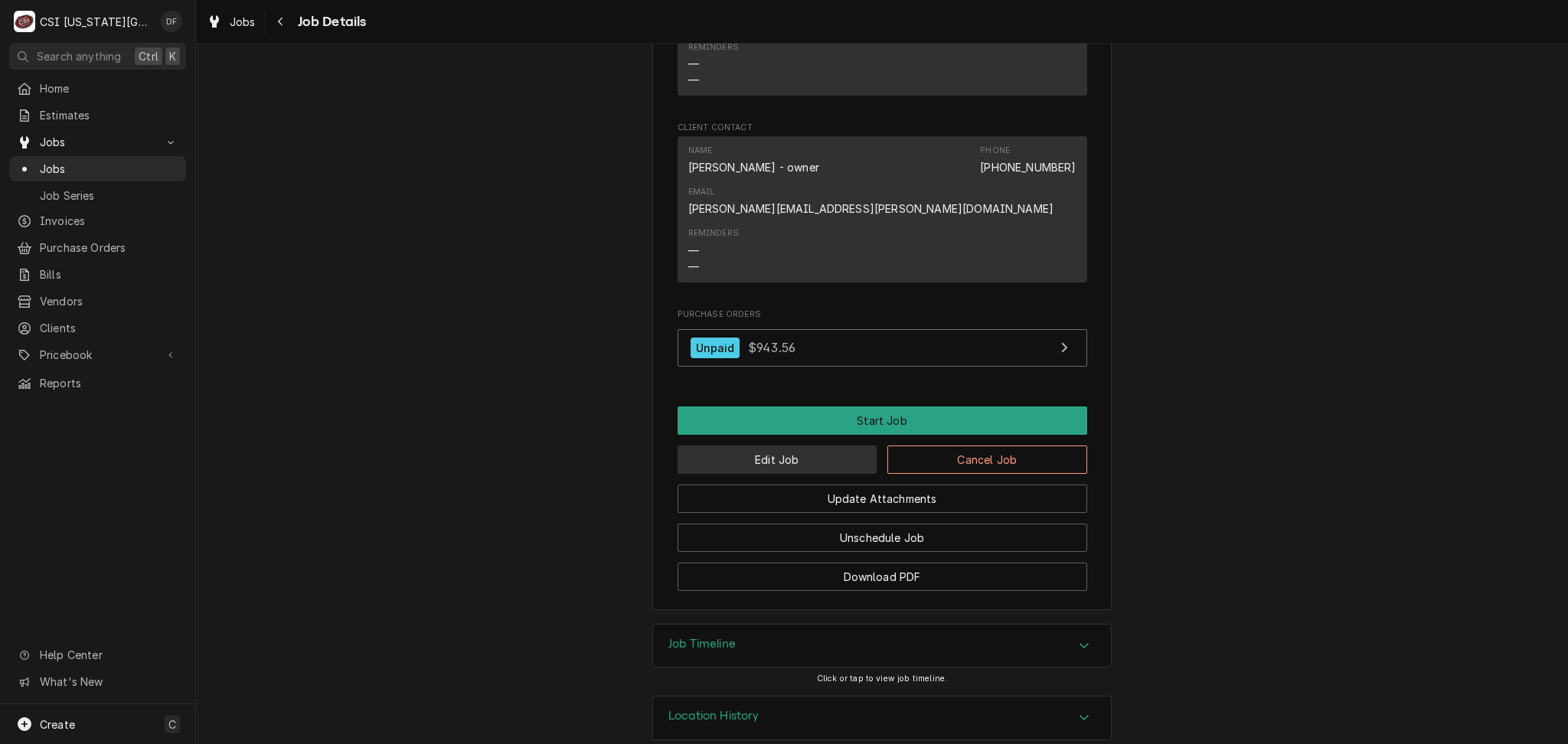
click at [776, 446] on button "Edit Job" at bounding box center [776, 460] width 200 height 29
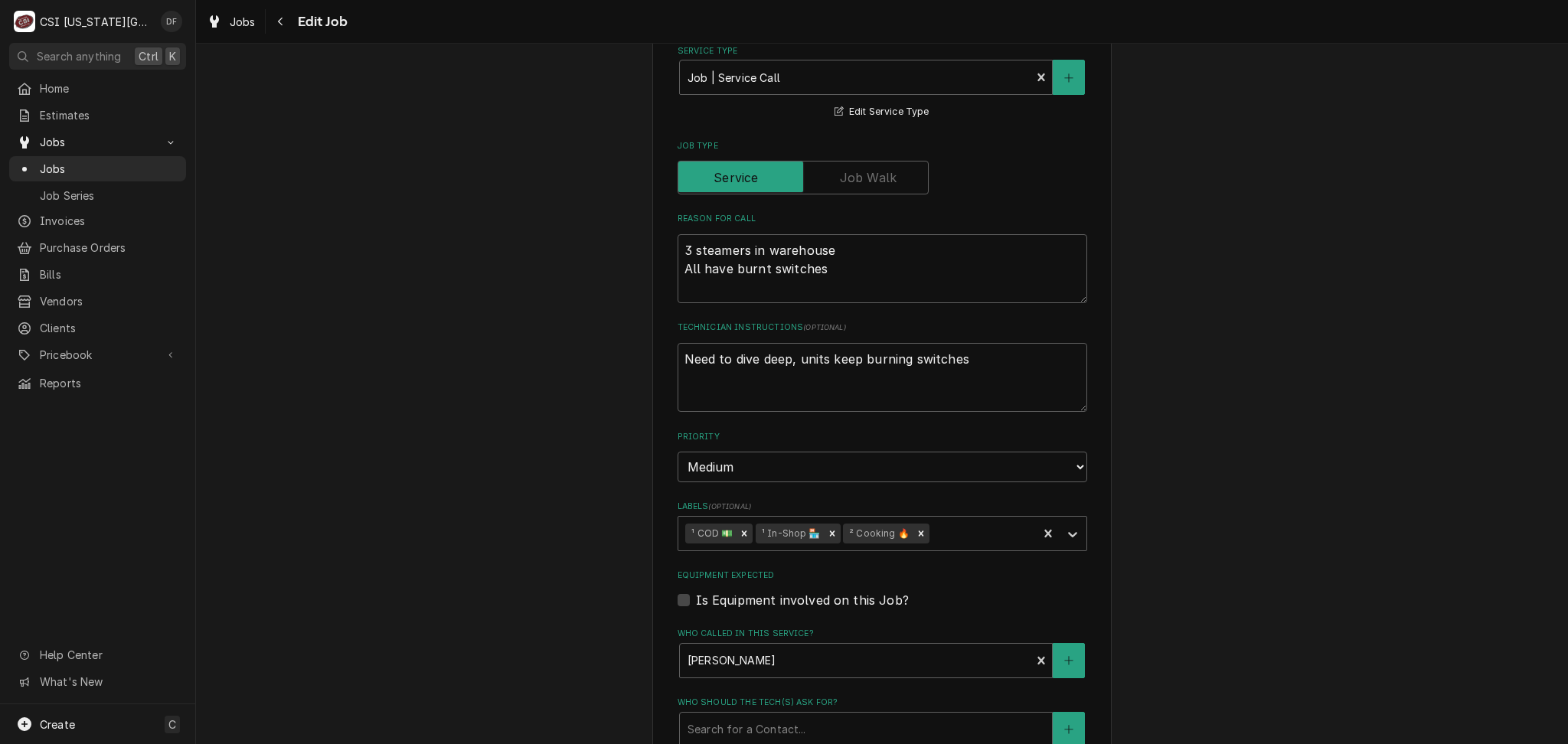
scroll to position [714, 0]
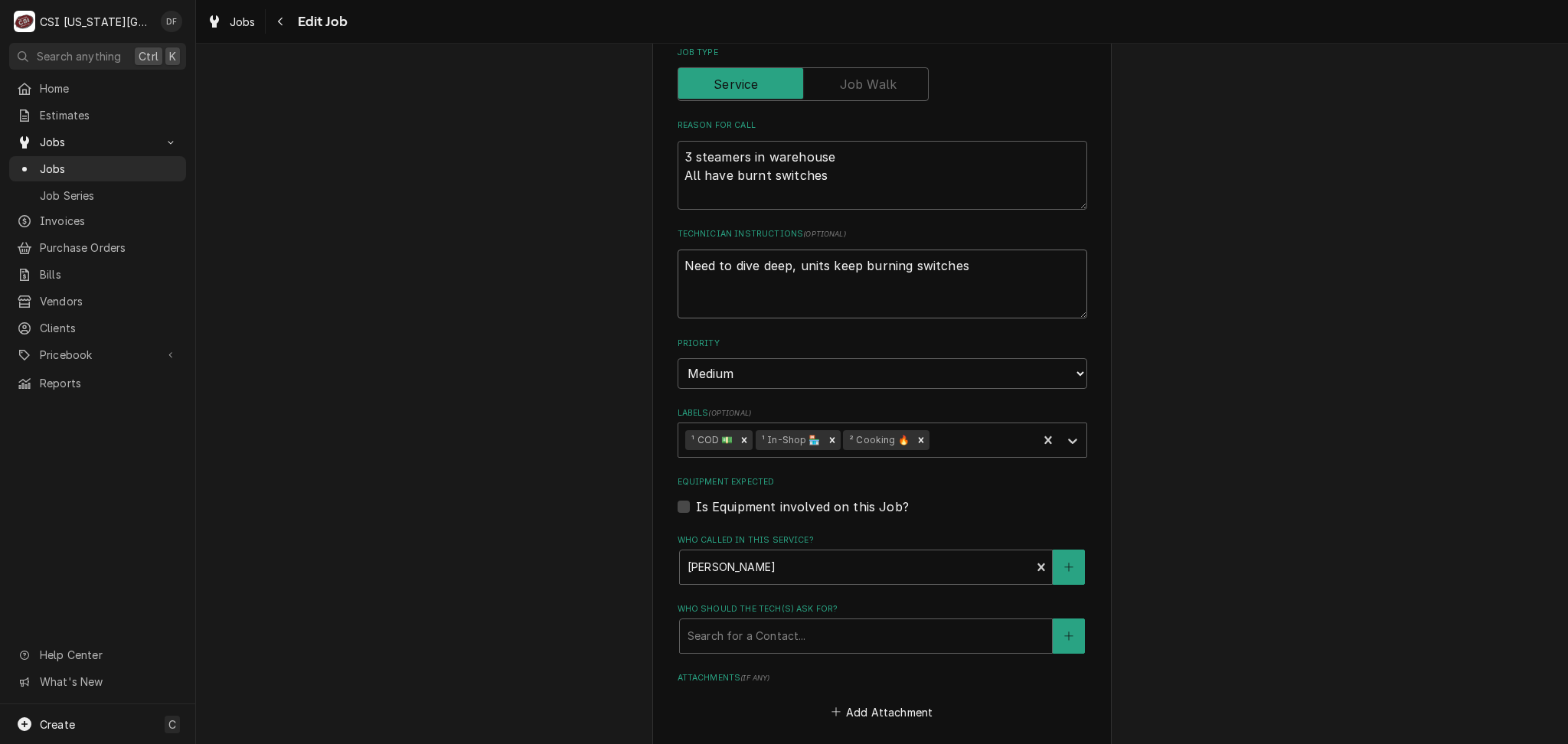
click at [717, 294] on textarea "Need to dive deep, units keep burning switches" at bounding box center [882, 284] width 409 height 69
click at [994, 264] on textarea "Need to dive deep, units keep burning switches" at bounding box center [882, 284] width 409 height 69
type textarea "x"
type textarea "Need to dive deep, units keep burning switches"
type textarea "x"
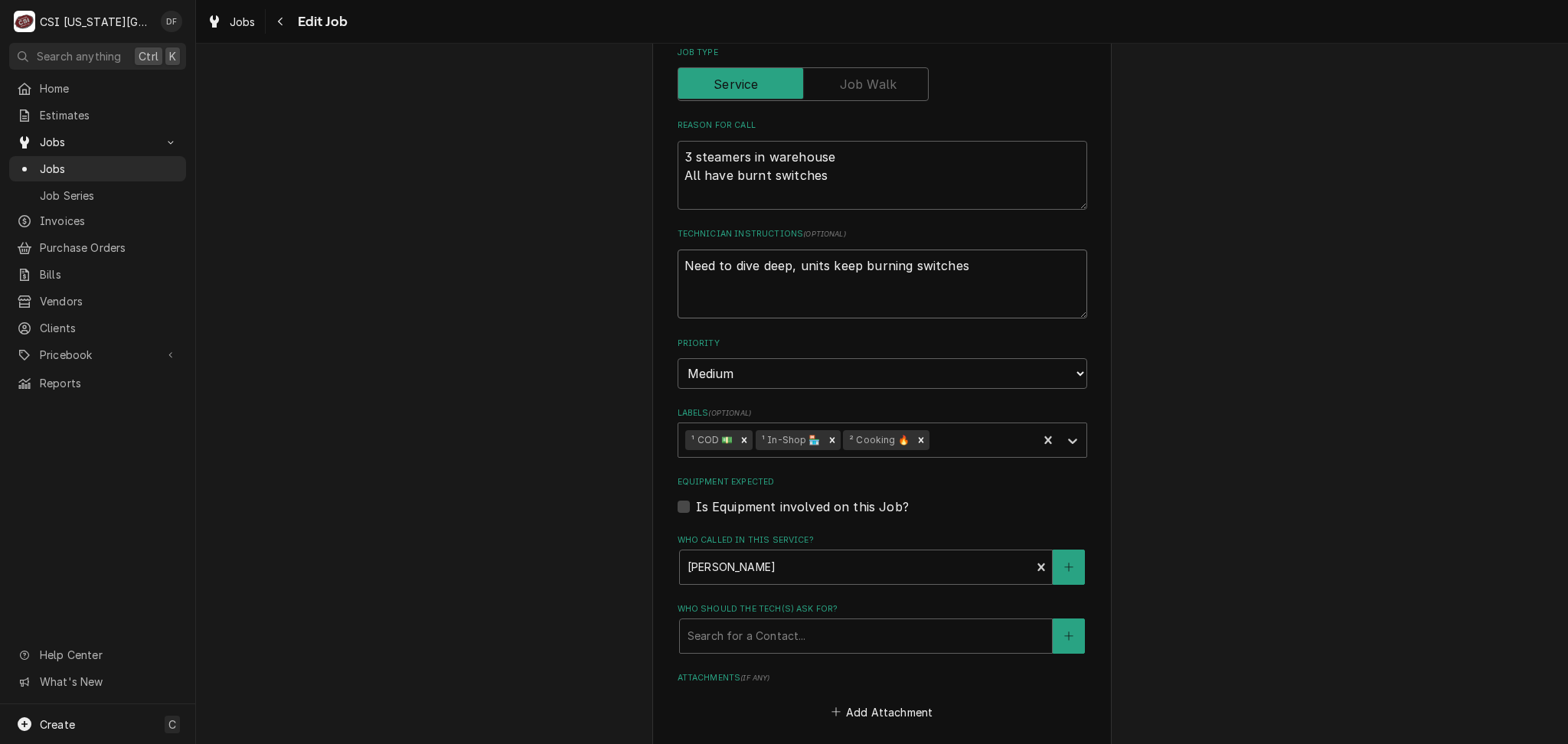
type textarea "Need to dive deep, units keep burning switches"
type textarea "x"
type textarea "Need to dive deep, units keep burning switches M"
type textarea "x"
type textarea "Need to dive deep, units keep burning switches Mo"
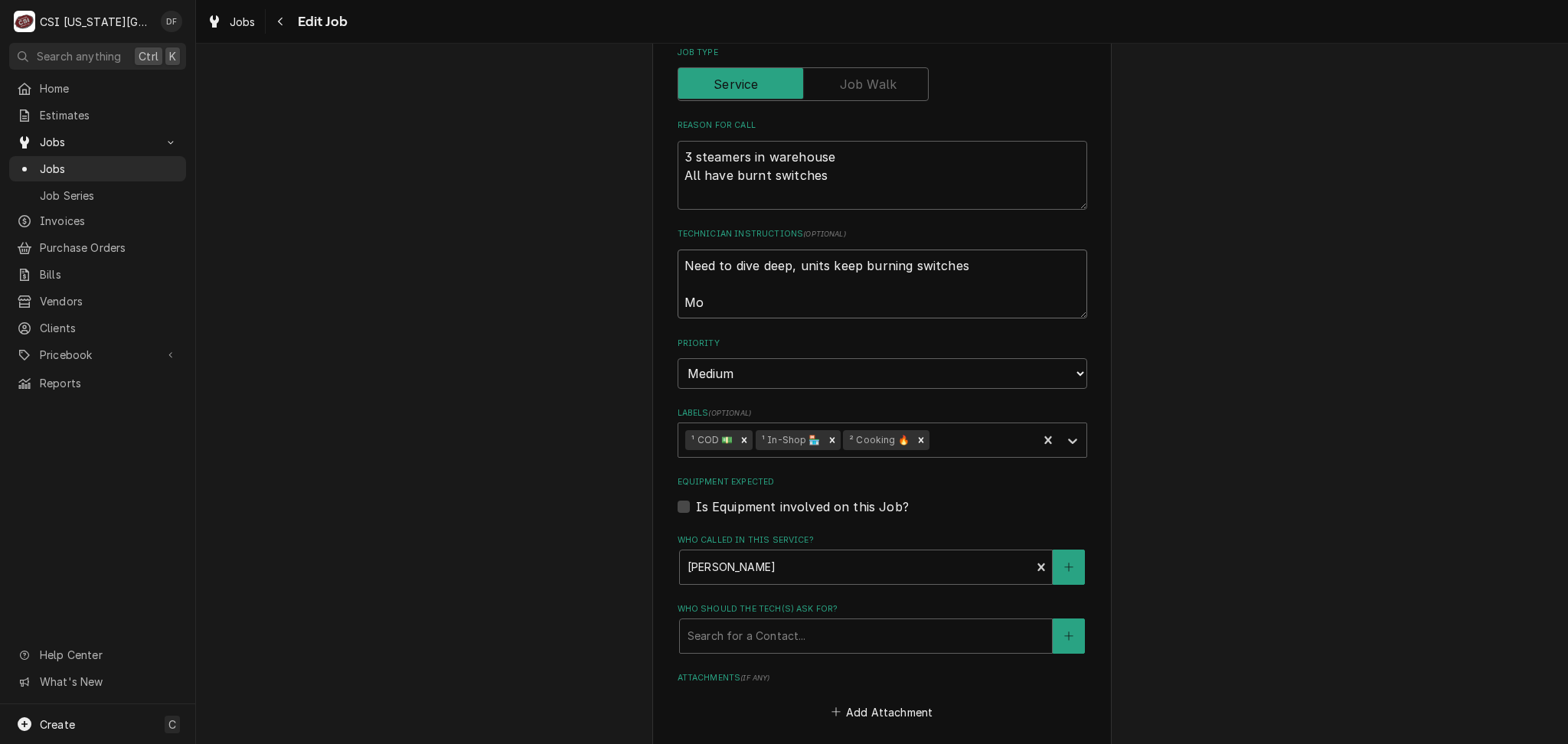
type textarea "x"
type textarea "Need to dive deep, units keep burning switches Mov"
type textarea "x"
type textarea "Need to dive deep, units keep burning switches Move"
type textarea "x"
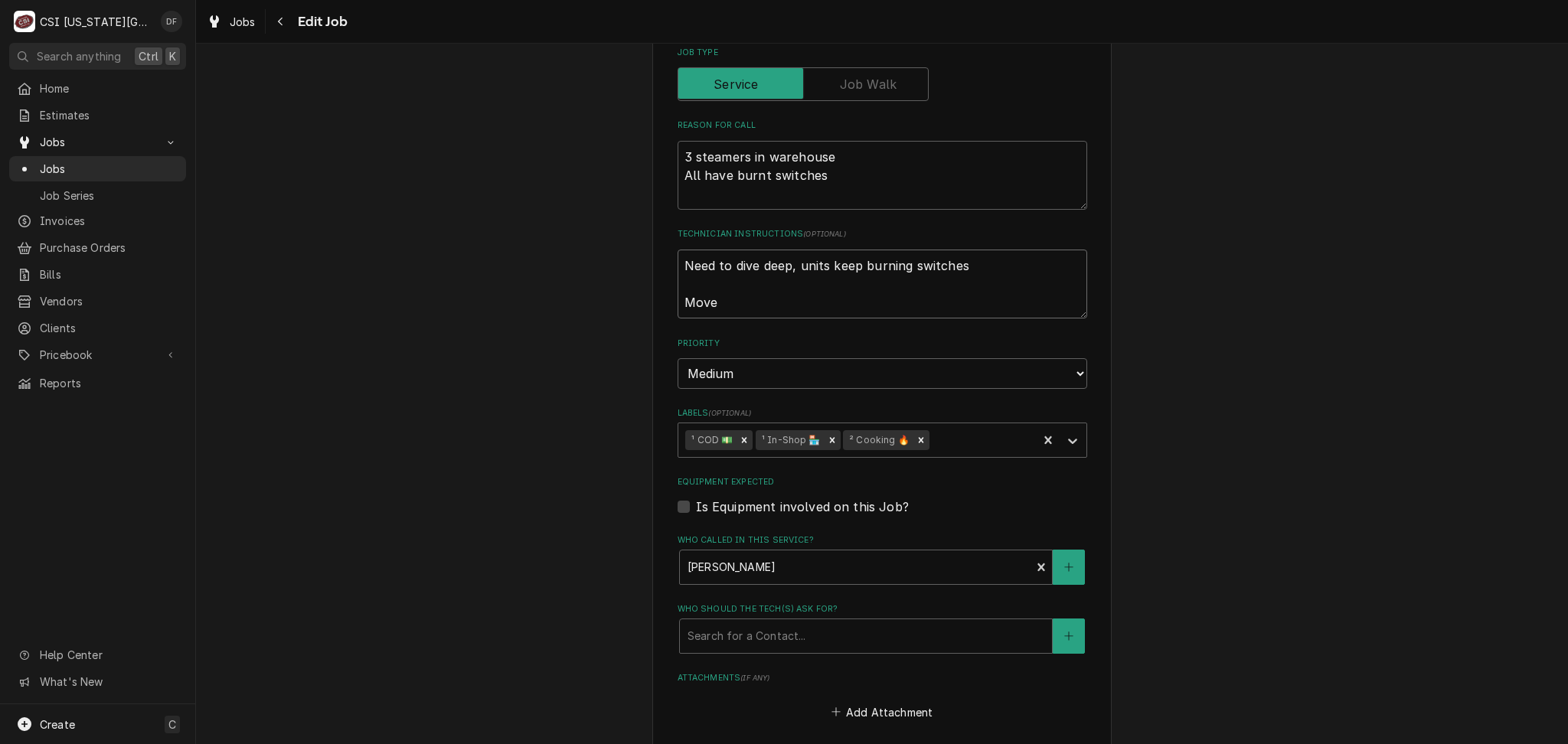
type textarea "Need to dive deep, units keep burning switches Moved"
type textarea "x"
type textarea "Need to dive deep, units keep burning switches Moved"
type textarea "x"
type textarea "Need to dive deep, units keep burning switches Moved t"
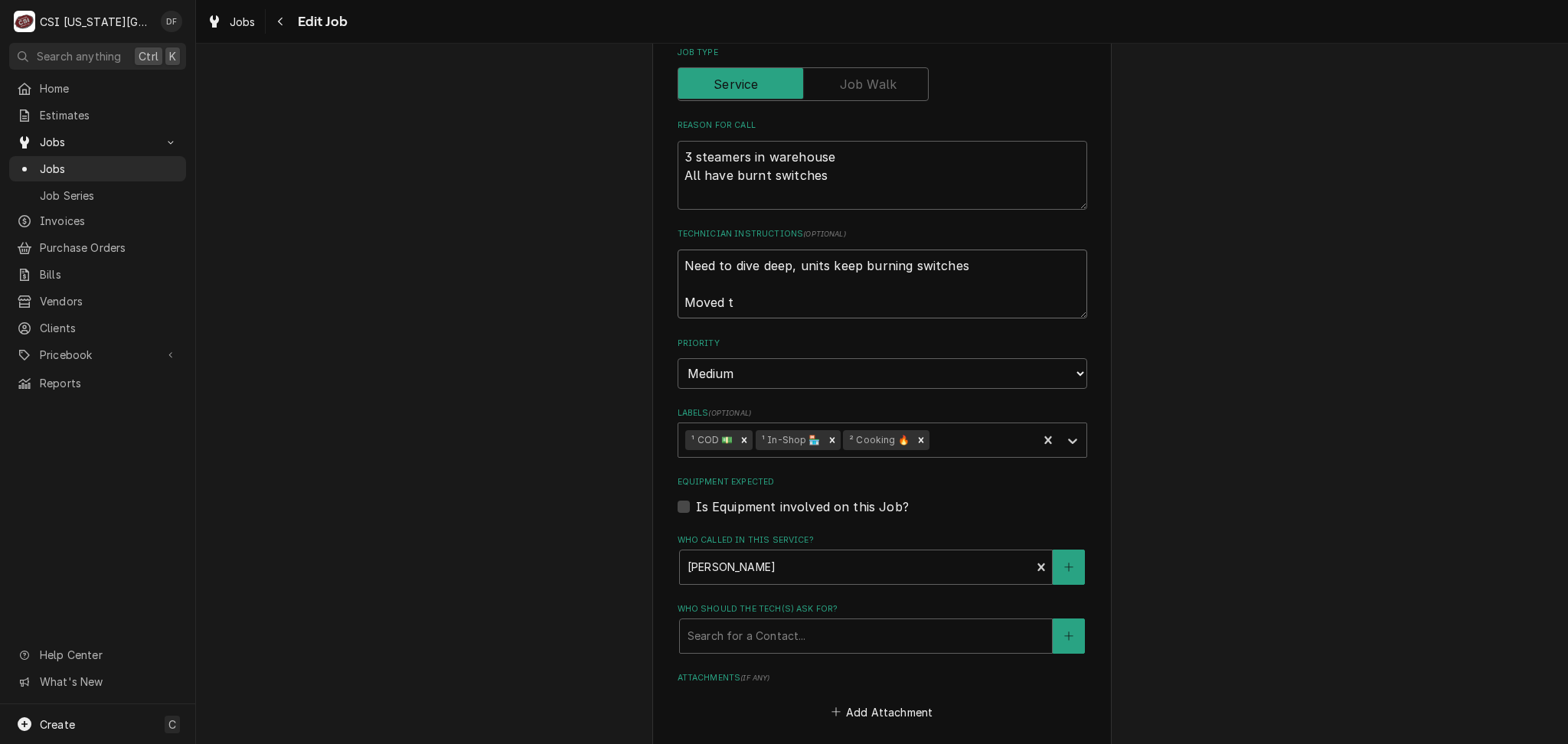
type textarea "x"
type textarea "Need to dive deep, units keep burning switches Moved to"
type textarea "x"
type textarea "Need to dive deep, units keep burning switches Moved to"
type textarea "x"
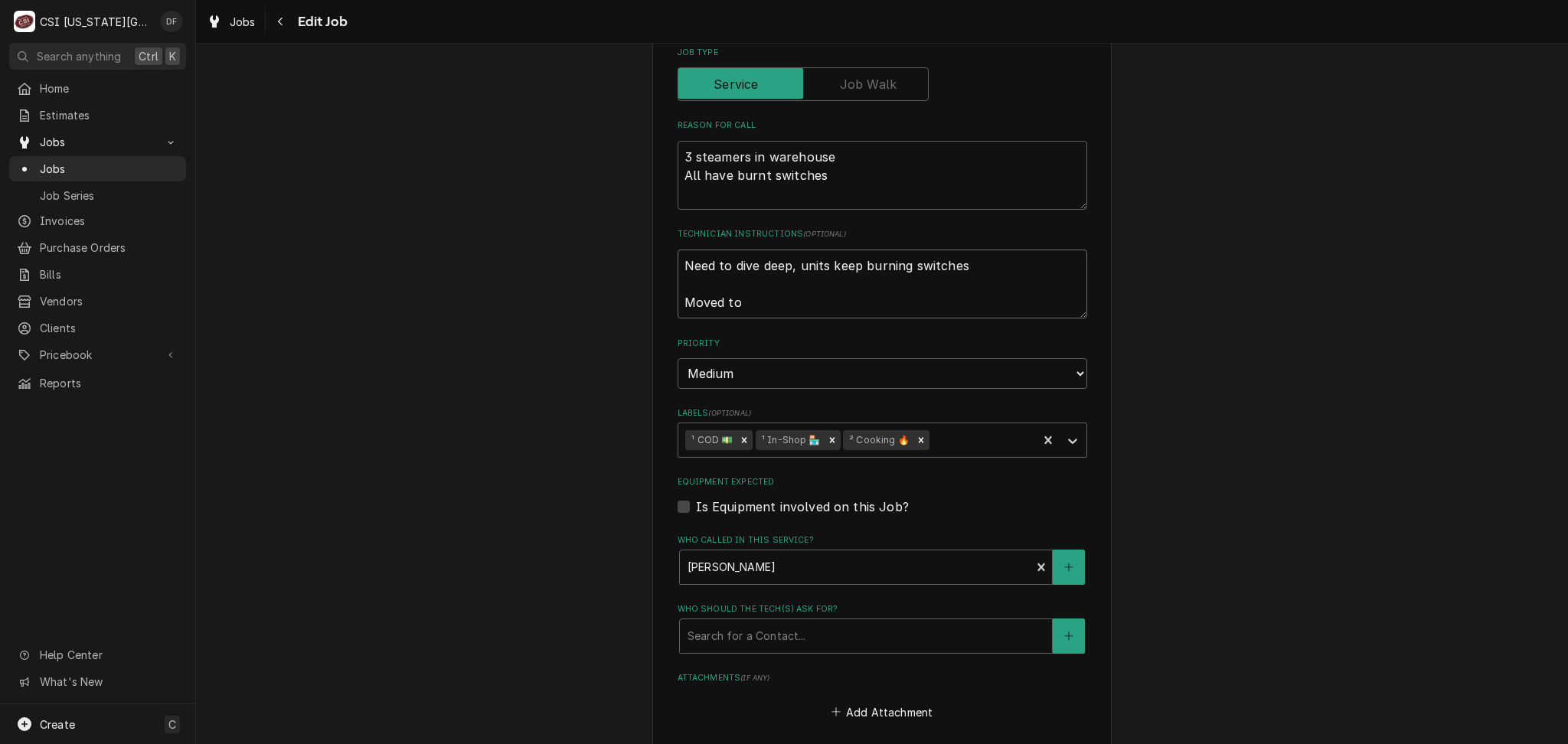
type textarea "Need to dive deep, units keep burning switches Moved to 3"
type textarea "x"
type textarea "Need to dive deep, units keep burning switches Moved to 31"
type textarea "x"
type textarea "Need to dive deep, units keep burning switches Moved to 312"
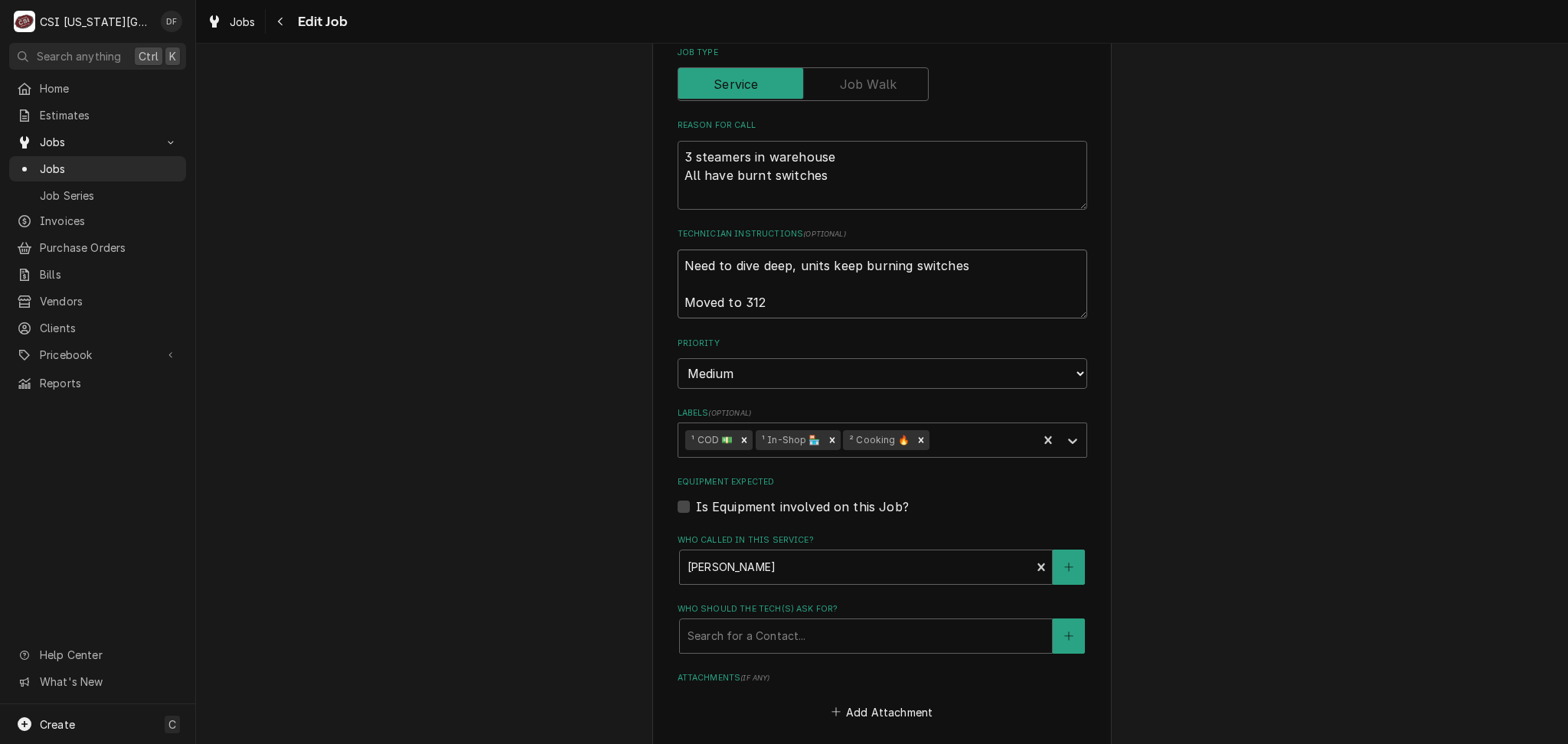
type textarea "x"
type textarea "Need to dive deep, units keep burning switches Moved to 31240"
click at [739, 301] on textarea "Need to dive deep, units keep burning switches Moved to 31240" at bounding box center [882, 284] width 409 height 69
click at [738, 301] on textarea "Need to dive deep, units keep burning switches Moved to 31240" at bounding box center [882, 284] width 409 height 69
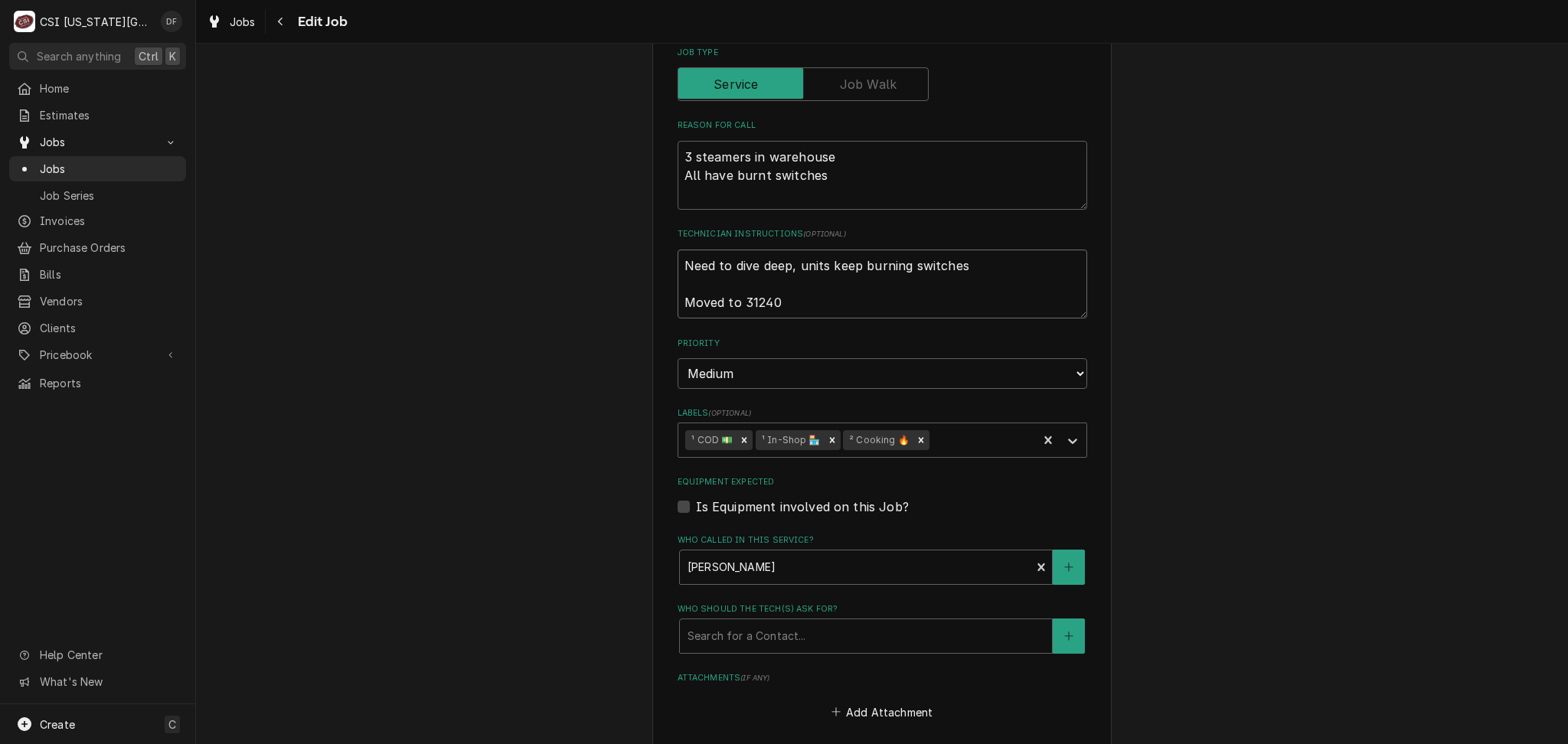
type textarea "x"
type textarea "Need to dive deep, units keep burning switches Moved to J31240"
type textarea "x"
drag, startPoint x: 794, startPoint y: 297, endPoint x: 654, endPoint y: 298, distance: 140.0
click at [654, 298] on div "Use the fields below to edit this job: Client Details Client FIREHOUSE SUBS #48…" at bounding box center [882, 212] width 459 height 1706
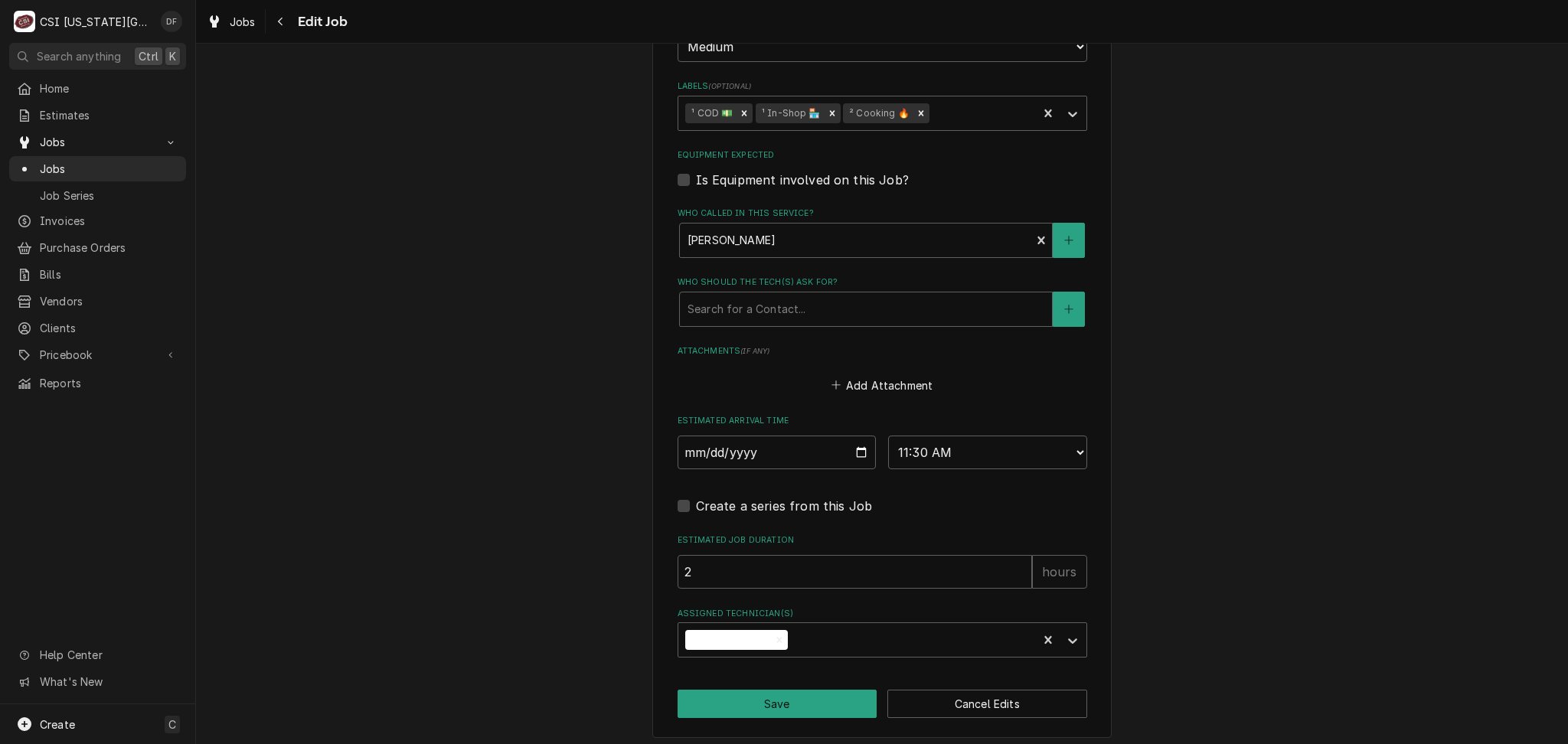
scroll to position [1046, 0]
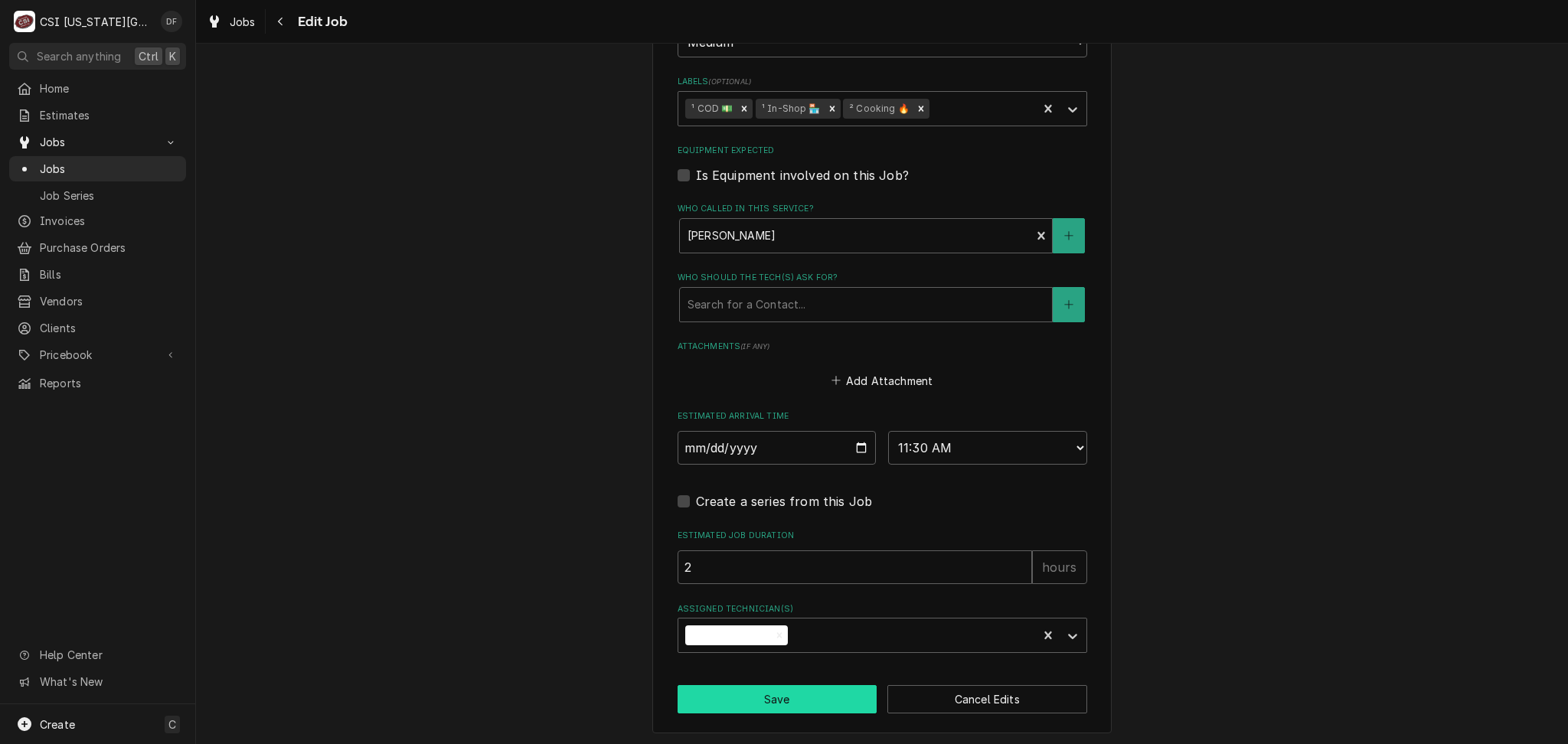
type textarea "Need to dive deep, units keep burning switches Moved to J31240"
click at [794, 701] on button "Save" at bounding box center [776, 699] width 200 height 29
type textarea "x"
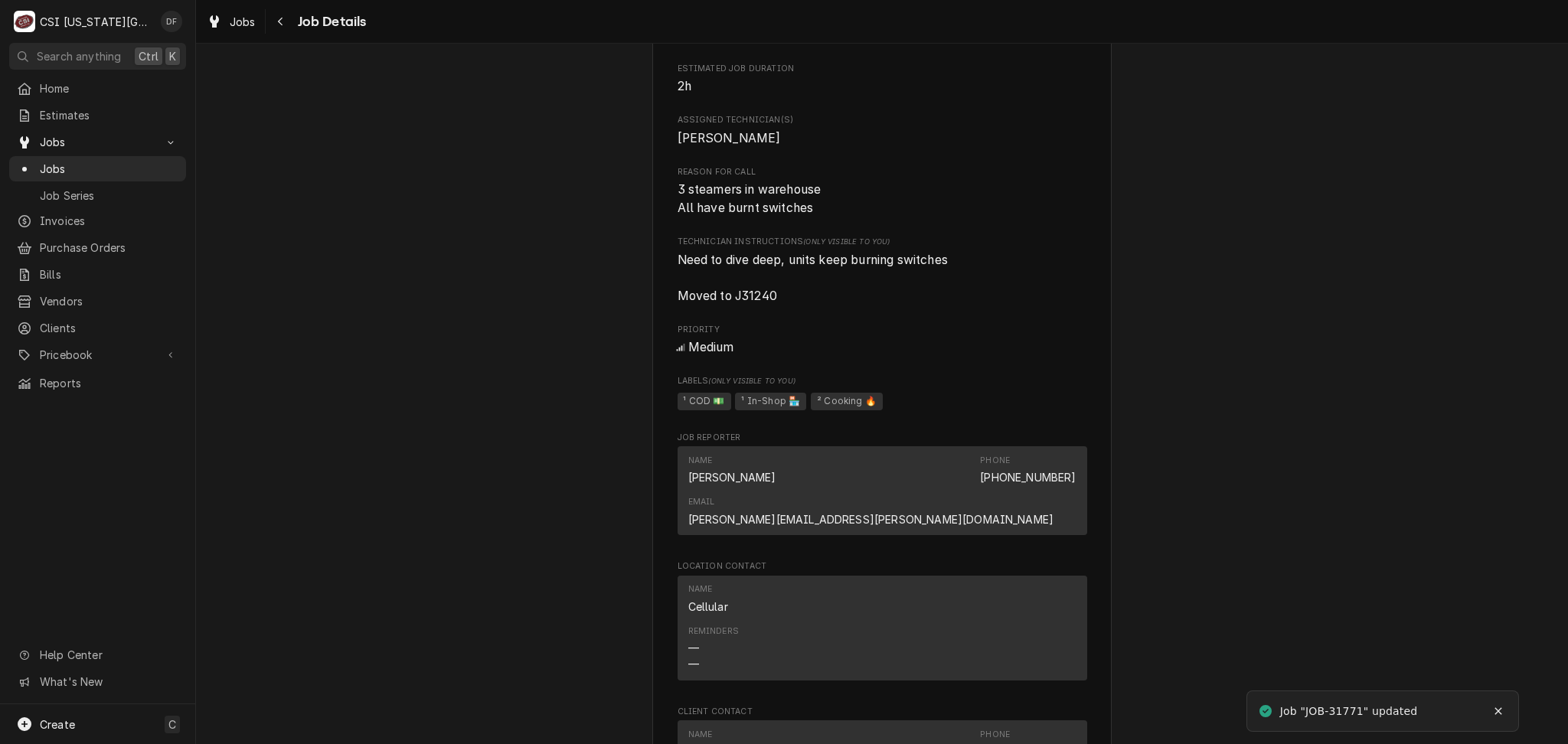
scroll to position [1020, 0]
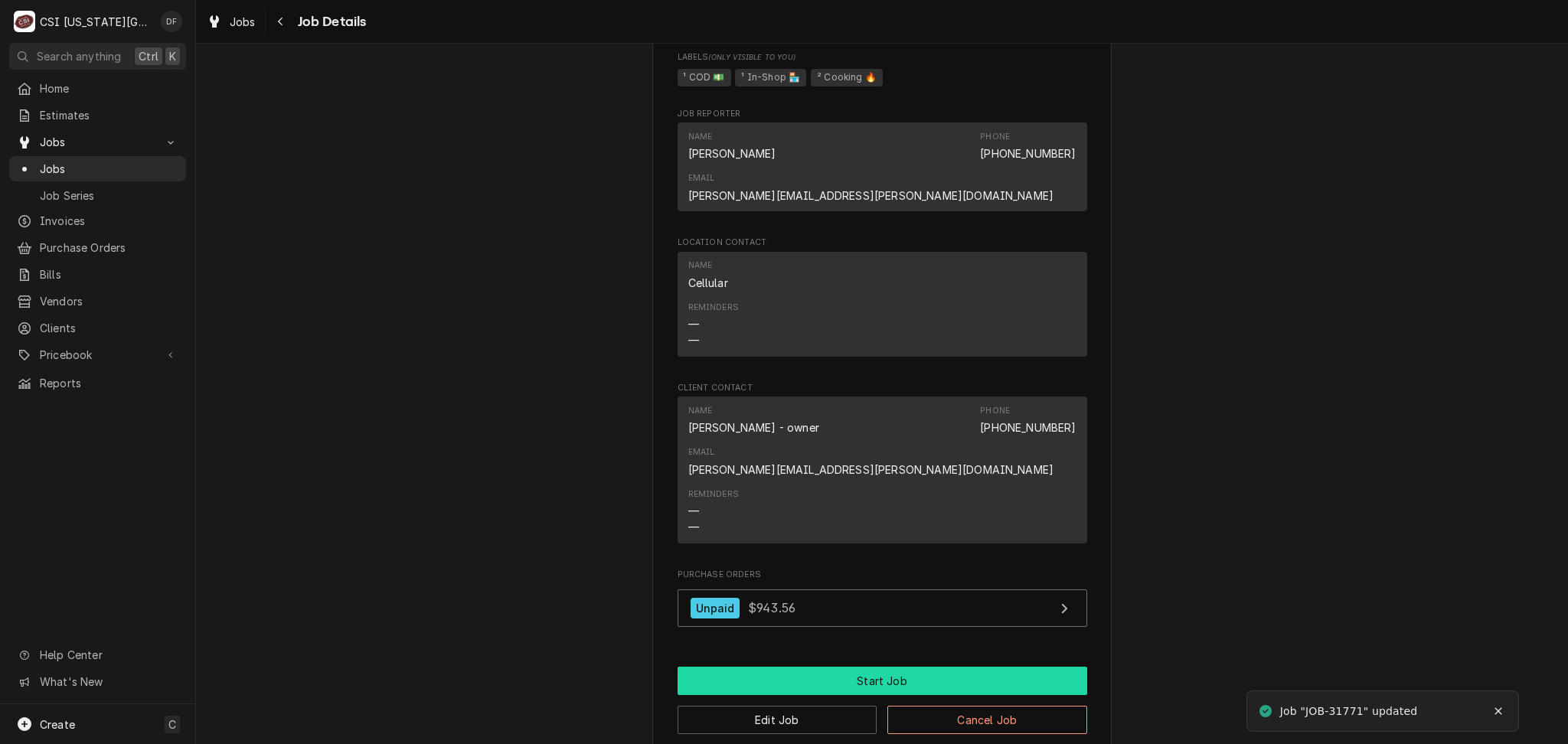
click at [845, 667] on button "Start Job" at bounding box center [882, 681] width 409 height 29
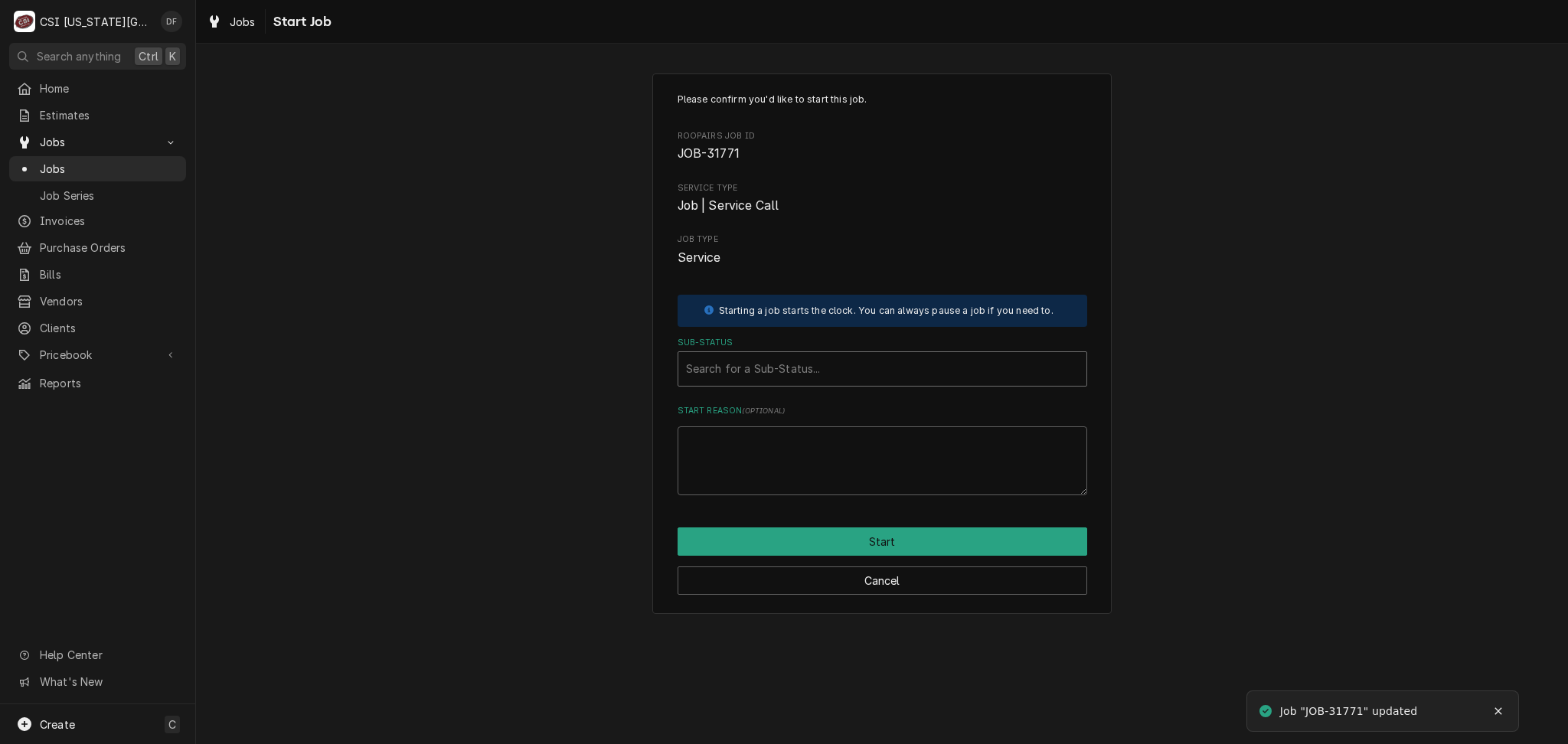
click at [838, 362] on div "Sub-Status" at bounding box center [882, 368] width 393 height 28
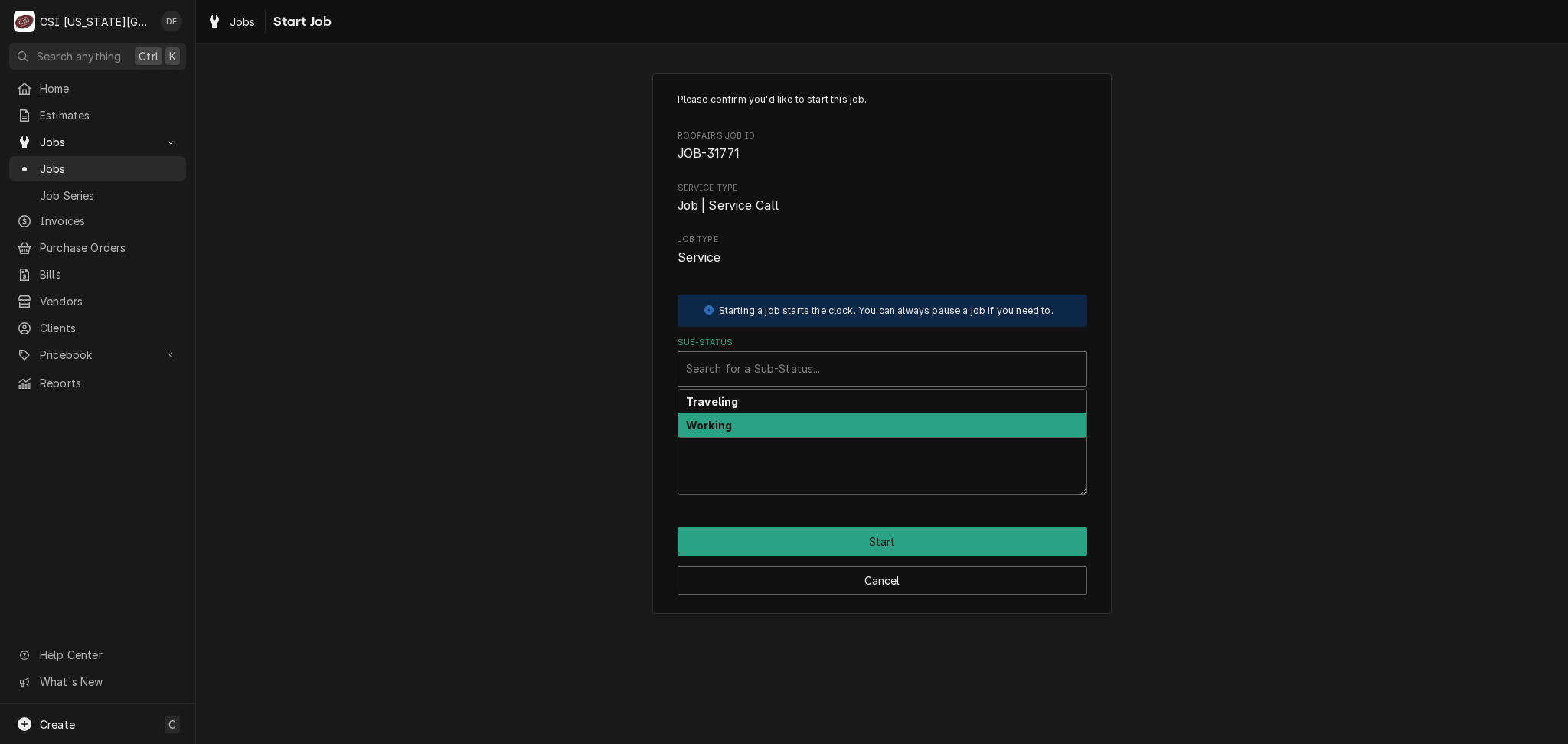
click at [834, 426] on div "Working" at bounding box center [882, 425] width 408 height 24
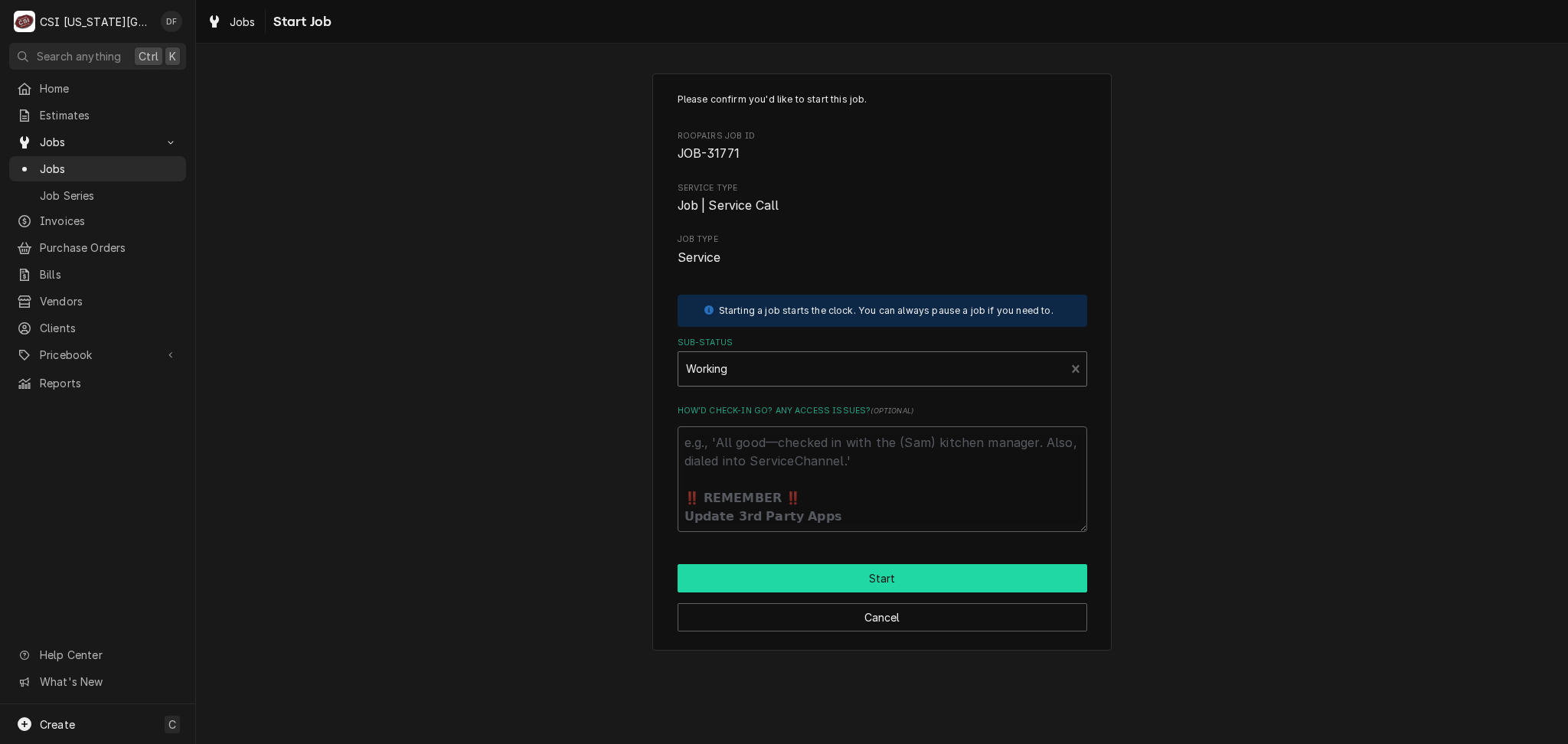
click at [848, 582] on button "Start" at bounding box center [882, 579] width 409 height 29
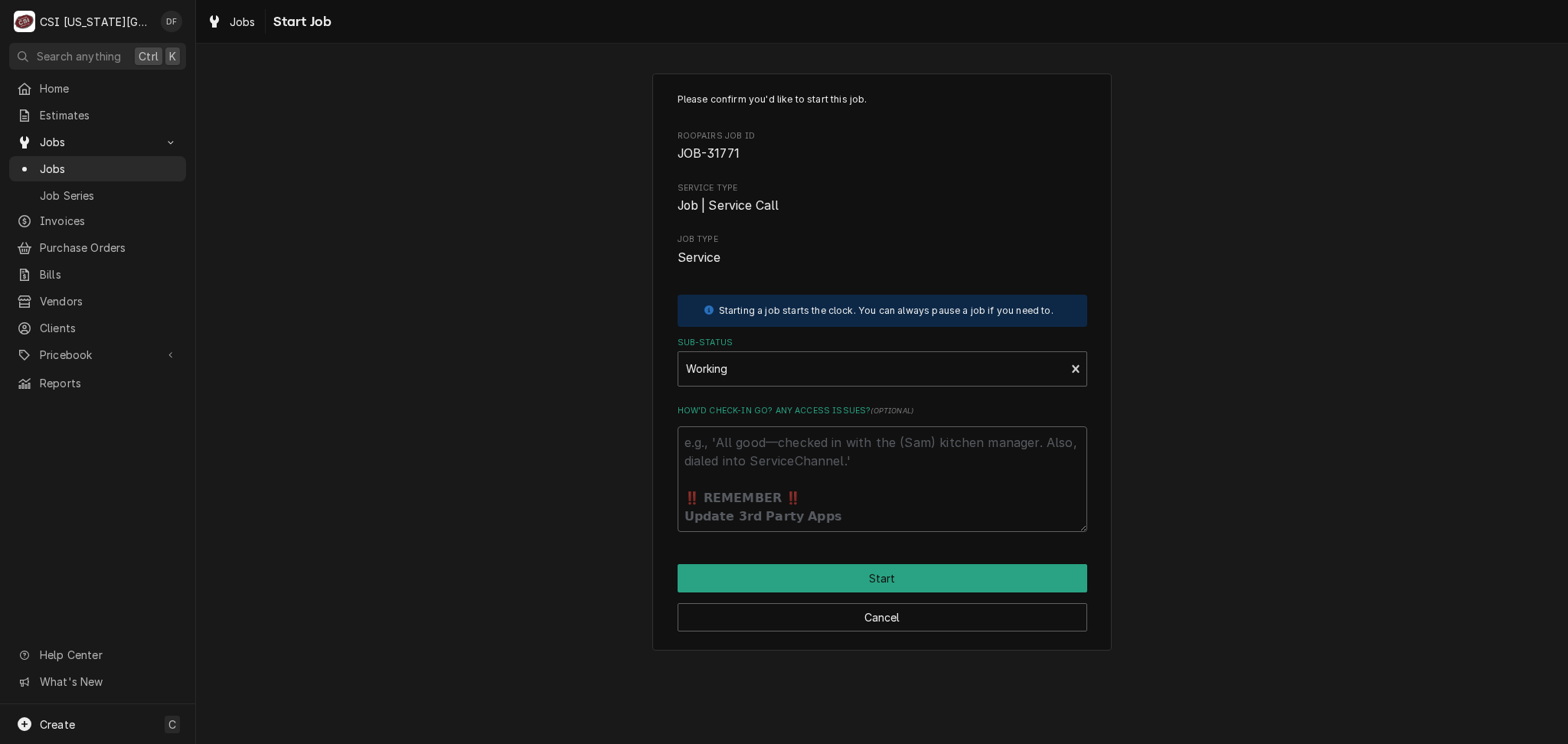
type textarea "x"
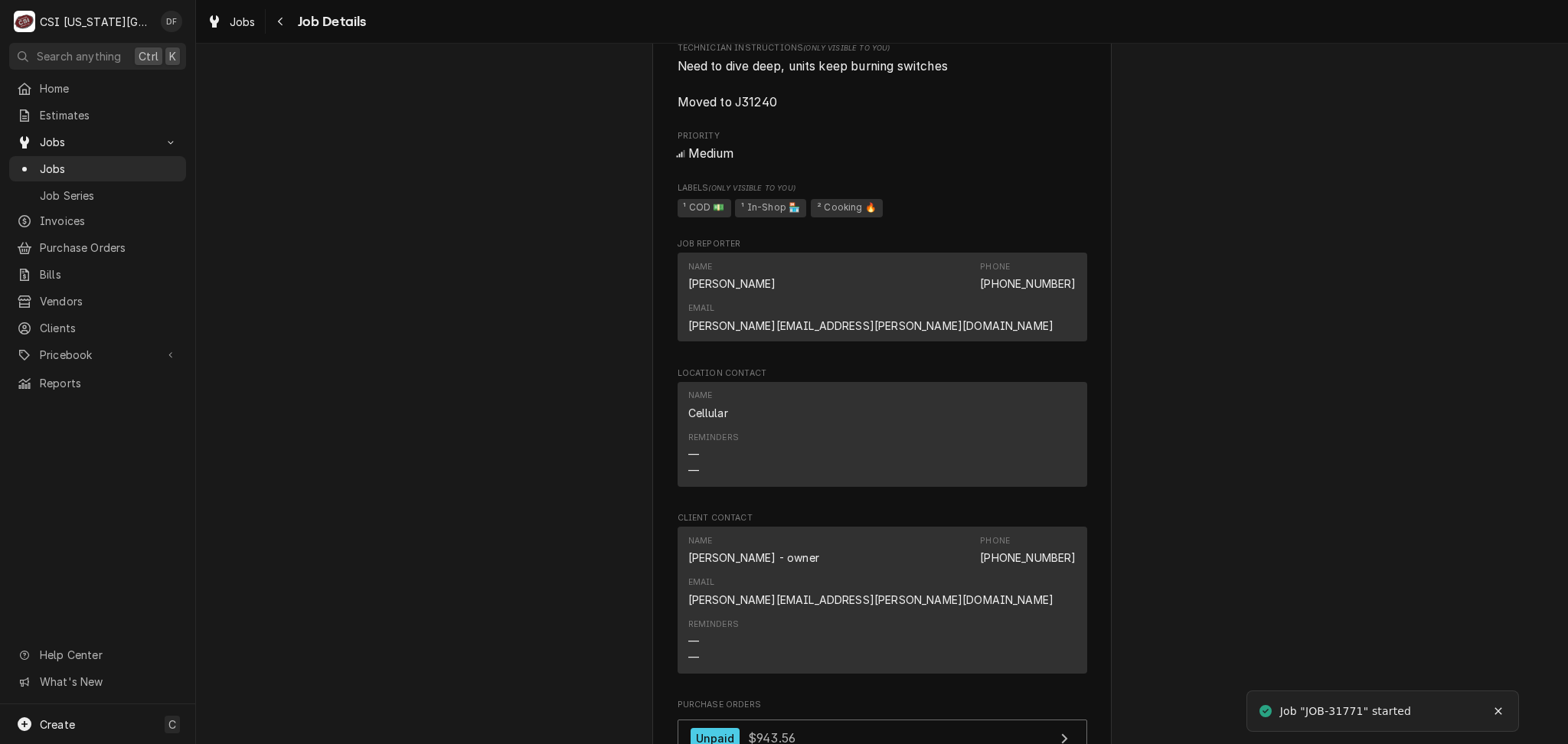
scroll to position [1326, 0]
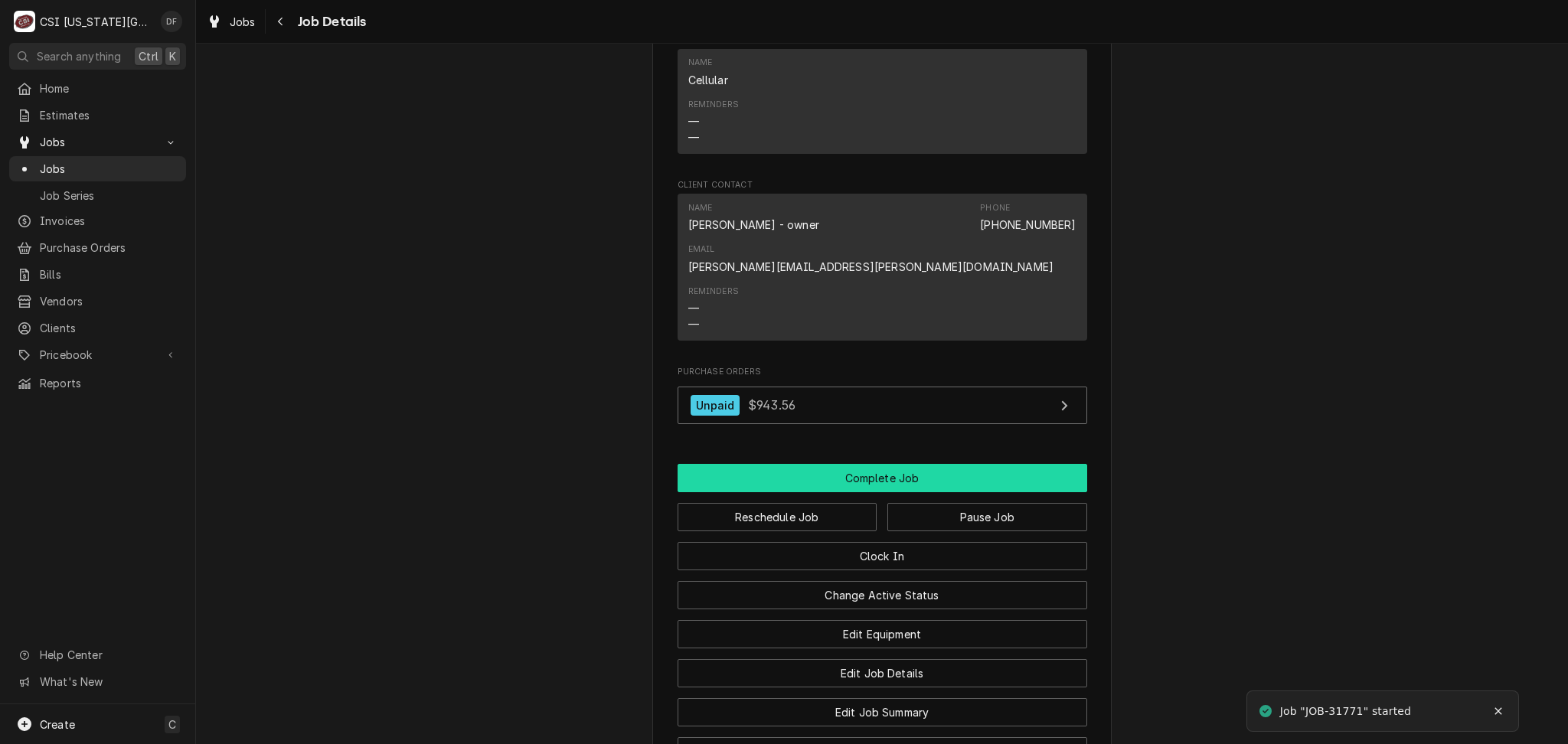
click at [848, 464] on button "Complete Job" at bounding box center [882, 478] width 409 height 29
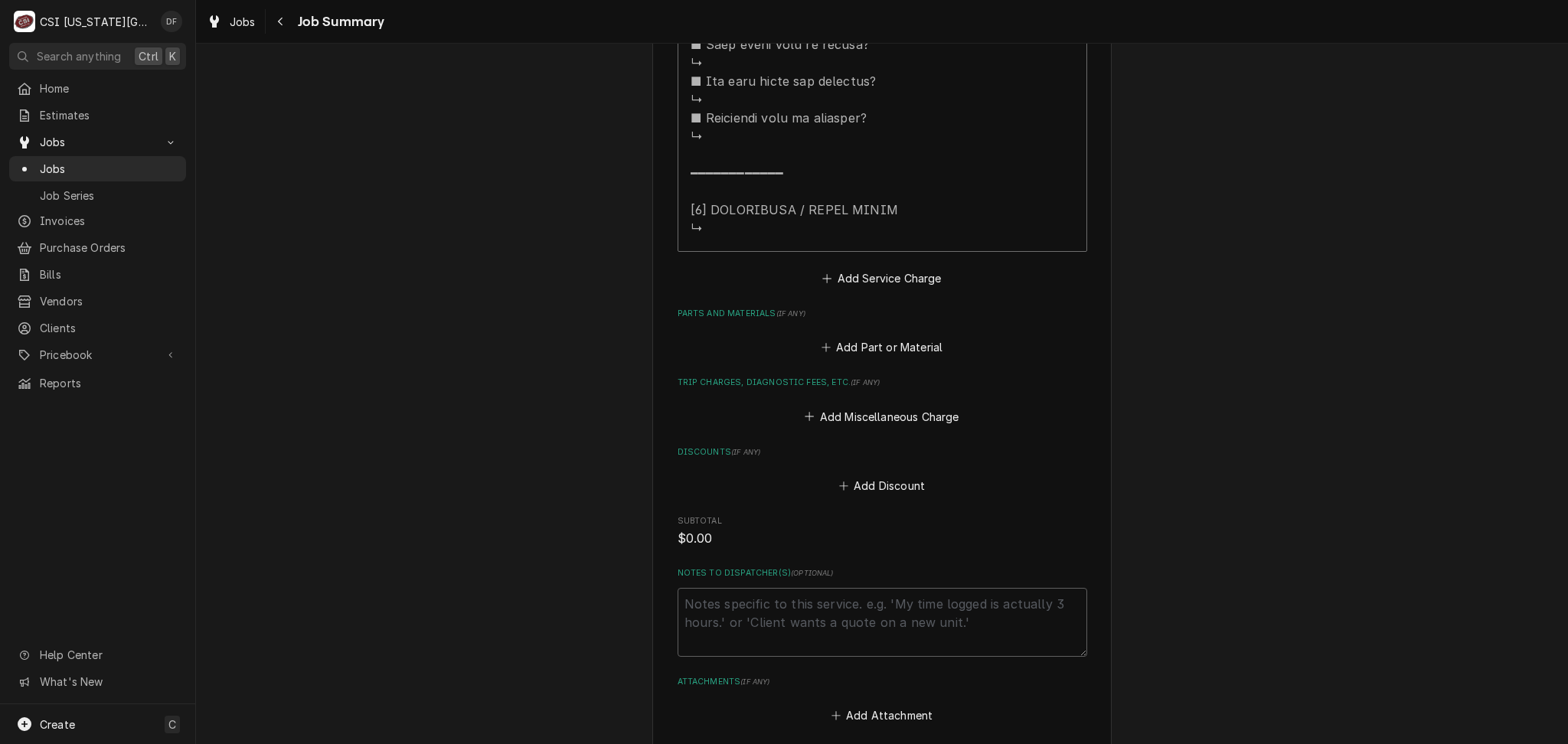
scroll to position [1856, 0]
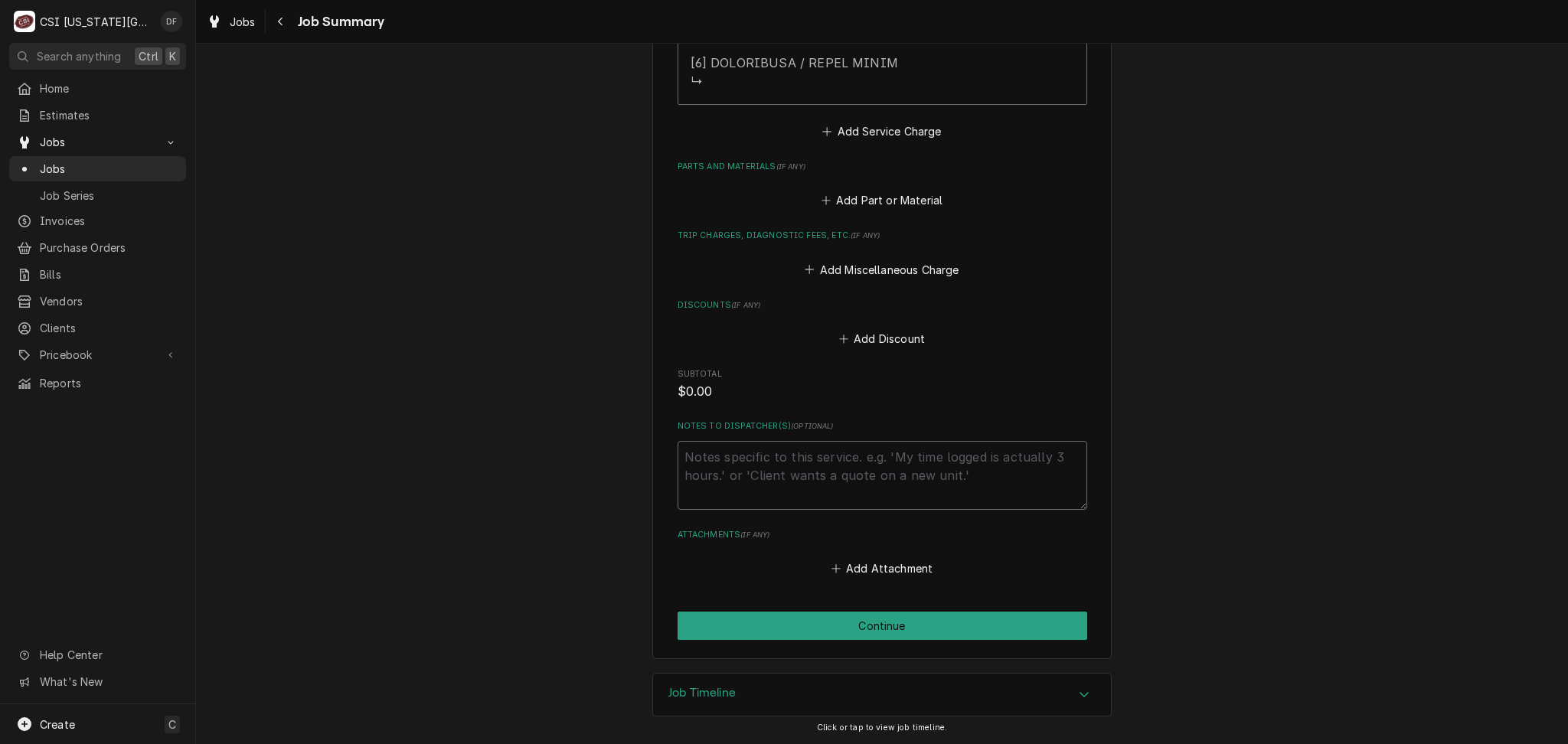
click at [802, 470] on textarea "Notes to Dispatcher(s) ( optional )" at bounding box center [882, 475] width 409 height 69
paste textarea "Moved to J31240"
type textarea "x"
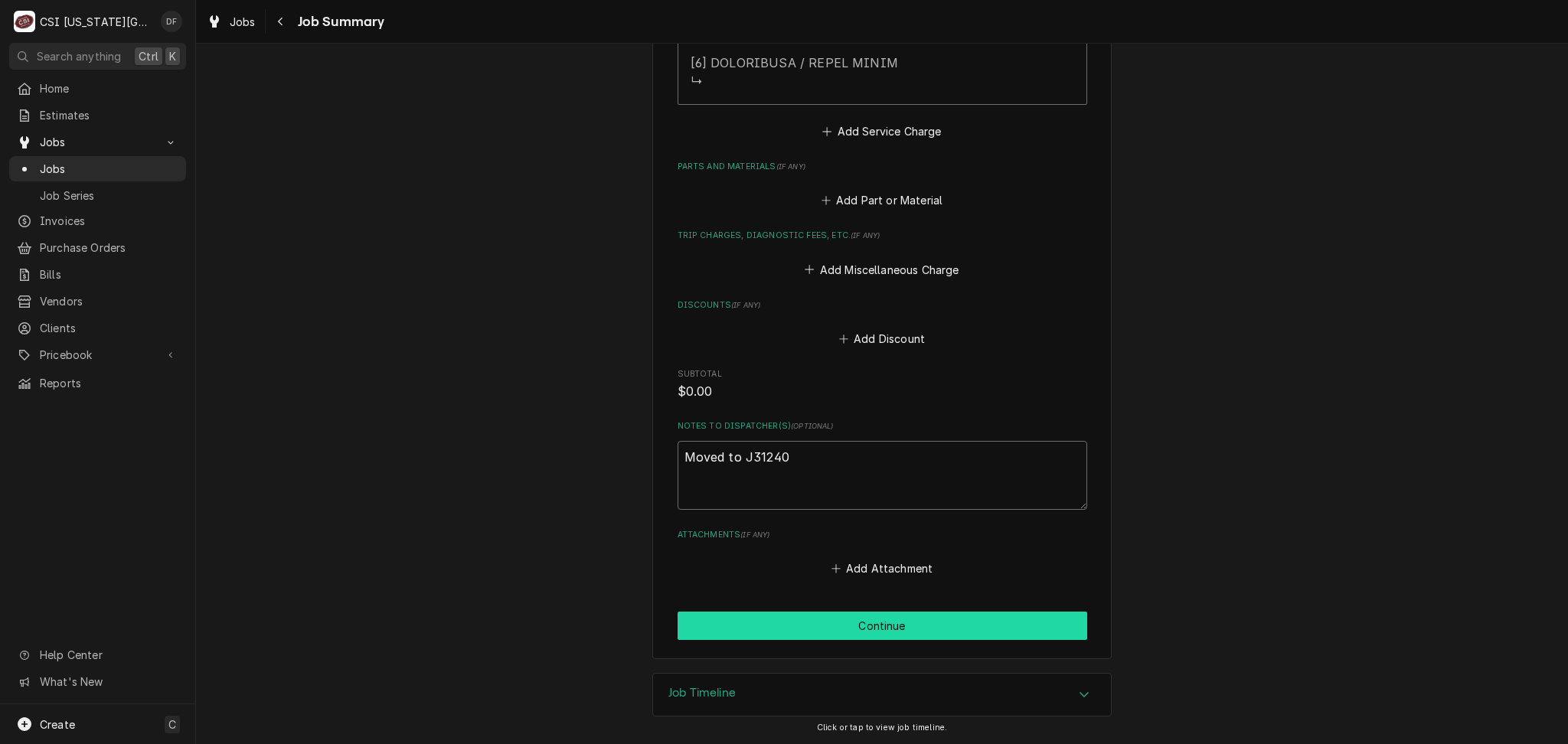
type textarea "Moved to J31240"
click at [874, 627] on button "Continue" at bounding box center [882, 626] width 409 height 29
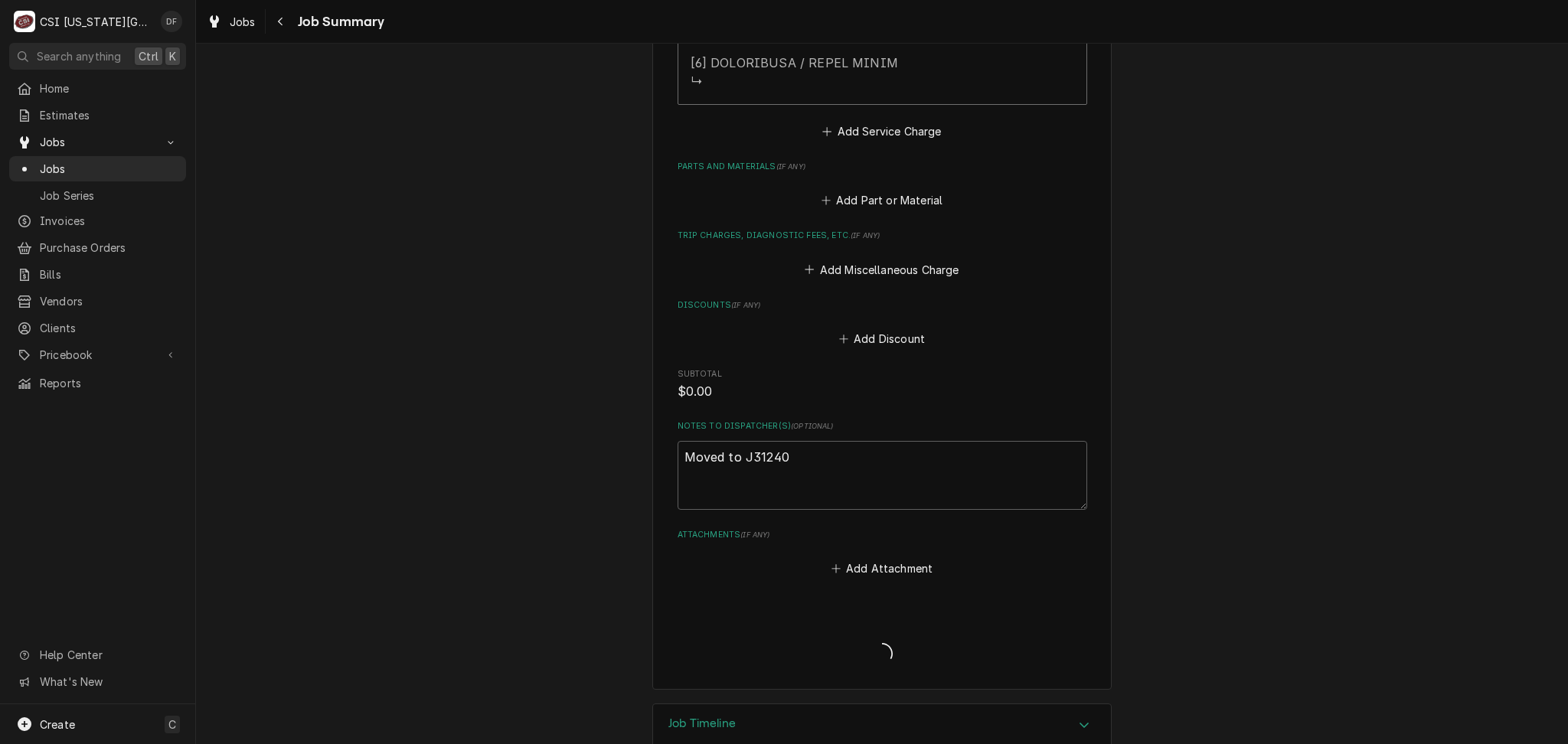
type textarea "x"
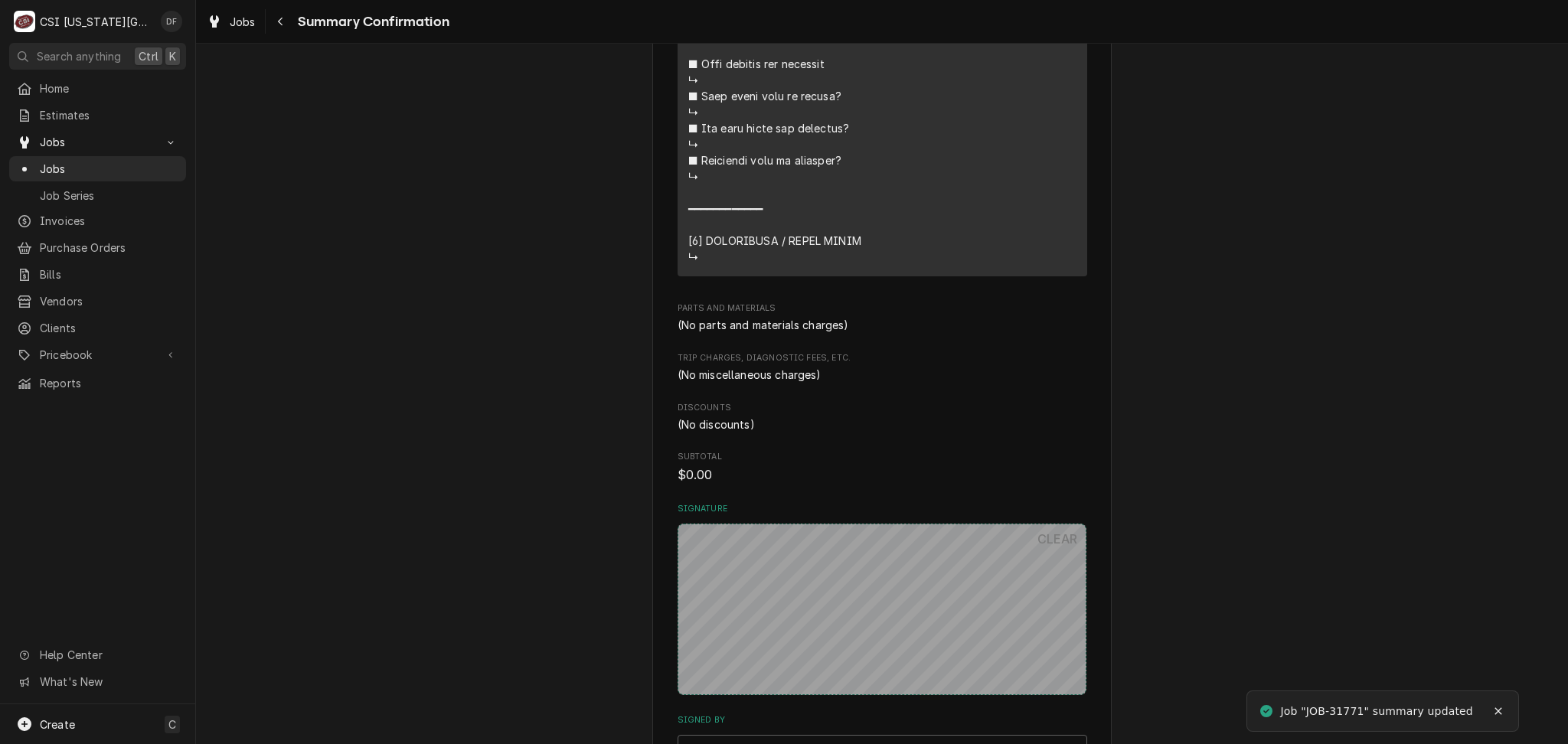
scroll to position [1735, 0]
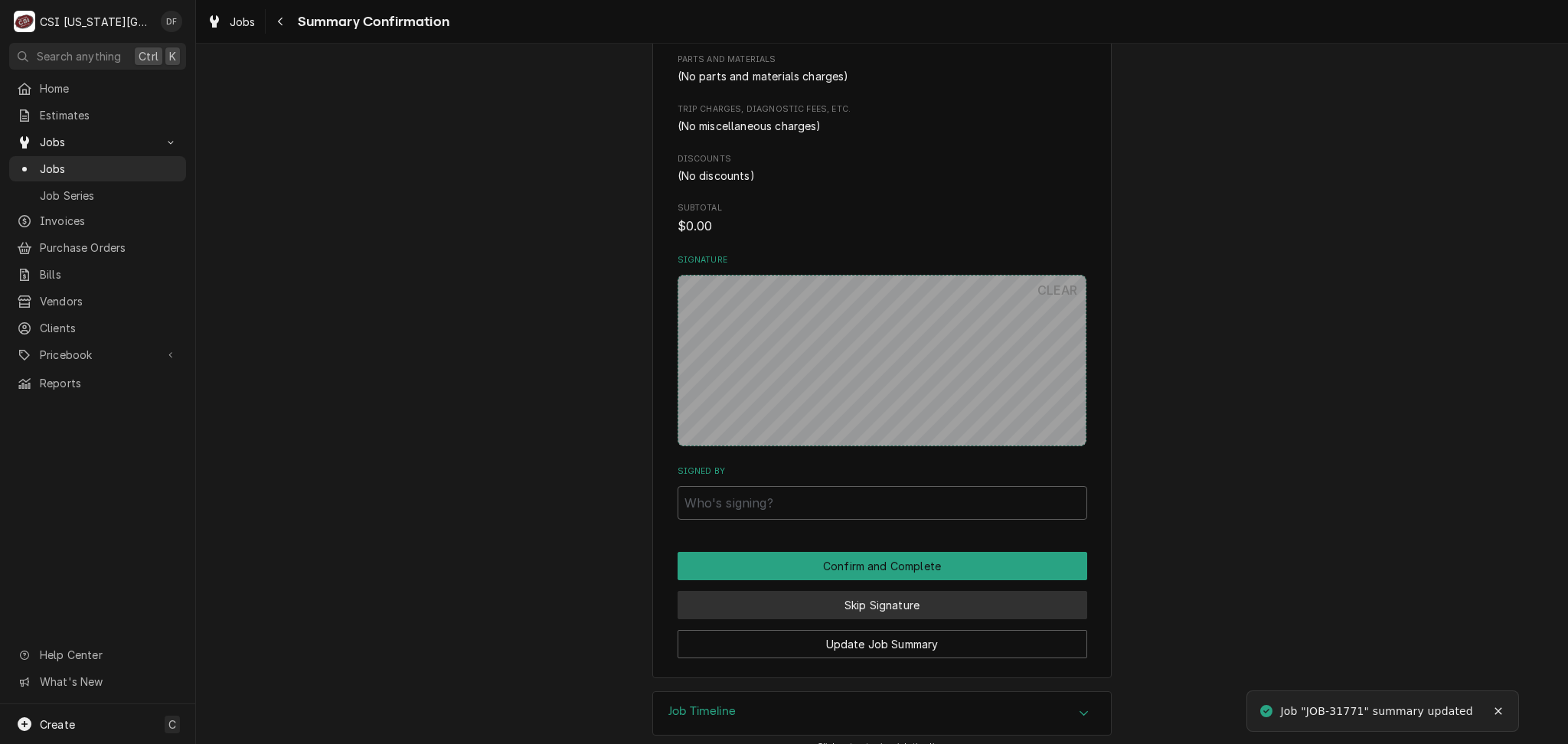
click at [822, 610] on button "Skip Signature" at bounding box center [882, 605] width 409 height 29
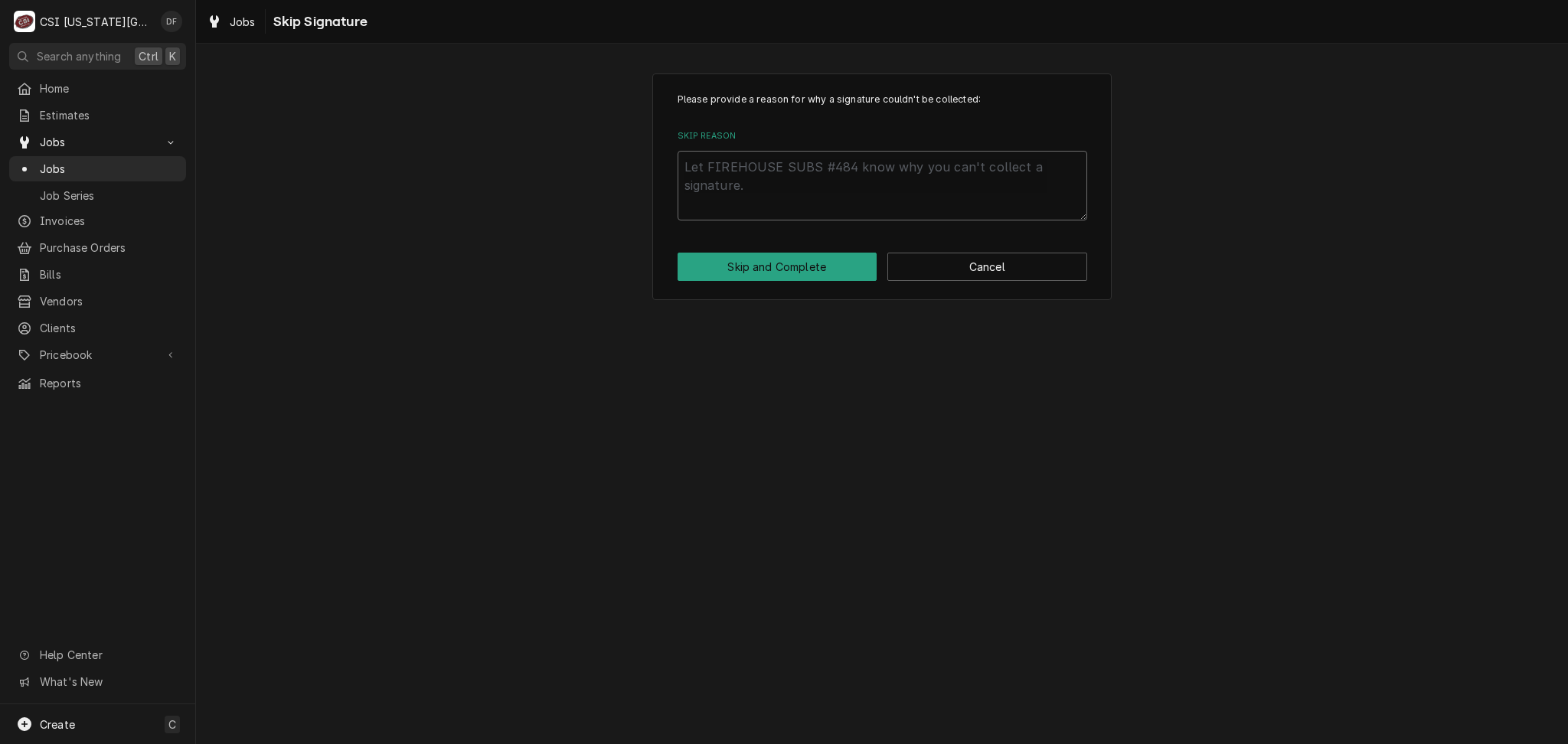
click at [737, 179] on textarea "Skip Reason" at bounding box center [882, 186] width 409 height 69
paste textarea "Moved to J31240"
type textarea "x"
type textarea "Moved to J31240"
click at [744, 263] on button "Skip and Complete" at bounding box center [776, 267] width 200 height 29
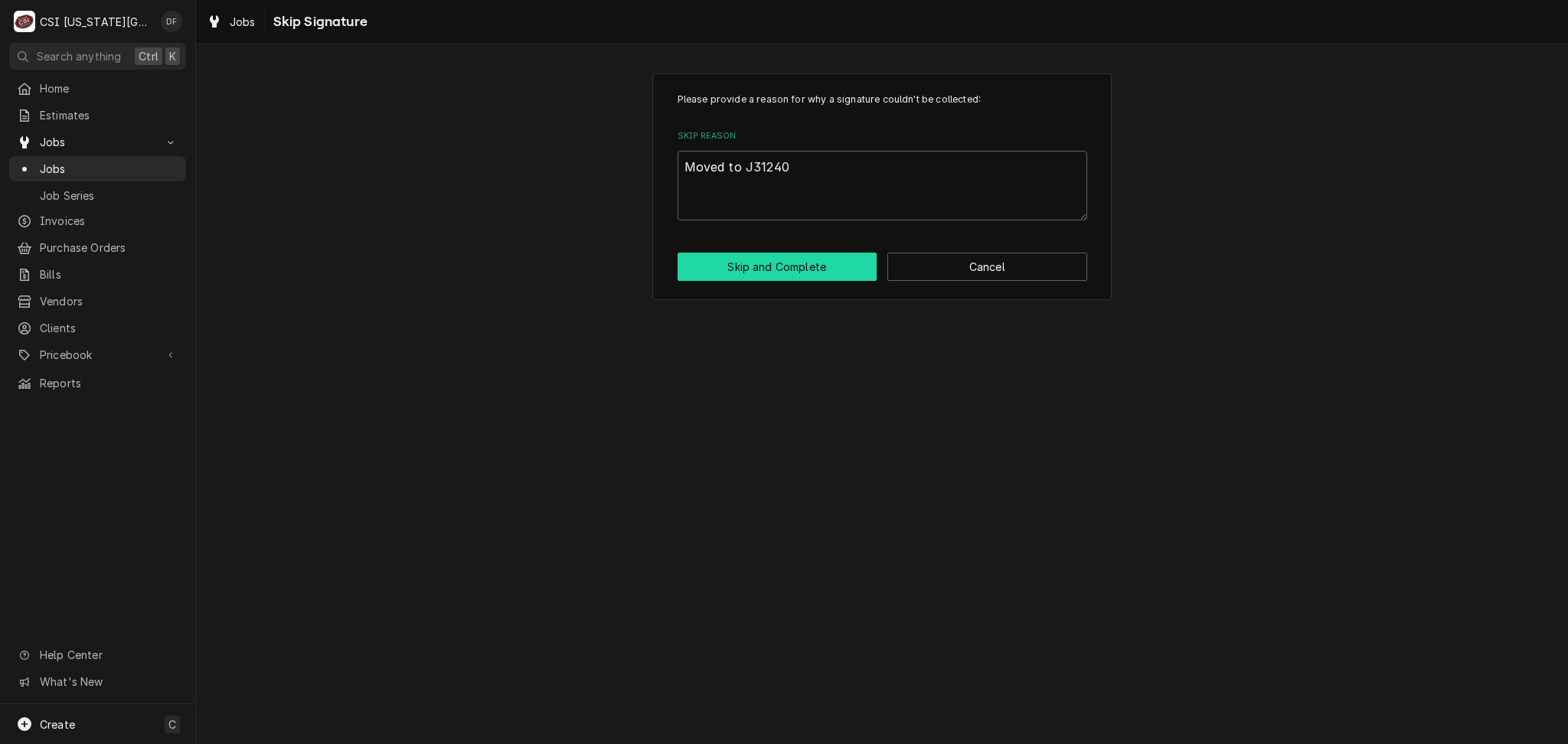
type textarea "x"
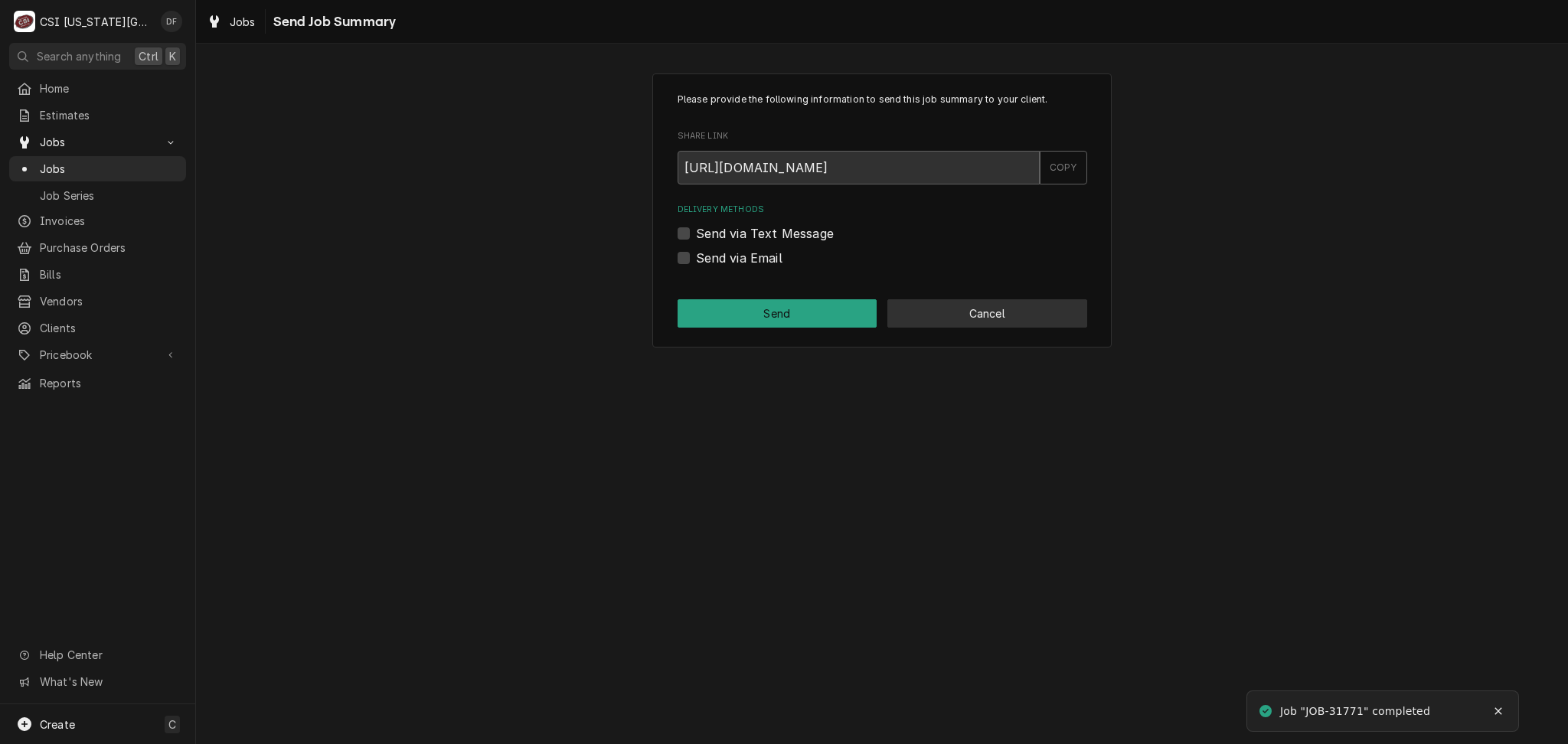
click at [955, 319] on button "Cancel" at bounding box center [987, 314] width 200 height 29
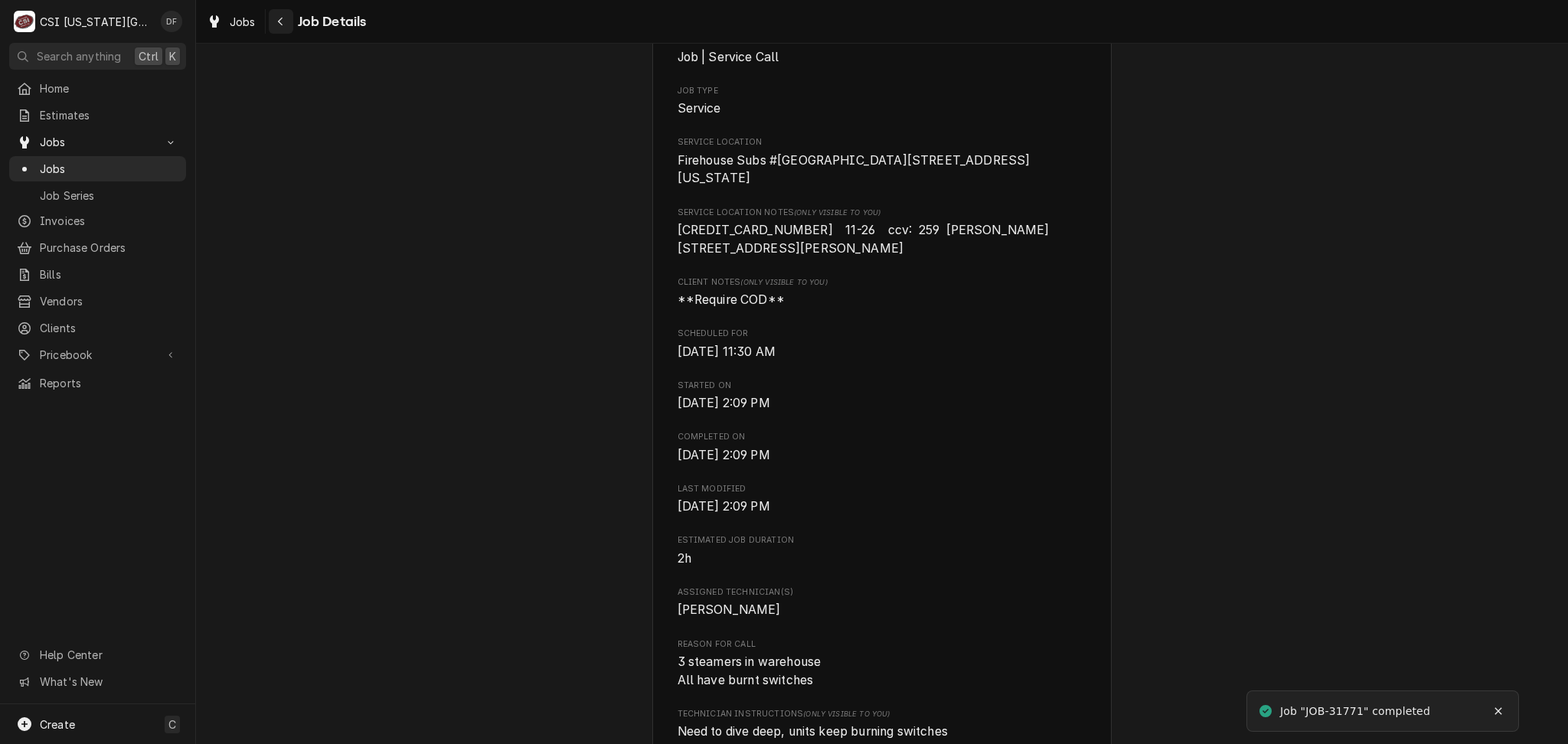
click at [272, 22] on button "Navigate back" at bounding box center [281, 22] width 25 height 25
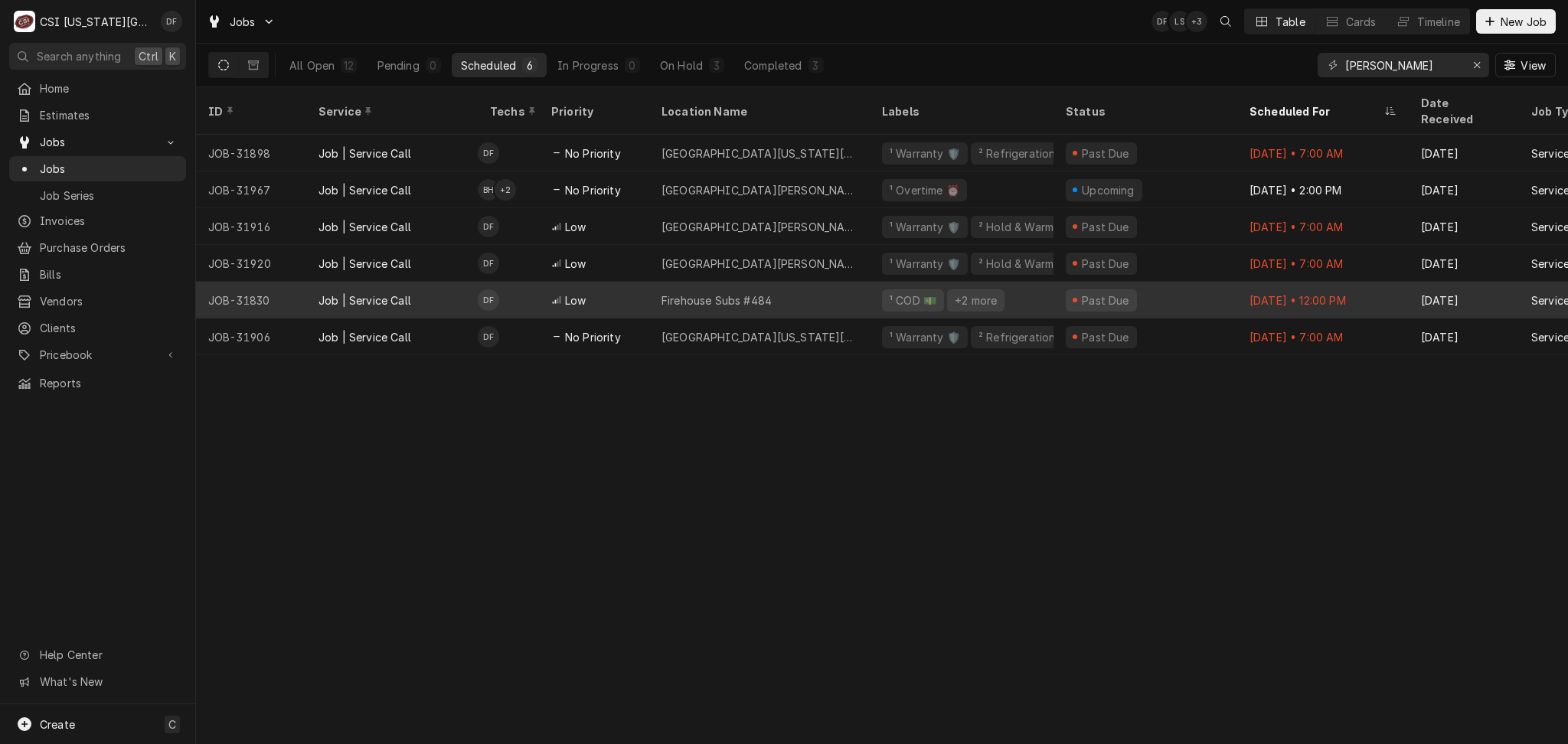
click at [779, 282] on div "Firehouse Subs #484" at bounding box center [759, 300] width 221 height 36
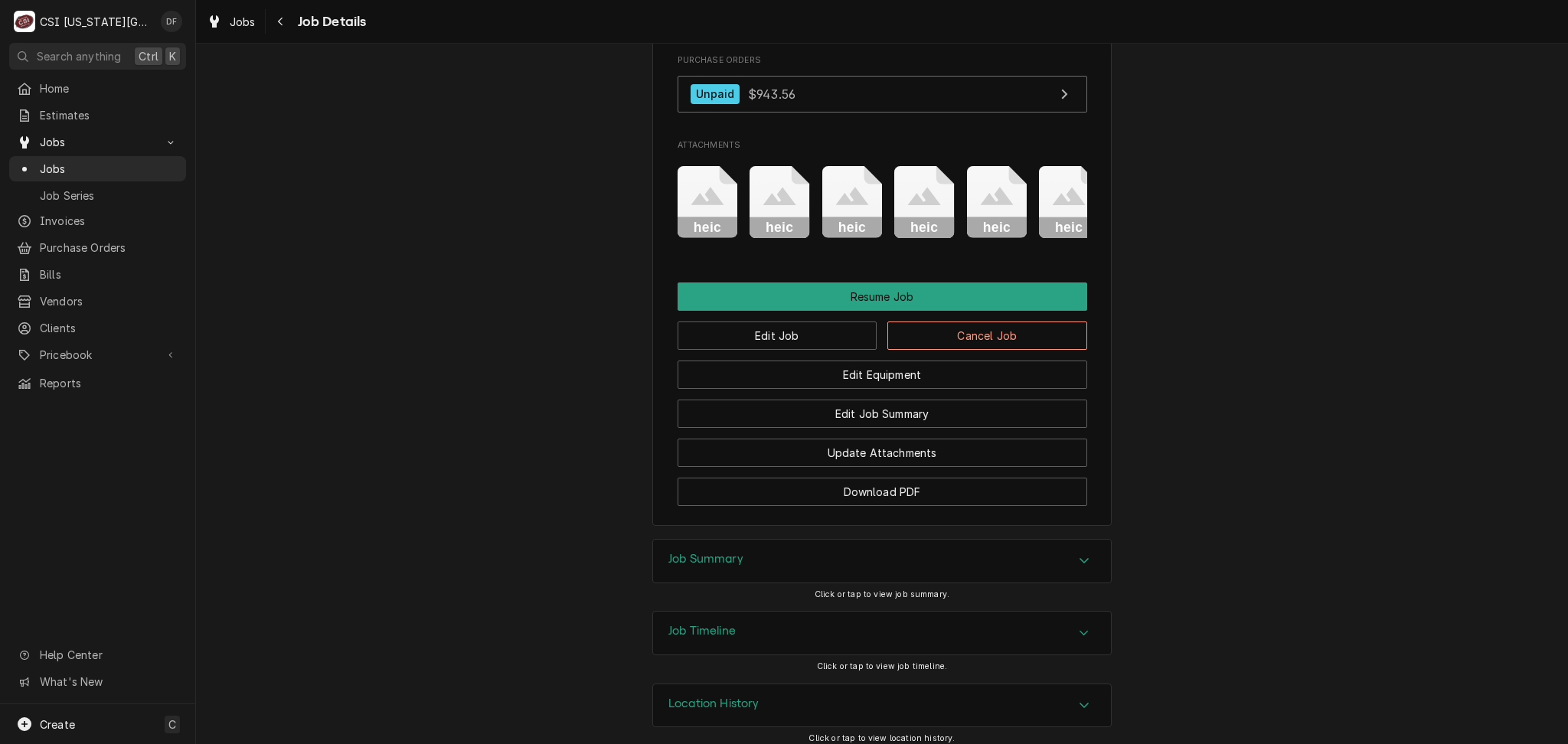
scroll to position [1772, 0]
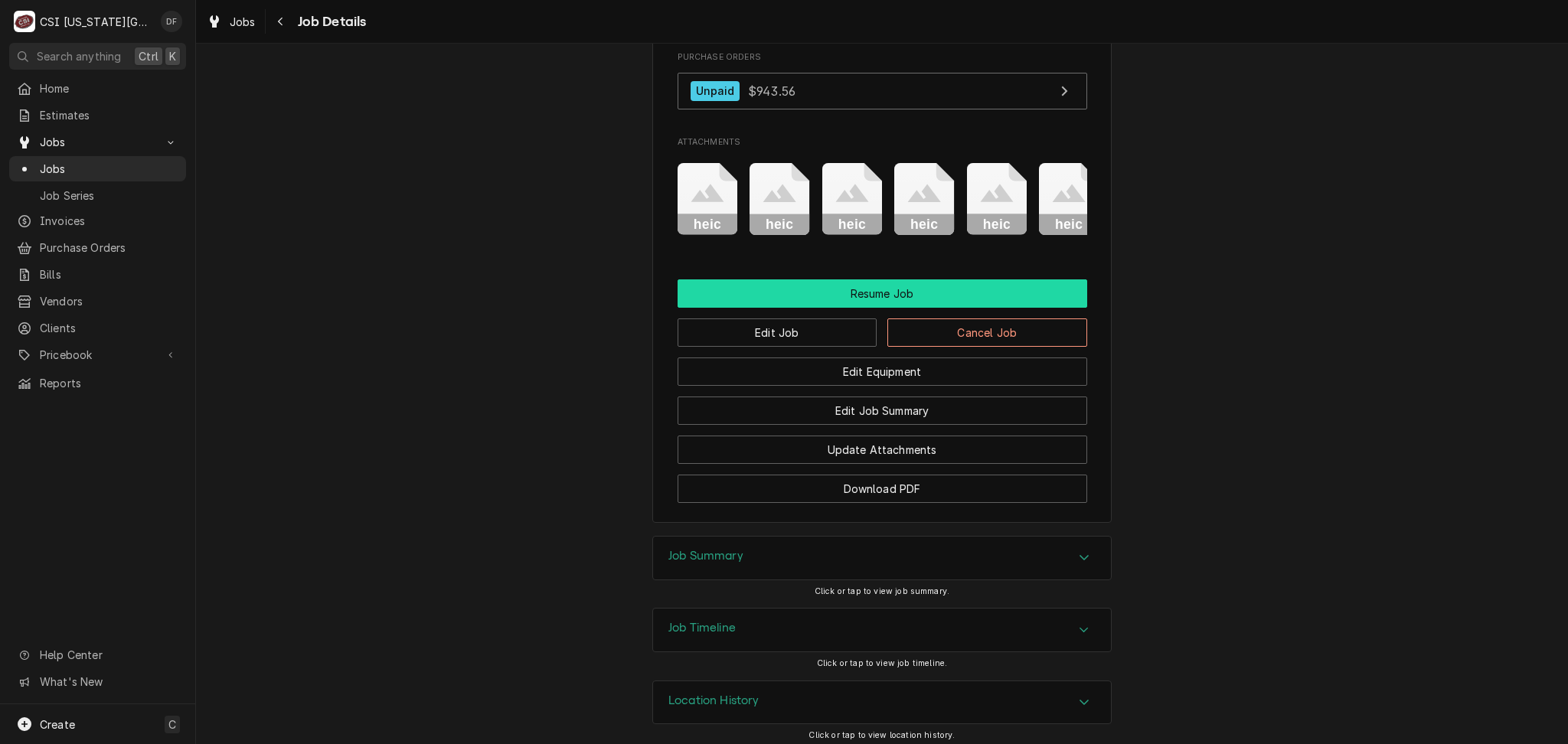
click at [861, 280] on button "Resume Job" at bounding box center [882, 294] width 409 height 29
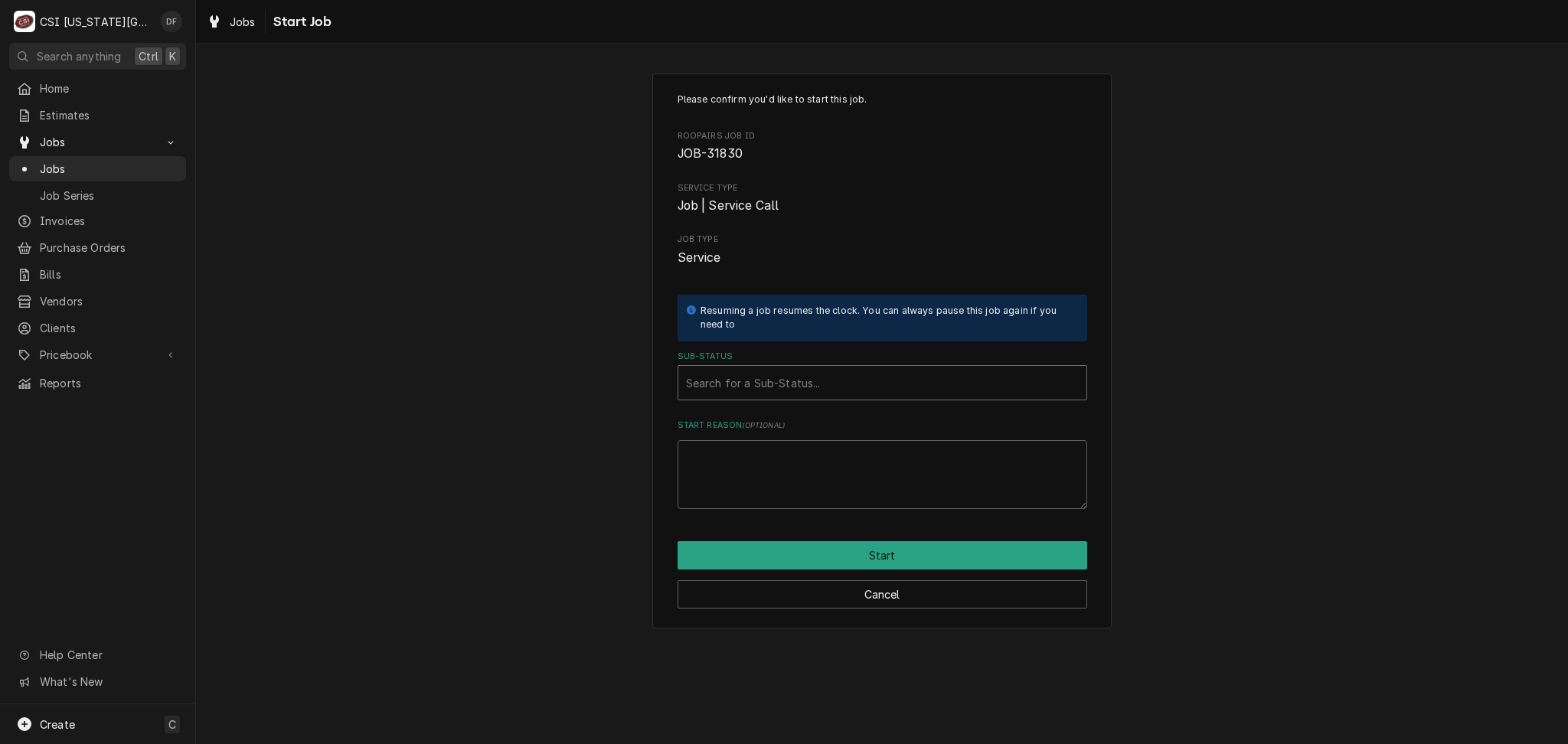
click at [778, 385] on div "Sub-Status" at bounding box center [882, 383] width 393 height 28
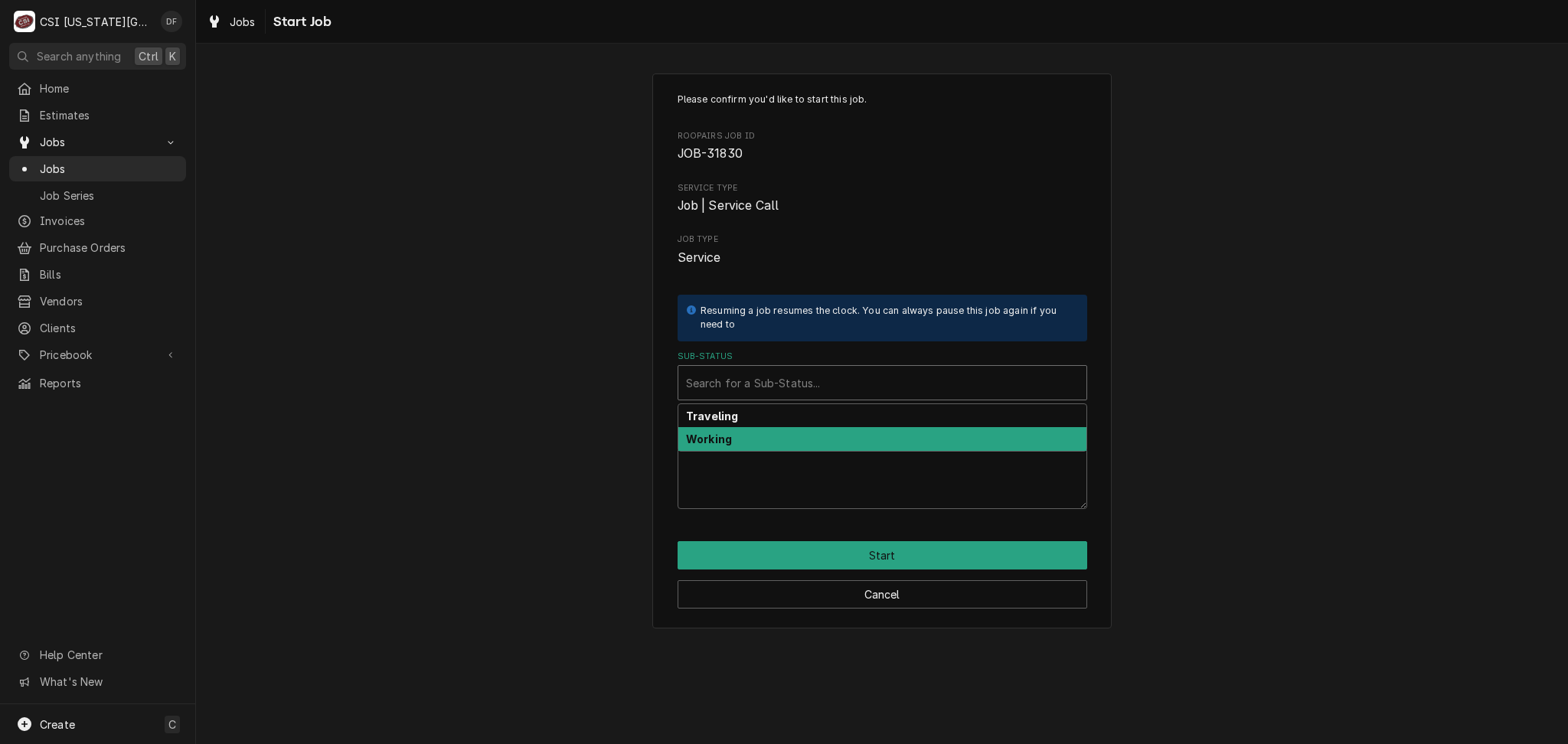
click at [768, 438] on div "Working" at bounding box center [882, 439] width 408 height 24
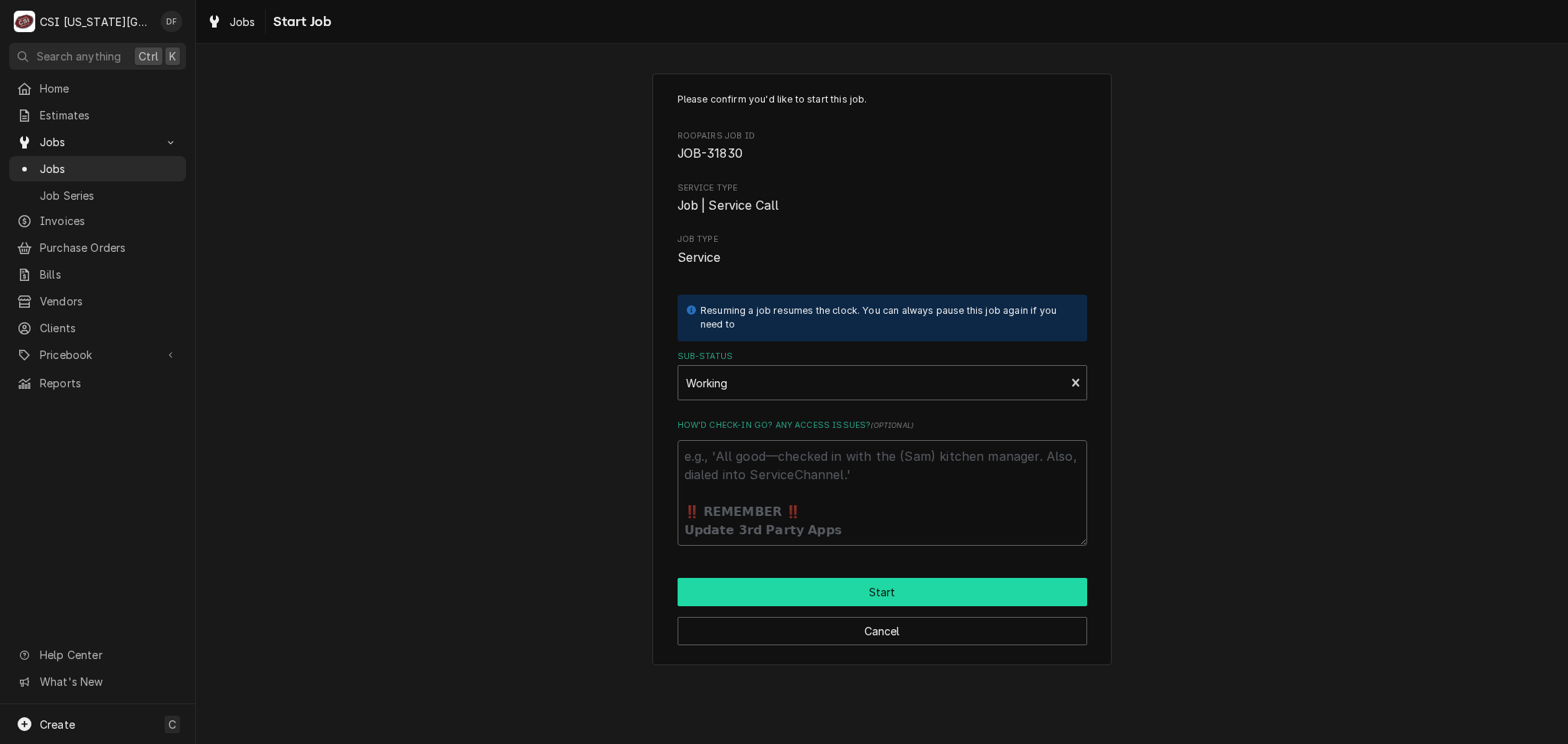
click at [831, 592] on button "Start" at bounding box center [882, 592] width 409 height 29
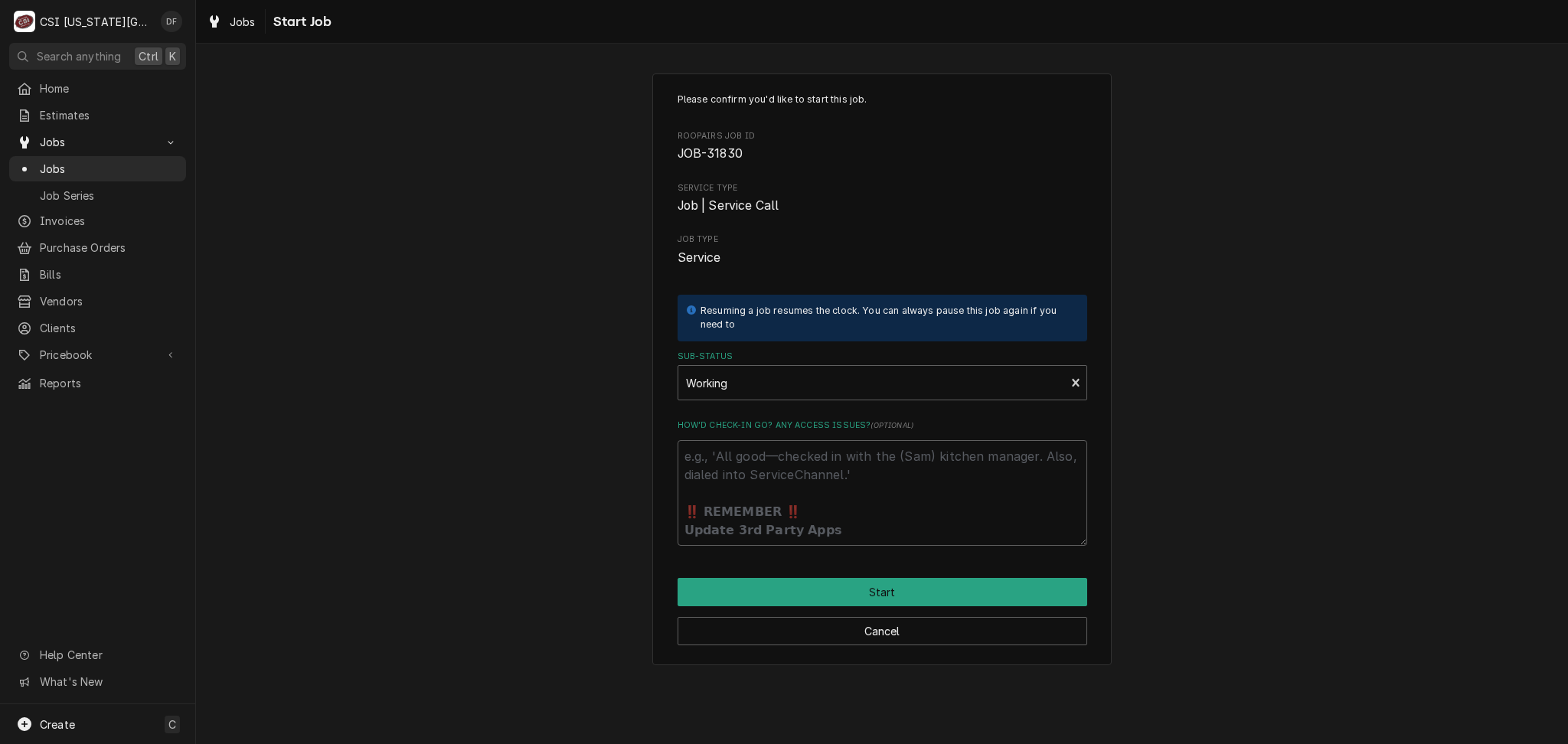
type textarea "x"
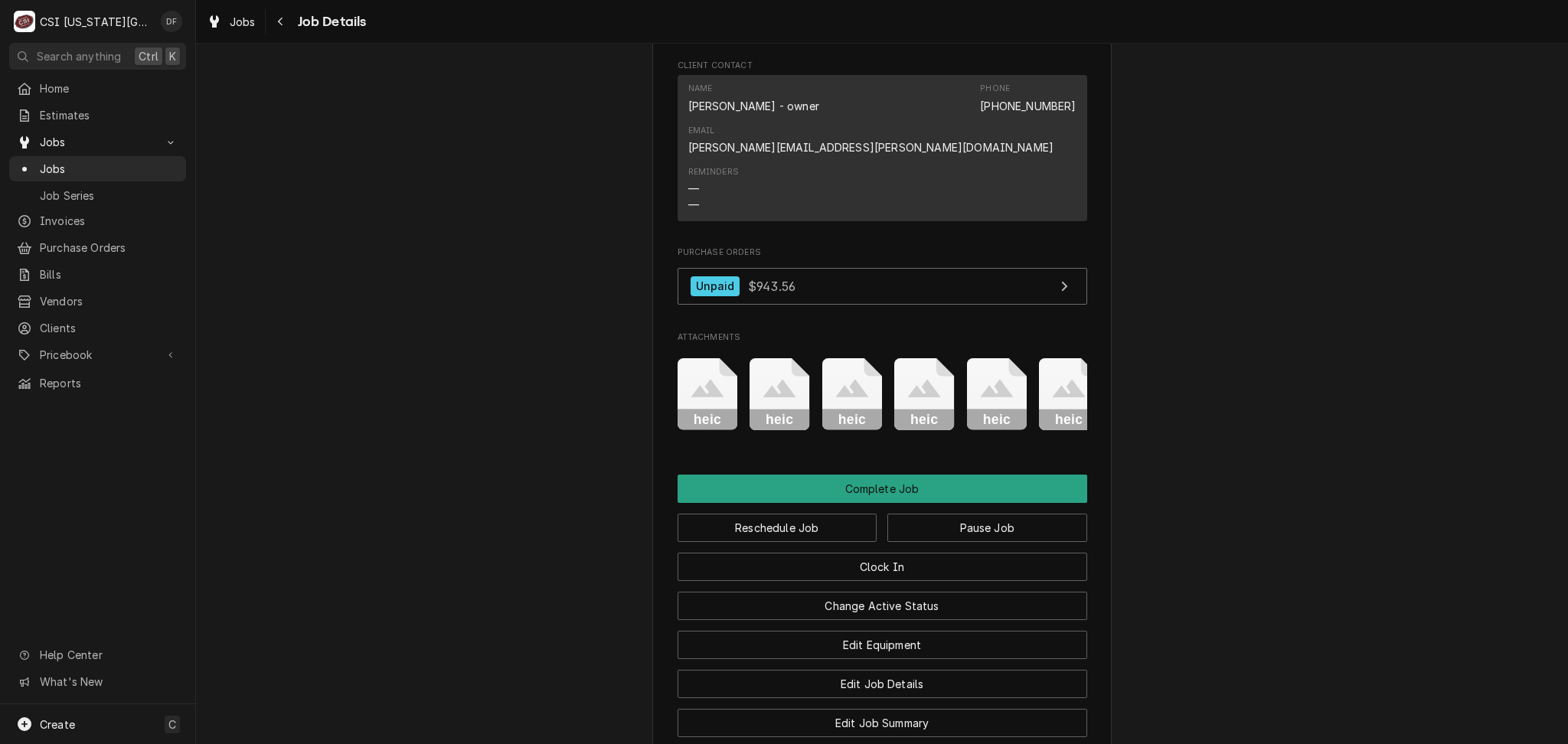
scroll to position [1735, 0]
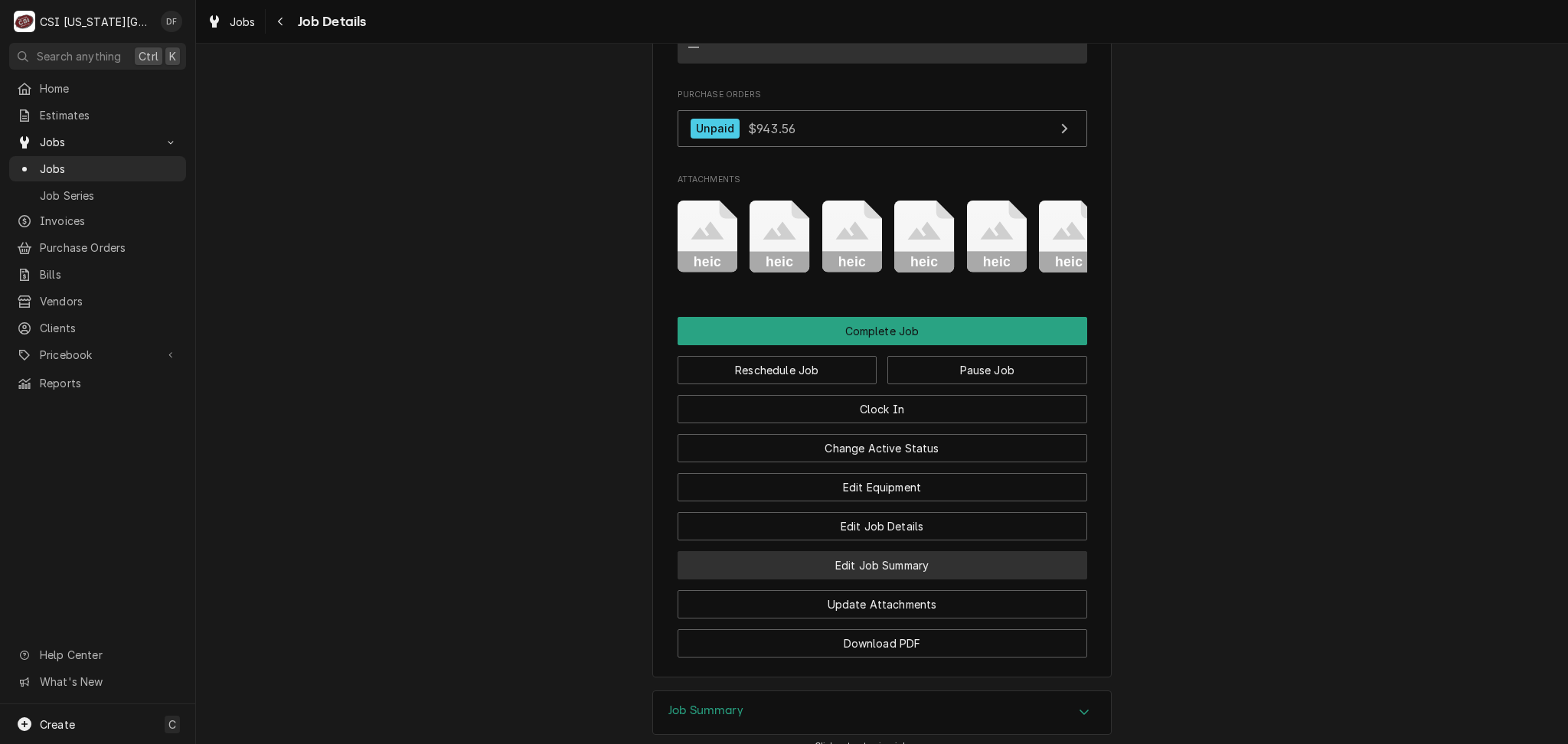
click at [900, 558] on button "Edit Job Summary" at bounding box center [882, 565] width 409 height 29
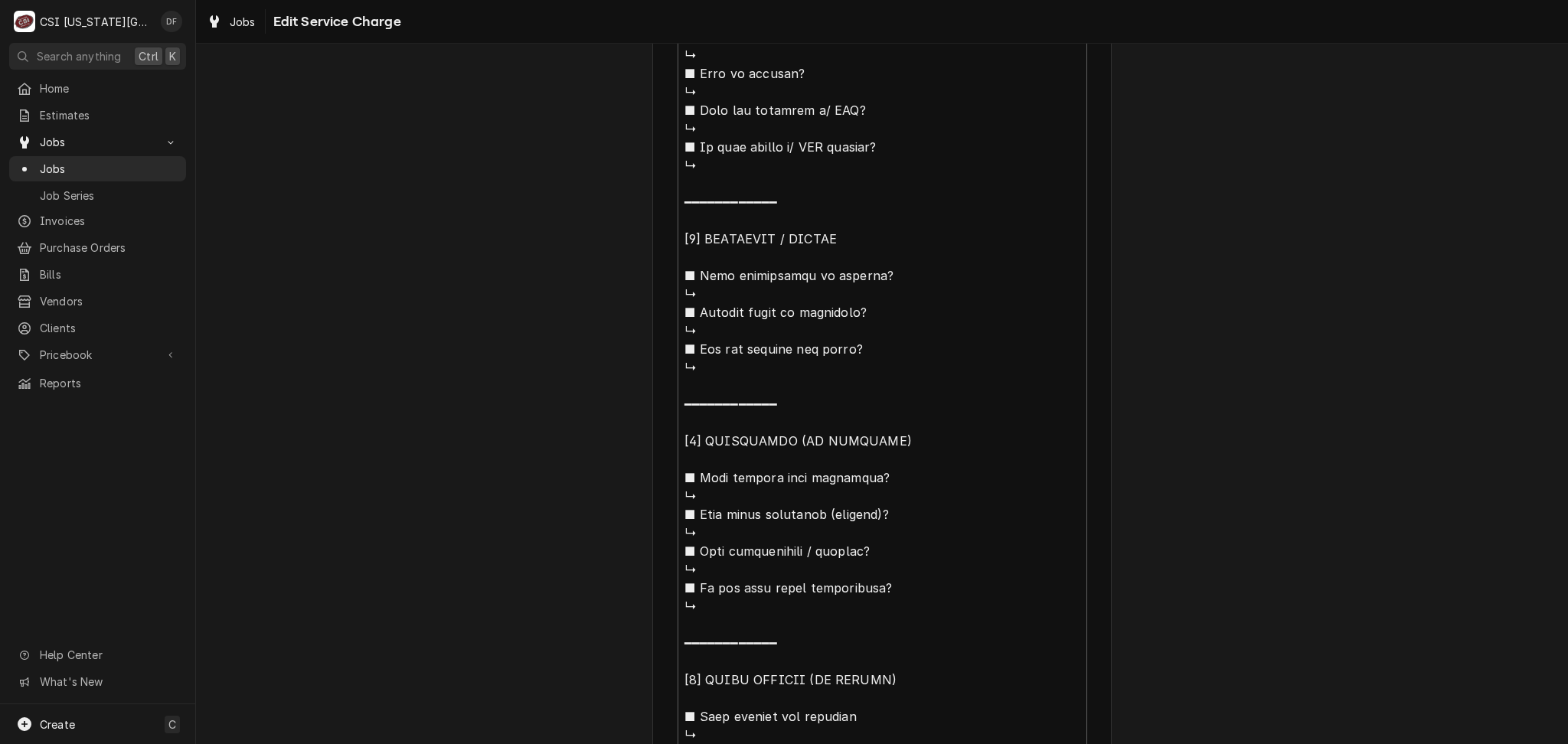
scroll to position [1433, 0]
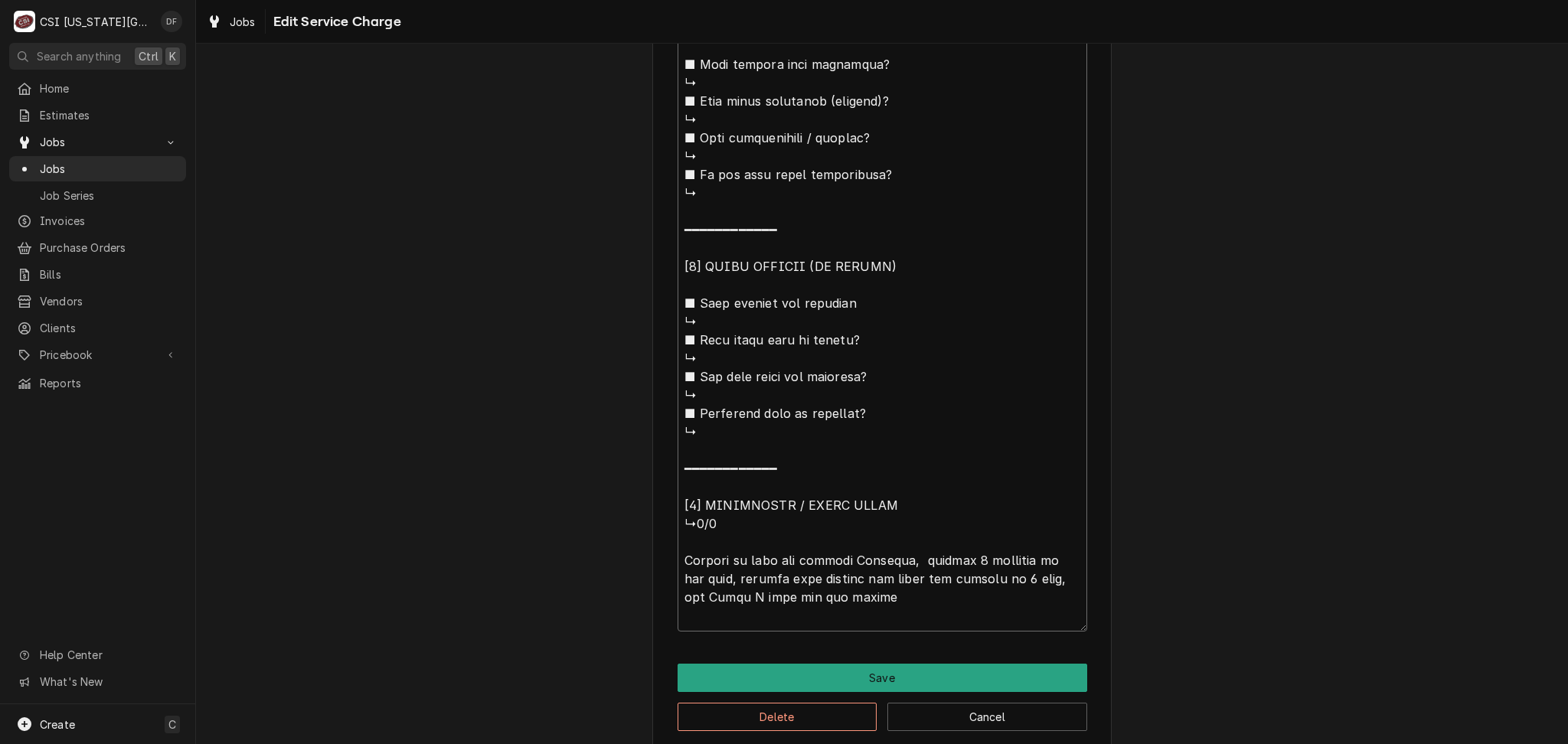
type textarea "x"
type textarea "⚠️ LORE IPSUMDOLORSI ⚠️ ✪ Ametcons adi elitsedd eiusmodt ✪ Incidid utlabore etd…"
type textarea "x"
type textarea "⚠️ LORE IPSUMDOLORSI ⚠️ ✪ Ametcons adi elitsedd eiusmodt ✪ Incidid utlabore etd…"
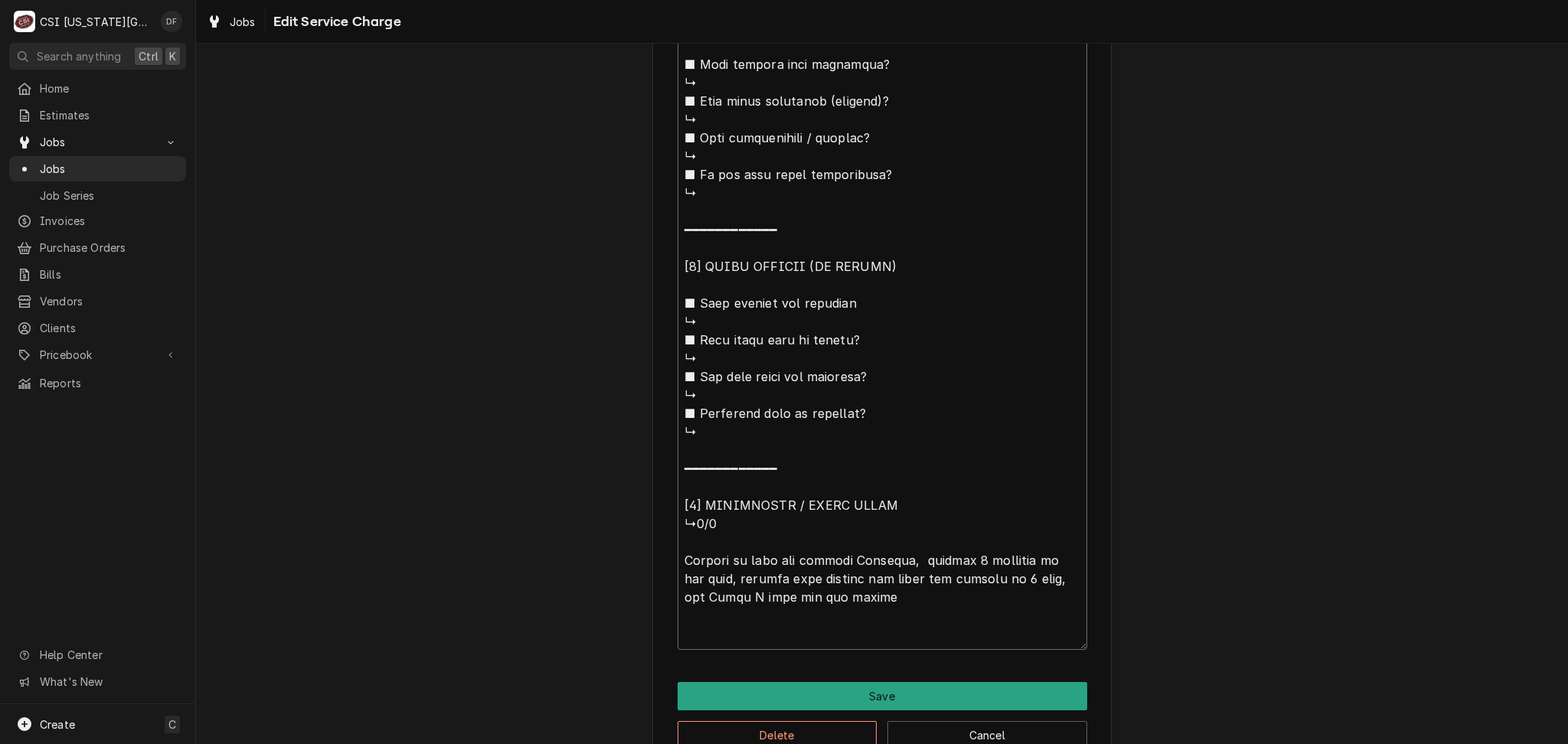
type textarea "x"
type textarea "⚠️ LORE IPSUMDOLORSI ⚠️ ✪ Ametcons adi elitsedd eiusmodt ✪ Incidid utlabore etd…"
type textarea "x"
type textarea "⚠️ LORE IPSUMDOLORSI ⚠️ ✪ Ametcons adi elitsedd eiusmodt ✪ Incidid utlabore etd…"
type textarea "x"
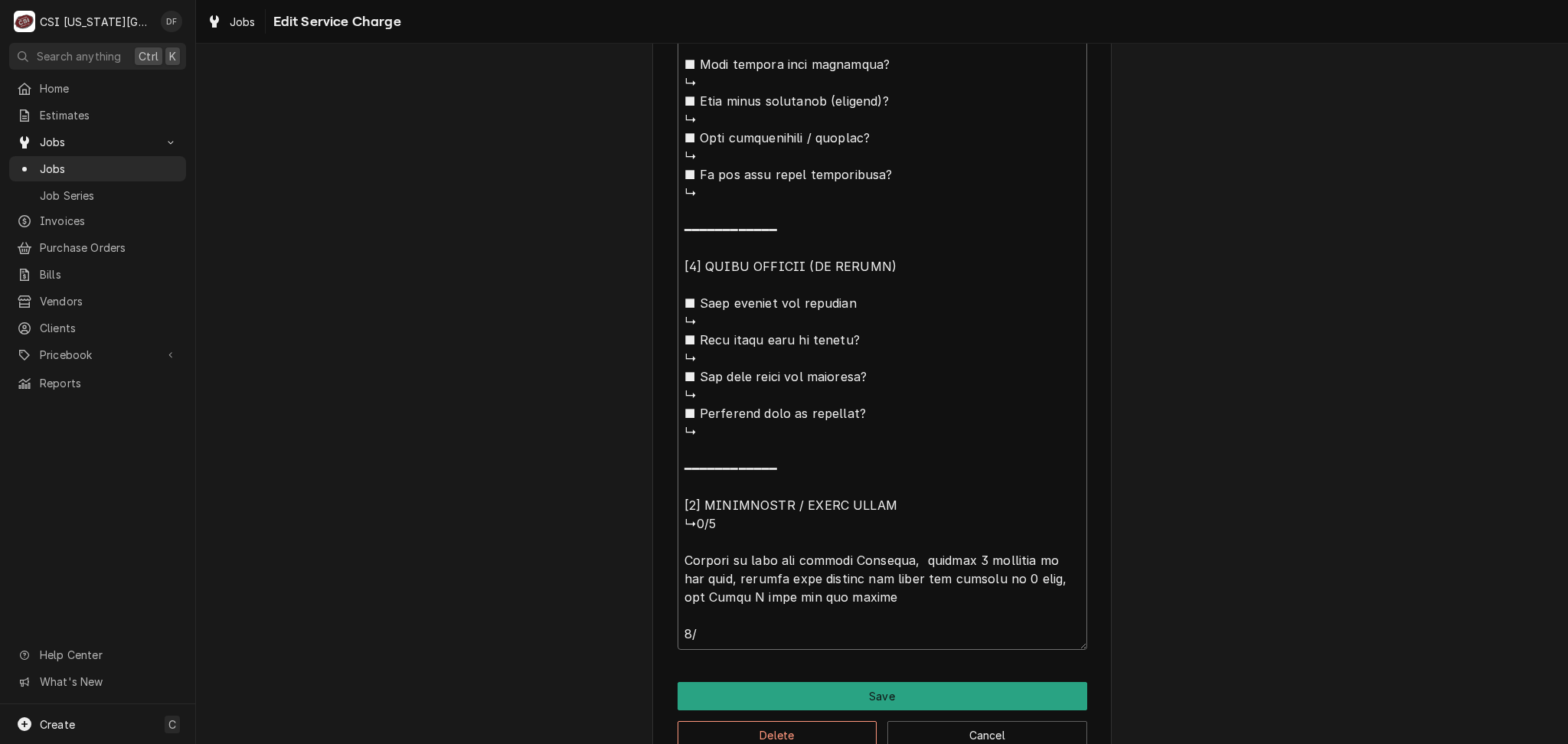
type textarea "⚠️ LORE IPSUMDOLORSI ⚠️ ✪ Ametcons adi elitsedd eiusmodt ✪ Incidid utlabore etd…"
type textarea "x"
type textarea "⚠️ LORE IPSUMDOLORSI ⚠️ ✪ Ametcons adi elitsedd eiusmodt ✪ Incidid utlabore etd…"
type textarea "x"
type textarea "⚠️ LORE IPSUMDOLORSI ⚠️ ✪ Ametcons adi elitsedd eiusmodt ✪ Incidid utlabore etd…"
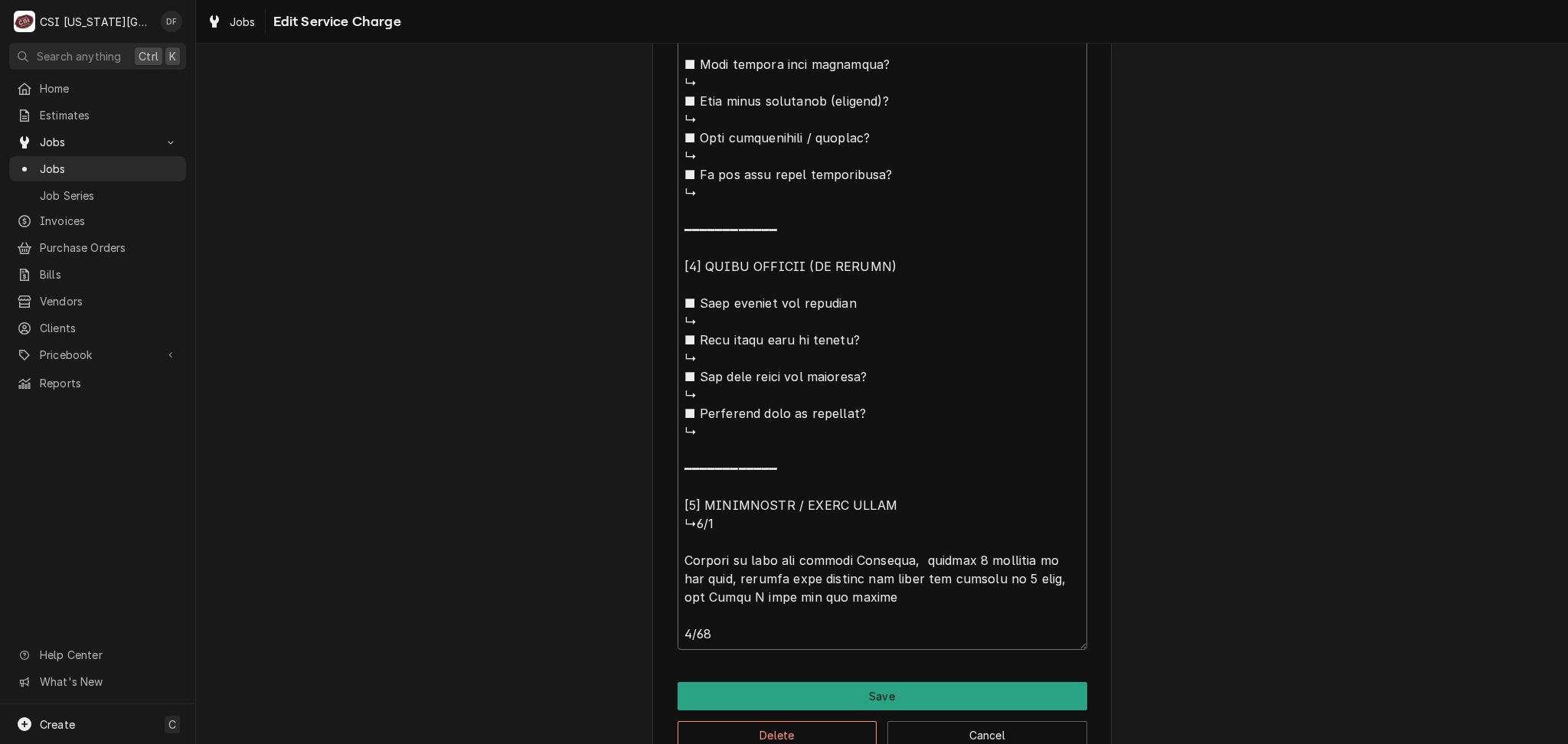
type textarea "x"
type textarea "⚠️ LORE IPSUMDOLORSI ⚠️ ✪ Ametcons adi elitsedd eiusmodt ✪ Incidid utlabore etd…"
type textarea "x"
type textarea "⚠️ LORE IPSUMDOLORSI ⚠️ ✪ Ametcons adi elitsedd eiusmodt ✪ Incidid utlabore etd…"
type textarea "x"
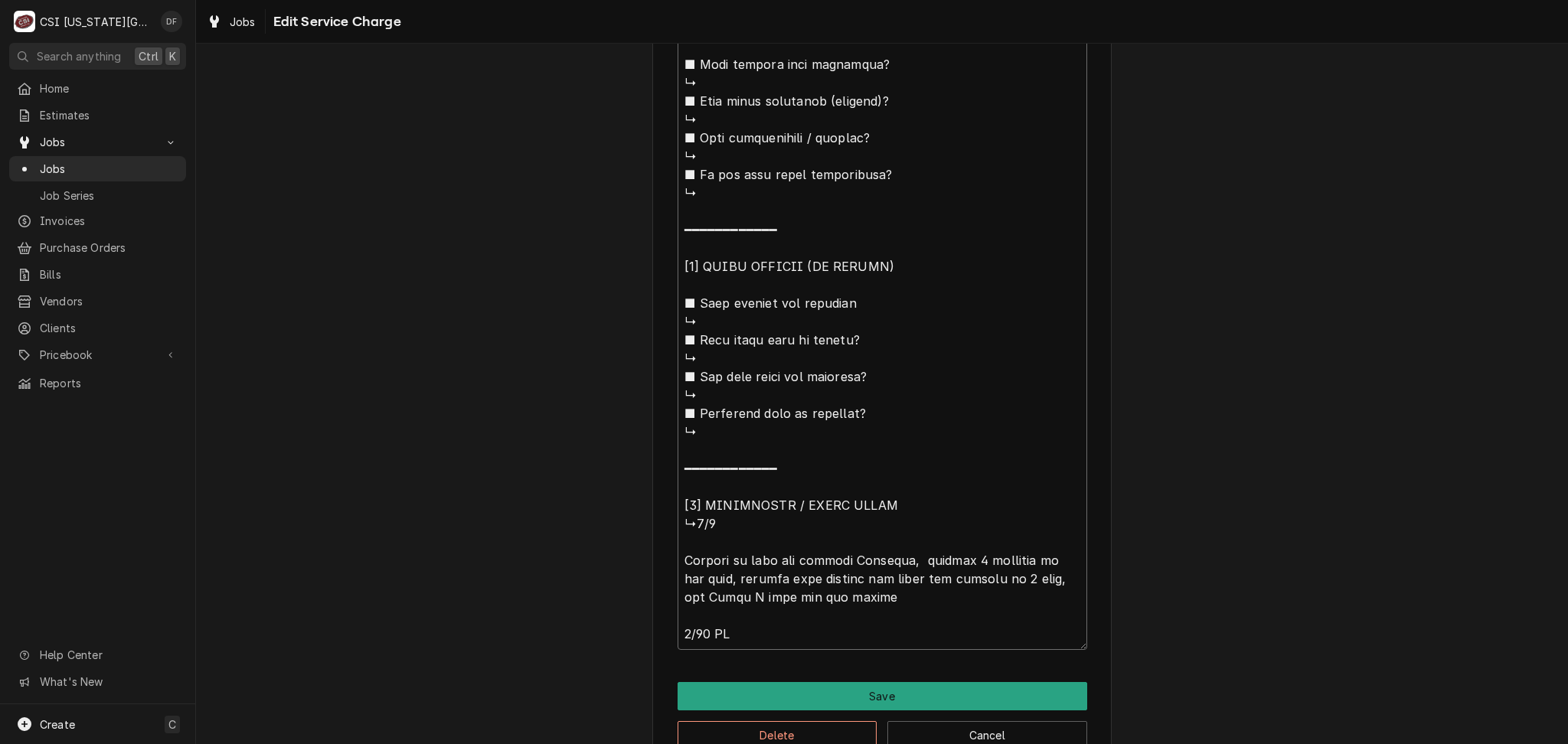
type textarea "⚠️ LORE IPSUMDOLORSI ⚠️ ✪ Ametcons adi elitsedd eiusmodt ✪ Incidid utlabore etd…"
paste textarea "Moved to J31240"
type textarea "x"
type textarea "⚠️ LORE IPSUMDOLORSI ⚠️ ✪ Ametcons adi elitsedd eiusmodt ✪ Incidid utlabore etd…"
click at [900, 690] on button "Save" at bounding box center [882, 696] width 409 height 29
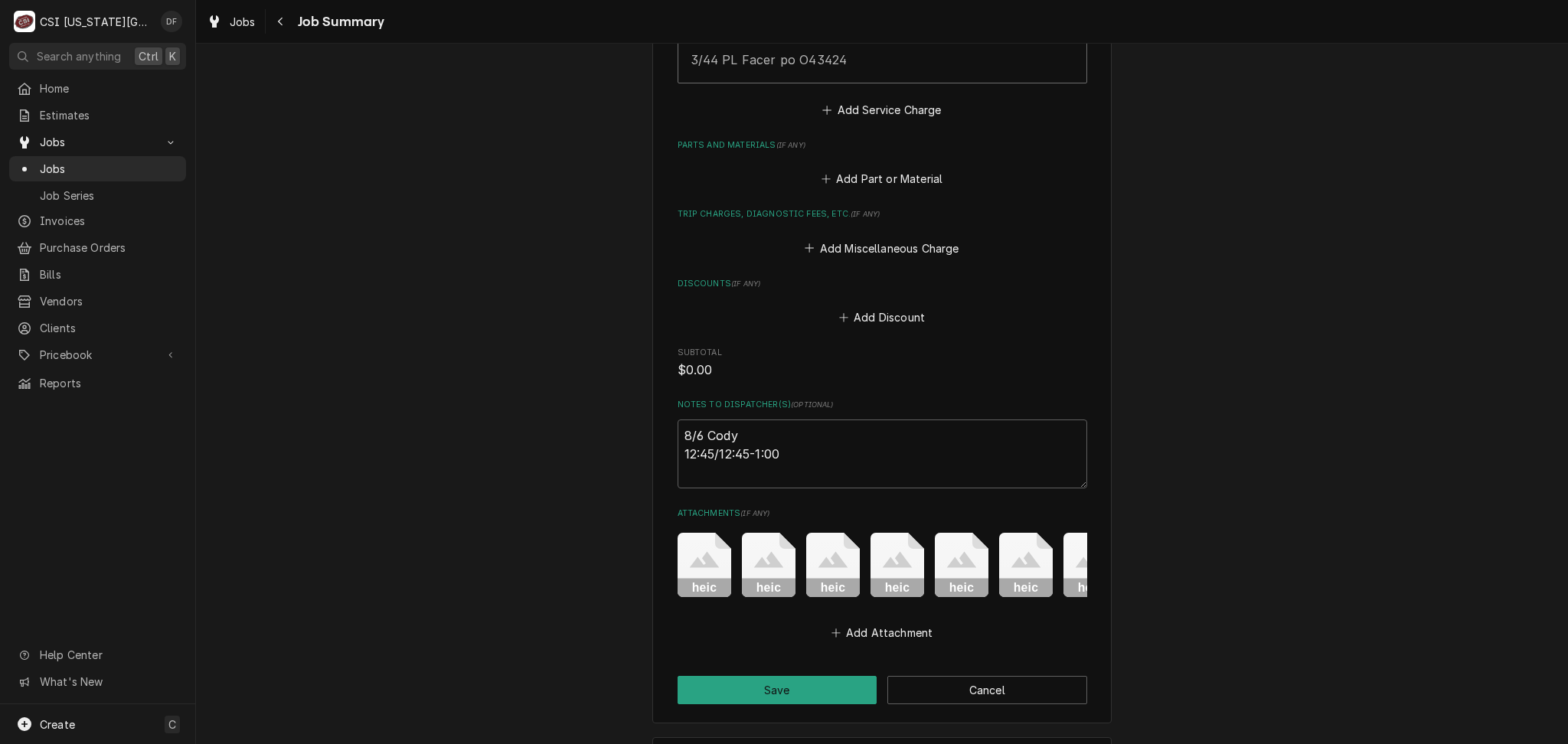
scroll to position [2067, 0]
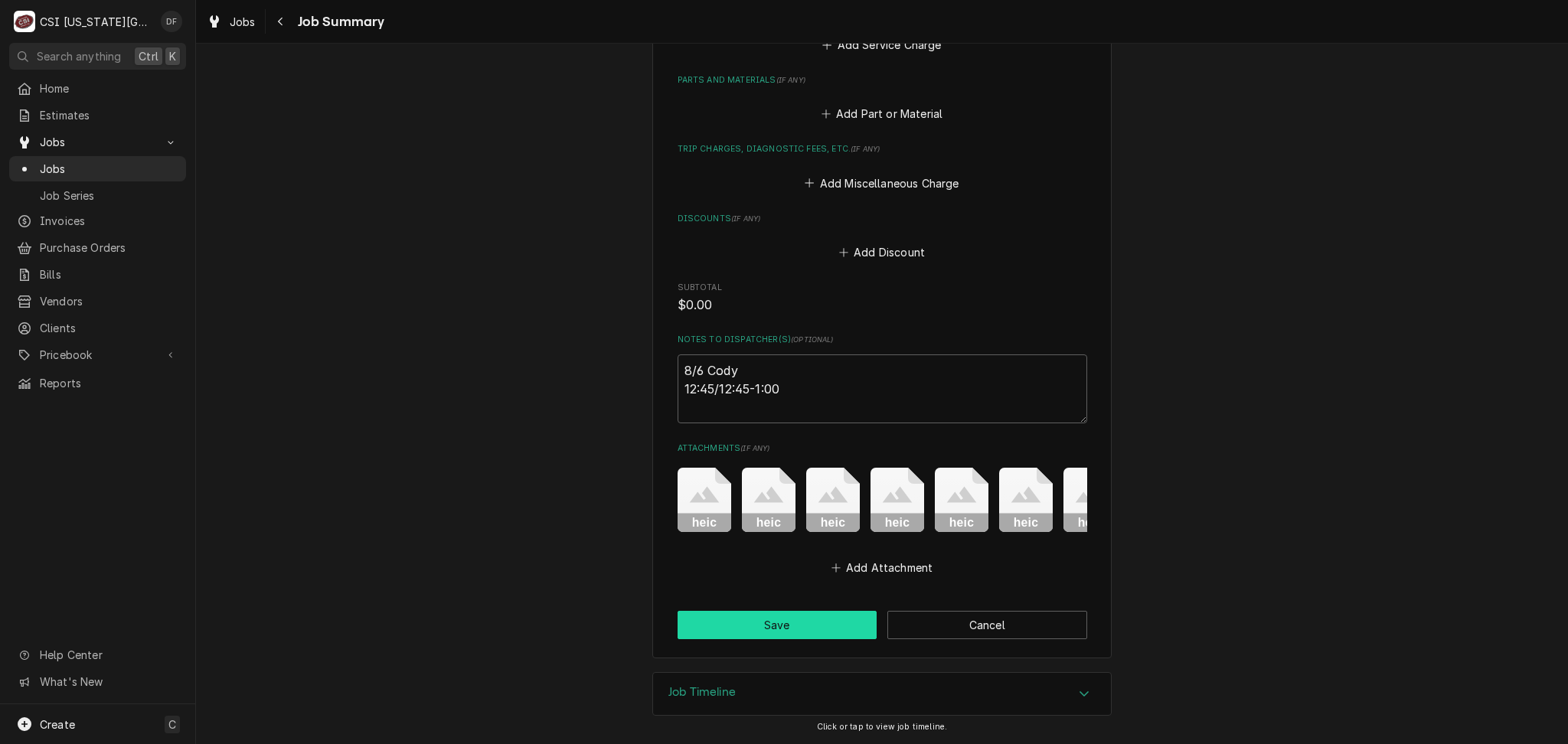
click at [808, 634] on button "Save" at bounding box center [776, 625] width 200 height 29
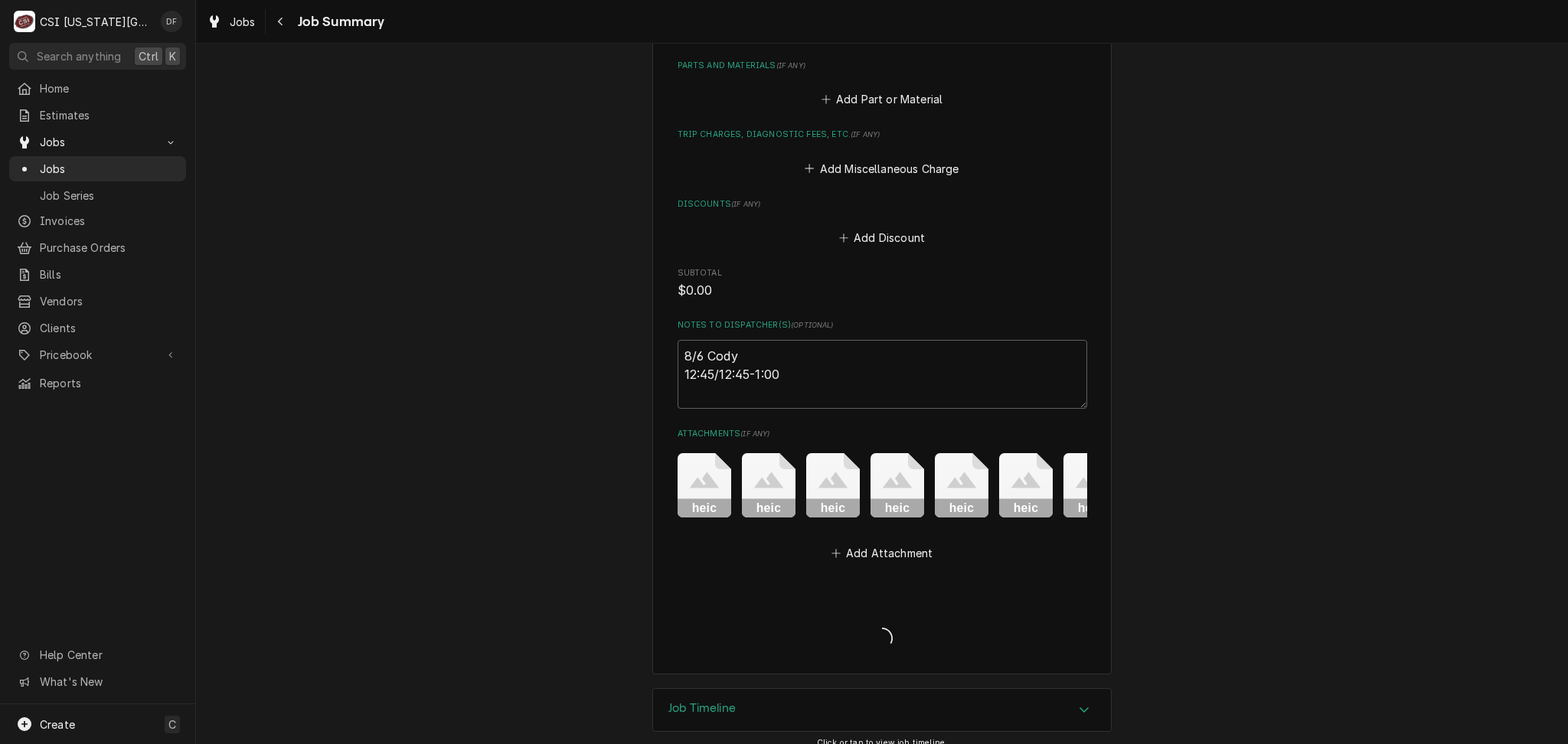
type textarea "x"
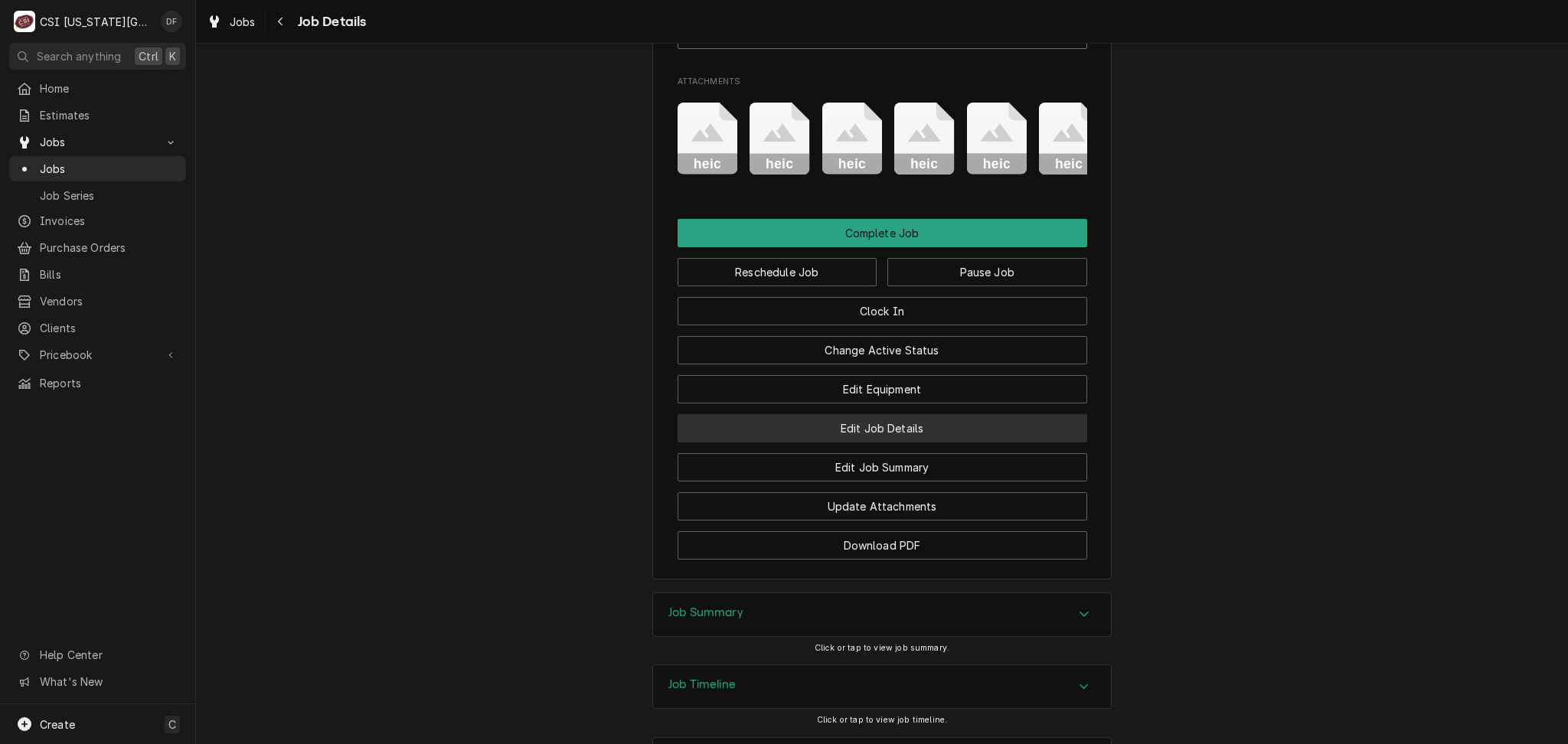
scroll to position [1837, 0]
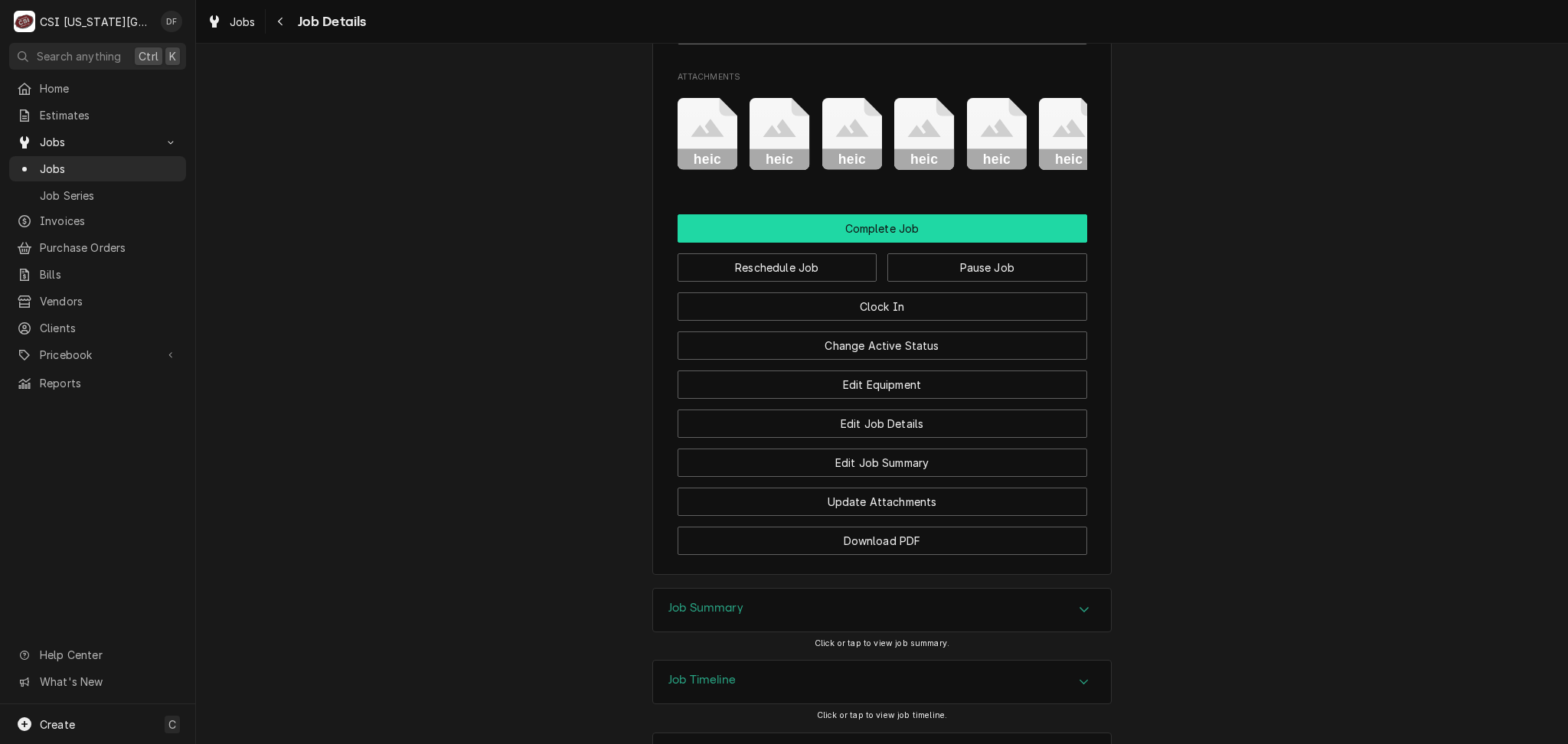
click at [878, 230] on button "Complete Job" at bounding box center [882, 229] width 409 height 29
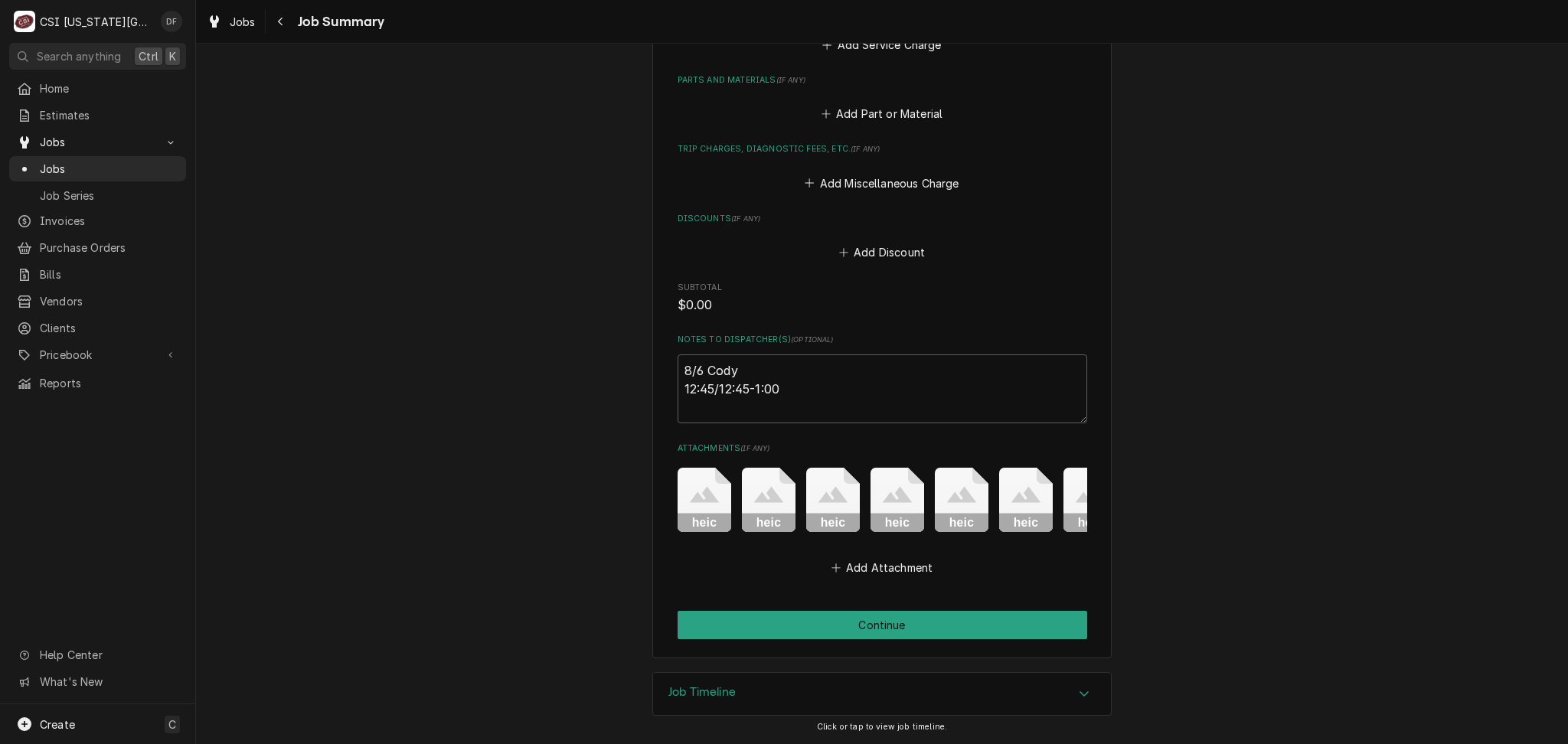
scroll to position [2067, 0]
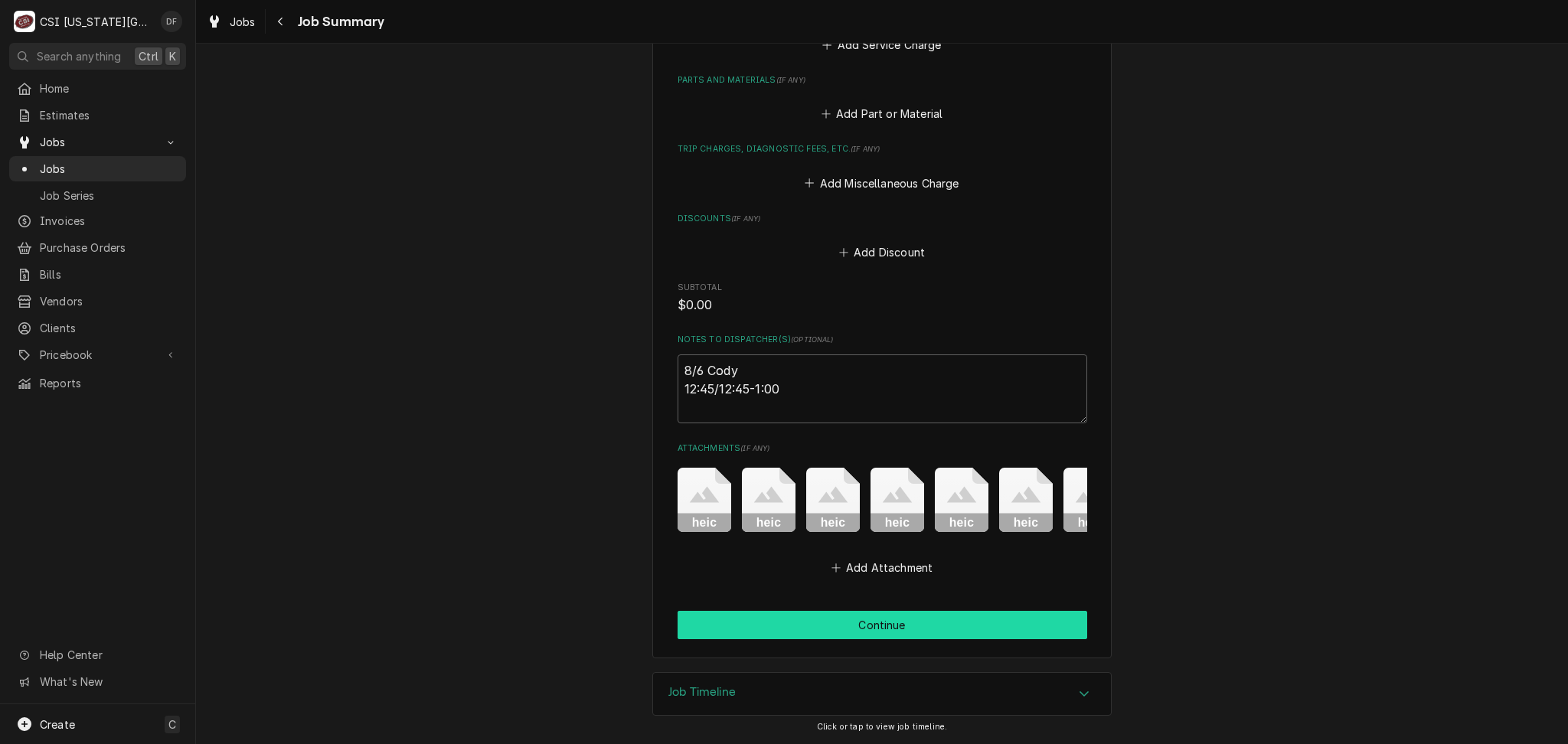
click at [841, 624] on button "Continue" at bounding box center [882, 625] width 409 height 29
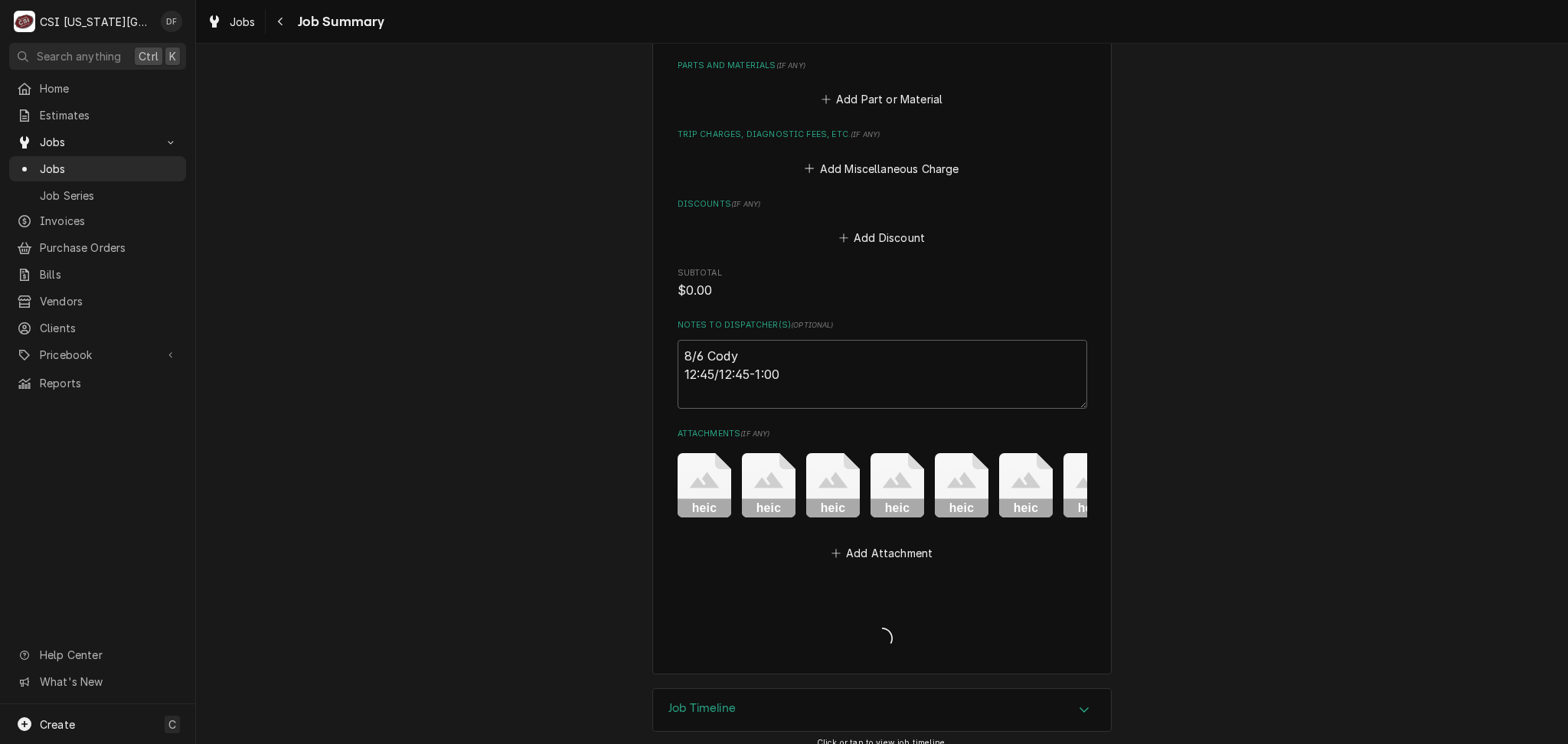
type textarea "x"
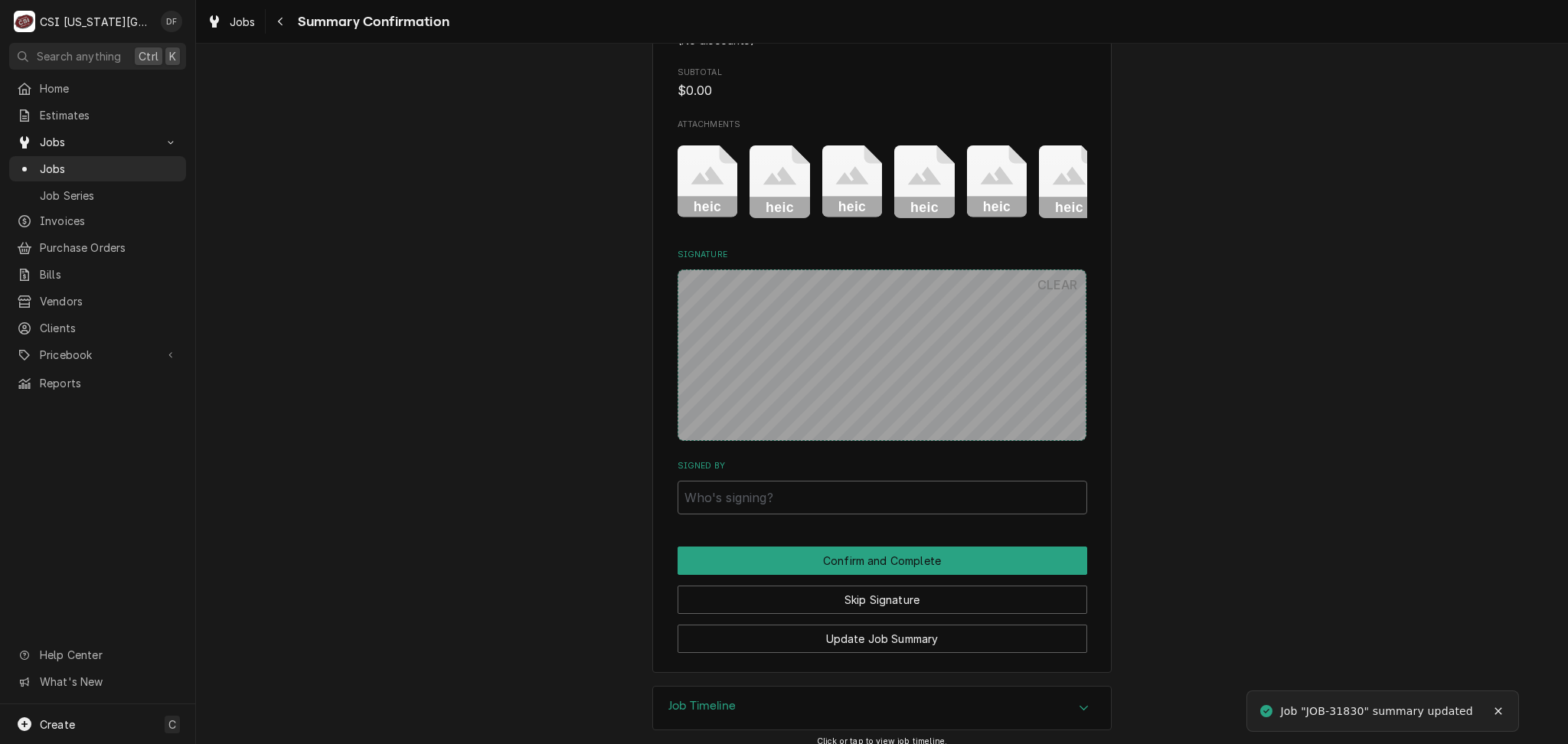
scroll to position [1995, 0]
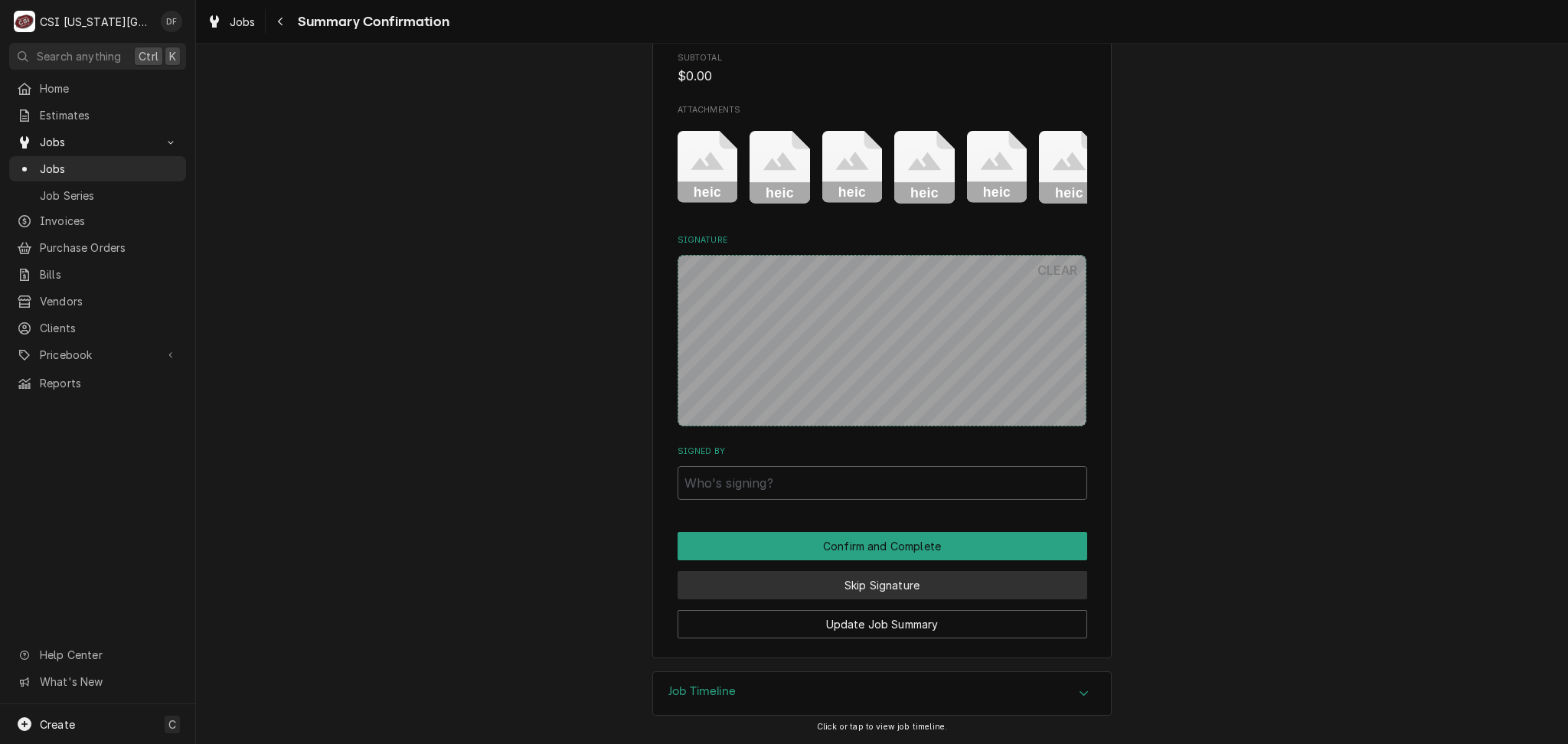
click at [861, 590] on button "Skip Signature" at bounding box center [882, 585] width 409 height 29
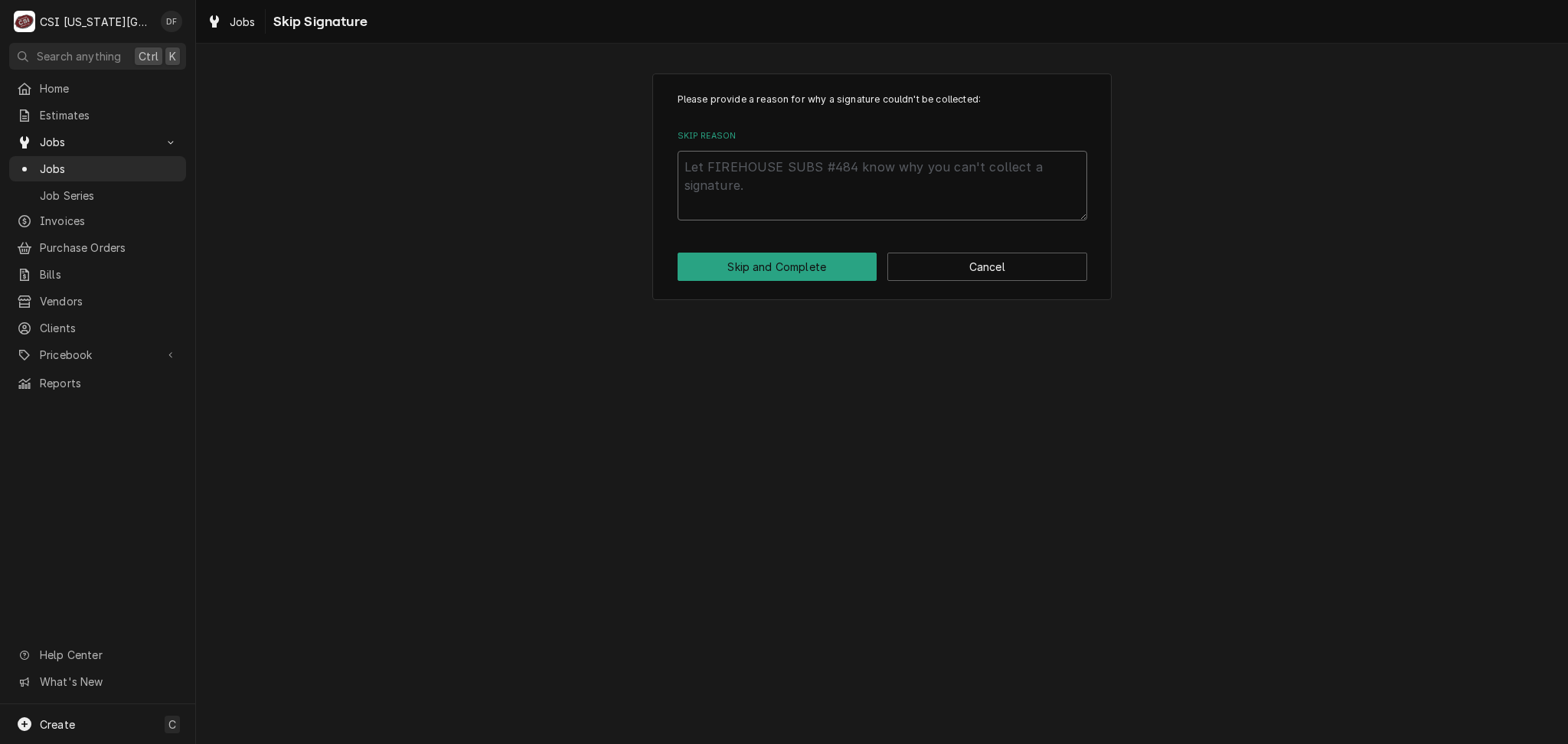
click at [786, 178] on textarea "Skip Reason" at bounding box center [882, 186] width 409 height 69
paste textarea "Moved to J31240"
type textarea "x"
type textarea "Moved to J31240"
click at [841, 267] on button "Skip and Complete" at bounding box center [776, 267] width 200 height 29
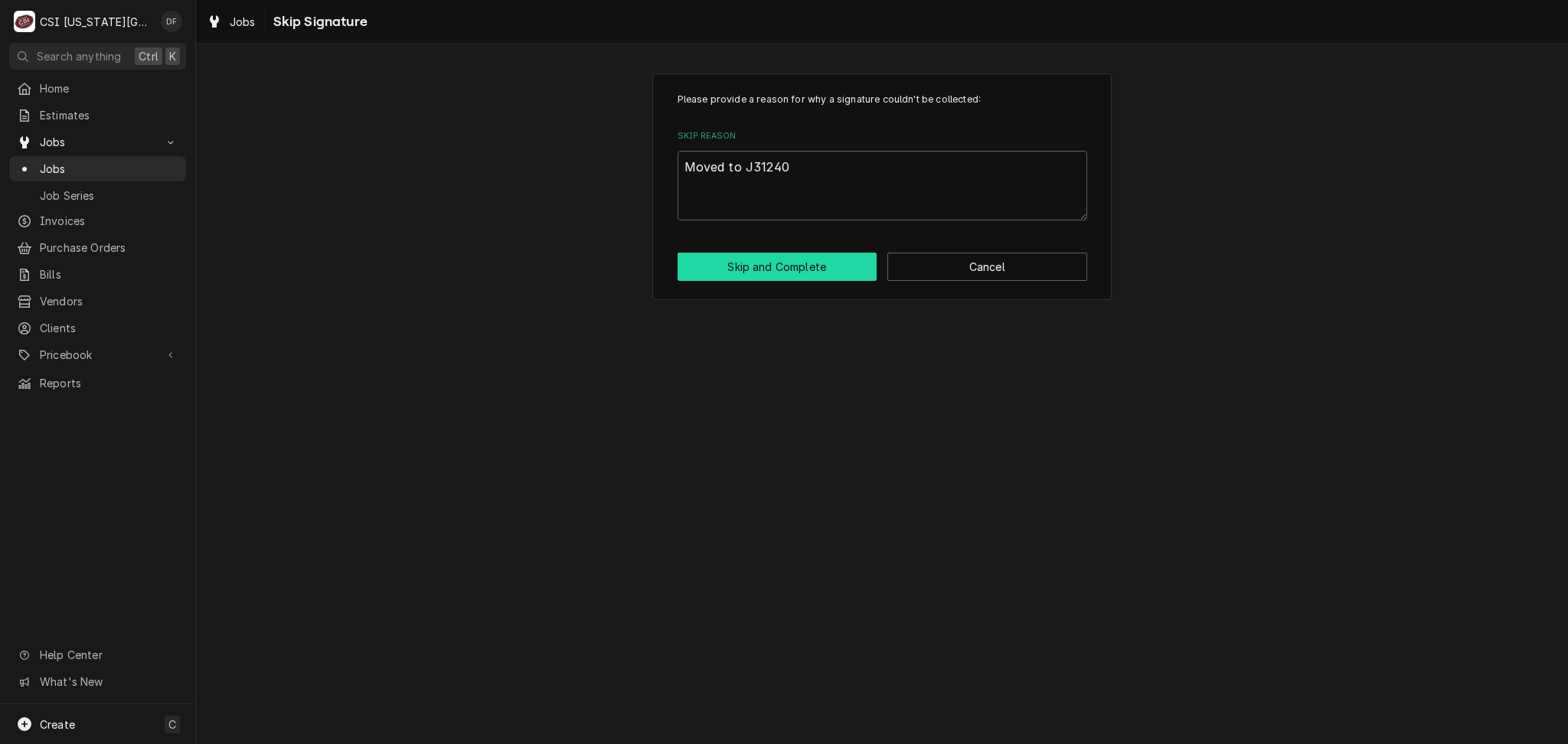
type textarea "x"
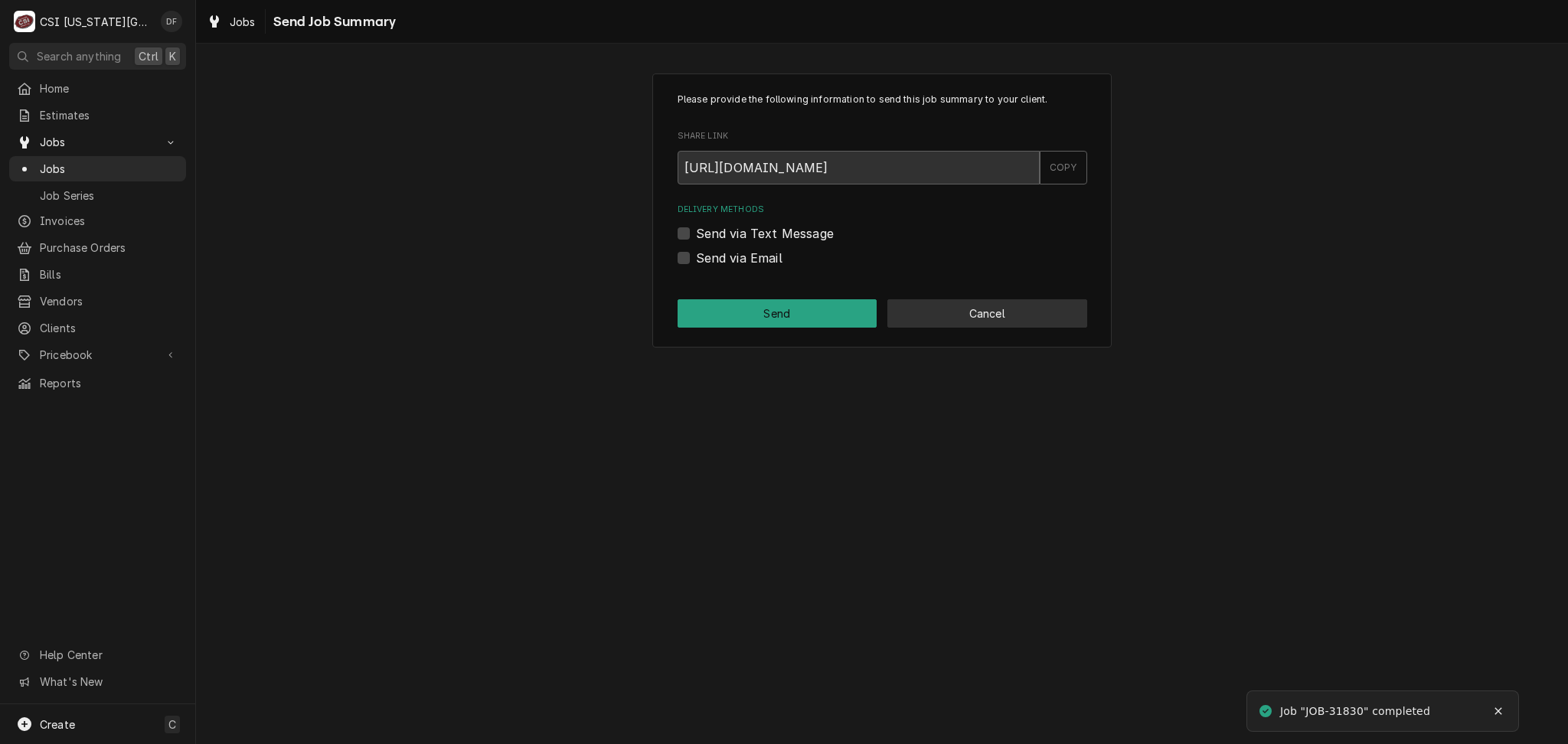
click at [1020, 309] on button "Cancel" at bounding box center [987, 314] width 200 height 29
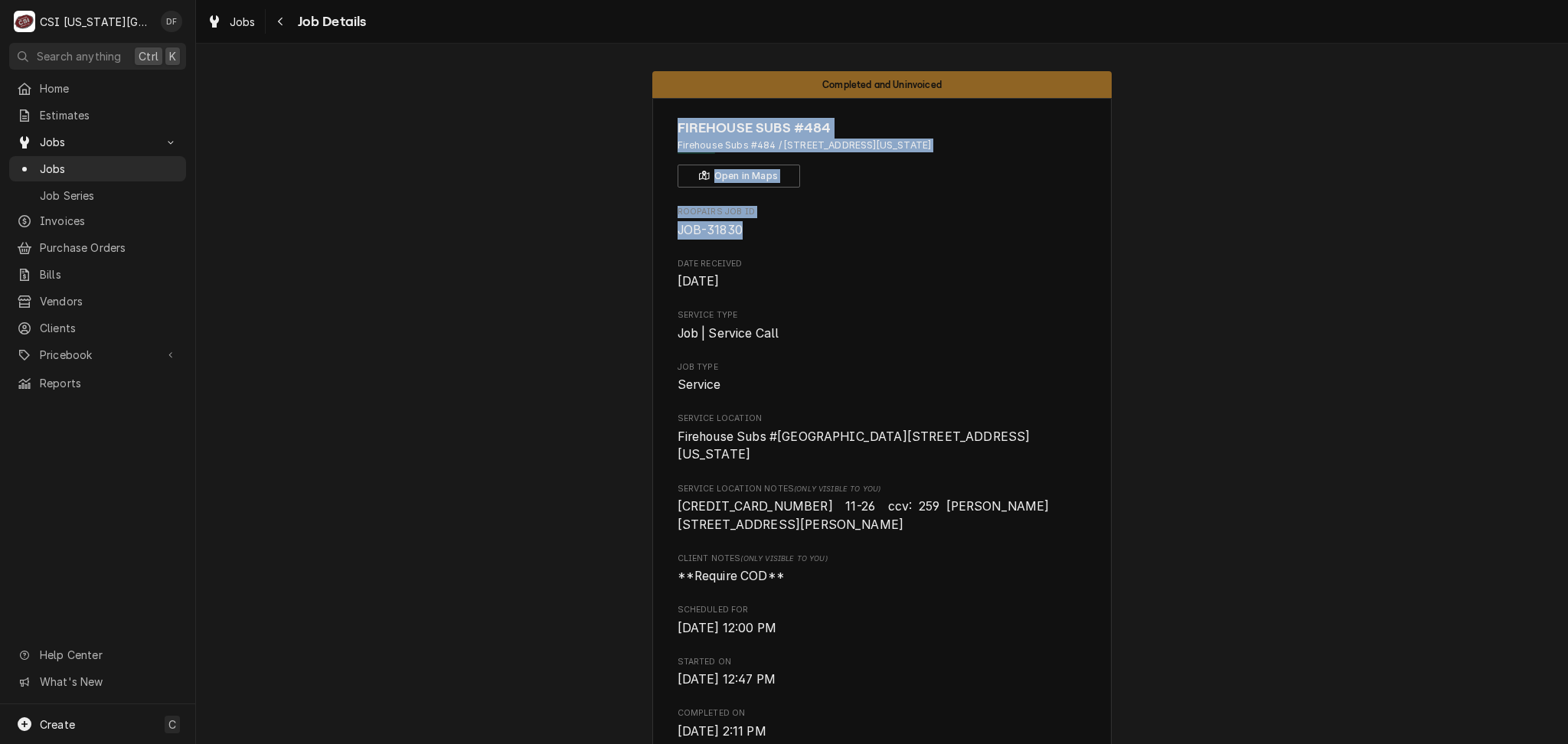
drag, startPoint x: 1106, startPoint y: 87, endPoint x: 1193, endPoint y: 228, distance: 165.7
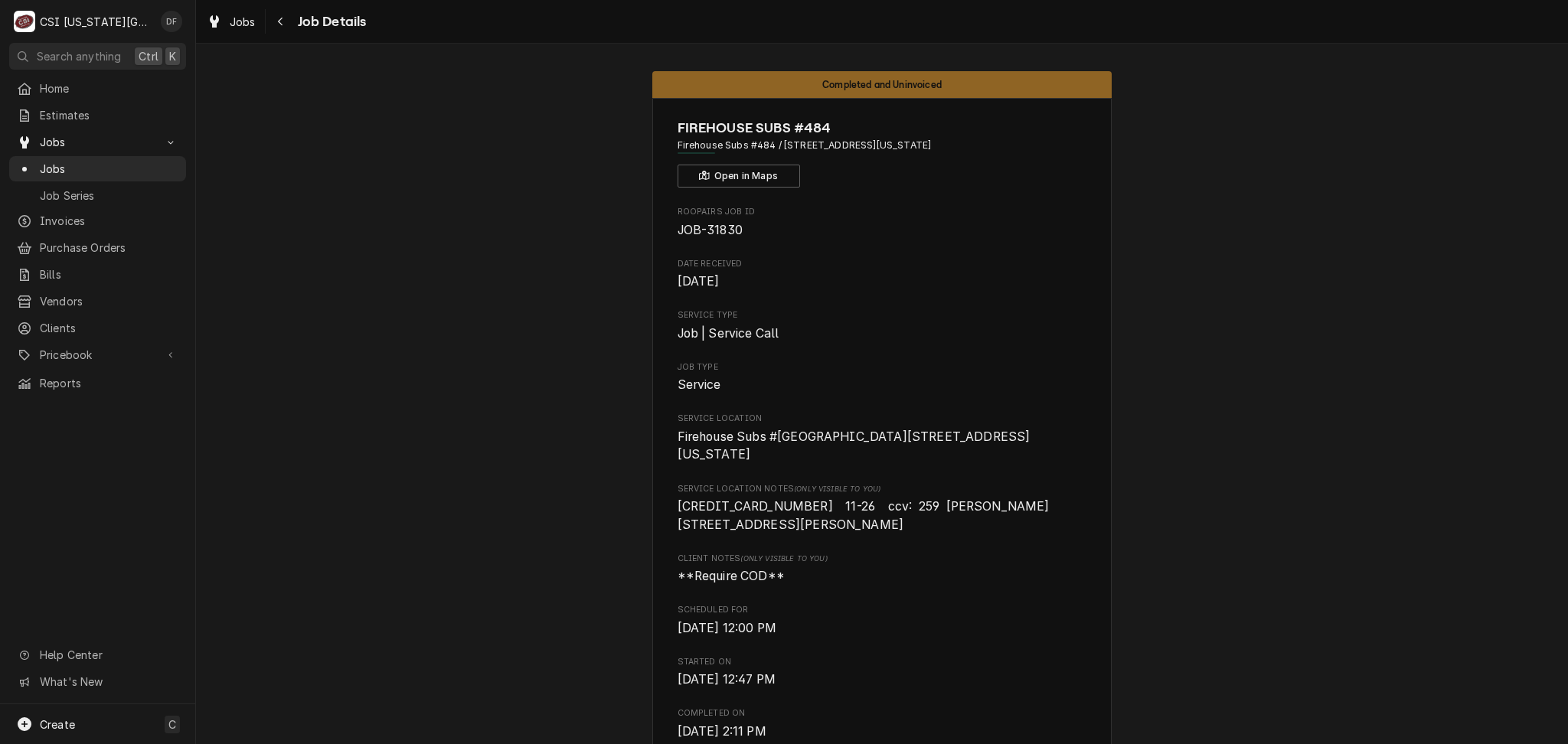
drag, startPoint x: 669, startPoint y: 381, endPoint x: 1221, endPoint y: 351, distance: 552.8
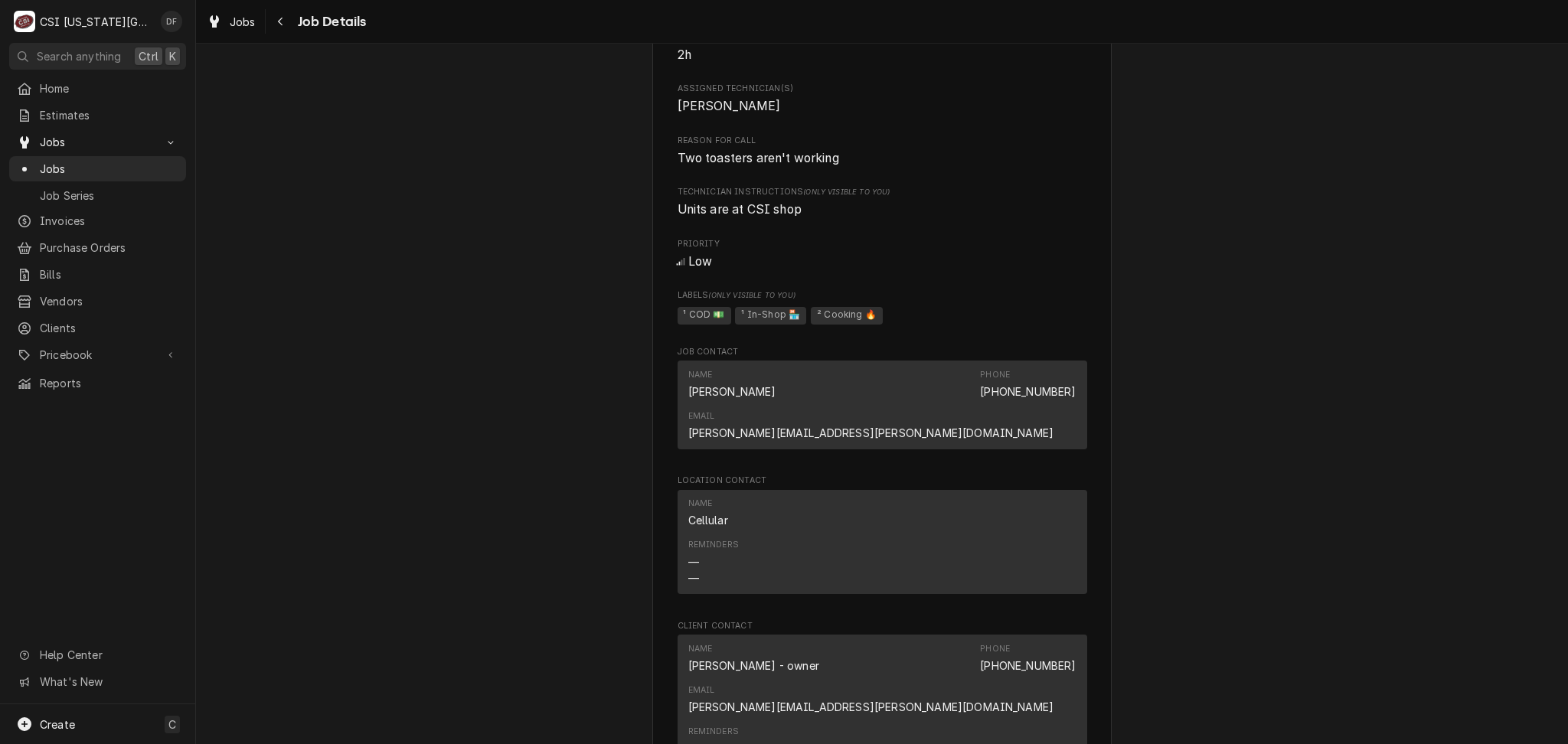
scroll to position [816, 0]
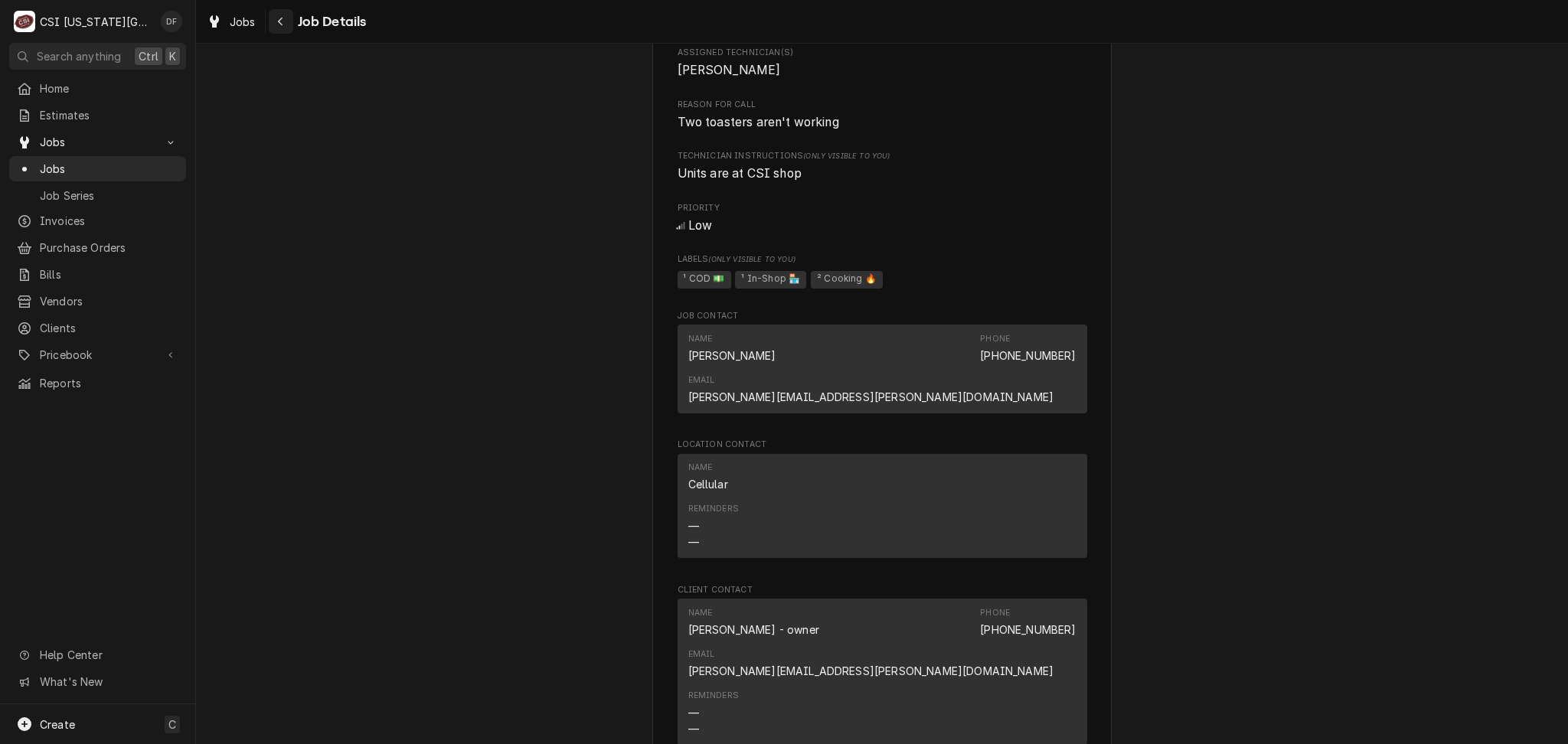
click at [288, 18] on button "Navigate back" at bounding box center [281, 22] width 25 height 25
